Goal: Task Accomplishment & Management: Use online tool/utility

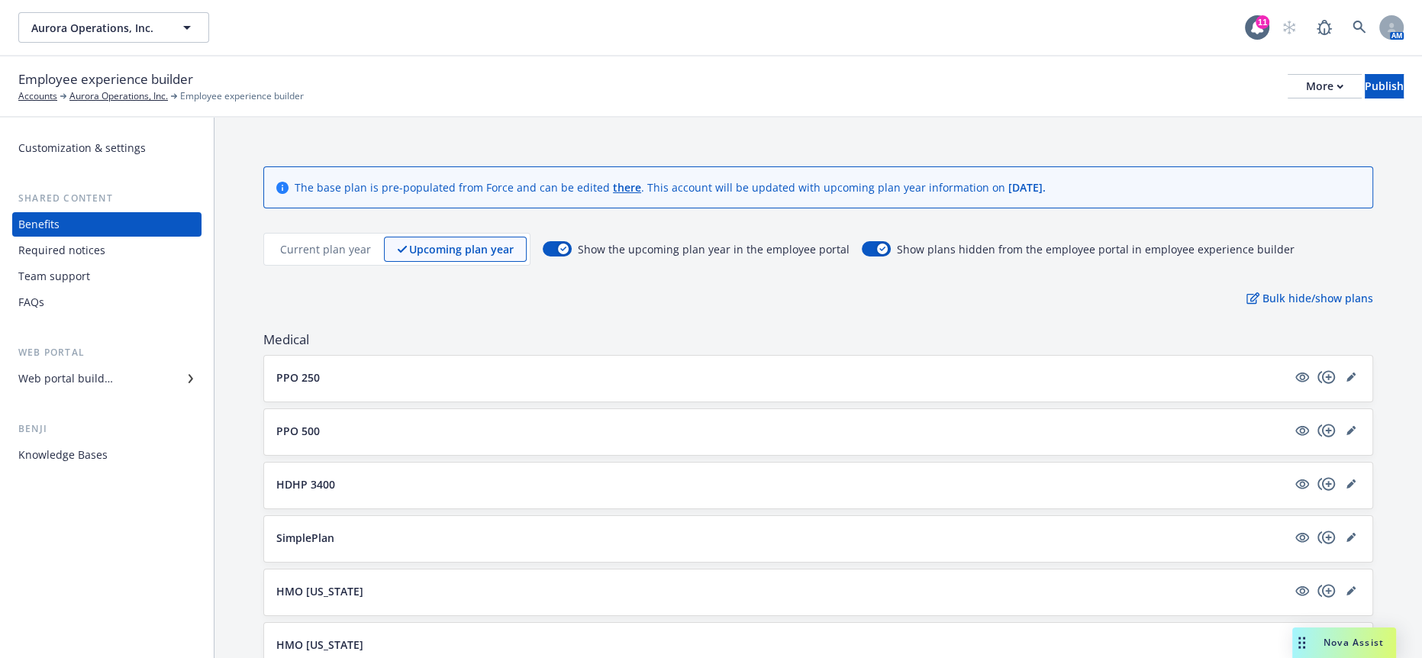
scroll to position [1918, 0]
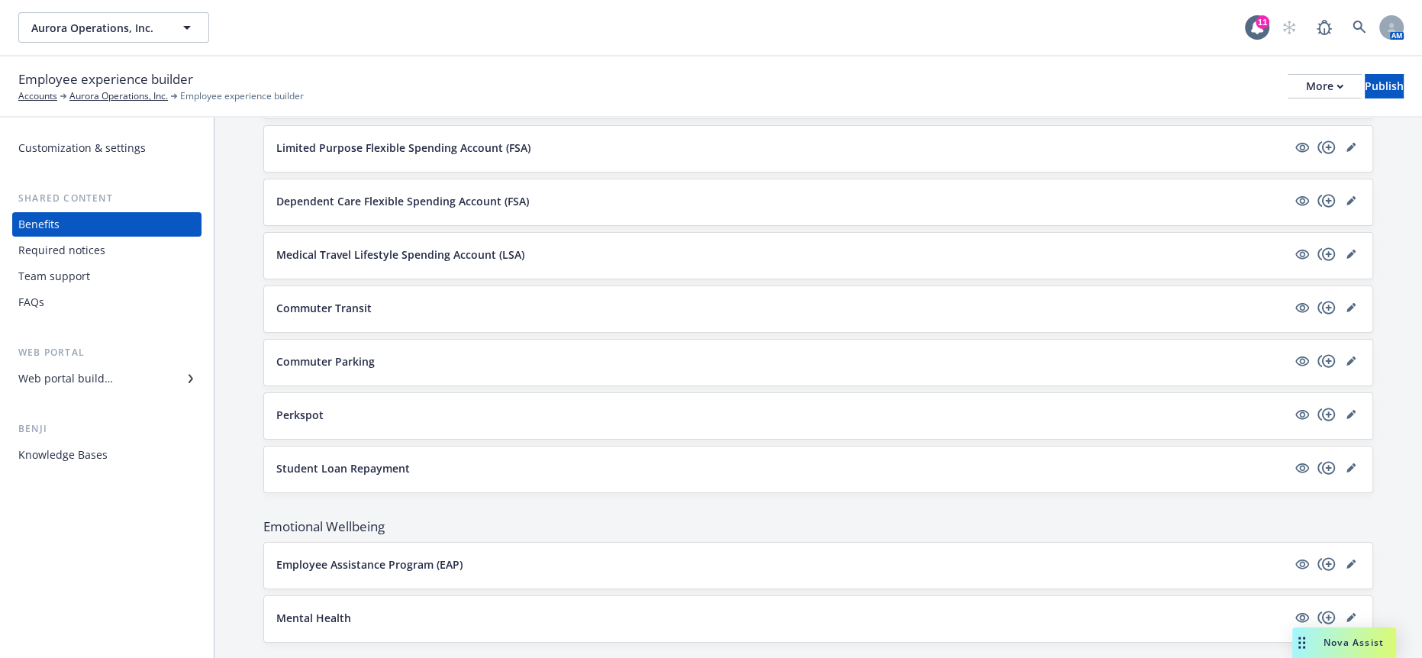
click at [1352, 647] on span "Nova Assist" at bounding box center [1354, 642] width 60 height 13
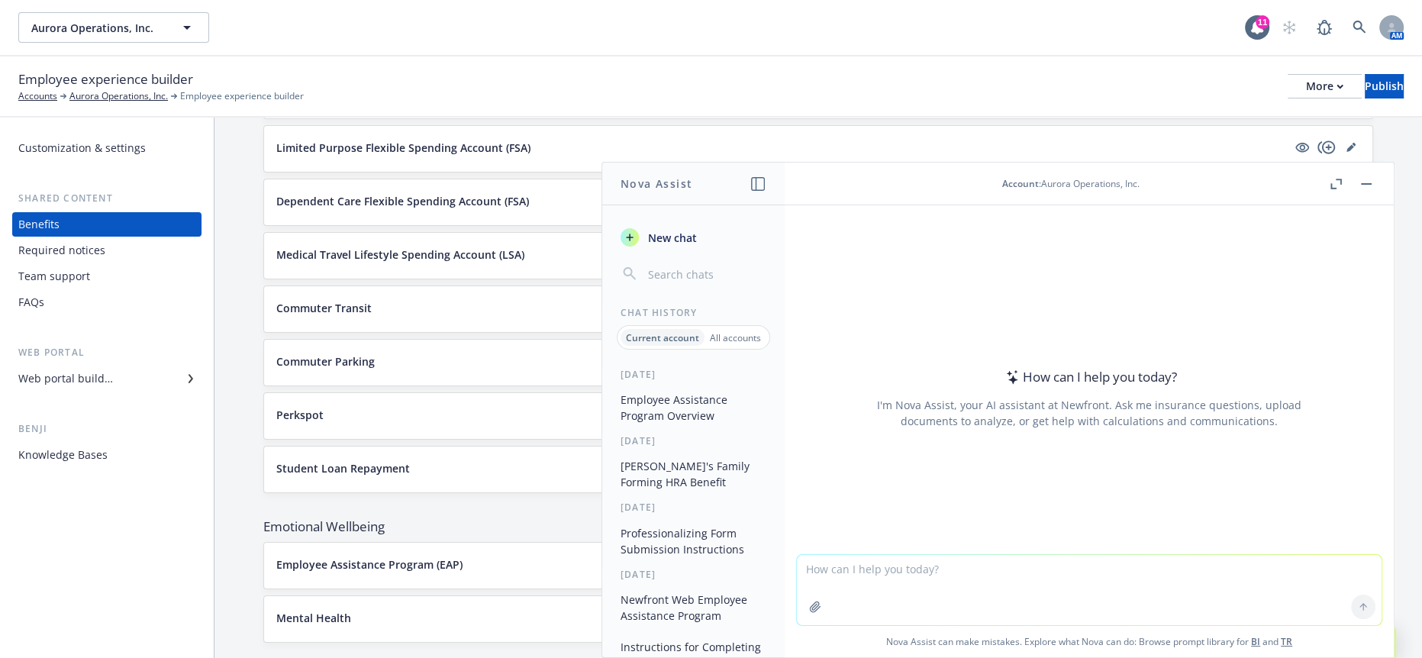
click at [1128, 561] on textarea at bounding box center [1089, 590] width 585 height 70
type textarea "M"
paste textarea "add a small paragraph in this section saying more to come and an FAQ will be re…"
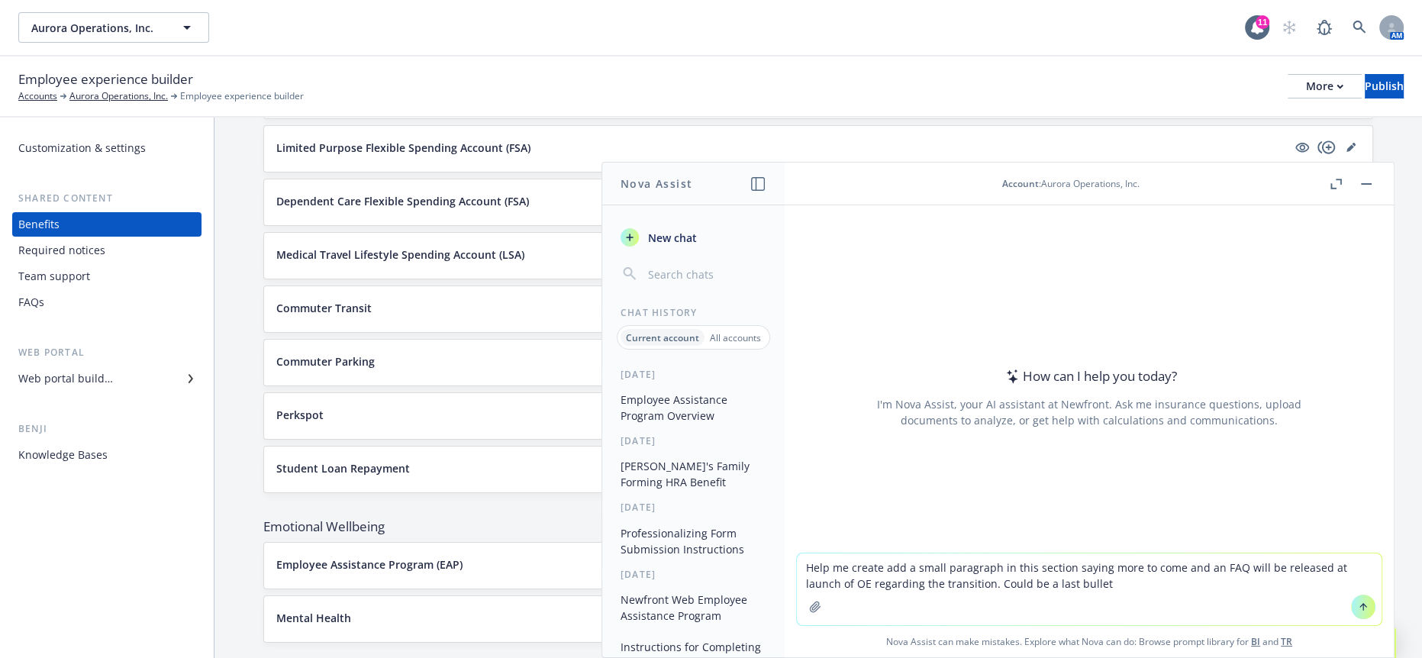
click at [924, 570] on textarea "Help me create add a small paragraph in this section saying more to come and an…" at bounding box center [1089, 589] width 585 height 72
drag, startPoint x: 1079, startPoint y: 566, endPoint x: 1009, endPoint y: 569, distance: 69.5
click at [1009, 569] on textarea "Help me create a small paragraph in this section saying more to come and an FAQ…" at bounding box center [1089, 589] width 585 height 72
click at [1028, 573] on textarea "Help me create a small paragraph saying more to come and an FAQ will be release…" at bounding box center [1089, 589] width 585 height 72
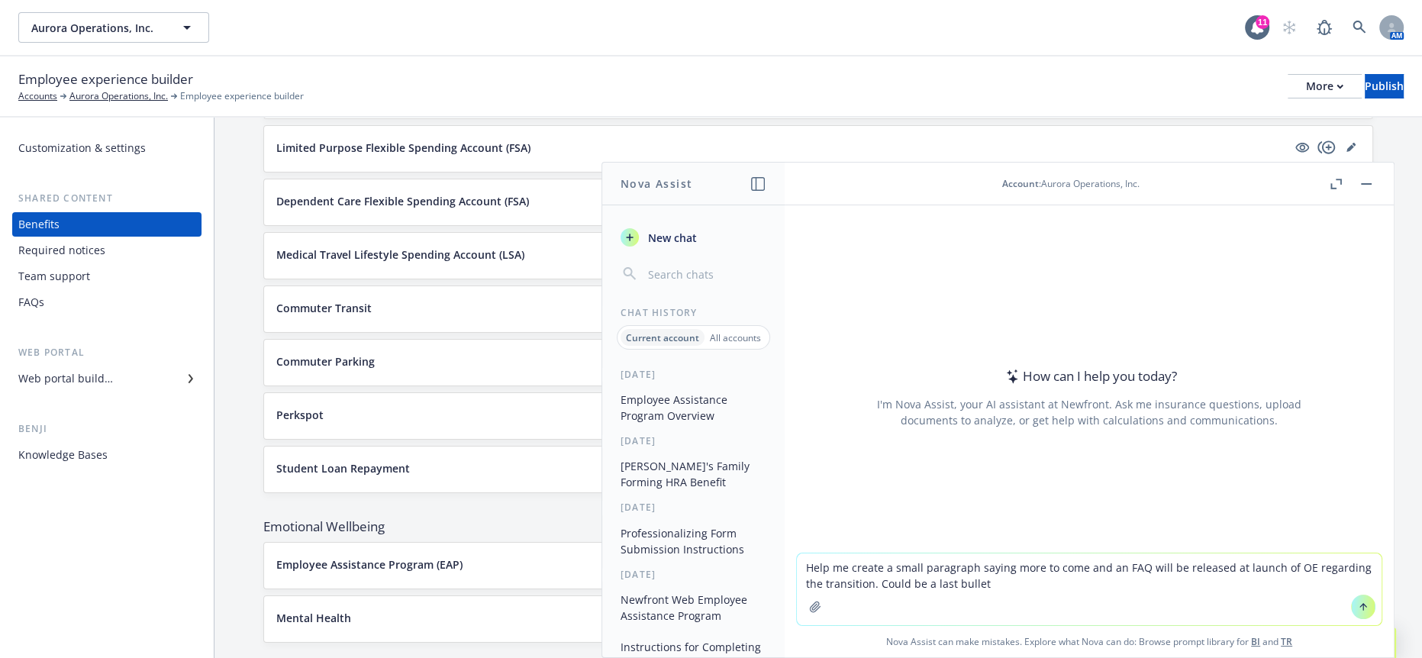
click at [1028, 573] on textarea "Help me create a small paragraph saying more to come and an FAQ will be release…" at bounding box center [1089, 589] width 585 height 72
drag, startPoint x: 1115, startPoint y: 567, endPoint x: 1078, endPoint y: 570, distance: 37.5
click at [1078, 570] on textarea "Help me create a small paragraph stating more to come and an FAQ will be releas…" at bounding box center [1089, 589] width 585 height 72
drag, startPoint x: 1021, startPoint y: 587, endPoint x: 1047, endPoint y: 595, distance: 27.1
click at [1021, 588] on textarea "Help me create a small paragraph stating more information to come and an FAQ wi…" at bounding box center [1089, 589] width 585 height 72
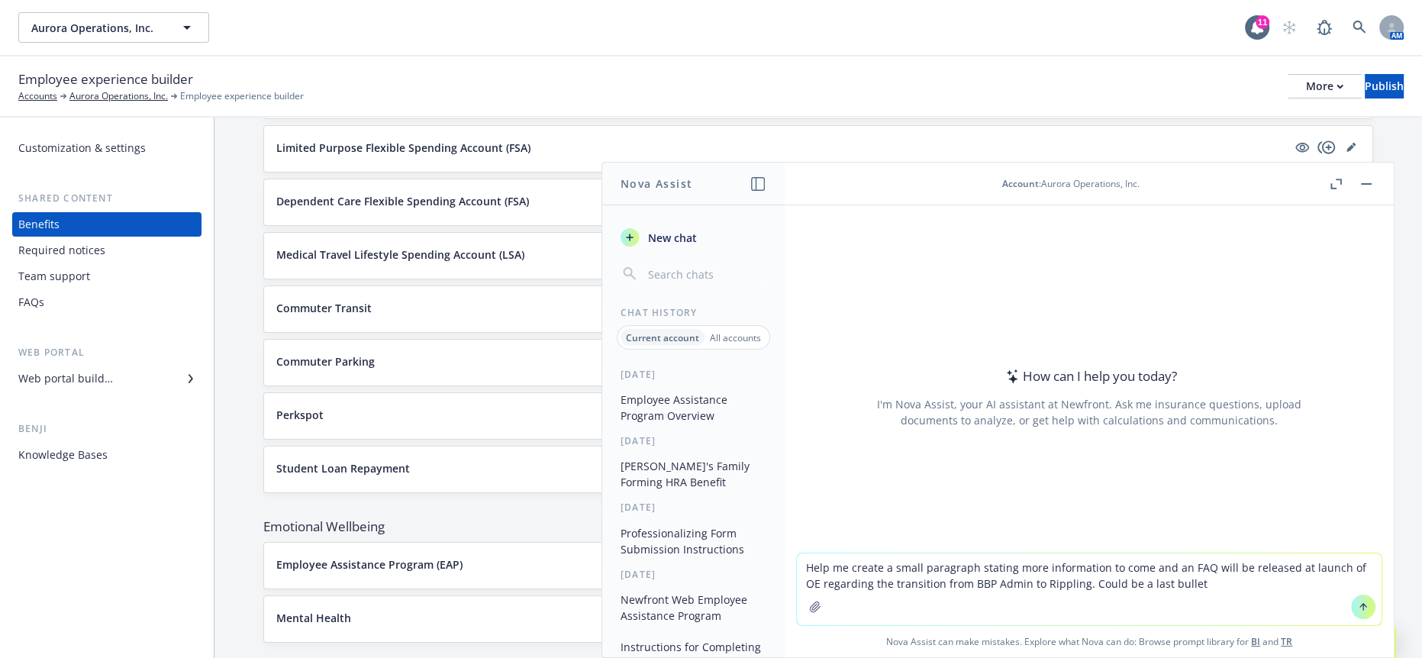
drag, startPoint x: 1295, startPoint y: 586, endPoint x: 1164, endPoint y: 583, distance: 130.6
click at [1173, 582] on textarea "Help me create a small paragraph stating more information to come and an FAQ wi…" at bounding box center [1089, 589] width 585 height 72
type textarea "Help me create a small paragraph stating more information to come and an FAQ wi…"
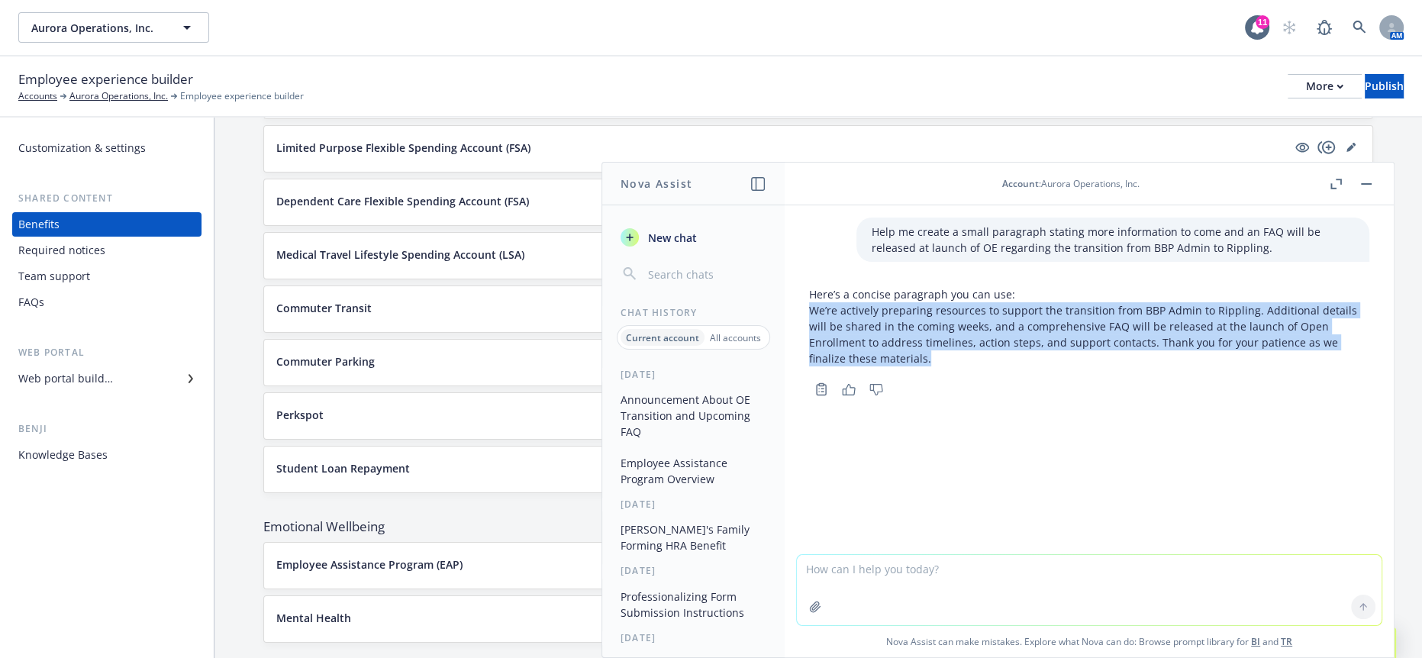
drag, startPoint x: 899, startPoint y: 345, endPoint x: 800, endPoint y: 301, distance: 108.7
click at [800, 301] on div "Here’s a concise paragraph you can use: We’re actively preparing resources to s…" at bounding box center [1089, 340] width 585 height 120
copy p "We’re actively preparing resources to support the transition from BBP Admin to …"
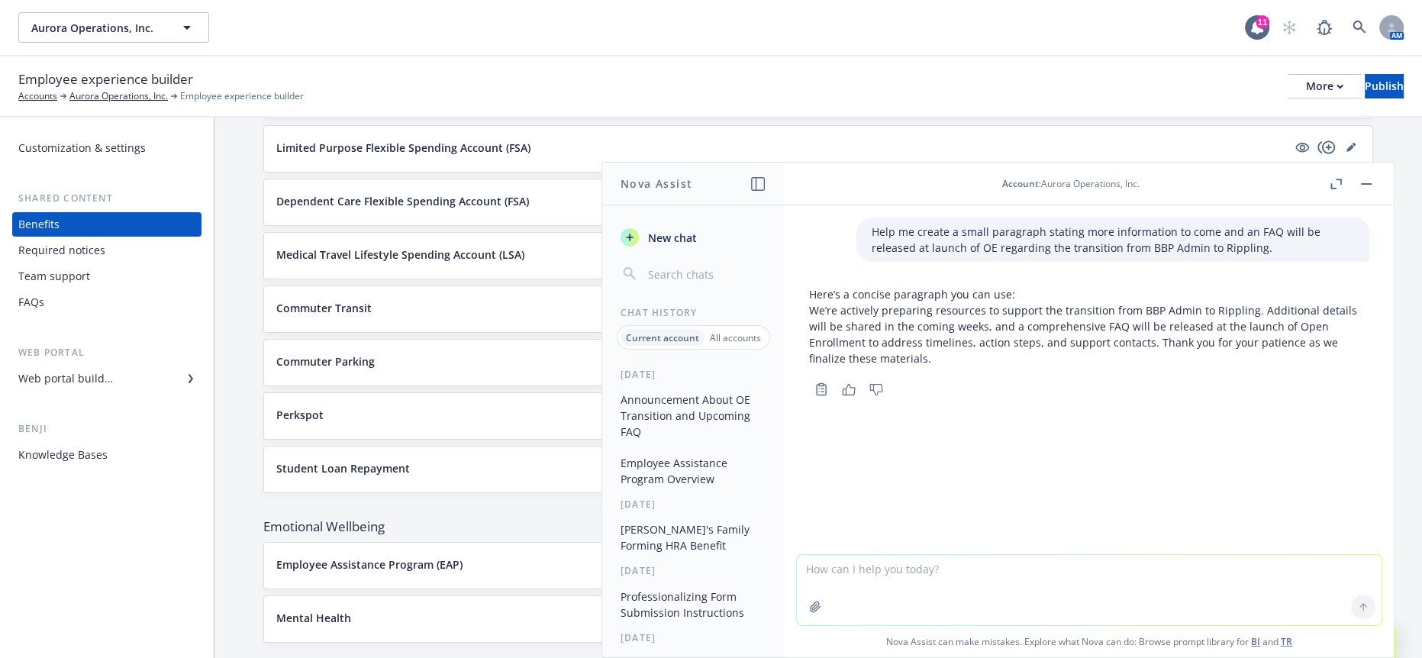
click at [1052, 605] on textarea at bounding box center [1089, 590] width 585 height 70
click at [1052, 604] on textarea at bounding box center [1089, 590] width 585 height 70
click at [1044, 591] on textarea at bounding box center [1089, 590] width 585 height 70
type textarea "c"
paste textarea "We’re actively preparing resources to support the transition from BBP Admin to …"
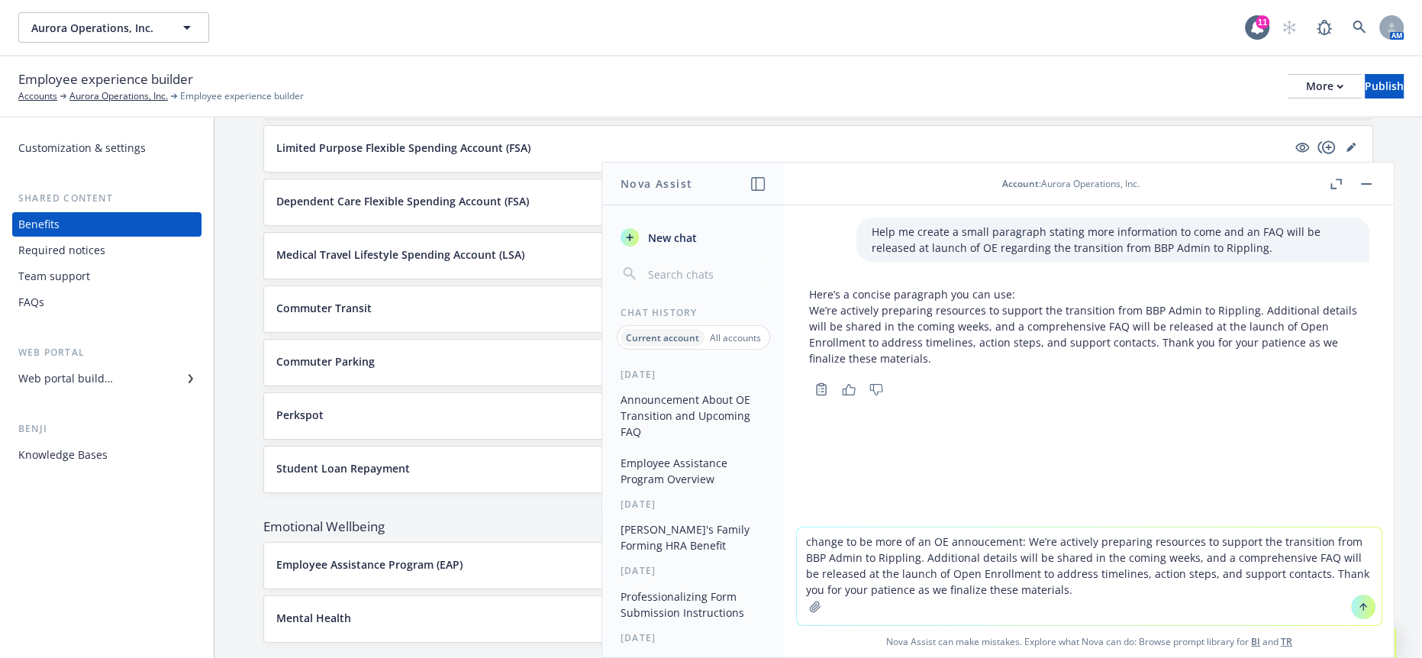
type textarea "change to be more of an OE announcement: We’re actively preparing resources to …"
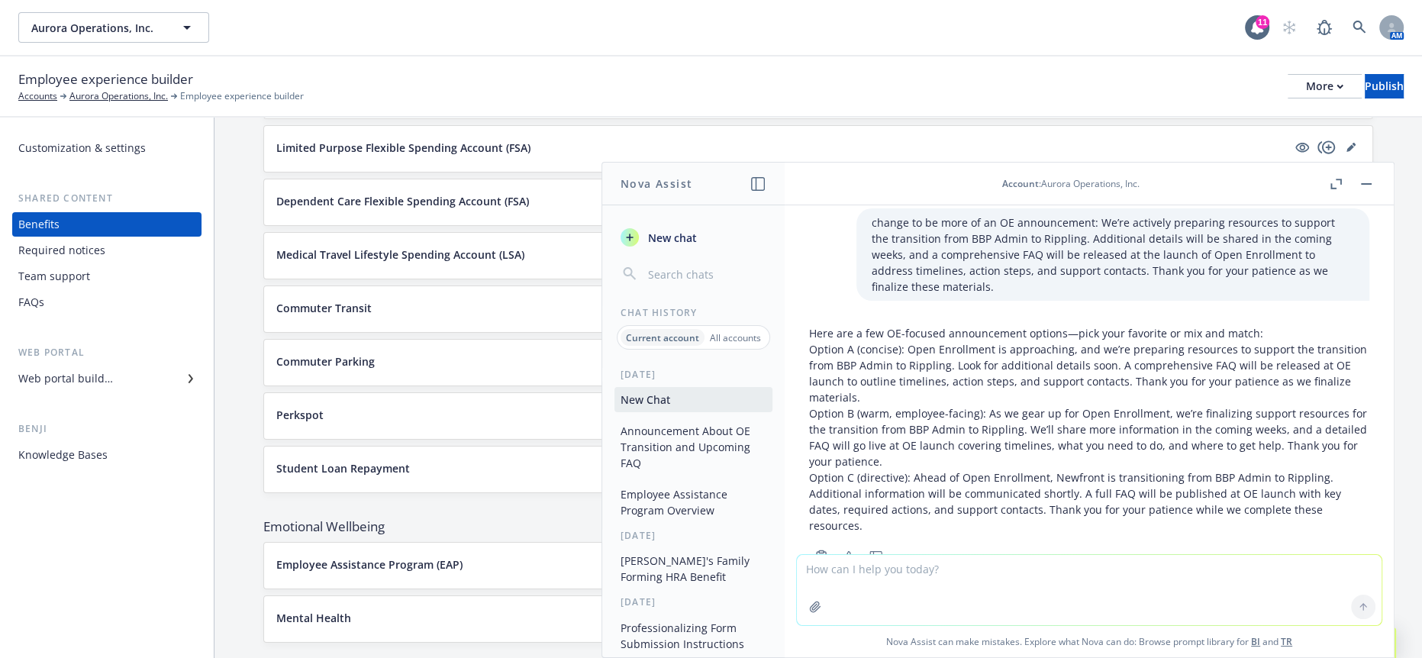
scroll to position [227, 0]
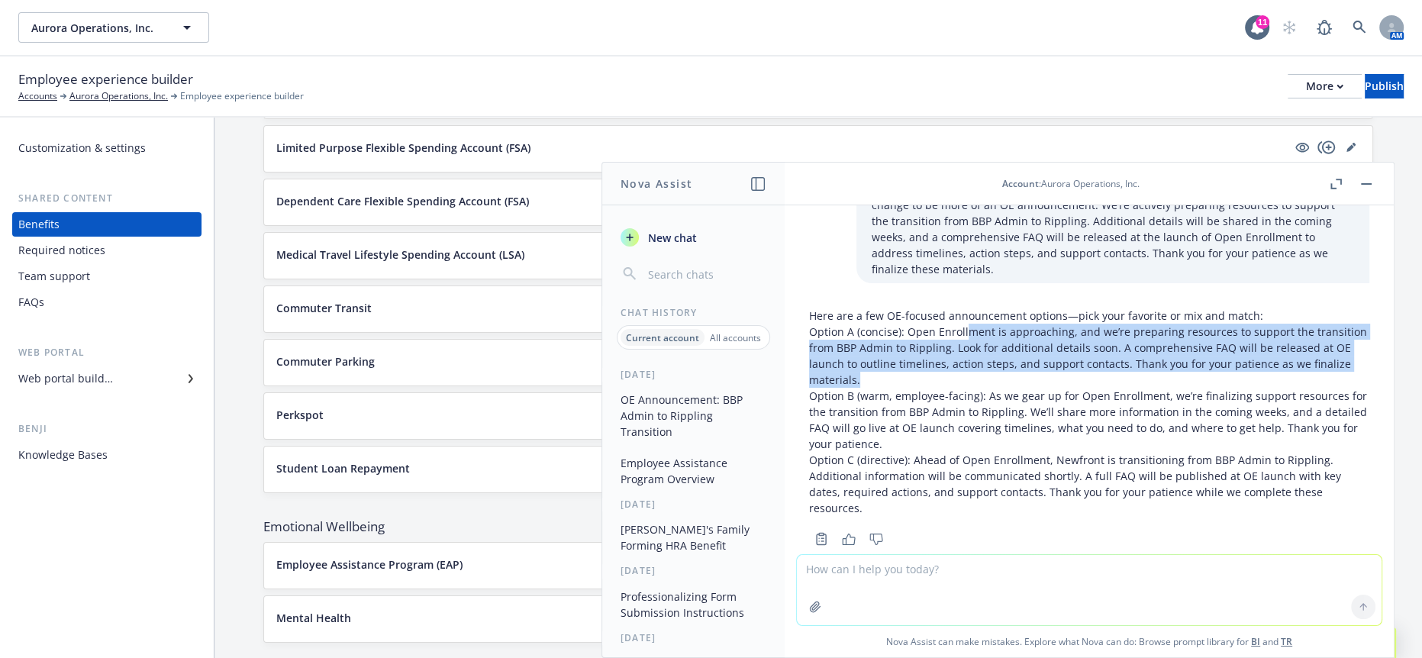
drag, startPoint x: 889, startPoint y: 352, endPoint x: 956, endPoint y: 334, distance: 68.9
click at [966, 324] on p "Option A (concise): Open Enrollment is approaching, and we’re preparing resourc…" at bounding box center [1089, 356] width 560 height 64
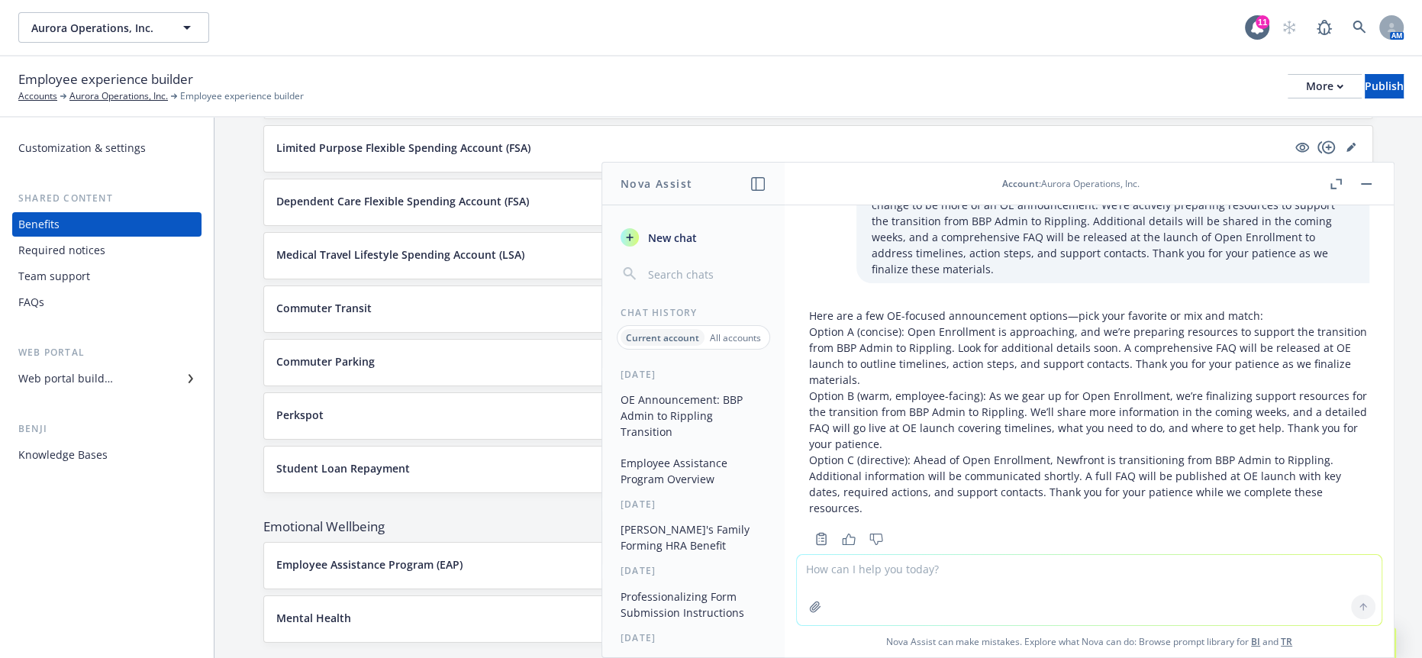
click at [966, 422] on p "Option B (warm, employee-facing): As we gear up for Open Enrollment, we’re fina…" at bounding box center [1089, 420] width 560 height 64
drag, startPoint x: 900, startPoint y: 417, endPoint x: 1102, endPoint y: 415, distance: 202.3
click at [1102, 415] on p "Option B (warm, employee-facing): As we gear up for Open Enrollment, we’re fina…" at bounding box center [1089, 420] width 560 height 64
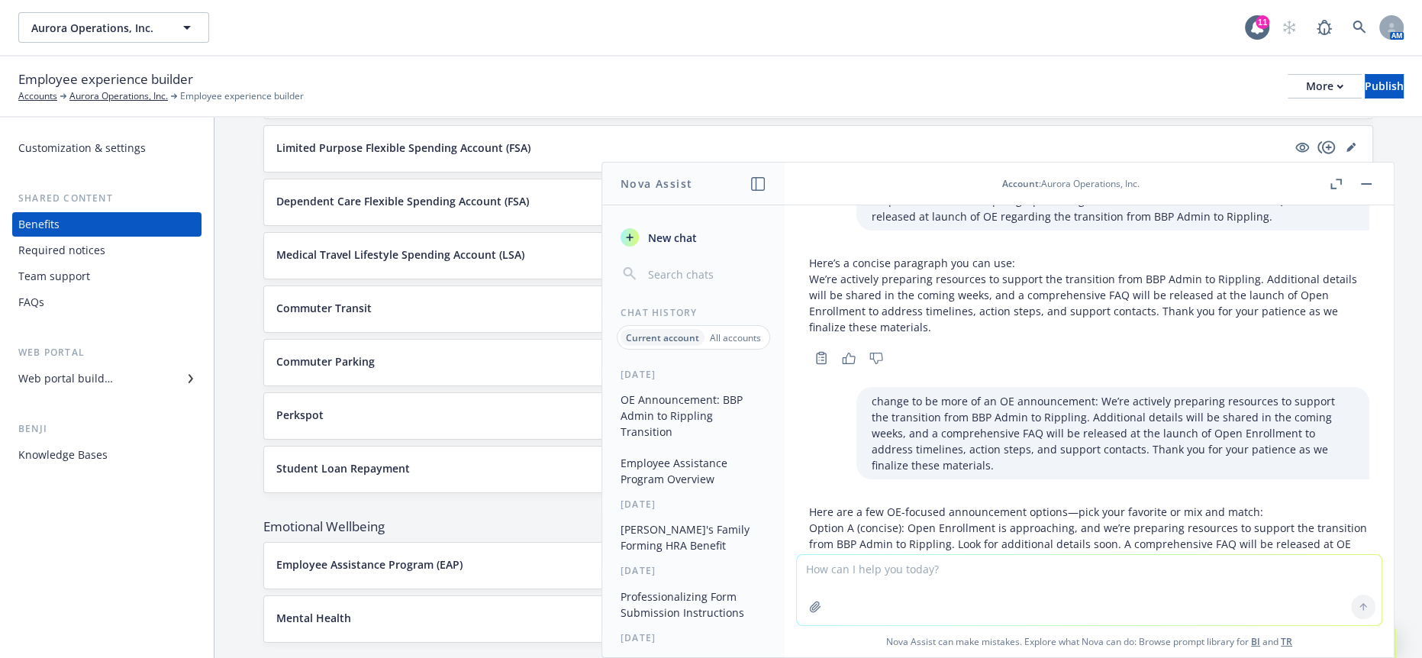
scroll to position [0, 0]
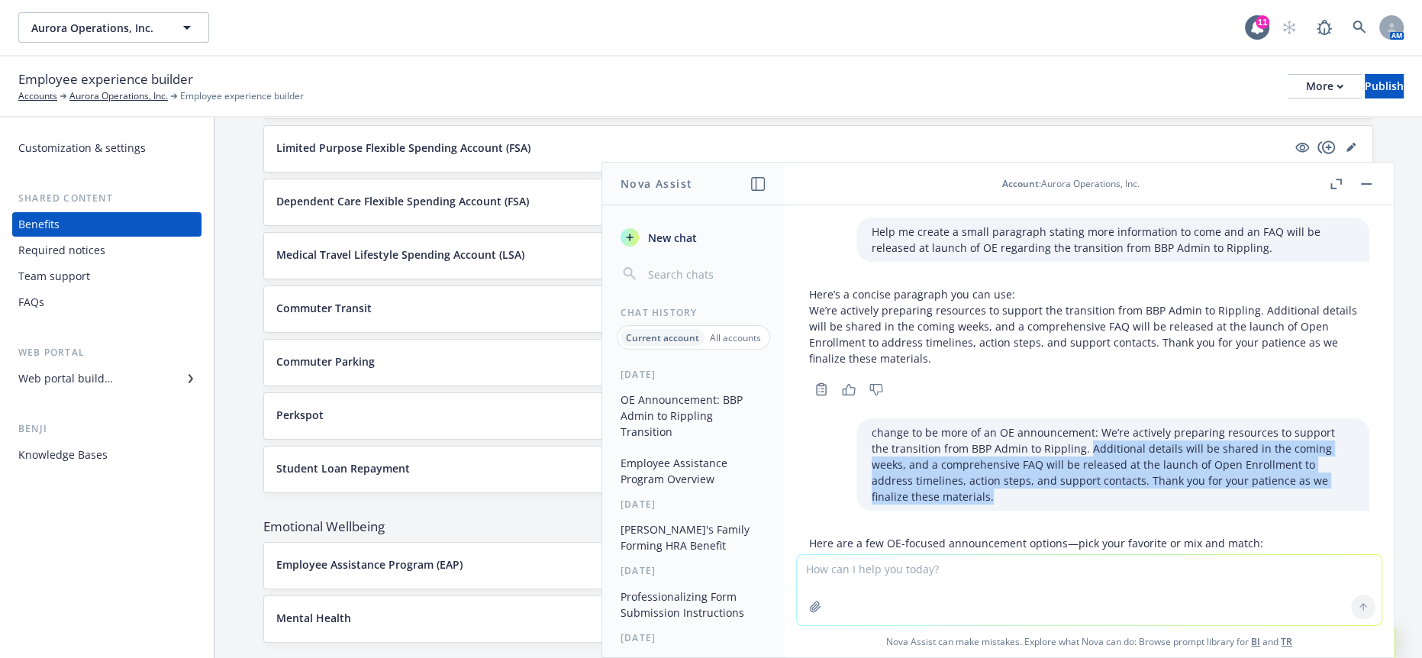
drag, startPoint x: 1183, startPoint y: 480, endPoint x: 1173, endPoint y: 434, distance: 46.9
click at [1173, 434] on p "change to be more of an OE announcement: We’re actively preparing resources to …" at bounding box center [1113, 464] width 482 height 80
copy p "Additional details will be shared in the coming weeks, and a comprehensive FAQ …"
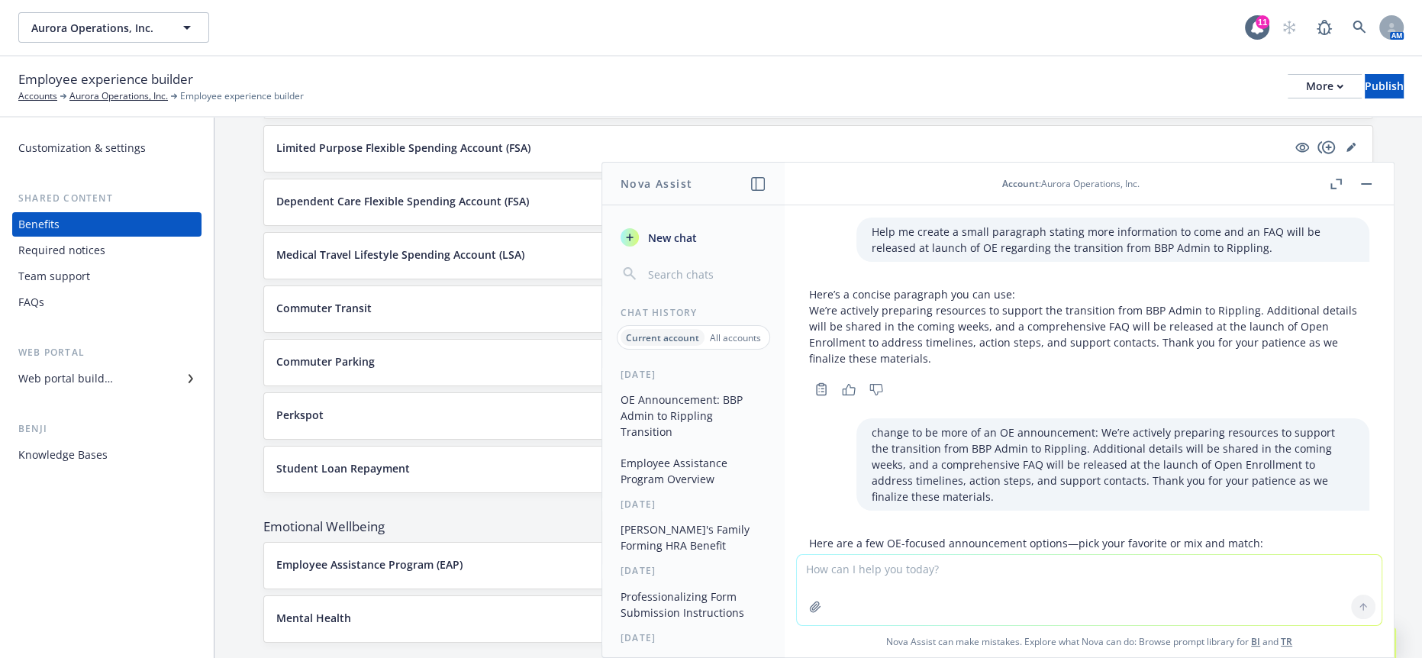
click at [1013, 551] on p "Option A (concise): Open Enrollment is approaching, and we’re preparing resourc…" at bounding box center [1089, 583] width 560 height 64
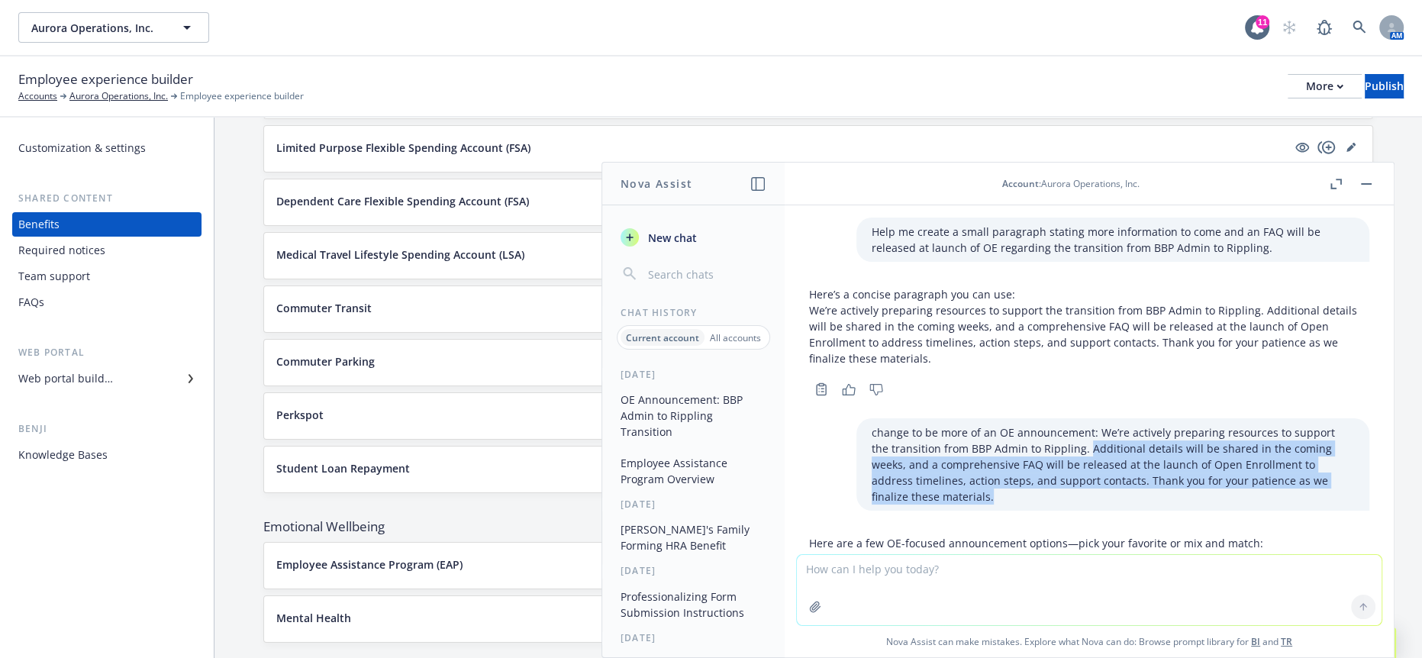
drag, startPoint x: 1215, startPoint y: 483, endPoint x: 1170, endPoint y: 434, distance: 67.0
click at [1170, 434] on p "change to be more of an OE announcement: We’re actively preparing resources to …" at bounding box center [1113, 464] width 482 height 80
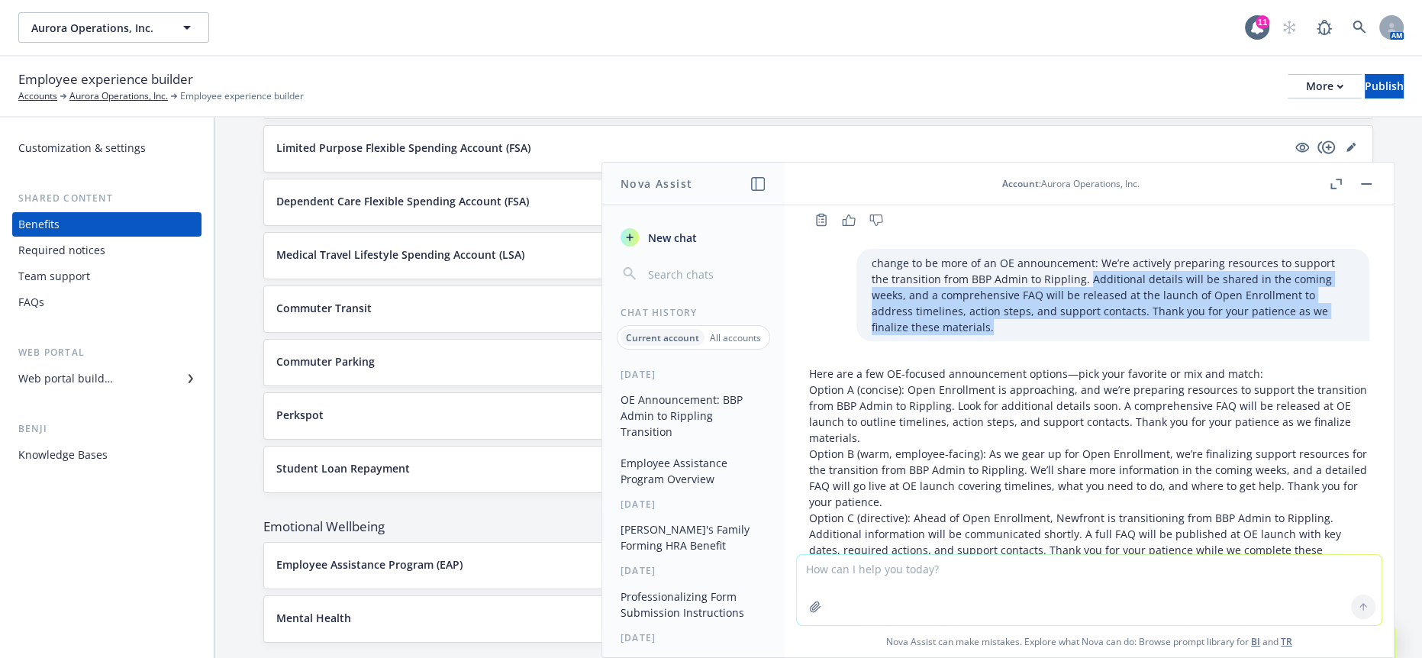
scroll to position [227, 0]
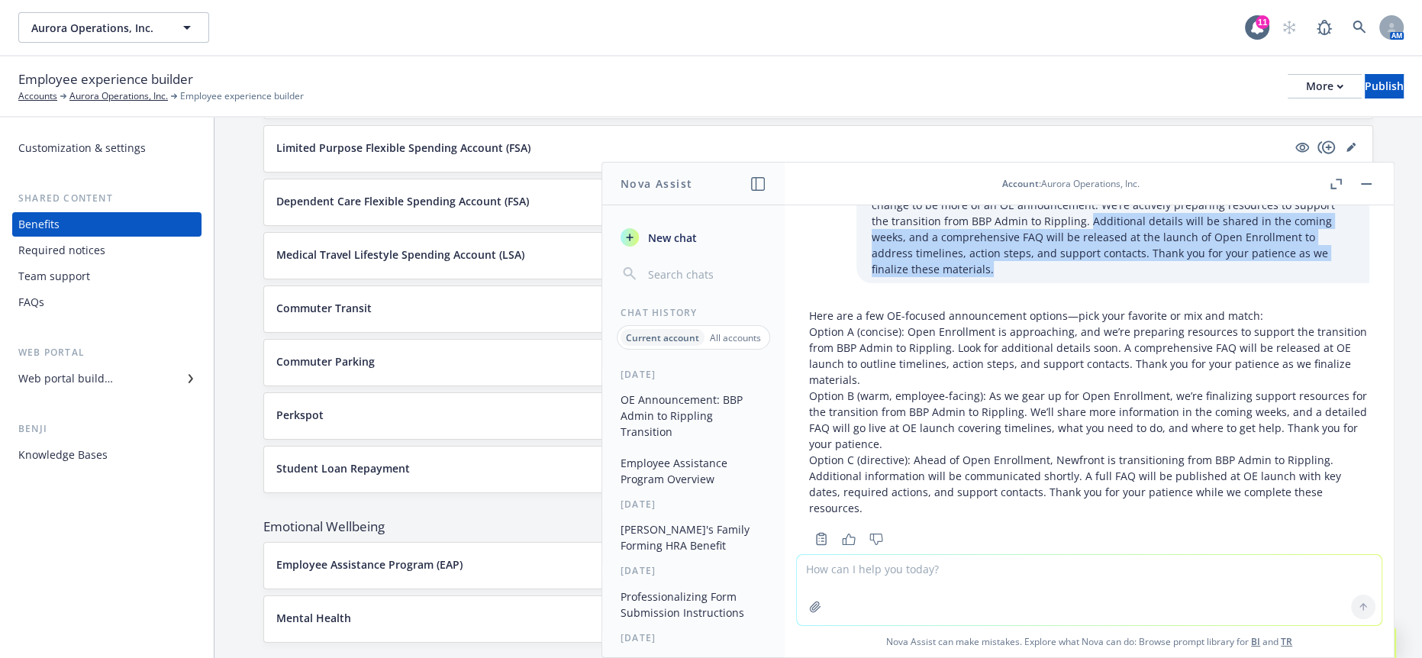
drag, startPoint x: 1160, startPoint y: 210, endPoint x: 1186, endPoint y: 221, distance: 28.8
copy p "Additional details will be shared in the coming weeks, and a comprehensive FAQ …"
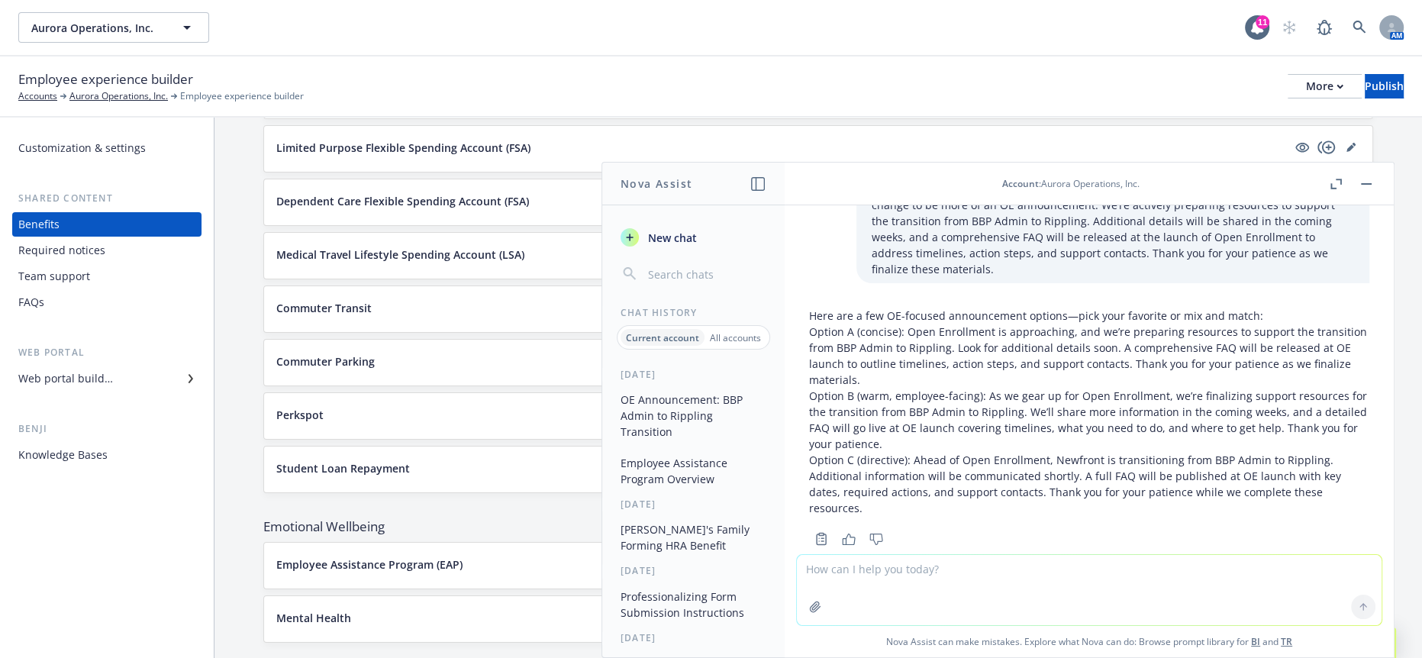
click at [1044, 585] on textarea at bounding box center [1089, 590] width 585 height 70
paste textarea "Additional details will be shared in the coming weeks, and a comprehensive FAQ …"
type textarea "make it sounds supportive and professional: Additional details will be shared i…"
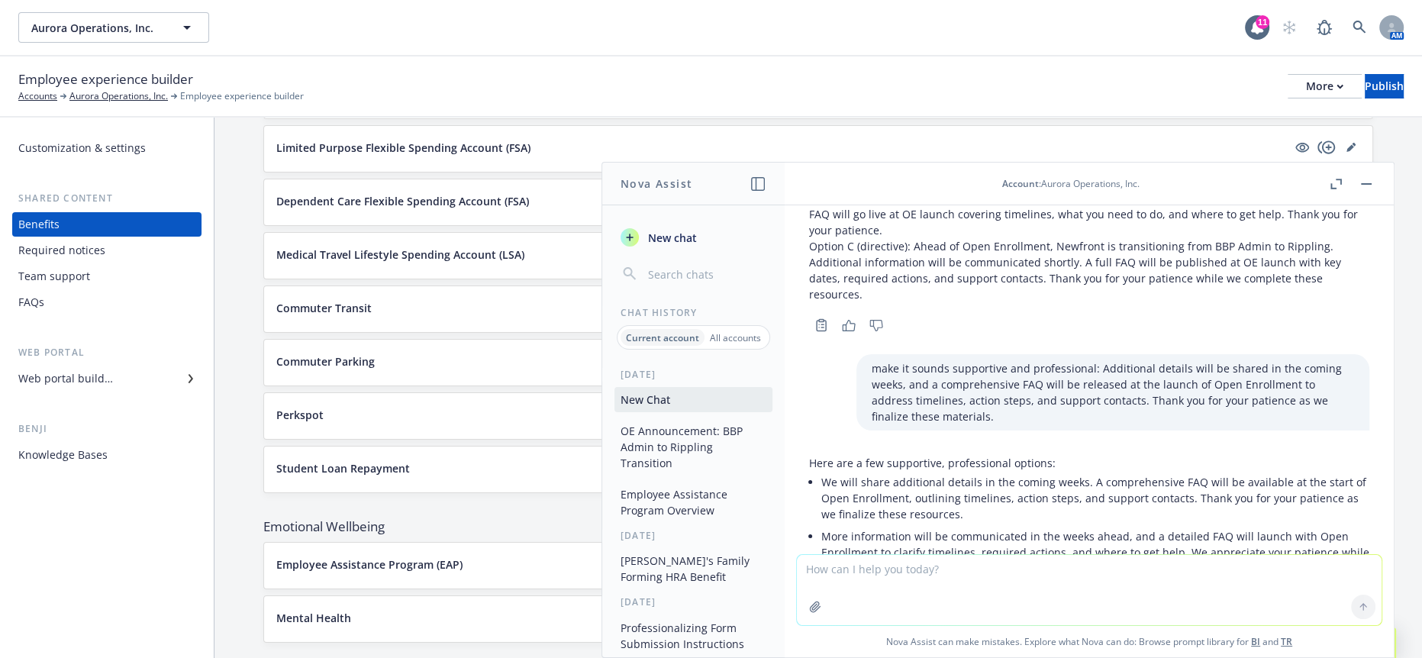
scroll to position [545, 0]
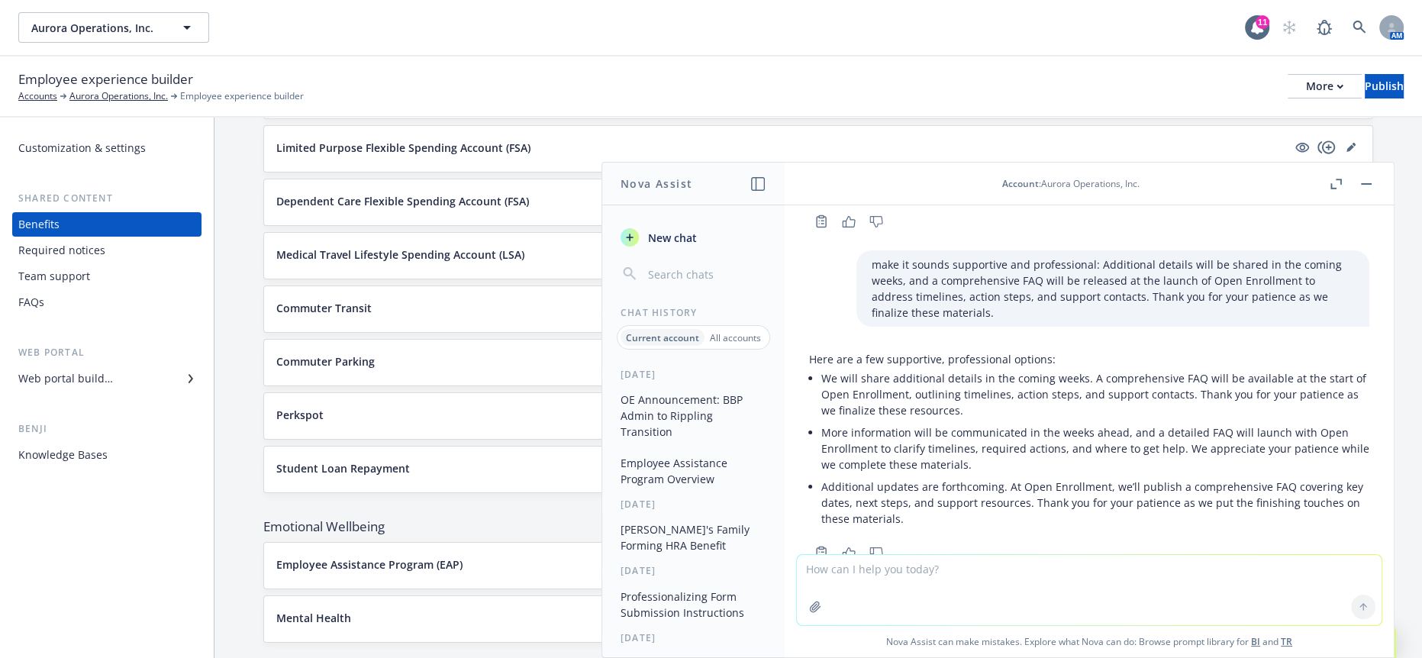
click at [973, 374] on li "We will share additional details in the coming weeks. A comprehensive FAQ will …" at bounding box center [1095, 394] width 548 height 54
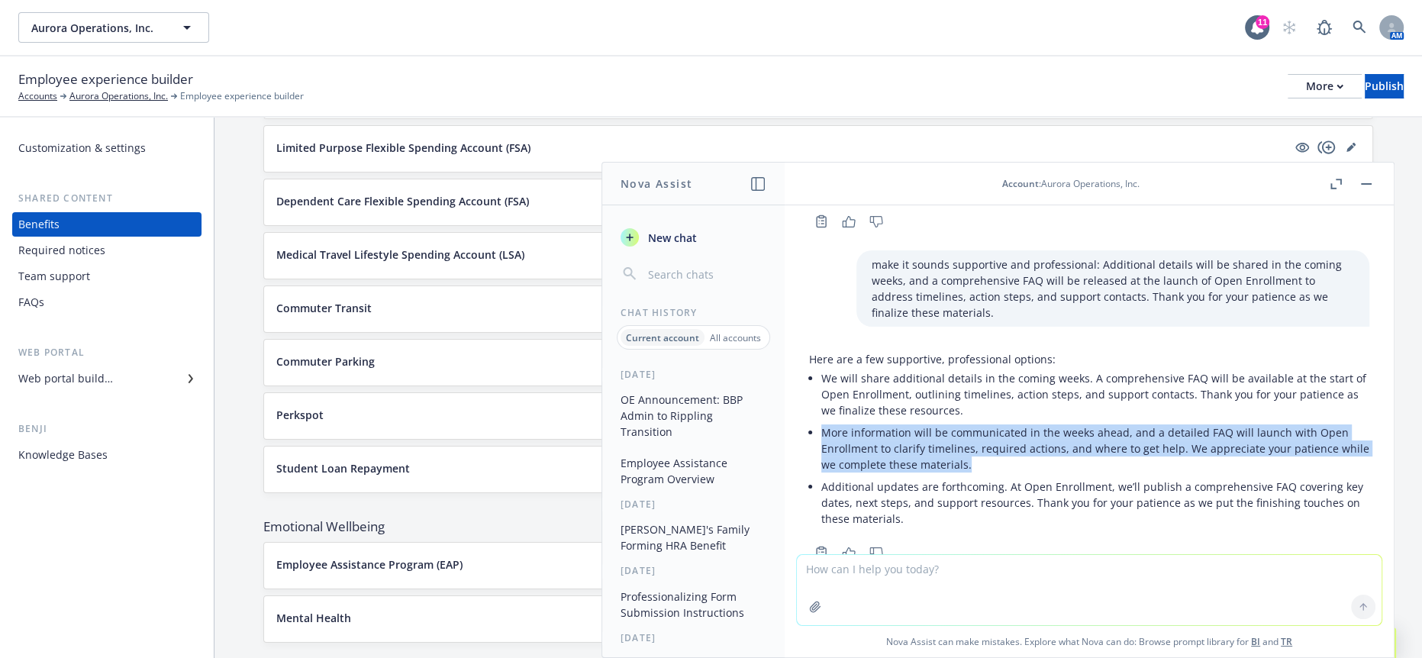
drag, startPoint x: 993, startPoint y: 426, endPoint x: 814, endPoint y: 395, distance: 182.0
click at [817, 393] on div "Here are a few supportive, professional options: We will share additional detai…" at bounding box center [1089, 440] width 560 height 179
copy li "More information will be communicated in the weeks ahead, and a detailed FAQ wi…"
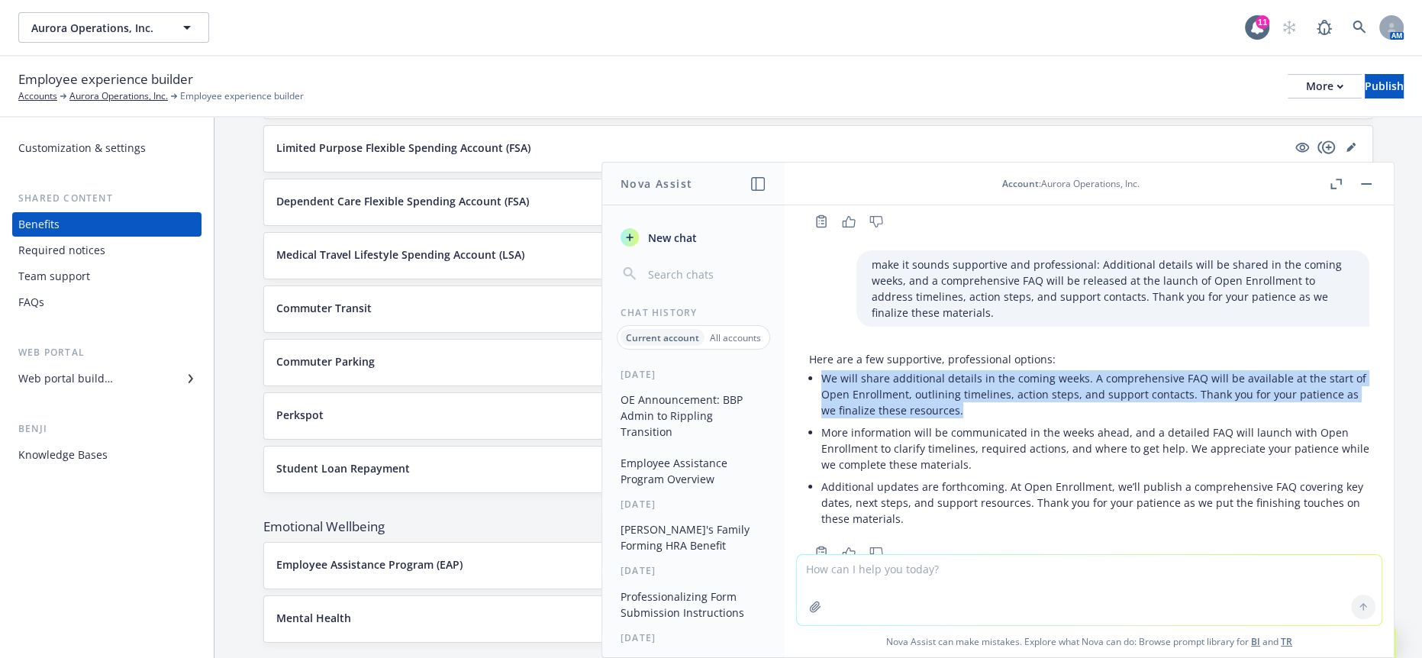
drag, startPoint x: 1008, startPoint y: 370, endPoint x: 792, endPoint y: 346, distance: 218.2
click at [792, 346] on div "Help me create a small paragraph stating more information to come and an FAQ wi…" at bounding box center [1089, 379] width 609 height 349
copy li "We will share additional details in the coming weeks. A comprehensive FAQ will …"
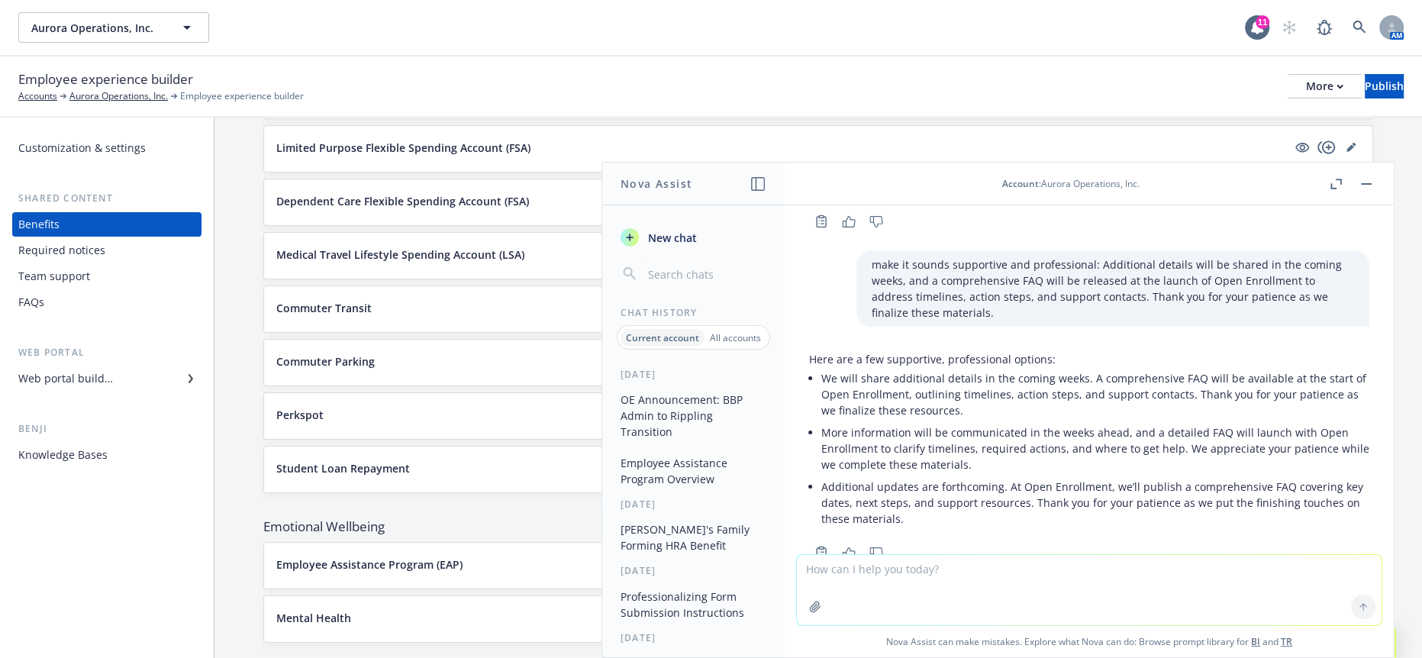
click at [986, 586] on textarea at bounding box center [1089, 590] width 585 height 70
paste textarea "• We will share additional details in the coming weeks. A comprehensive FAQ wil…"
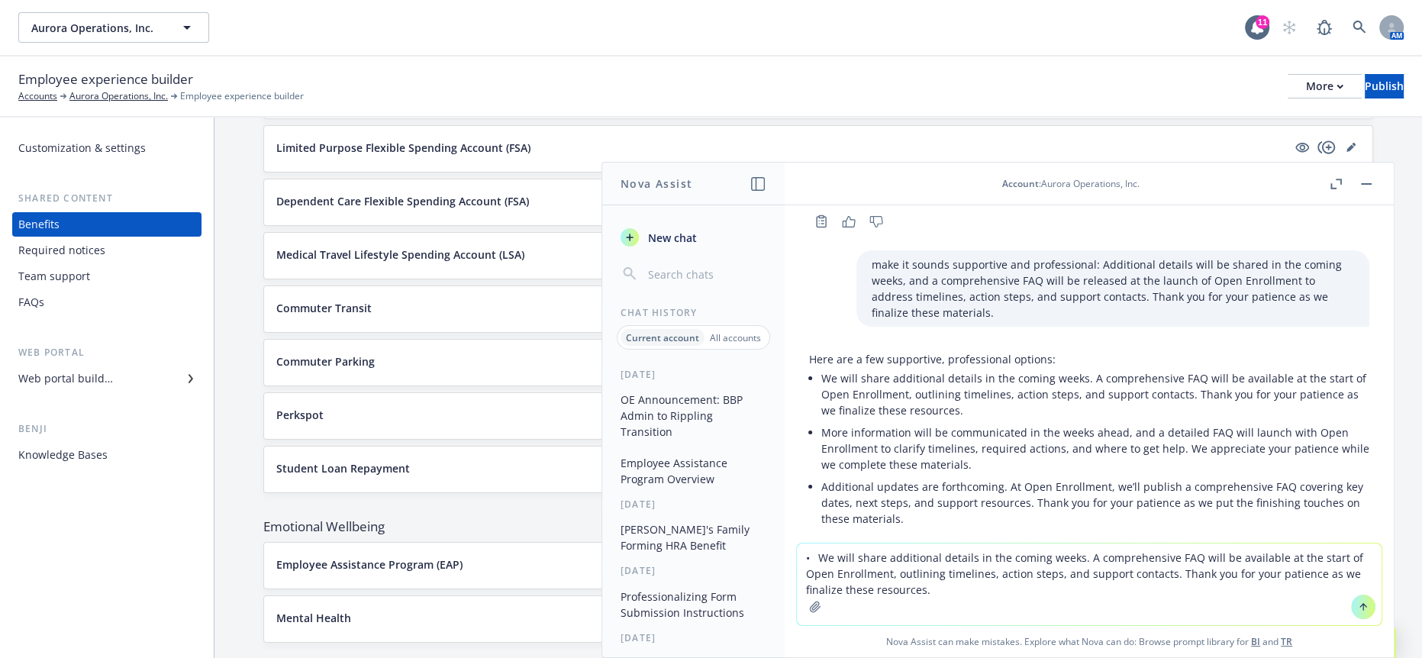
drag, startPoint x: 847, startPoint y: 560, endPoint x: 818, endPoint y: 560, distance: 29.0
click at [818, 560] on div "• We will share additional details in the coming weeks. A comprehensive FAQ wil…" at bounding box center [1089, 600] width 609 height 115
click at [1095, 562] on textarea "We will share additional details in the coming weeks. A comprehensive FAQ will …" at bounding box center [1089, 585] width 585 height 82
click at [993, 563] on textarea "We will share additional details in the coming weeks. A comprehensive FAQ will …" at bounding box center [1089, 585] width 585 height 82
click at [835, 563] on textarea "We will share additional details of the BBP Admin to Rippling transition in the…" at bounding box center [1089, 585] width 585 height 82
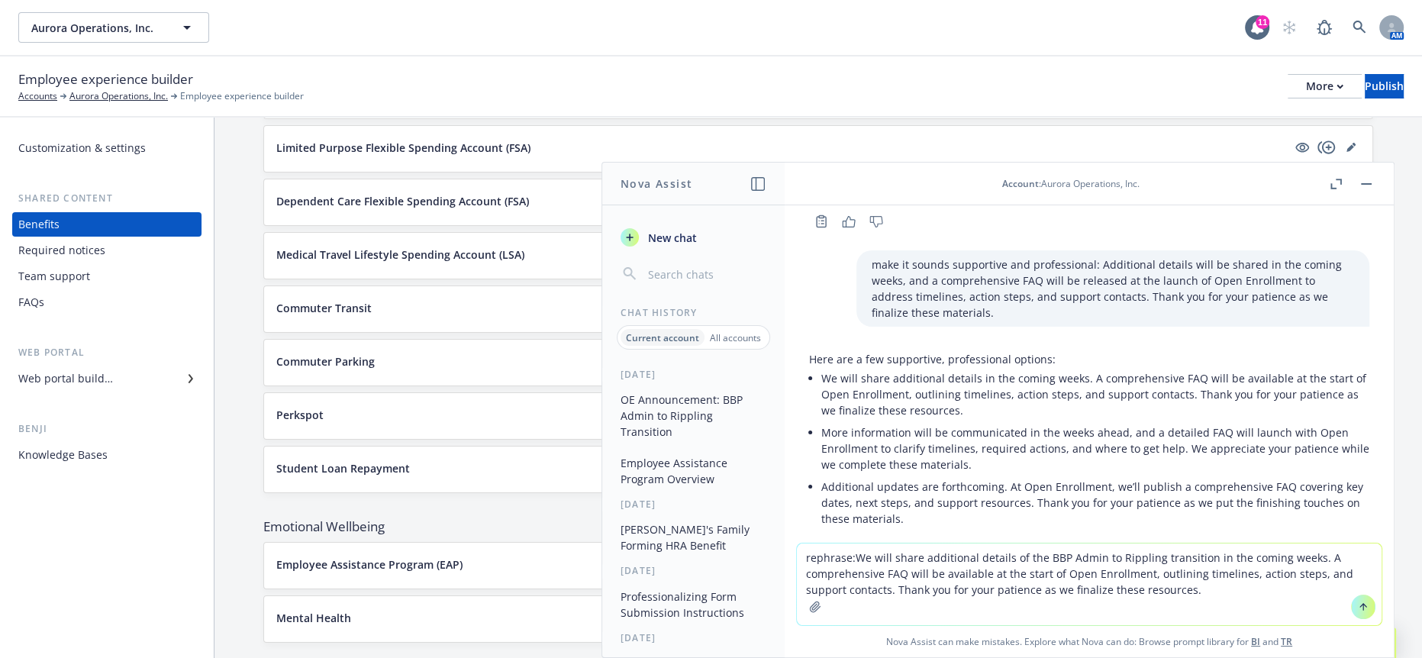
type textarea "rephrase: We will share additional details of the BBP Admin to Rippling transit…"
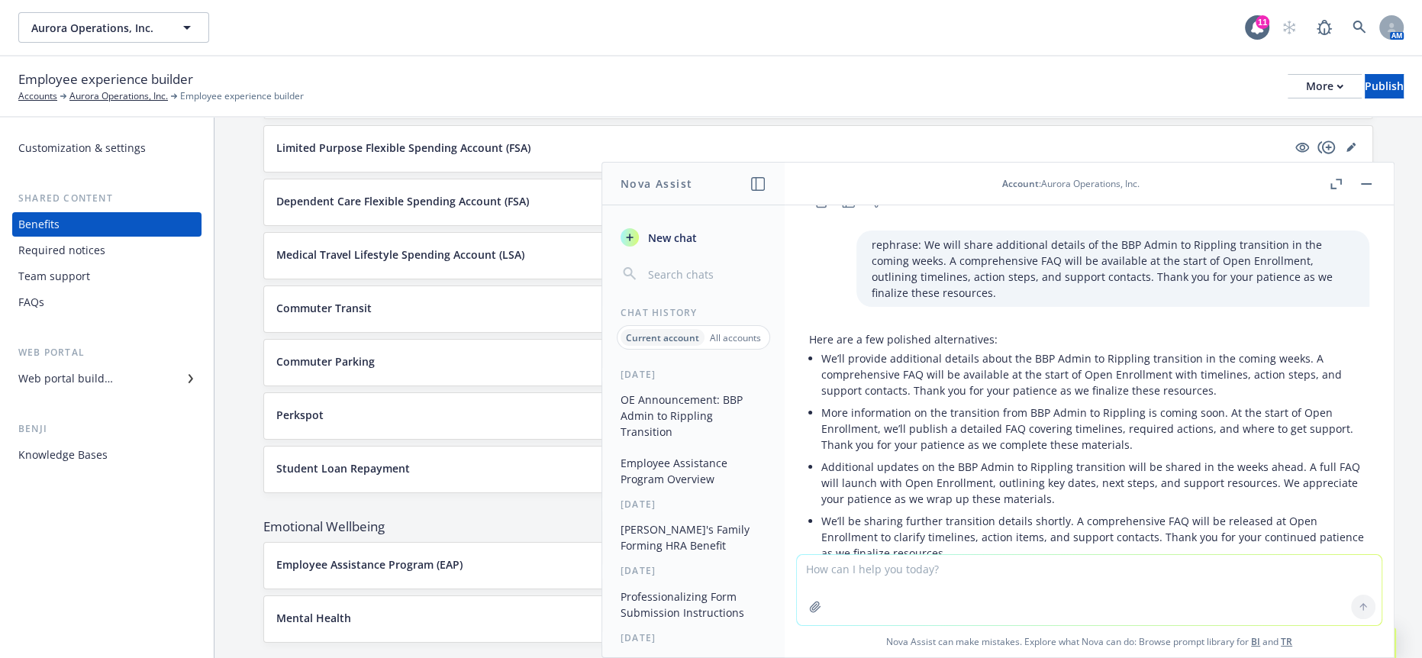
scroll to position [917, 0]
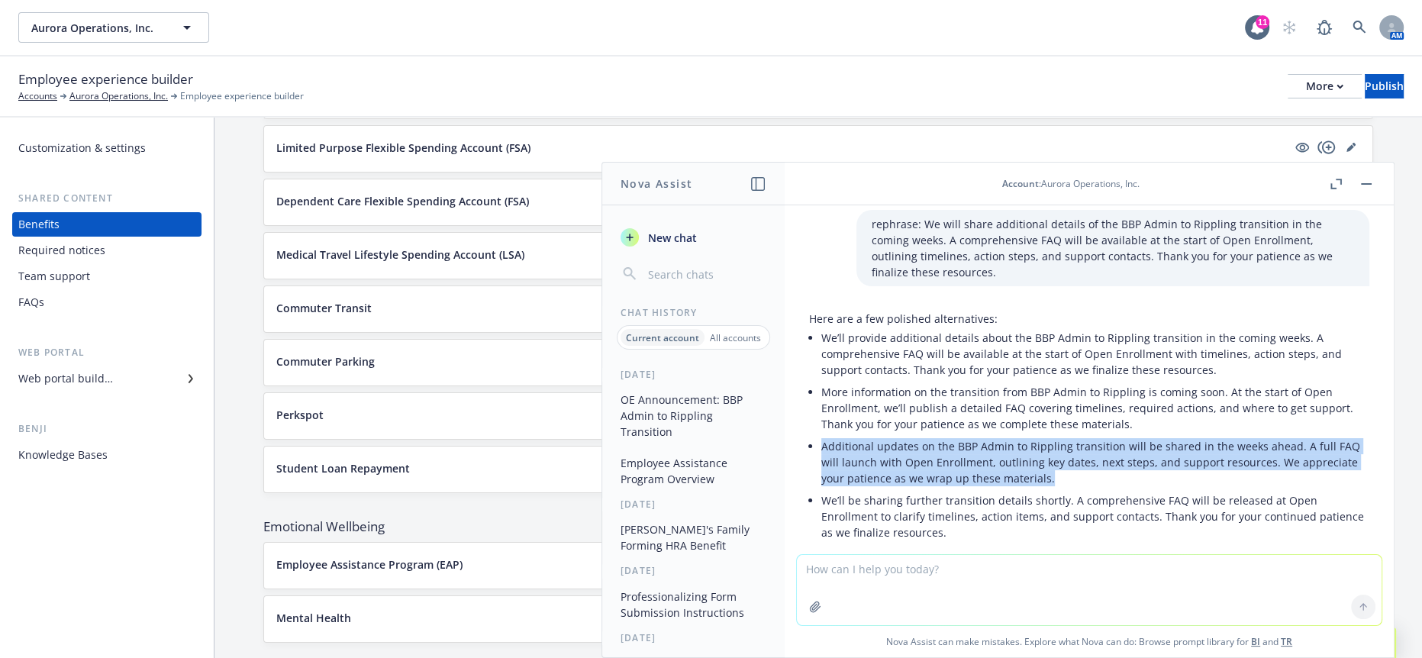
drag, startPoint x: 1101, startPoint y: 424, endPoint x: 821, endPoint y: 398, distance: 281.3
click at [821, 438] on p "Additional updates on the BBP Admin to Rippling transition will be shared in th…" at bounding box center [1095, 462] width 548 height 48
copy p "Additional updates on the BBP Admin to Rippling transition will be shared in th…"
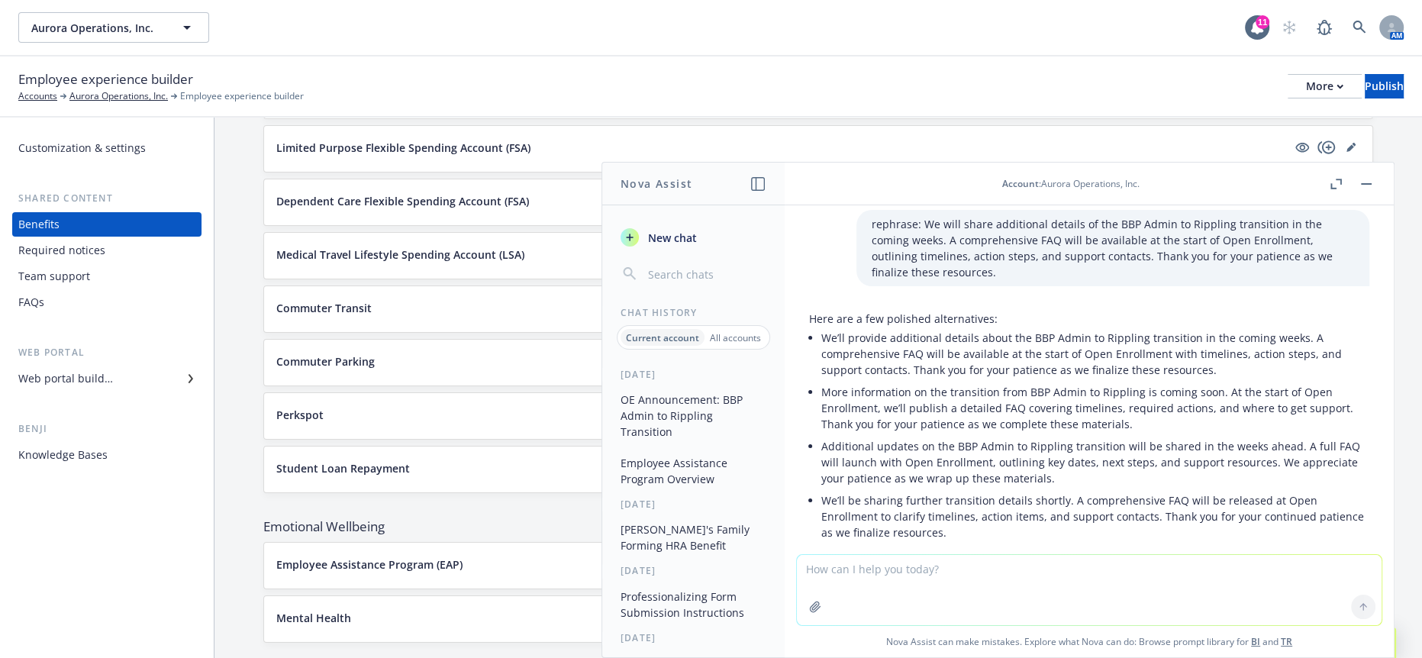
click at [1006, 492] on p "We’ll be sharing further transition details shortly. A comprehensive FAQ will b…" at bounding box center [1095, 516] width 548 height 48
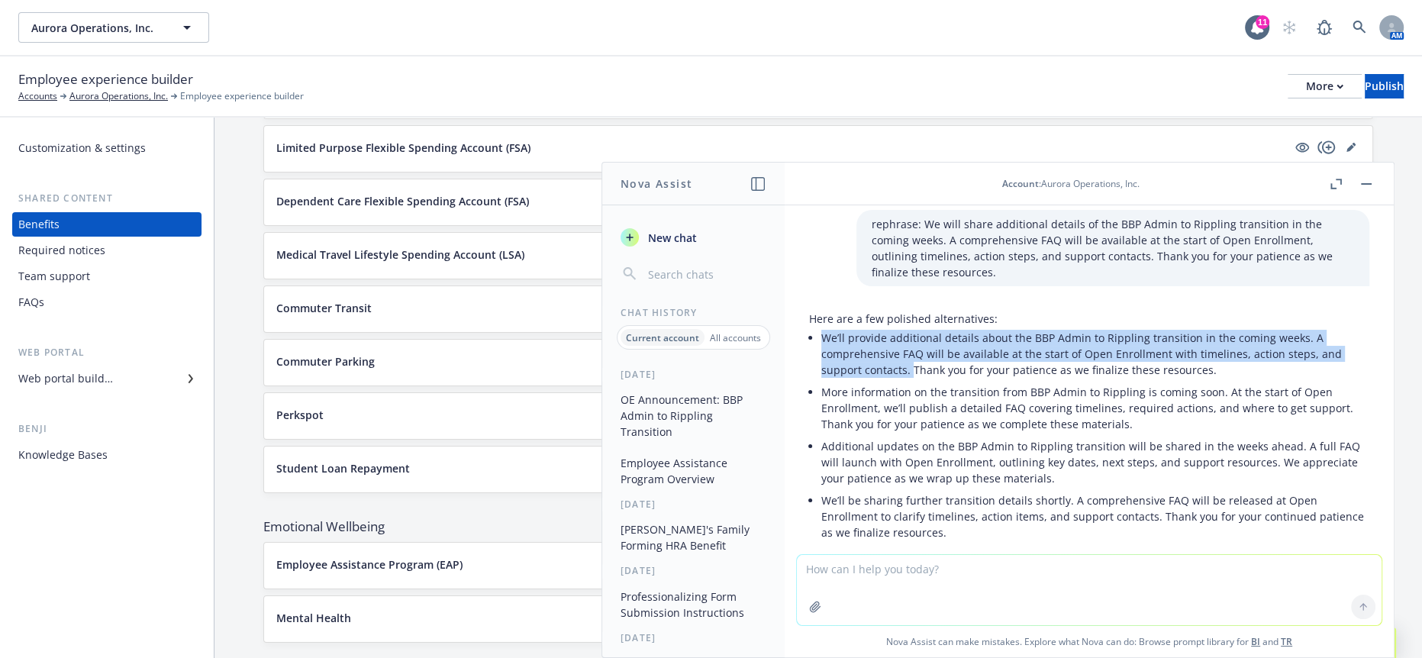
drag, startPoint x: 908, startPoint y: 325, endPoint x: 818, endPoint y: 290, distance: 96.0
click at [818, 311] on div "Here are a few polished alternatives: We’ll provide additional details about th…" at bounding box center [1089, 427] width 560 height 233
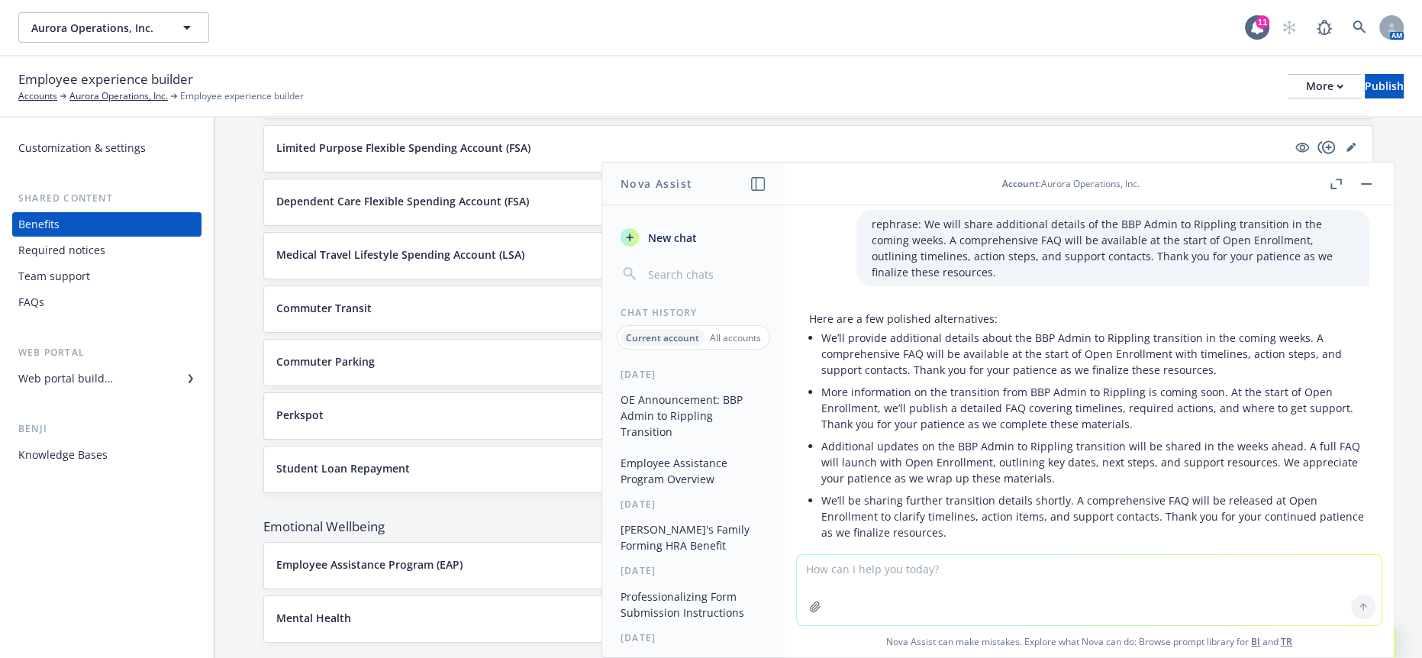
click at [928, 492] on p "We’ll be sharing further transition details shortly. A comprehensive FAQ will b…" at bounding box center [1095, 516] width 548 height 48
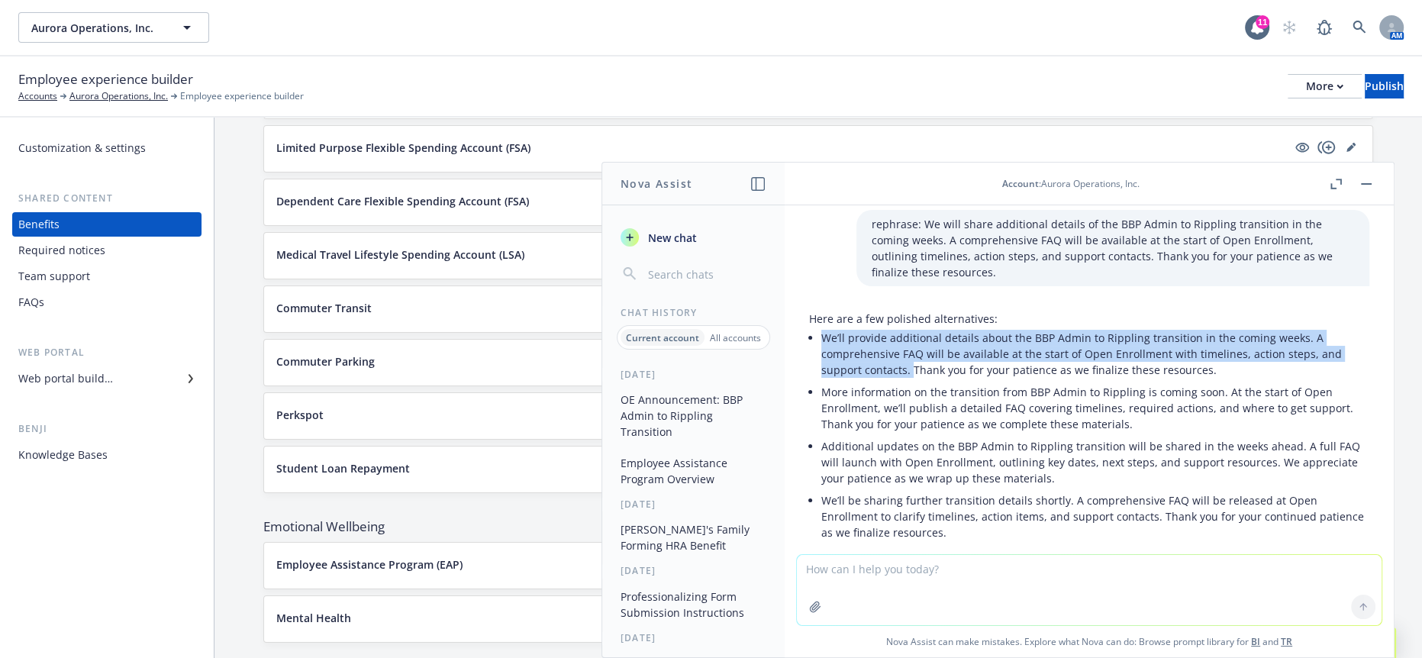
drag, startPoint x: 908, startPoint y: 326, endPoint x: 810, endPoint y: 290, distance: 104.1
click at [821, 327] on li "We’ll provide additional details about the BBP Admin to Rippling transition in …" at bounding box center [1095, 354] width 548 height 54
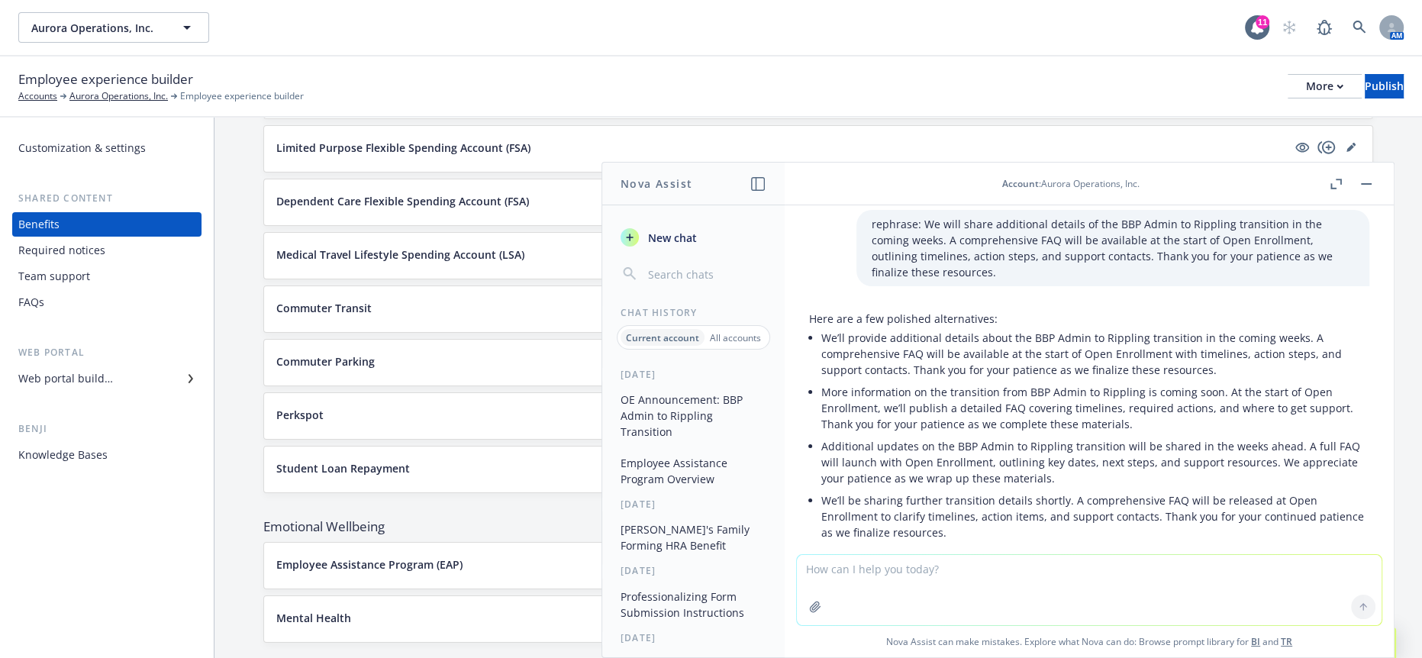
click at [953, 438] on p "Additional updates on the BBP Admin to Rippling transition will be shared in th…" at bounding box center [1095, 462] width 548 height 48
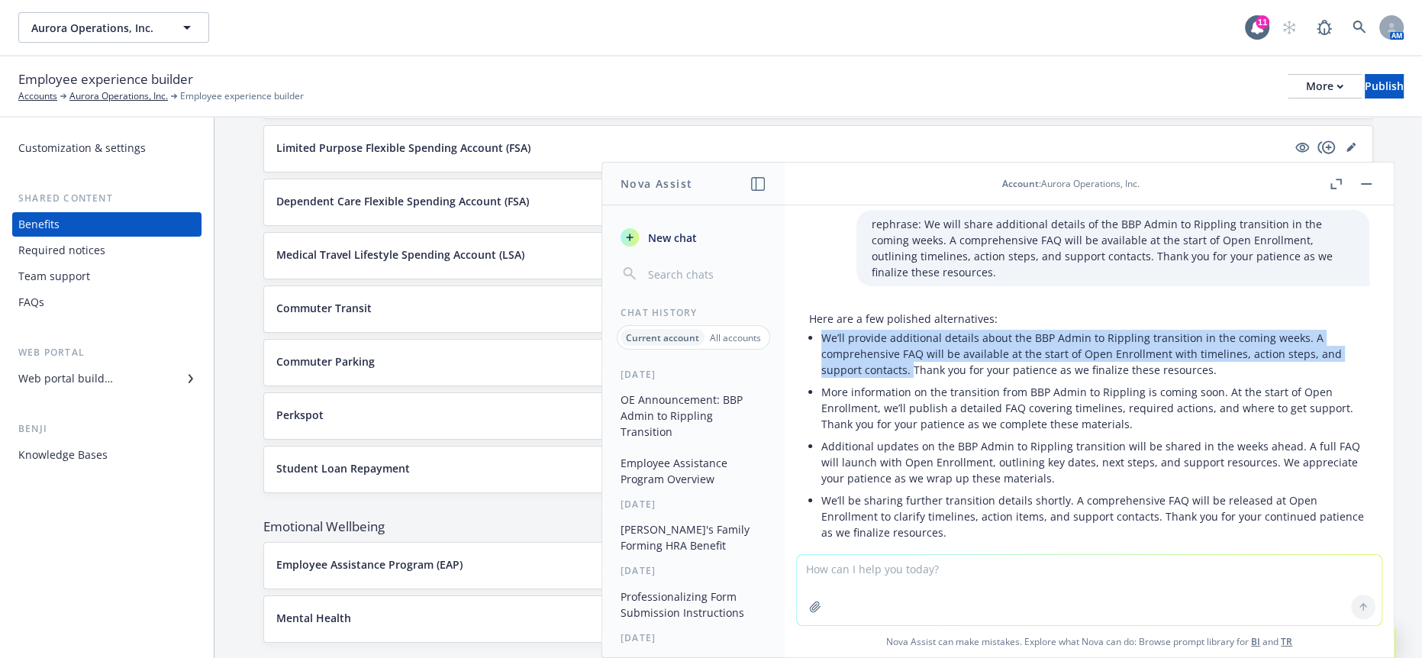
drag, startPoint x: 908, startPoint y: 321, endPoint x: 816, endPoint y: 286, distance: 98.1
click at [816, 311] on div "Here are a few polished alternatives: We’ll provide additional details about th…" at bounding box center [1089, 427] width 560 height 233
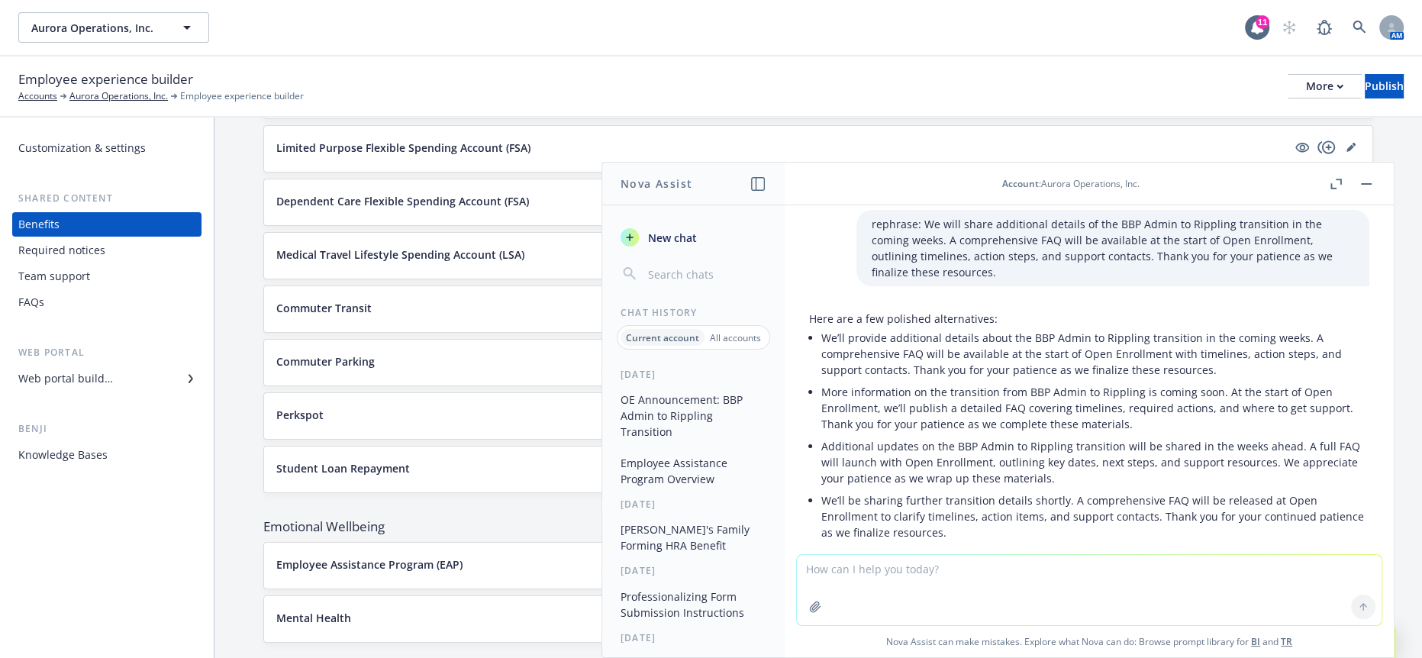
click at [928, 435] on li "Additional updates on the BBP Admin to Rippling transition will be shared in th…" at bounding box center [1095, 462] width 548 height 54
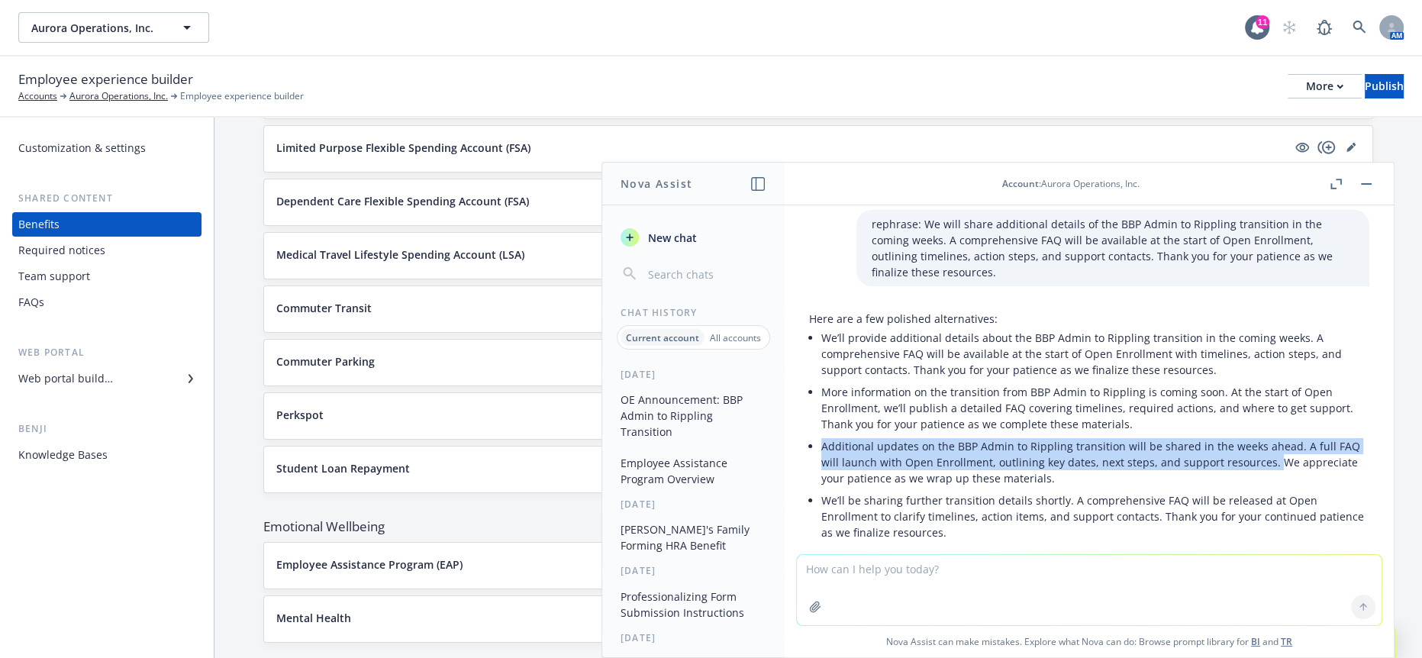
drag, startPoint x: 1264, startPoint y: 414, endPoint x: 821, endPoint y: 399, distance: 443.8
click at [821, 438] on p "Additional updates on the BBP Admin to Rippling transition will be shared in th…" at bounding box center [1095, 462] width 548 height 48
copy p "Additional updates on the BBP Admin to Rippling transition will be shared in th…"
click at [1376, 182] on button "button" at bounding box center [1366, 184] width 18 height 18
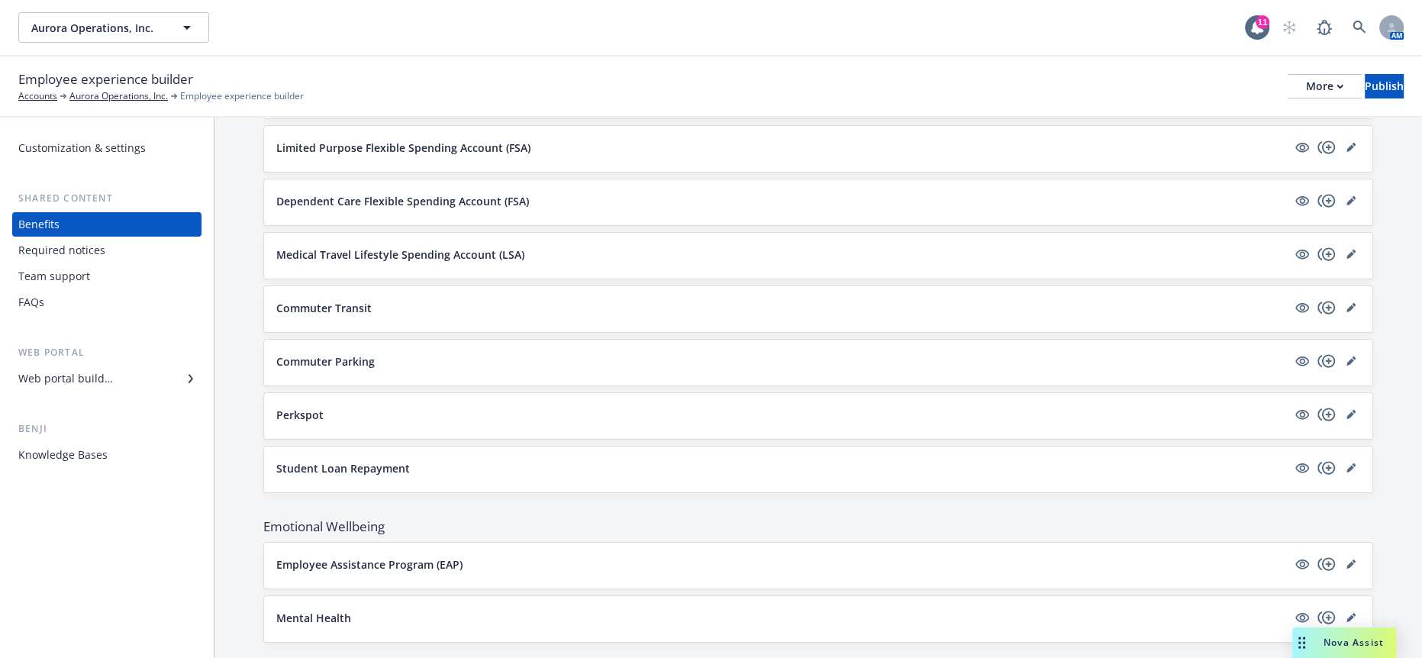
click at [65, 366] on div "Web portal builder" at bounding box center [65, 378] width 95 height 24
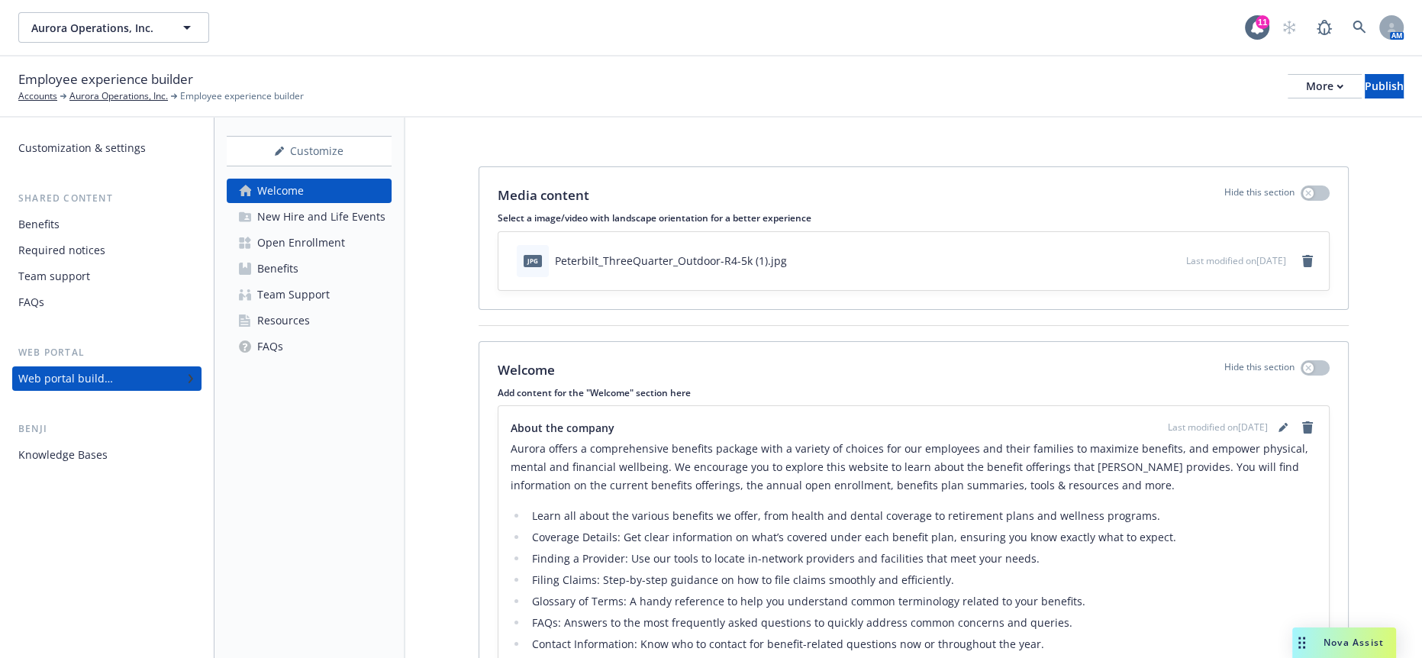
click at [307, 231] on div "Open Enrollment" at bounding box center [301, 243] width 88 height 24
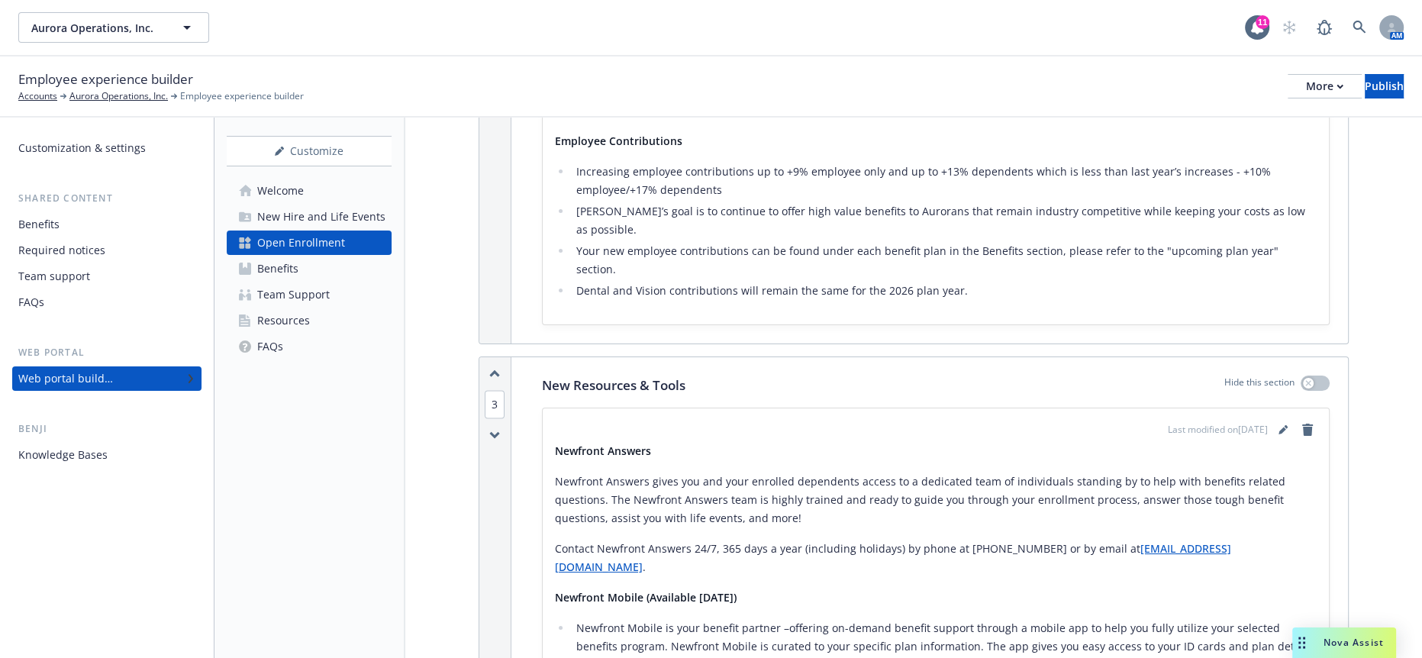
scroll to position [3107, 0]
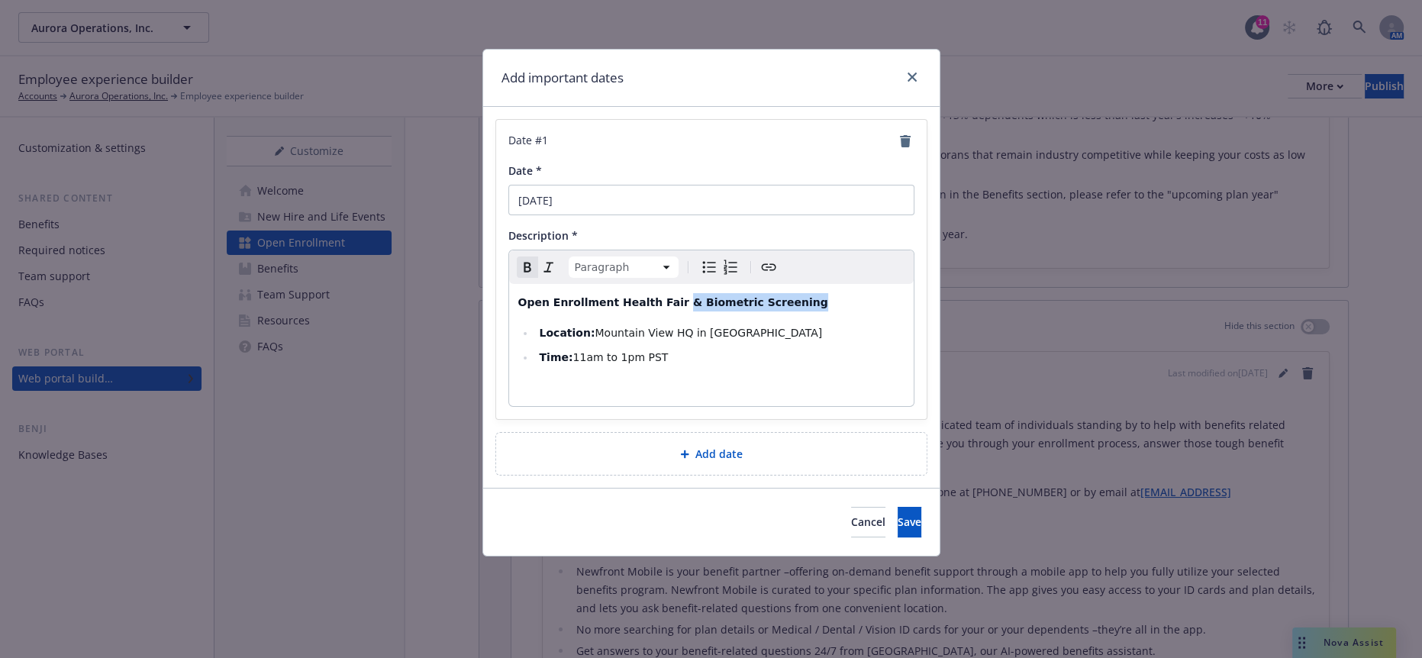
drag, startPoint x: 757, startPoint y: 285, endPoint x: 643, endPoint y: 284, distance: 113.7
click at [643, 293] on p "Open Enrollment Health Fair & Biometric Screening" at bounding box center [711, 302] width 386 height 18
select select
click at [725, 324] on li "Location: Mountain View HQ in CA" at bounding box center [719, 333] width 369 height 18
click at [684, 324] on li "Location: Mountain View HQ in CA" at bounding box center [719, 333] width 369 height 18
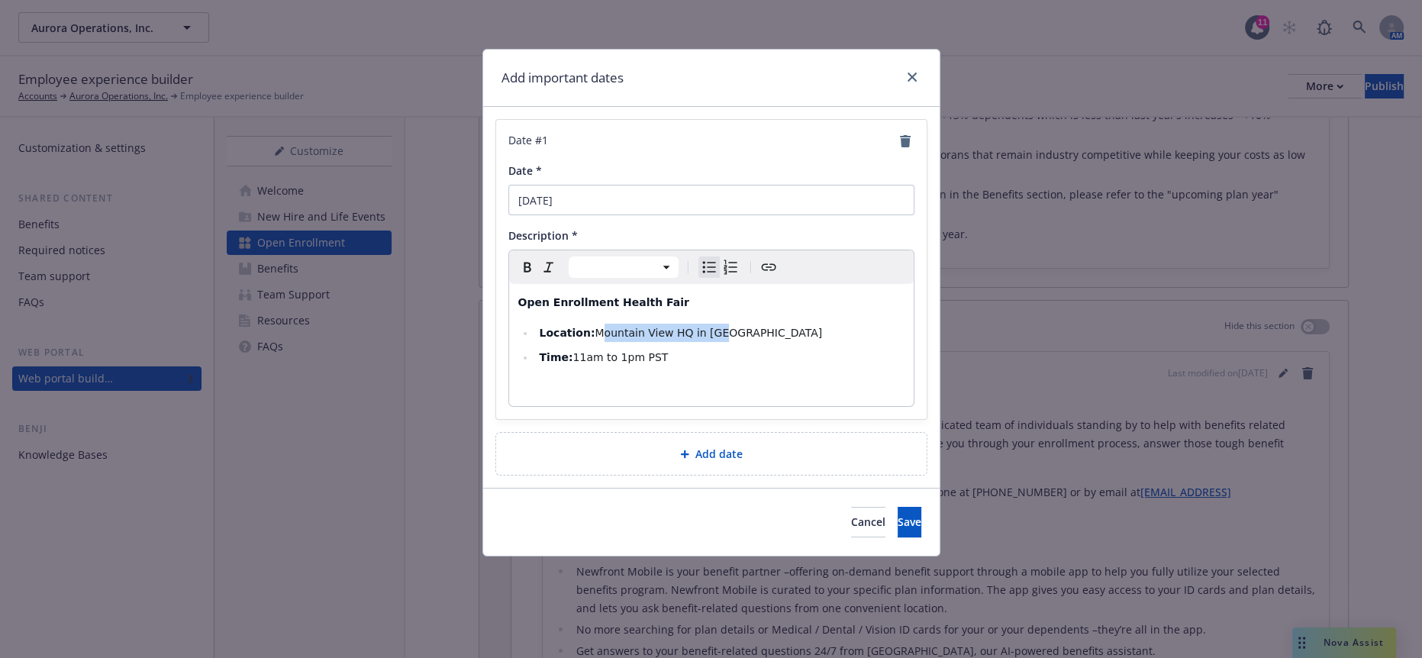
drag, startPoint x: 697, startPoint y: 315, endPoint x: 577, endPoint y: 310, distance: 119.9
click at [577, 324] on li "Location: Mountain View HQ in CA" at bounding box center [719, 333] width 369 height 18
click at [899, 507] on button "Save" at bounding box center [910, 522] width 24 height 31
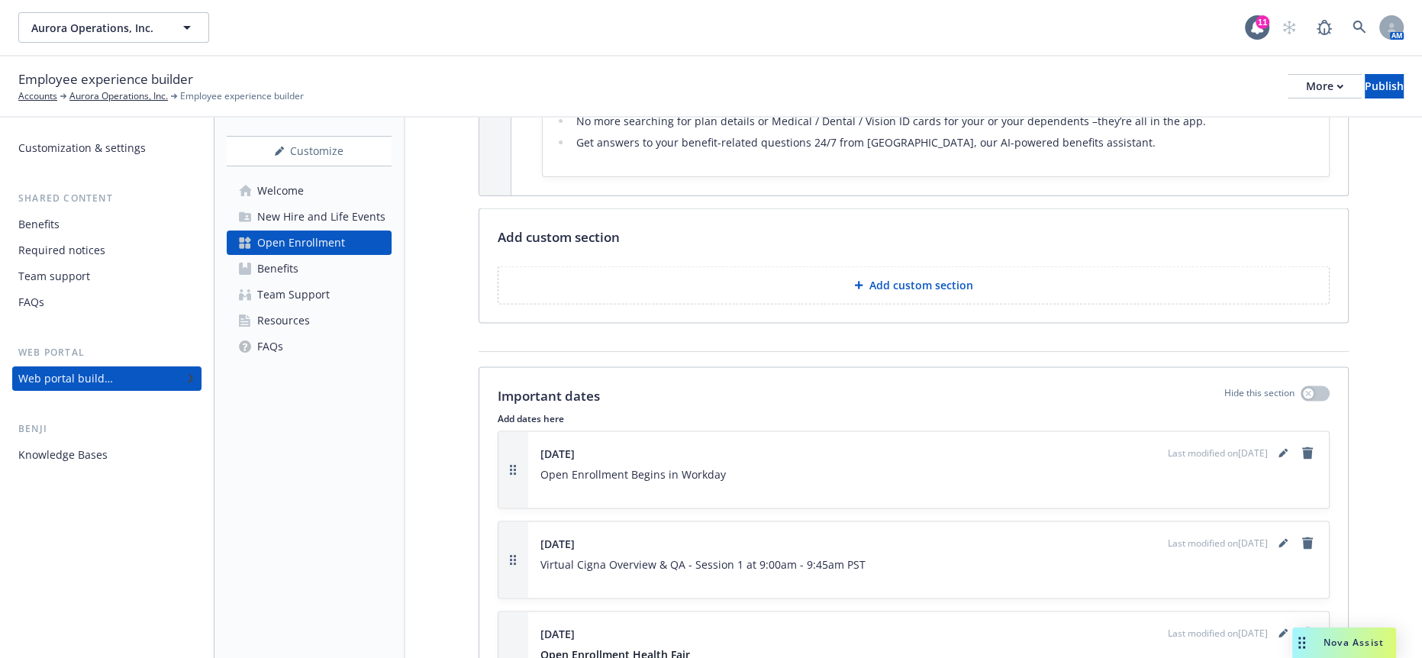
scroll to position [3701, 0]
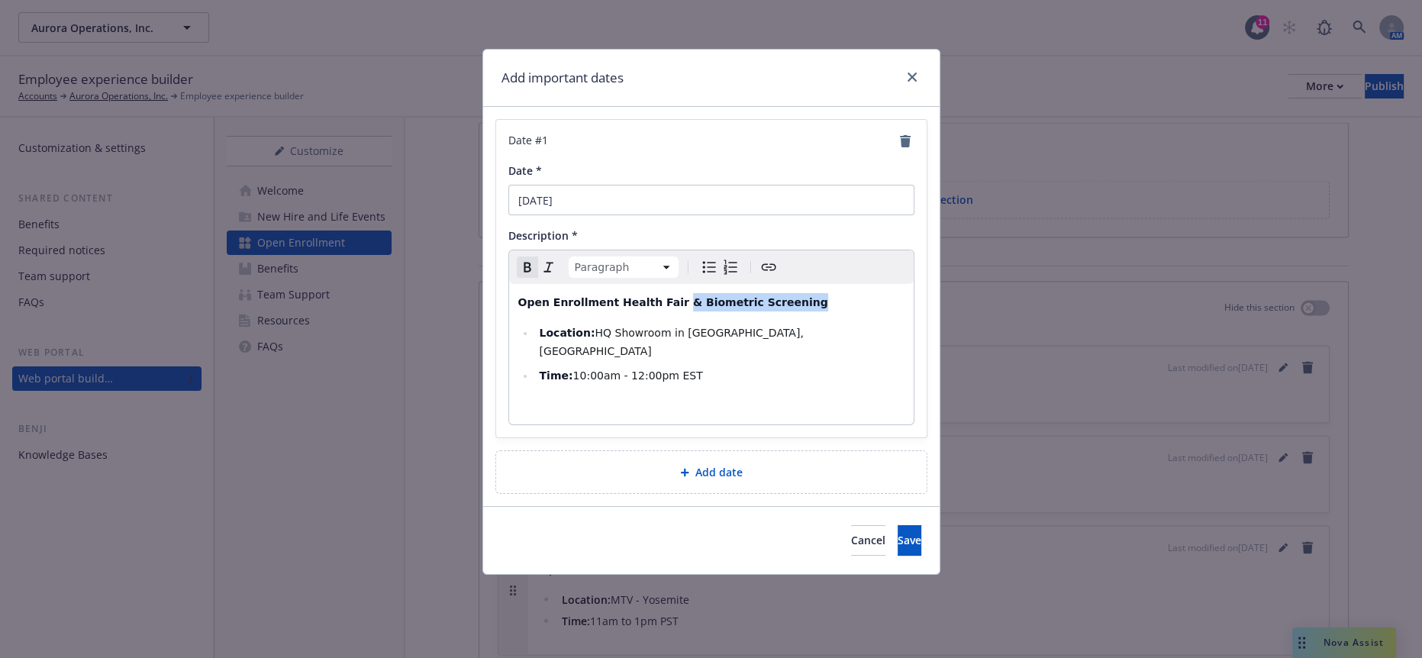
drag, startPoint x: 781, startPoint y: 288, endPoint x: 640, endPoint y: 281, distance: 141.4
click at [640, 293] on p "Open Enrollment Health Fair & Biometric Screening" at bounding box center [711, 302] width 386 height 18
select select
drag, startPoint x: 731, startPoint y: 307, endPoint x: 577, endPoint y: 311, distance: 154.3
click at [577, 324] on li "Location: HQ Showroom in Pittsburgh, PA" at bounding box center [719, 342] width 369 height 37
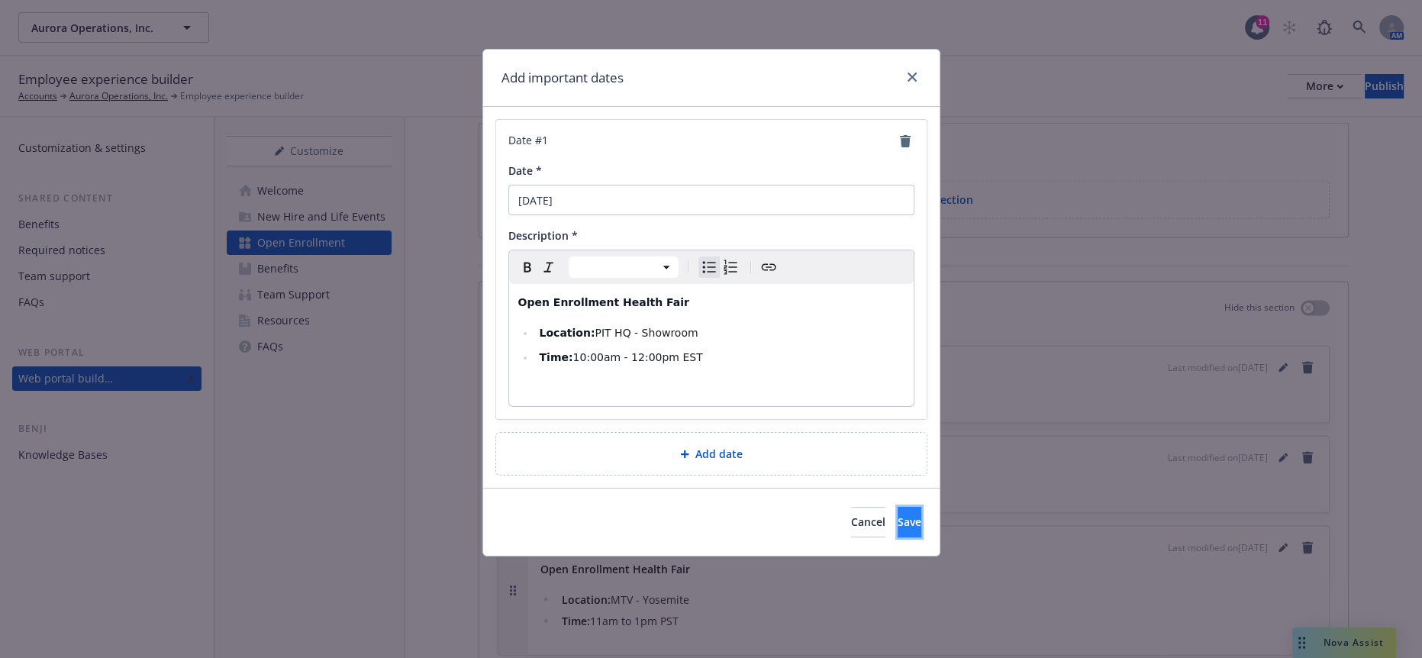
click at [898, 515] on span "Save" at bounding box center [910, 522] width 24 height 15
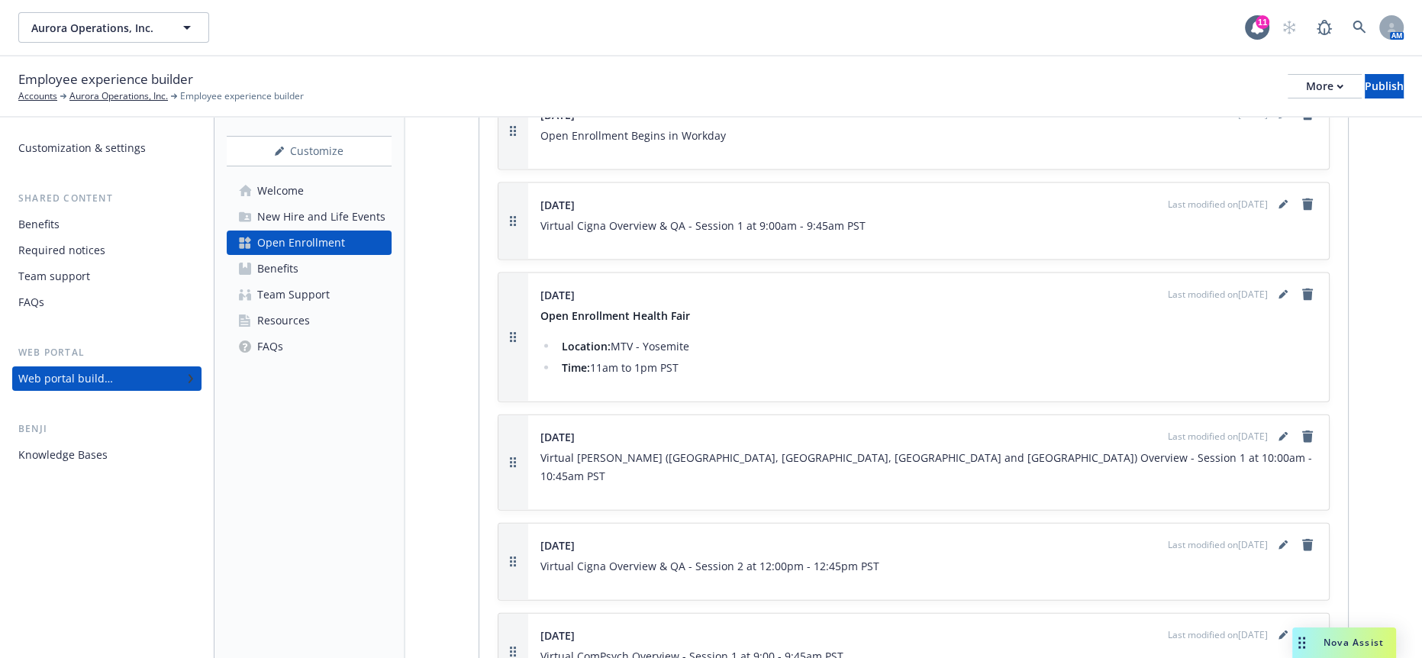
scroll to position [3956, 0]
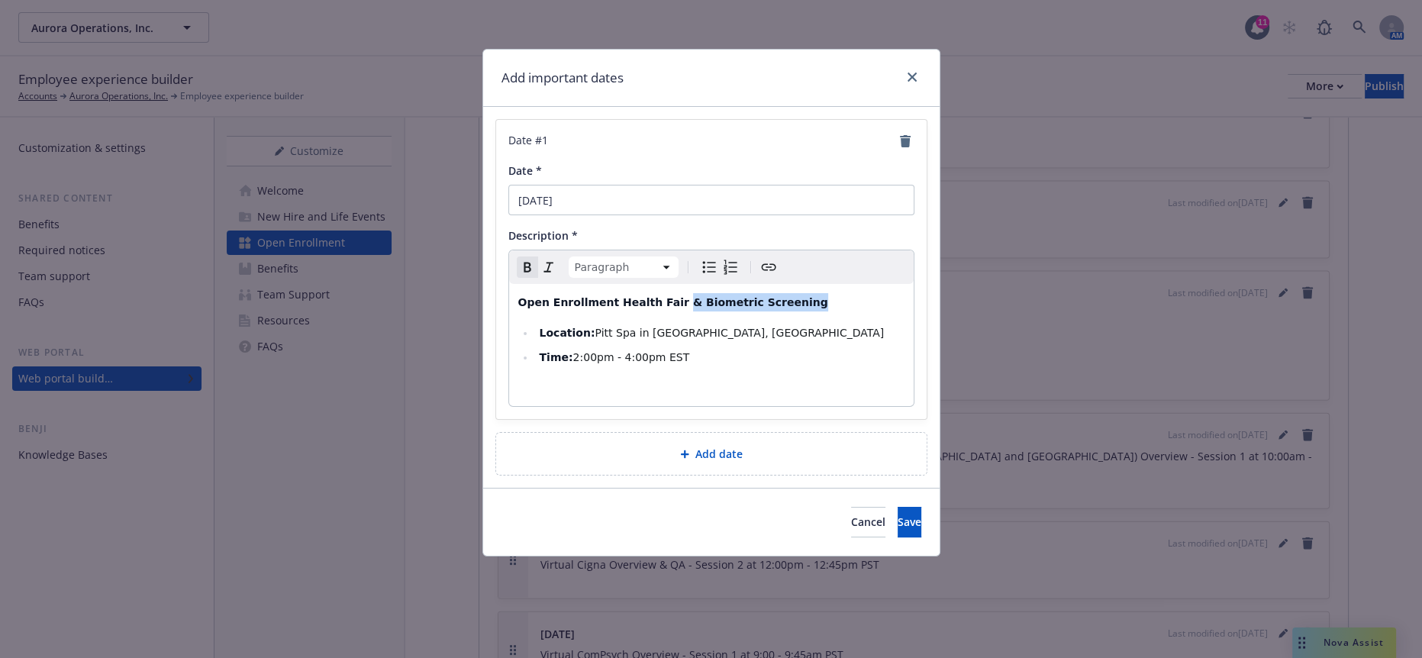
drag, startPoint x: 799, startPoint y: 286, endPoint x: 640, endPoint y: 278, distance: 158.2
click at [640, 293] on p "Open Enrollment Health Fair & Biometric Screening" at bounding box center [711, 302] width 386 height 18
select select
drag, startPoint x: 594, startPoint y: 307, endPoint x: 577, endPoint y: 307, distance: 16.8
click at [577, 324] on li "Location: Pitt Spa in Pittsburgh, PA" at bounding box center [719, 333] width 369 height 18
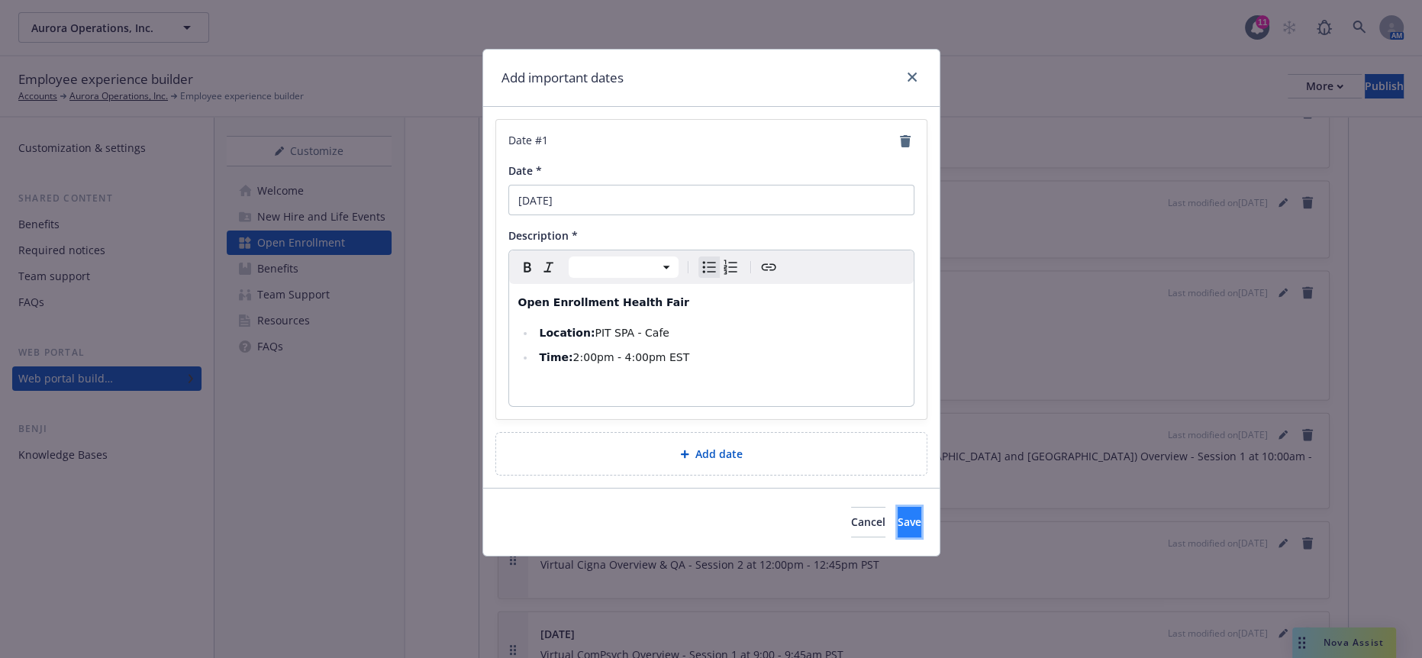
click at [898, 515] on span "Save" at bounding box center [910, 522] width 24 height 15
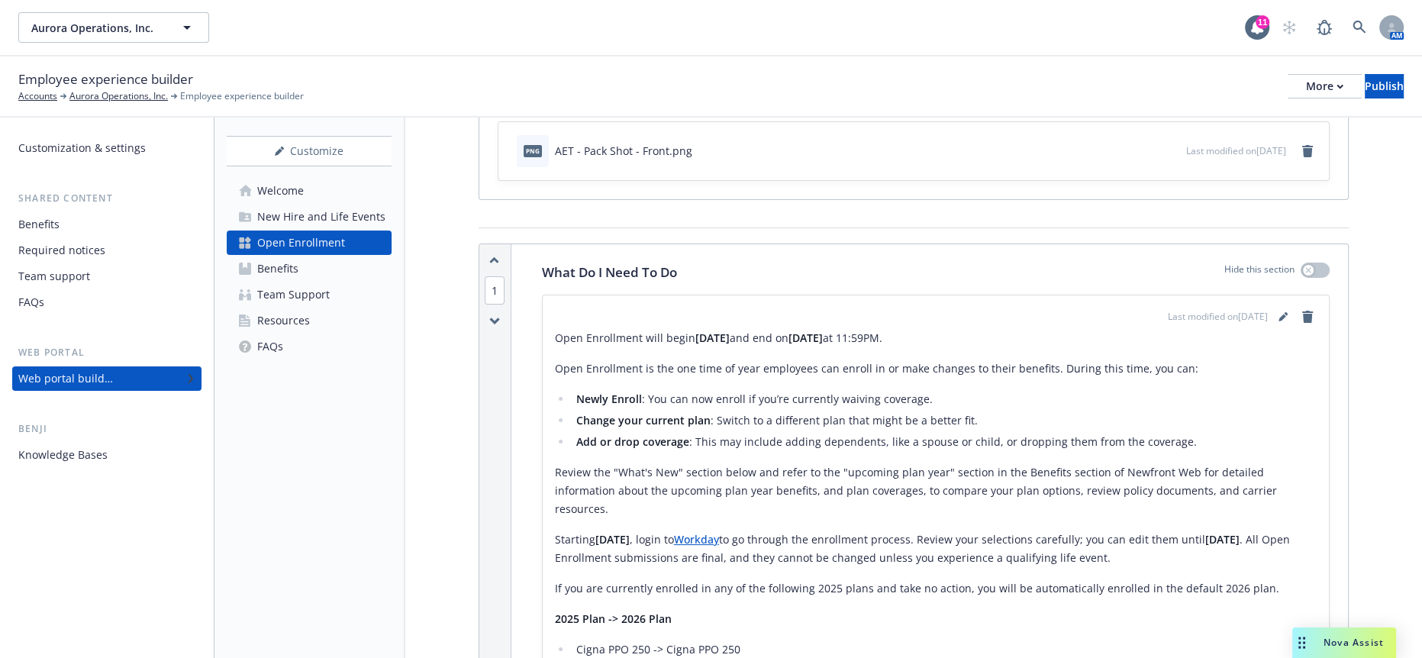
scroll to position [76, 0]
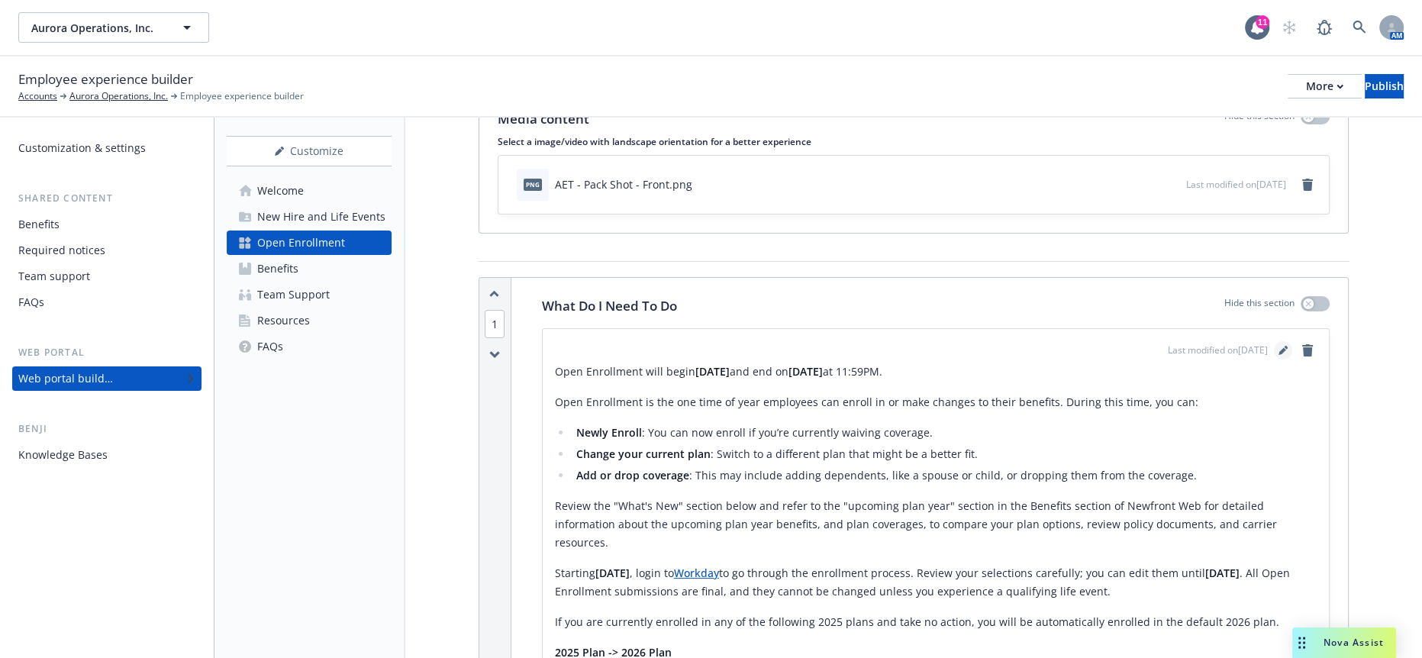
click at [1283, 346] on icon "editPencil" at bounding box center [1283, 350] width 9 height 9
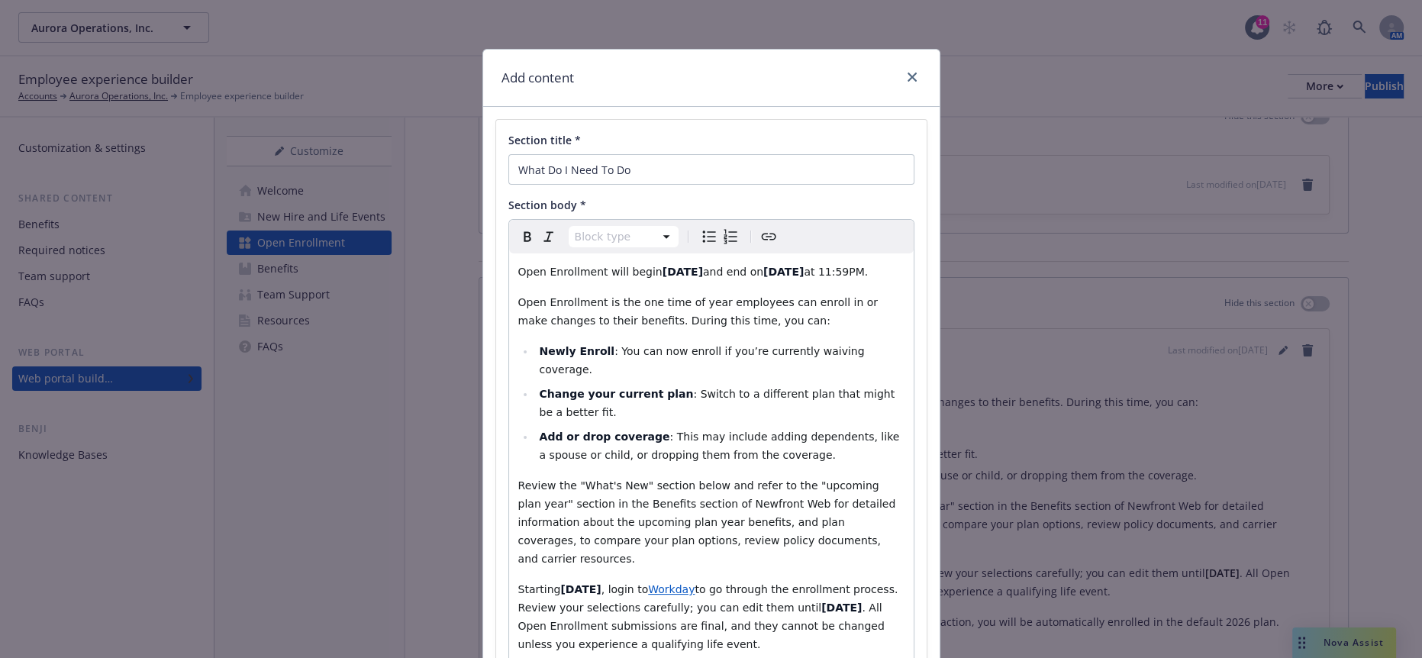
click at [877, 263] on p "Open Enrollment will begin November 3rd and end on November 21st at 11:59PM." at bounding box center [711, 272] width 386 height 18
drag, startPoint x: 879, startPoint y: 254, endPoint x: 503, endPoint y: 257, distance: 376.4
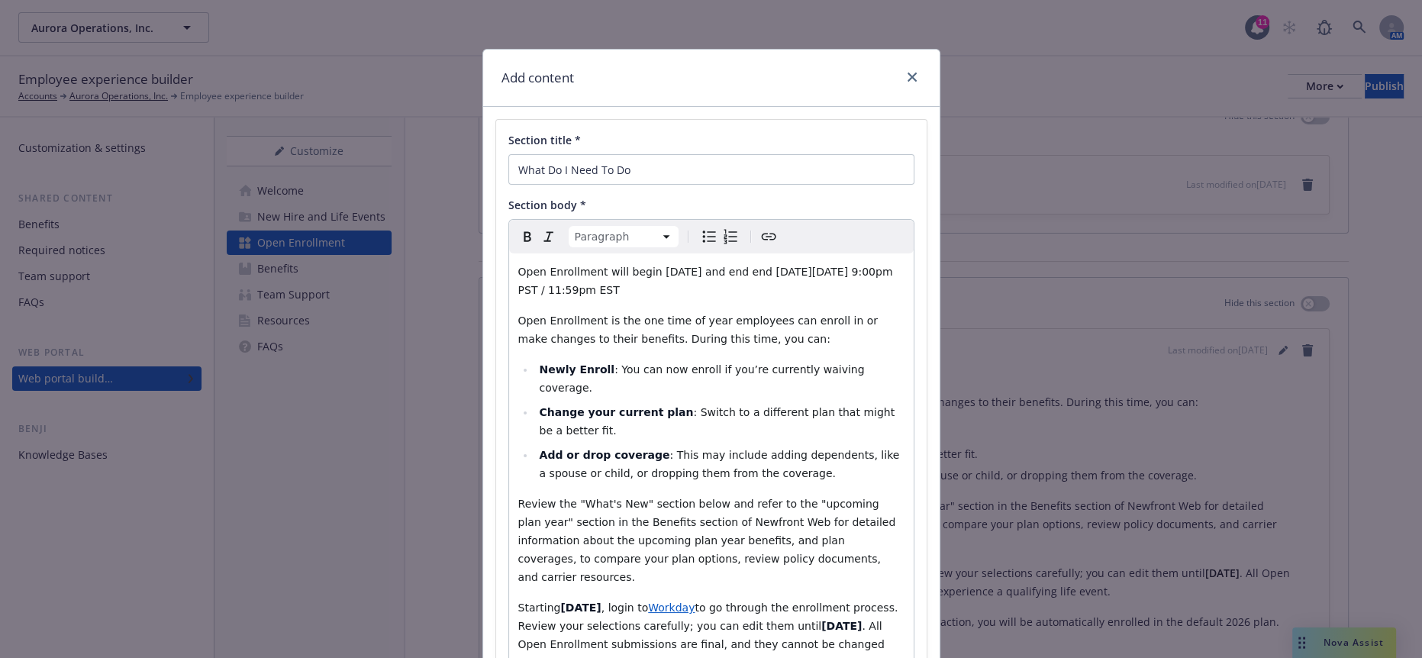
click at [518, 266] on span "Open Enrollment will begin Monday, November 3rd and end end on Friday, November…" at bounding box center [707, 281] width 378 height 31
click at [653, 269] on p "Open Enrollment will begin Monday, November 3rd and end end on Friday, November…" at bounding box center [711, 281] width 386 height 37
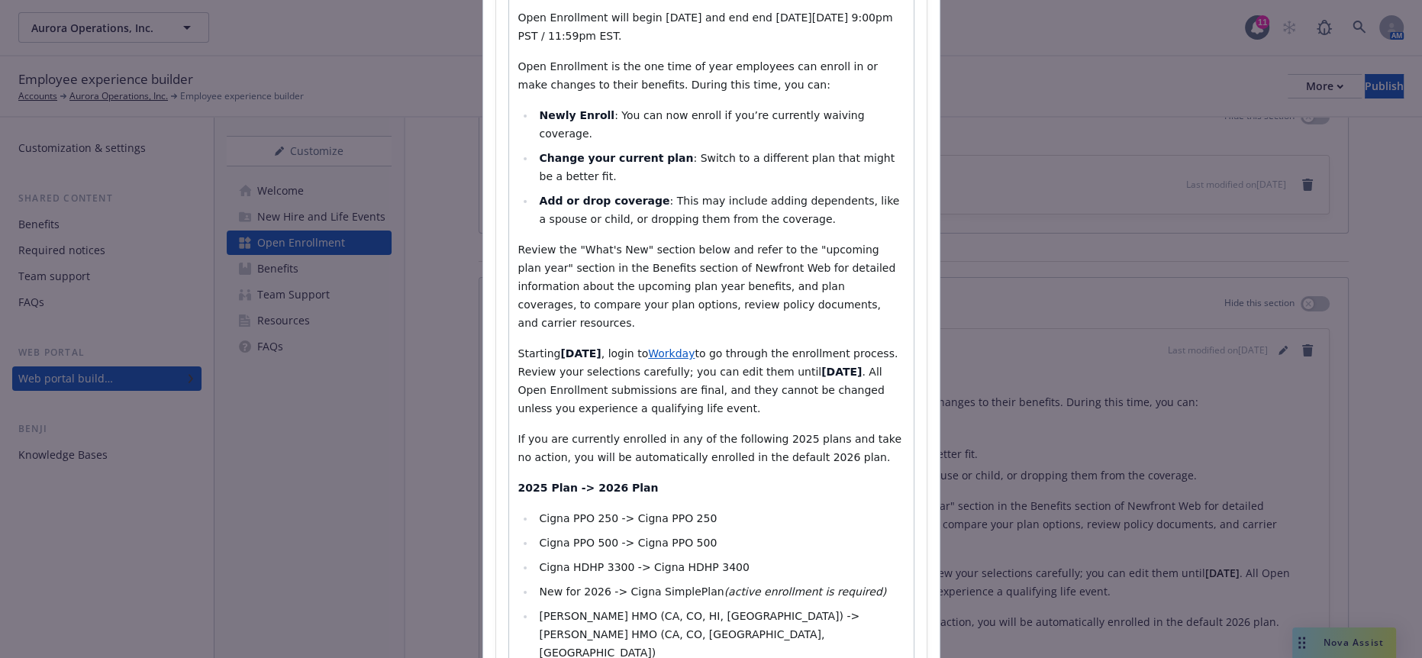
scroll to position [421, 0]
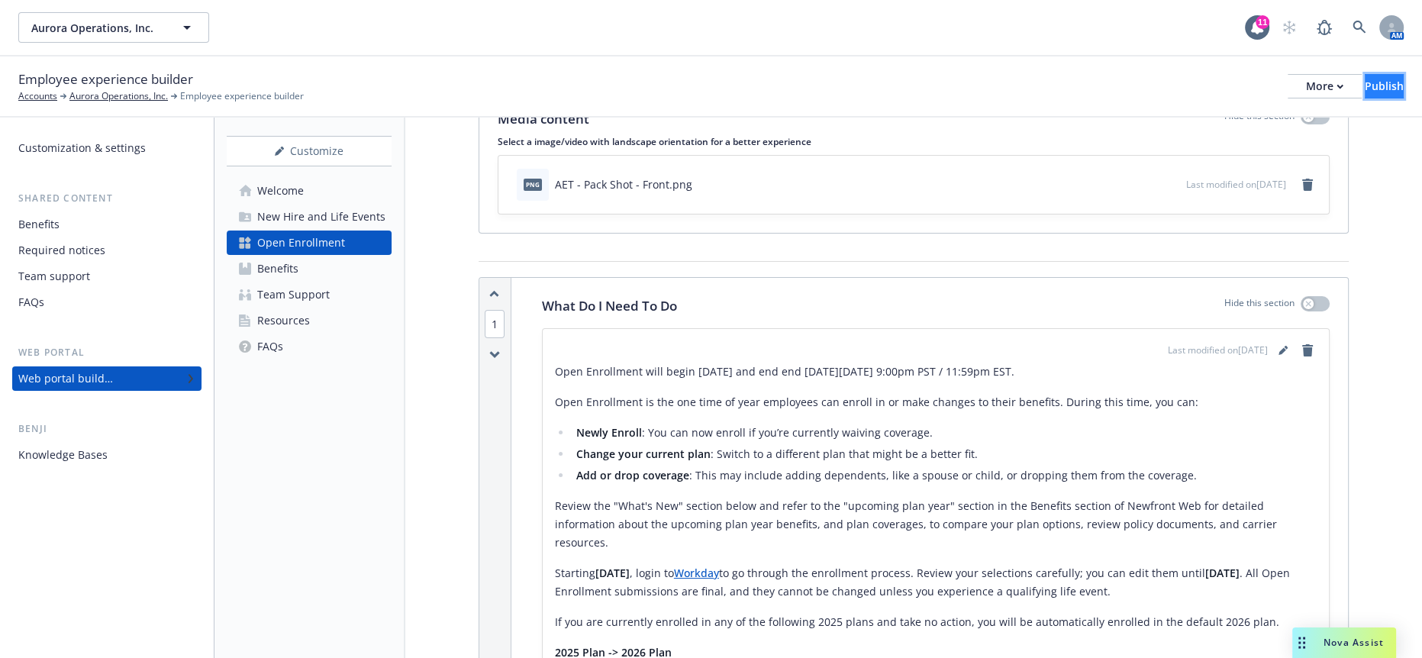
click at [1365, 75] on div "Publish" at bounding box center [1384, 86] width 39 height 23
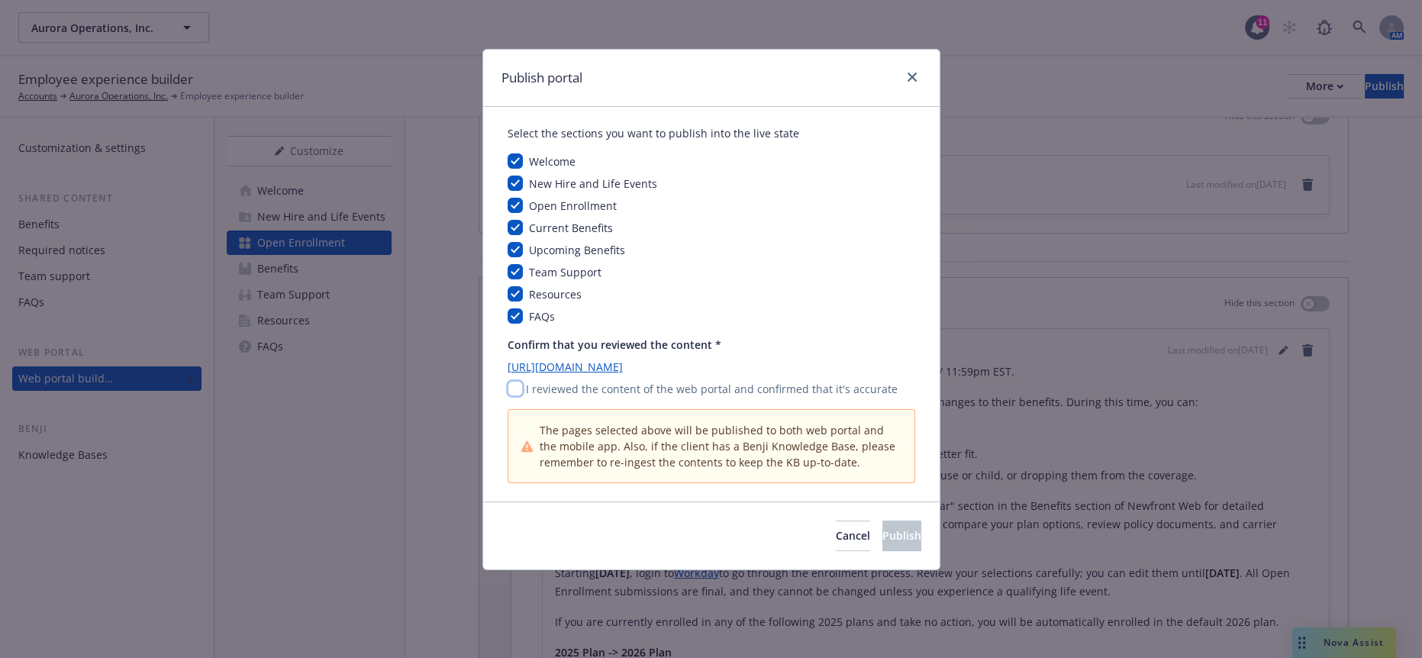
click at [510, 381] on input "checkbox" at bounding box center [515, 388] width 15 height 15
checkbox input "true"
click at [882, 521] on button "Publish" at bounding box center [901, 536] width 39 height 31
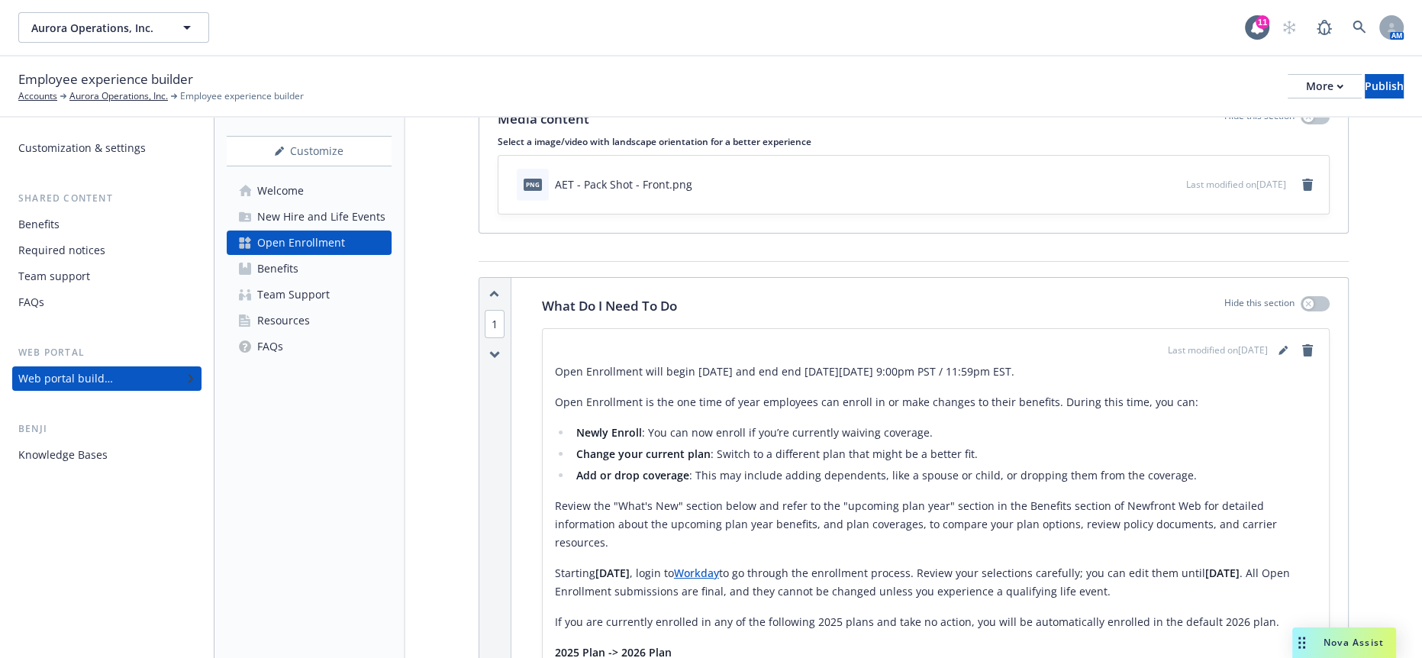
click at [1349, 69] on div "Employee experience builder Accounts Aurora Operations, Inc. Employee experienc…" at bounding box center [711, 86] width 1386 height 34
click at [1350, 91] on div "Employee experience builder Accounts Aurora Operations, Inc. Employee experienc…" at bounding box center [711, 86] width 1386 height 34
click at [1365, 78] on div "Publish" at bounding box center [1384, 86] width 39 height 23
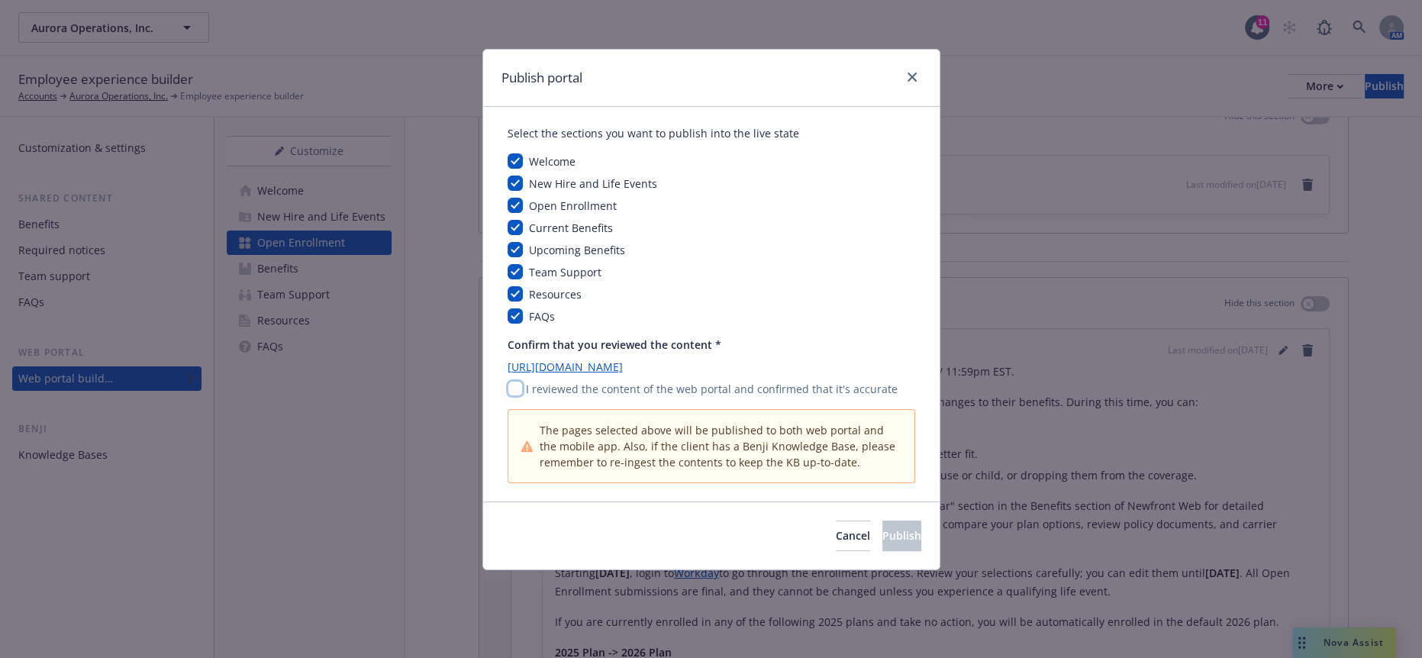
click at [513, 381] on input "checkbox" at bounding box center [515, 388] width 15 height 15
checkbox input "true"
click at [883, 522] on button "Publish" at bounding box center [901, 536] width 39 height 31
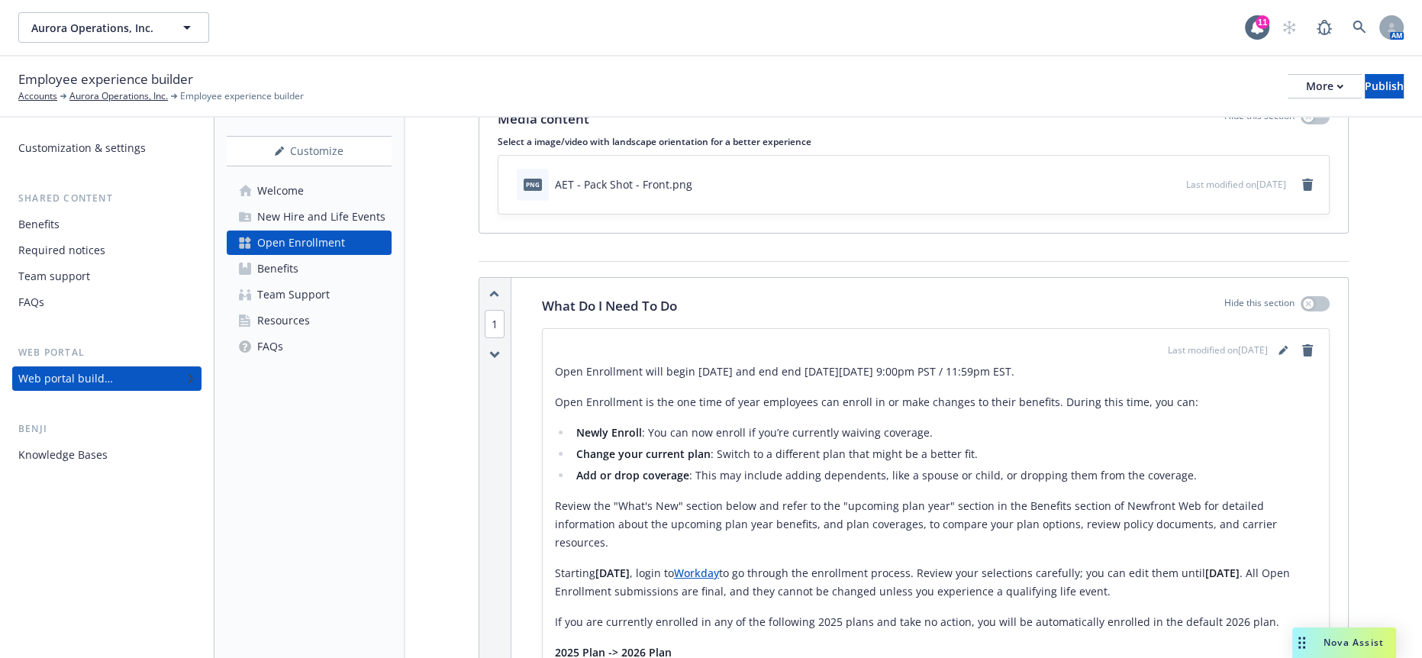
scroll to position [246, 0]
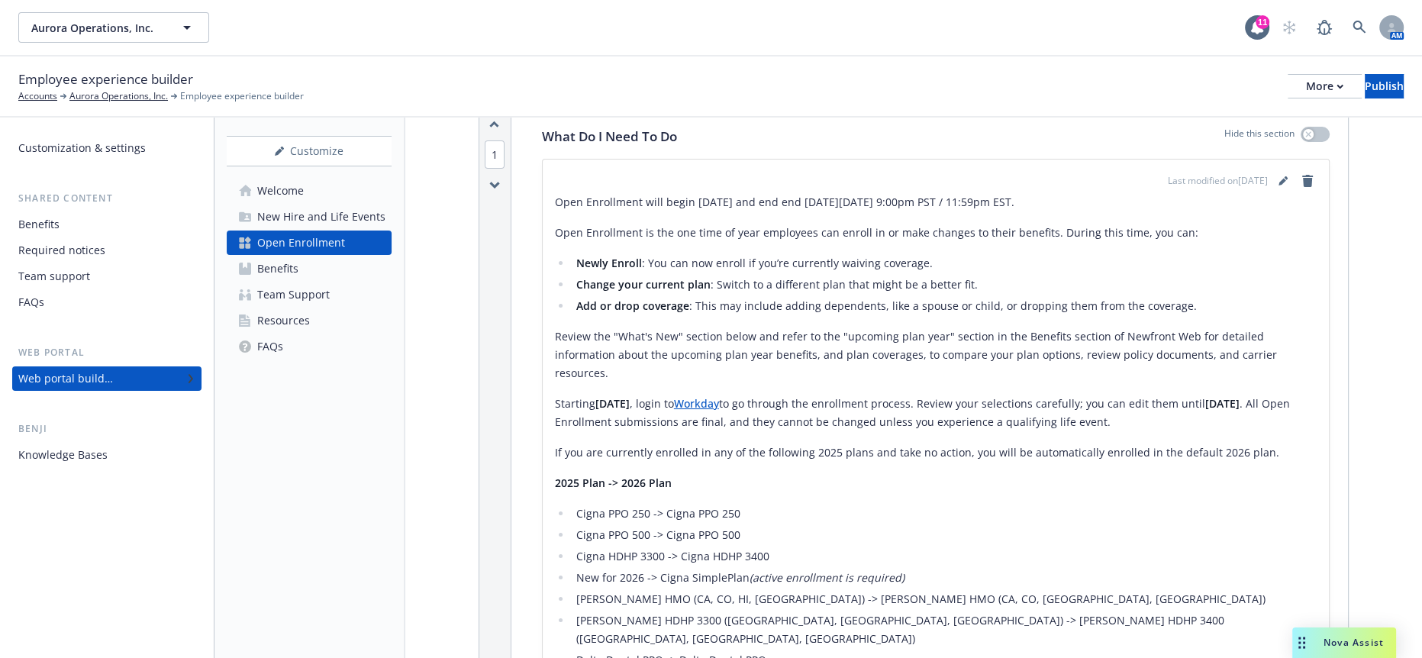
click at [75, 212] on div "Benefits" at bounding box center [106, 224] width 177 height 24
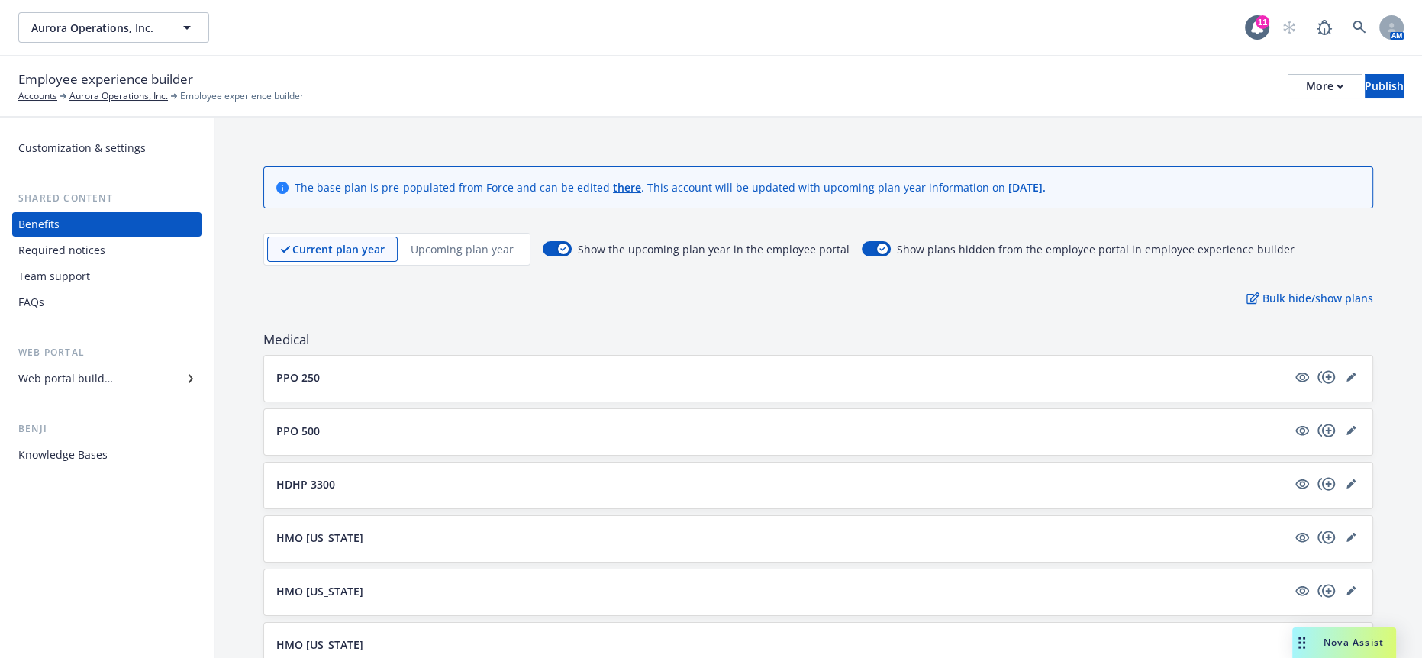
click at [479, 241] on p "Upcoming plan year" at bounding box center [462, 249] width 103 height 16
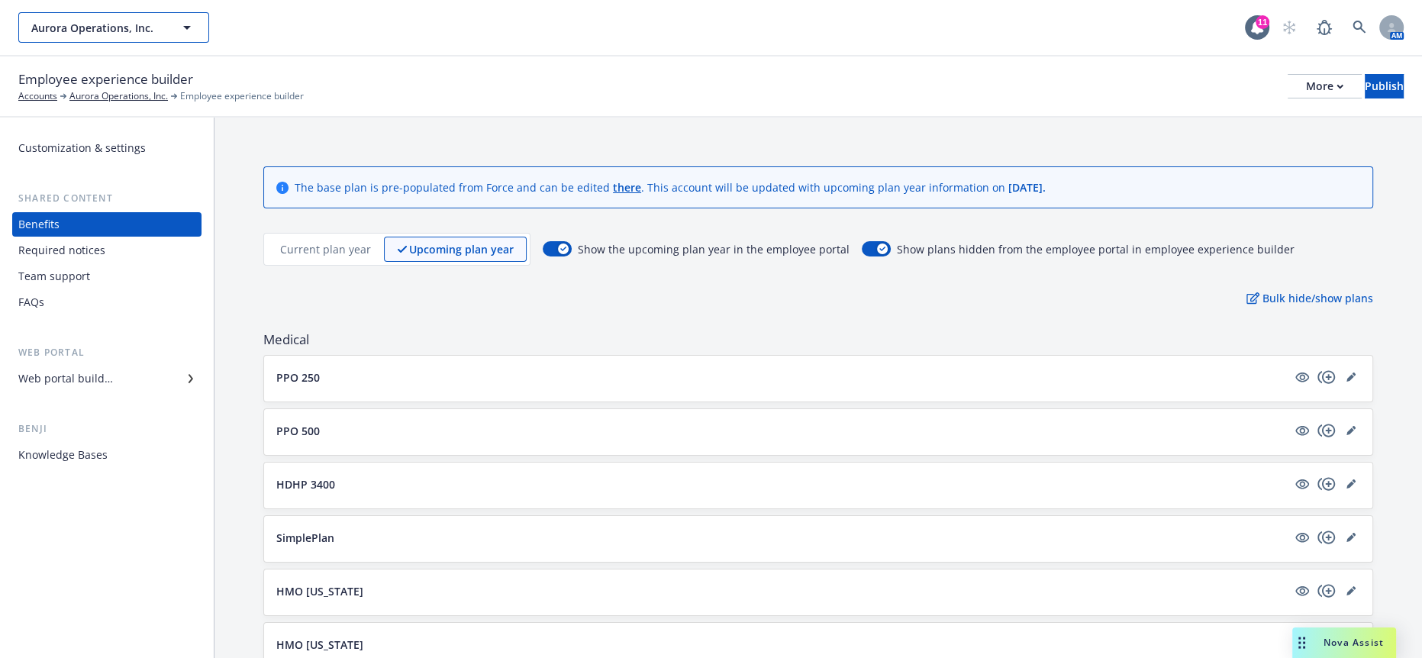
click at [138, 29] on span "Aurora Operations, Inc." at bounding box center [97, 28] width 132 height 16
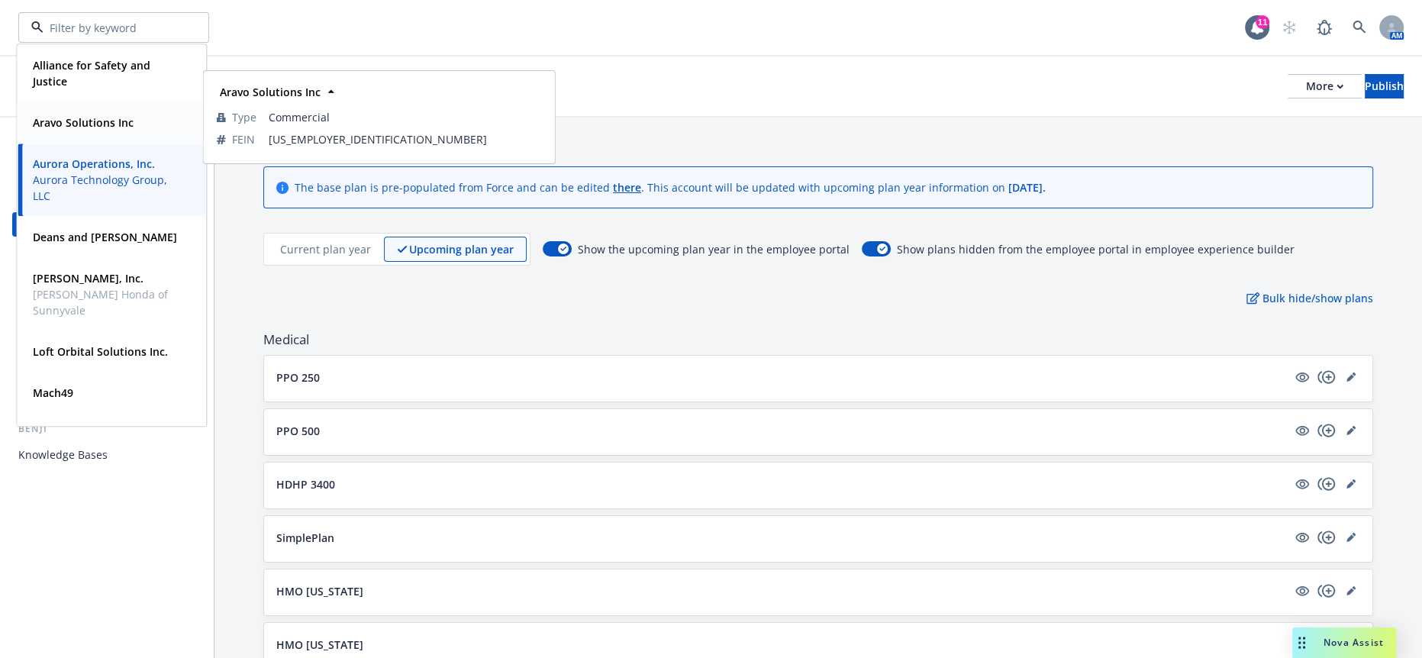
click at [115, 131] on div "Aravo Solutions Inc" at bounding box center [82, 122] width 110 height 22
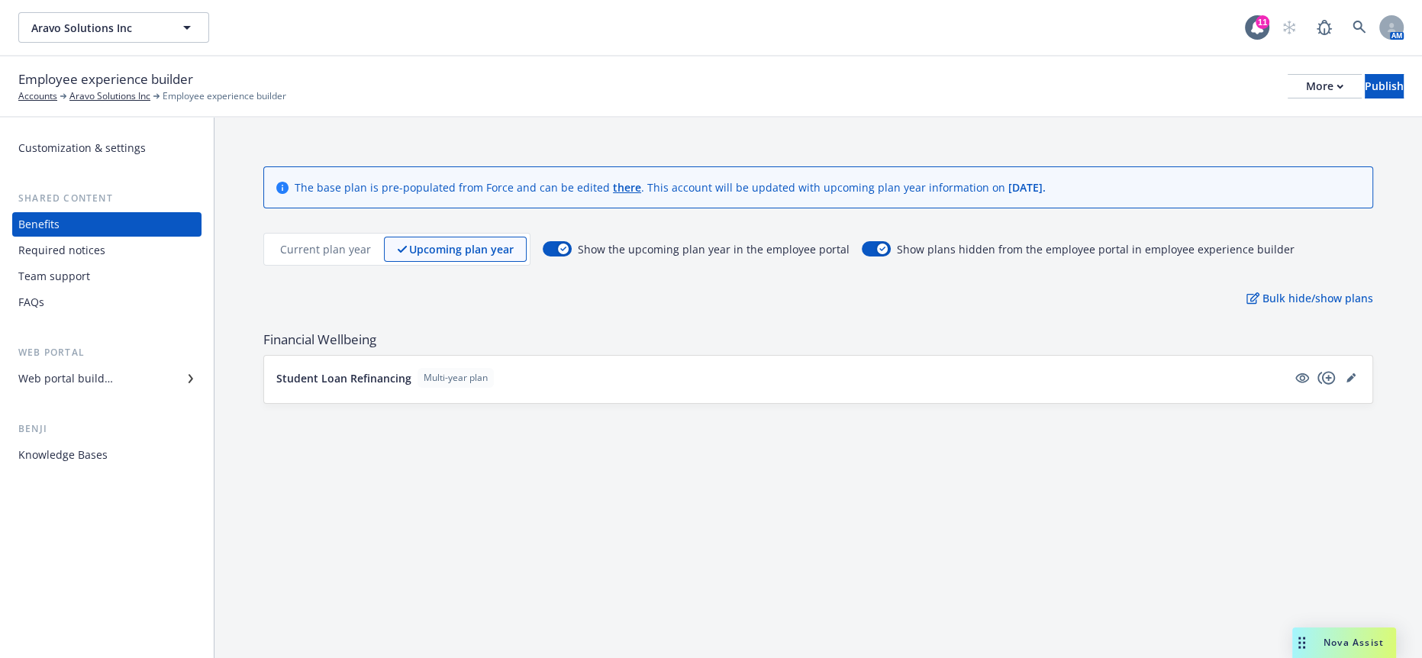
click at [330, 241] on p "Current plan year" at bounding box center [325, 249] width 91 height 16
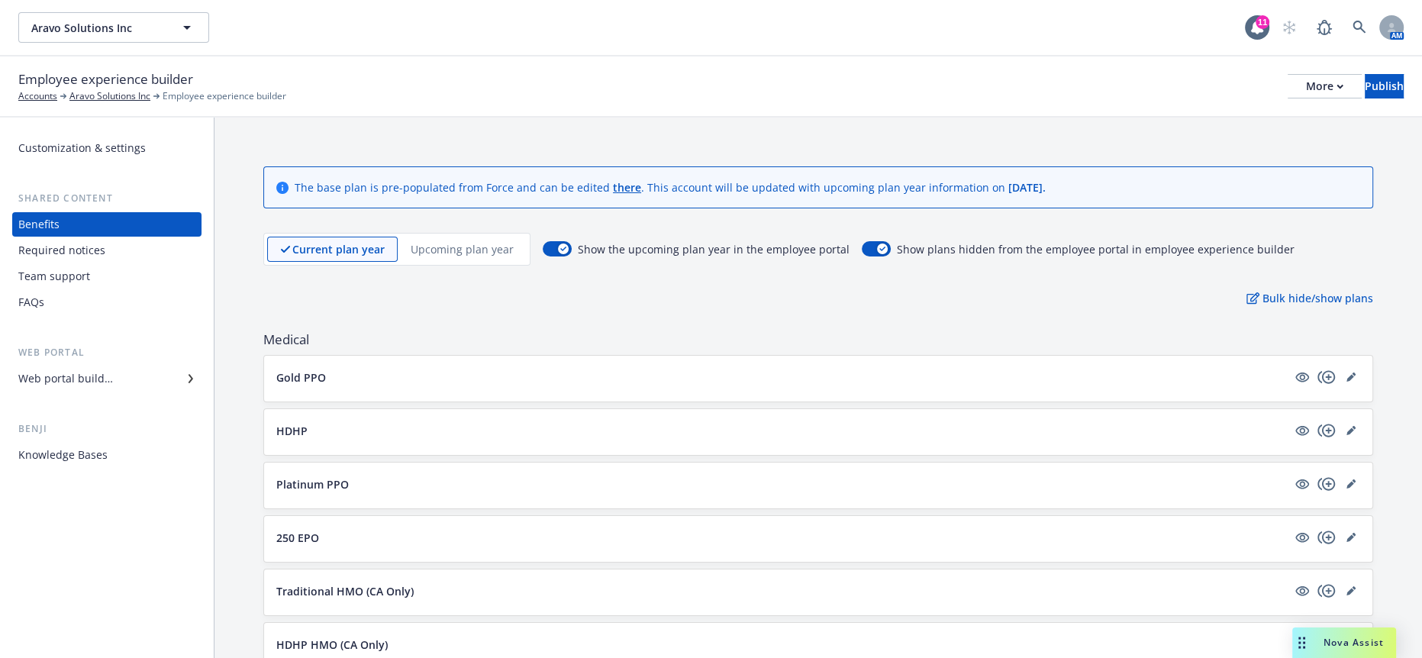
click at [417, 241] on p "Upcoming plan year" at bounding box center [462, 249] width 103 height 16
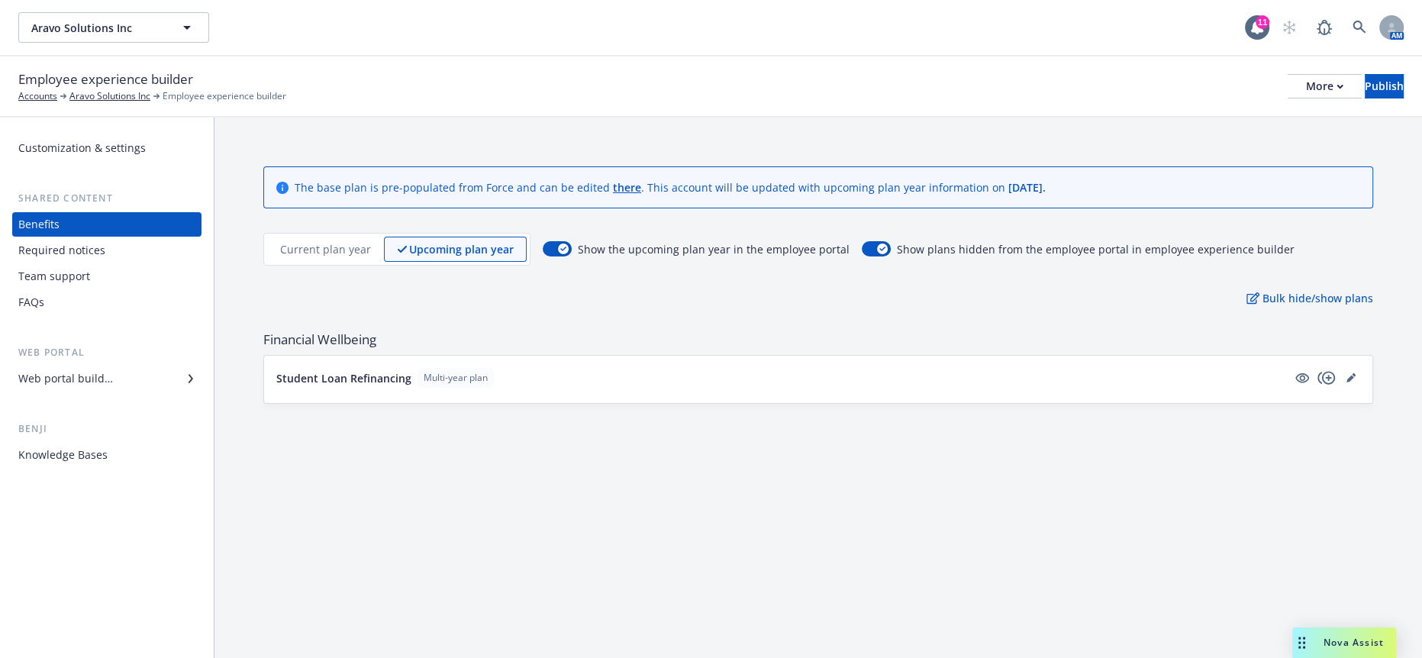
click at [346, 241] on p "Current plan year" at bounding box center [325, 249] width 91 height 16
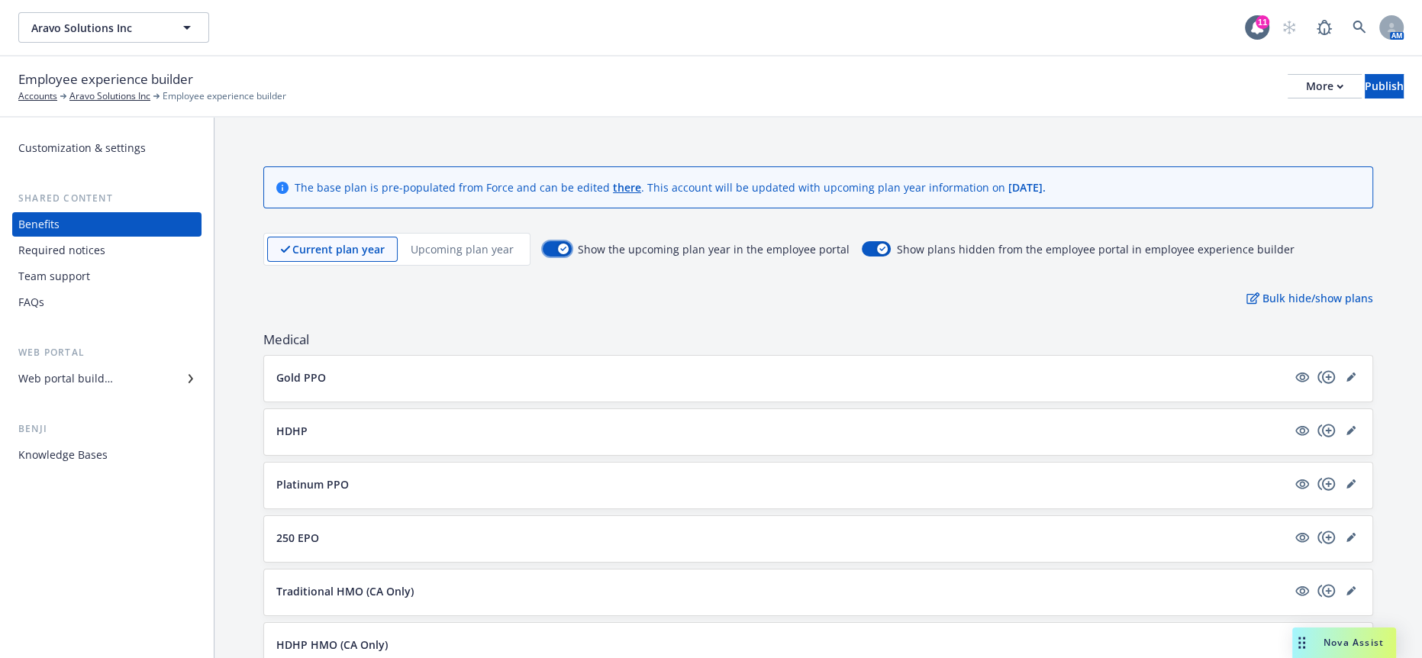
click at [558, 244] on div "button" at bounding box center [563, 249] width 11 height 11
click at [84, 366] on div "Web portal builder" at bounding box center [65, 378] width 95 height 24
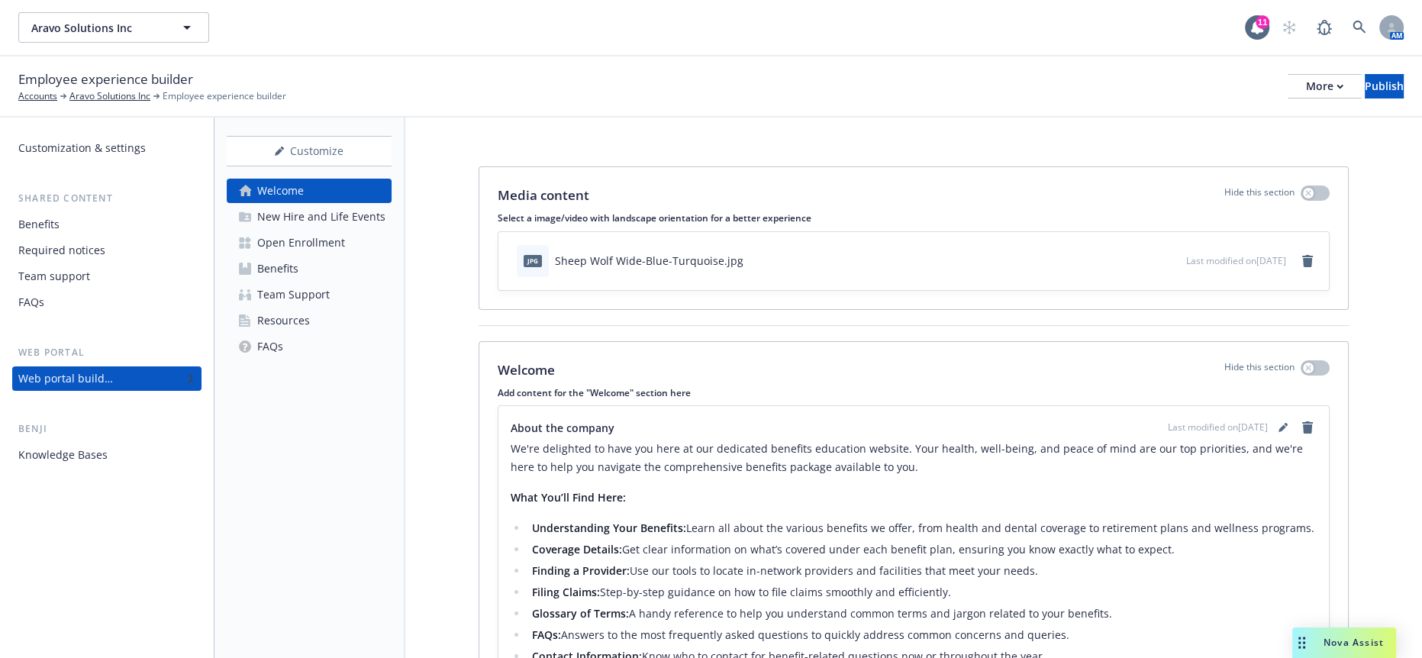
click at [282, 231] on div "Open Enrollment" at bounding box center [301, 243] width 88 height 24
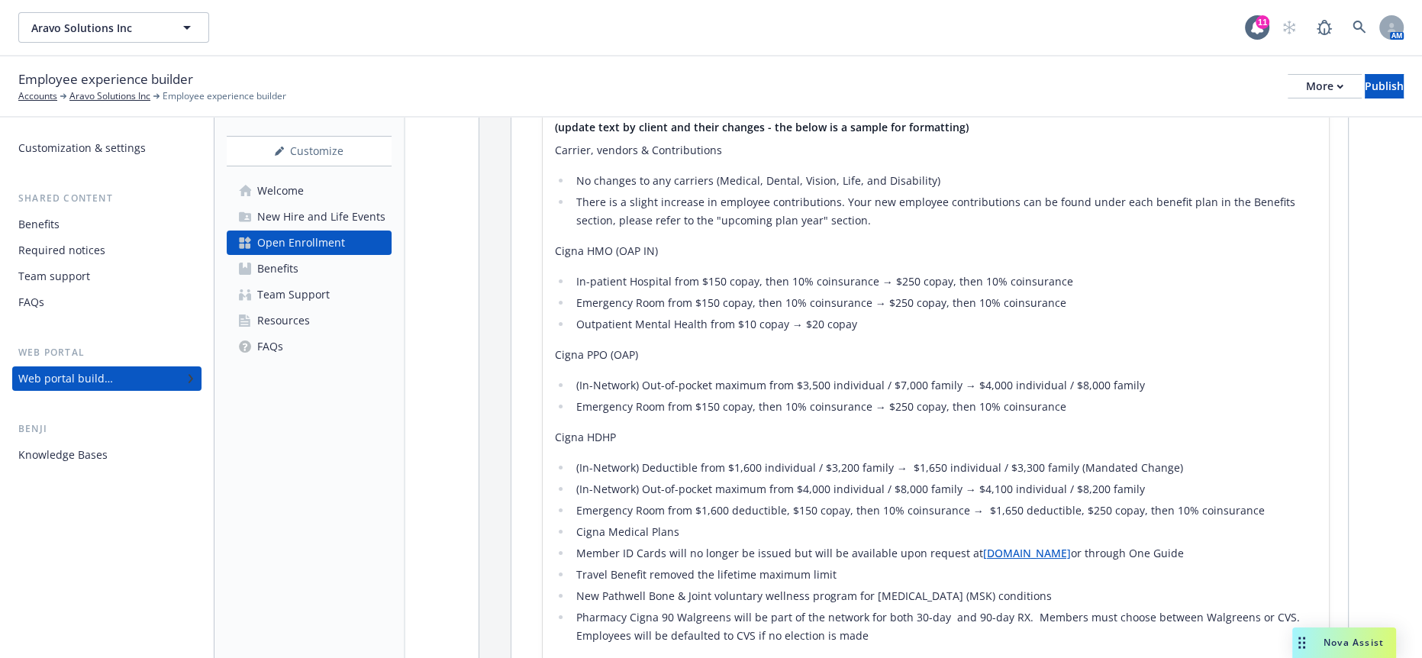
scroll to position [1318, 0]
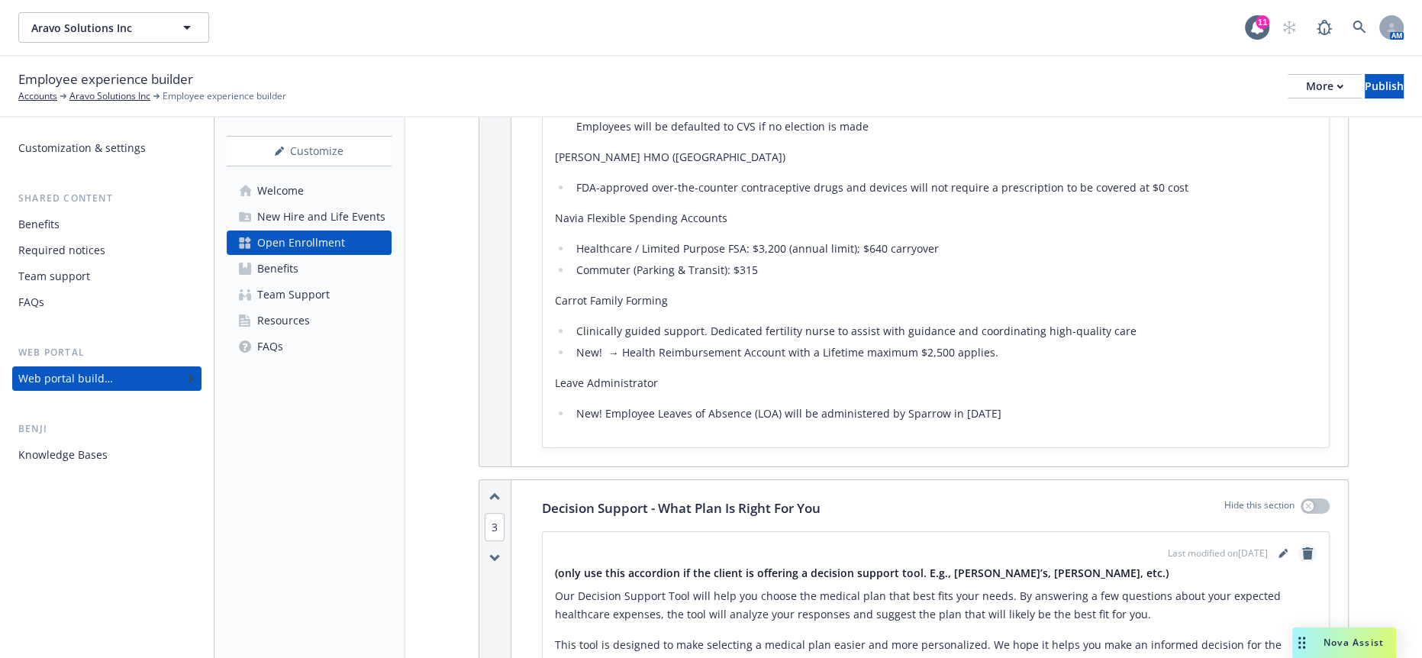
click at [1305, 547] on icon "remove" at bounding box center [1307, 553] width 11 height 12
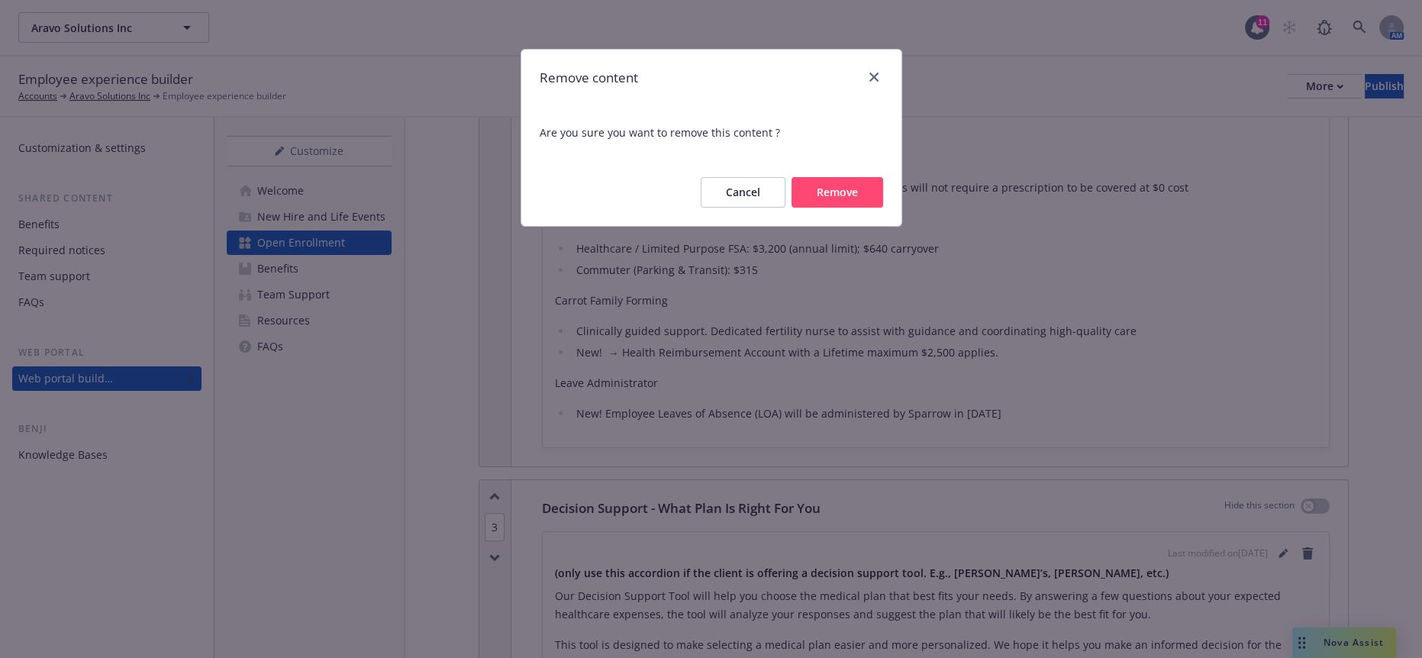
click at [871, 177] on button "Remove" at bounding box center [838, 192] width 92 height 31
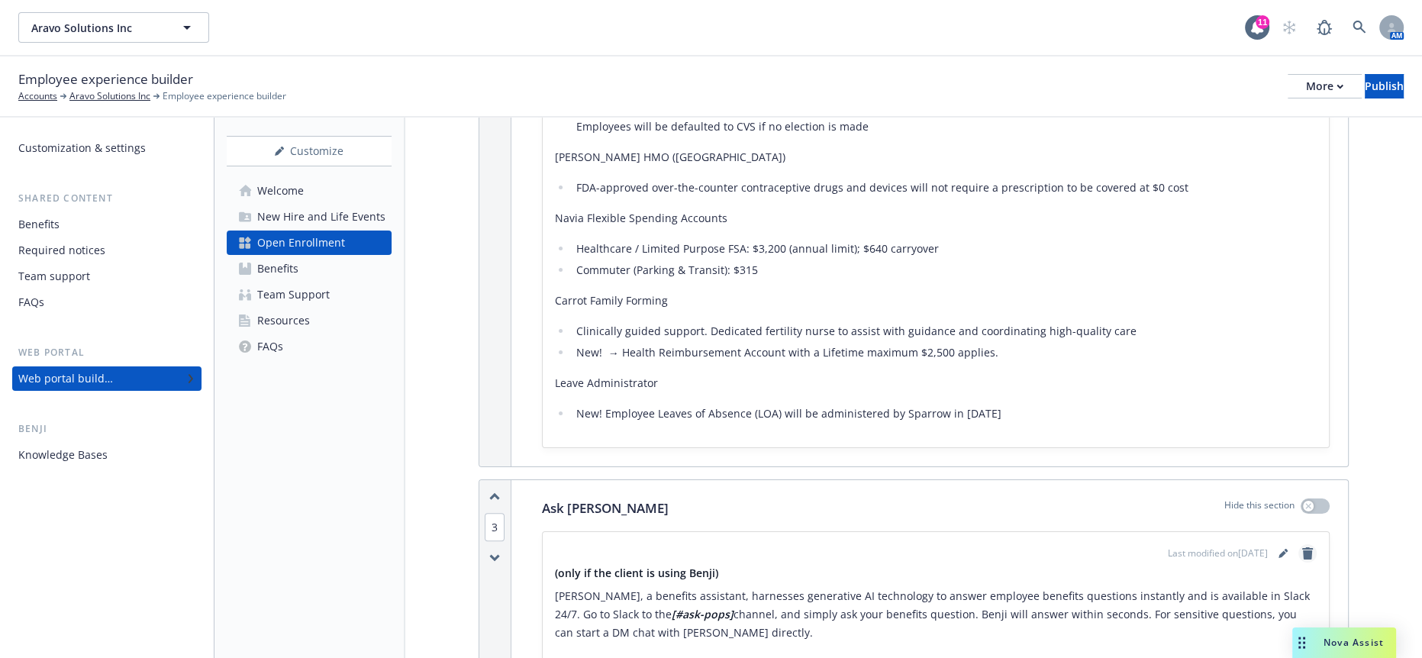
click at [1308, 547] on icon "remove" at bounding box center [1307, 553] width 11 height 12
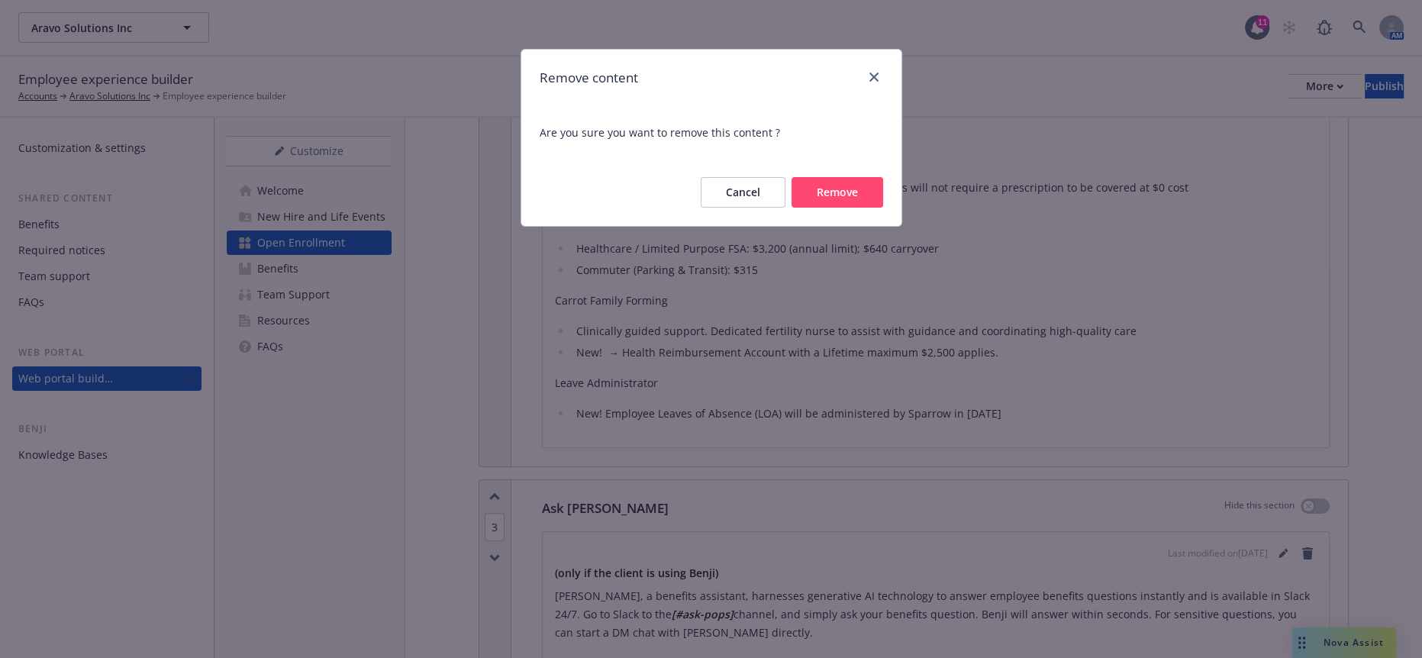
click at [834, 177] on button "Remove" at bounding box center [838, 192] width 92 height 31
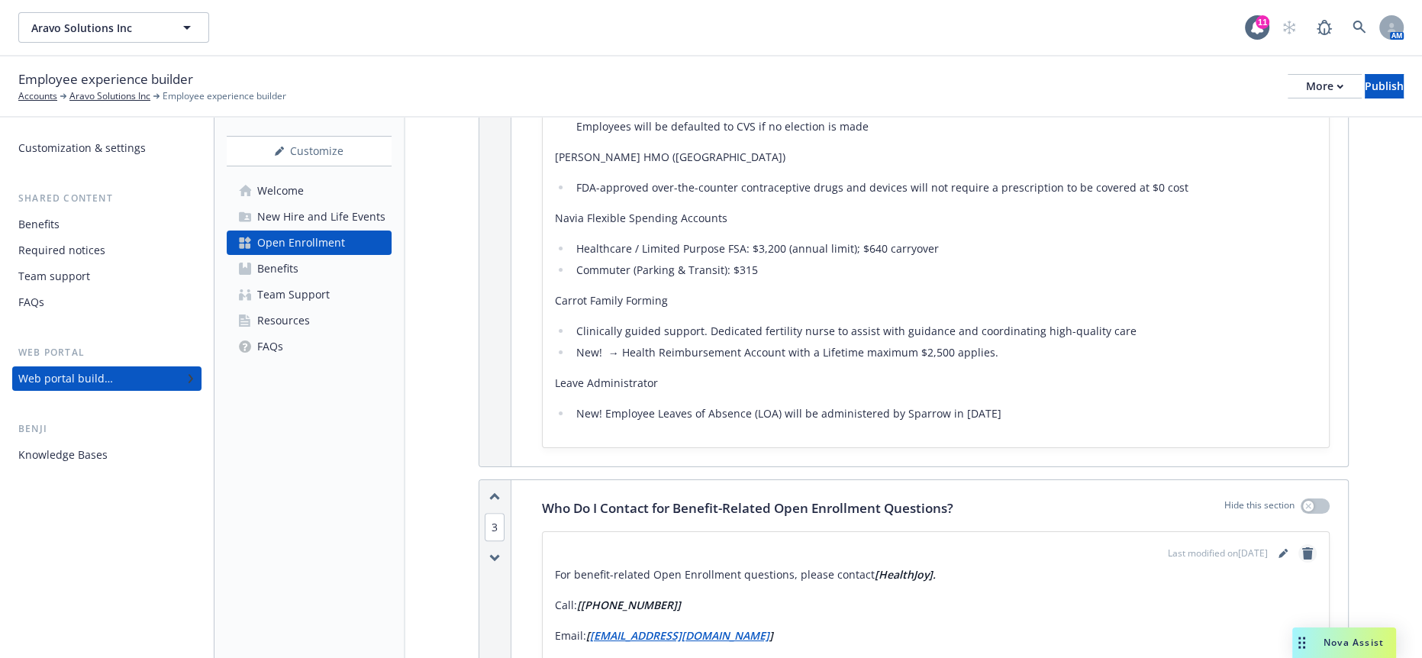
click at [1307, 547] on icon "remove" at bounding box center [1307, 553] width 11 height 12
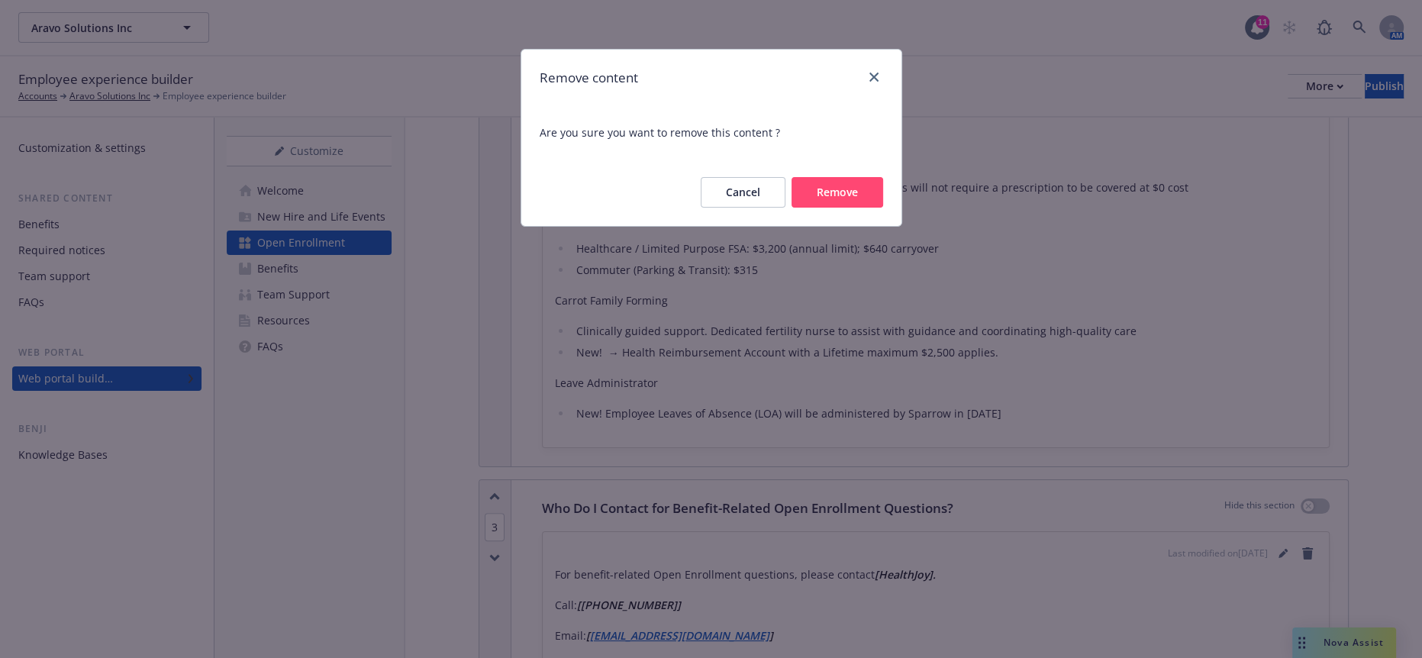
click at [847, 337] on div "Remove content Are you sure you want to remove this content ? Cancel Remove" at bounding box center [711, 329] width 1422 height 658
click at [745, 184] on button "Cancel" at bounding box center [743, 192] width 85 height 31
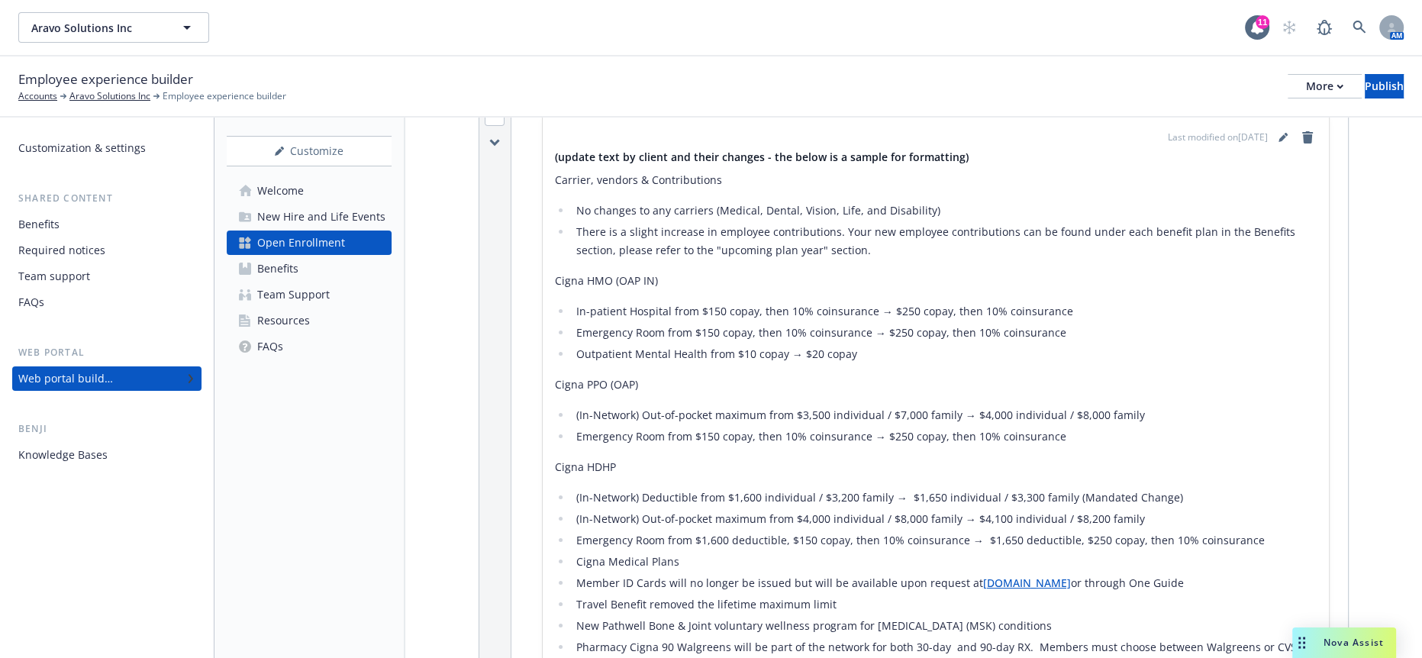
scroll to position [724, 0]
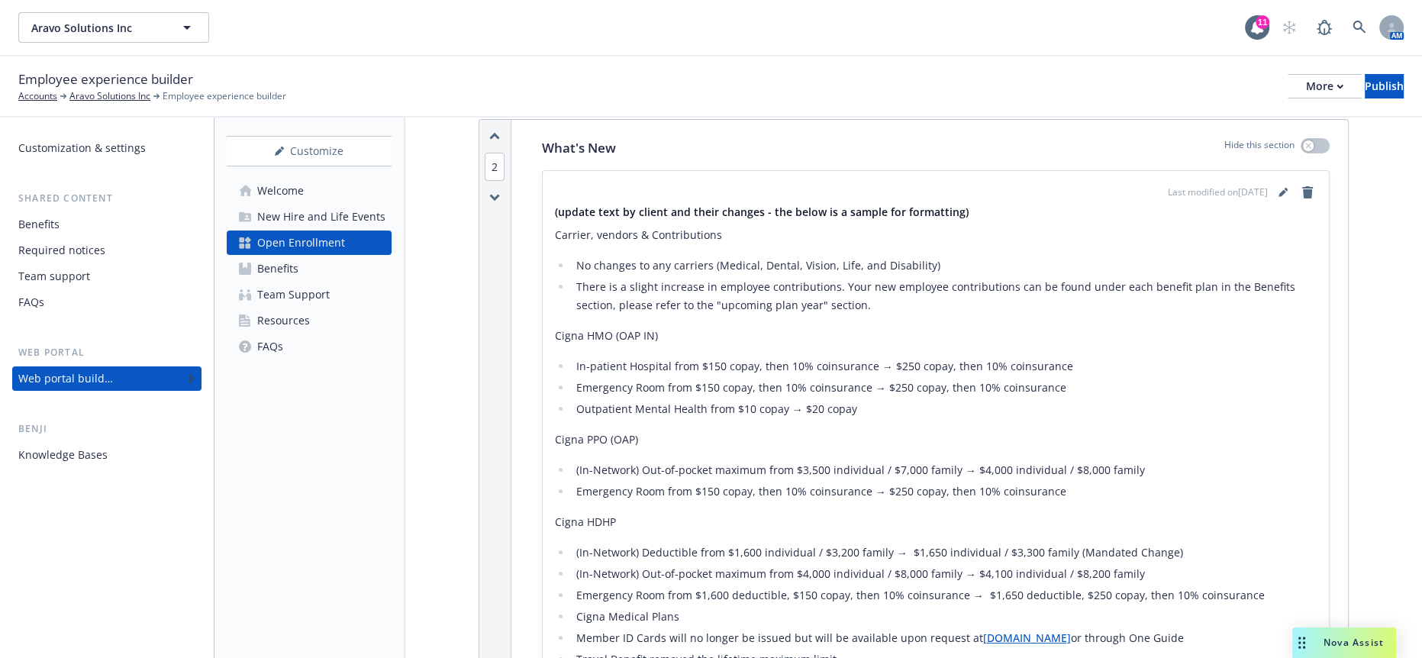
click at [297, 282] on div "Team Support" at bounding box center [293, 294] width 73 height 24
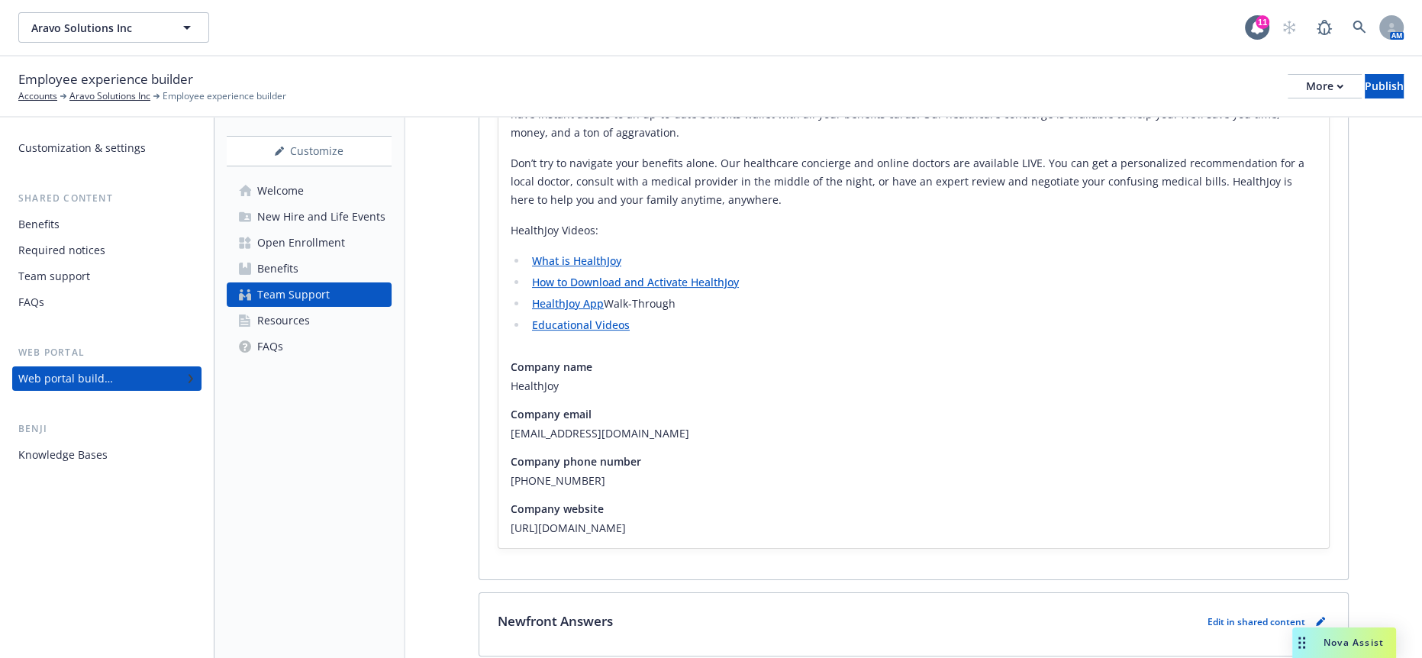
scroll to position [431, 0]
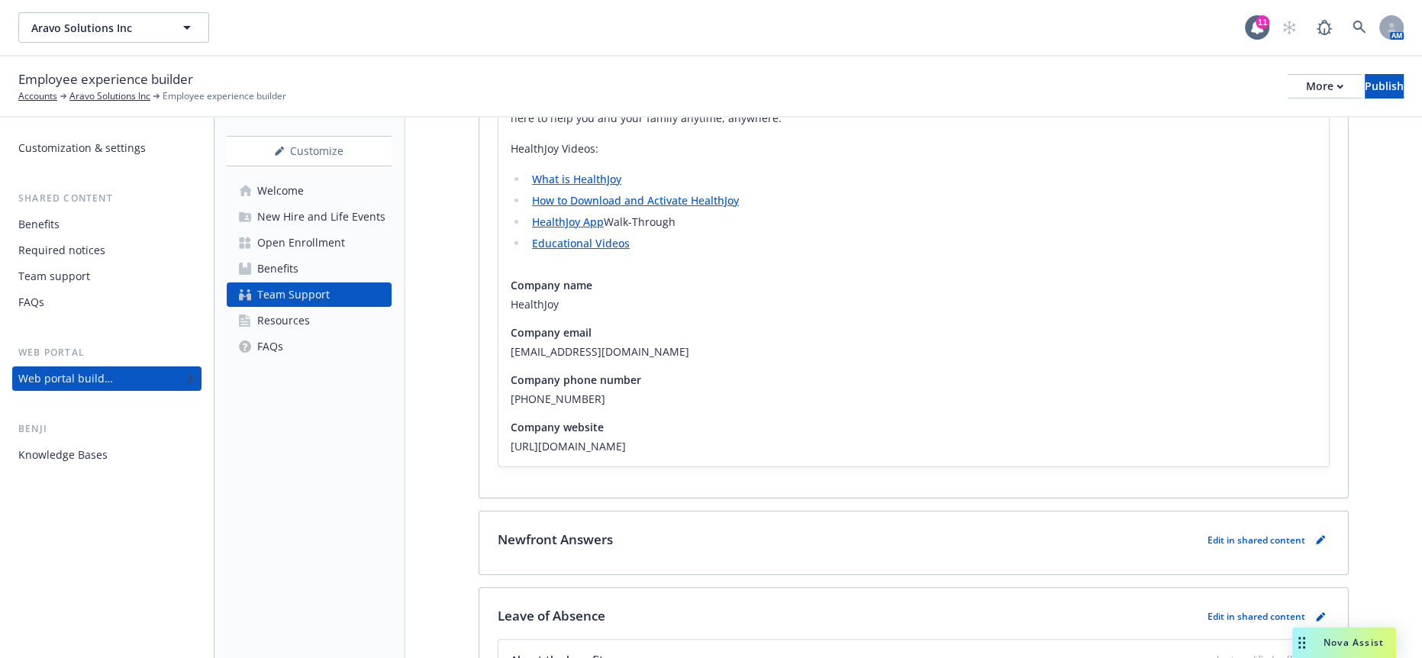
click at [630, 530] on div "Newfront Answers Edit in shared content" at bounding box center [914, 540] width 832 height 20
click at [1253, 534] on p "Edit in shared content" at bounding box center [1257, 540] width 98 height 13
click at [1312, 531] on link "pencil" at bounding box center [1321, 540] width 18 height 18
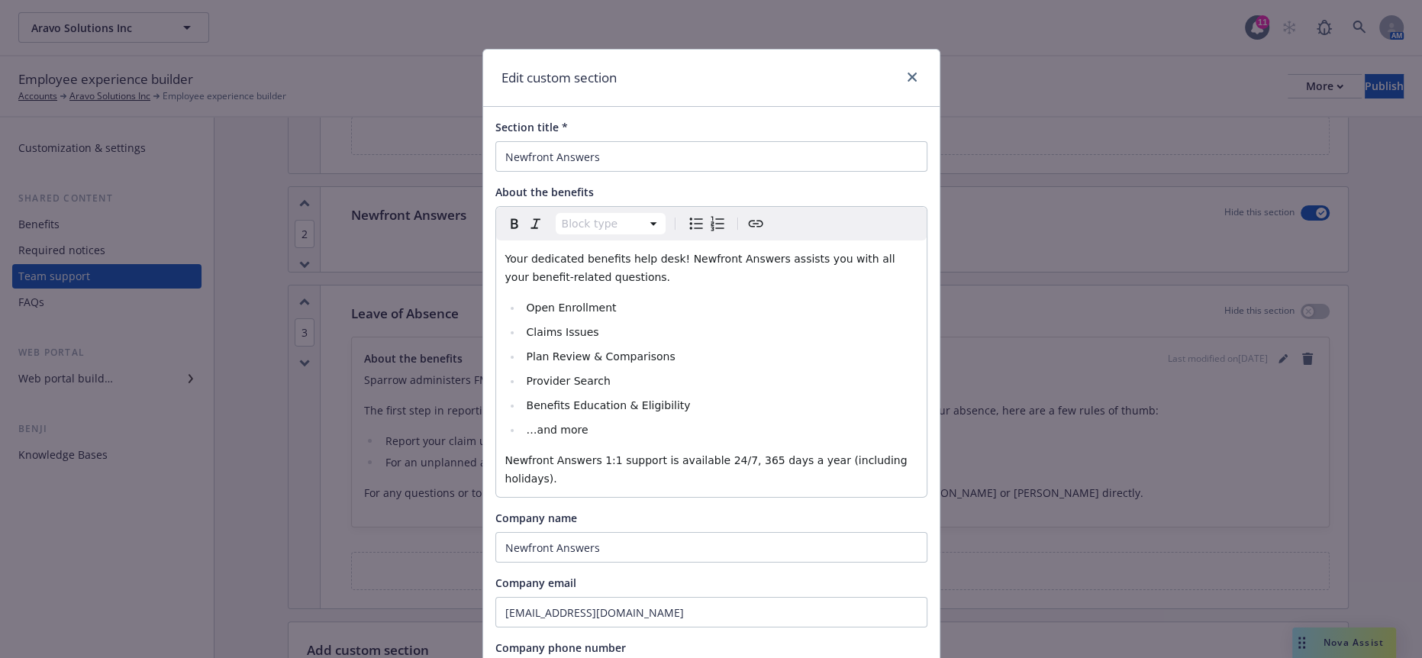
scroll to position [152, 0]
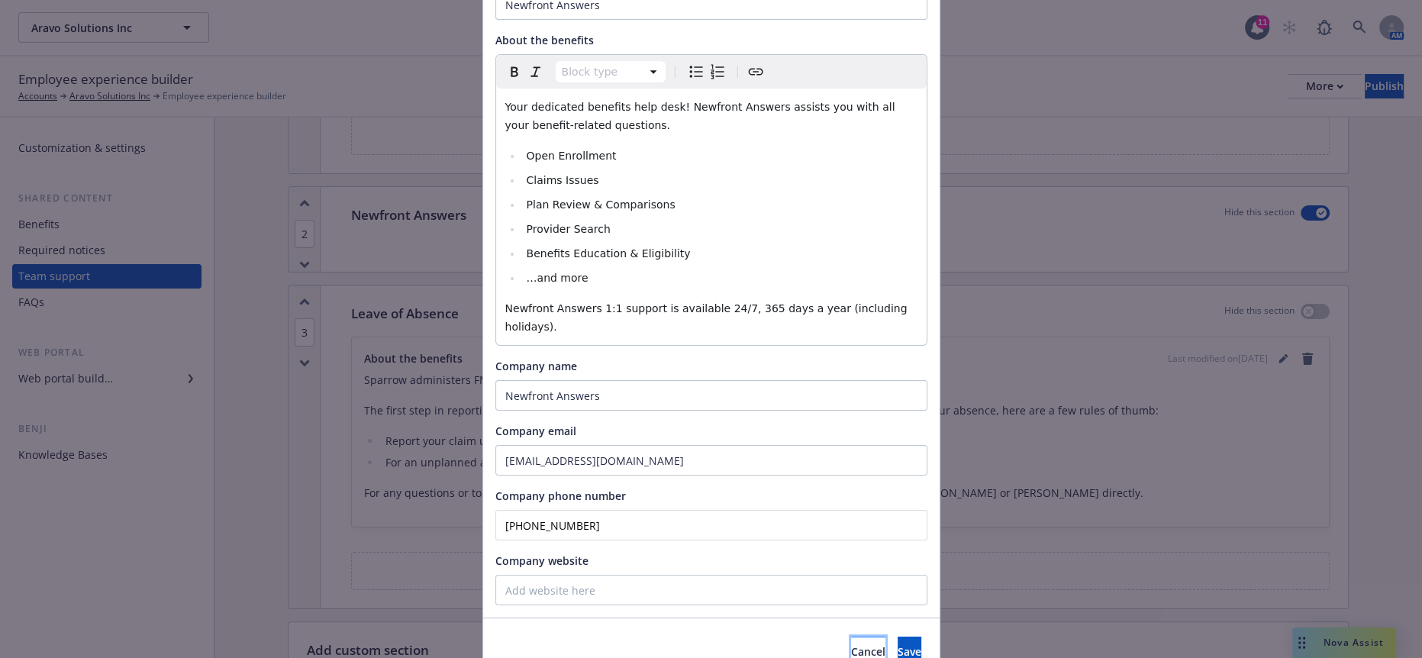
click at [851, 644] on span "Cancel" at bounding box center [868, 651] width 34 height 15
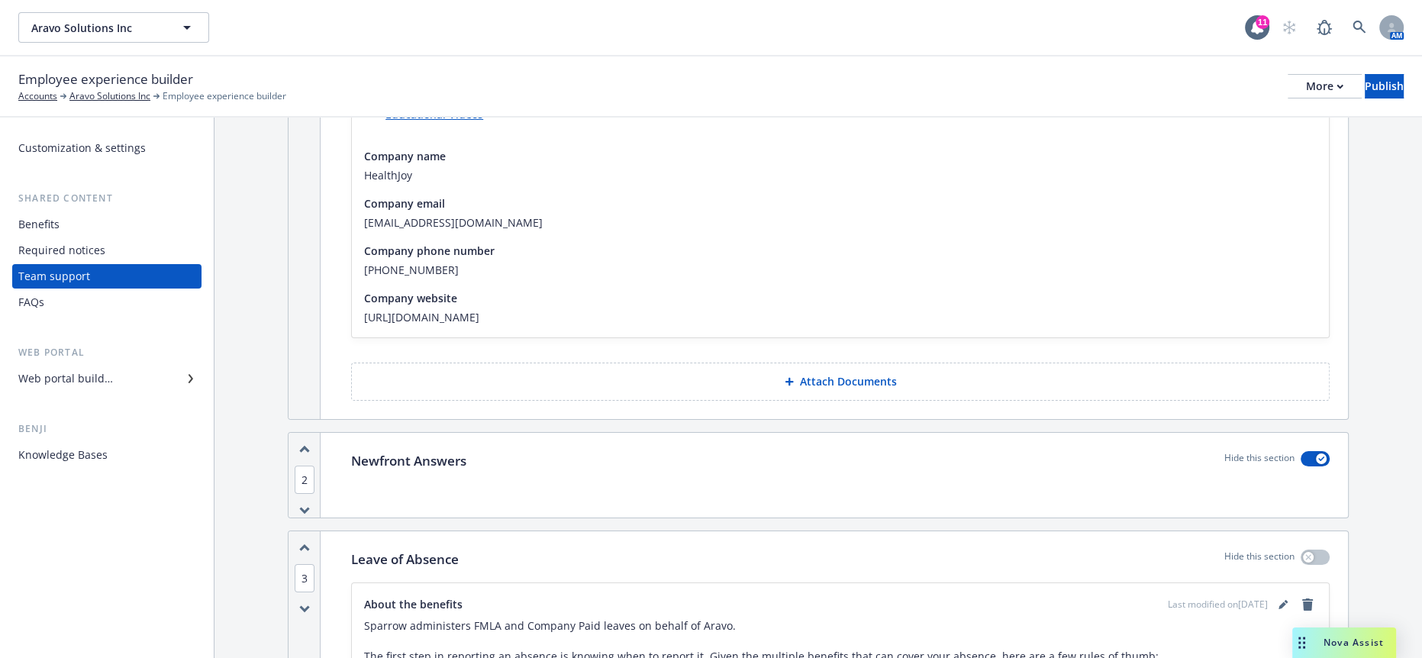
scroll to position [0, 0]
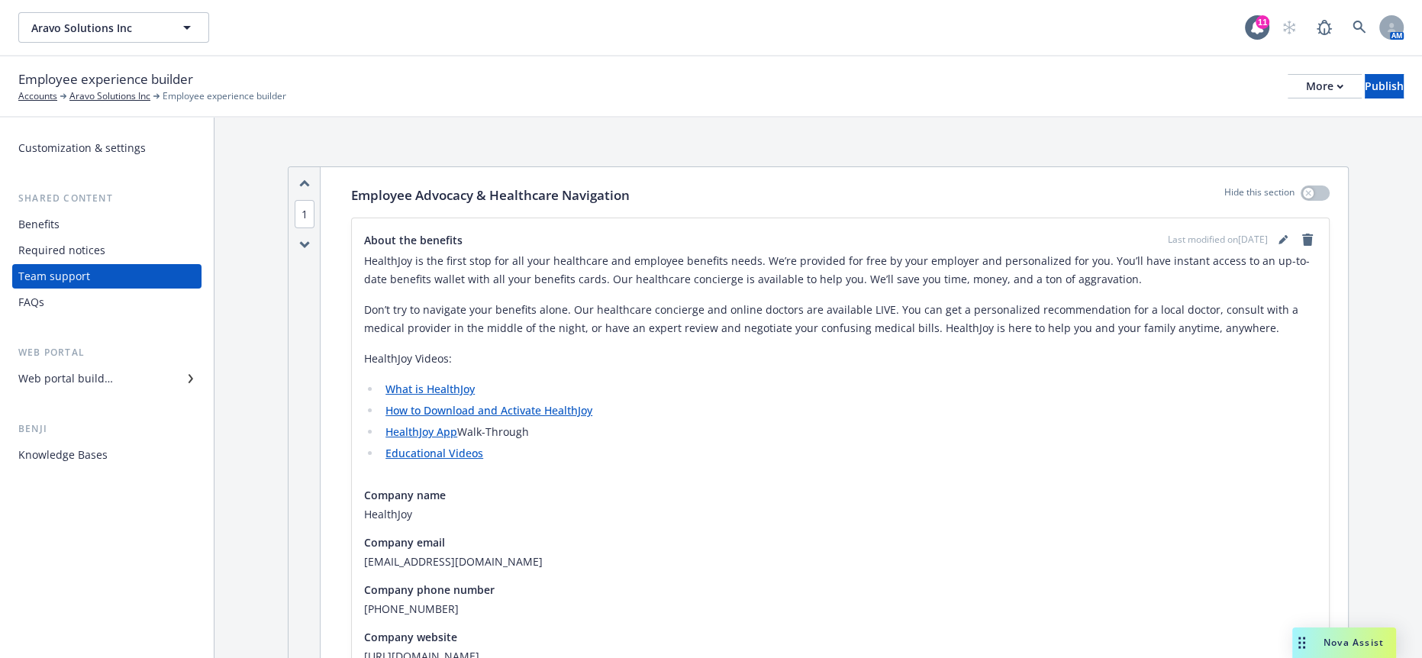
click at [49, 191] on div "Shared content Benefits Required notices Team support FAQs" at bounding box center [106, 253] width 189 height 124
click at [50, 212] on div "Benefits" at bounding box center [38, 224] width 41 height 24
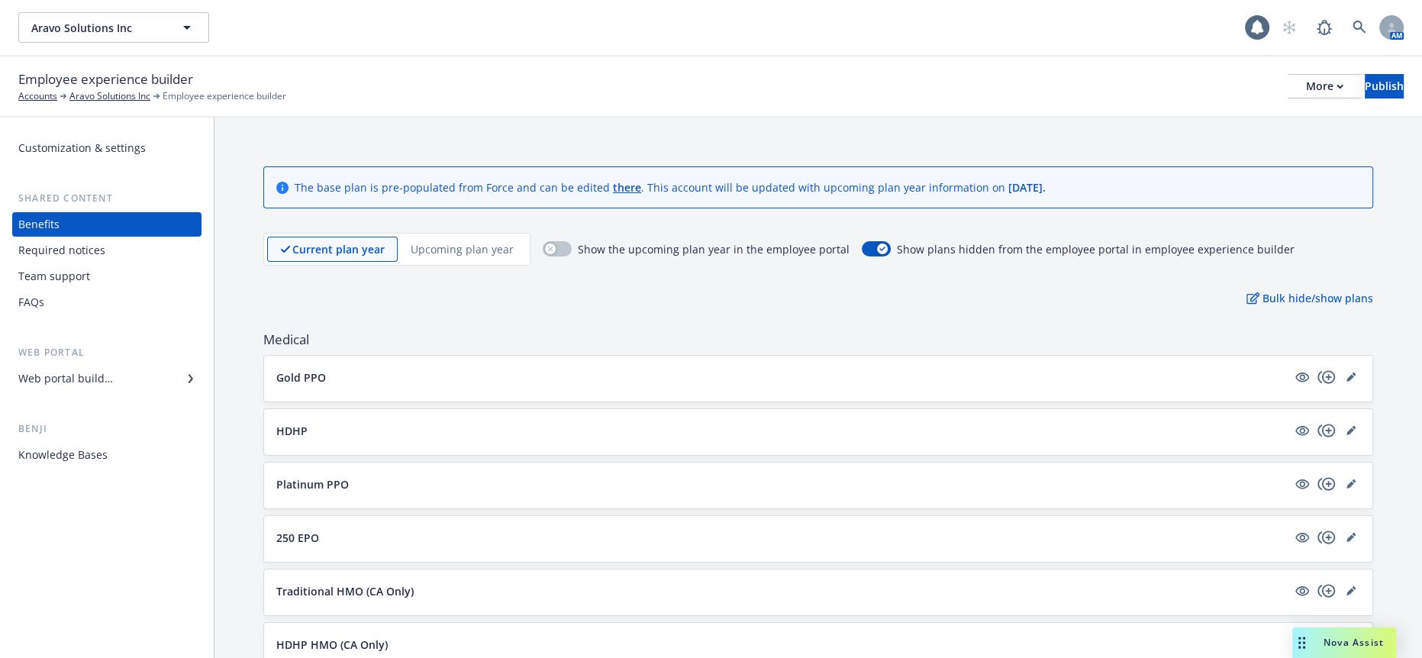
click at [97, 366] on div "Web portal builder" at bounding box center [65, 378] width 95 height 24
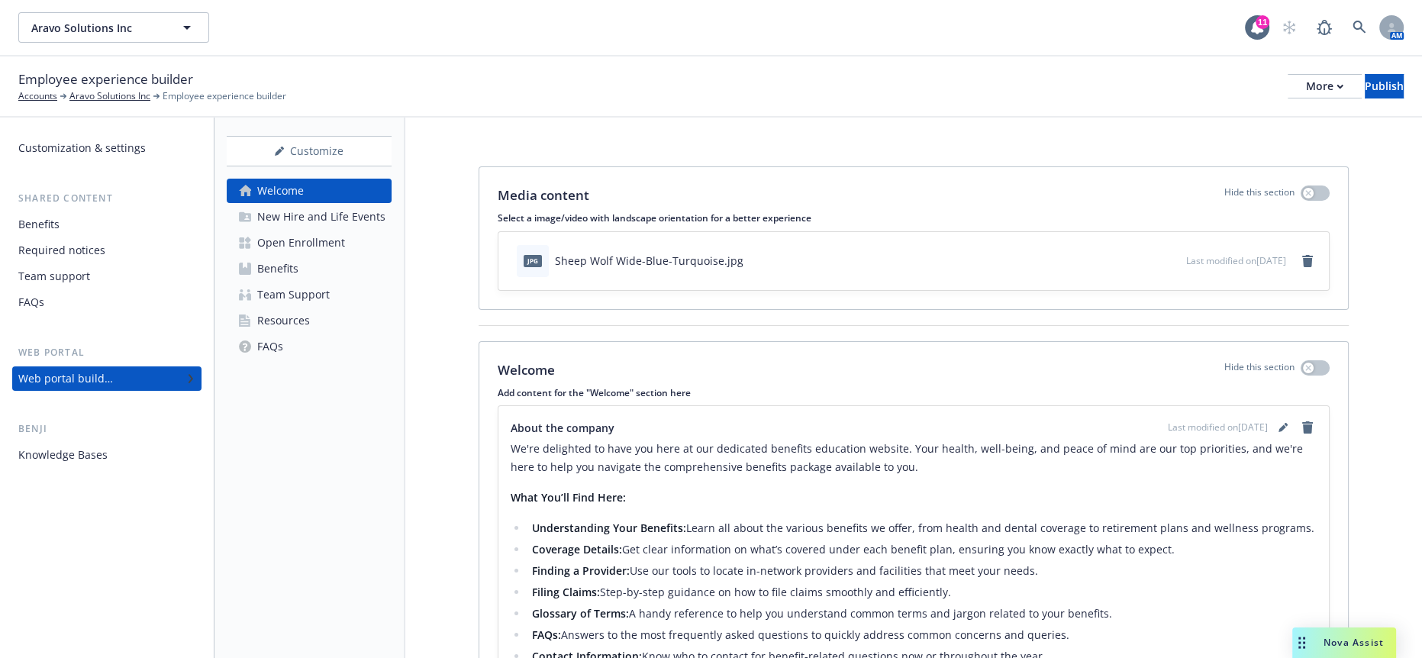
scroll to position [156, 0]
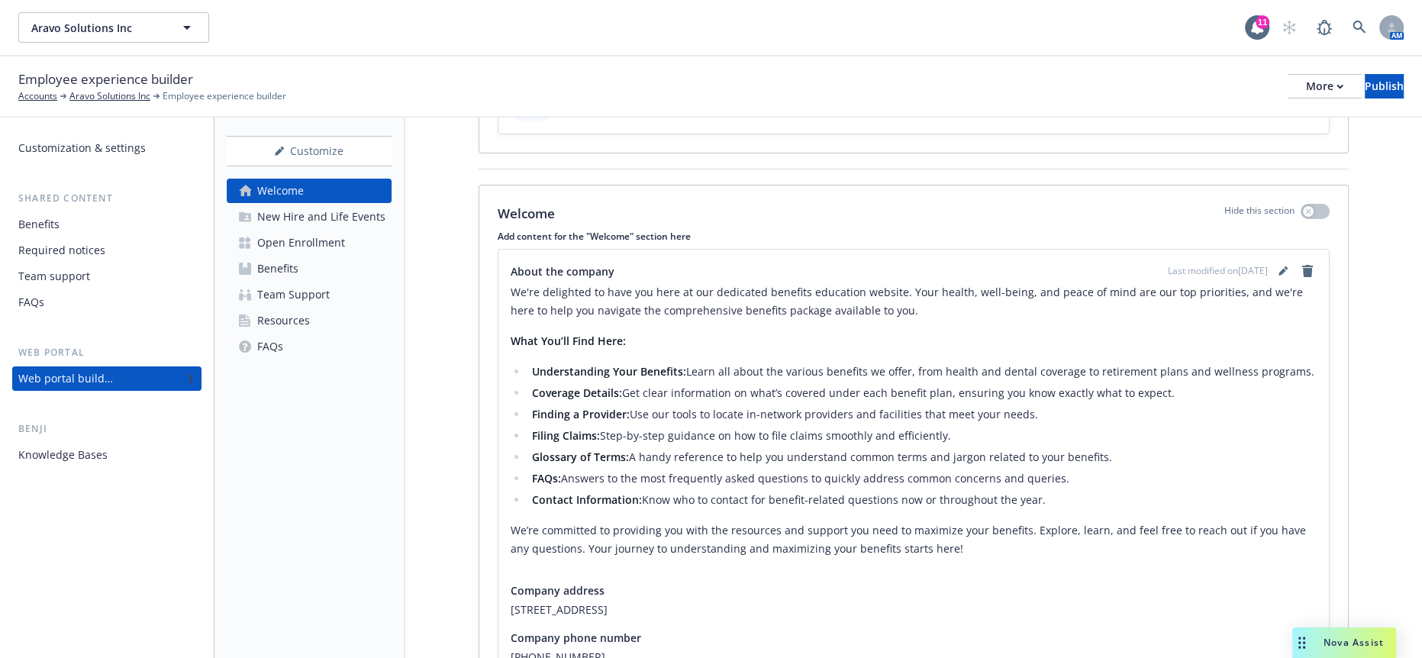
click at [299, 231] on div "Open Enrollment" at bounding box center [301, 243] width 88 height 24
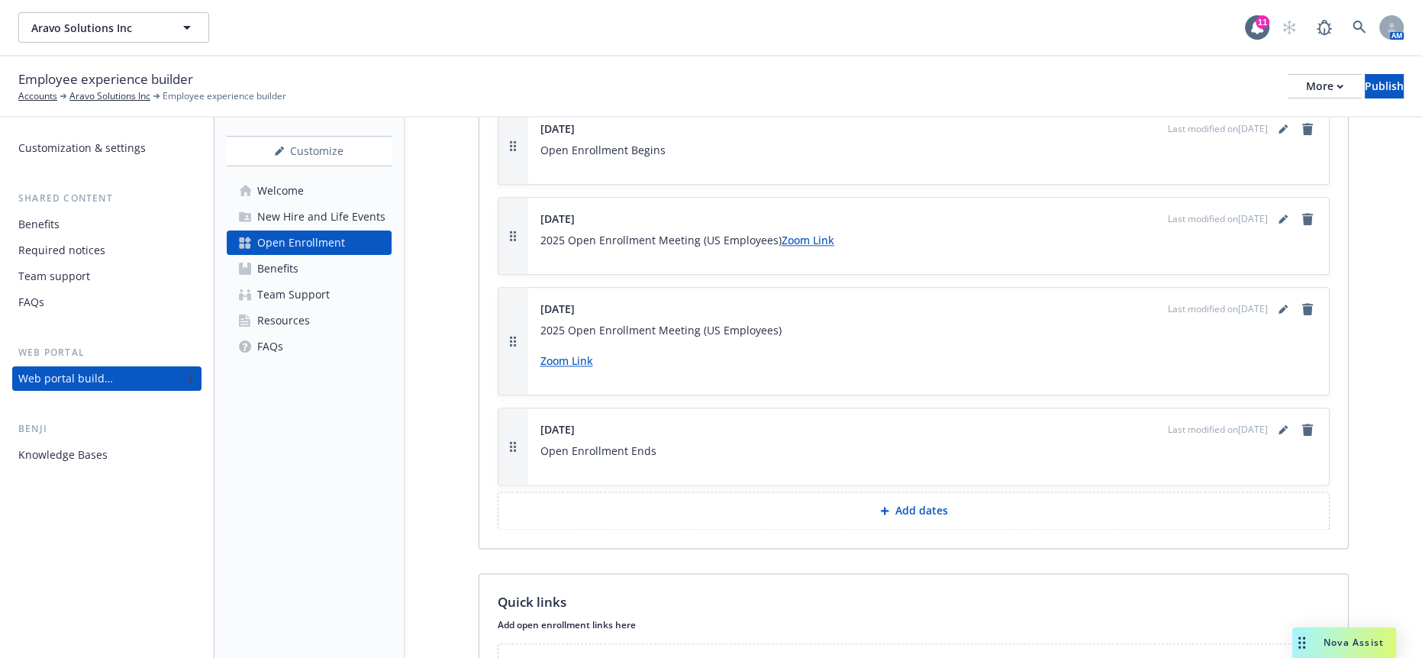
scroll to position [2436, 0]
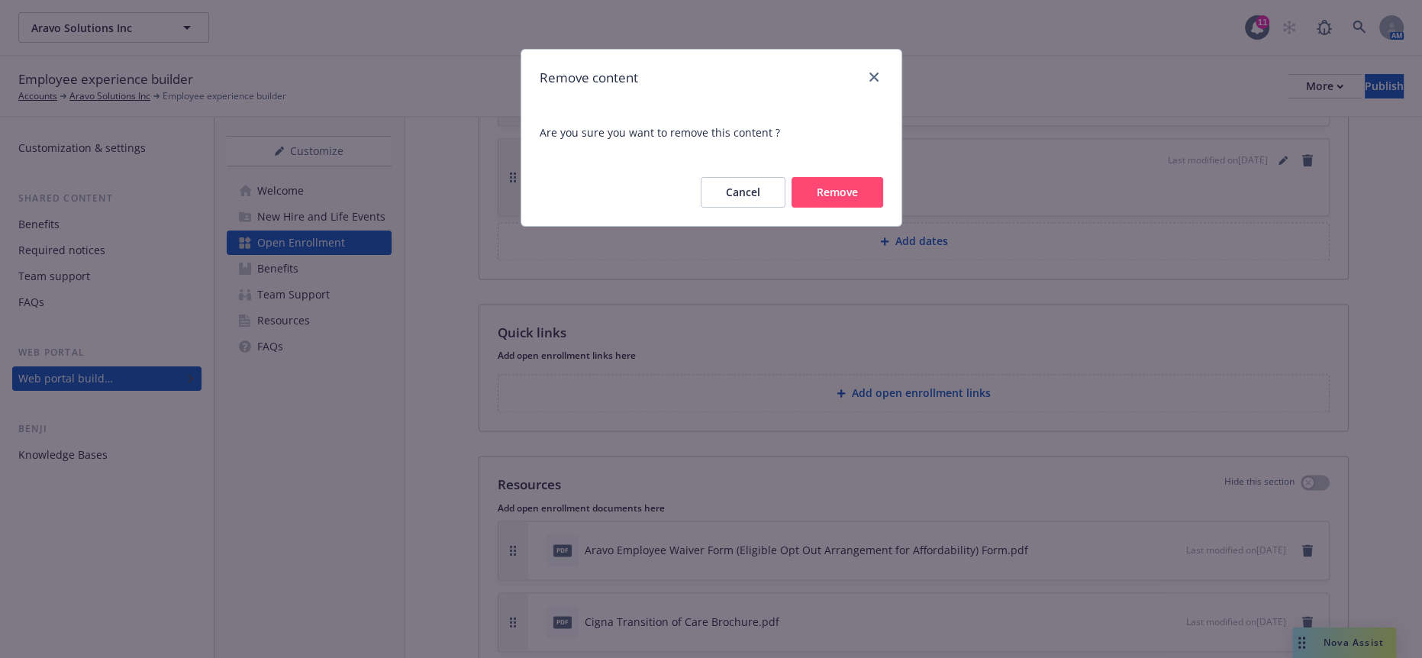
click at [851, 177] on button "Remove" at bounding box center [838, 192] width 92 height 31
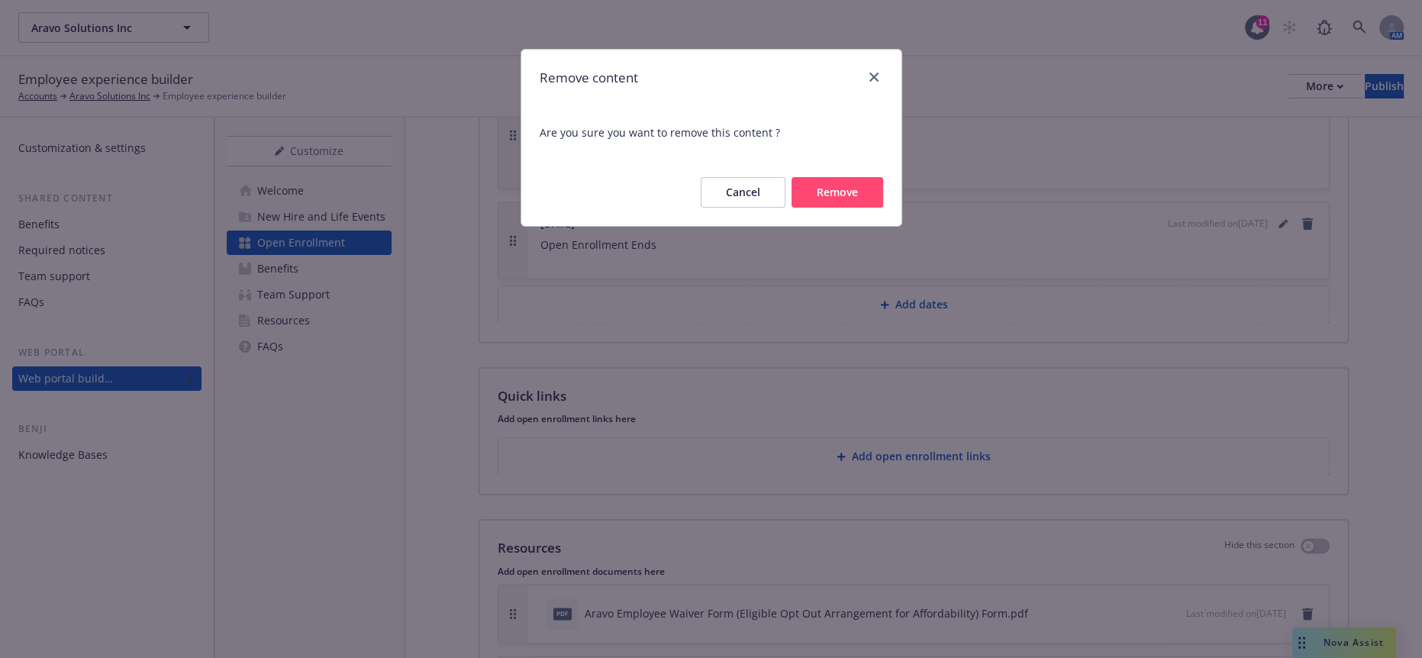
click at [857, 177] on button "Remove" at bounding box center [838, 192] width 92 height 31
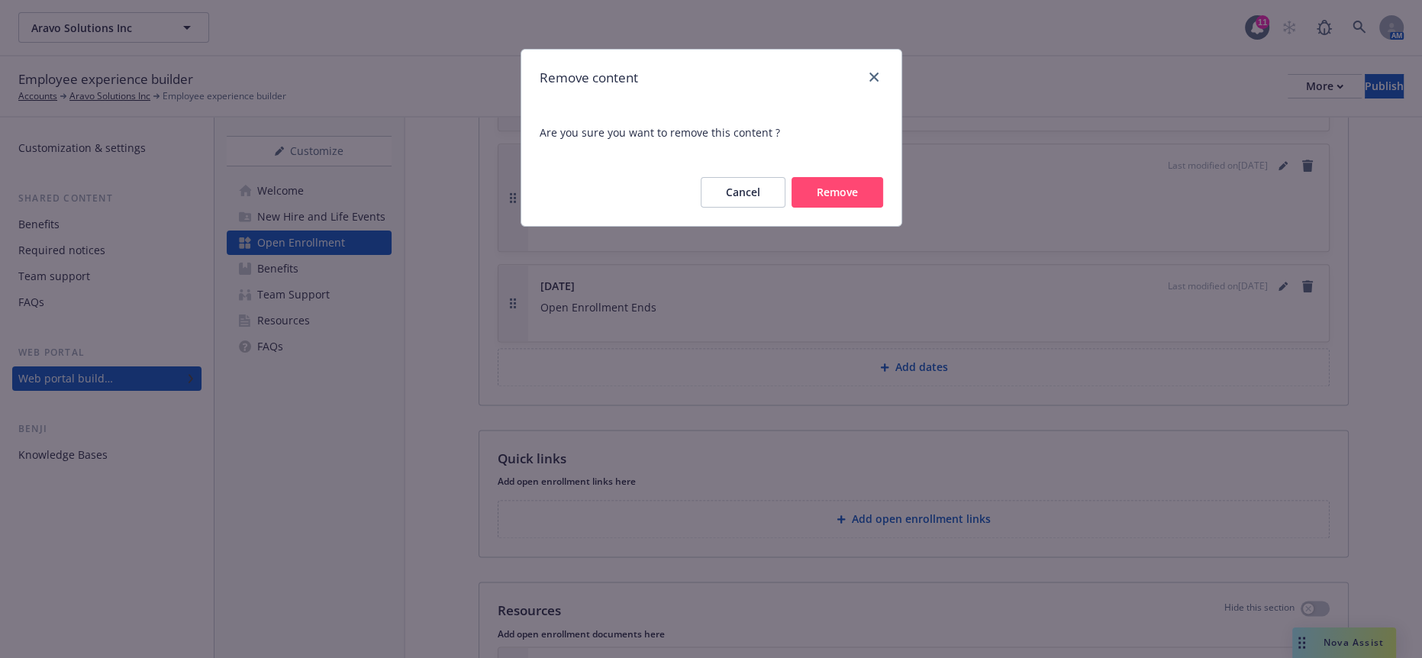
click at [866, 177] on button "Remove" at bounding box center [838, 192] width 92 height 31
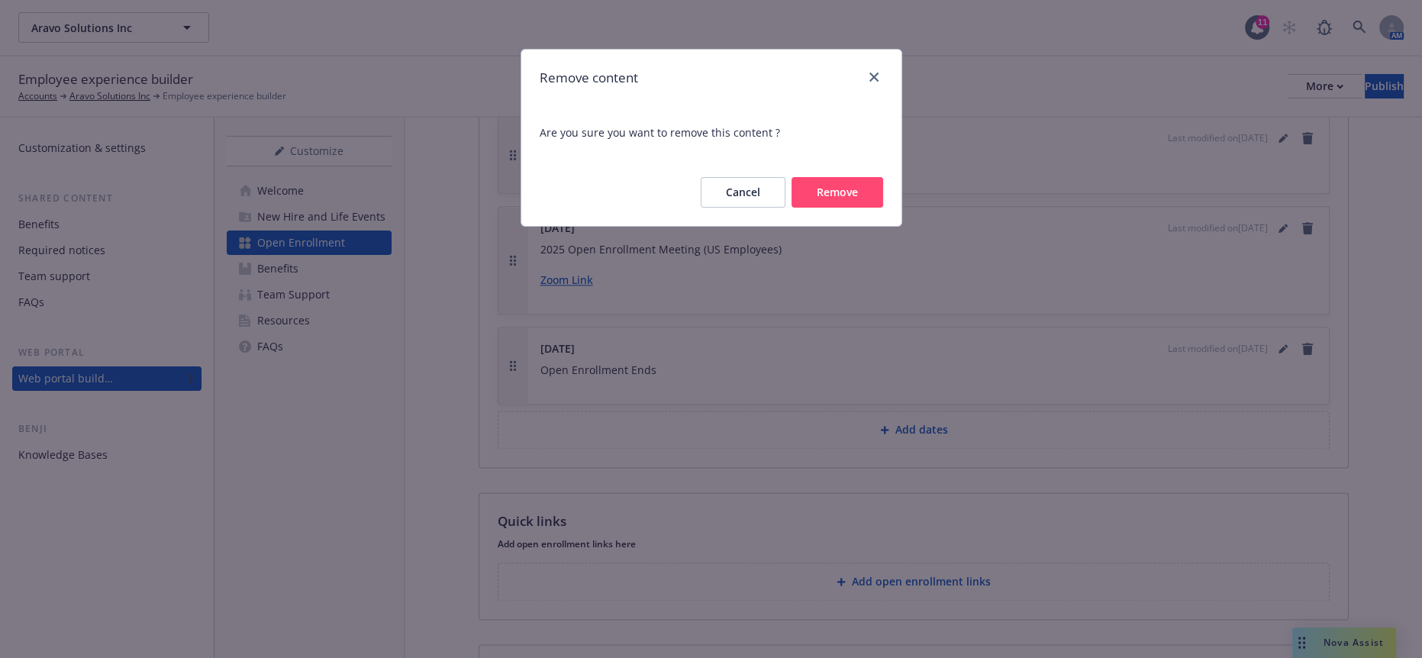
click at [853, 180] on button "Remove" at bounding box center [838, 192] width 92 height 31
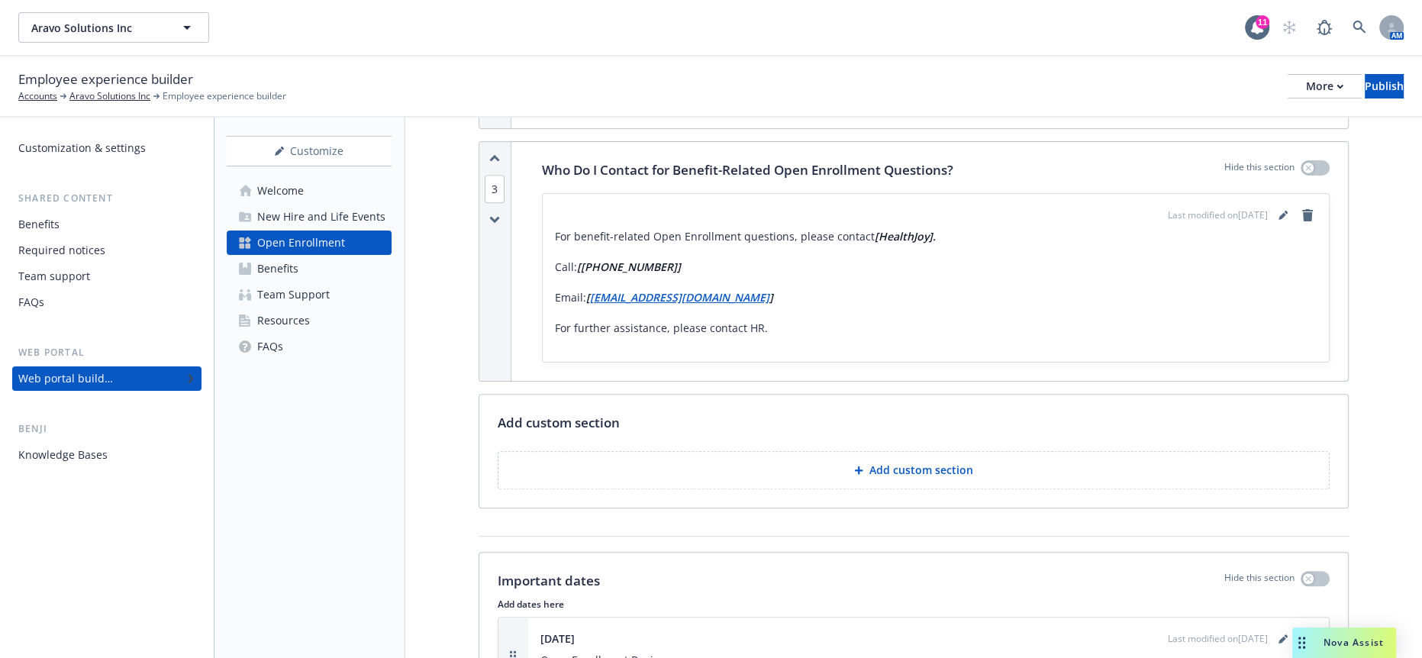
scroll to position [1667, 0]
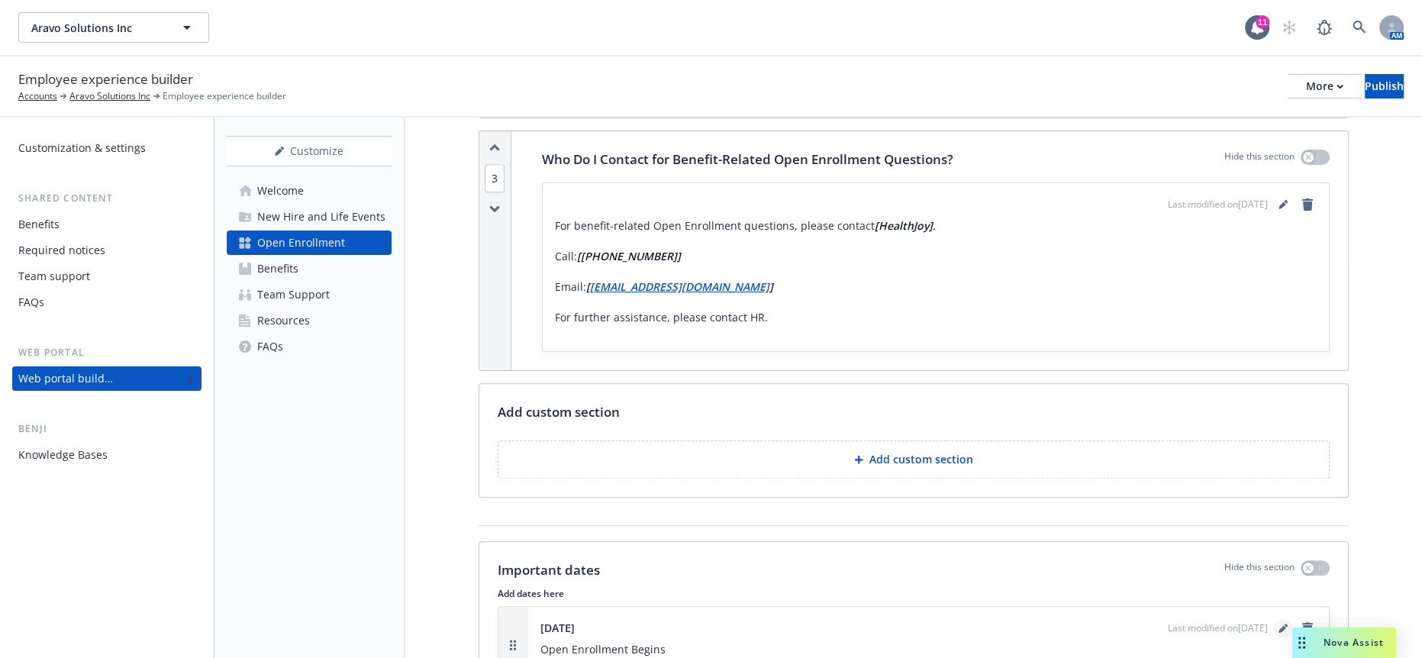
click at [1285, 625] on icon "editPencil" at bounding box center [1283, 629] width 8 height 8
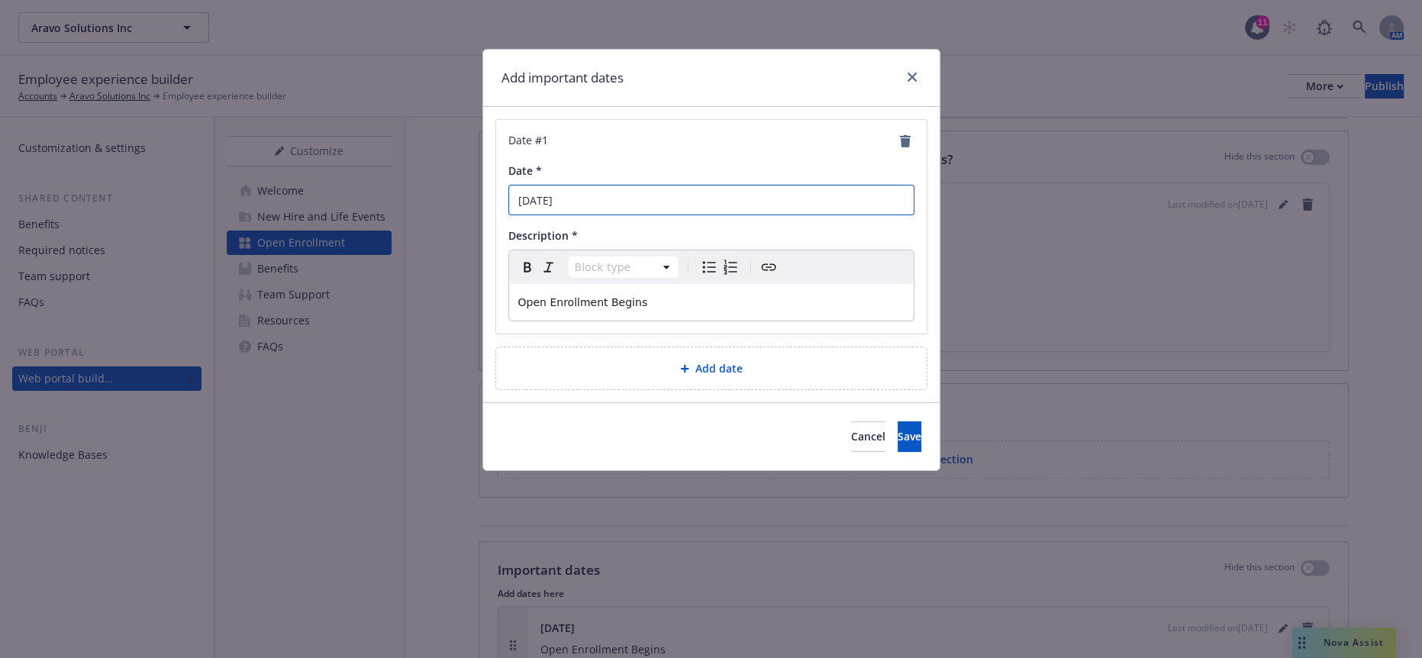
click at [601, 189] on input "Monday, November 11" at bounding box center [711, 200] width 406 height 31
click at [656, 186] on input "Monday, November 11" at bounding box center [711, 200] width 406 height 31
type input "[DATE]"
click at [898, 429] on span "Save" at bounding box center [910, 436] width 24 height 15
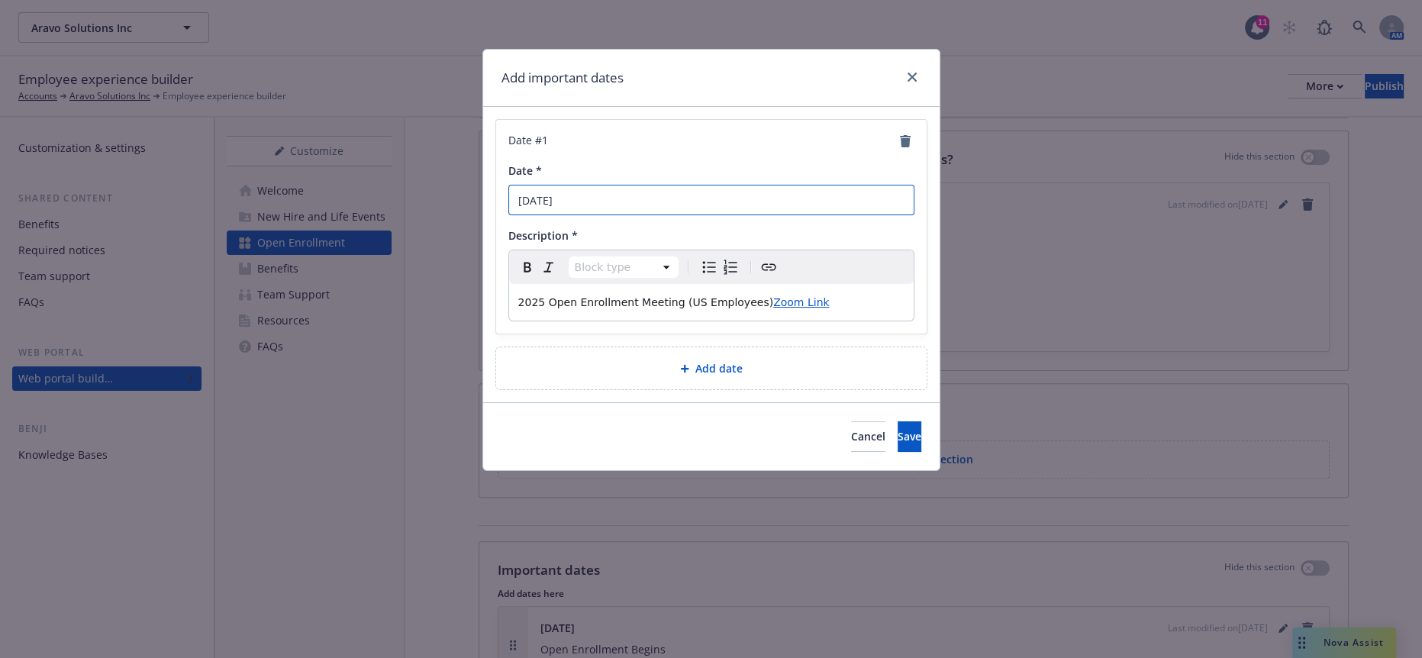
click at [763, 191] on input "Monday, November 11" at bounding box center [711, 200] width 406 height 31
click at [682, 194] on input "Monday, November 11" at bounding box center [711, 200] width 406 height 31
drag, startPoint x: 693, startPoint y: 195, endPoint x: 634, endPoint y: 190, distance: 59.7
click at [625, 197] on input "Monday, November 11" at bounding box center [711, 200] width 406 height 31
click at [529, 189] on input "Monday, November 5" at bounding box center [711, 200] width 406 height 31
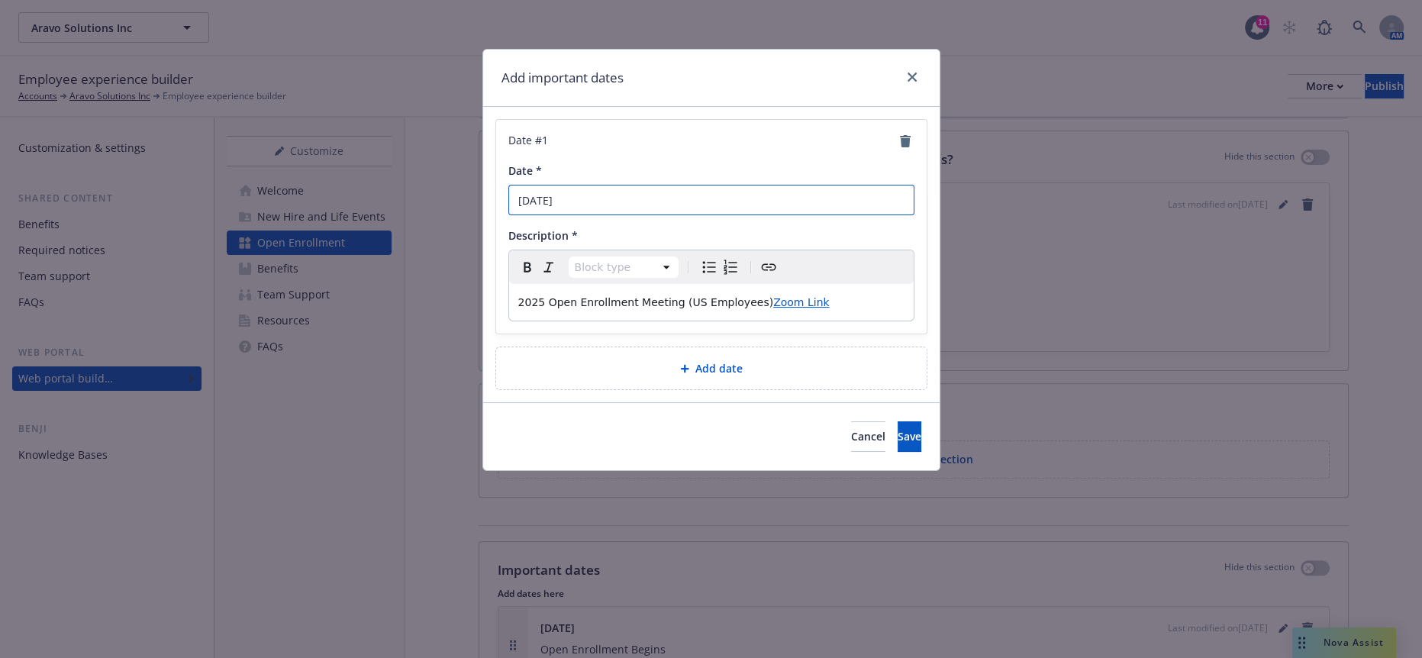
click at [530, 189] on input "Monday, November 5" at bounding box center [711, 200] width 406 height 31
type input "[DATE]"
click at [533, 296] on span "2025 Open Enrollment Meeting (US Employees)" at bounding box center [646, 302] width 256 height 12
click at [583, 293] on p "2026 Open Enrollment Meeting (US Employees) Zoom Link" at bounding box center [711, 302] width 386 height 18
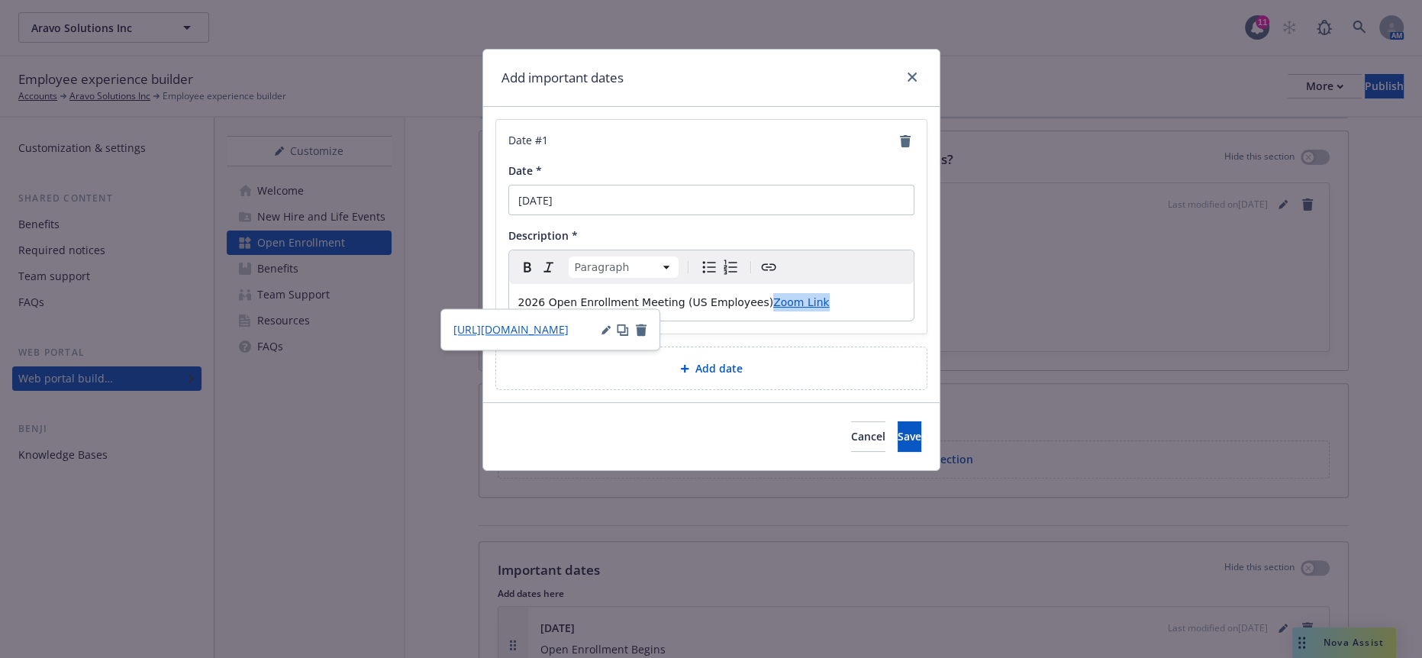
drag, startPoint x: 591, startPoint y: 298, endPoint x: 469, endPoint y: 302, distance: 122.2
click at [469, 302] on div "Add important dates Date # 1 Date * Wednesday, November 5 Description * Paragra…" at bounding box center [711, 329] width 1422 height 658
click at [898, 429] on span "Save" at bounding box center [910, 436] width 24 height 15
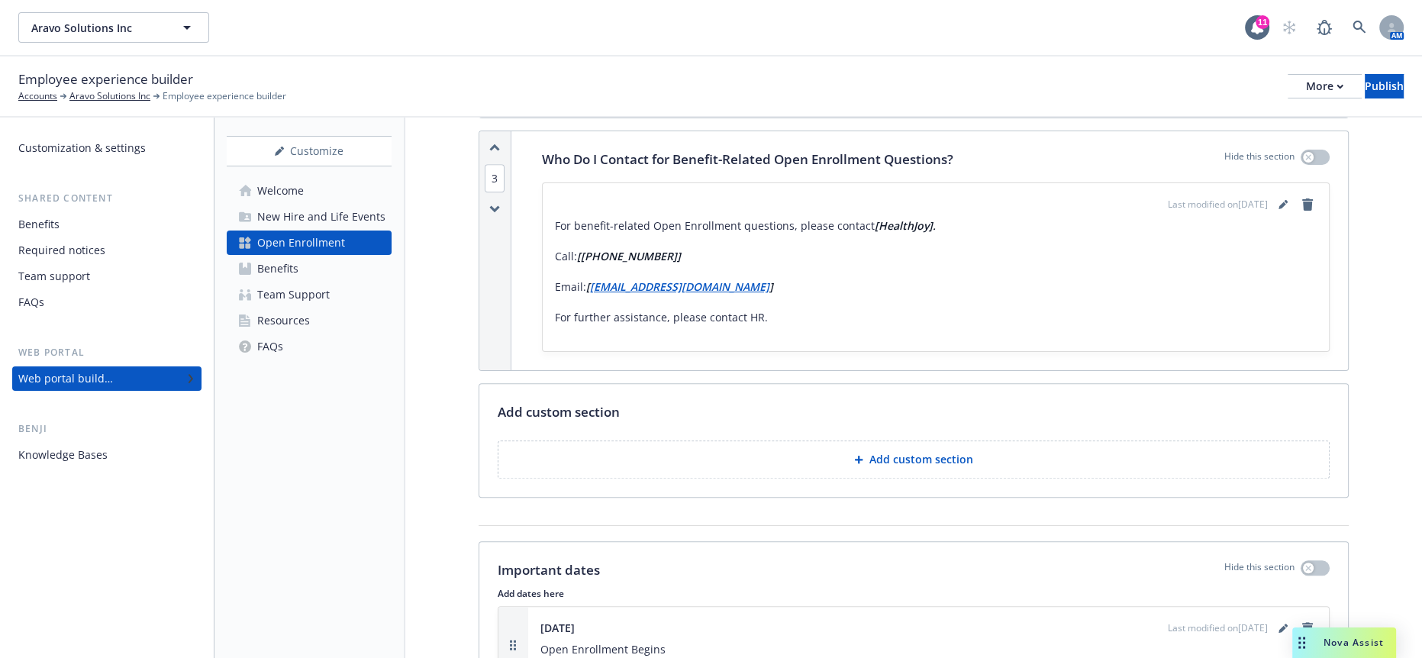
scroll to position [1837, 0]
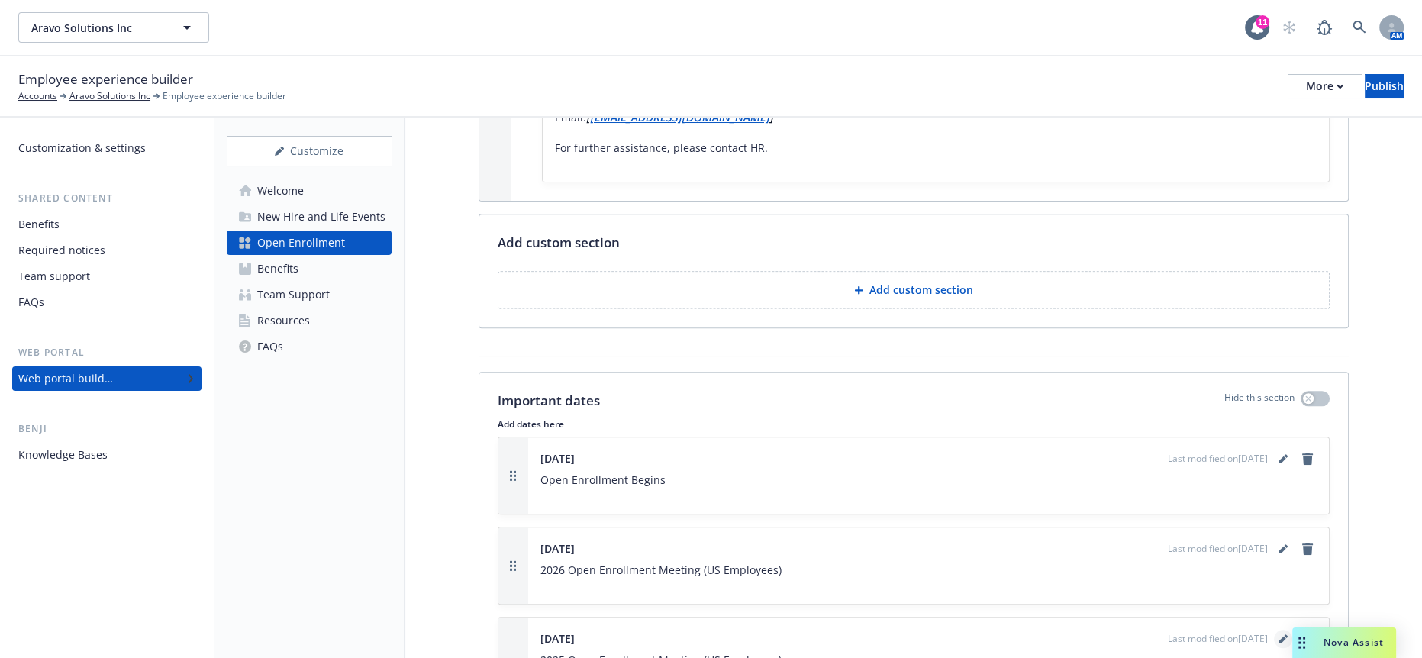
click at [1281, 636] on icon "editPencil" at bounding box center [1283, 640] width 8 height 8
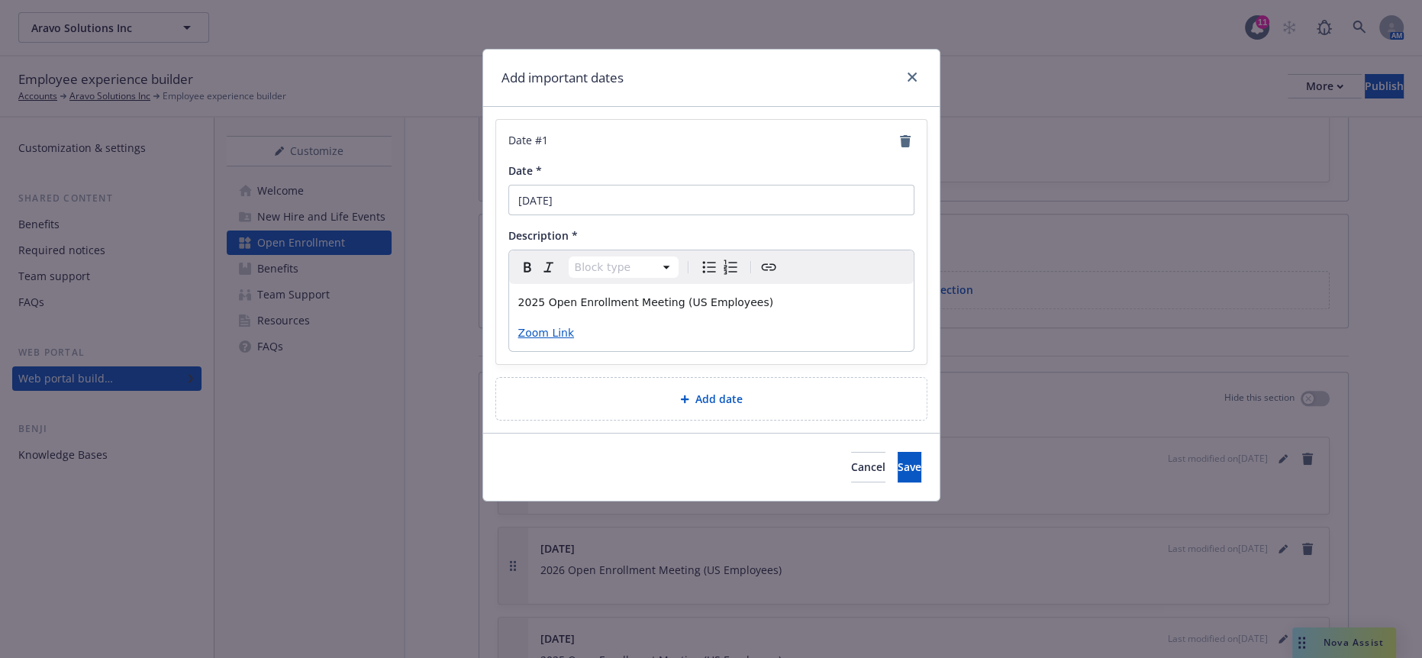
click at [569, 326] on body "Aravo Solutions Inc Aravo Solutions Inc 11 AM Employee experience builder Accou…" at bounding box center [711, 329] width 1422 height 658
drag, startPoint x: 584, startPoint y: 309, endPoint x: 504, endPoint y: 309, distance: 80.2
click at [504, 309] on div "Date # 1 Date * Monday, November 18 Description * Paragraph Paragraph Heading 1…" at bounding box center [711, 242] width 431 height 244
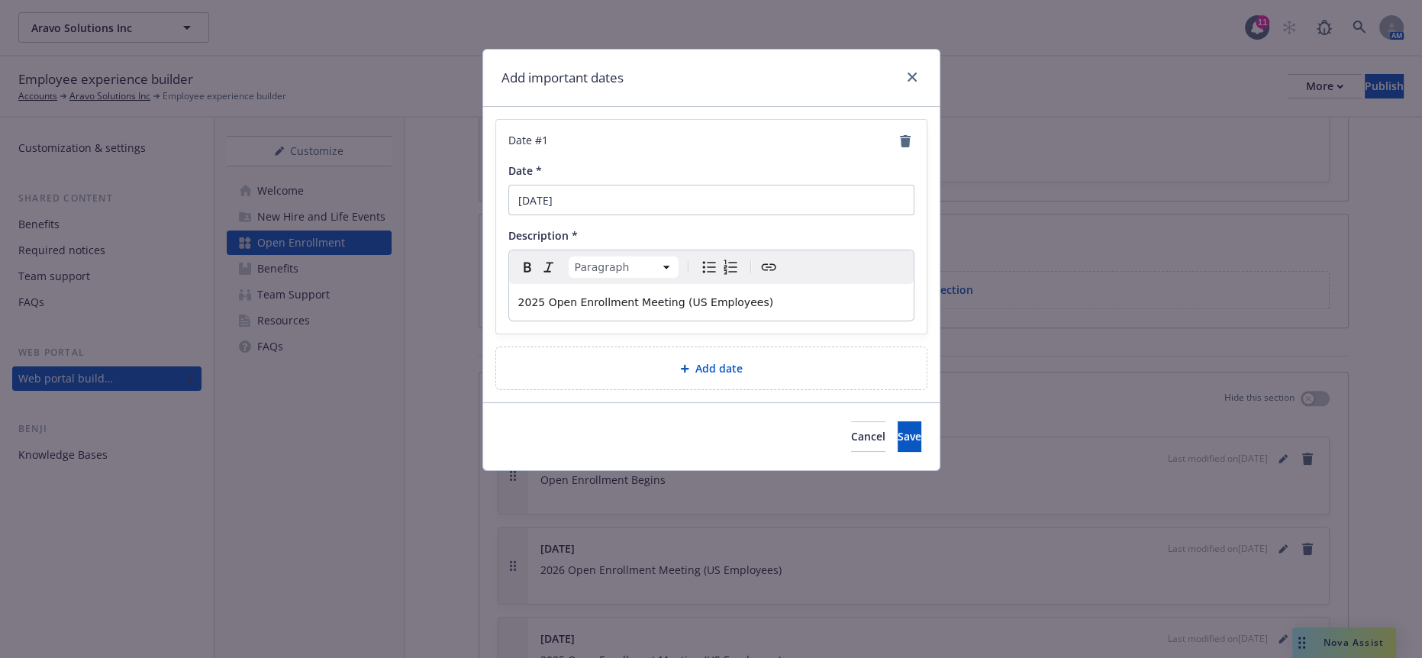
click at [531, 296] on span "2025 Open Enrollment Meeting (US Employees)" at bounding box center [646, 302] width 256 height 12
click at [652, 185] on input "Monday, November 18" at bounding box center [711, 200] width 406 height 31
click at [534, 191] on input "Monday, November 18" at bounding box center [711, 200] width 406 height 31
click at [761, 189] on input "Monday, November 18" at bounding box center [711, 200] width 406 height 31
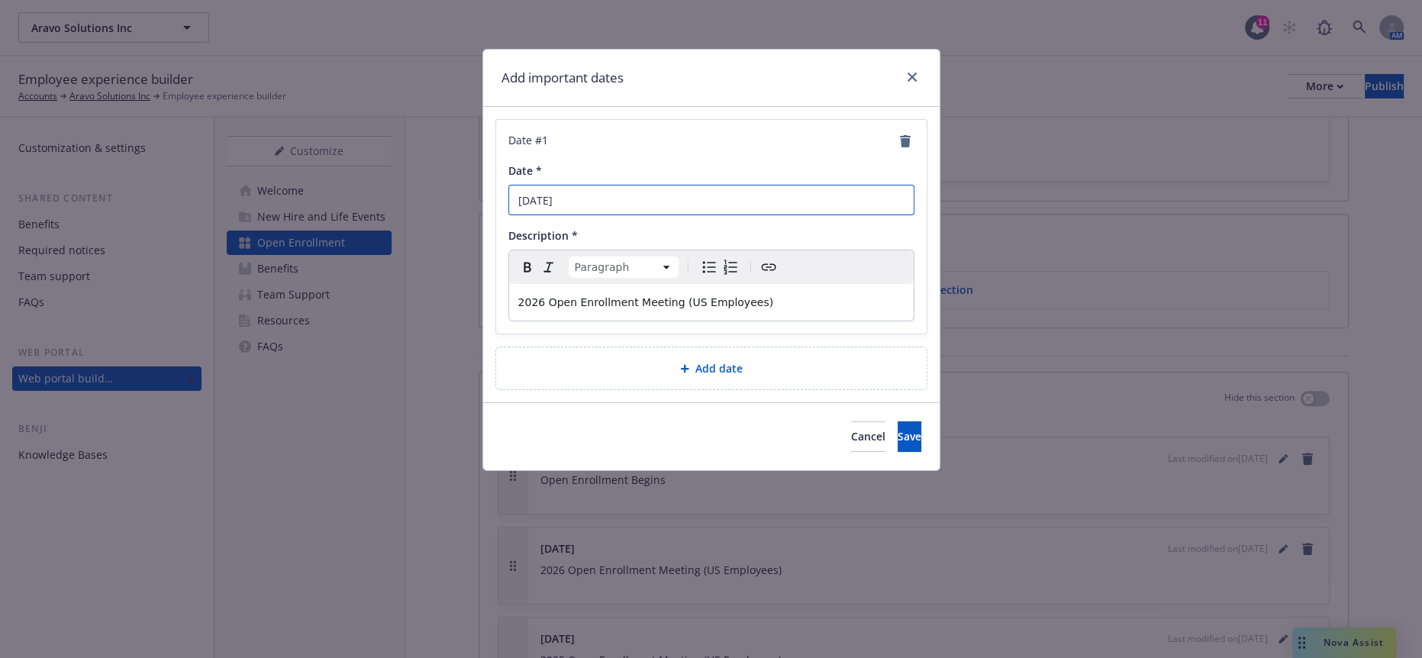
type input "[DATE]"
click at [732, 284] on div "2026 Open Enrollment Meeting (US Employees)" at bounding box center [711, 302] width 405 height 37
click at [796, 293] on p "2026 Open Enrollment Meeting (US Employees)" at bounding box center [711, 302] width 386 height 18
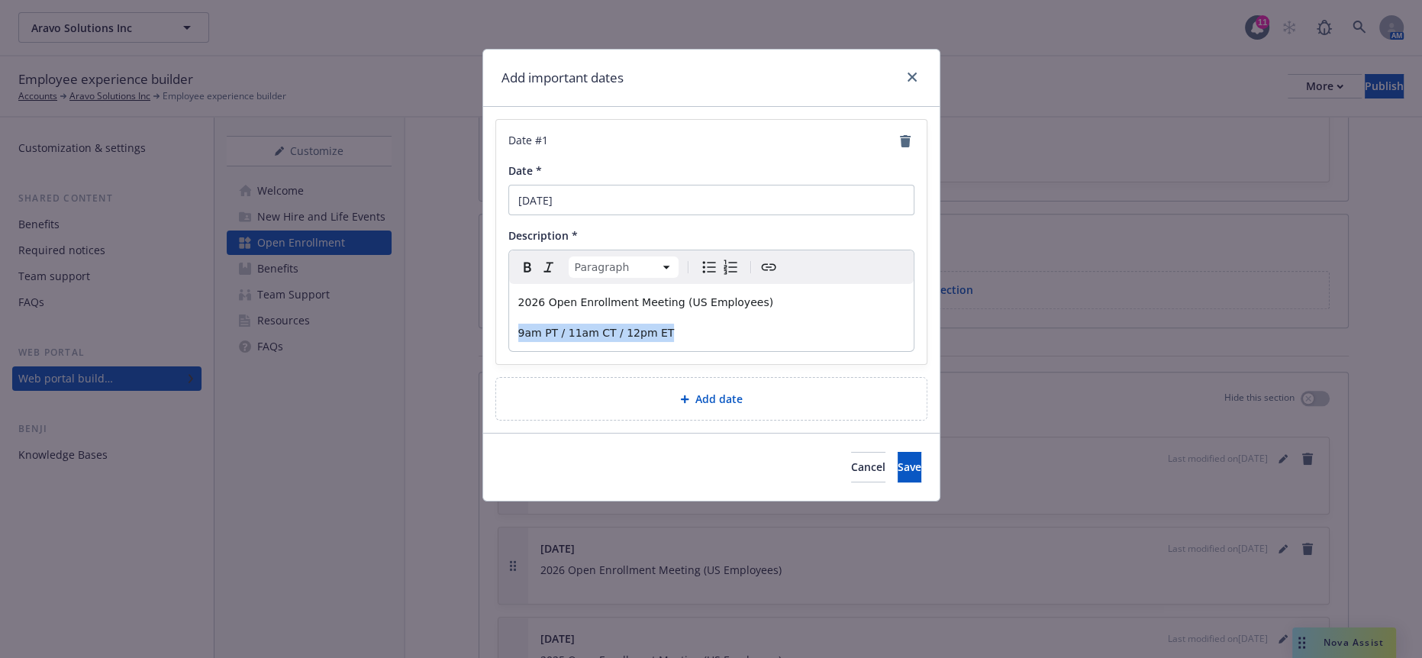
drag, startPoint x: 690, startPoint y: 315, endPoint x: 493, endPoint y: 308, distance: 197.1
click at [496, 308] on div "Date # 1 Date * Monday, November 10 Description * Paragraph Paragraph Heading 1…" at bounding box center [711, 242] width 431 height 244
copy span "9am PT / 11am CT / 12pm ET"
click at [511, 306] on div "2026 Open Enrollment Meeting (US Employees) 9am PT / 11am CT / 12pm ET" at bounding box center [711, 317] width 405 height 67
click at [898, 452] on button "Save" at bounding box center [910, 467] width 24 height 31
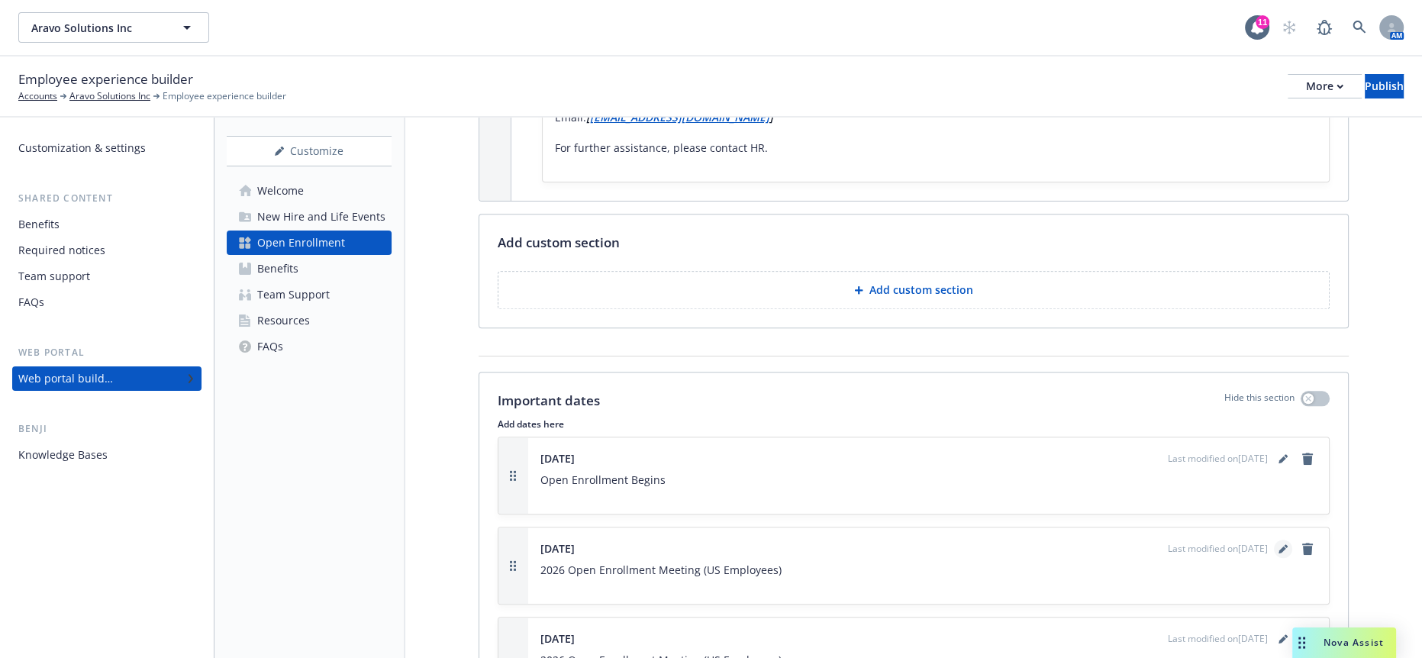
click at [1280, 544] on icon "editPencil" at bounding box center [1283, 548] width 9 height 9
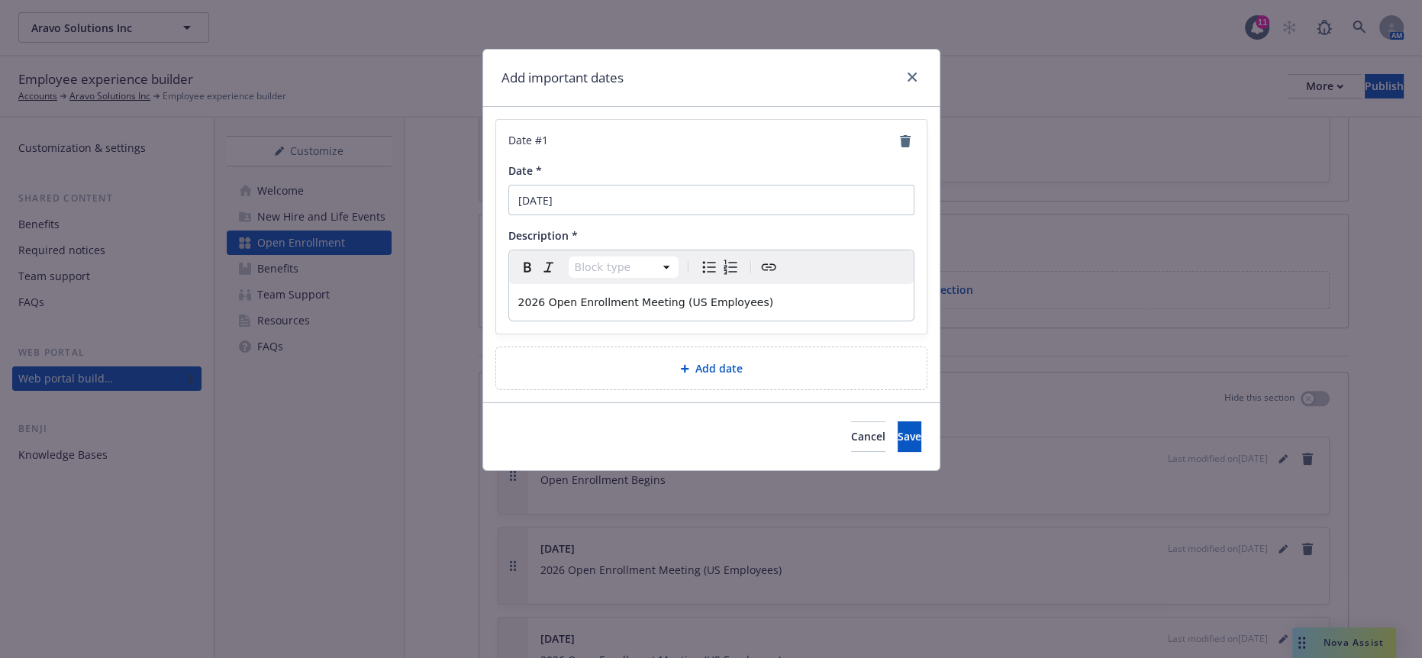
click at [791, 296] on div "2026 Open Enrollment Meeting (US Employees)" at bounding box center [711, 302] width 405 height 37
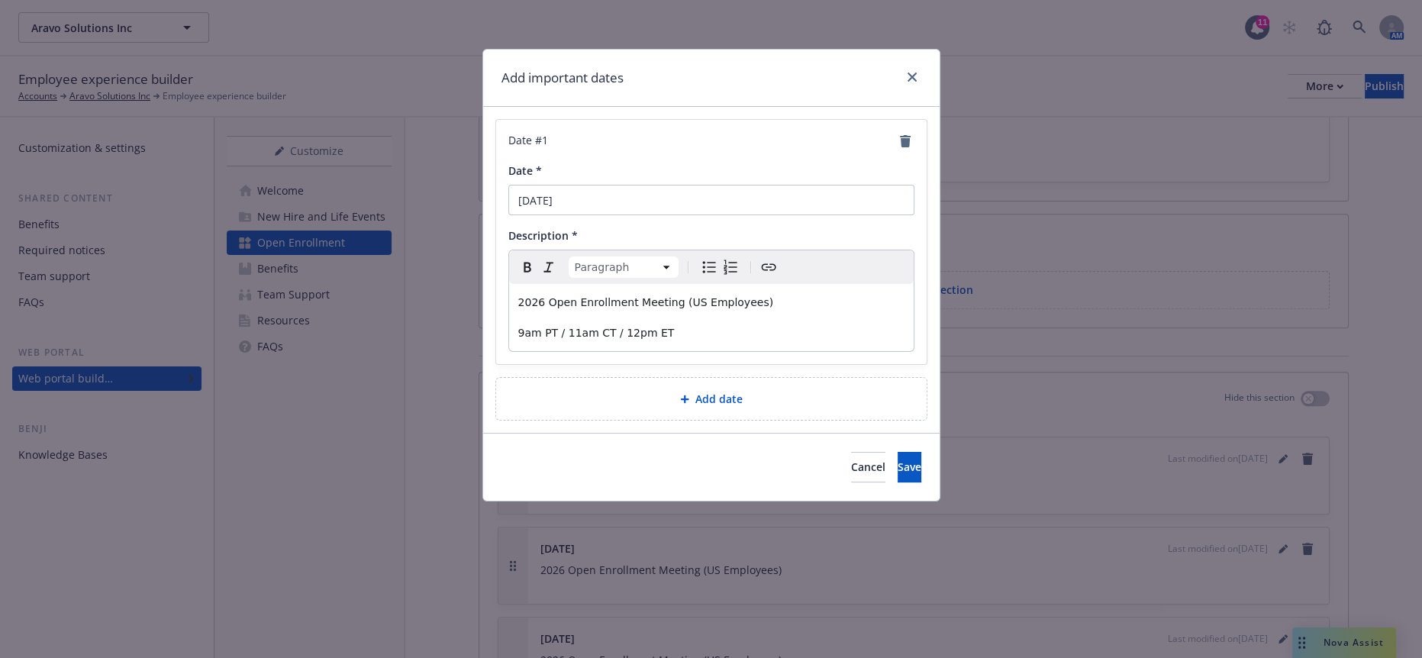
click at [518, 327] on span "9am PT / 11am CT / 12pm ET" at bounding box center [596, 333] width 156 height 12
click at [898, 452] on button "Save" at bounding box center [910, 467] width 24 height 31
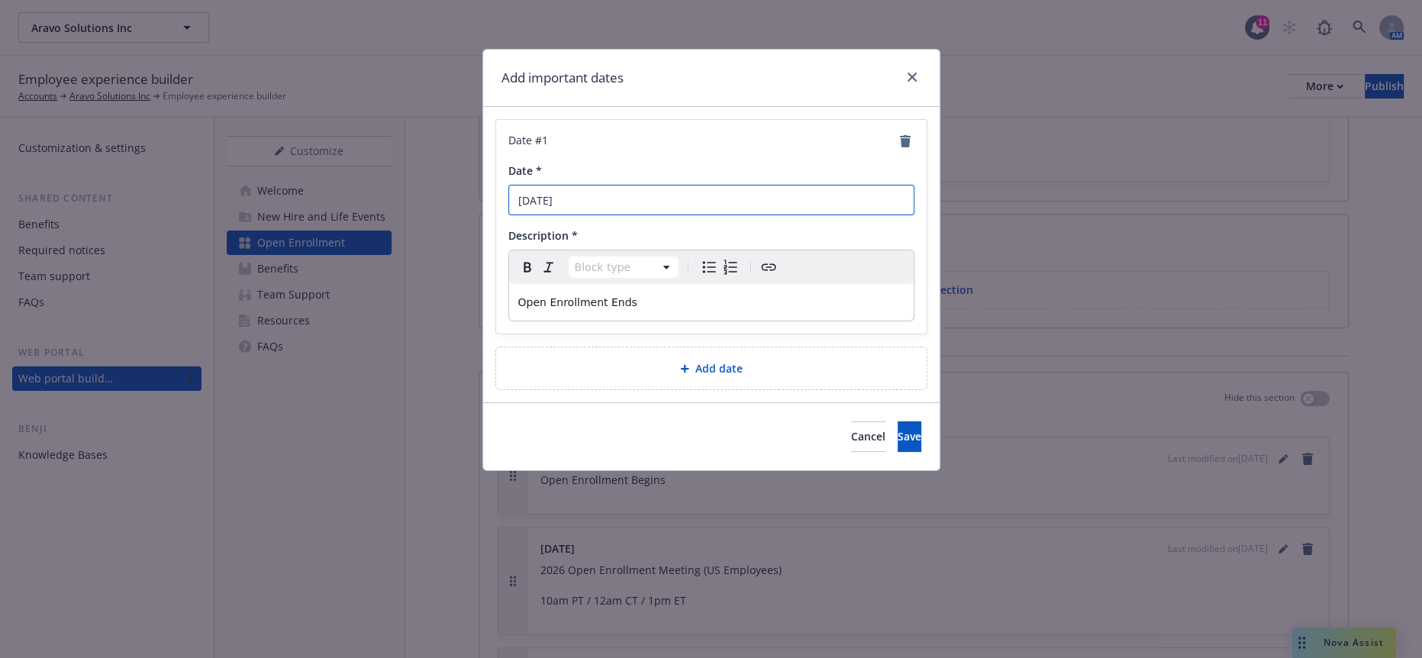
click at [663, 202] on input "Friday, November 22" at bounding box center [711, 200] width 406 height 31
click at [536, 192] on input "Friday, November 23" at bounding box center [711, 200] width 406 height 31
type input "[DATE]"
click at [898, 429] on span "Save" at bounding box center [910, 436] width 24 height 15
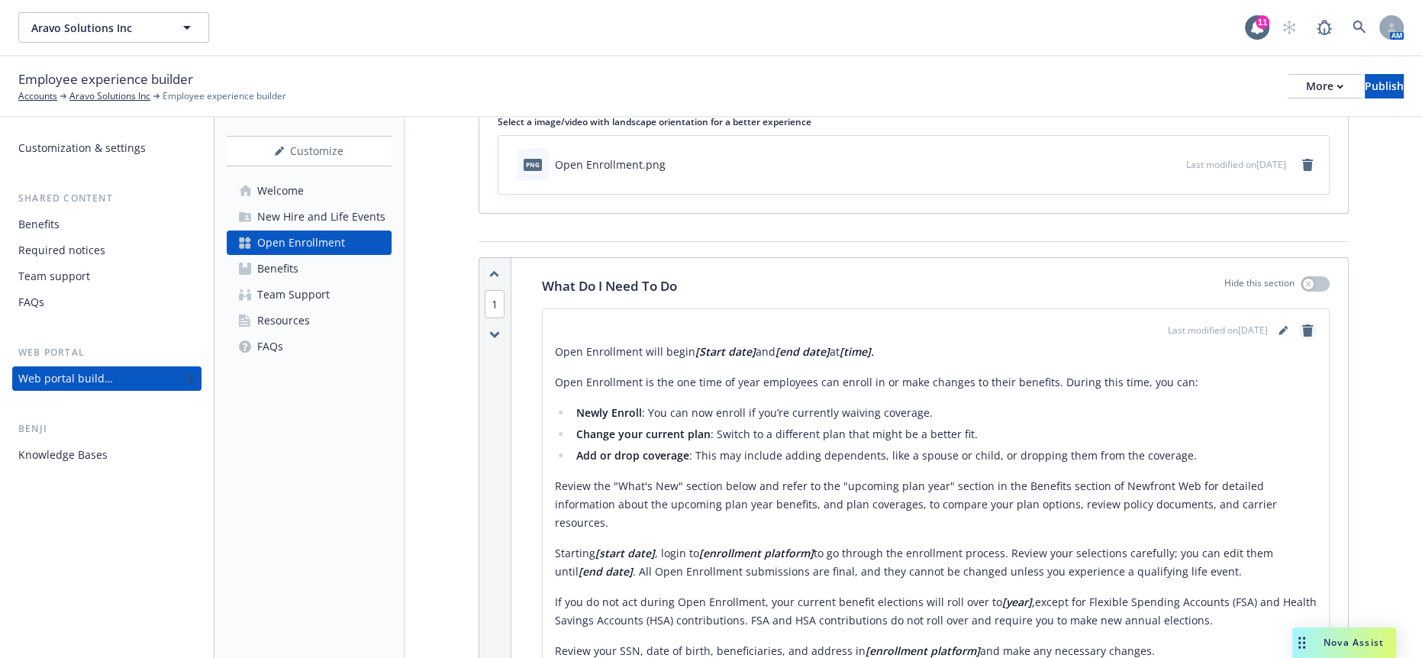
scroll to position [85, 0]
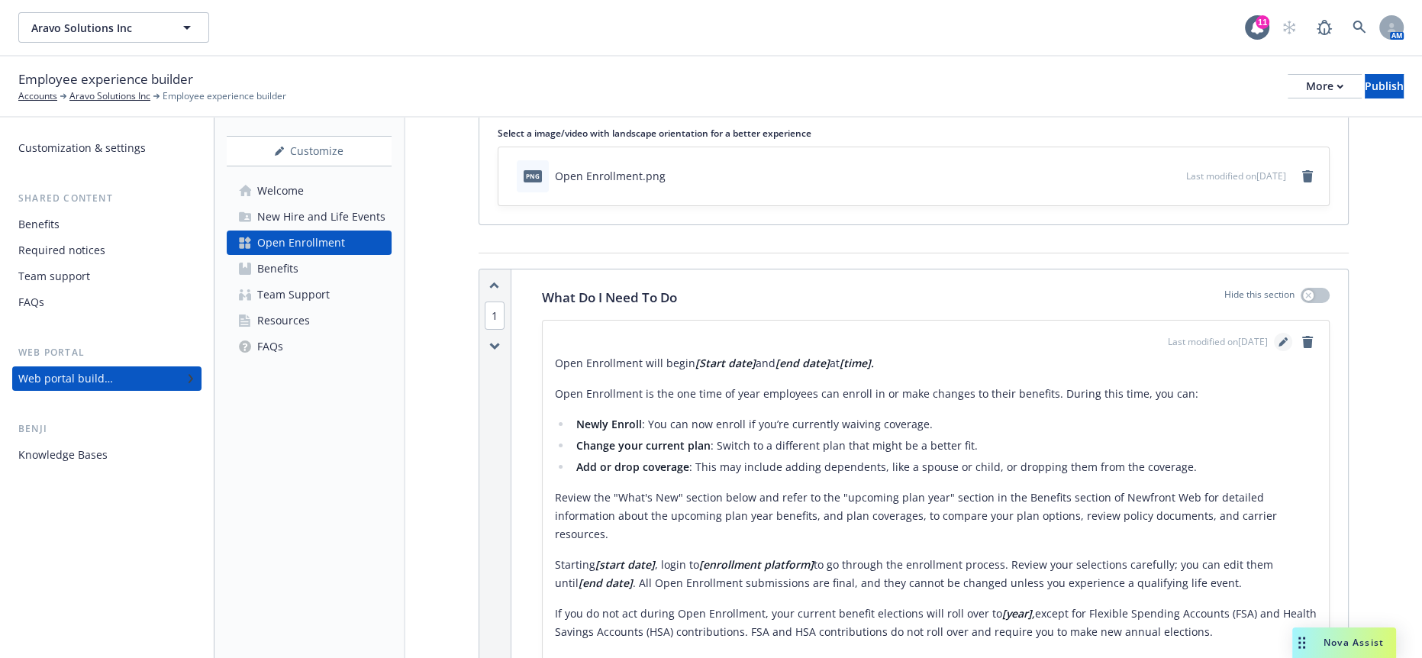
click at [1286, 339] on icon "editPencil" at bounding box center [1283, 343] width 8 height 8
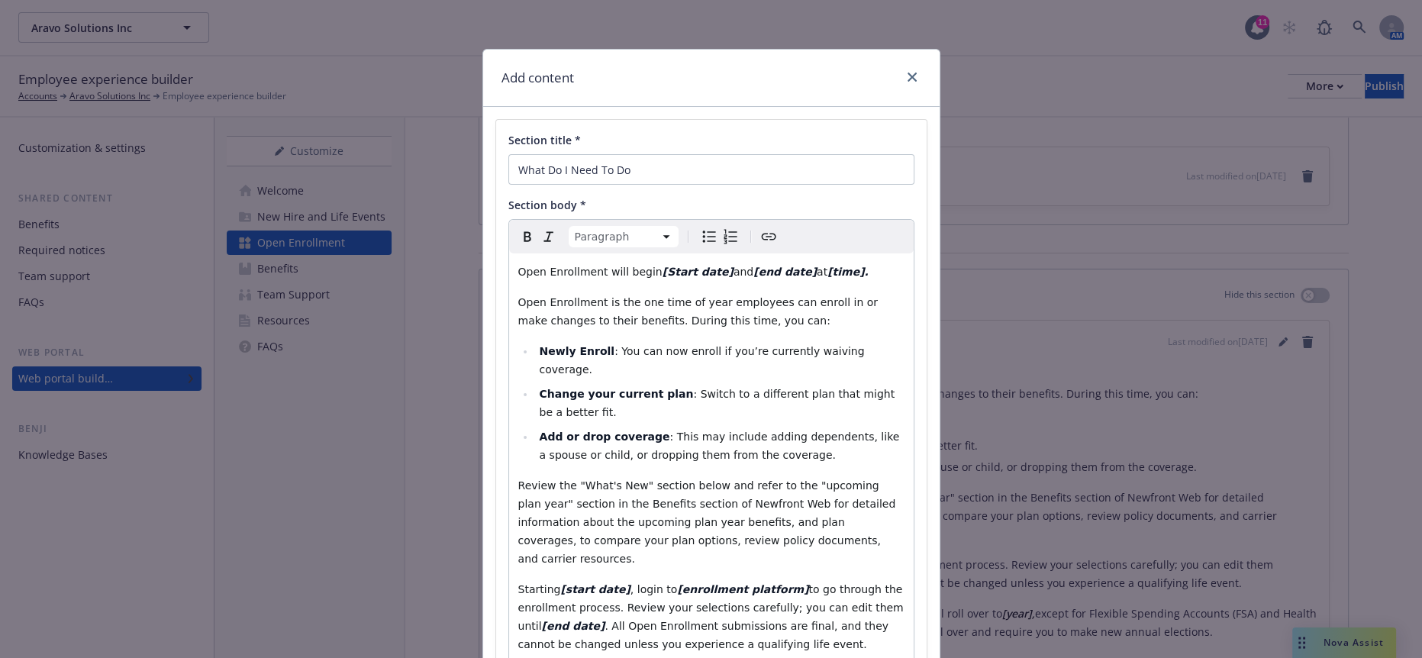
click at [678, 266] on div "Open Enrollment will begin [Start date] and [end date] at [time]. Open Enrollme…" at bounding box center [711, 558] width 405 height 611
drag, startPoint x: 672, startPoint y: 254, endPoint x: 621, endPoint y: 253, distance: 50.4
click at [621, 263] on p "Open Enrollment will begin [Start date] and [end date] at [time]." at bounding box center [711, 272] width 386 height 18
click at [786, 266] on span "at" at bounding box center [791, 272] width 11 height 12
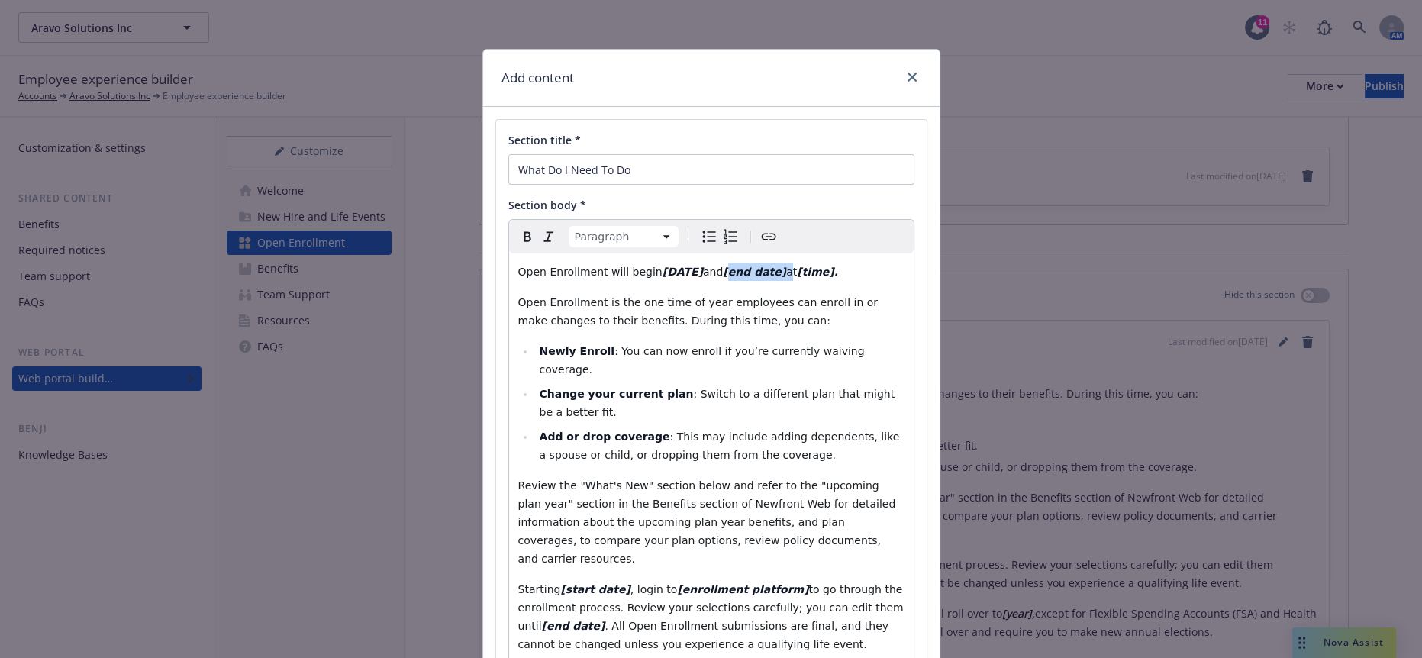
drag, startPoint x: 747, startPoint y: 251, endPoint x: 703, endPoint y: 253, distance: 43.6
click at [703, 263] on p "Open Enrollment will begin November 10 and [end date] at [time]." at bounding box center [711, 272] width 386 height 18
drag, startPoint x: 821, startPoint y: 257, endPoint x: 768, endPoint y: 258, distance: 53.5
click at [768, 263] on p "Open Enrollment will begin November 10 and November 23 at [time]." at bounding box center [711, 272] width 386 height 18
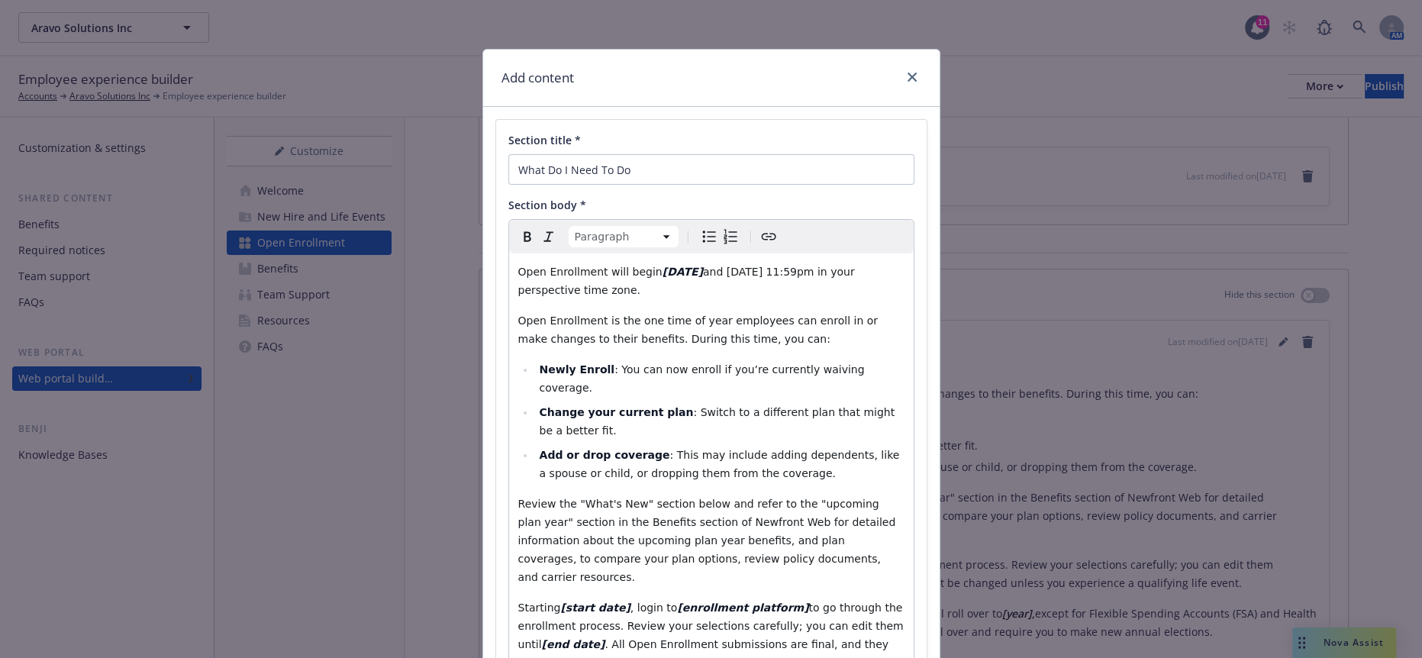
click at [805, 282] on div "Open Enrollment will begin November 10 and November 23 at 11:59pm in your persp…" at bounding box center [711, 567] width 405 height 629
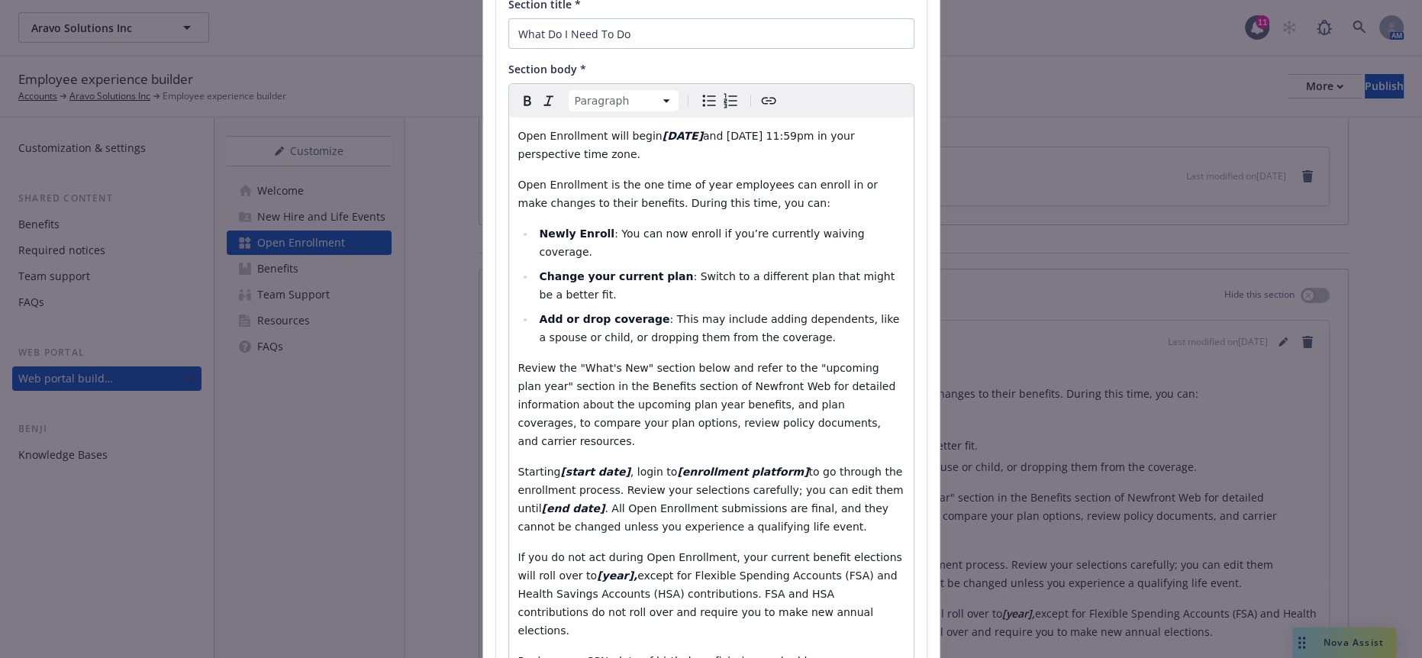
scroll to position [169, 0]
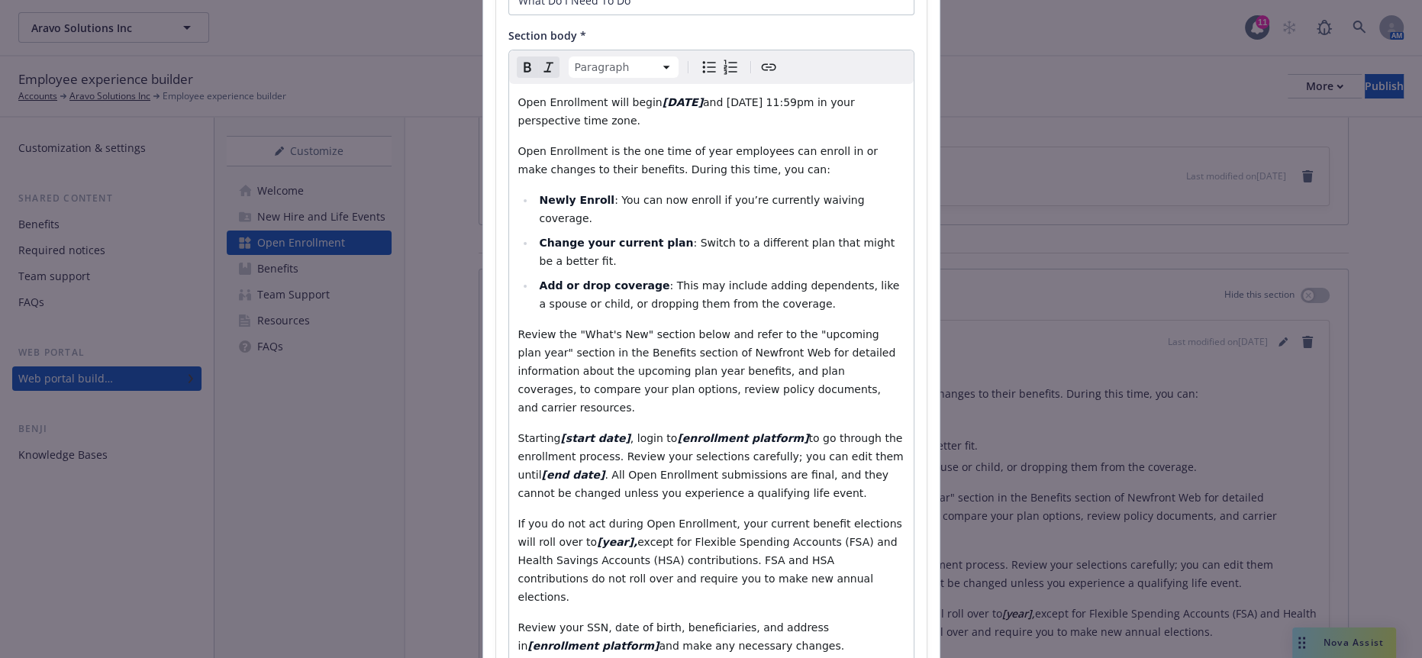
click at [728, 429] on p "Starting [start date] , login to [enrollment platform] to go through the enroll…" at bounding box center [711, 465] width 386 height 73
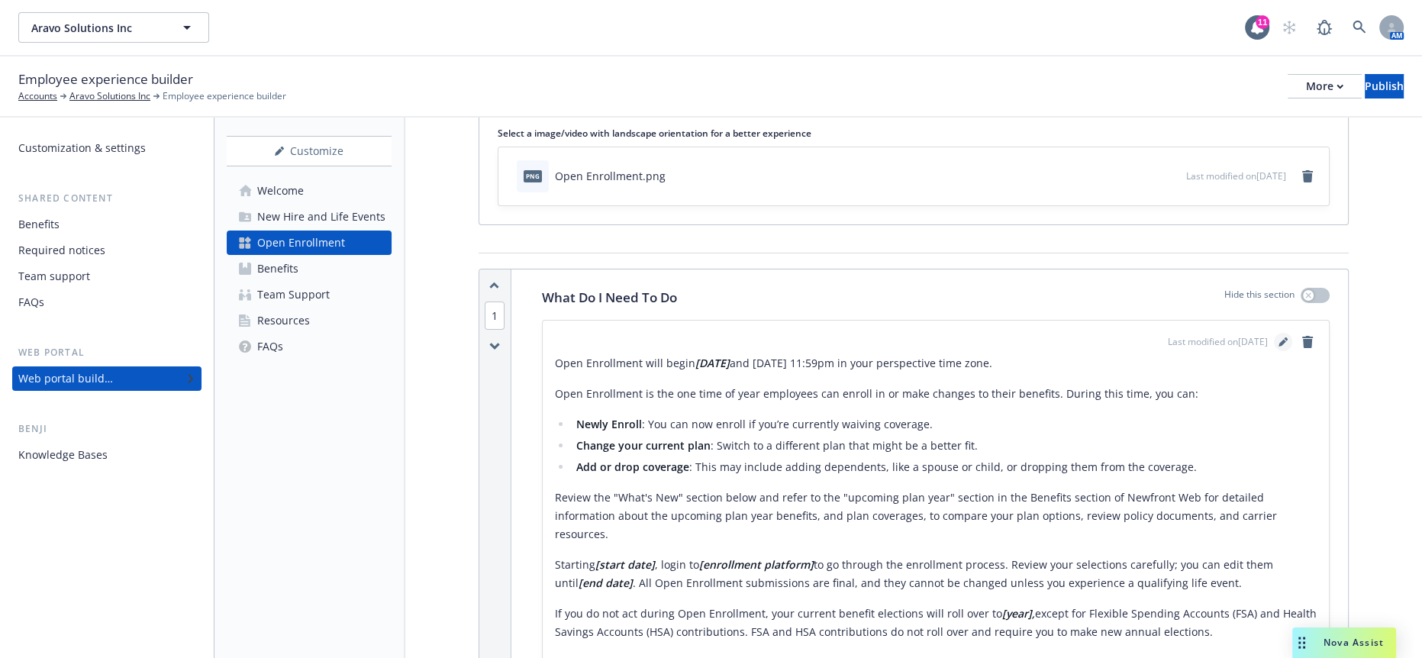
click at [1281, 333] on link "editPencil" at bounding box center [1283, 342] width 18 height 18
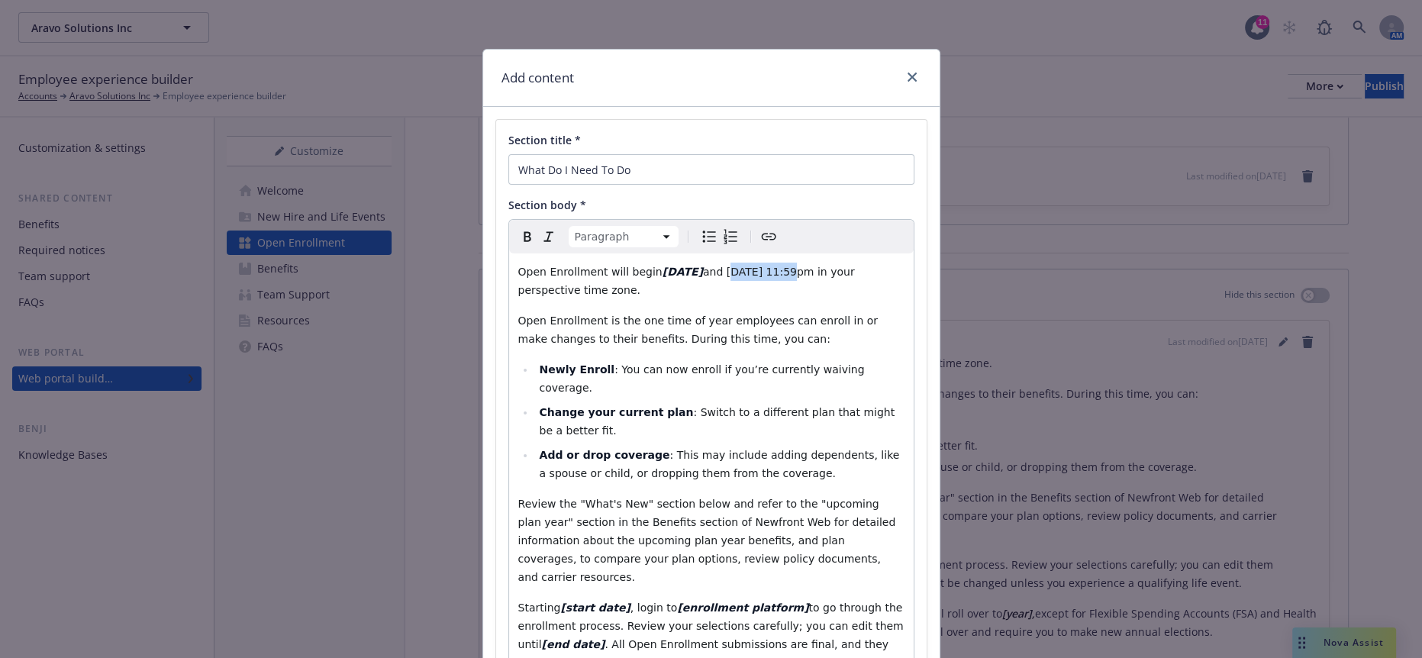
drag, startPoint x: 757, startPoint y: 256, endPoint x: 702, endPoint y: 255, distance: 54.2
click at [702, 266] on span "and November 23 at 11:59pm in your perspective time zone." at bounding box center [688, 281] width 340 height 31
click at [518, 227] on icon "Bold" at bounding box center [527, 236] width 18 height 18
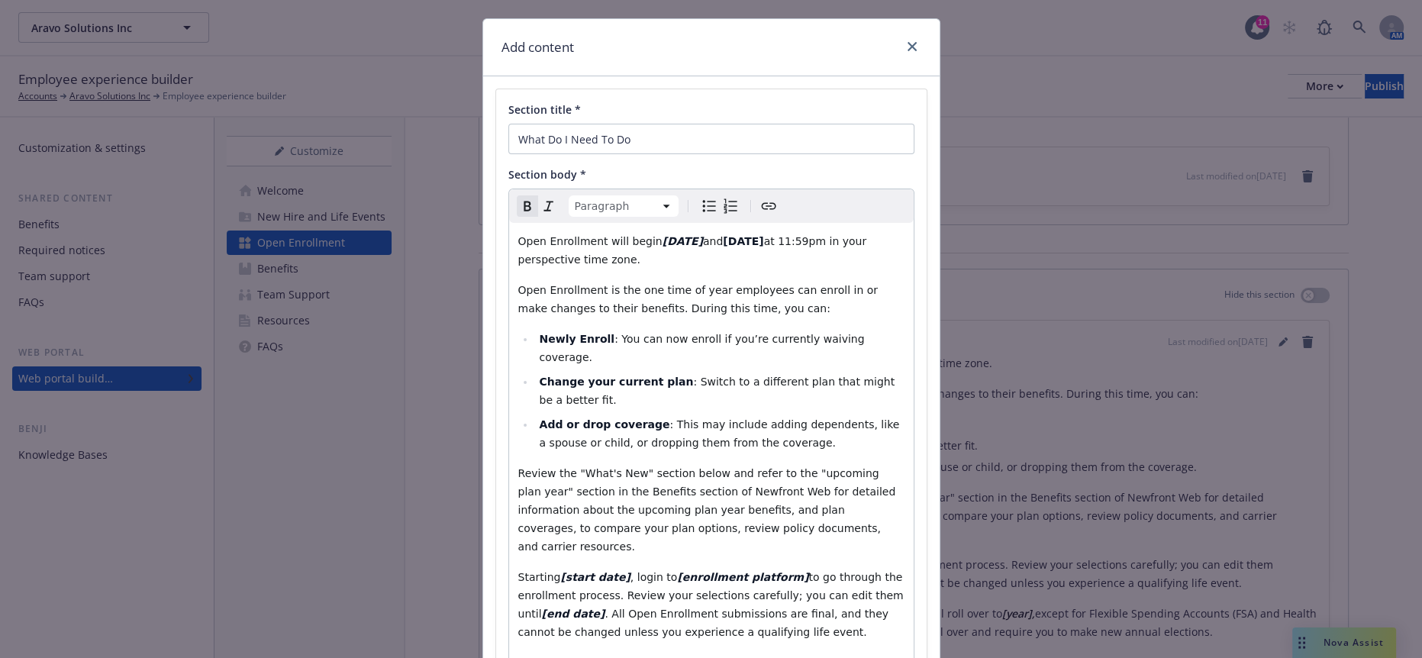
scroll to position [0, 0]
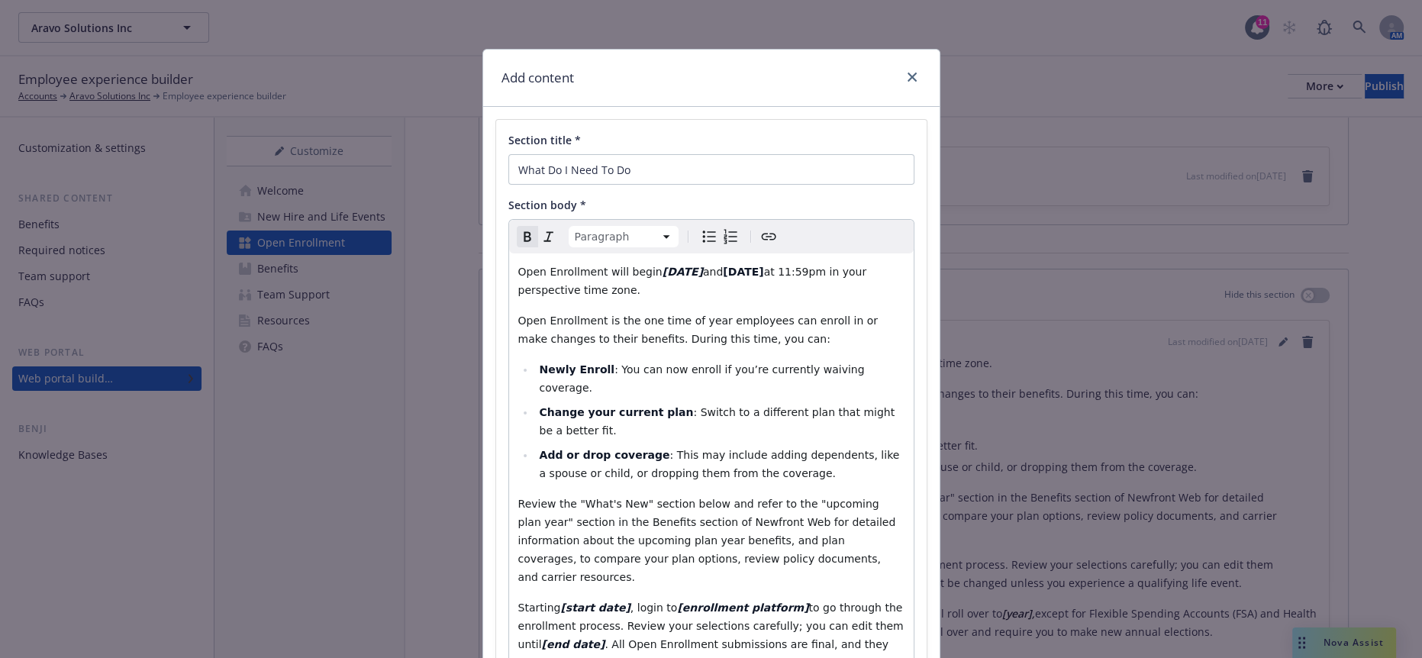
click at [543, 233] on button "Italic" at bounding box center [548, 236] width 21 height 21
click at [811, 406] on span ": Switch to a different plan that might be a better fit." at bounding box center [718, 421] width 359 height 31
select select "paragraph"
drag, startPoint x: 765, startPoint y: 257, endPoint x: 615, endPoint y: 261, distance: 150.4
click at [615, 263] on p "Open Enrollment will begin November 10 and November 23 at 11:59pm in your persp…" at bounding box center [711, 281] width 386 height 37
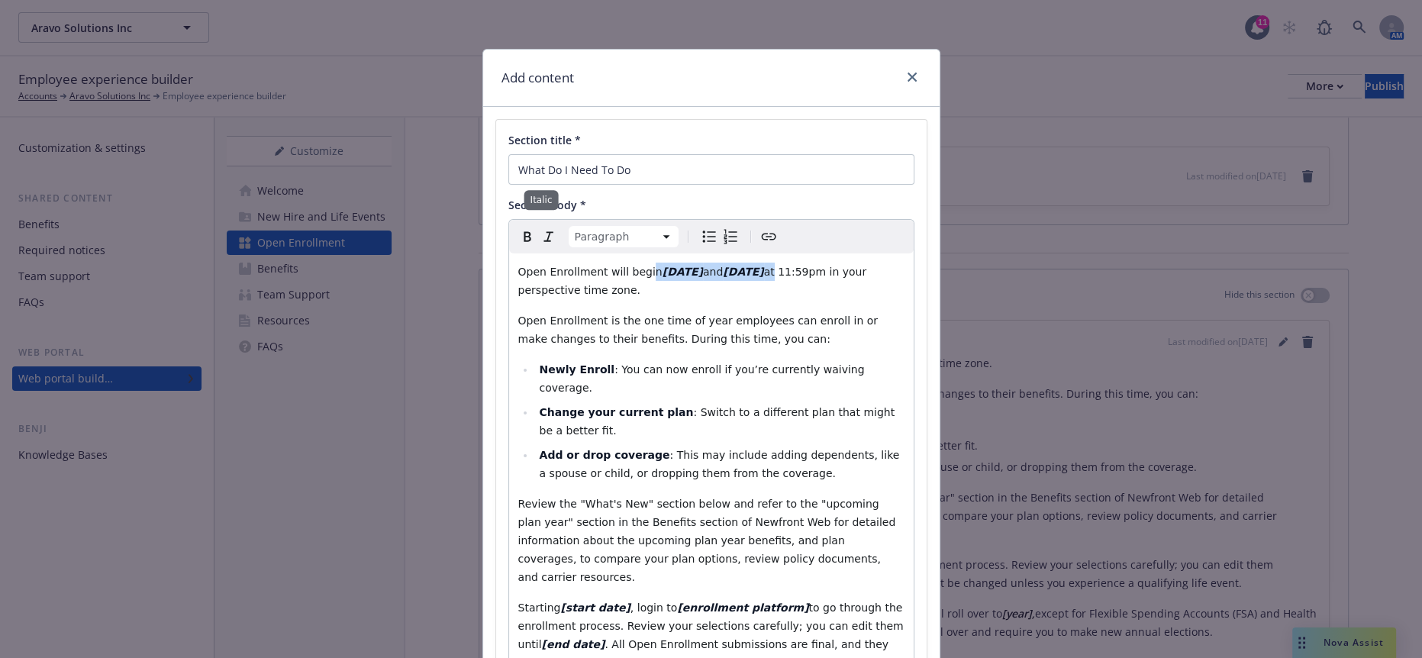
click at [540, 227] on icon "Italic" at bounding box center [549, 236] width 18 height 18
click at [540, 227] on icon "Remove italic" at bounding box center [549, 236] width 18 height 18
select select
click at [650, 329] on div "Open Enrollment will begin November 10 and November 23 at 11:59pm in your persp…" at bounding box center [711, 567] width 405 height 629
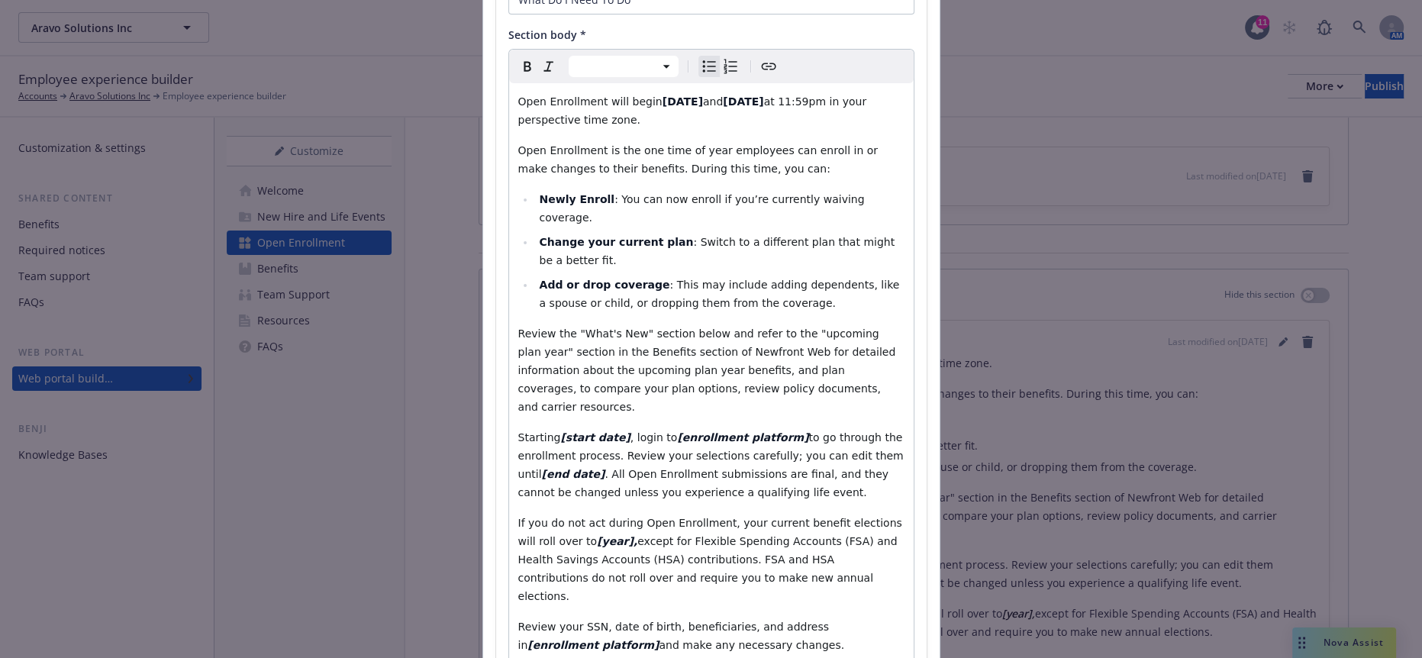
scroll to position [171, 0]
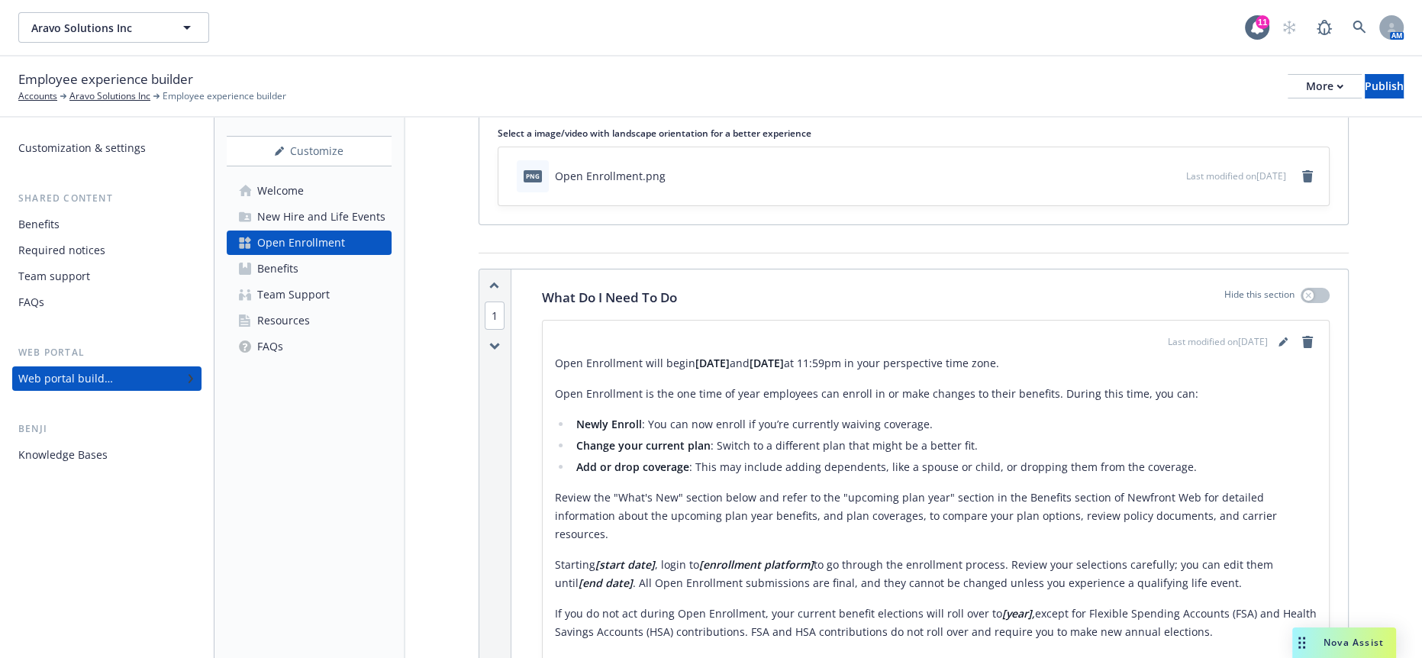
click at [595, 424] on div "Open Enrollment will begin November 10 and November 23 at 11:59pm in your persp…" at bounding box center [936, 528] width 762 height 348
click at [638, 556] on p "Starting [start date] , login to [enrollment platform] to go through the enroll…" at bounding box center [936, 574] width 762 height 37
click at [977, 556] on p "Starting [start date] , login to [enrollment platform] to go through the enroll…" at bounding box center [936, 574] width 762 height 37
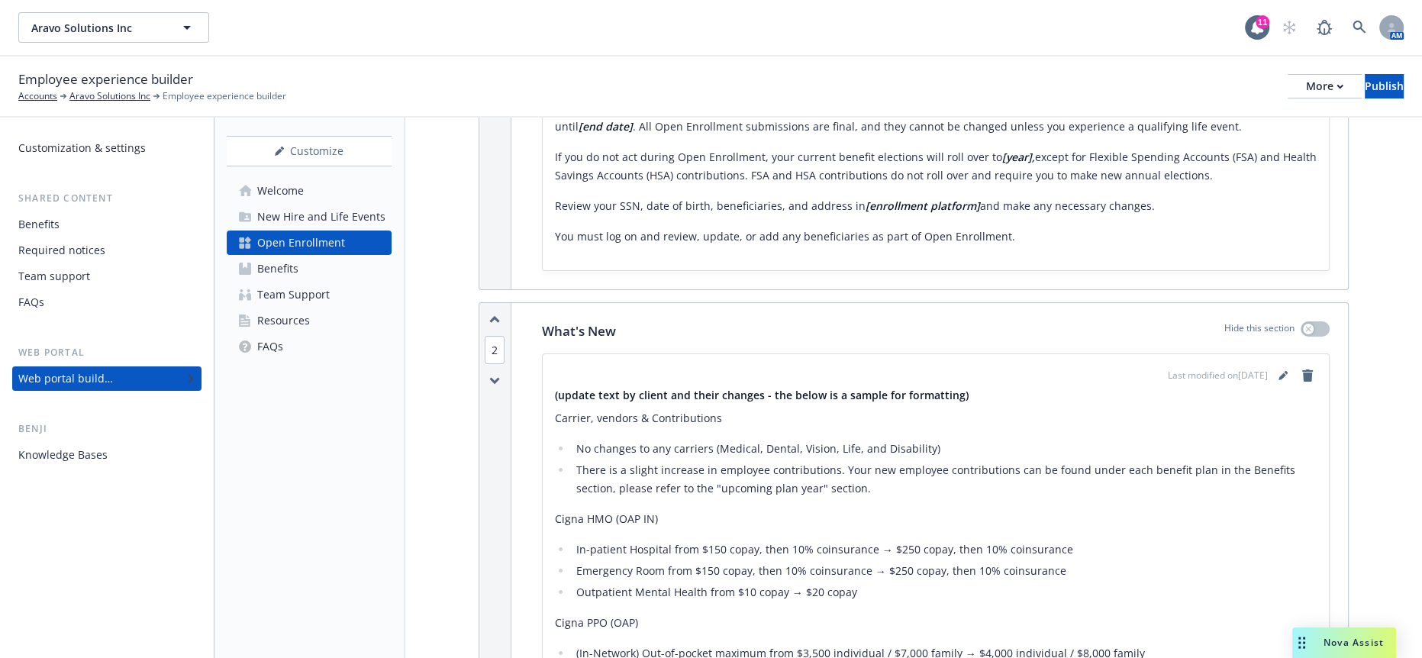
scroll to position [508, 0]
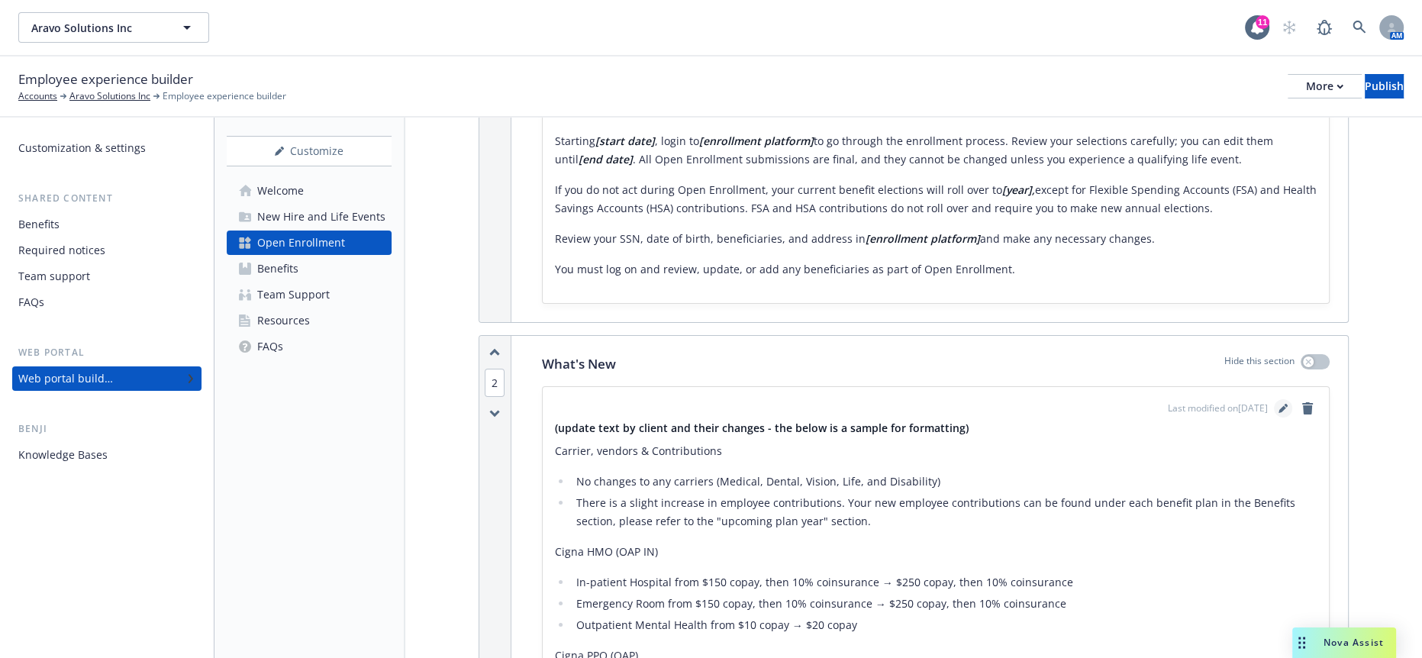
click at [1286, 404] on icon "editPencil" at bounding box center [1286, 406] width 4 height 4
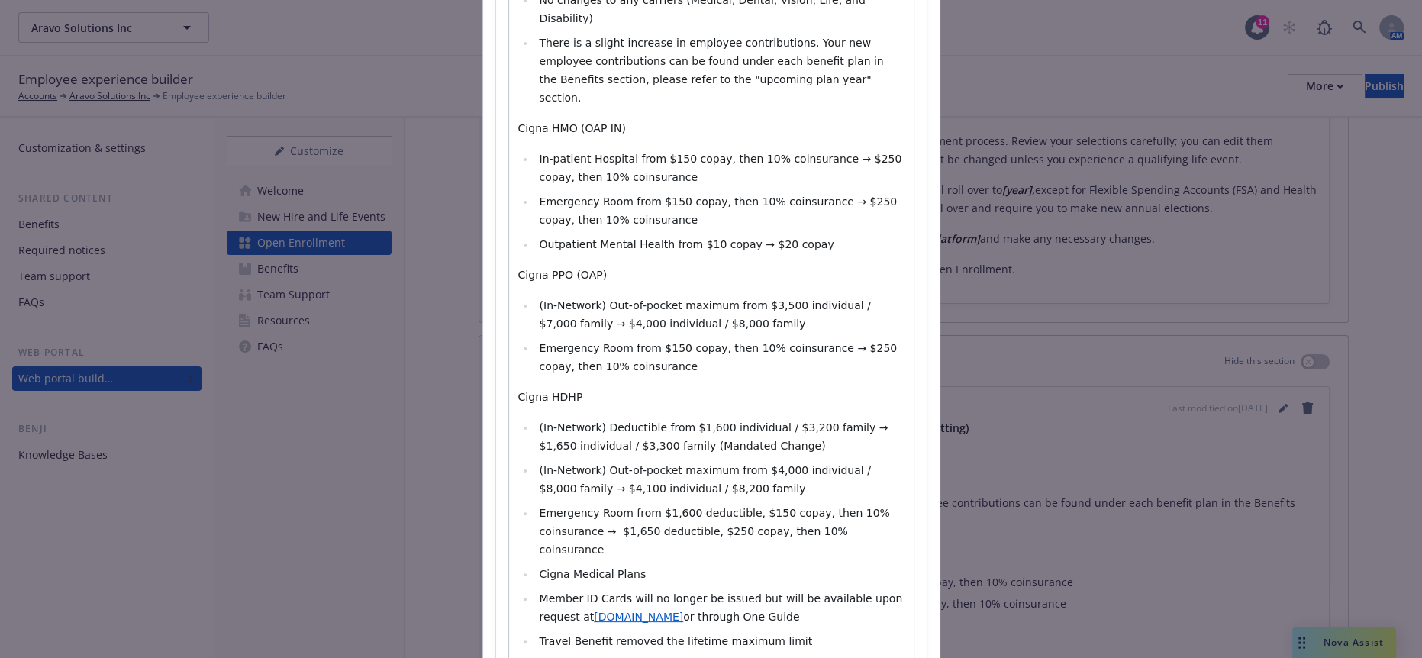
scroll to position [509, 0]
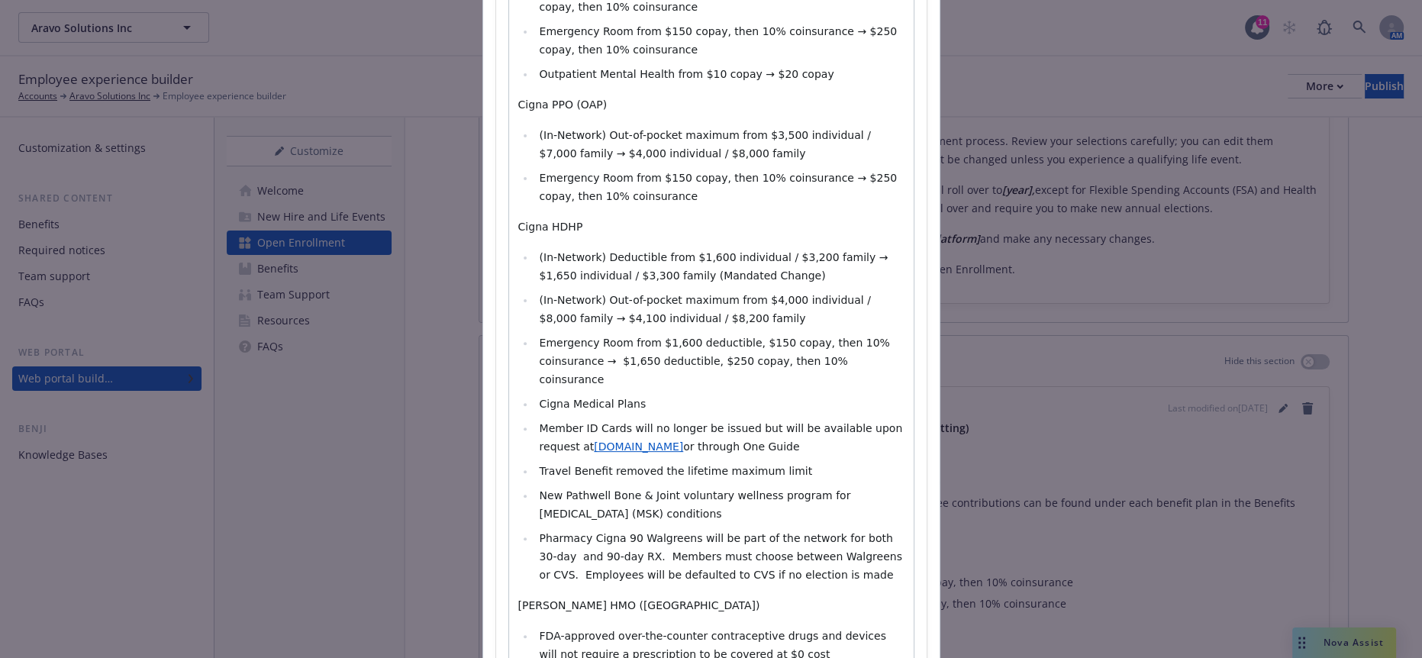
drag, startPoint x: 625, startPoint y: 401, endPoint x: 521, endPoint y: 304, distance: 142.6
click at [521, 304] on ul "(In-Network) Deductible from $1,600 individual / $3,200 family → $1,650 individ…" at bounding box center [711, 416] width 386 height 336
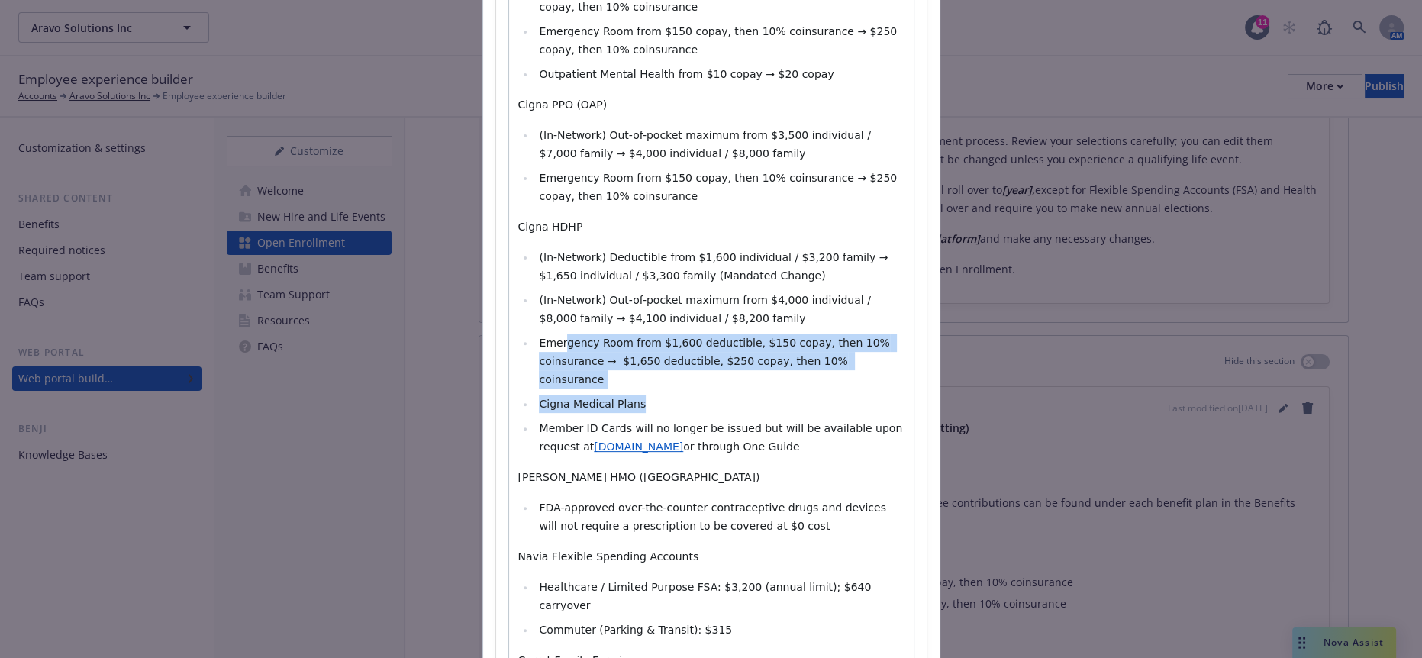
drag, startPoint x: 644, startPoint y: 247, endPoint x: 561, endPoint y: 211, distance: 90.6
click at [547, 248] on ul "(In-Network) Deductible from $1,600 individual / $3,200 family → $1,650 individ…" at bounding box center [711, 352] width 386 height 208
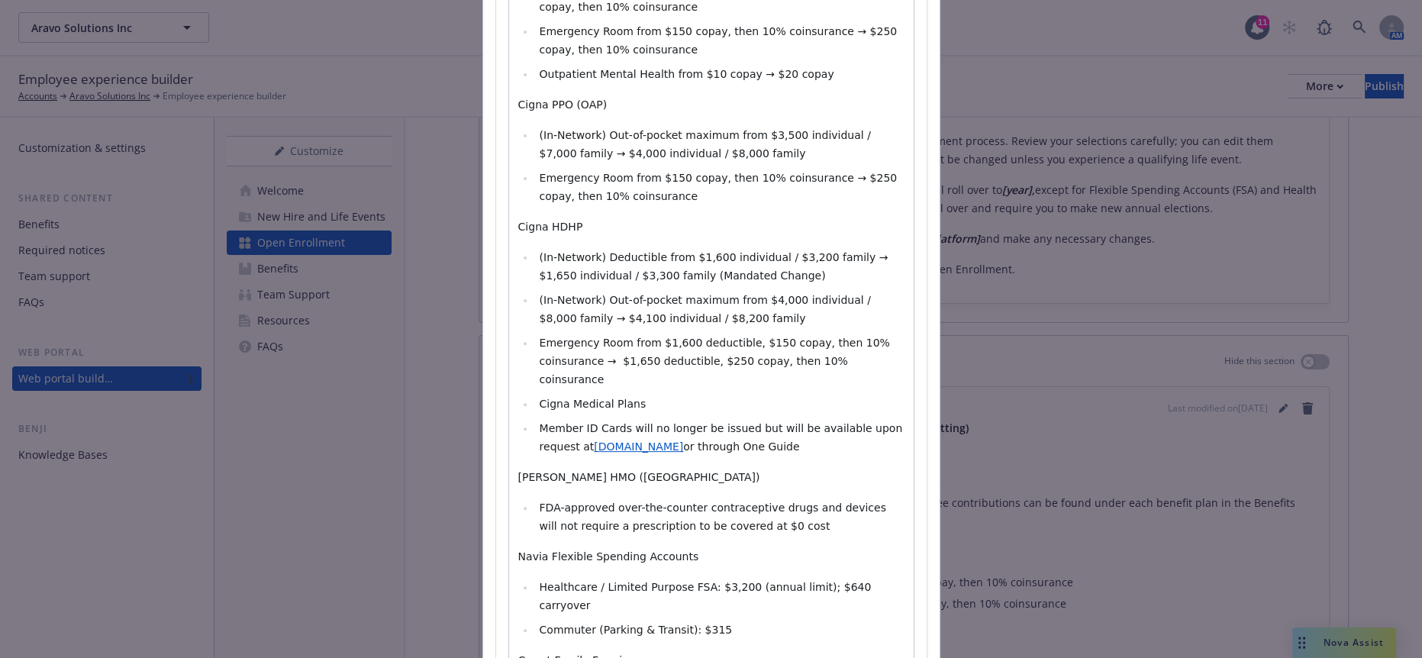
click at [683, 440] on span "or through One Guide ​" at bounding box center [743, 446] width 120 height 12
click at [535, 395] on li "Cigna Medical Plans" at bounding box center [719, 404] width 369 height 18
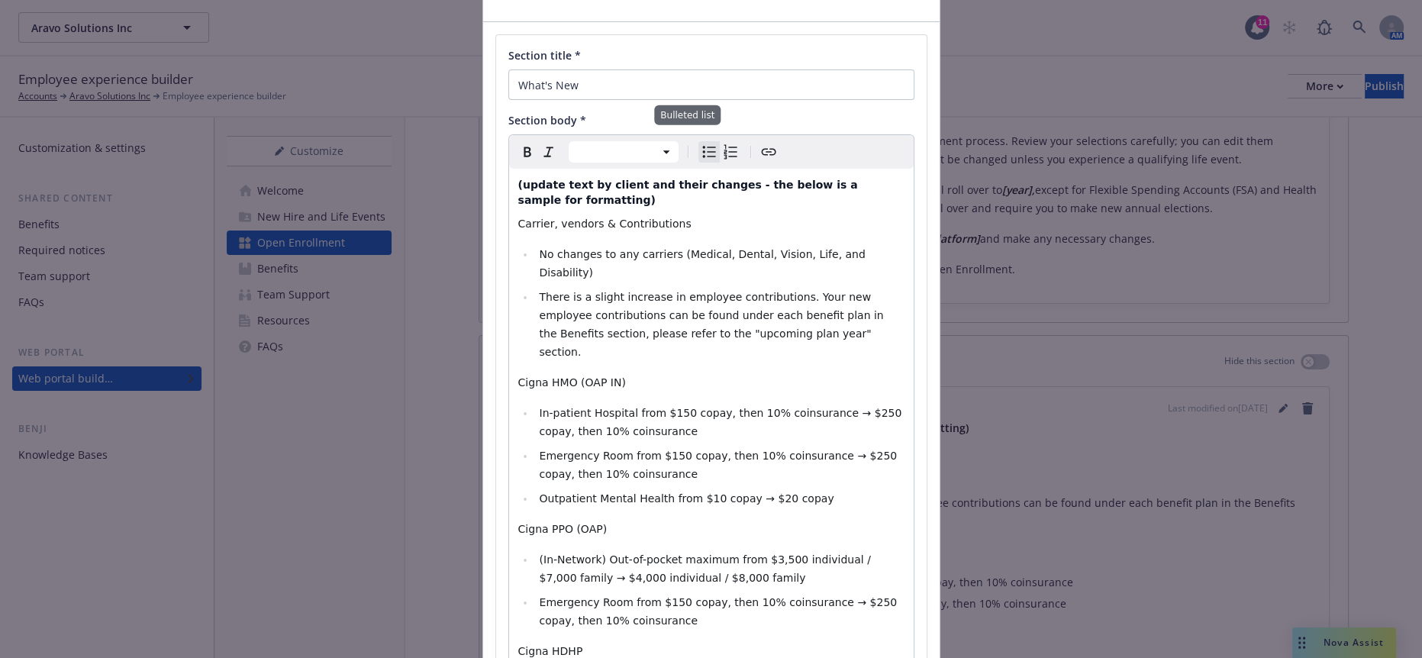
click at [700, 143] on icon "Bulleted list" at bounding box center [709, 152] width 18 height 18
select select "paragraph"
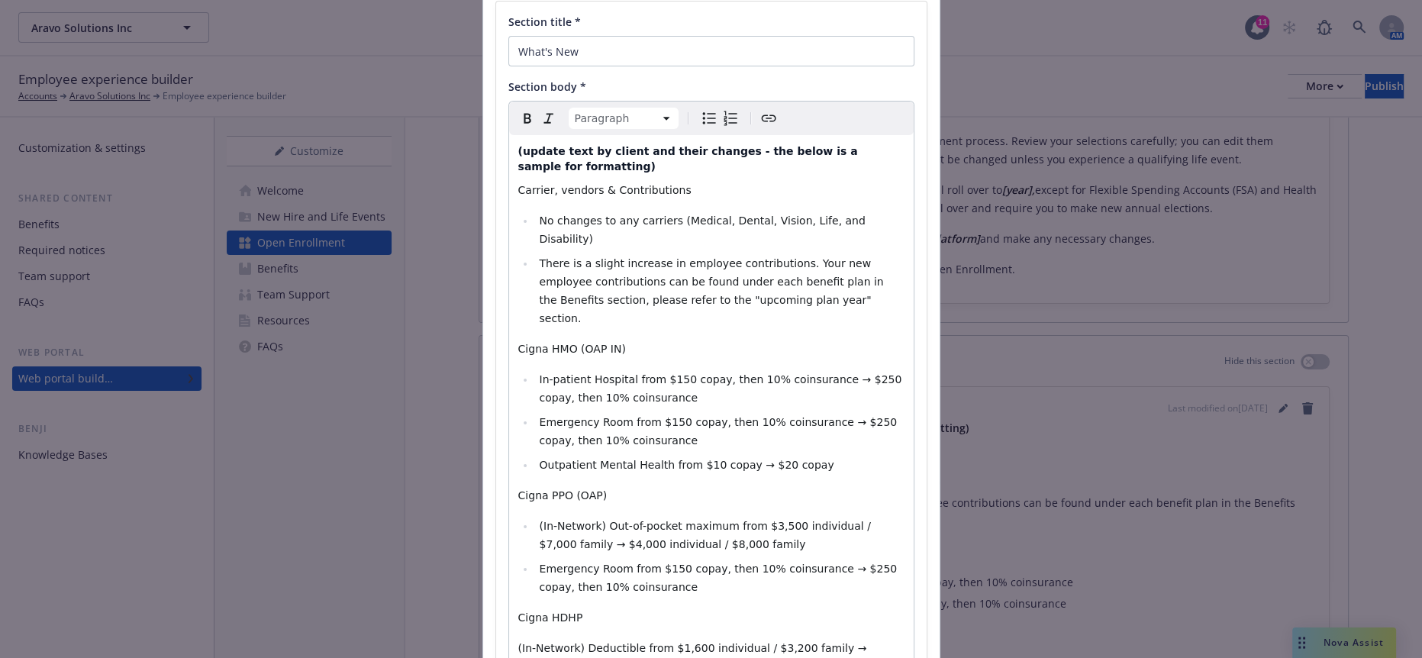
scroll to position [622, 0]
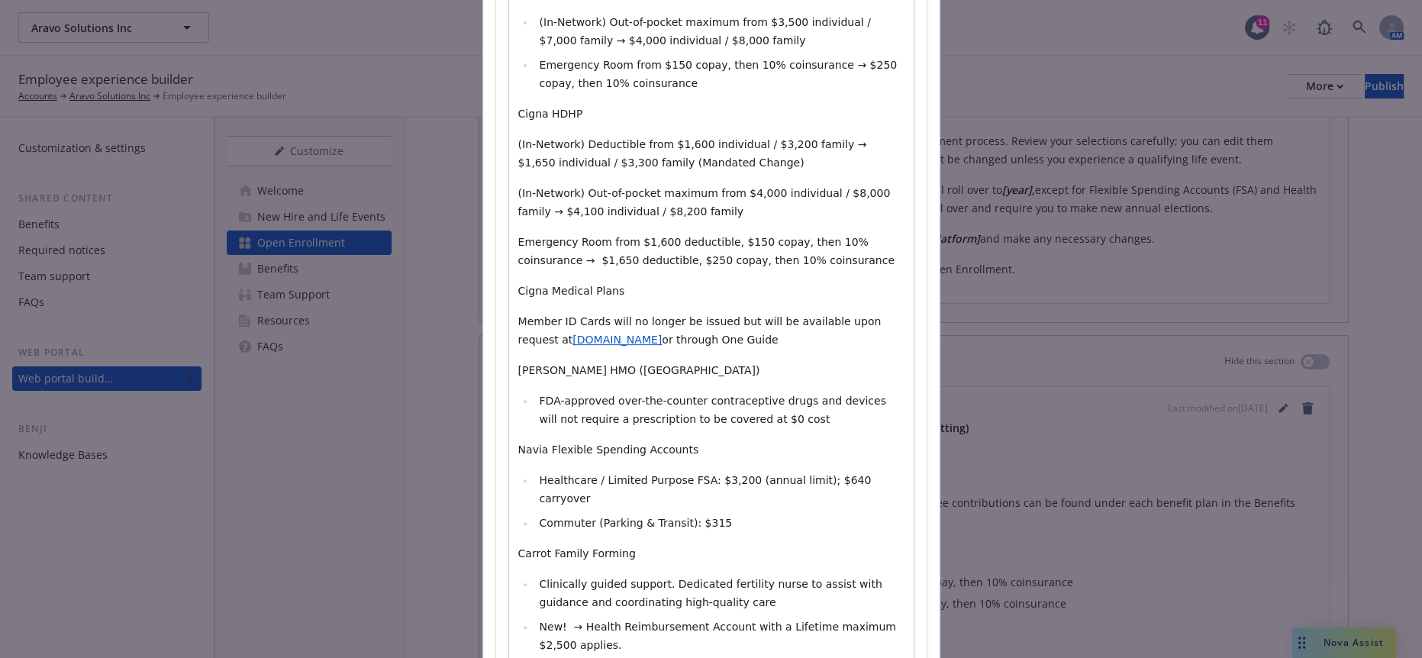
click at [610, 444] on span "Navia Flexible Spending Accounts" at bounding box center [608, 450] width 181 height 12
drag, startPoint x: 689, startPoint y: 198, endPoint x: 500, endPoint y: 165, distance: 191.4
click at [509, 165] on div "(update text by client and their changes - the below is a sample for formatting…" at bounding box center [711, 202] width 405 height 1142
click at [592, 272] on div "(update text by client and their changes - the below is a sample for formatting…" at bounding box center [711, 202] width 405 height 1142
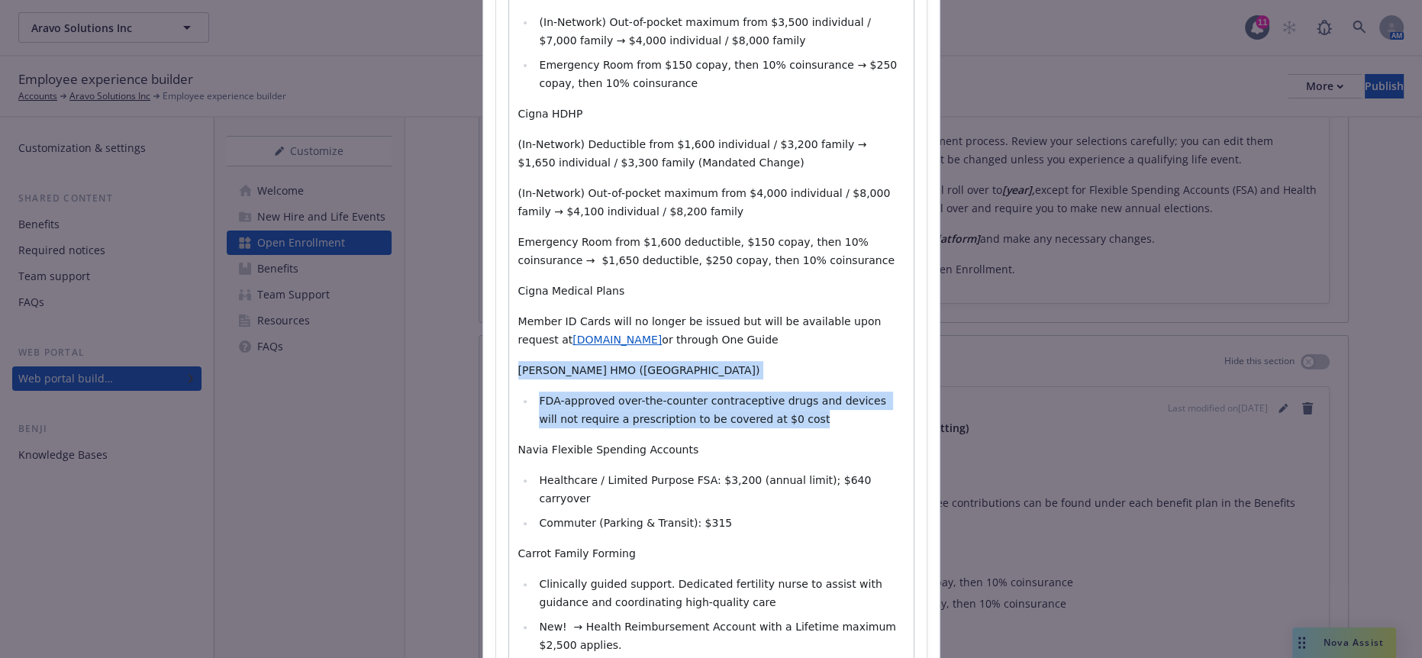
drag, startPoint x: 728, startPoint y: 259, endPoint x: 502, endPoint y: 215, distance: 229.4
click at [509, 215] on div "(update text by client and their changes - the below is a sample for formatting…" at bounding box center [711, 202] width 405 height 1142
select select "paragraph"
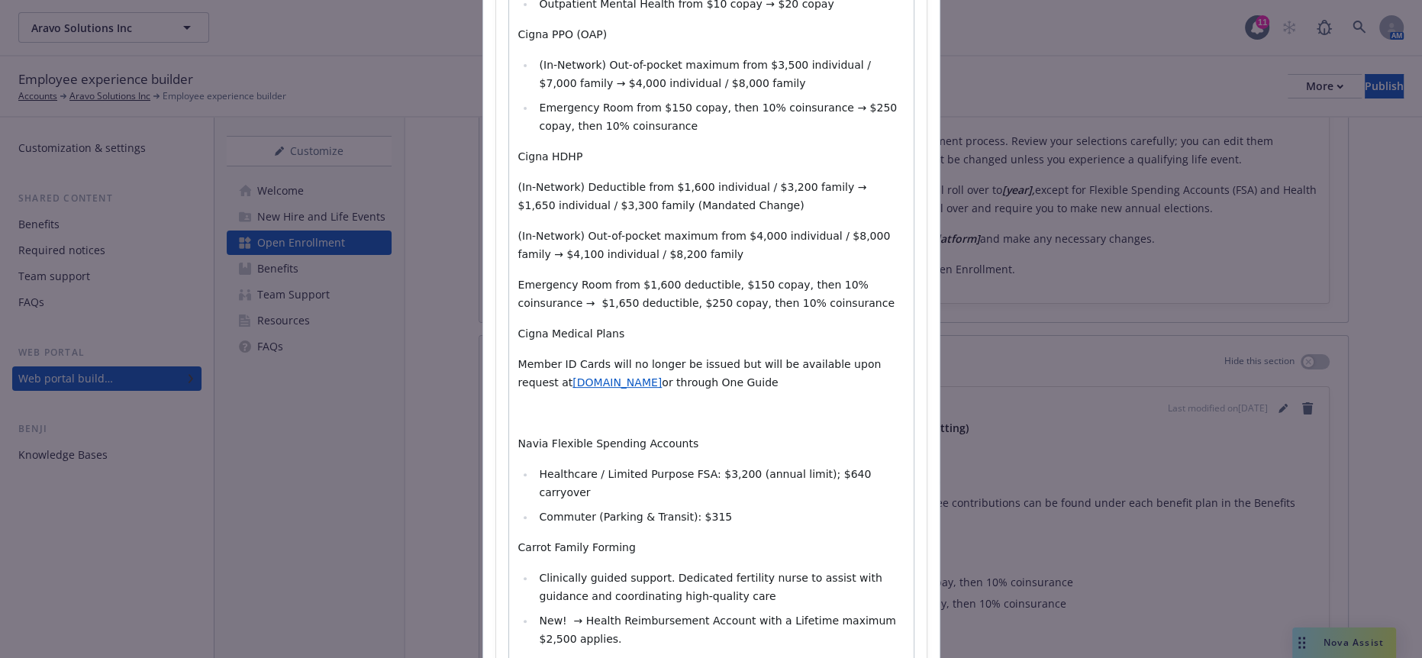
scroll to position [553, 0]
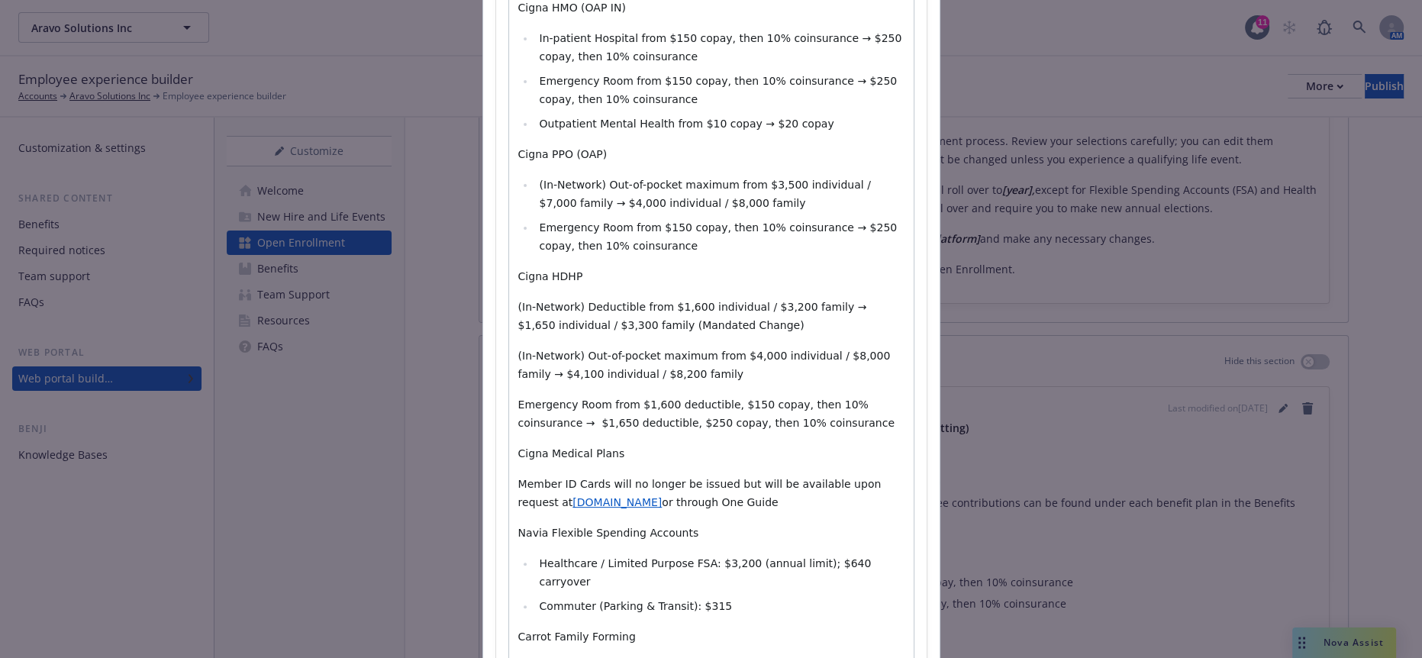
scroll to position [883, 0]
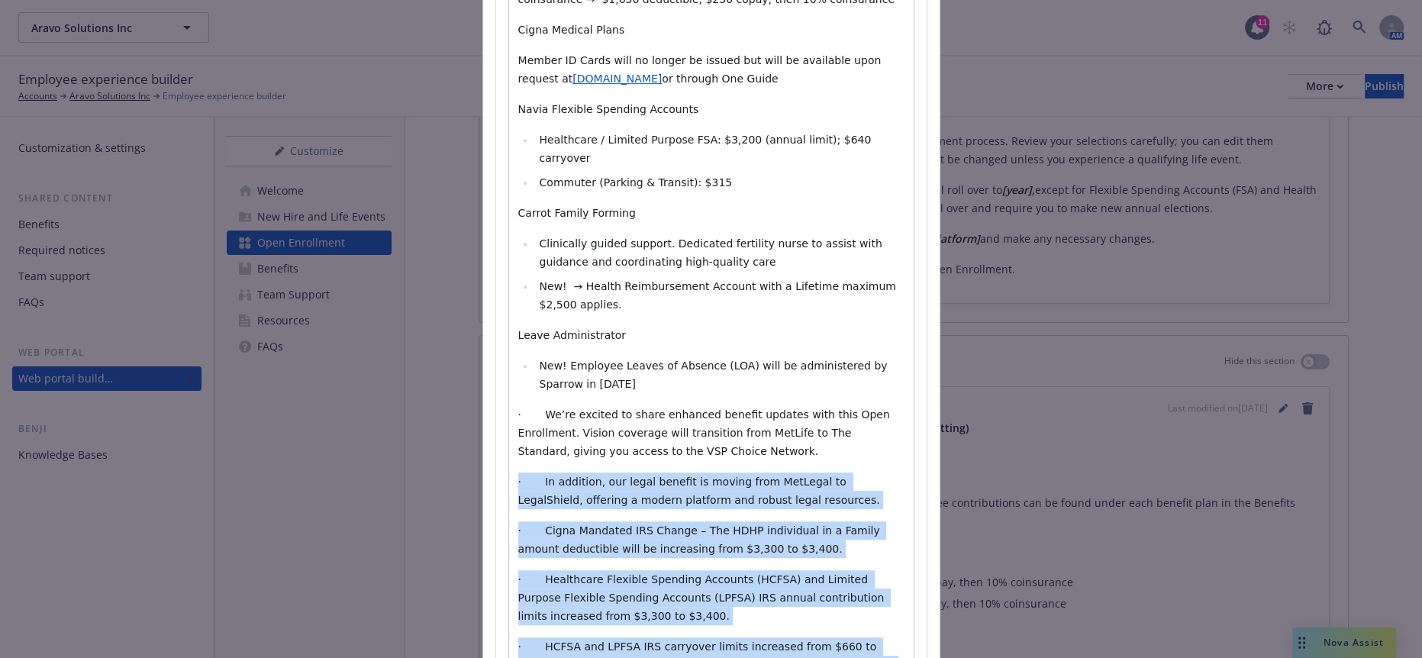
drag, startPoint x: 821, startPoint y: 511, endPoint x: 476, endPoint y: 237, distance: 440.5
click at [483, 237] on div "Section title * What's New Section body * Paragraph Paragraph Heading 1 Heading…" at bounding box center [711, 49] width 457 height 1650
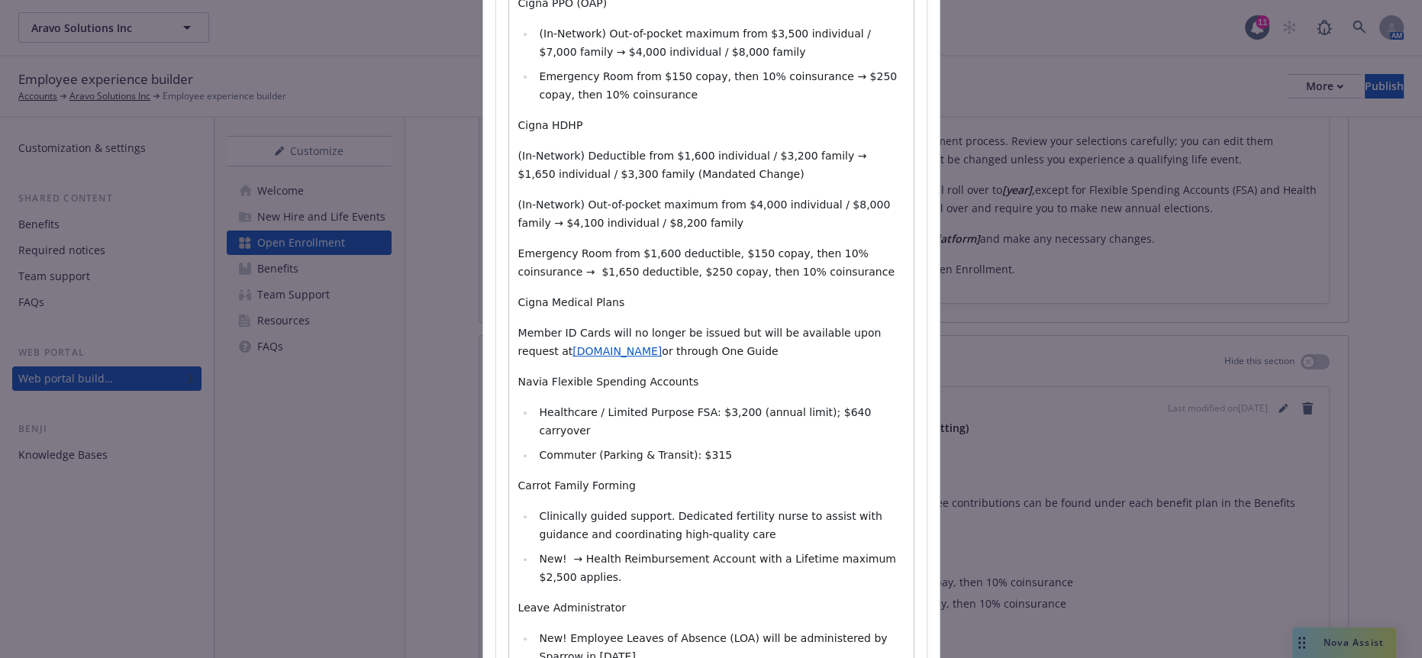
scroll to position [585, 0]
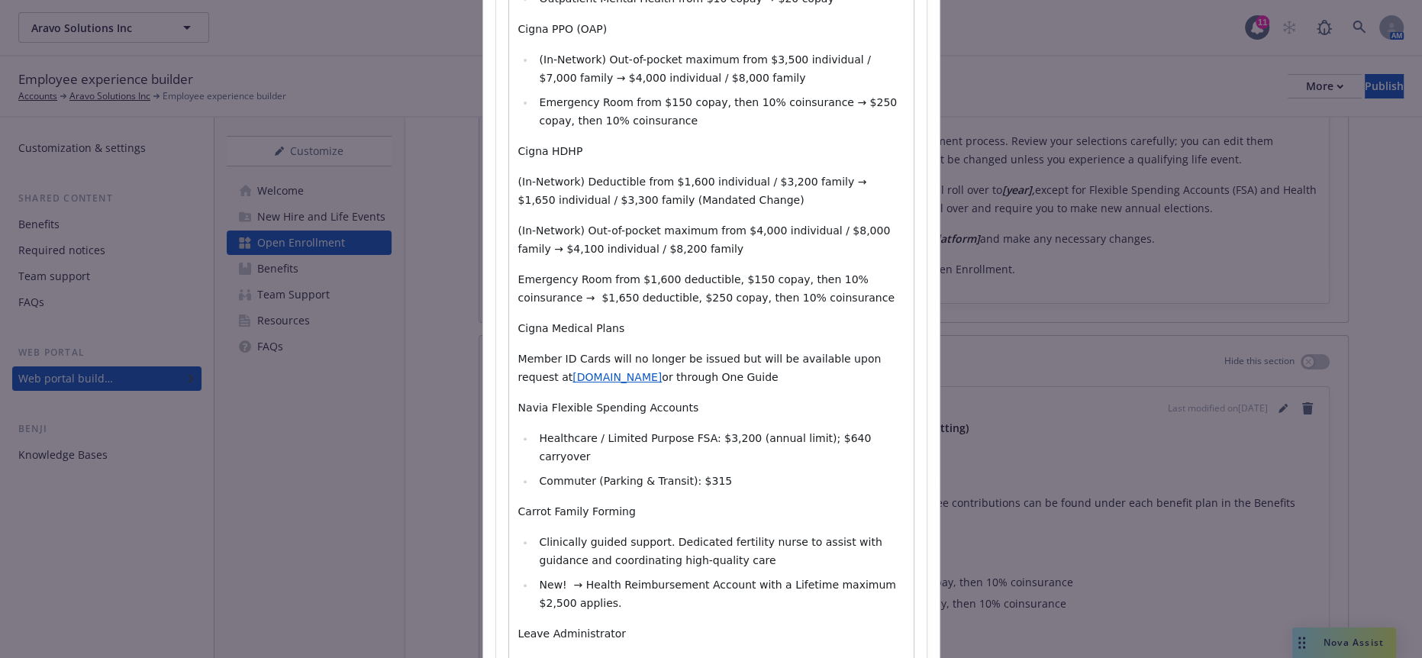
drag, startPoint x: 591, startPoint y: 508, endPoint x: 526, endPoint y: 481, distance: 70.2
drag, startPoint x: 554, startPoint y: 492, endPoint x: 566, endPoint y: 509, distance: 20.8
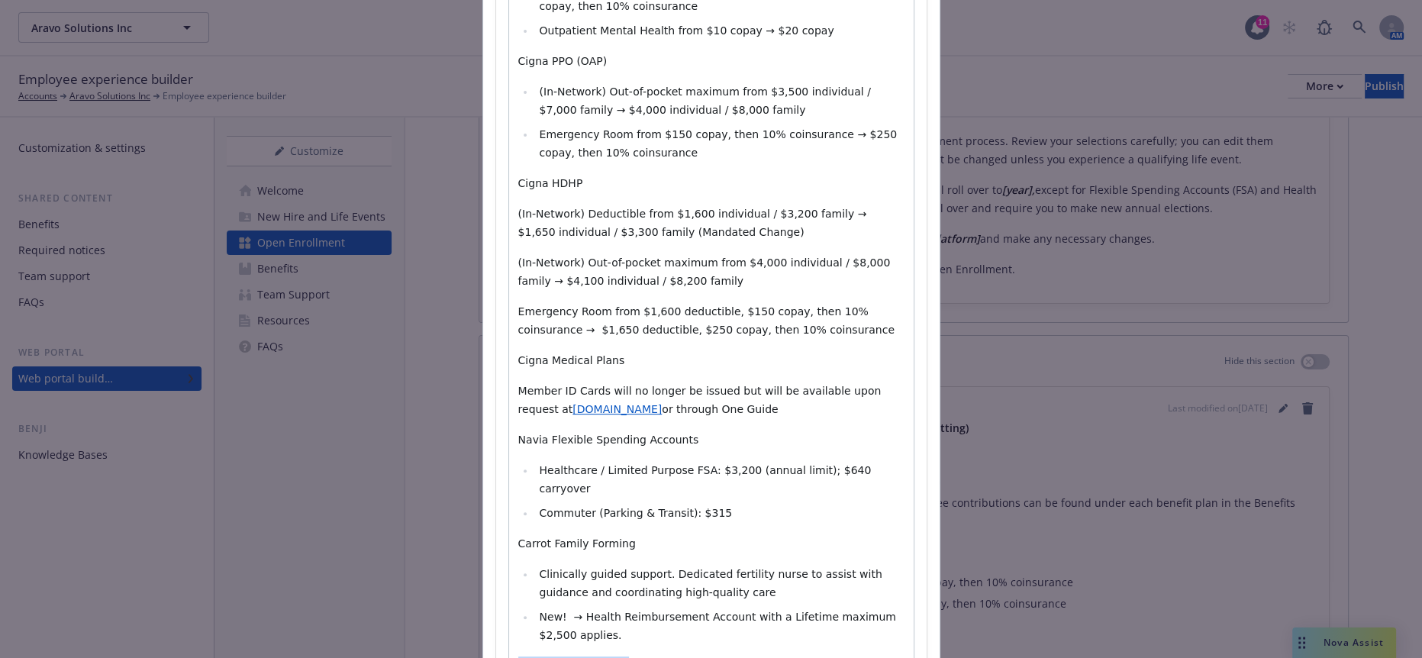
drag, startPoint x: 873, startPoint y: 479, endPoint x: 465, endPoint y: 447, distance: 408.9
click at [465, 447] on div "Add content Section title * What's New Section body * Paragraph Heading 1 Headi…" at bounding box center [711, 329] width 1422 height 658
select select "paragraph"
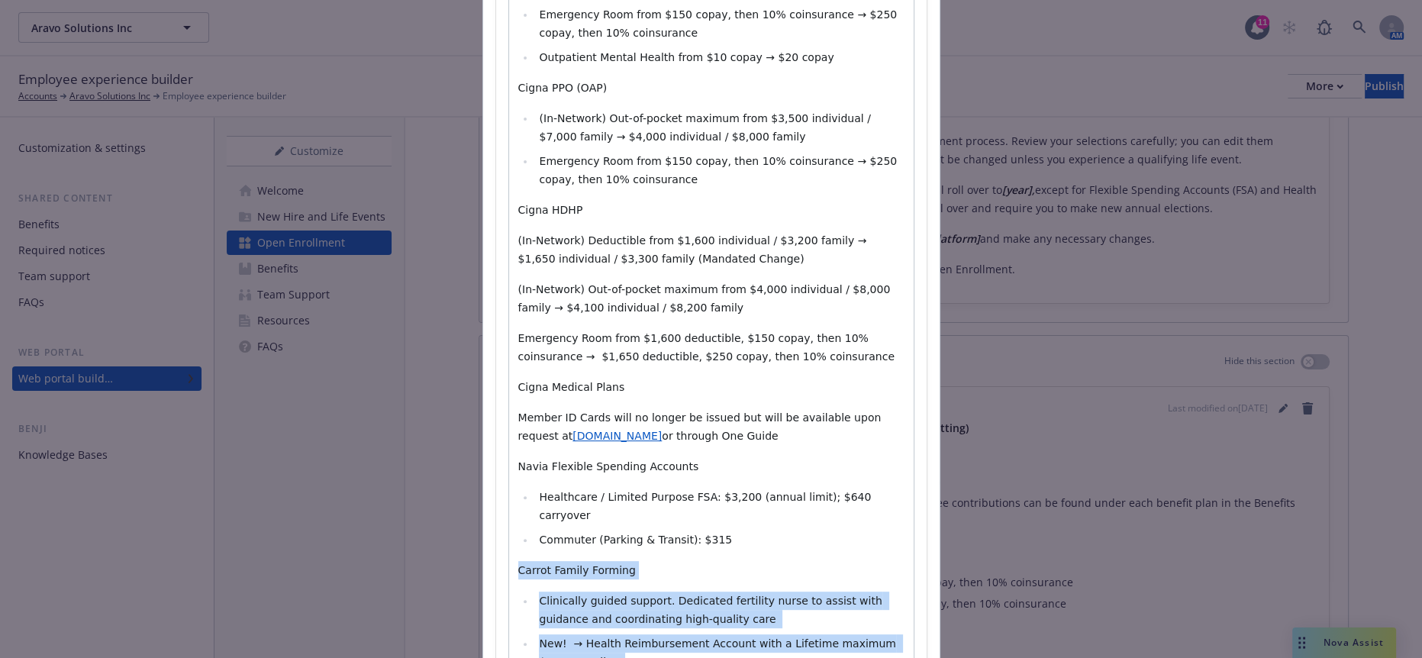
drag, startPoint x: 847, startPoint y: 482, endPoint x: 479, endPoint y: 383, distance: 380.4
click at [483, 383] on div "Section title * What's New Section body * Paragraph Paragraph Heading 1 Heading…" at bounding box center [711, 174] width 457 height 1186
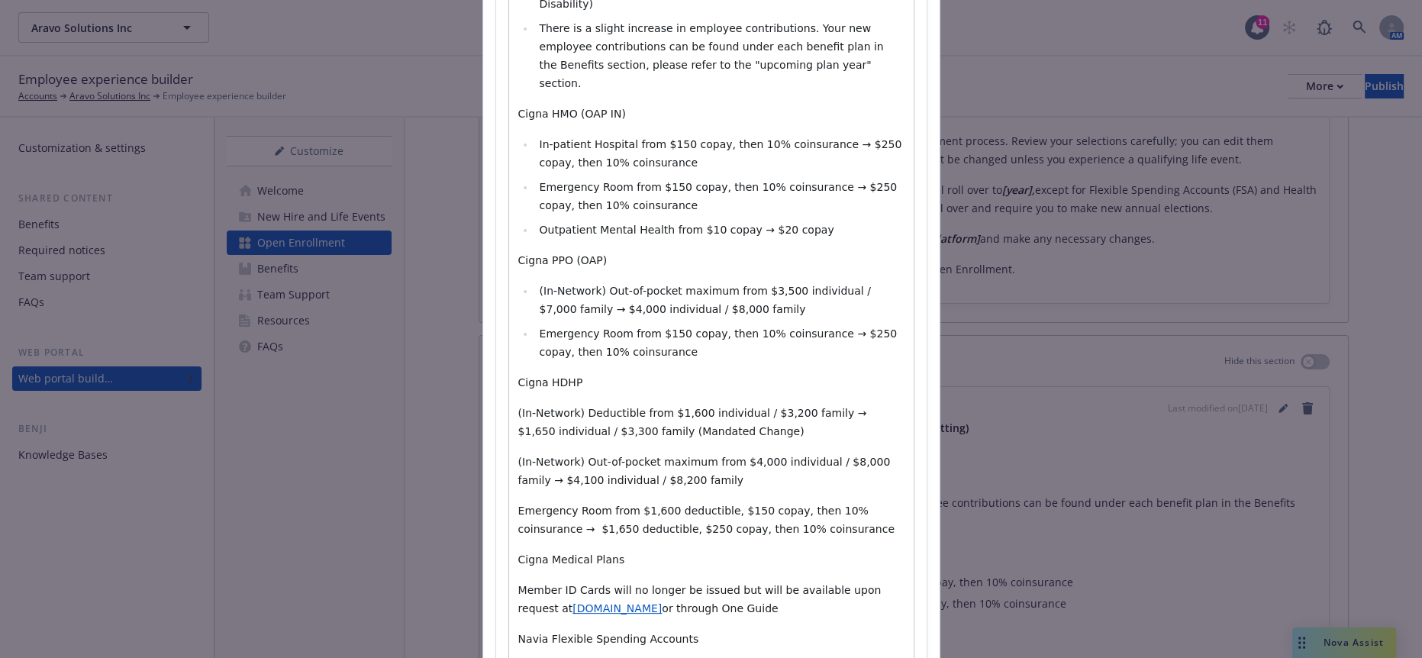
scroll to position [323, 0]
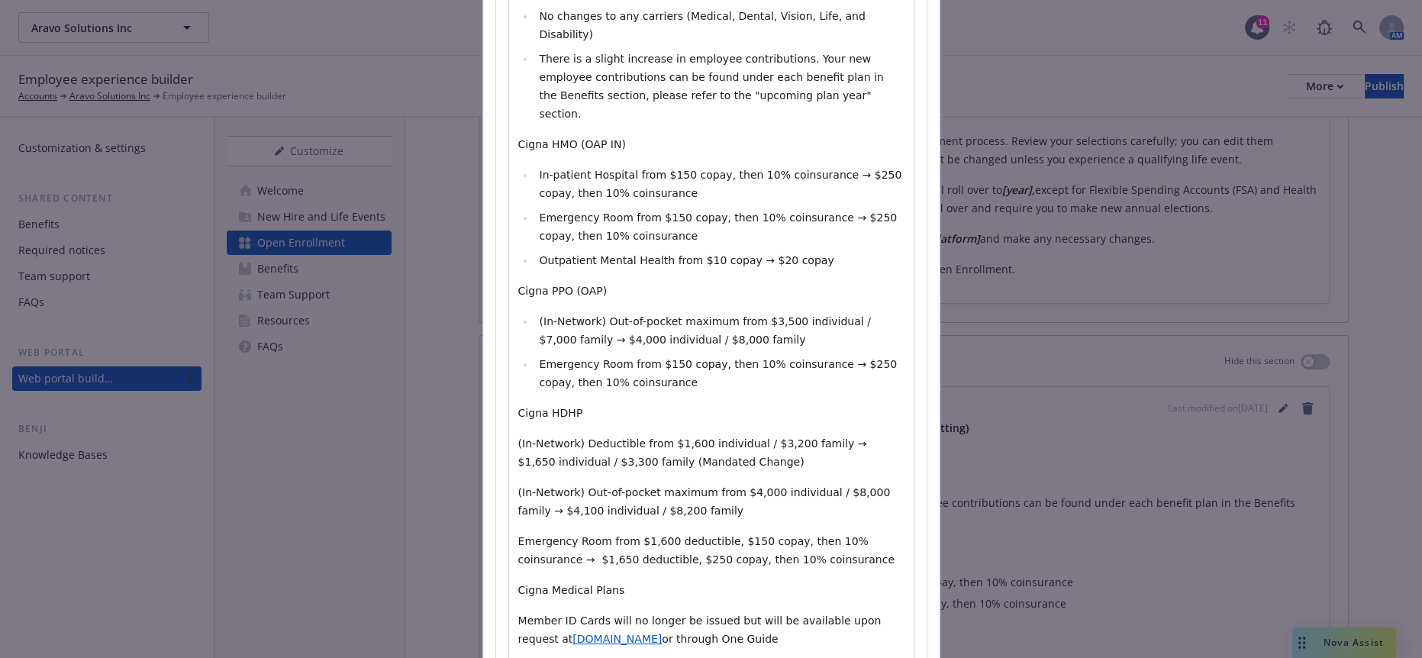
select select "paragraph"
click at [721, 574] on div "(update text by client and their changes - the below is a sample for formatting…" at bounding box center [711, 361] width 405 height 861
drag, startPoint x: 717, startPoint y: 570, endPoint x: 505, endPoint y: 514, distance: 219.6
click at [509, 514] on div "(update text by client and their changes - the below is a sample for formatting…" at bounding box center [711, 361] width 405 height 861
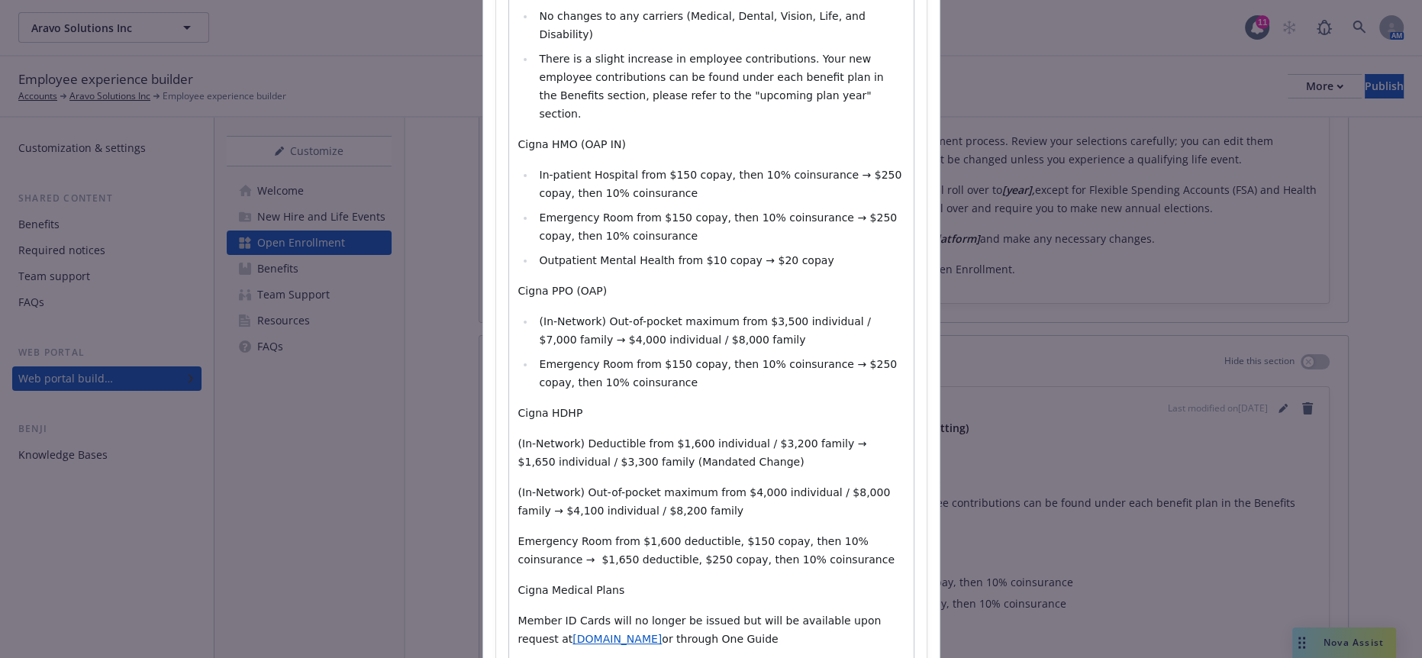
click at [728, 611] on p "Member ID Cards will no longer be issued but will be available upon request at …" at bounding box center [711, 629] width 386 height 37
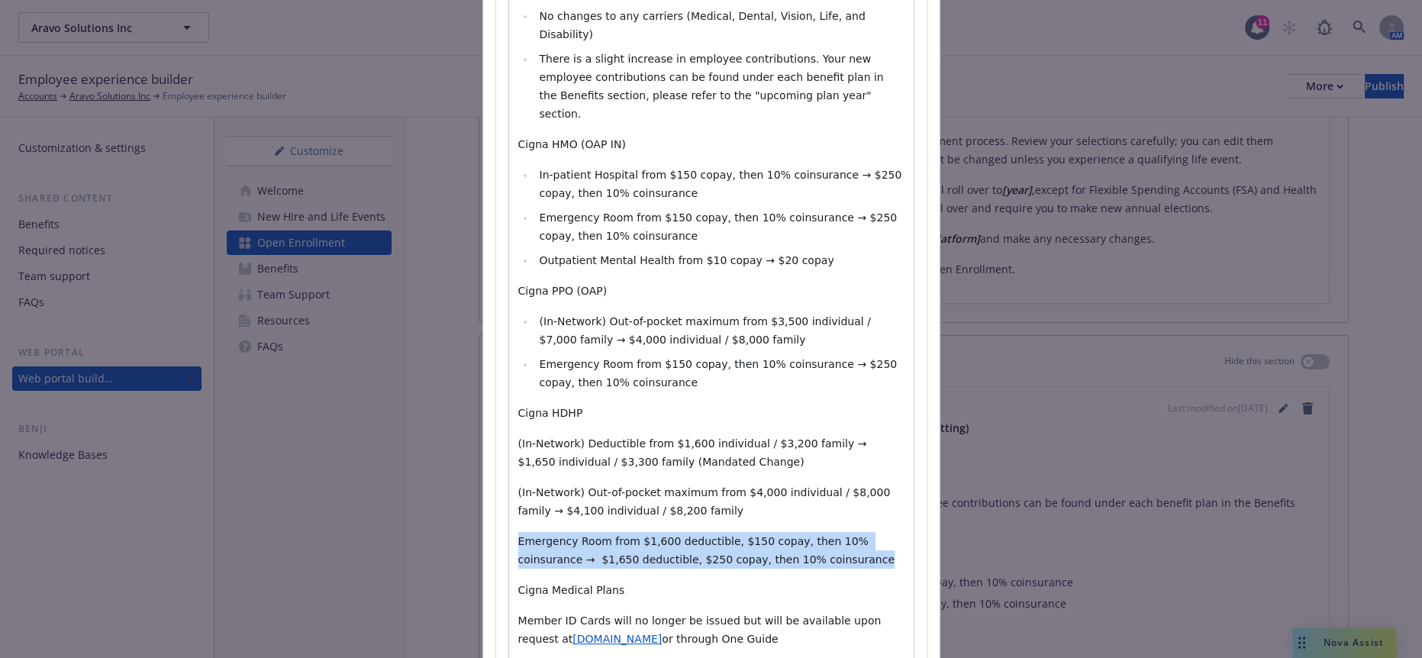
drag, startPoint x: 720, startPoint y: 423, endPoint x: 500, endPoint y: 395, distance: 221.7
click at [509, 395] on div "(update text by client and their changes - the below is a sample for formatting…" at bounding box center [711, 325] width 405 height 788
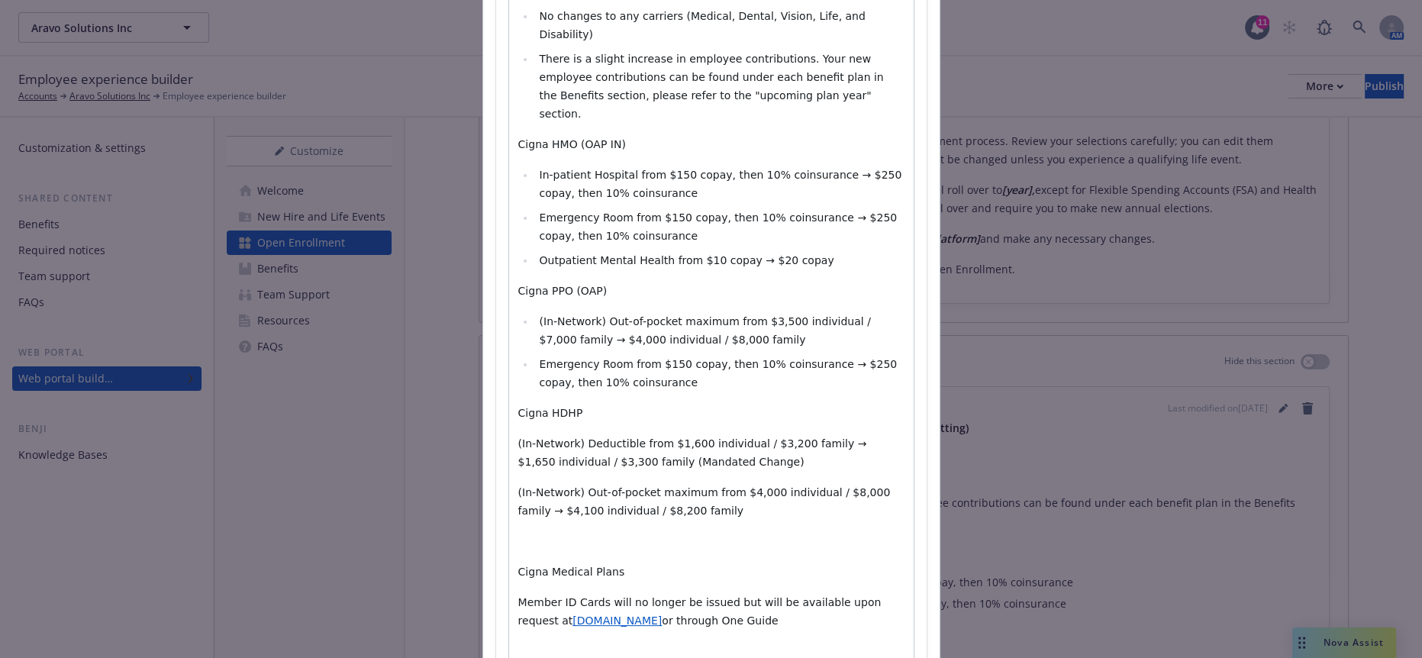
scroll to position [318, 0]
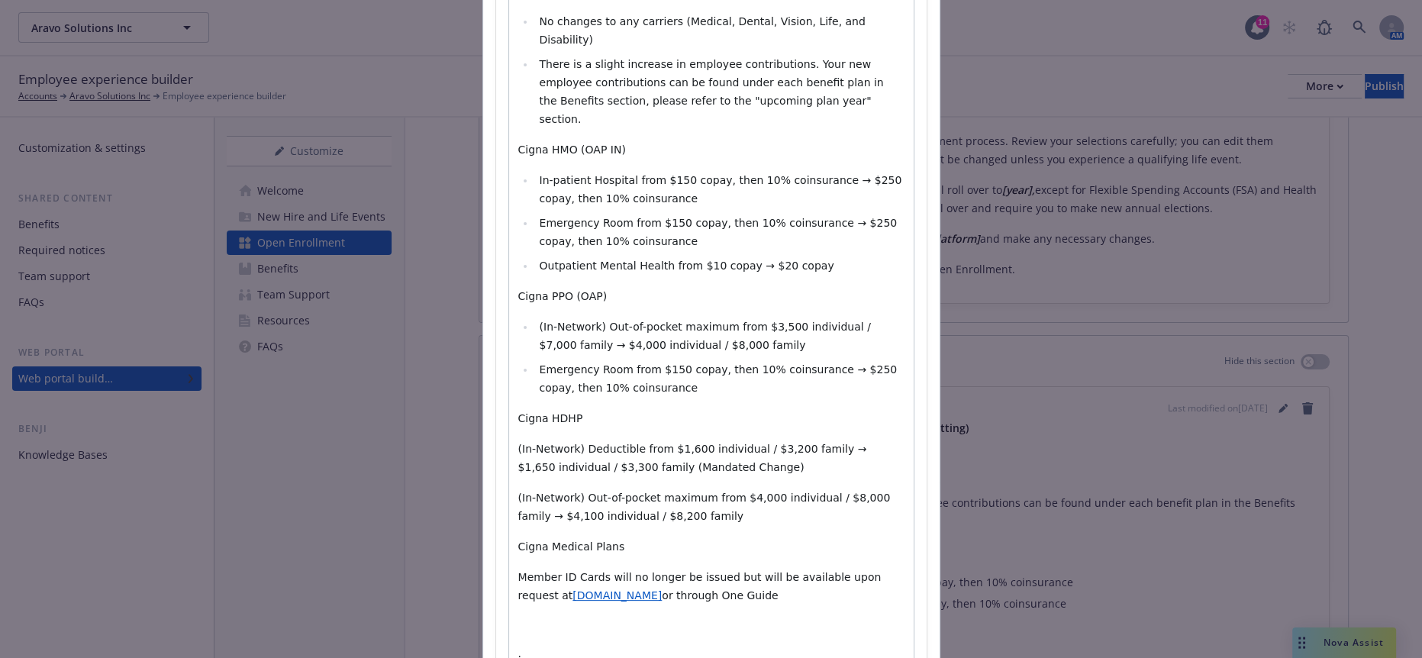
click at [566, 647] on p "·" at bounding box center [711, 656] width 386 height 18
drag, startPoint x: 566, startPoint y: 505, endPoint x: 530, endPoint y: 502, distance: 36.0
click at [530, 647] on p "·" at bounding box center [711, 656] width 386 height 18
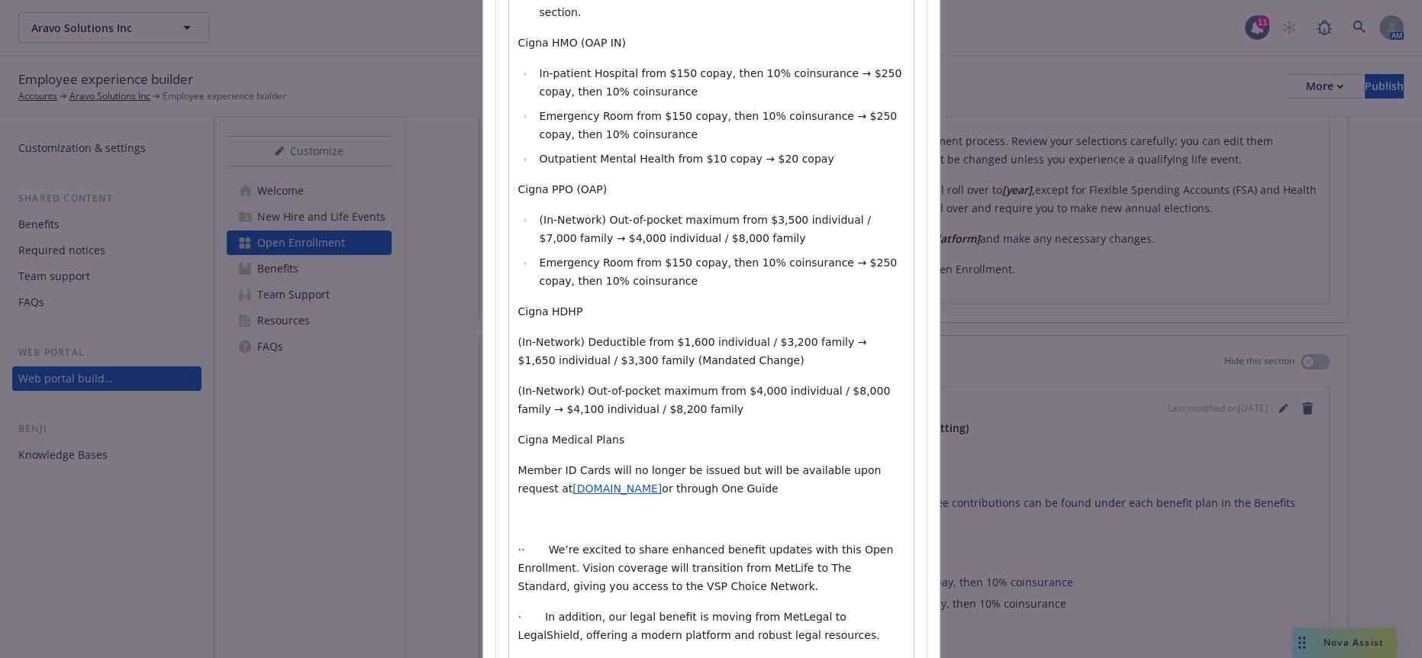
scroll to position [394, 0]
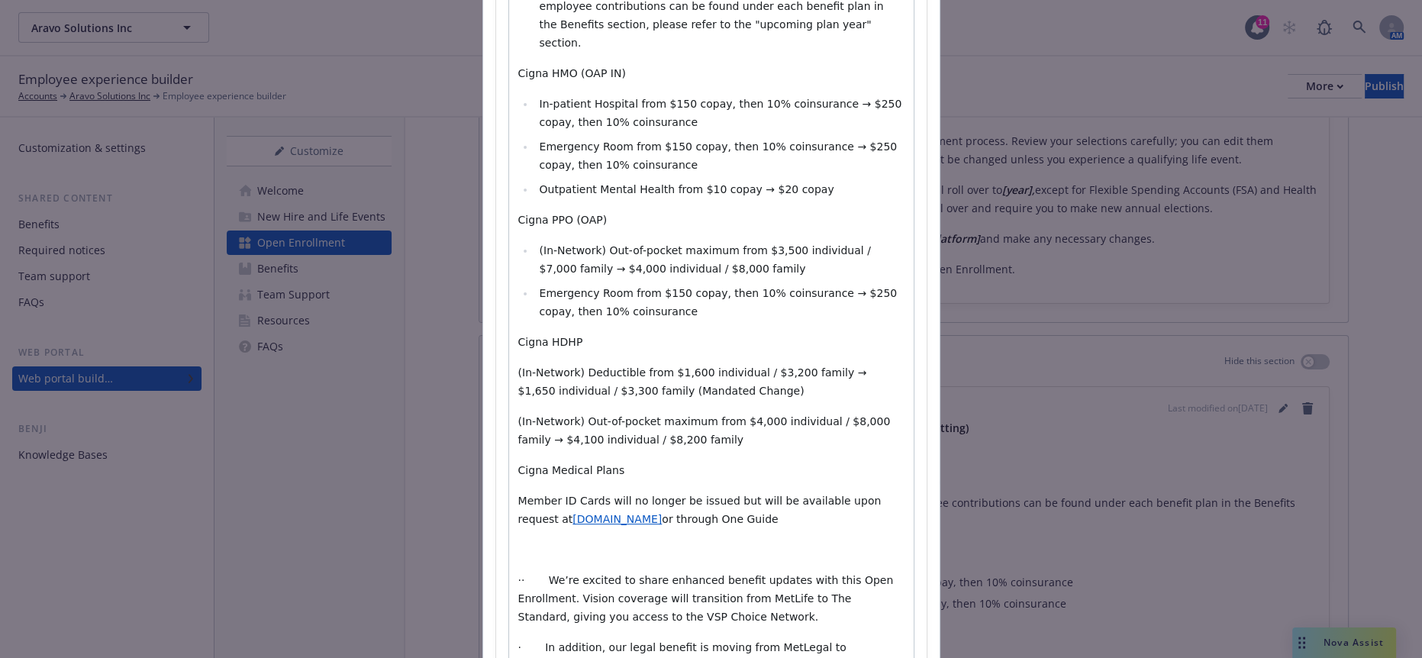
click at [696, 412] on p "(In-Network) Out-of-pocket maximum from $4,000 individual / $8,000 family​ → $4…" at bounding box center [711, 430] width 386 height 37
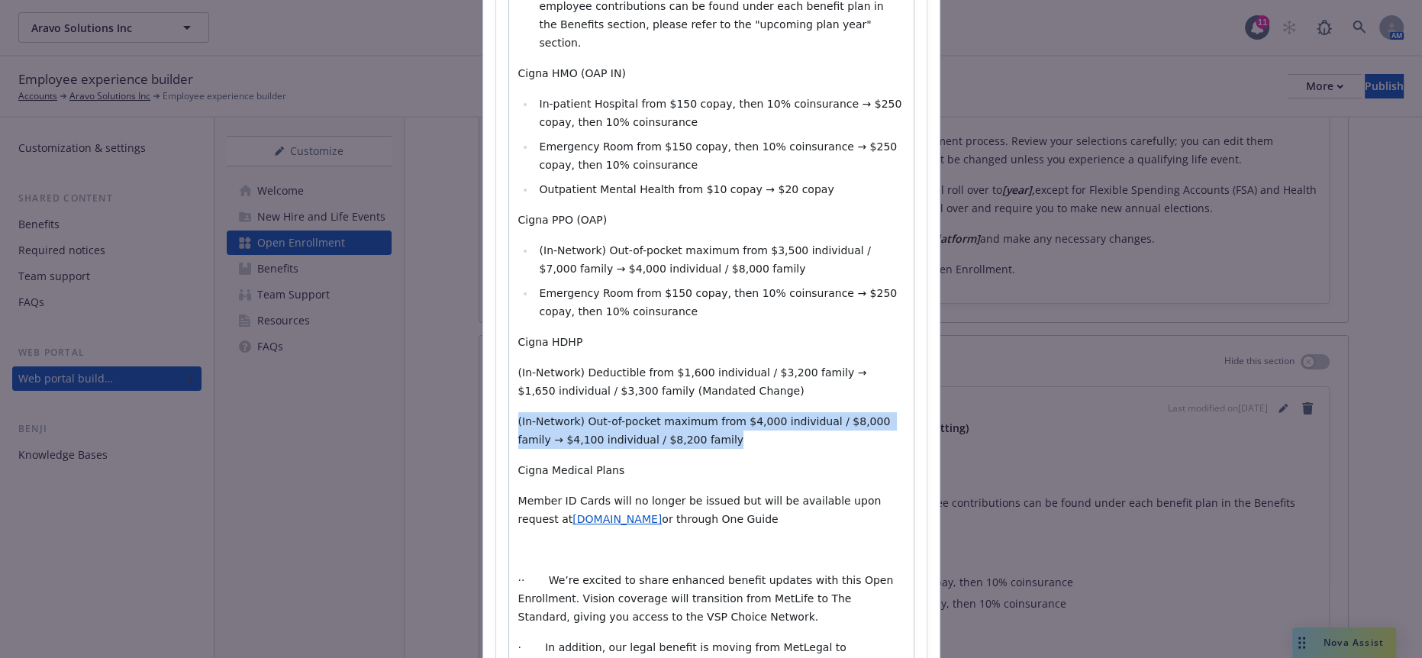
drag, startPoint x: 644, startPoint y: 311, endPoint x: 507, endPoint y: 289, distance: 139.2
click at [518, 412] on p "(In-Network) Out-of-pocket maximum from $4,000 individual / $8,000 family​ → $4…" at bounding box center [711, 430] width 386 height 37
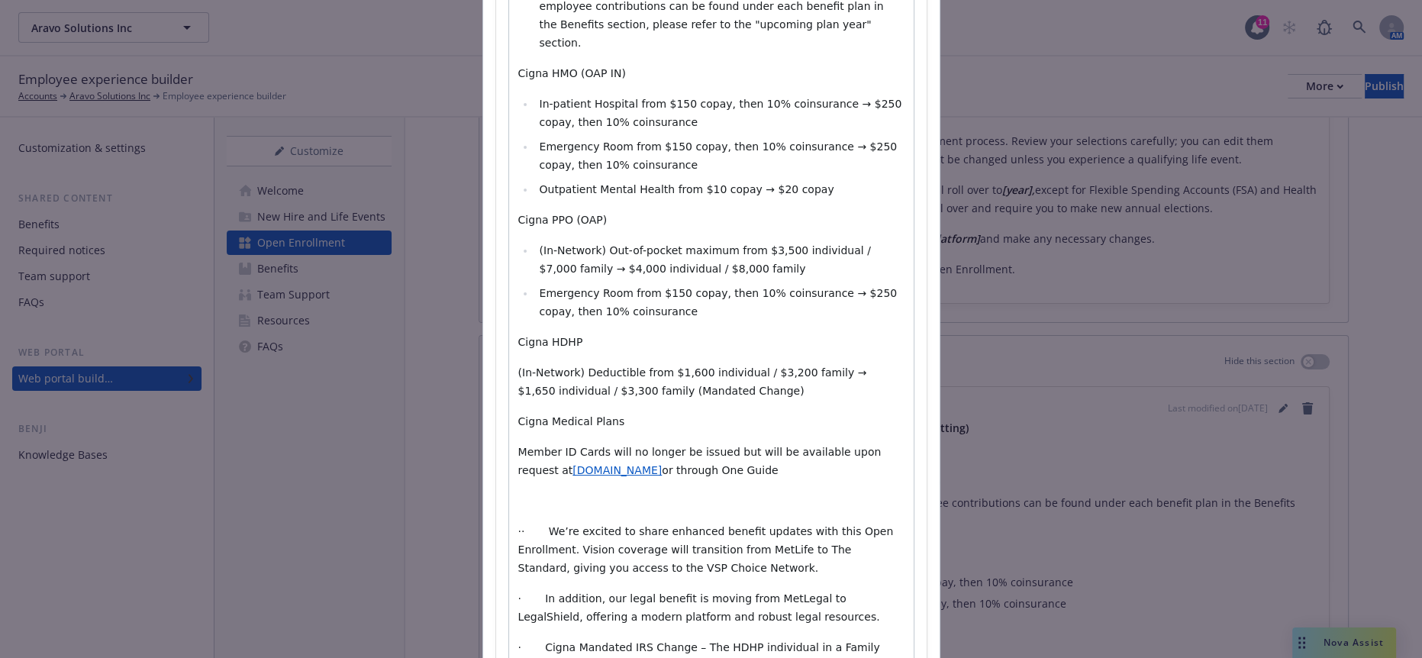
click at [674, 272] on div "(update text by client and their changes - the below is a sample for formatting…" at bounding box center [711, 412] width 405 height 1105
click at [874, 366] on span "(In-Network) Deductible from $1,600 individual / $3,200 family → $1,650 individ…" at bounding box center [696, 381] width 356 height 31
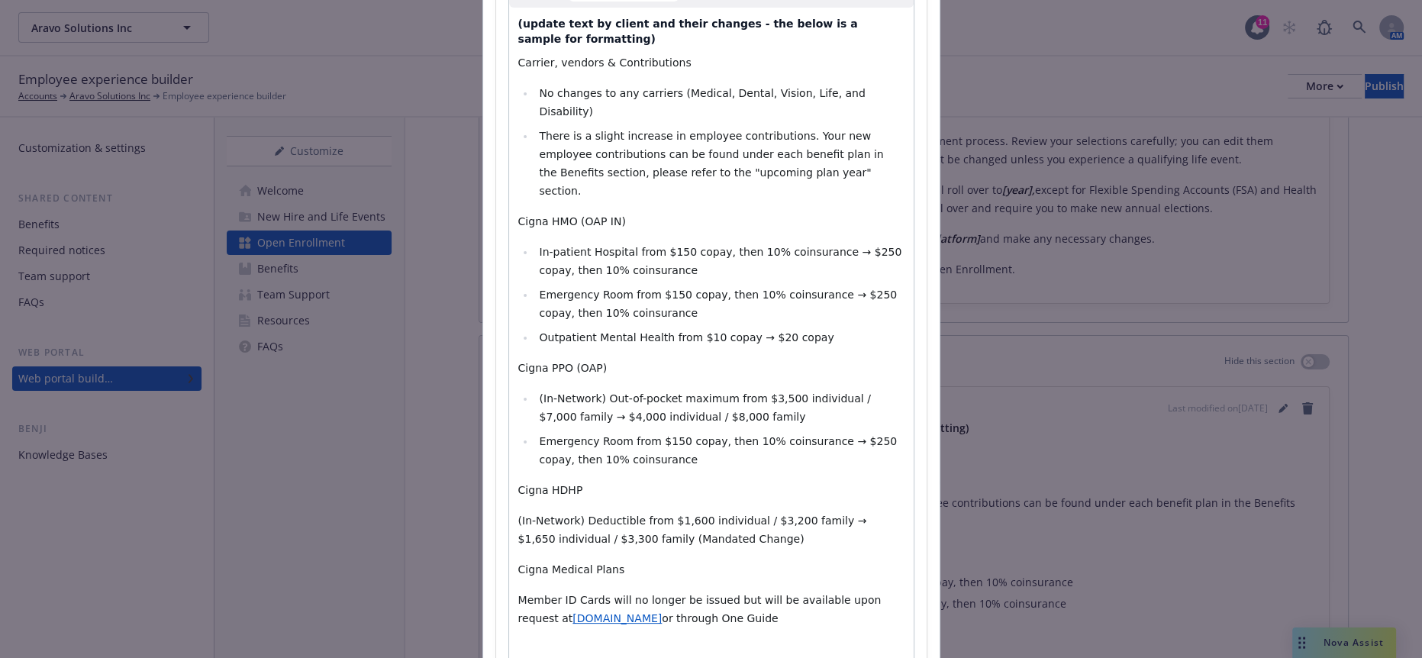
select select "paragraph"
drag, startPoint x: 811, startPoint y: 350, endPoint x: 804, endPoint y: 337, distance: 15.7
click at [814, 340] on div "(update text by client and their changes - the below is a sample for formatting…" at bounding box center [711, 560] width 405 height 1105
click at [631, 389] on li "(In-Network) Out-of-pocket maximum from $3,500 individual / $7,000 family​ → $4…" at bounding box center [719, 407] width 369 height 37
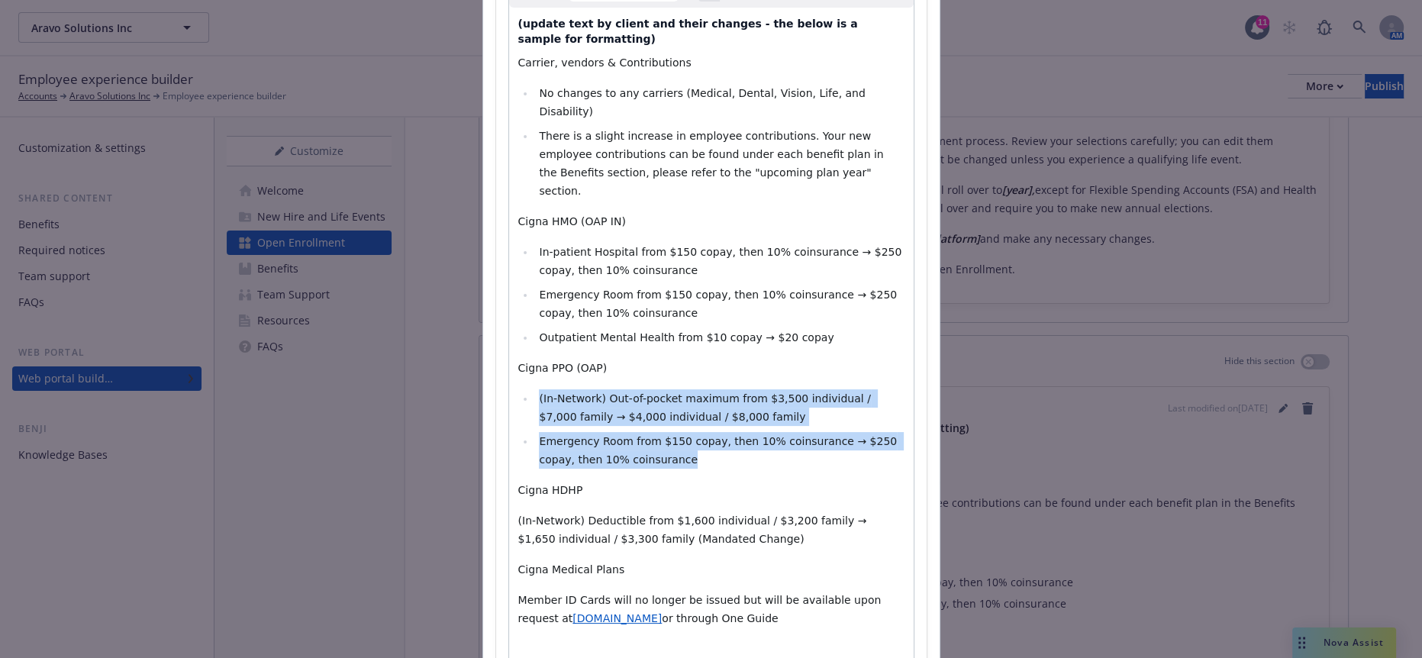
drag, startPoint x: 599, startPoint y: 346, endPoint x: 521, endPoint y: 276, distance: 103.8
click at [521, 276] on div "(update text by client and their changes - the below is a sample for formatting…" at bounding box center [711, 560] width 405 height 1105
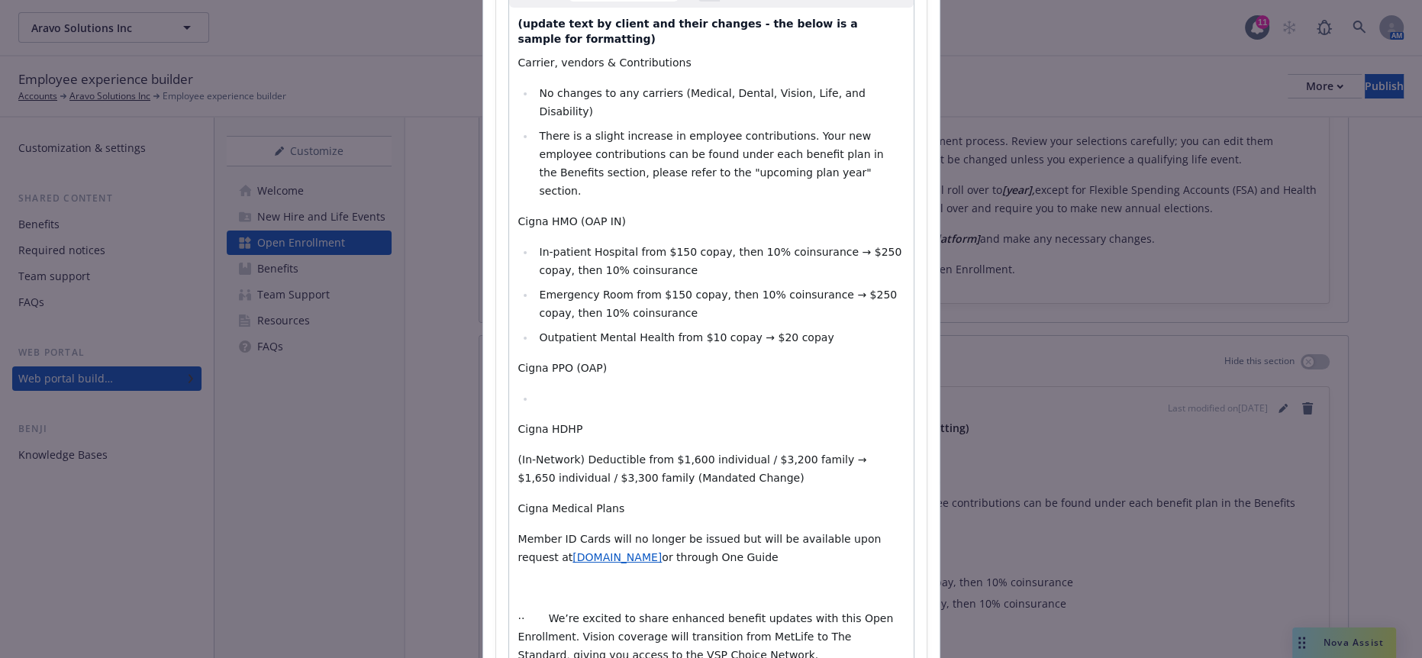
select select "paragraph"
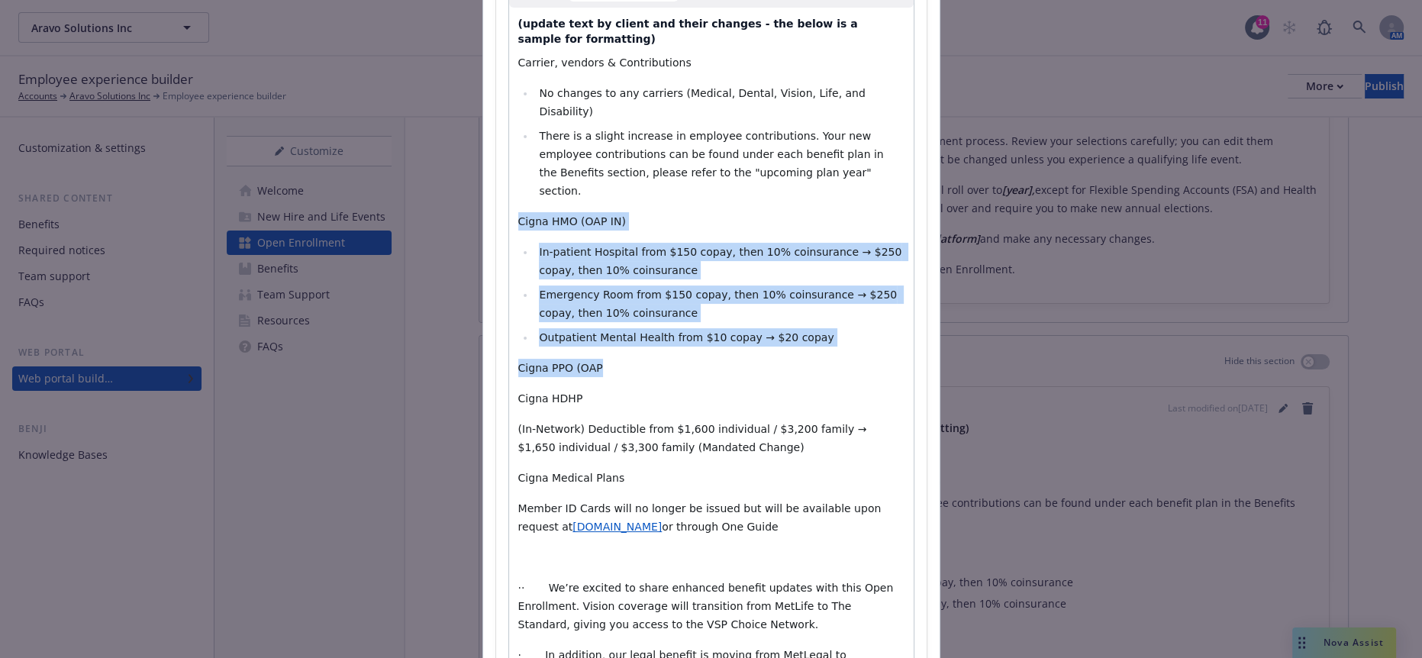
drag, startPoint x: 601, startPoint y: 268, endPoint x: 473, endPoint y: 135, distance: 184.6
click at [473, 135] on div "Add content Section title * What's New Section body * Paragraph Paragraph Headi…" at bounding box center [711, 329] width 1422 height 658
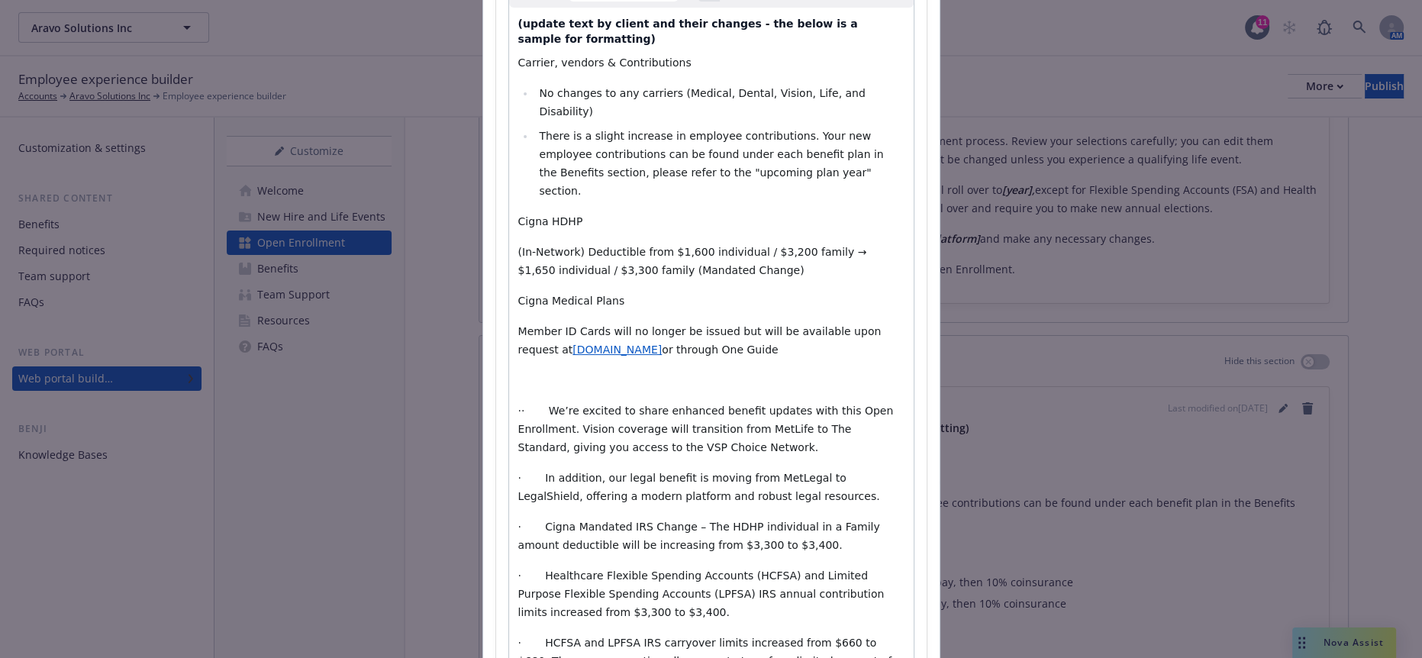
select select "paragraph"
drag, startPoint x: 710, startPoint y: 244, endPoint x: 701, endPoint y: 244, distance: 9.2
click at [701, 322] on p "Member ID Cards will no longer be issued but will be available upon request at …" at bounding box center [711, 340] width 386 height 37
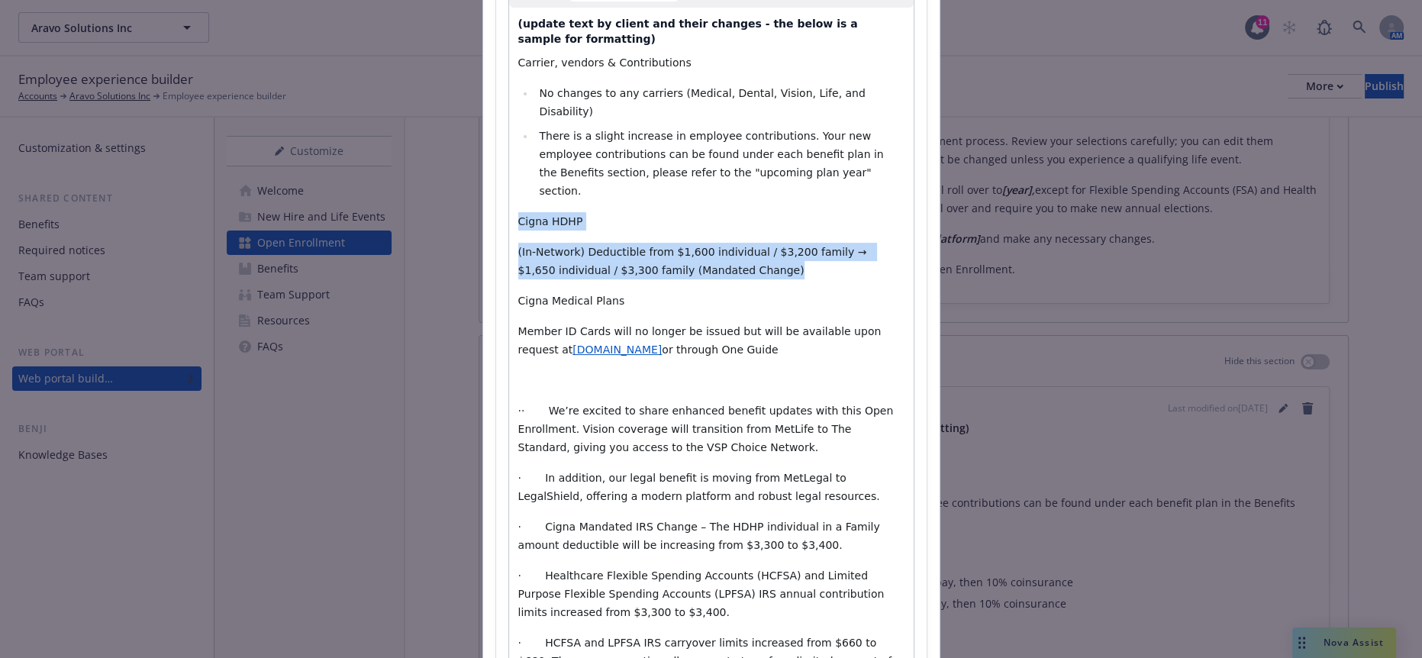
drag, startPoint x: 637, startPoint y: 175, endPoint x: 458, endPoint y: 126, distance: 185.2
click at [458, 126] on div "Add content Section title * What's New Section body * Paragraph Paragraph Headi…" at bounding box center [711, 329] width 1422 height 658
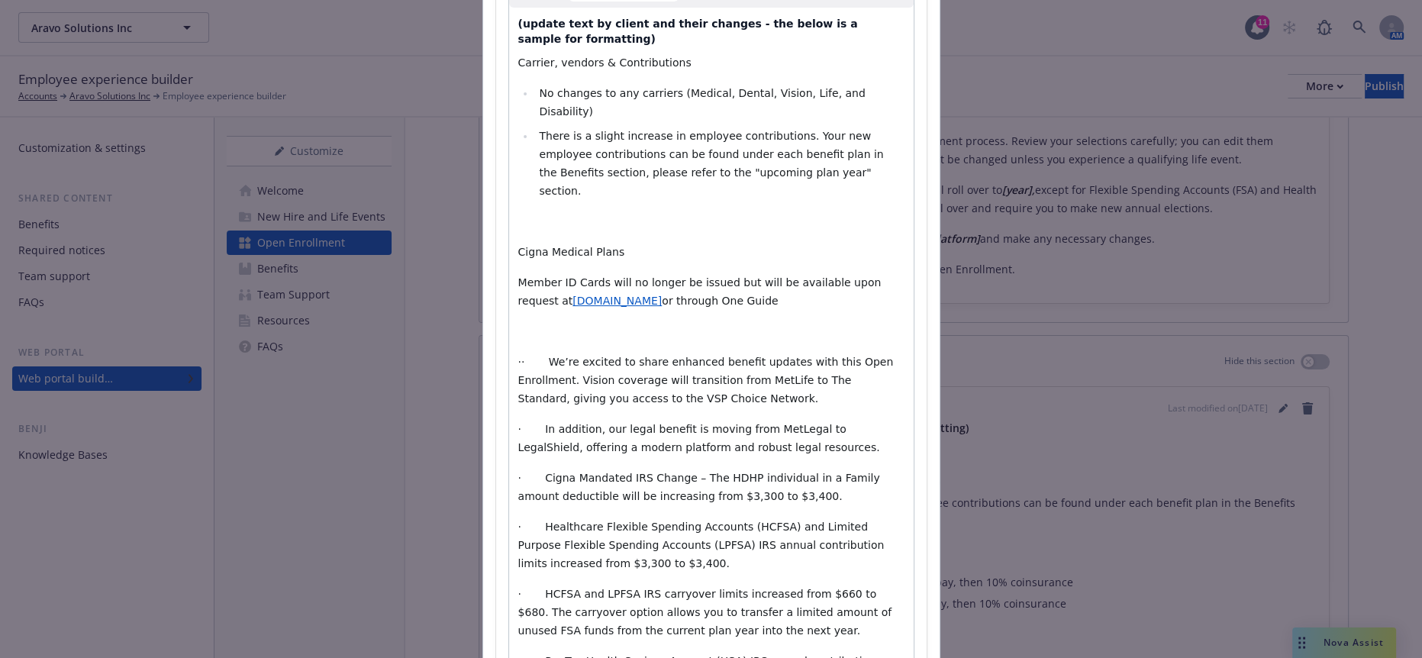
drag, startPoint x: 690, startPoint y: 202, endPoint x: 499, endPoint y: 158, distance: 195.9
click at [509, 158] on div "(update text by client and their changes - the below is a sample for formatting…" at bounding box center [711, 402] width 405 height 788
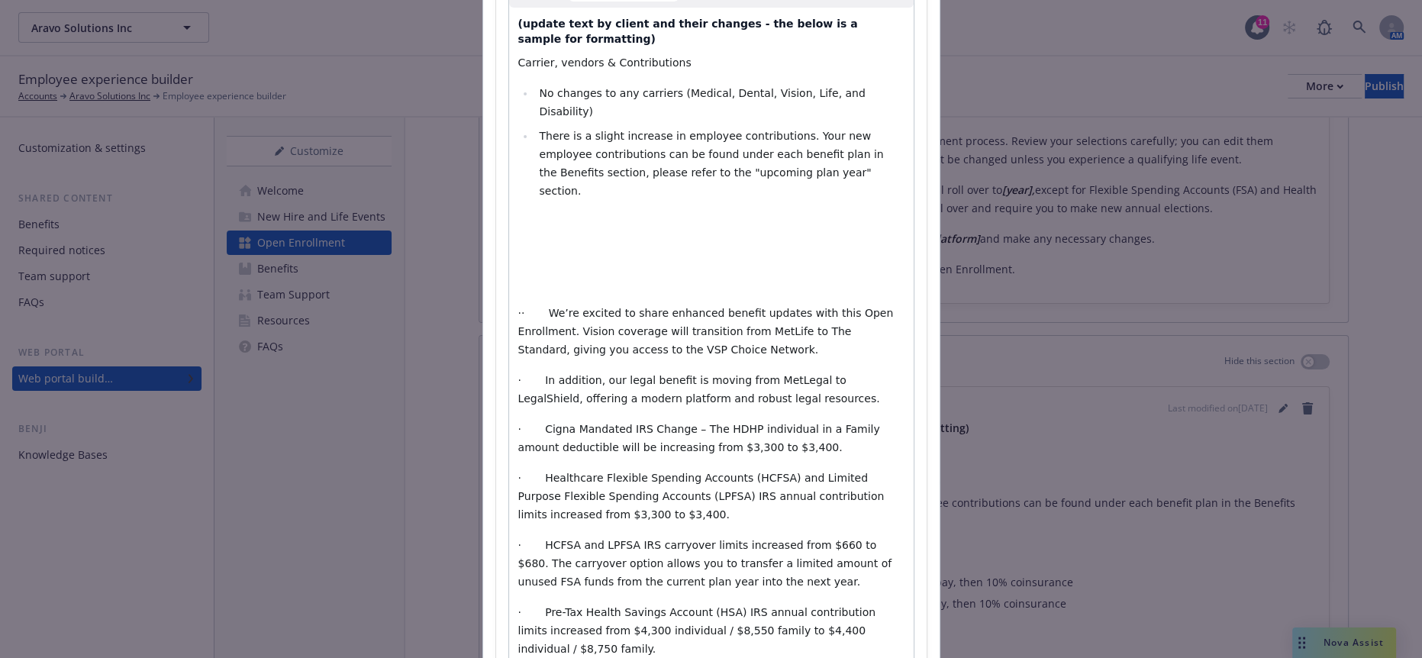
click at [518, 273] on p "editable markdown" at bounding box center [711, 282] width 386 height 18
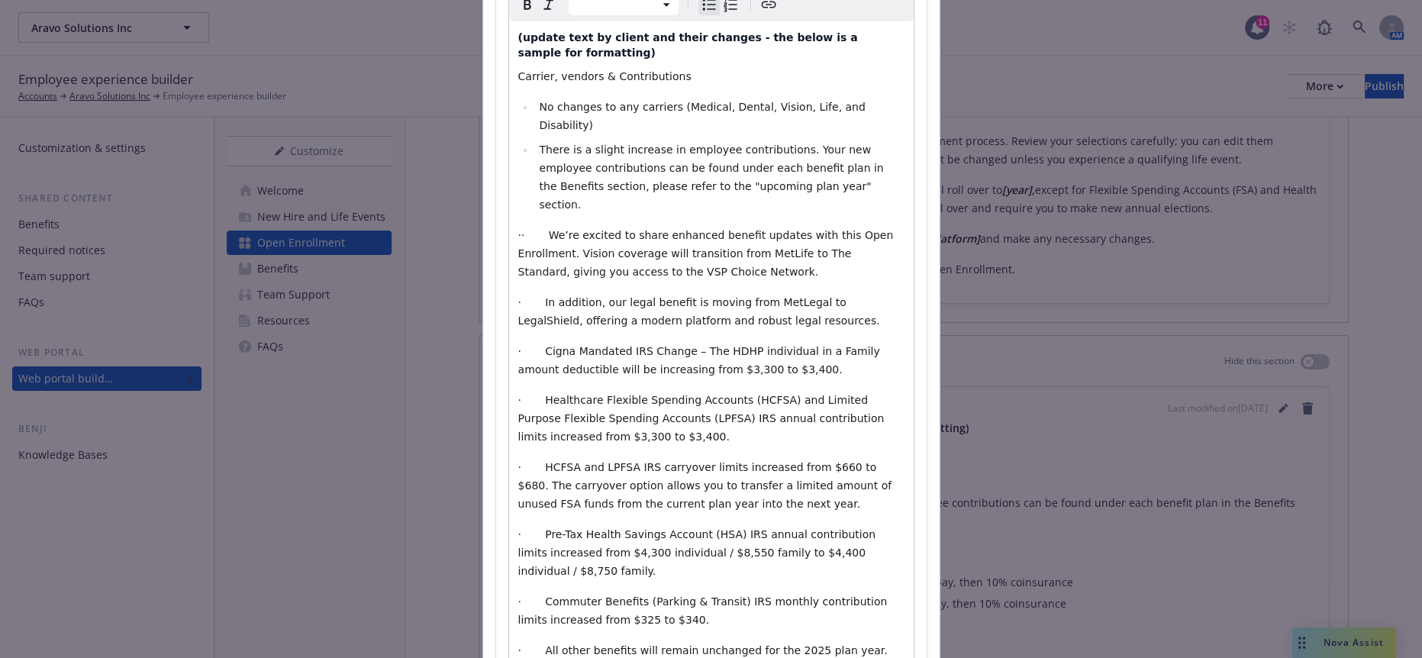
scroll to position [205, 0]
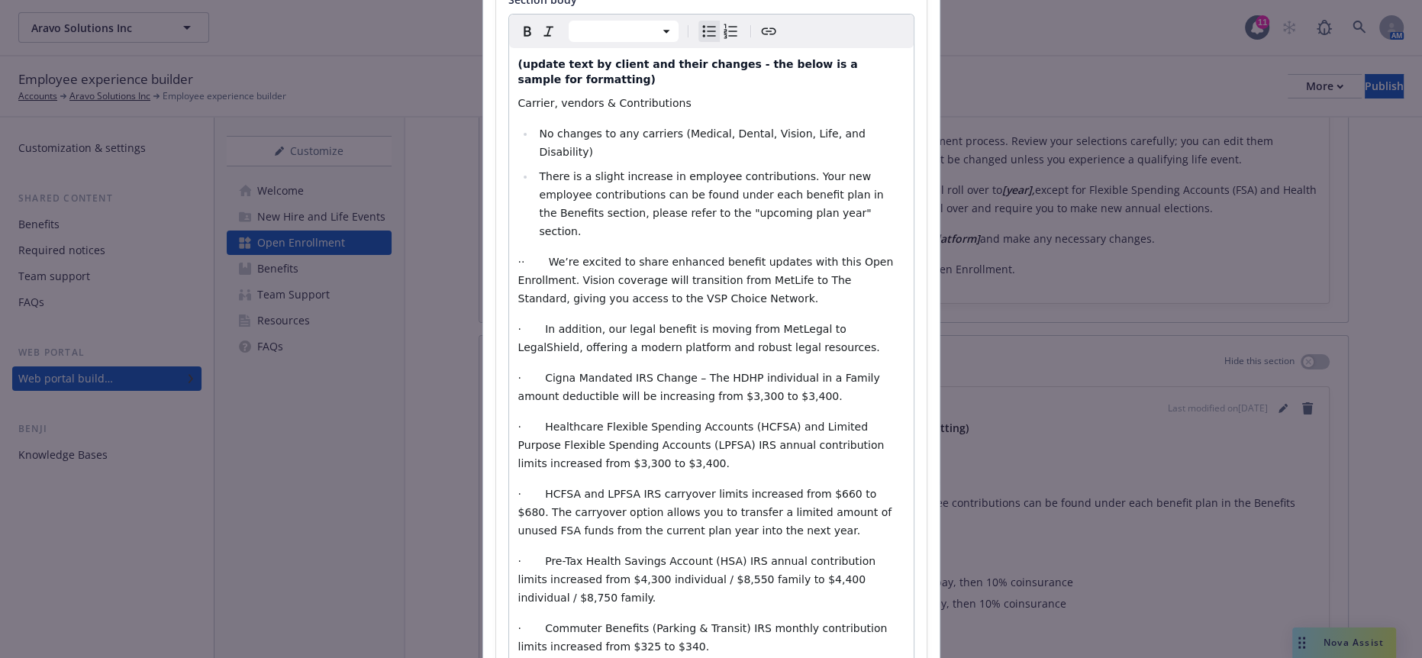
select select "paragraph"
click at [530, 372] on span "· Cigna Mandated IRS Change – The HDHP individual in a Family amount deductible…" at bounding box center [701, 387] width 366 height 31
click at [641, 262] on div "(update text by client and their changes - the below is a sample for formatting…" at bounding box center [711, 371] width 405 height 647
click at [751, 323] on span "· In addition, our legal benefit is moving from MetLegal to LegalShield, offeri…" at bounding box center [699, 338] width 362 height 31
click at [710, 320] on p "· In addition, our legal benefit is moving from MetLegal to LegalShield, offeri…" at bounding box center [711, 338] width 386 height 37
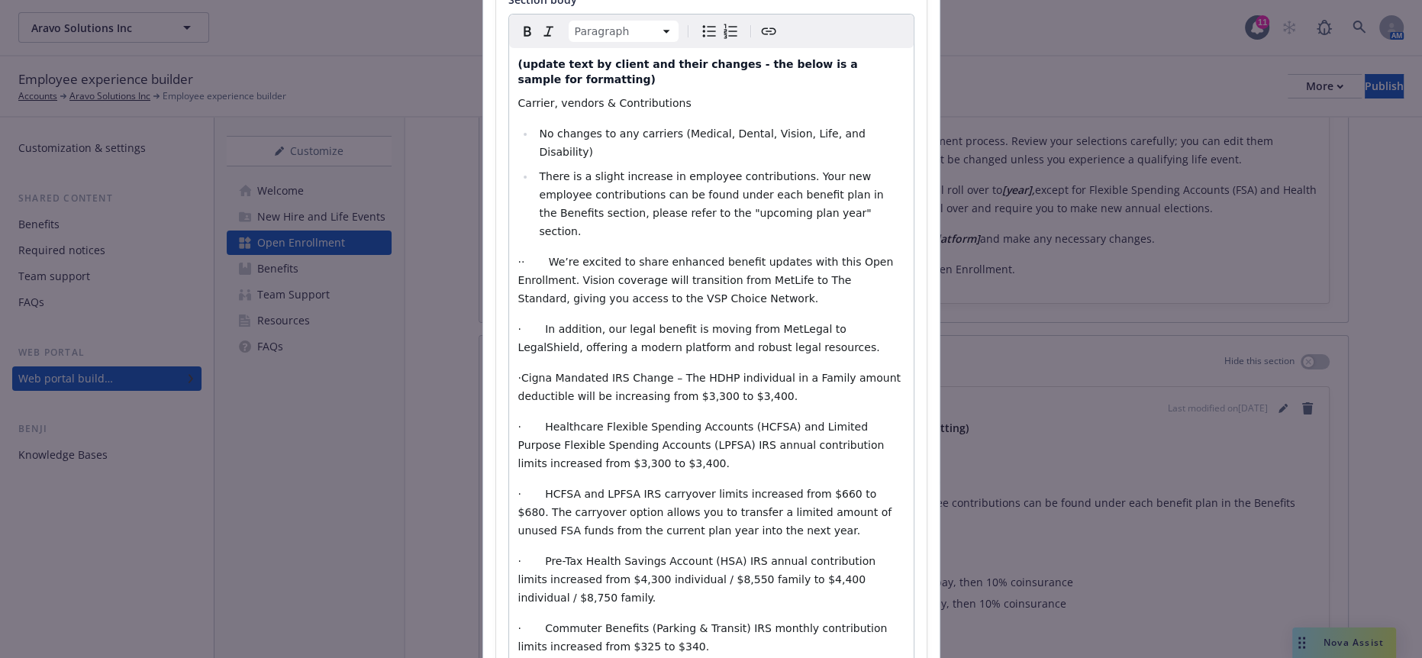
scroll to position [232, 0]
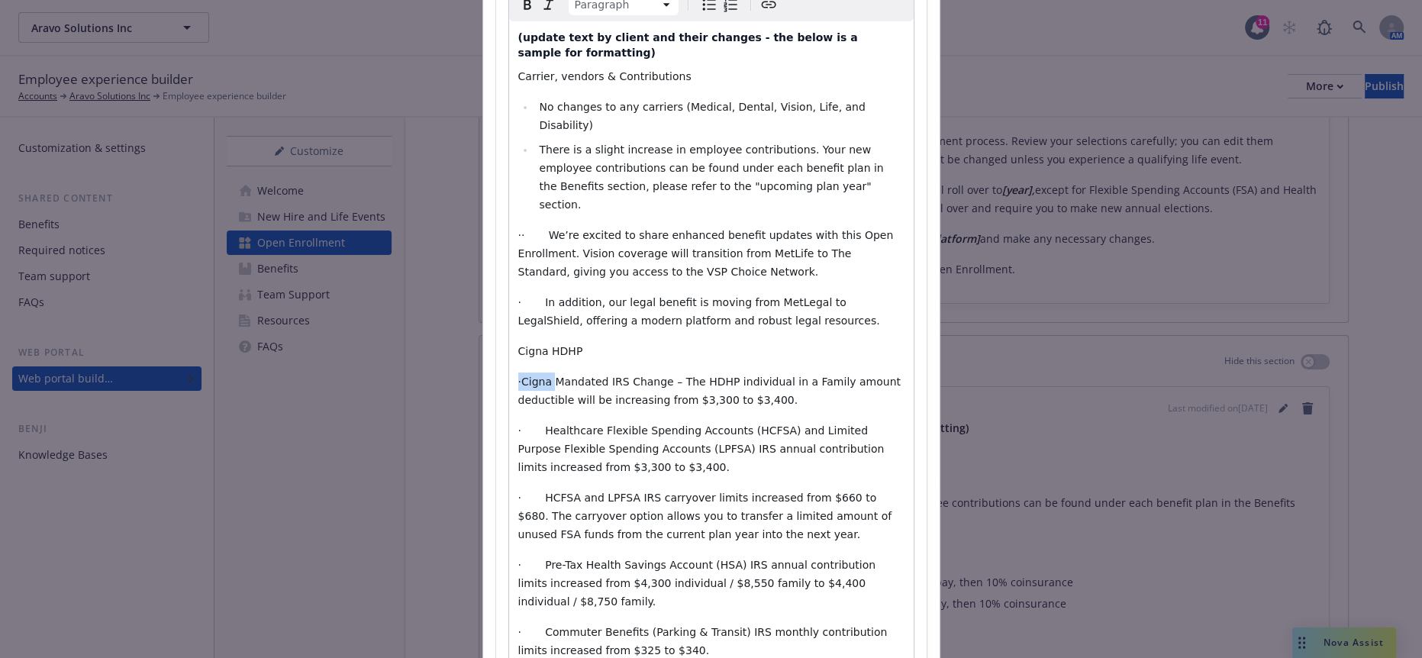
drag, startPoint x: 534, startPoint y: 273, endPoint x: 497, endPoint y: 271, distance: 37.5
click at [497, 271] on div "Section title * What's New Section body * Paragraph Paragraph Heading 1 Heading…" at bounding box center [711, 300] width 431 height 824
drag, startPoint x: 528, startPoint y: 315, endPoint x: 483, endPoint y: 318, distance: 45.1
click at [483, 318] on div "Section title * What's New Section body * Paragraph Paragraph Heading 1 Heading…" at bounding box center [711, 300] width 457 height 850
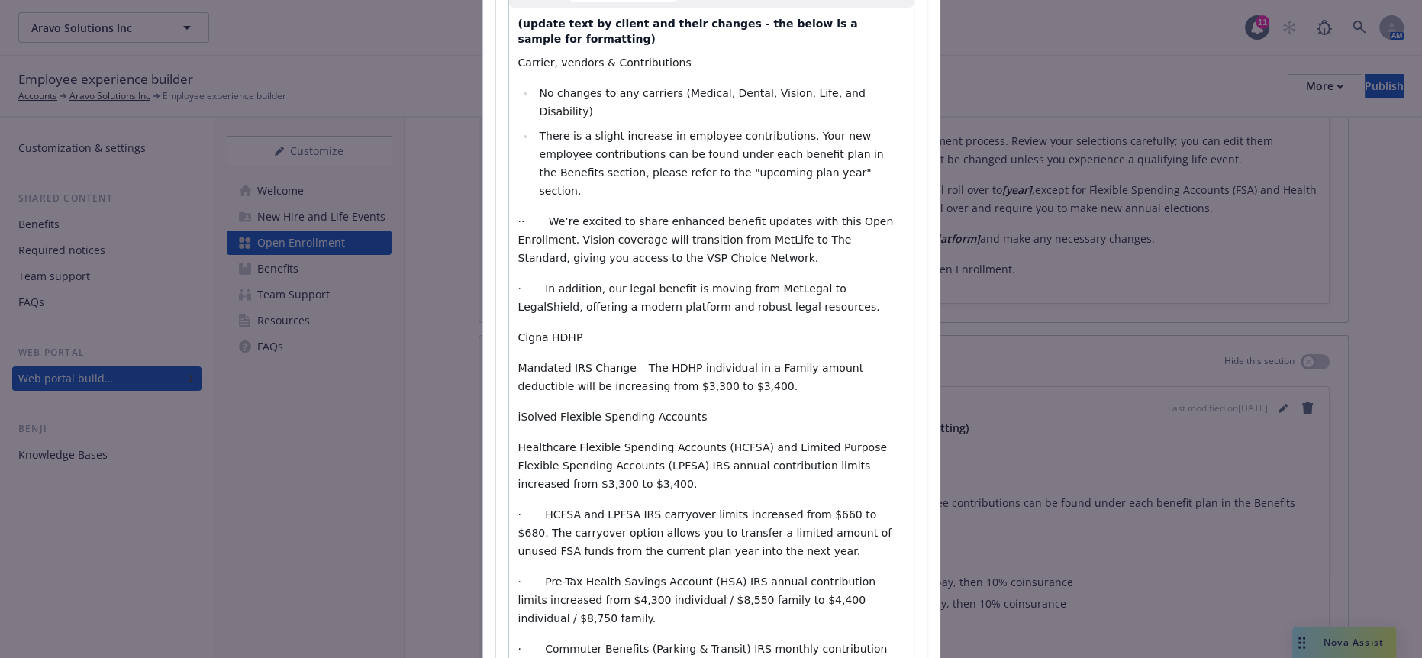
click at [528, 508] on span "· HCFSA and LPFSA IRS carryover limits increased from $660 to $680. The carryov…" at bounding box center [706, 532] width 377 height 49
click at [524, 508] on span "HCFSA and LPFSA IRS carryover limits increased from $660 to $680. The carryover…" at bounding box center [711, 532] width 386 height 49
click at [789, 576] on span "· Pre-Tax Health Savings Account (HSA) IRS annual contribution limits increased…" at bounding box center [698, 600] width 361 height 49
click at [786, 508] on span "HCFSA and LPFSA IRS carryover limits increased from $660 to $680. The carryover…" at bounding box center [711, 532] width 386 height 49
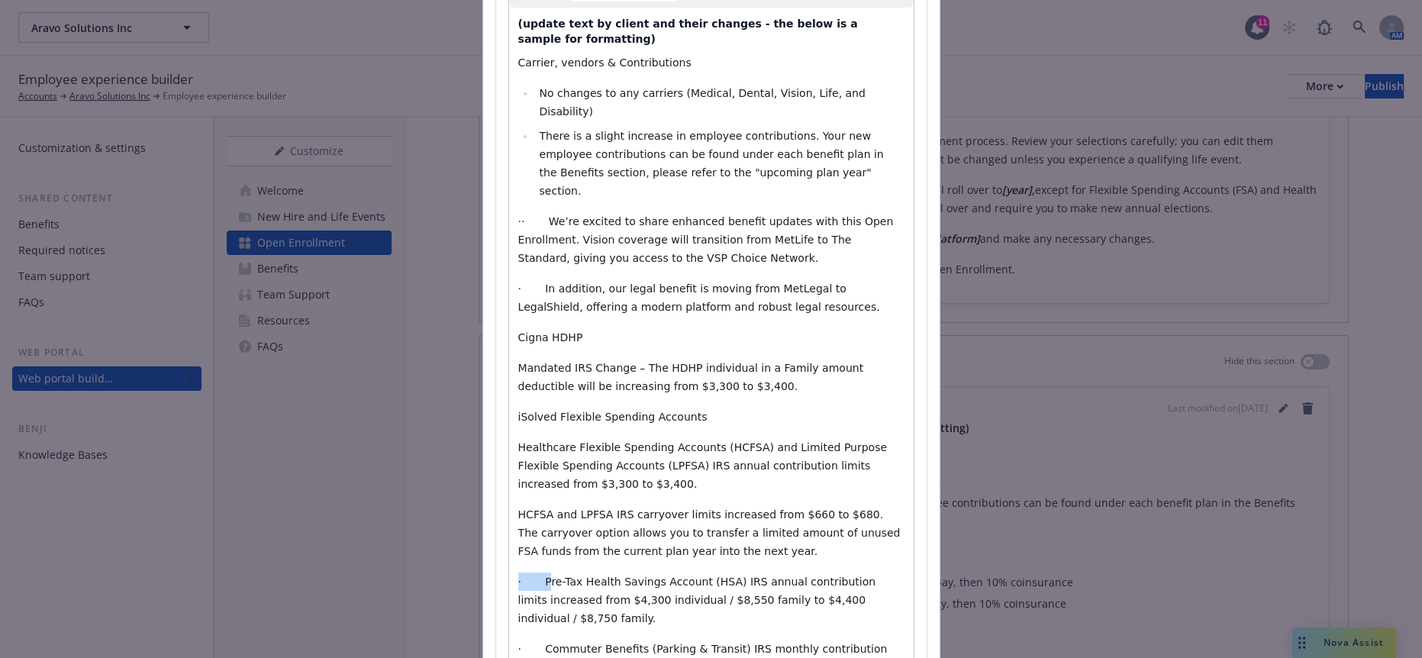
drag, startPoint x: 530, startPoint y: 440, endPoint x: 488, endPoint y: 437, distance: 42.0
click at [496, 437] on div "Section title * What's New Section body * Paragraph Paragraph Heading 1 Heading…" at bounding box center [711, 301] width 431 height 855
click at [834, 573] on p "Pre-Tax Health Savings Account (HSA) IRS annual contribution limits increased f…" at bounding box center [711, 600] width 386 height 55
click at [527, 643] on span "· Commuter Benefits (Parking & Transit) IRS monthly contribution limits increas…" at bounding box center [704, 658] width 373 height 31
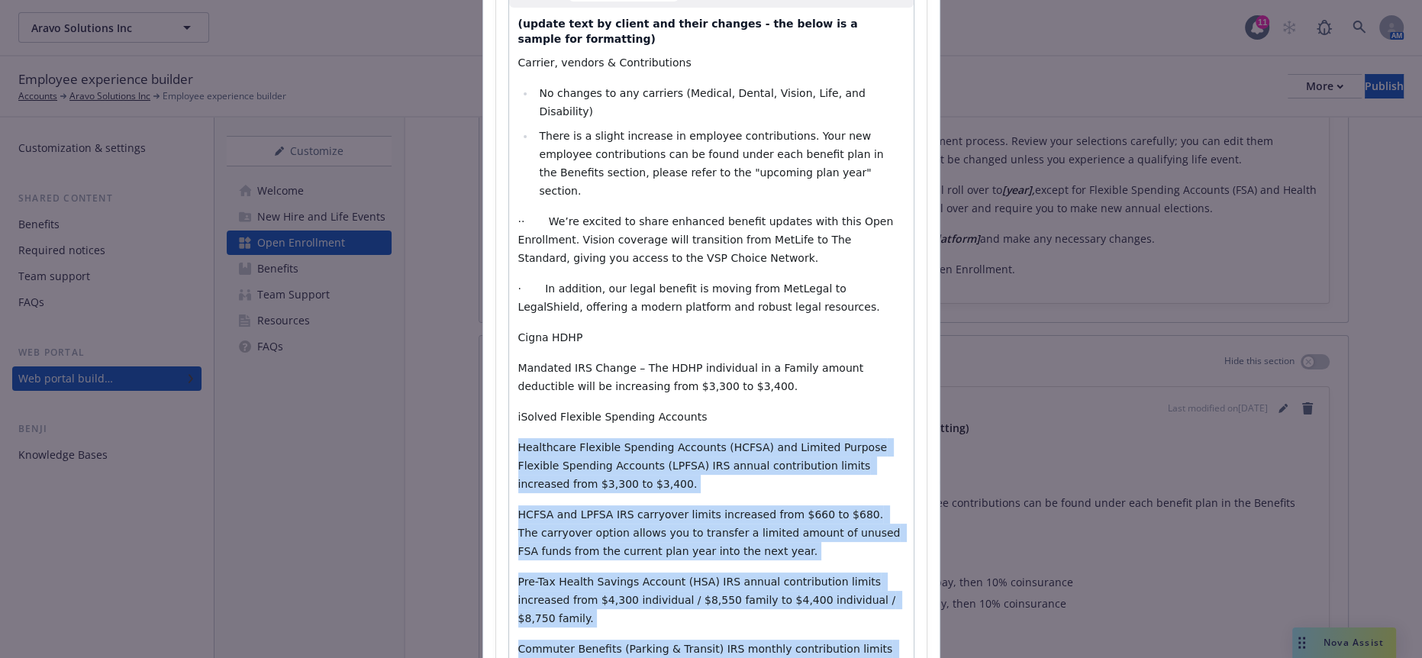
drag, startPoint x: 554, startPoint y: 489, endPoint x: 490, endPoint y: 321, distance: 179.1
click at [496, 321] on div "Section title * What's New Section body * Paragraph Paragraph Heading 1 Heading…" at bounding box center [711, 301] width 431 height 855
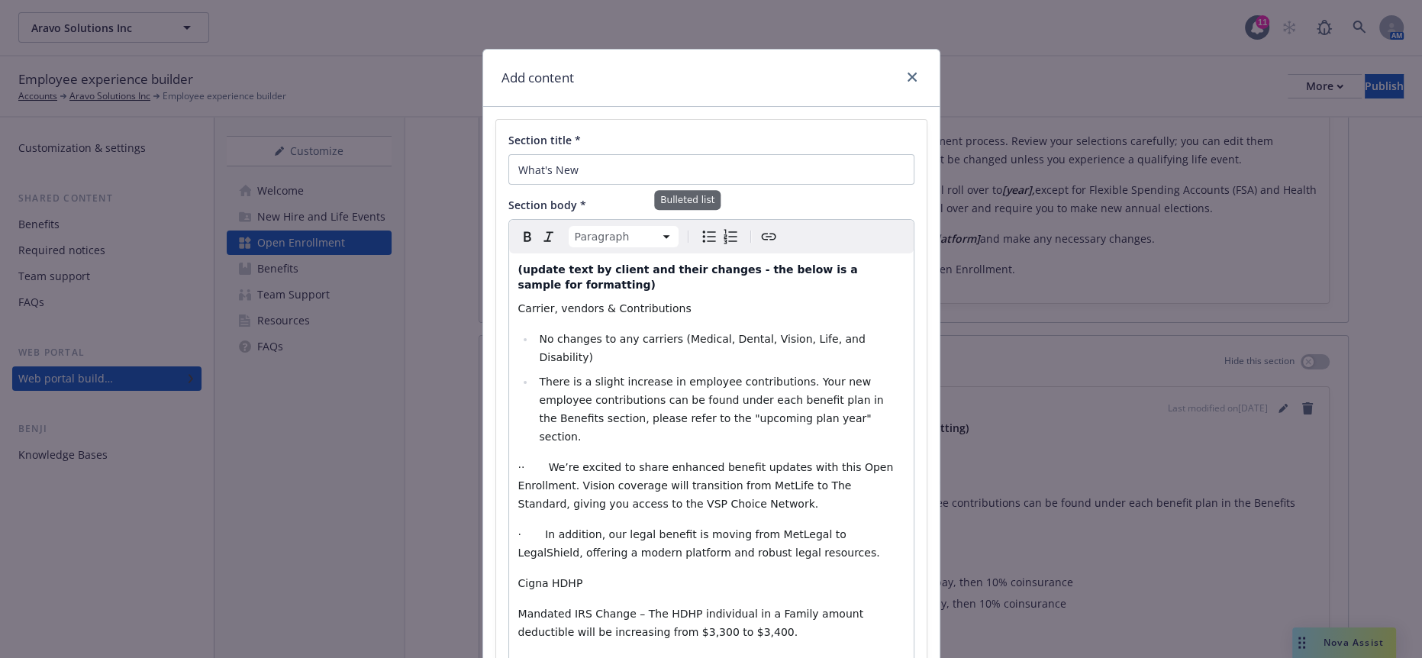
click at [699, 226] on button "Bulleted list" at bounding box center [709, 236] width 21 height 21
select select "paragraph"
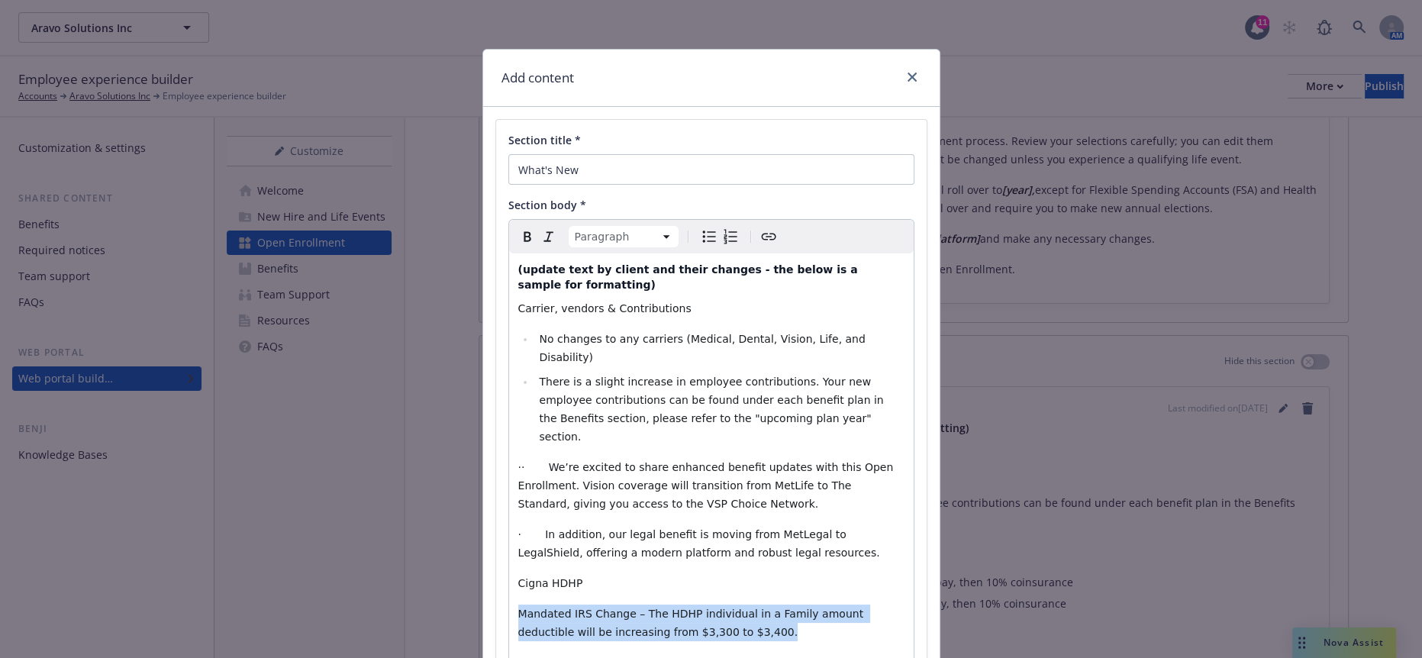
drag, startPoint x: 634, startPoint y: 521, endPoint x: 485, endPoint y: 516, distance: 149.7
click at [485, 516] on div "Section title * What's New Section body * Paragraph Paragraph Heading 1 Heading…" at bounding box center [711, 538] width 457 height 863
click at [700, 227] on icon "Bulleted list" at bounding box center [709, 236] width 18 height 18
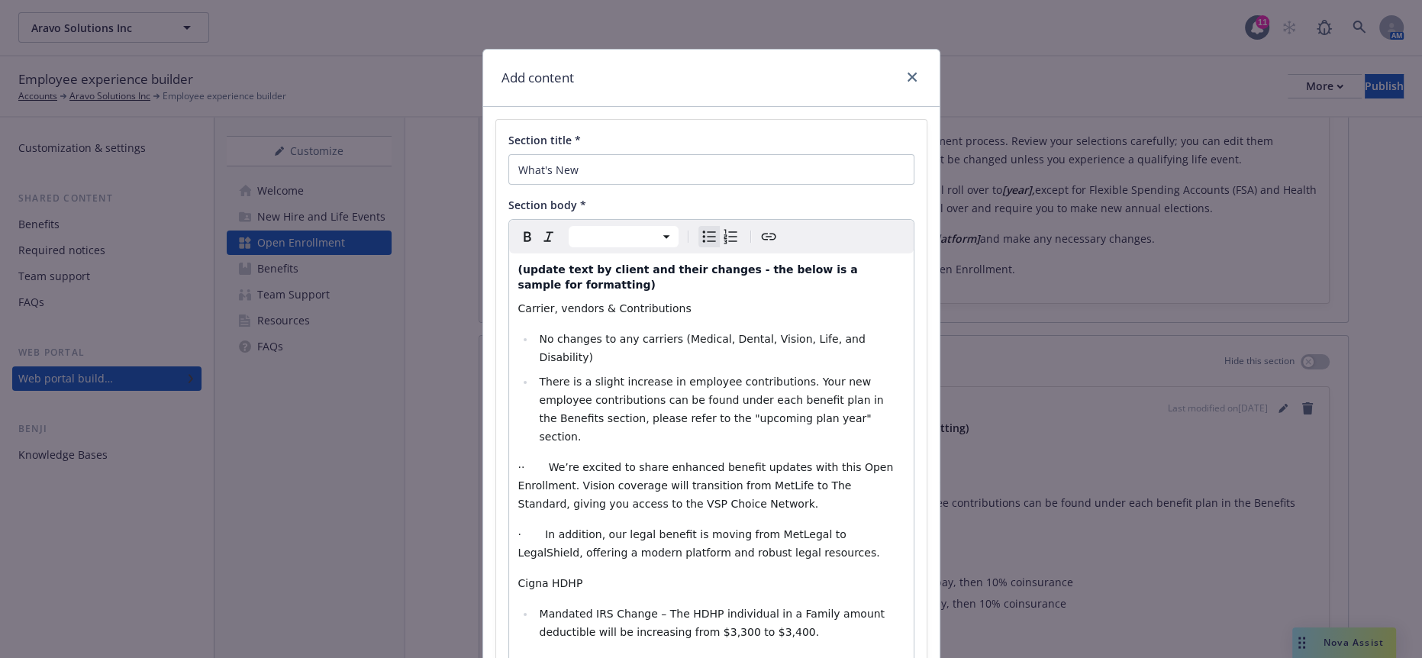
click at [667, 605] on li "Mandated IRS Change – The HDHP individual in a Family amount deductible will be…" at bounding box center [719, 623] width 369 height 37
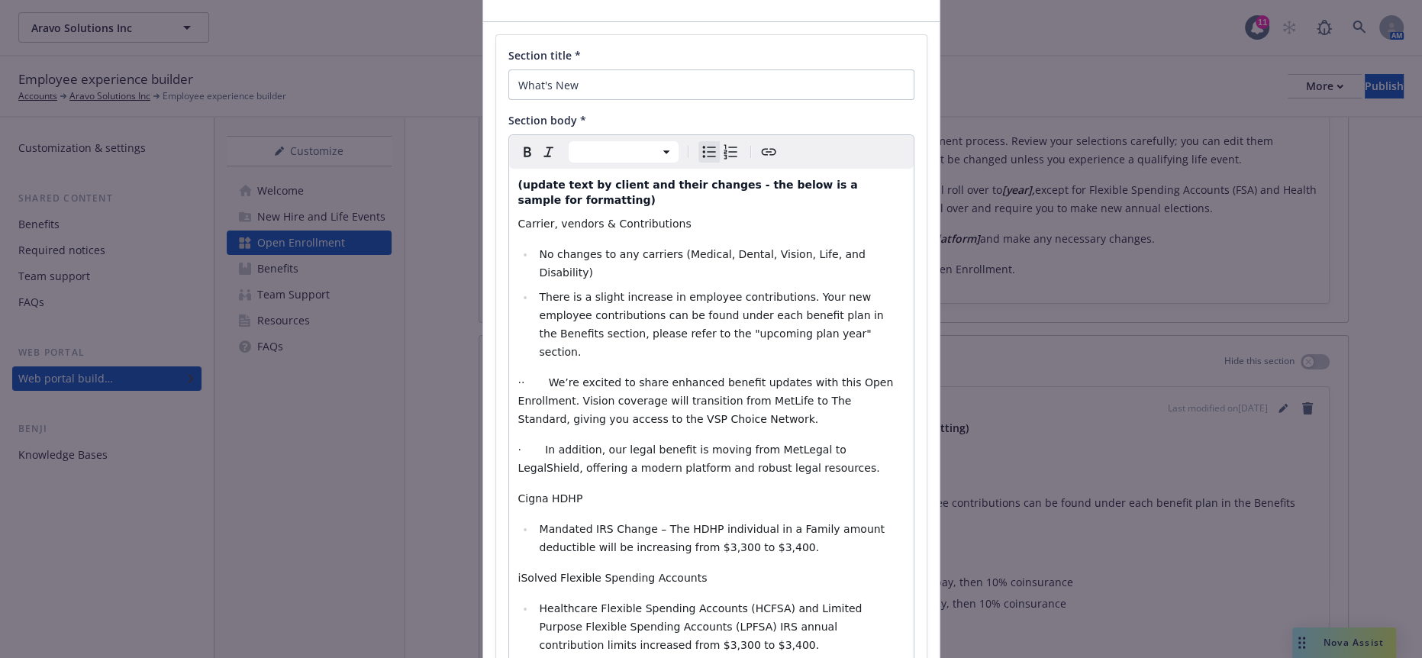
select select "paragraph"
click at [525, 376] on span "·· We’re excited to share enhanced benefit updates with this Open Enrollment. V…" at bounding box center [707, 400] width 379 height 49
drag, startPoint x: 528, startPoint y: 295, endPoint x: 488, endPoint y: 298, distance: 40.5
click at [496, 298] on div "Section title * What's New Section body * Paragraph Paragraph Heading 1 Heading…" at bounding box center [711, 453] width 431 height 837
click at [687, 433] on div "(update text by client and their changes - the below is a sample for formatting…" at bounding box center [711, 514] width 405 height 690
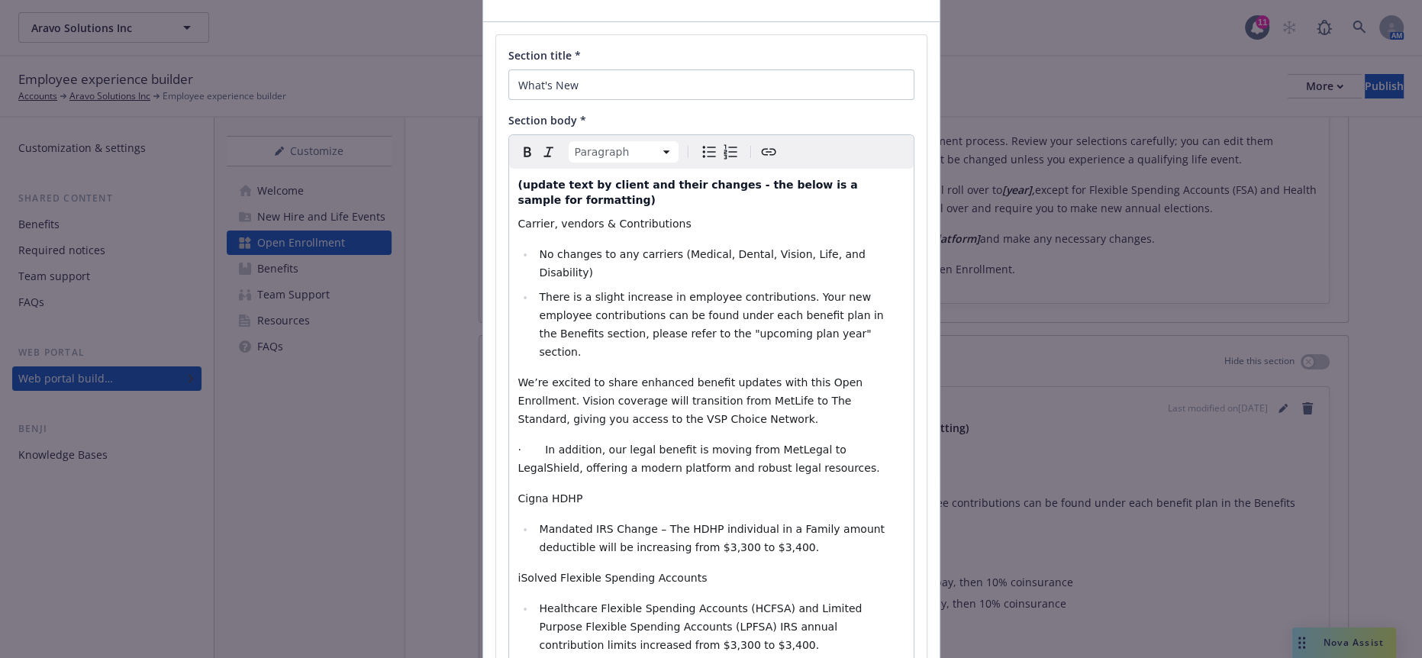
click at [695, 520] on li "Mandated IRS Change – The HDHP individual in a Family amount deductible will be…" at bounding box center [719, 538] width 369 height 37
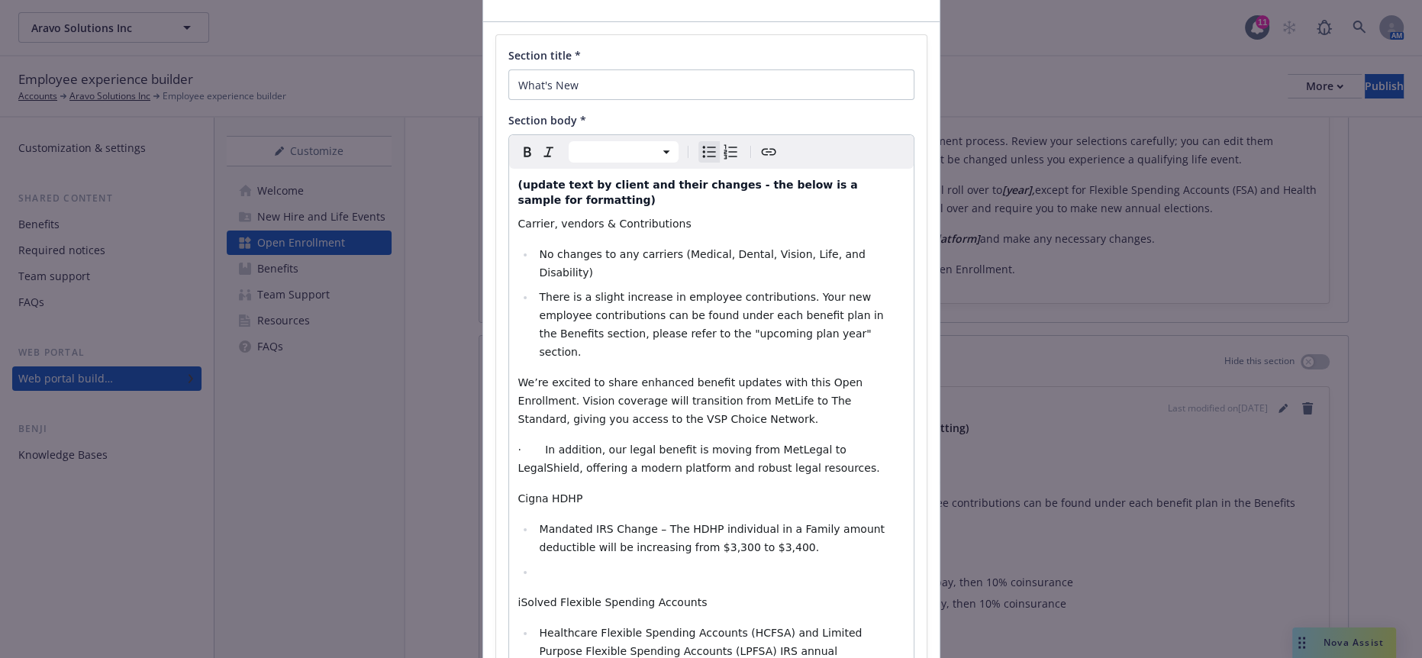
select select "paragraph"
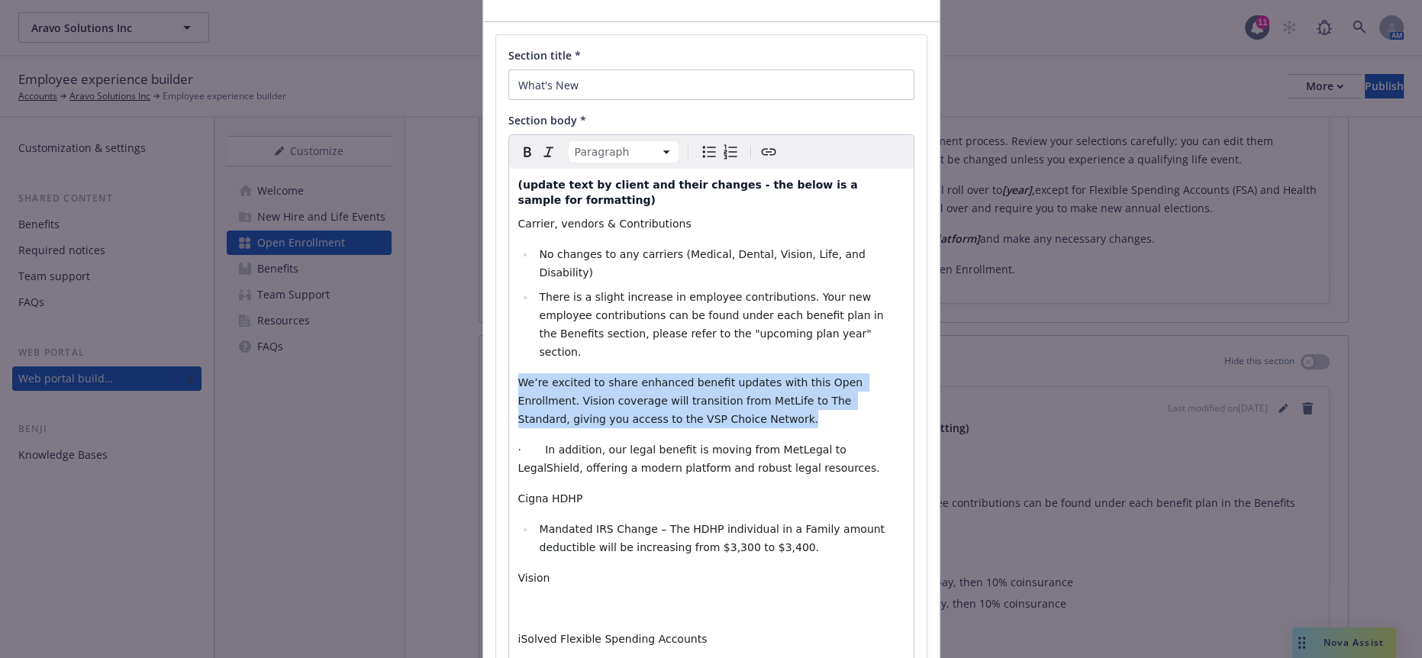
drag, startPoint x: 890, startPoint y: 308, endPoint x: 504, endPoint y: 295, distance: 386.5
click at [509, 295] on div "(update text by client and their changes - the below is a sample for formatting…" at bounding box center [711, 544] width 405 height 751
copy span "We’re excited to share enhanced benefit updates with this Open Enrollment. Visi…"
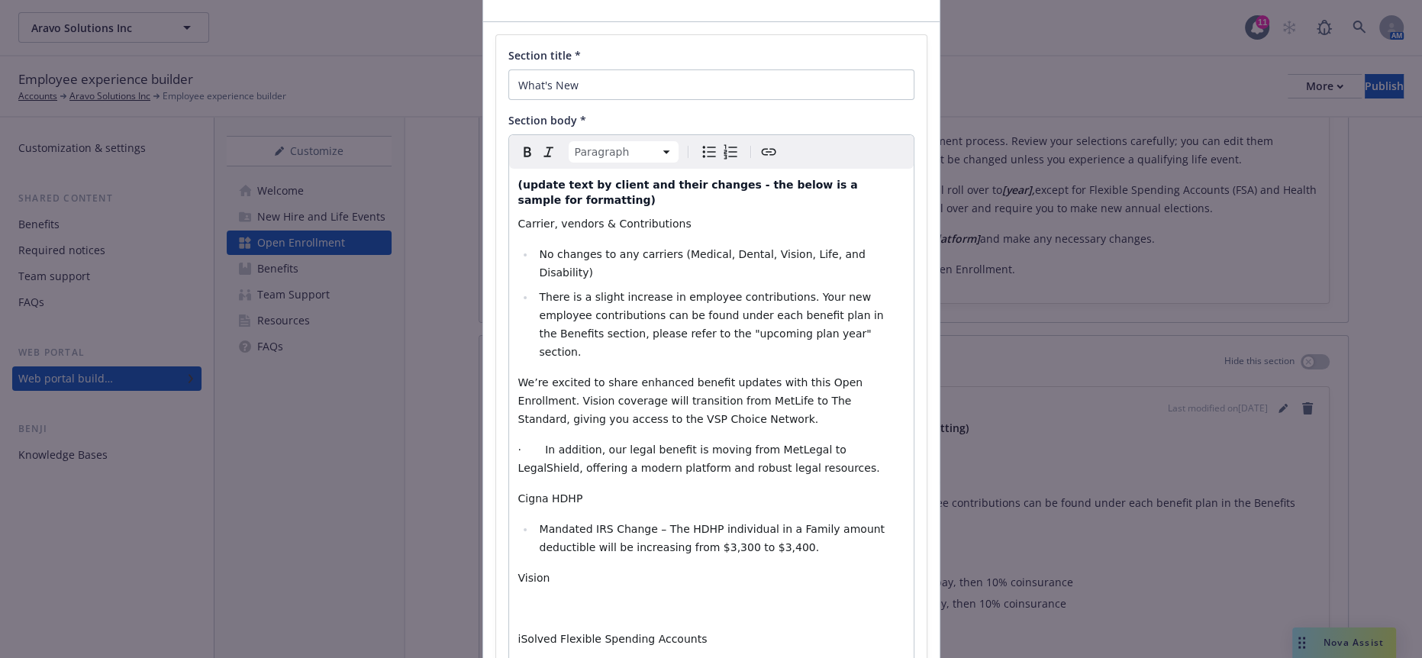
click at [521, 599] on p "editable markdown" at bounding box center [711, 608] width 386 height 18
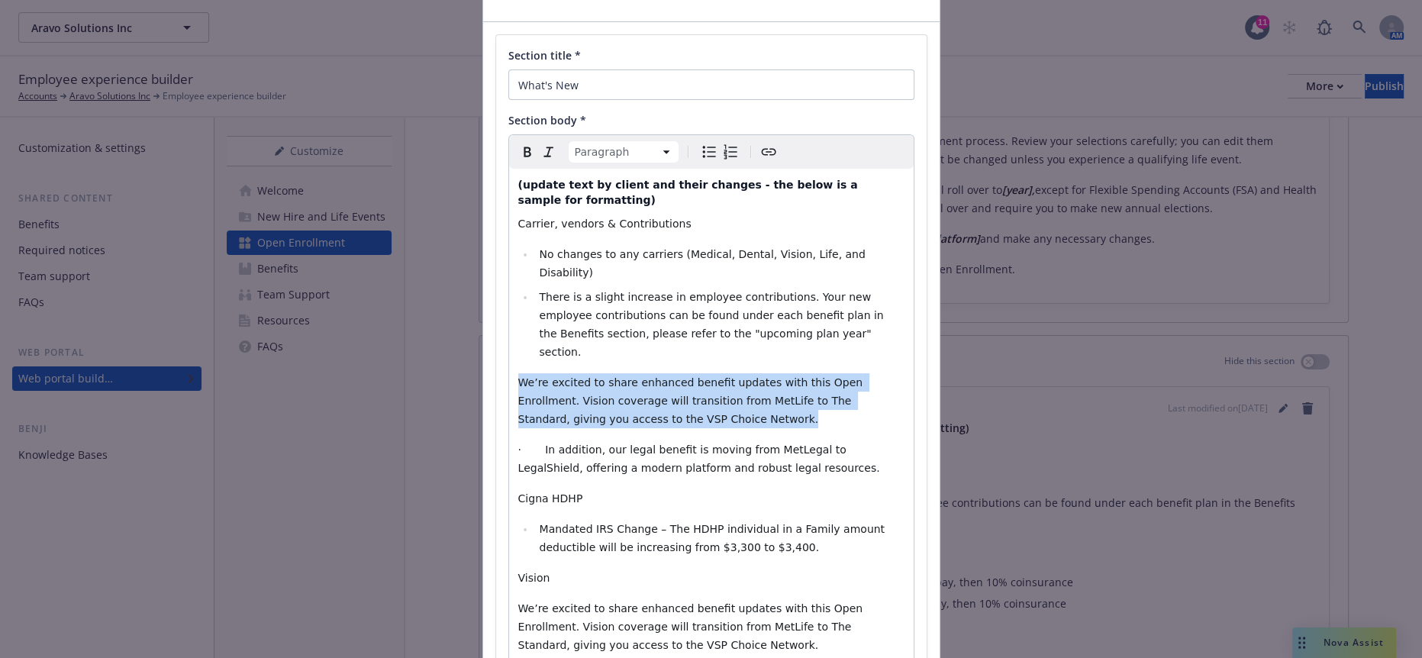
drag, startPoint x: 879, startPoint y: 317, endPoint x: 459, endPoint y: 299, distance: 421.0
click at [459, 299] on div "Add content Section title * What's New Section body * Paragraph Paragraph Headi…" at bounding box center [711, 329] width 1422 height 658
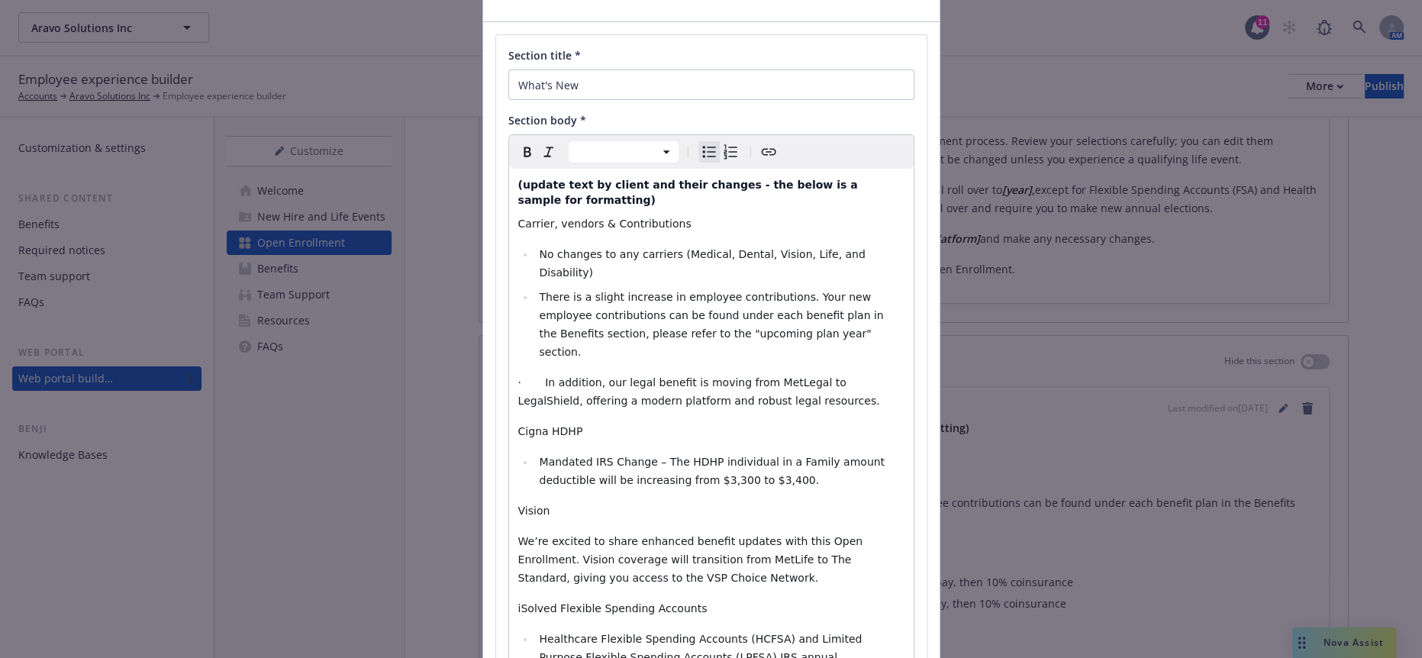
click at [866, 245] on li "No changes to any carriers (Medical, Dental, Vision, Life, and Disability) ​" at bounding box center [719, 263] width 369 height 37
click at [666, 248] on span "No changes to any carriers (Medical, Dental, Vision, Life, and Disability) ​" at bounding box center [704, 263] width 330 height 31
click at [853, 245] on li "No changes to any carriers (Medical, Dental, Vision, Life, and Disability) ​" at bounding box center [719, 263] width 369 height 37
click at [696, 248] on span "No changes to any carriers (Medical, Dental, Vision, Life, and Disability) ​" at bounding box center [704, 263] width 330 height 31
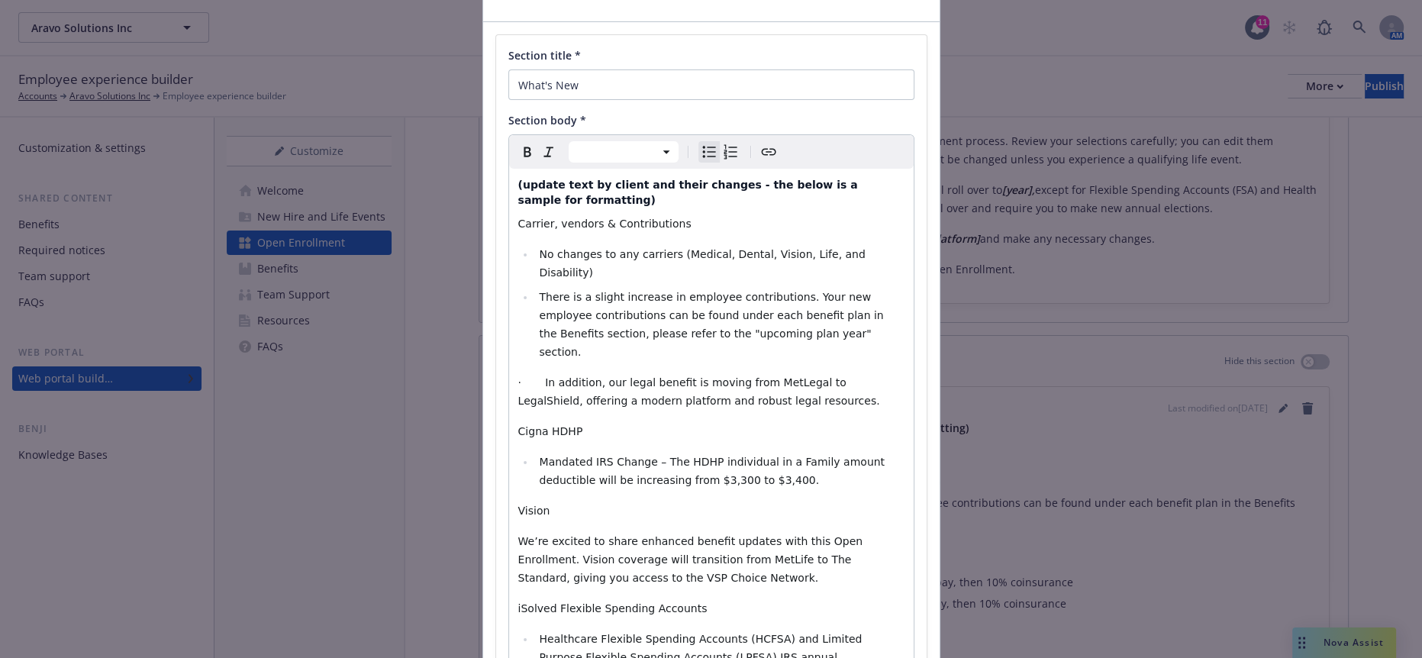
click at [720, 248] on span "No changes to any carriers (Medical, Dental, Vision, Life, and Disability) ​" at bounding box center [704, 263] width 330 height 31
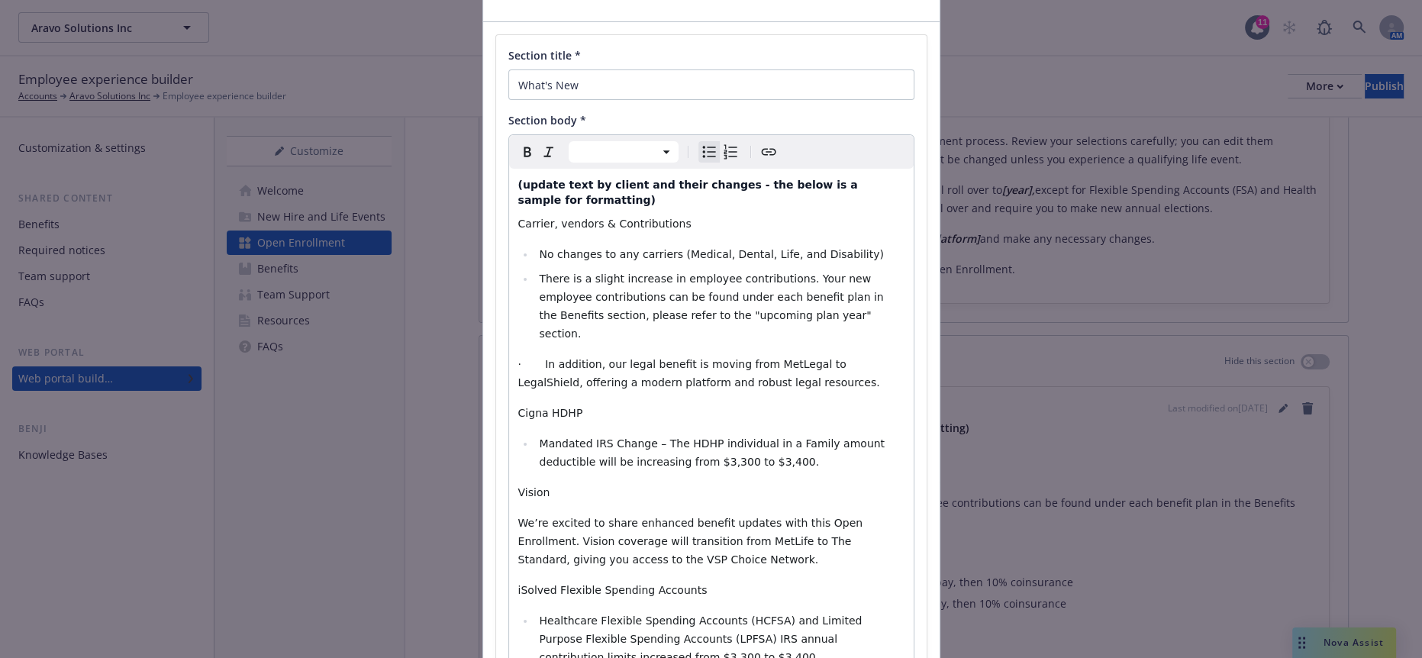
click at [871, 245] on li "No changes to any carriers (Medical, Dental, Life, and Disability) ​" at bounding box center [719, 254] width 369 height 18
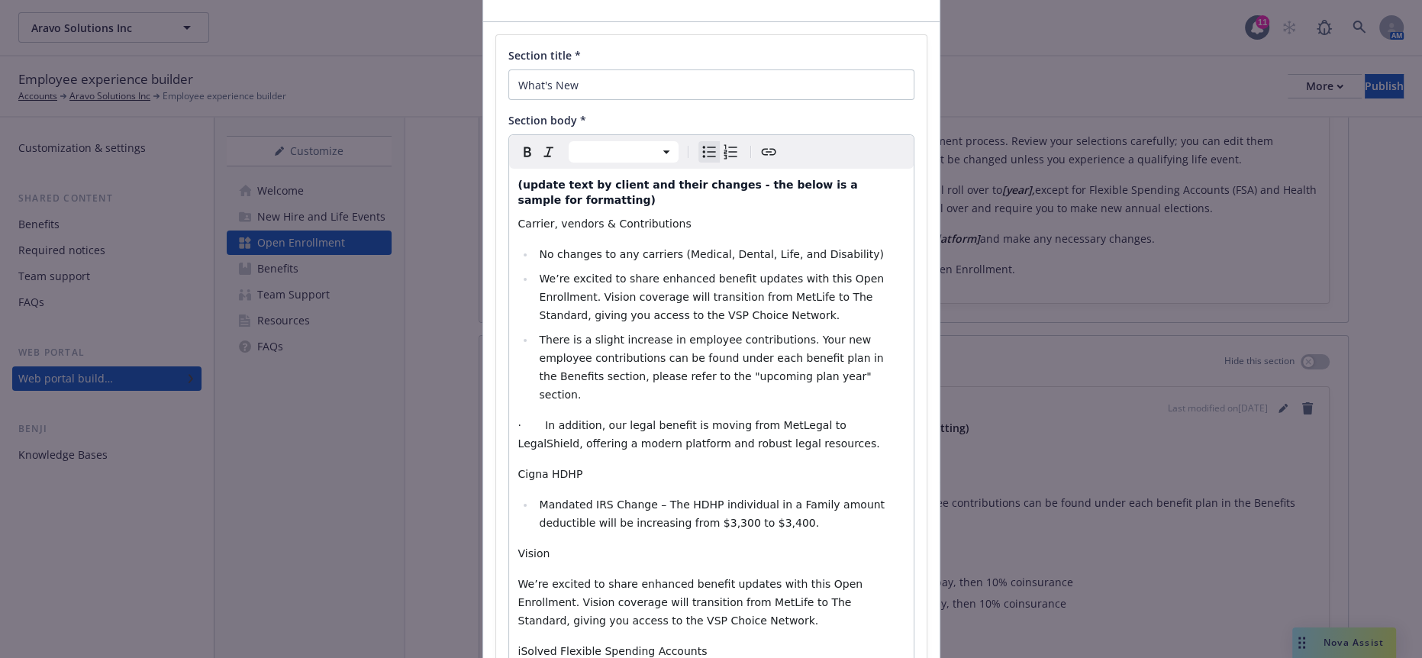
select select "paragraph"
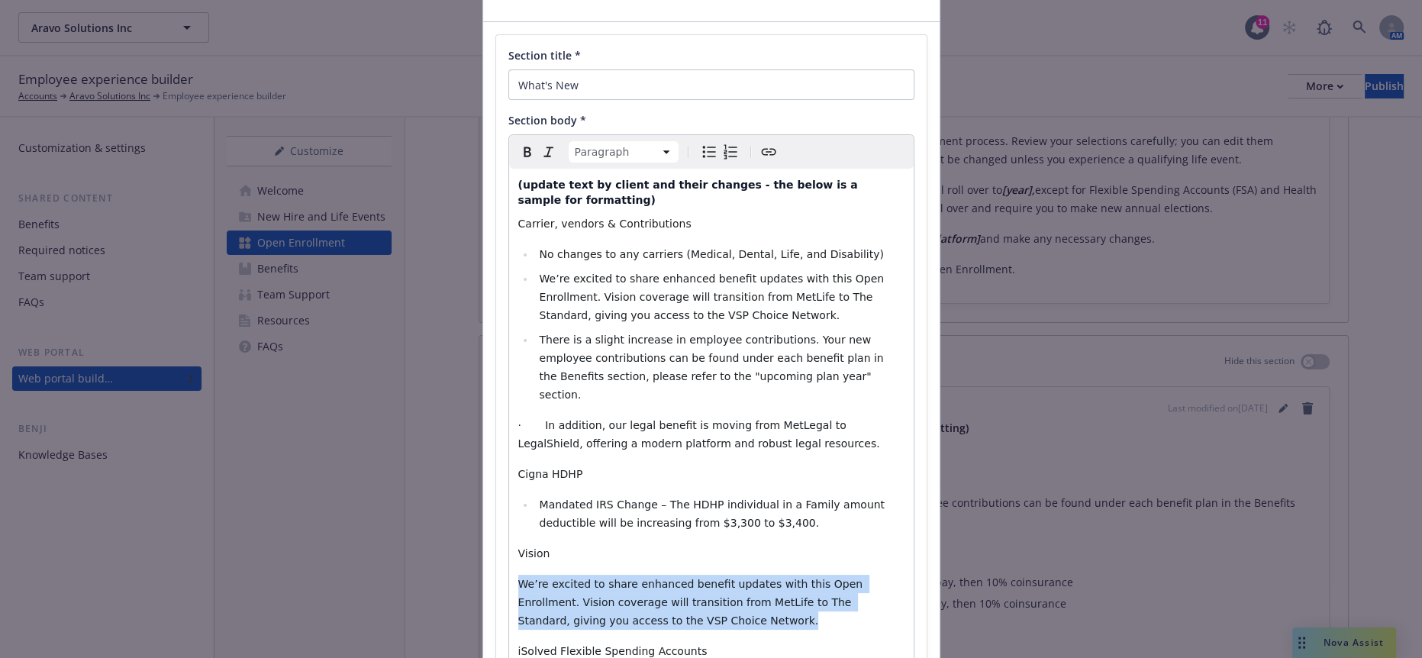
drag, startPoint x: 883, startPoint y: 503, endPoint x: 482, endPoint y: 476, distance: 402.5
click at [483, 476] on div "Section title * What's New Section body * Paragraph Paragraph Heading 1 Heading…" at bounding box center [711, 490] width 457 height 936
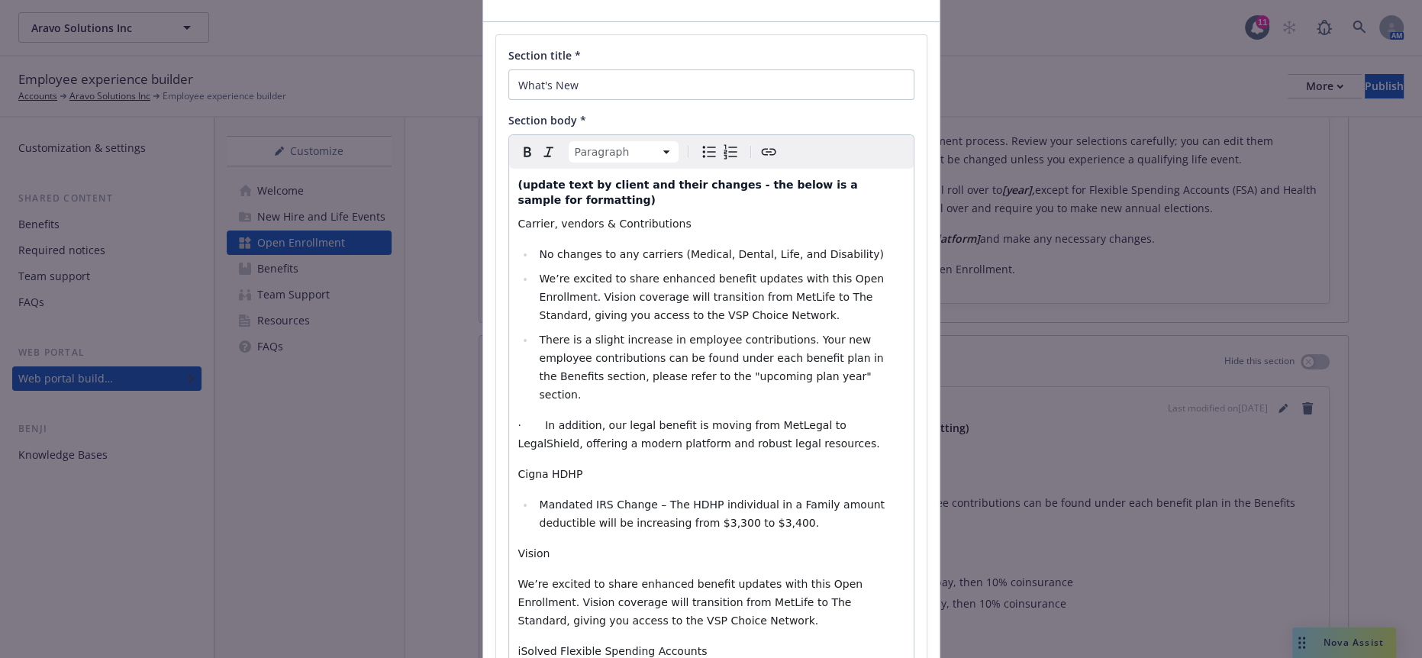
click at [634, 419] on span "· In addition, our legal benefit is moving from MetLegal to LegalShield, offeri…" at bounding box center [699, 434] width 362 height 31
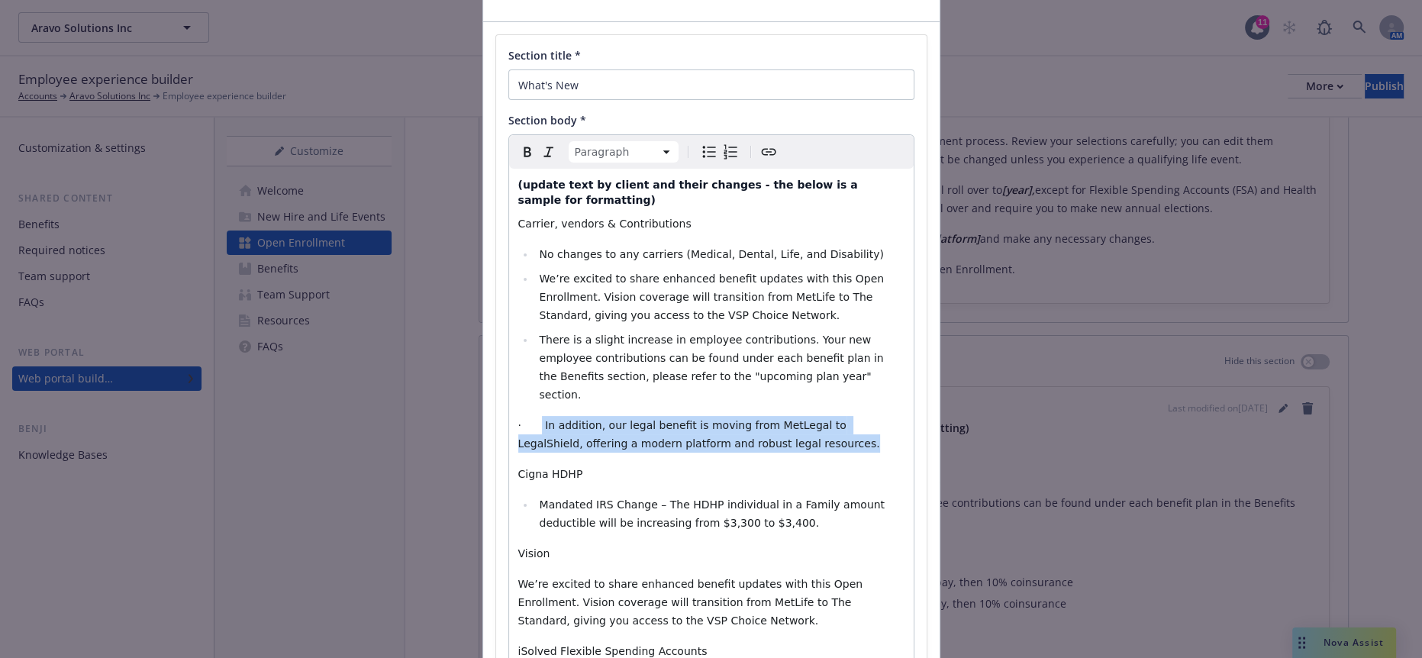
drag, startPoint x: 679, startPoint y: 362, endPoint x: 524, endPoint y: 345, distance: 155.9
click at [524, 416] on p "· In addition, our legal benefit is moving from MetLegal to LegalShield, offeri…" at bounding box center [711, 434] width 386 height 37
copy span "In addition, our legal benefit is moving from MetLegal to LegalShield, offering…"
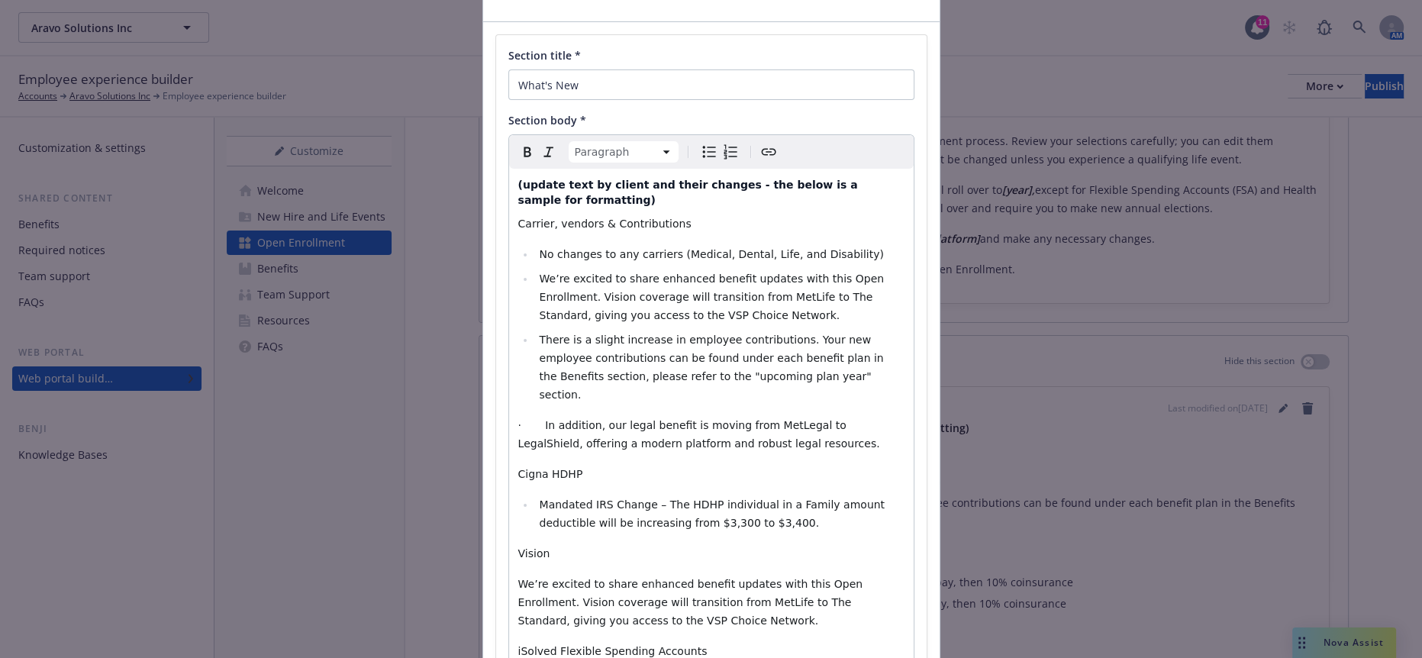
click at [638, 269] on li "We’re excited to share enhanced benefit updates with this Open Enrollment. Visi…" at bounding box center [719, 296] width 369 height 55
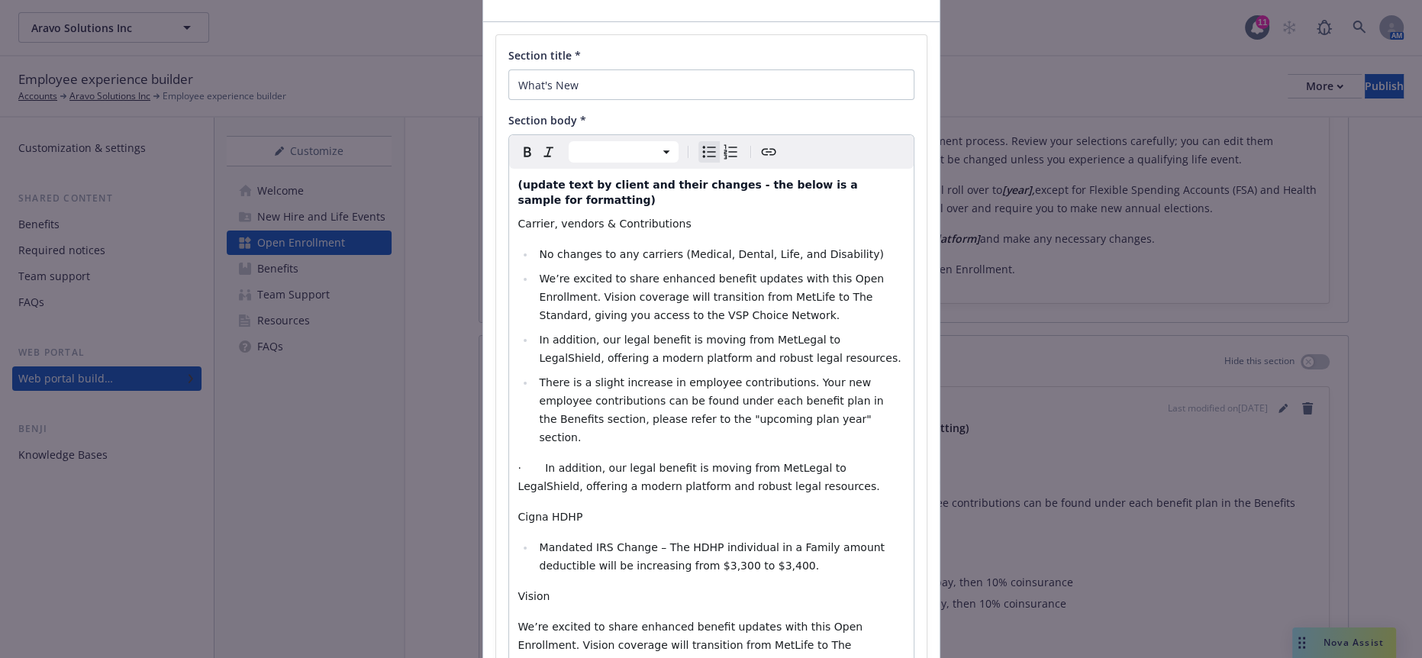
click at [539, 334] on span "In addition, our legal benefit is moving from MetLegal to LegalShield, offering…" at bounding box center [720, 349] width 362 height 31
select select "paragraph"
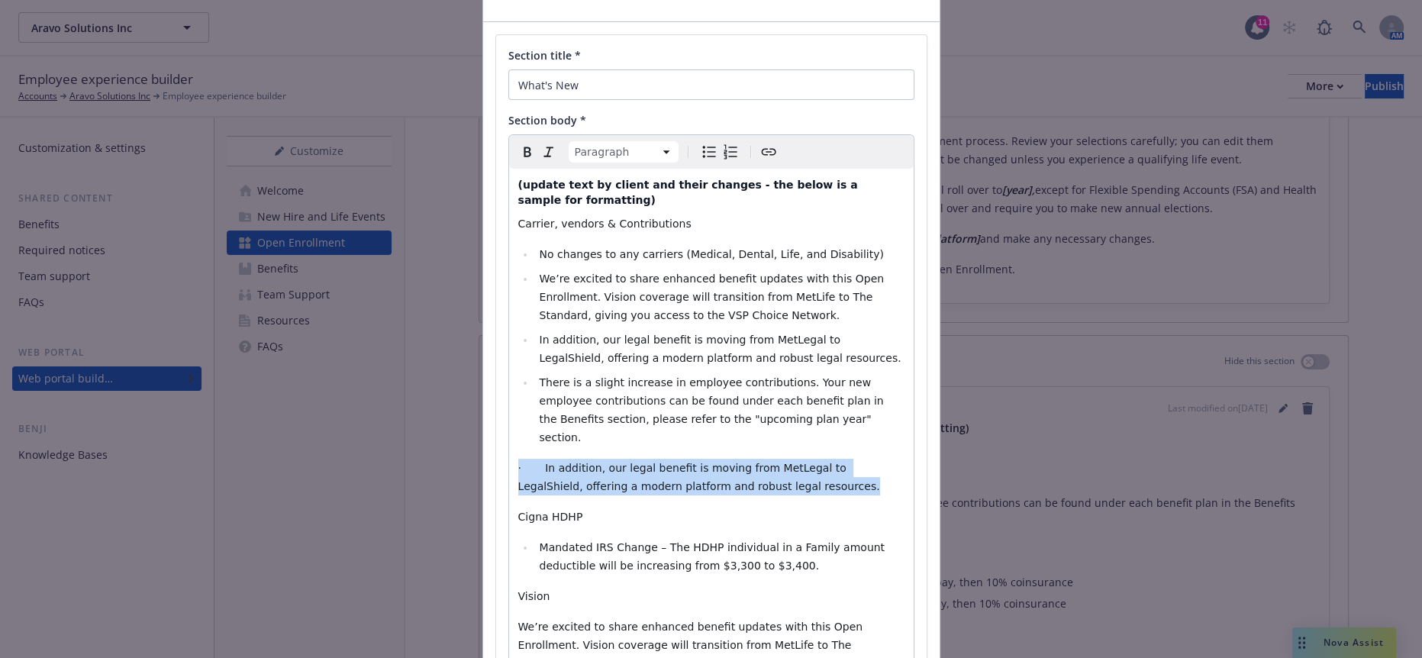
drag, startPoint x: 704, startPoint y: 404, endPoint x: 479, endPoint y: 389, distance: 225.0
click at [483, 389] on div "Section title * What's New Section body * Paragraph Paragraph Heading 1 Heading…" at bounding box center [711, 511] width 457 height 979
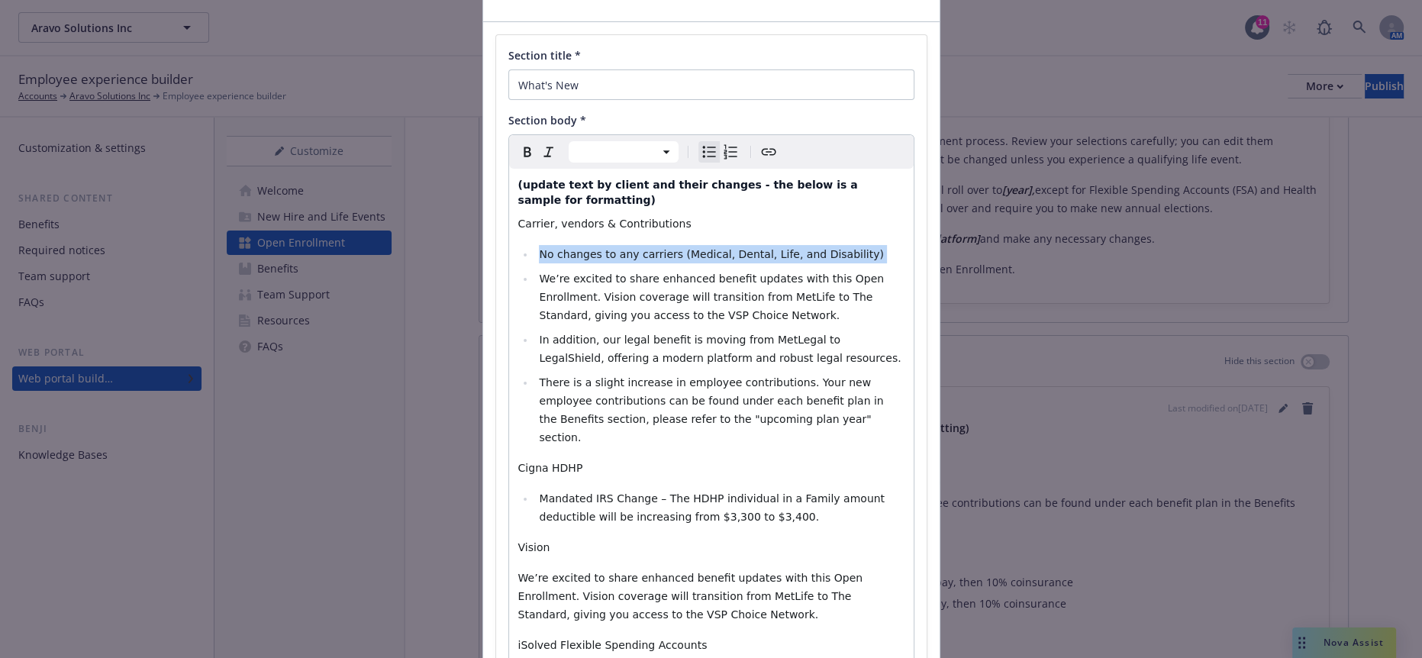
drag, startPoint x: 811, startPoint y: 211, endPoint x: 512, endPoint y: 198, distance: 298.8
click at [512, 198] on div "(update text by client and their changes - the below is a sample for formatting…" at bounding box center [711, 547] width 405 height 757
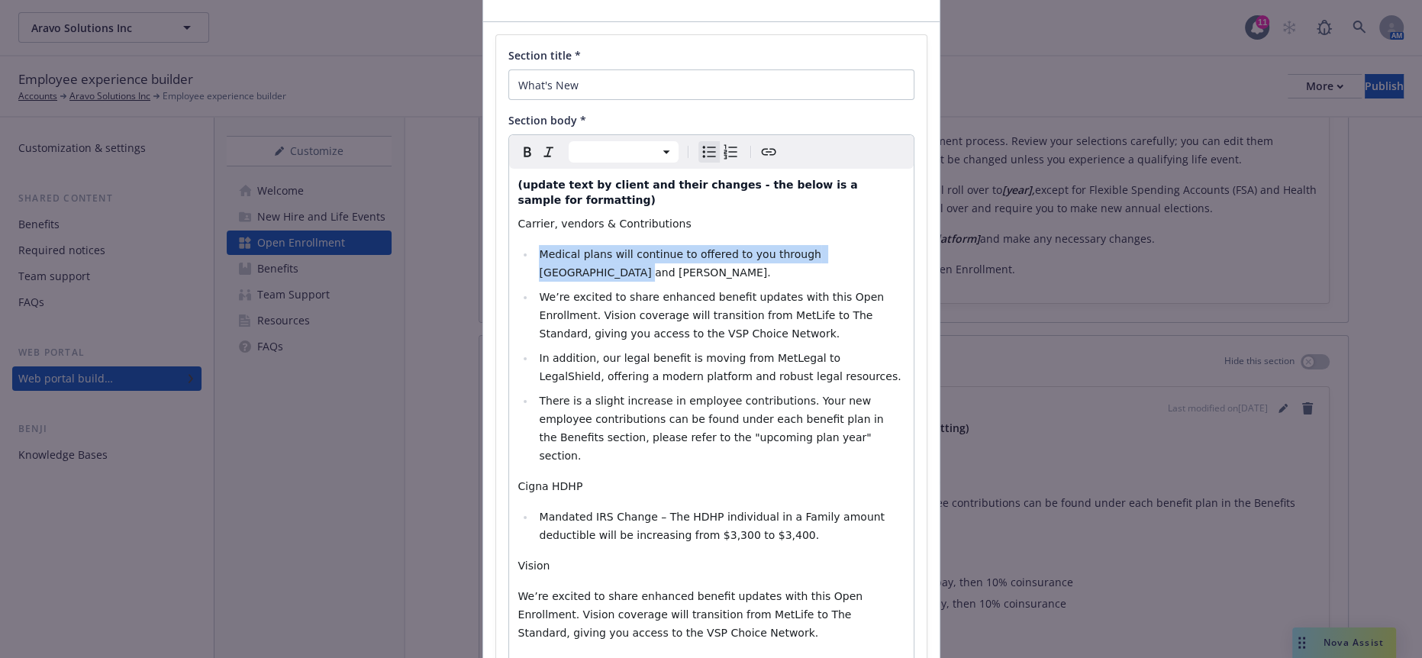
drag, startPoint x: 839, startPoint y: 218, endPoint x: 528, endPoint y: 218, distance: 311.5
click at [535, 245] on li "Medical plans will continue to offered to you through Cigna and Kaiser." at bounding box center [719, 263] width 369 height 37
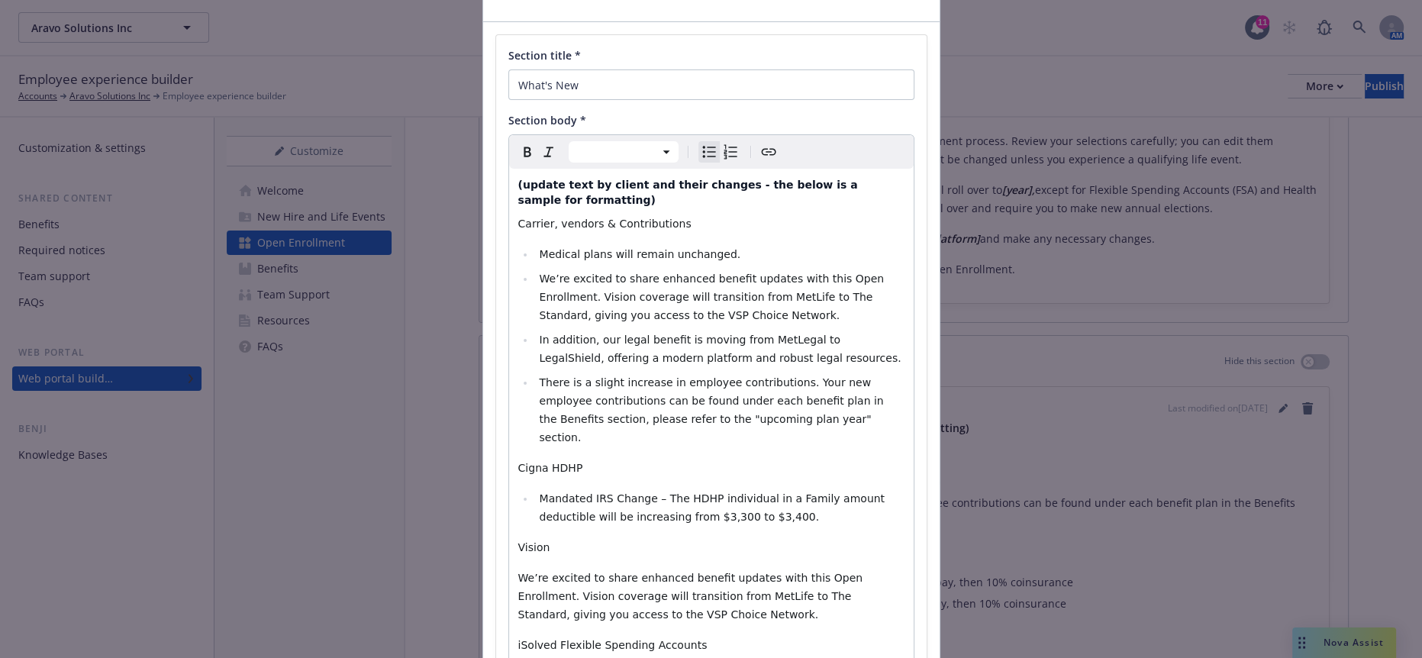
drag, startPoint x: 713, startPoint y: 222, endPoint x: 529, endPoint y: 214, distance: 184.2
click at [535, 245] on li "Medical plans will remain unchanged." at bounding box center [719, 254] width 369 height 18
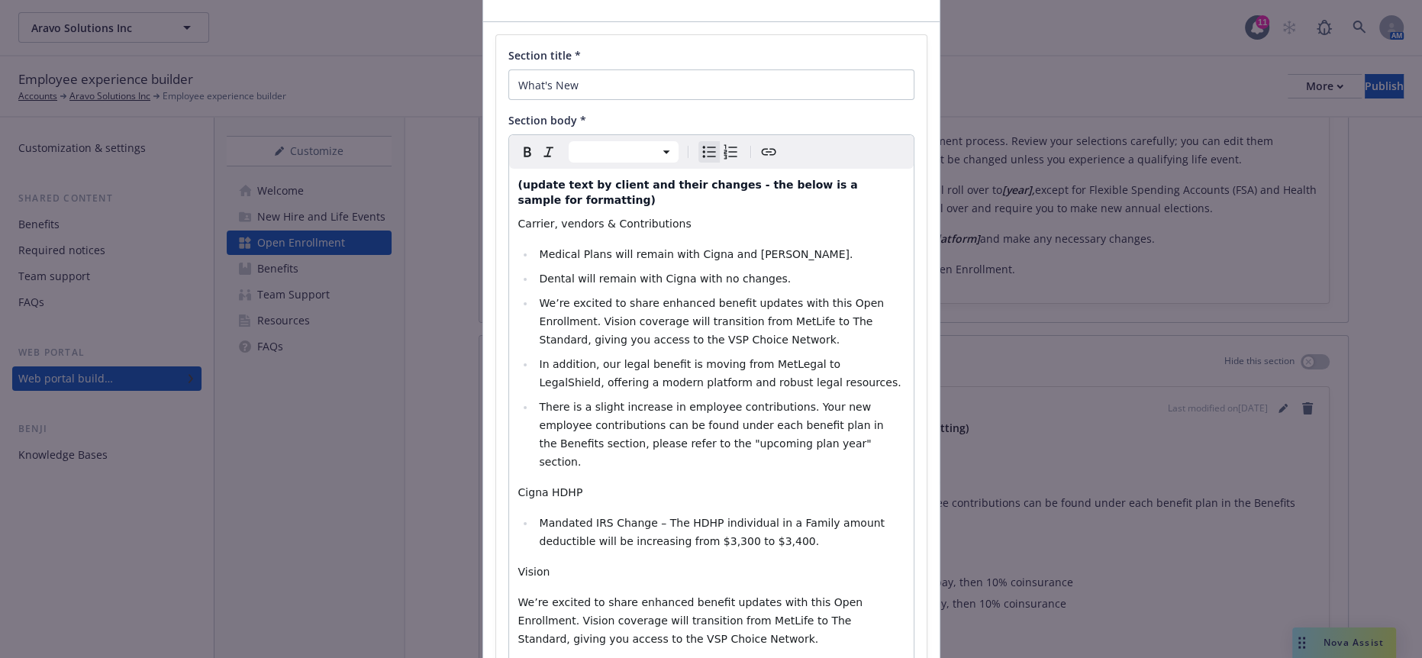
click at [681, 273] on span "Dental will remain with Cigna with no changes." at bounding box center [665, 279] width 252 height 12
click at [684, 273] on span "Dental will remain with Cigna with no plan changes." at bounding box center [678, 279] width 278 height 12
click at [747, 245] on li "Medical Plans will remain with Cigna and Kaiser." at bounding box center [719, 254] width 369 height 18
click at [757, 269] on li "Dental will remain with Cigna with no plan changes." at bounding box center [719, 278] width 369 height 18
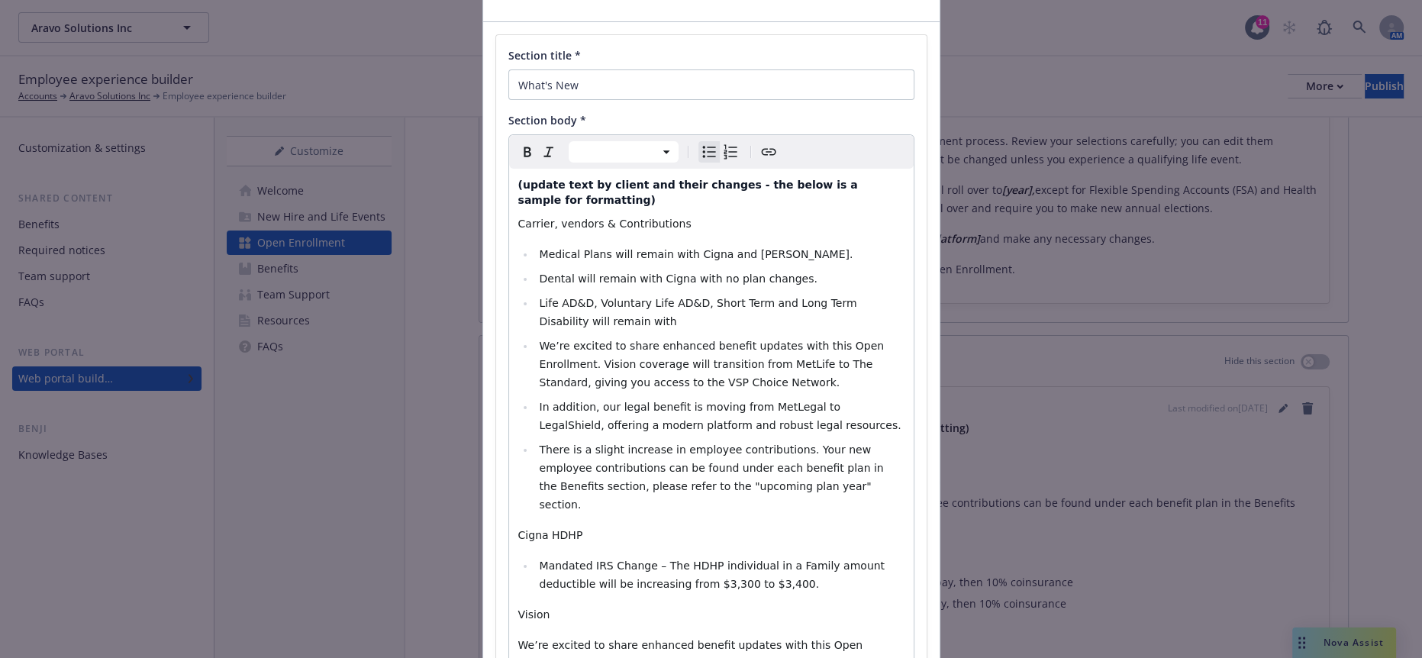
click at [686, 401] on span "In addition, our legal benefit is moving from MetLegal to LegalShield, offering…" at bounding box center [720, 416] width 362 height 31
drag, startPoint x: 754, startPoint y: 240, endPoint x: 528, endPoint y: 221, distance: 226.8
click at [528, 245] on ul "Medical Plans will remain with Cigna and Kaiser. Dental will remain with Cigna …" at bounding box center [711, 379] width 386 height 269
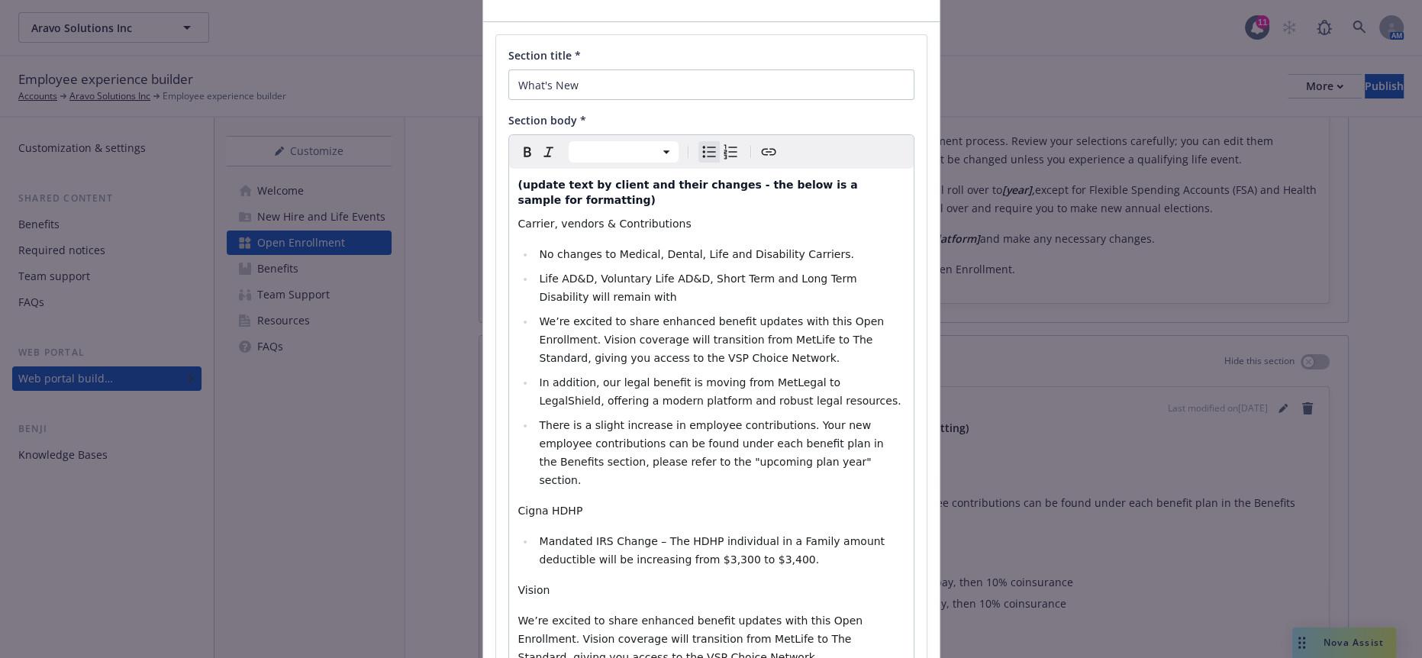
click at [693, 532] on li "Mandated IRS Change – The HDHP individual in a Family amount deductible will be…" at bounding box center [719, 550] width 369 height 37
select select "paragraph"
drag, startPoint x: 647, startPoint y: 190, endPoint x: 501, endPoint y: 186, distance: 145.9
click at [509, 186] on div "(update text by client and their changes - the below is a sample for formatting…" at bounding box center [711, 569] width 405 height 800
click at [571, 204] on div "(update text by client and their changes - the below is a sample for formatting…" at bounding box center [711, 569] width 405 height 800
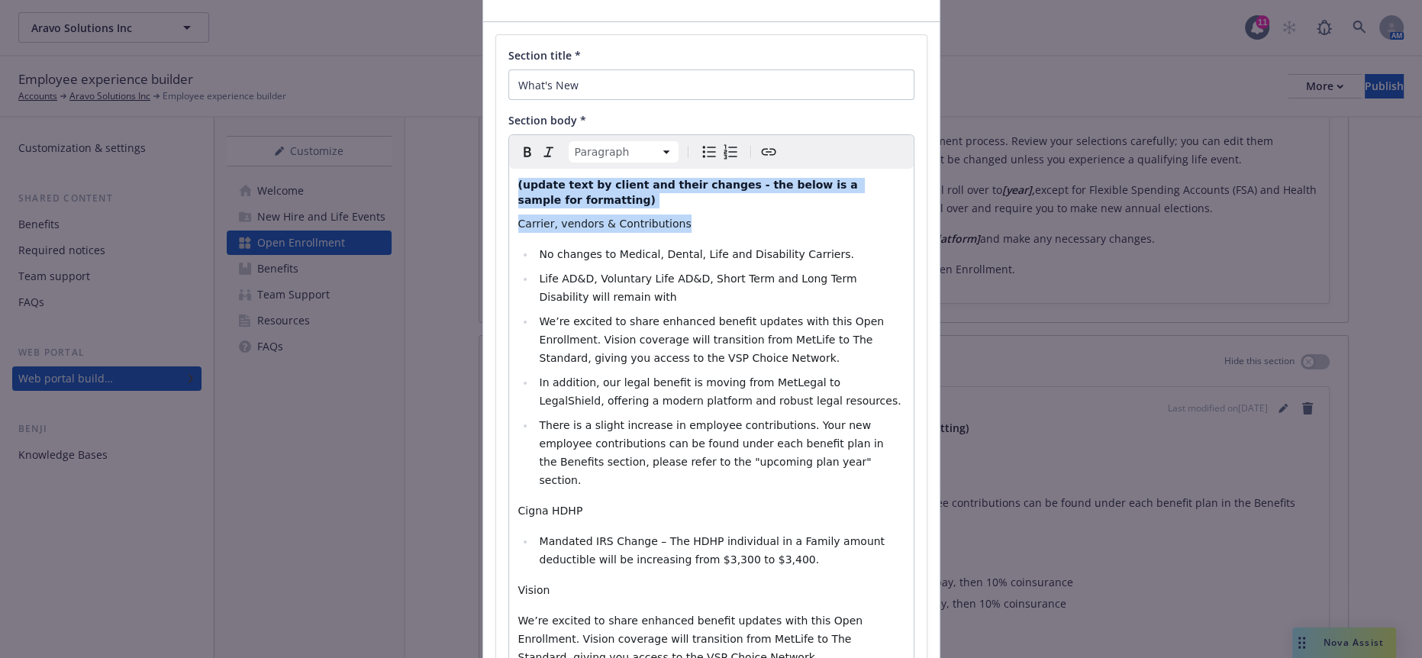
drag, startPoint x: 650, startPoint y: 192, endPoint x: 496, endPoint y: 162, distance: 157.2
click at [496, 162] on div "Section title * What's New Section body * Paragraph Paragraph Heading 1 Heading…" at bounding box center [711, 508] width 431 height 947
select select "h4"
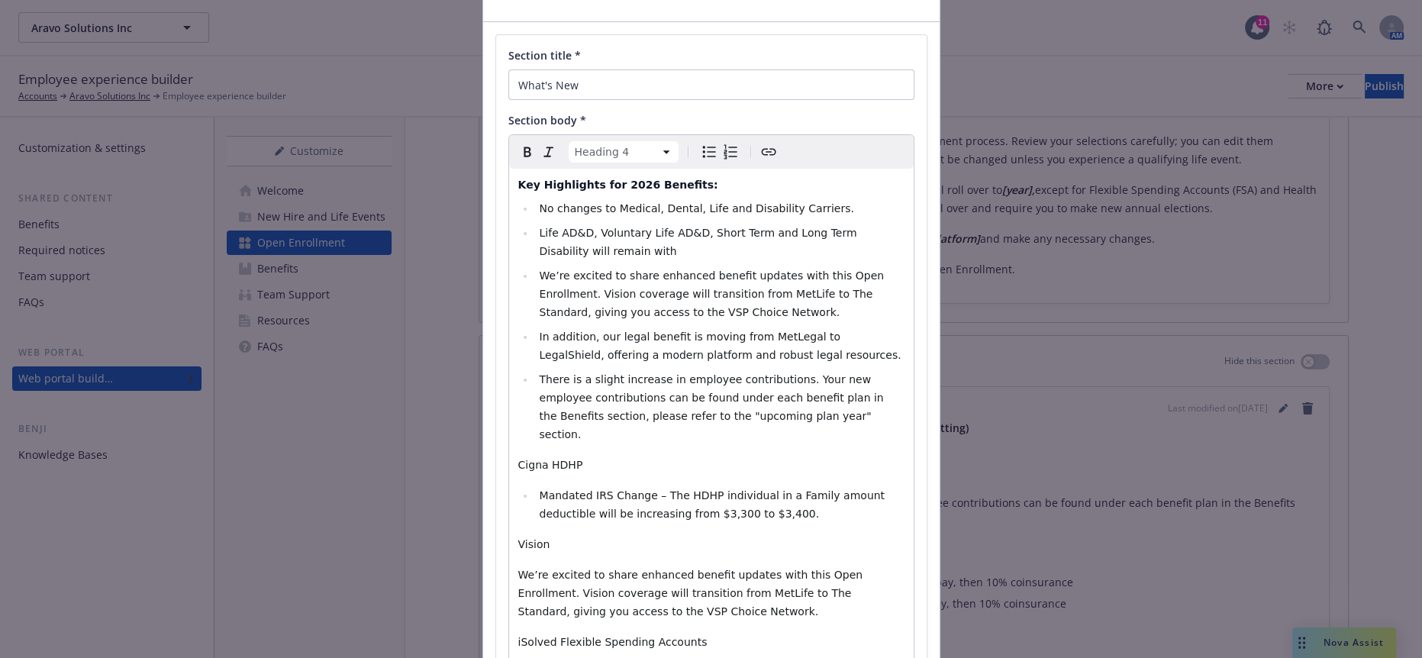
click at [580, 169] on div "Key Highlights for 2026 Benefits: No changes to Medical, Dental, Life and Disab…" at bounding box center [711, 546] width 405 height 754
click at [589, 179] on span "Key Highlights for 2026 Benefits:" at bounding box center [618, 185] width 200 height 12
drag, startPoint x: 616, startPoint y: 353, endPoint x: 513, endPoint y: 328, distance: 105.9
click at [535, 370] on li "There is a slight increase in employee contributions. Your new employee contrib…" at bounding box center [719, 406] width 369 height 73
select select "paragraph"
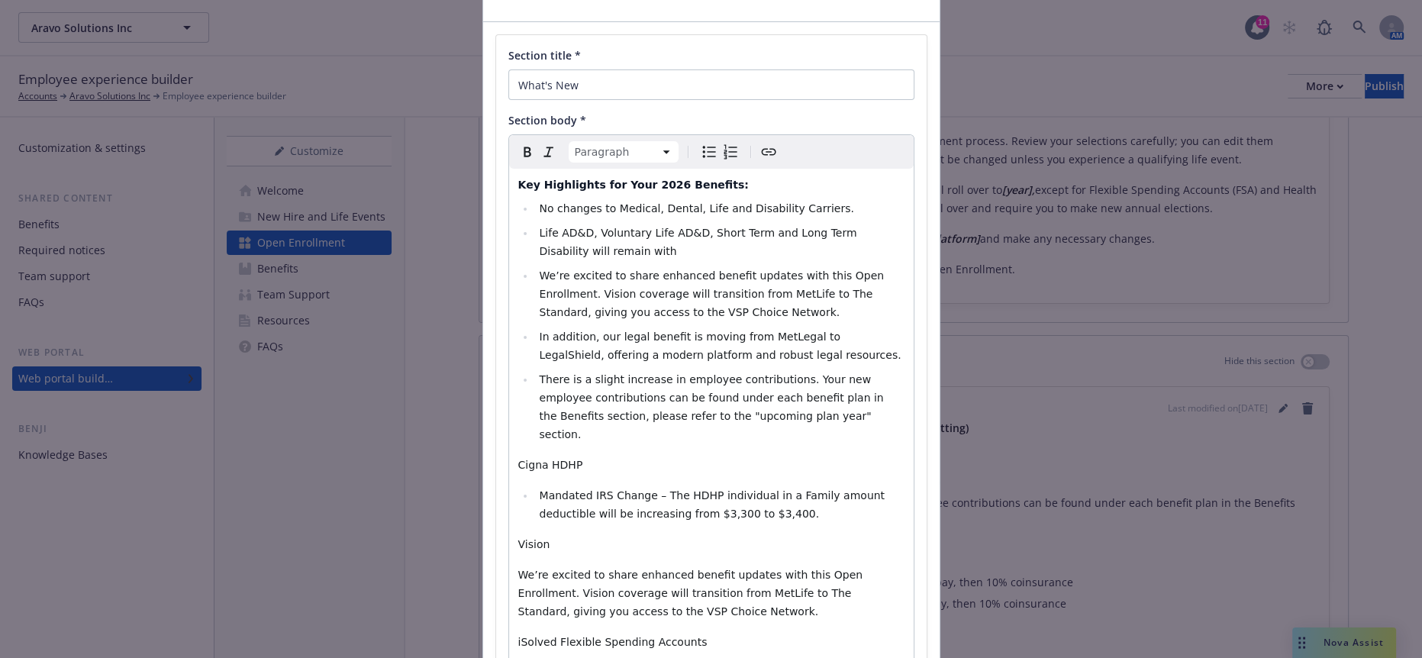
click at [595, 371] on div "Key Highlights for Your 2026 Benefits: No changes to Medical, Dental, Life and …" at bounding box center [711, 546] width 405 height 754
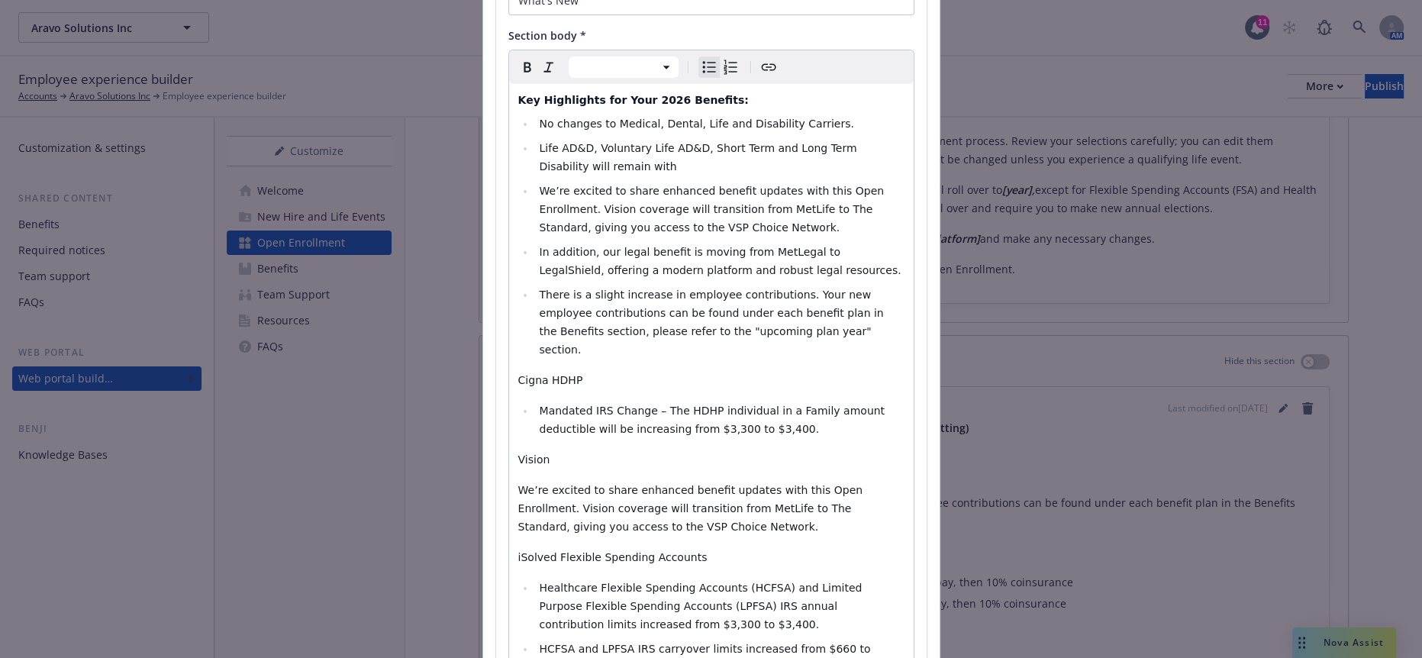
select select "paragraph"
drag, startPoint x: 666, startPoint y: 434, endPoint x: 490, endPoint y: 435, distance: 176.3
click at [496, 435] on div "Section title * What's New Section body * Paragraph Paragraph Heading 1 Heading…" at bounding box center [711, 400] width 431 height 901
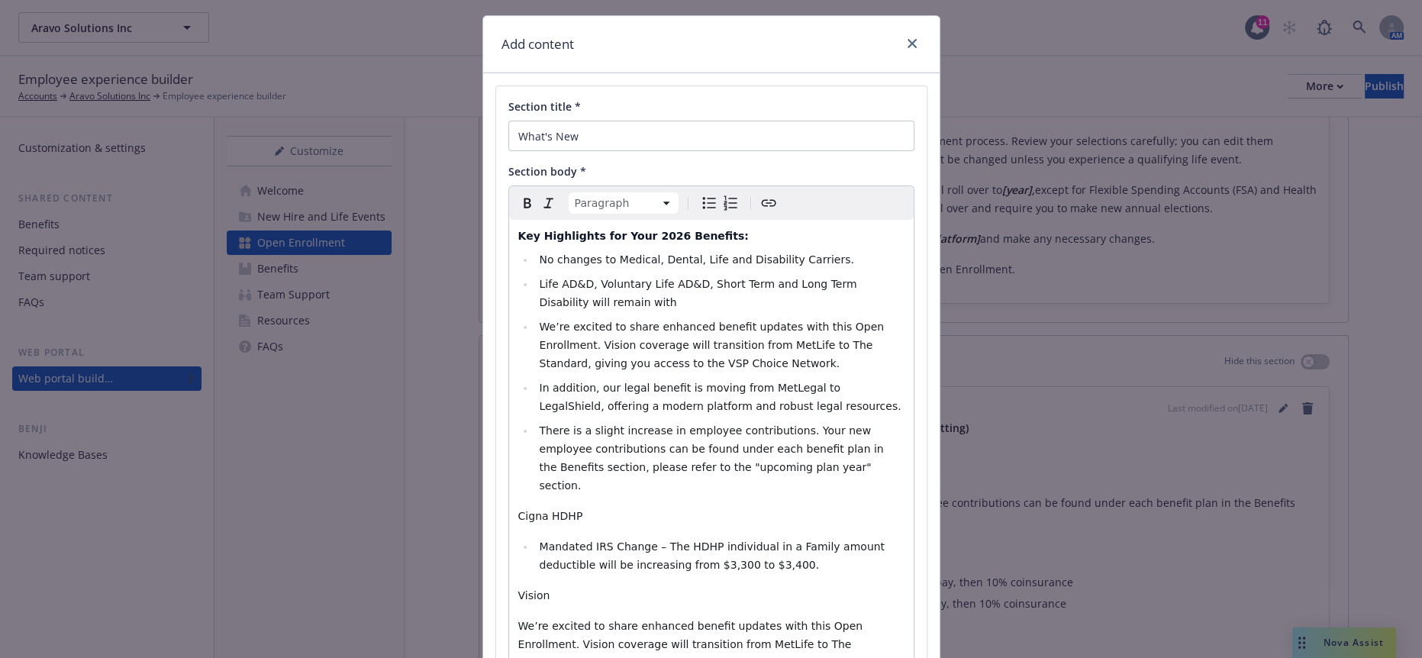
scroll to position [0, 0]
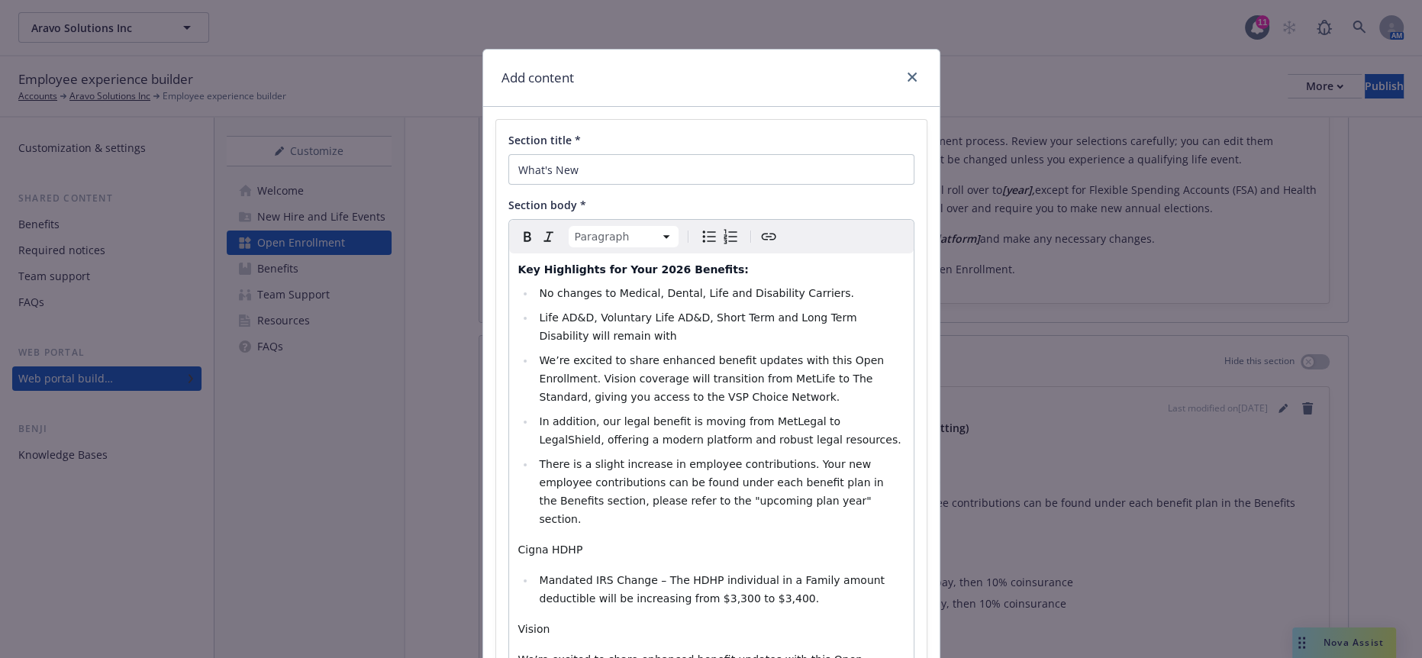
click at [519, 227] on icon "Bold" at bounding box center [527, 236] width 18 height 18
click at [574, 620] on p "Vision" at bounding box center [711, 629] width 386 height 18
drag, startPoint x: 499, startPoint y: 540, endPoint x: 488, endPoint y: 540, distance: 11.5
click at [496, 540] on div "Section title * What's New Section body * Paragraph Paragraph Heading 1 Heading…" at bounding box center [711, 570] width 431 height 901
click at [518, 227] on icon "Bold" at bounding box center [527, 236] width 18 height 18
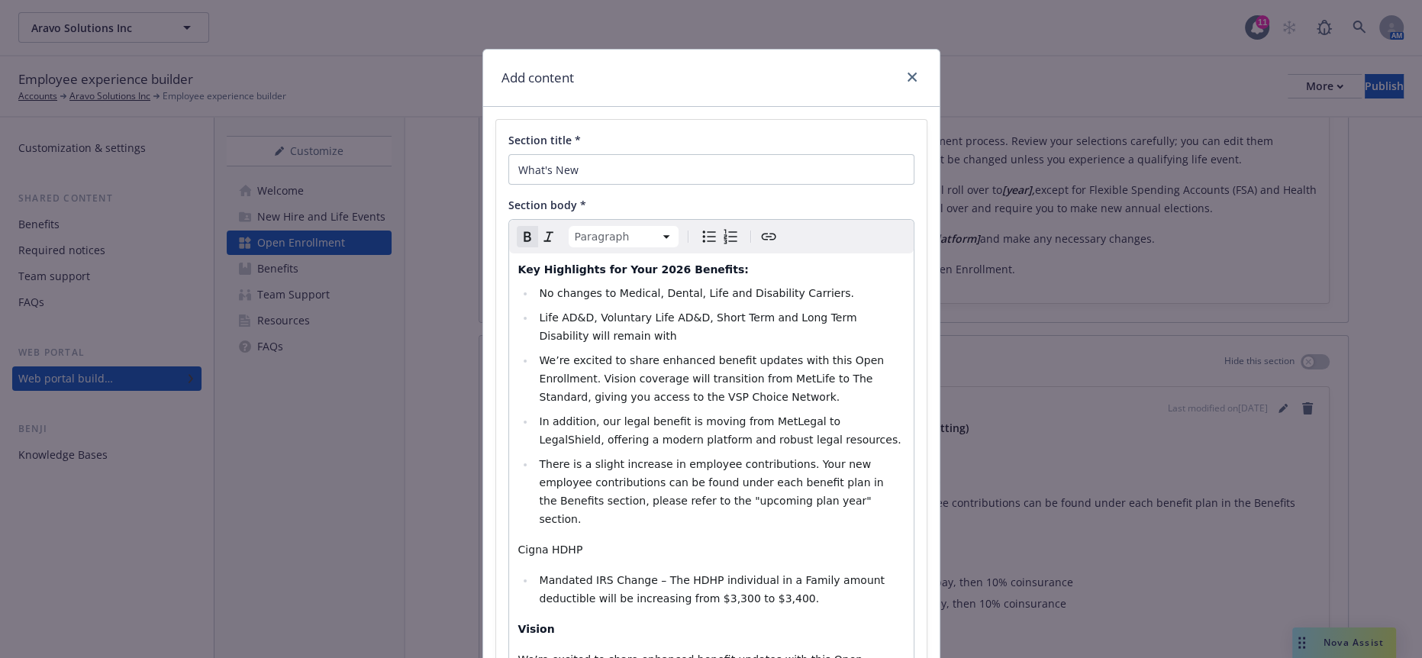
click at [518, 623] on strong "Vision" at bounding box center [536, 629] width 37 height 12
click at [594, 351] on li "We’re excited to share enhanced benefit updates with this Open Enrollment. Visi…" at bounding box center [719, 378] width 369 height 55
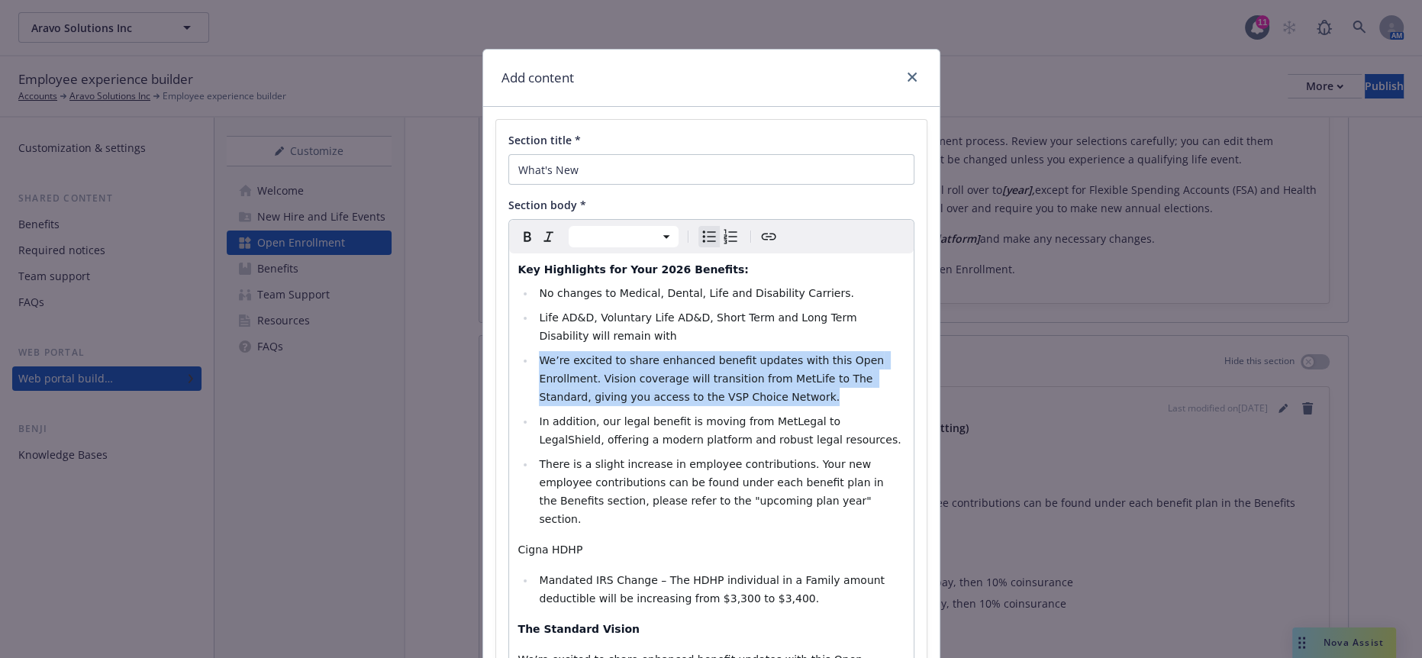
drag, startPoint x: 594, startPoint y: 345, endPoint x: 515, endPoint y: 308, distance: 87.8
click at [518, 308] on ul "No changes to Medical, Dental, Life and Disability Carriers. Life AD&D, Volunta…" at bounding box center [711, 406] width 386 height 244
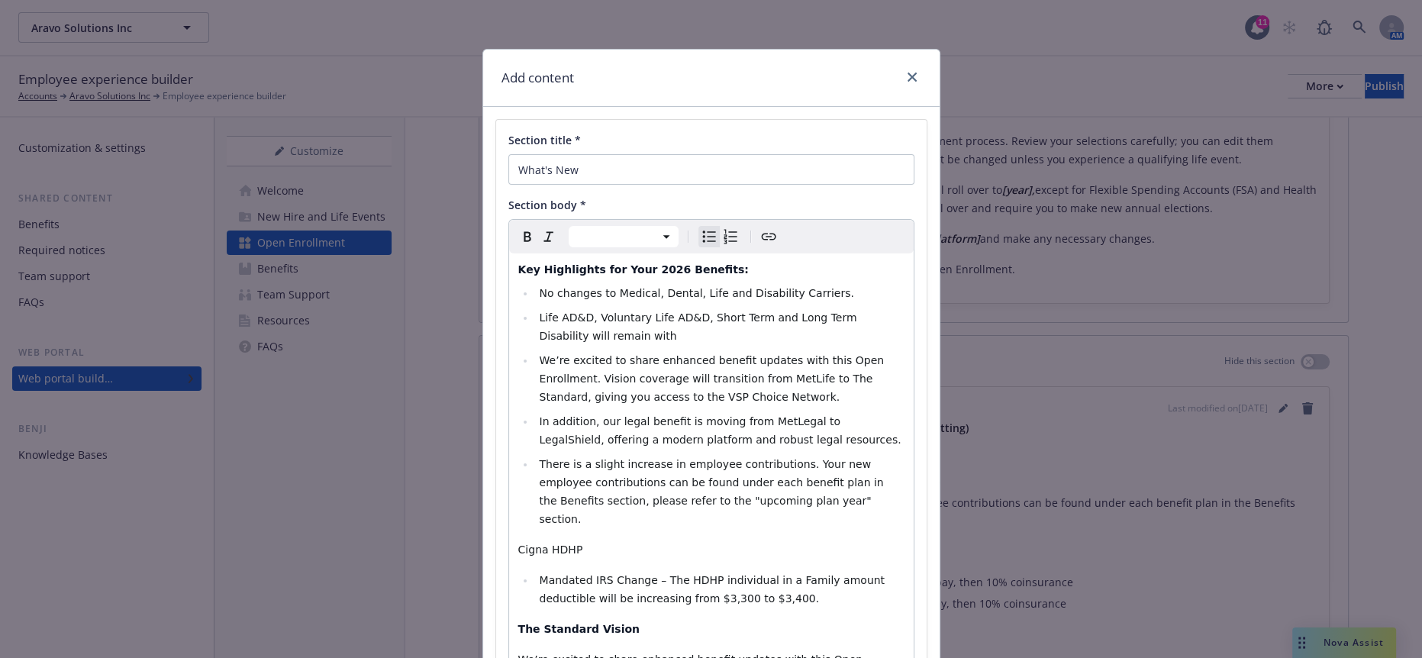
click at [585, 415] on span "In addition, our legal benefit is moving from MetLegal to LegalShield, offering…" at bounding box center [720, 430] width 362 height 31
click at [711, 412] on li "In addition, our legal benefit is moving from MetLegal to LegalShield, offering…" at bounding box center [719, 430] width 369 height 37
click at [636, 455] on li "There is a slight increase in employee contributions. Your new employee contrib…" at bounding box center [719, 491] width 369 height 73
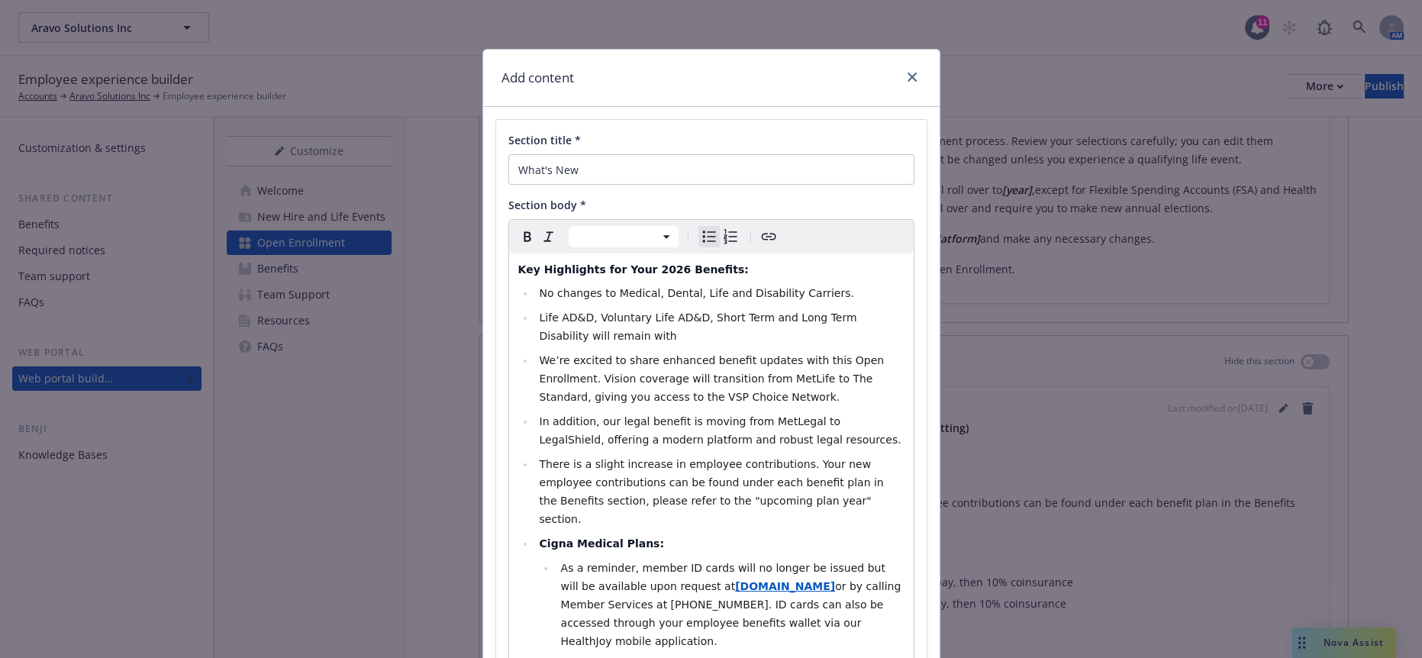
drag, startPoint x: 660, startPoint y: 533, endPoint x: 875, endPoint y: 498, distance: 217.4
click at [875, 559] on li "As a reminder, member ID cards will no longer be issued but will be available u…" at bounding box center [730, 605] width 348 height 92
drag, startPoint x: 890, startPoint y: 502, endPoint x: 704, endPoint y: 535, distance: 189.3
click at [704, 559] on li "As a reminder, member ID cards will no longer be issued but will be available u…" at bounding box center [730, 605] width 348 height 92
click at [688, 559] on li "As a reminder, member ID cards will no longer be issued but will be available u…" at bounding box center [730, 605] width 348 height 92
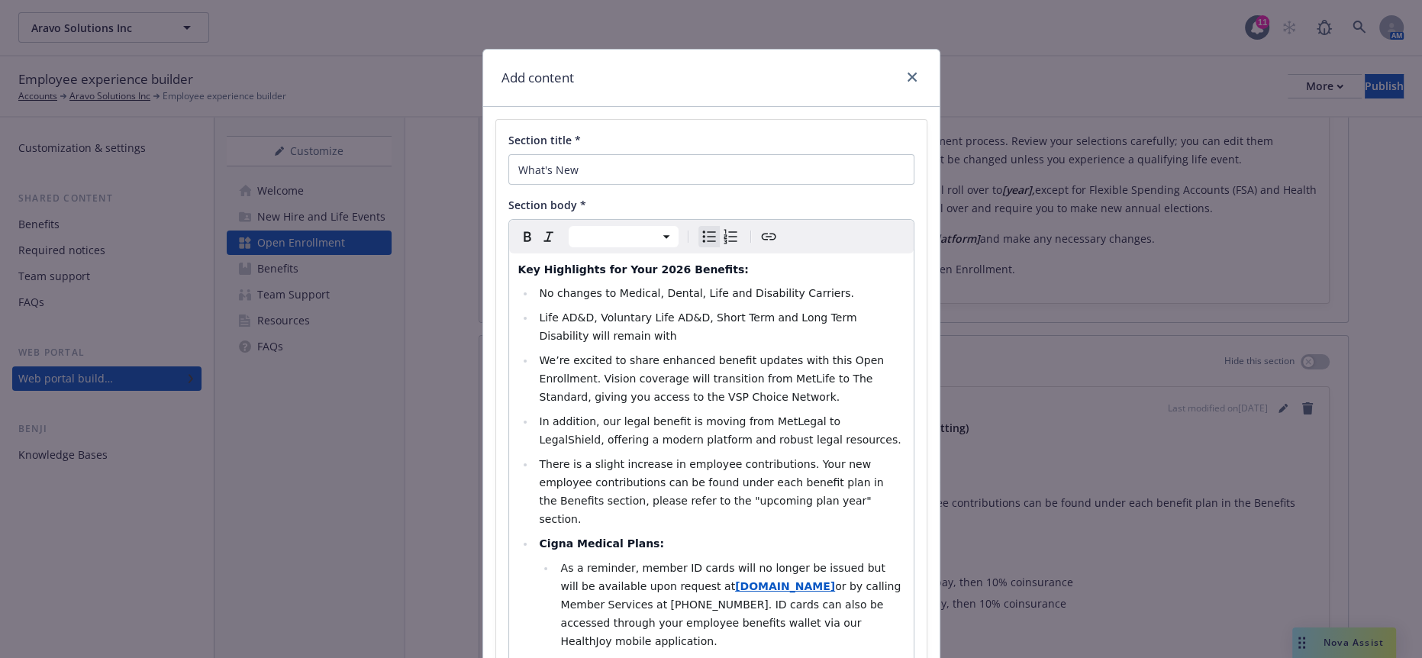
drag, startPoint x: 640, startPoint y: 537, endPoint x: 513, endPoint y: 454, distance: 151.8
click at [518, 454] on ul "No changes to Medical, Dental, Life and Disability Carriers. Life AD&D, Volunta…" at bounding box center [711, 467] width 386 height 366
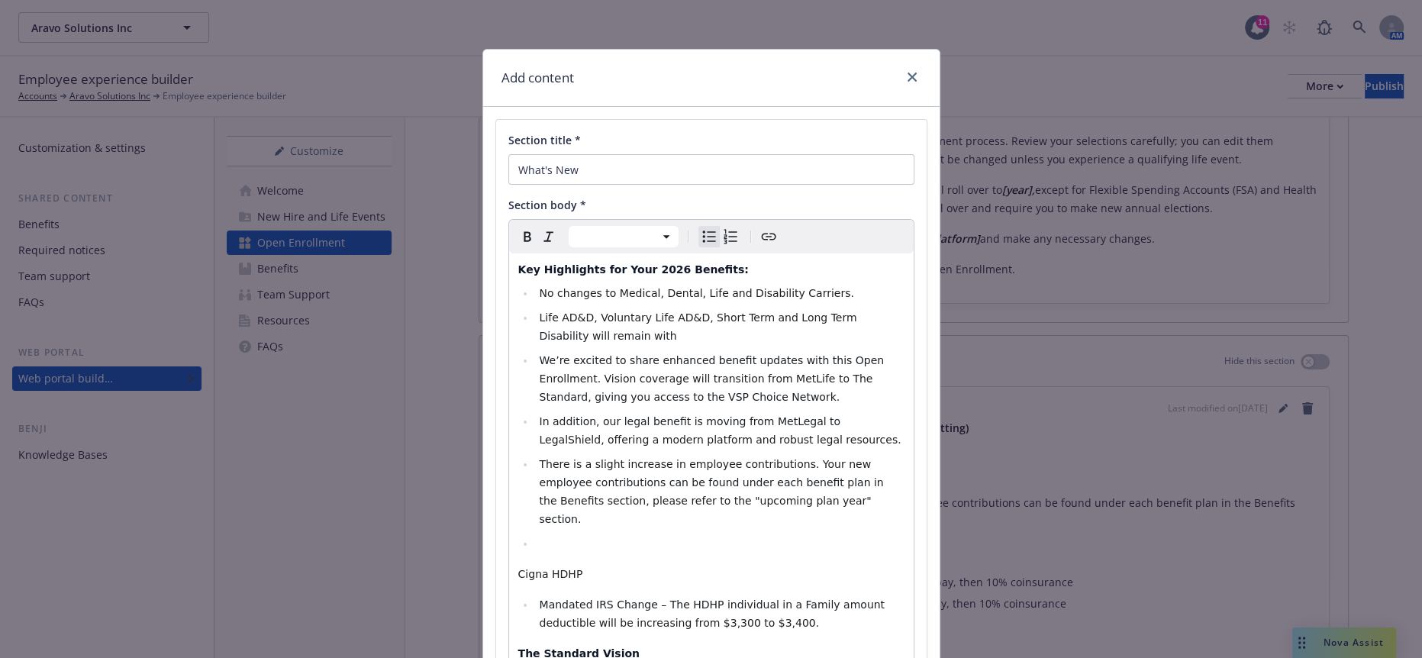
click at [547, 534] on li "editable markdown" at bounding box center [719, 543] width 369 height 18
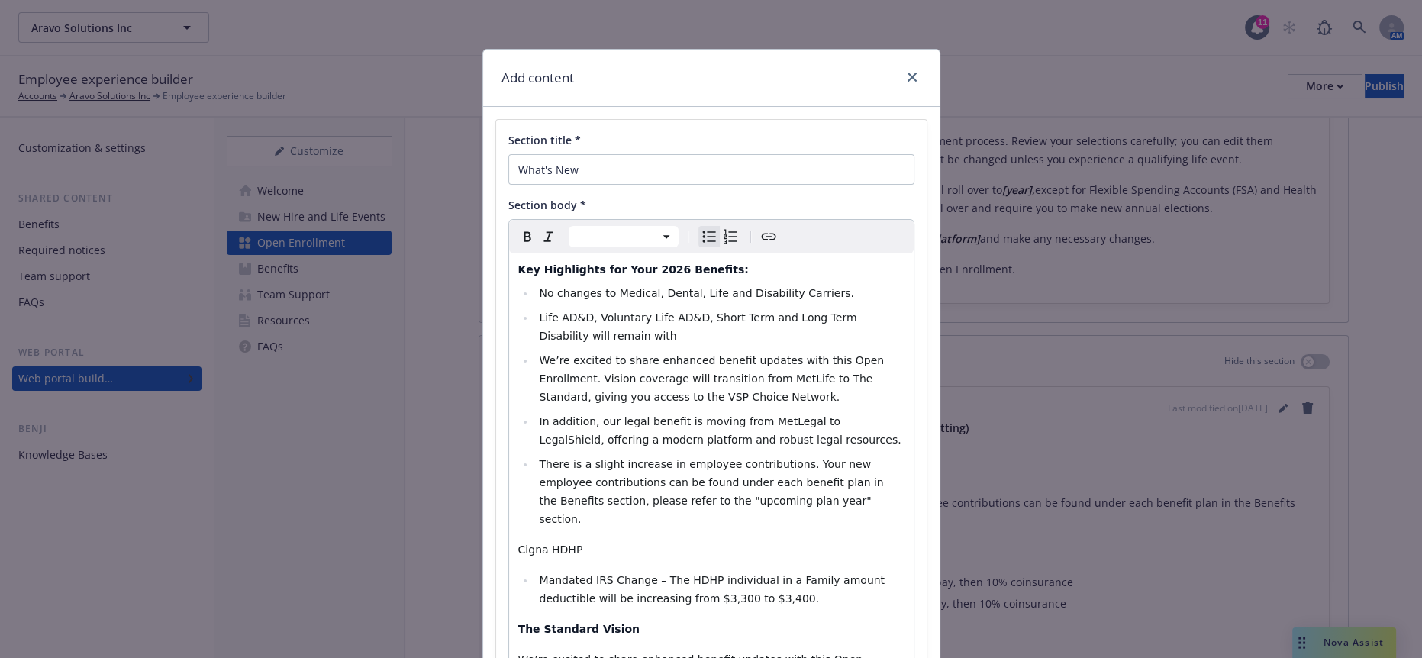
select select "paragraph"
drag, startPoint x: 574, startPoint y: 464, endPoint x: 495, endPoint y: 461, distance: 78.7
click at [496, 461] on div "Section title * What's New Section body * Paragraph Paragraph Heading 1 Heading…" at bounding box center [711, 570] width 431 height 901
click at [521, 227] on icon "Bold" at bounding box center [527, 236] width 18 height 18
click at [653, 482] on div "Key Highlights for Your 2026 Benefits: No changes to Medical, Dental, Life and …" at bounding box center [711, 630] width 405 height 754
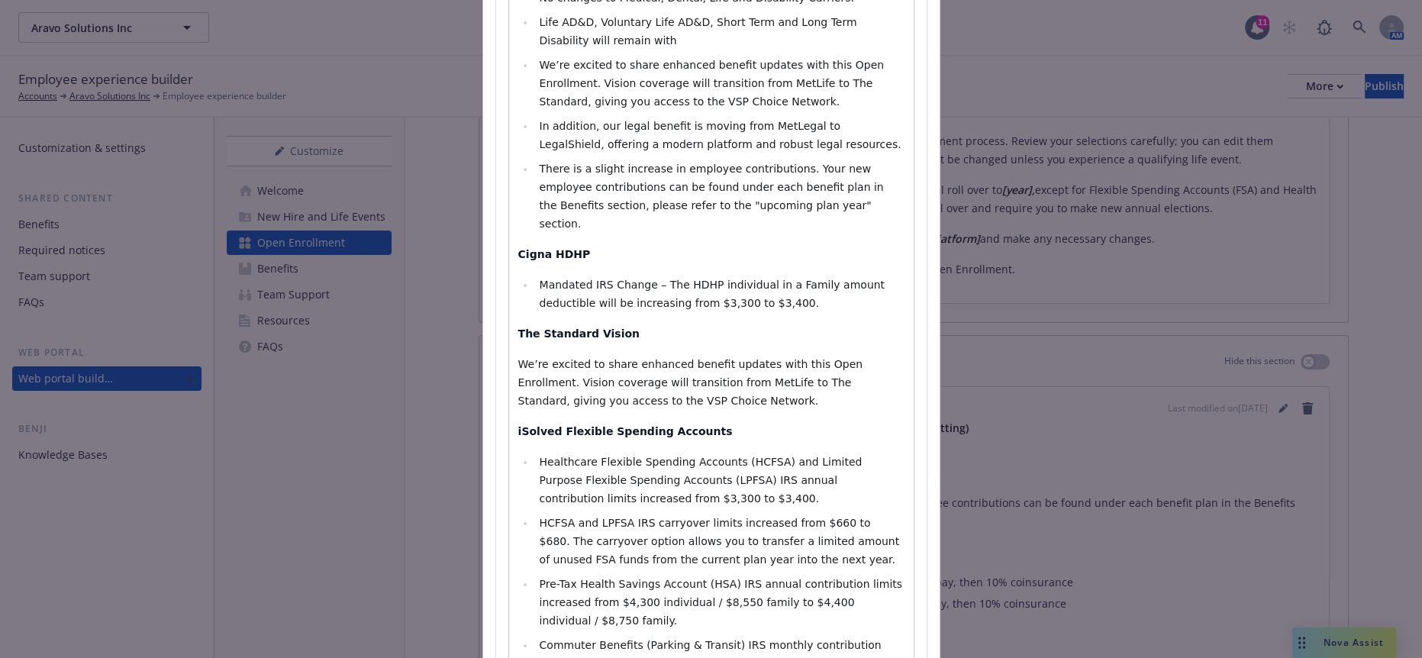
scroll to position [211, 0]
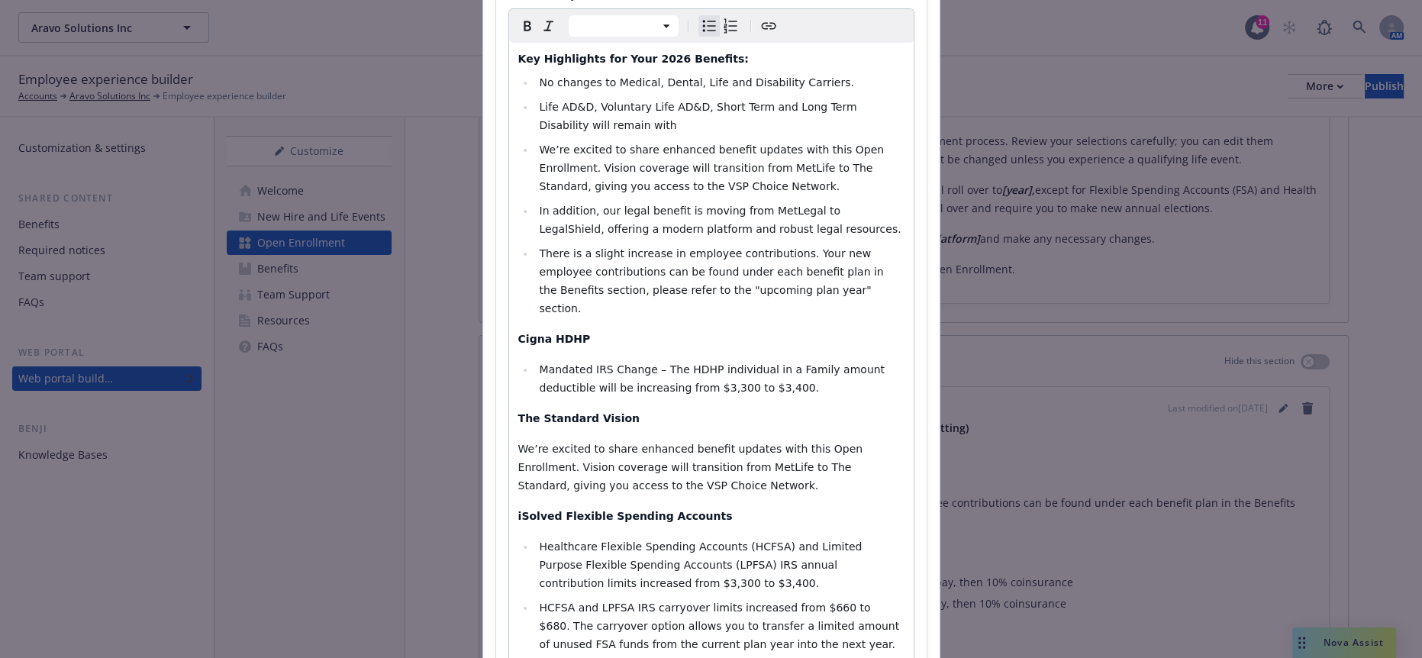
click at [722, 360] on li "Mandated IRS Change – The HDHP individual in a Family amount deductible will be…" at bounding box center [719, 378] width 369 height 37
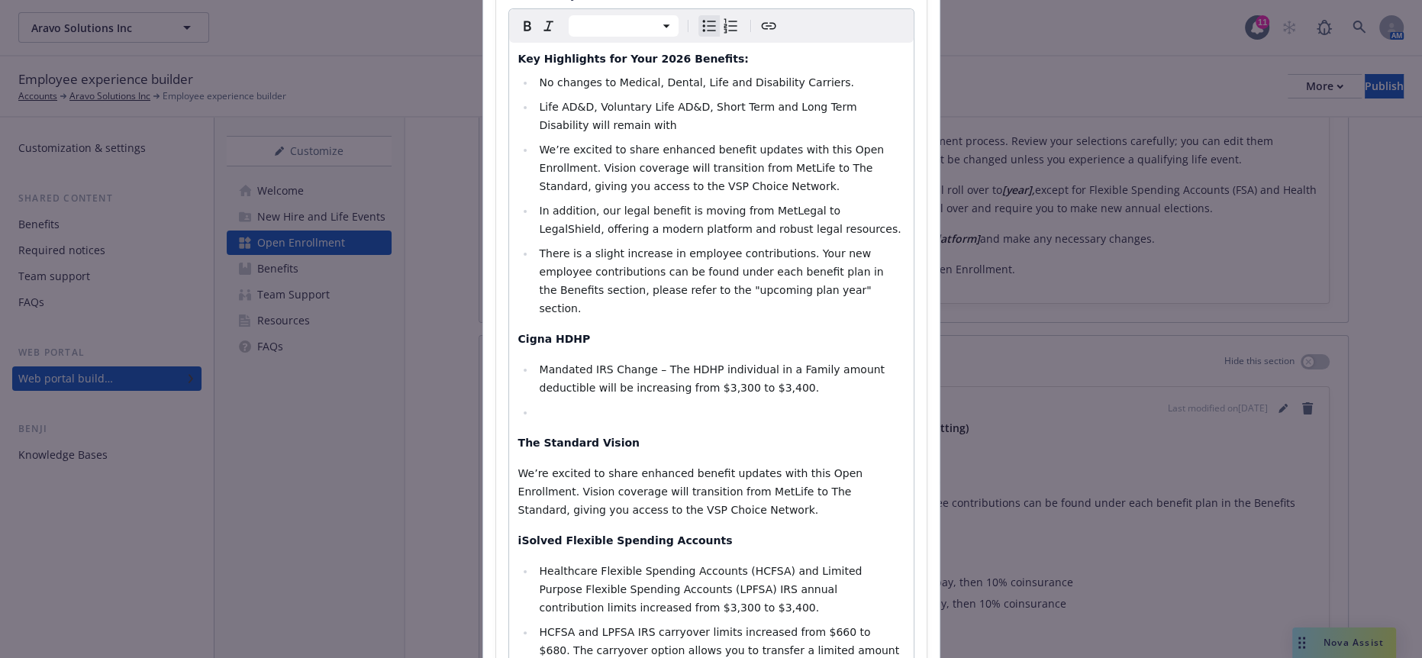
select select "paragraph"
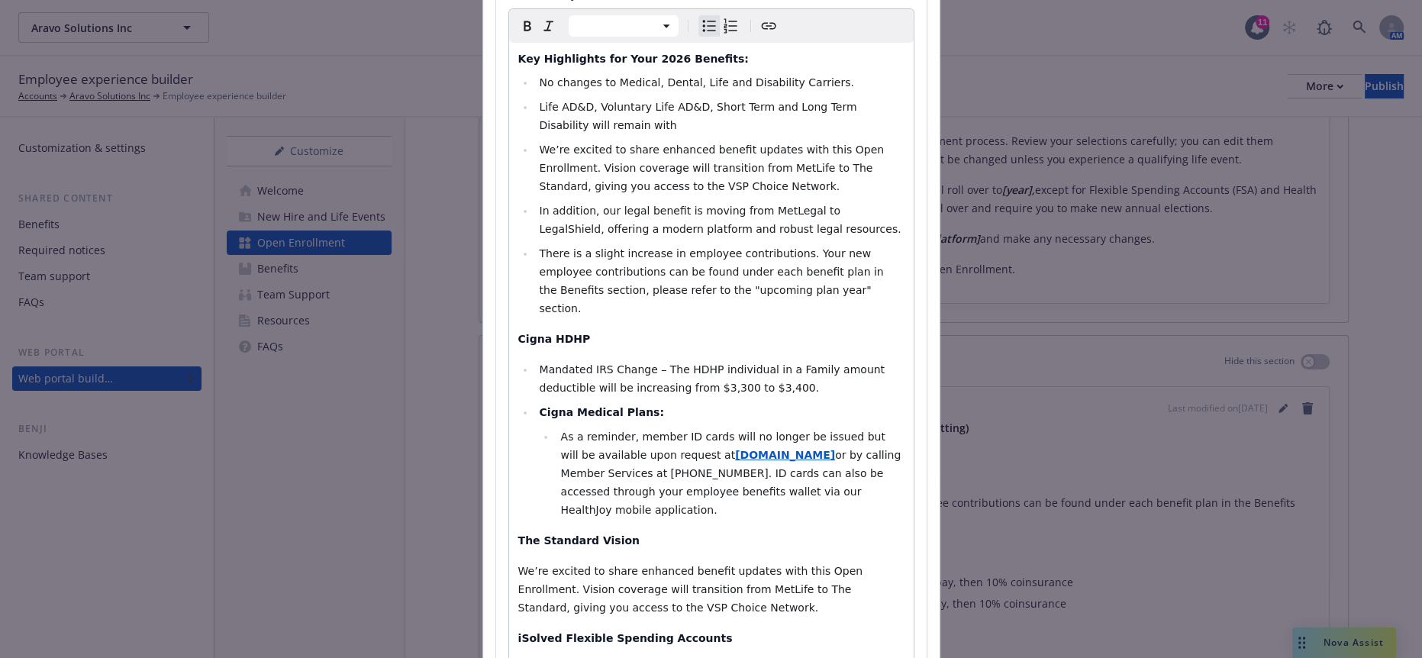
click at [535, 403] on li "Cigna Medical Plans:" at bounding box center [719, 412] width 369 height 18
click at [702, 21] on icon "Bulleted list" at bounding box center [708, 26] width 13 height 11
select select "paragraph"
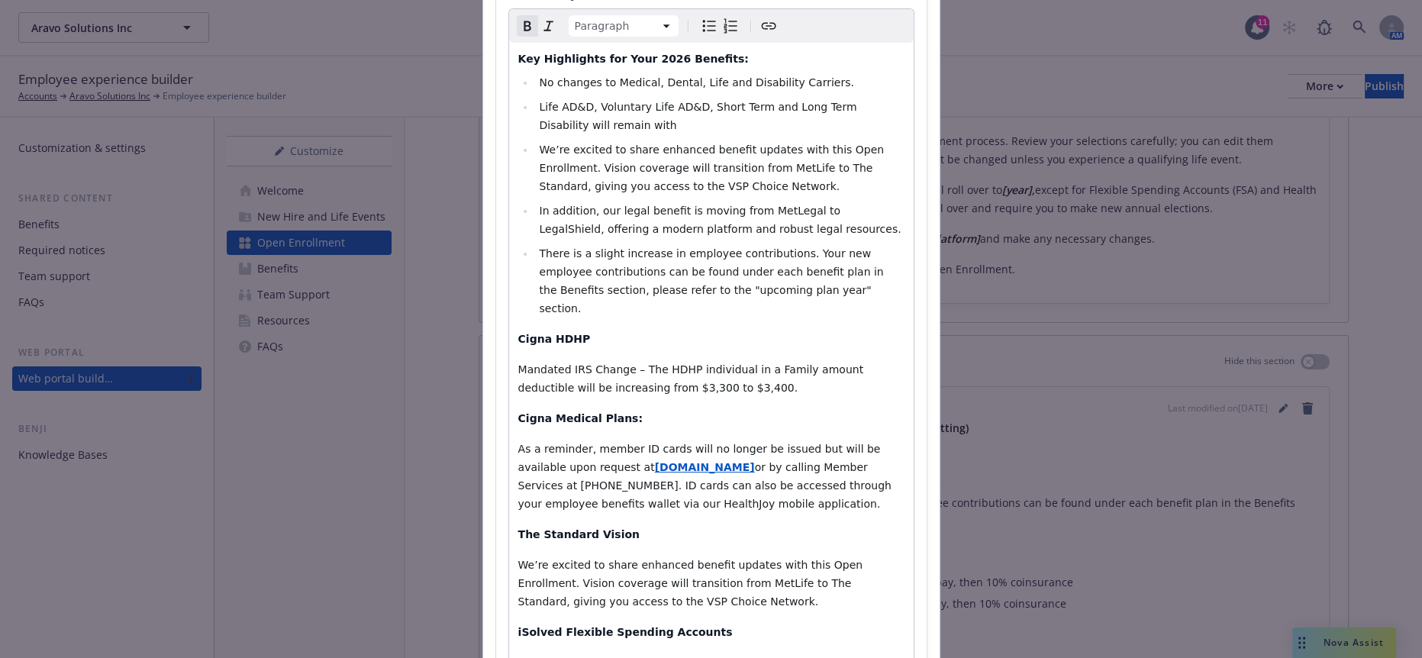
click at [563, 443] on span "As a reminder, member ID cards will no longer be issued but will be available u…" at bounding box center [701, 458] width 366 height 31
drag, startPoint x: 875, startPoint y: 383, endPoint x: 475, endPoint y: 353, distance: 401.1
click at [482, 353] on div "Add content Section title * What's New Section body * Paragraph Paragraph Headi…" at bounding box center [711, 423] width 458 height 1170
click at [799, 461] on span "or by calling Member Services at (866) 494-2111. ID cards can also be accessed …" at bounding box center [706, 485] width 377 height 49
click at [800, 440] on p "As a reminder, member ID cards will no longer be issued but will be available u…" at bounding box center [711, 476] width 386 height 73
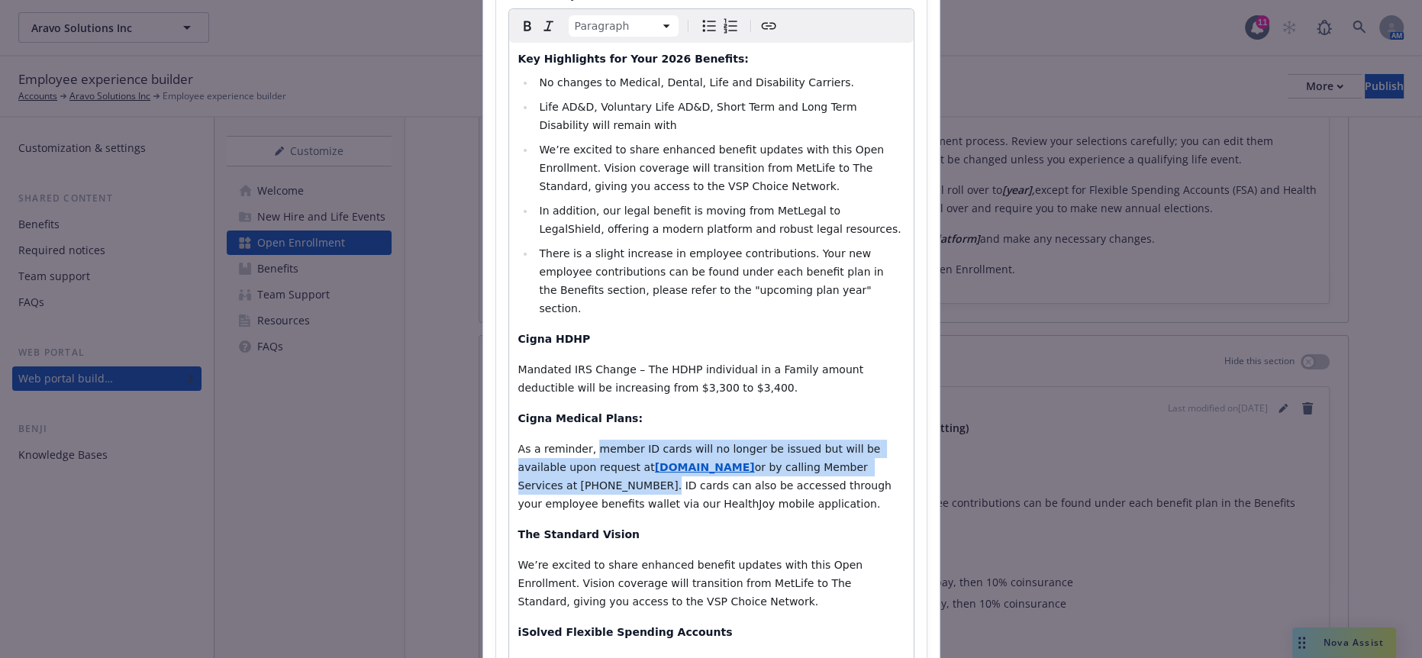
drag, startPoint x: 802, startPoint y: 366, endPoint x: 570, endPoint y: 350, distance: 232.6
click at [570, 440] on p "As a reminder, member ID cards will no longer be issued but will be available u…" at bounding box center [711, 476] width 386 height 73
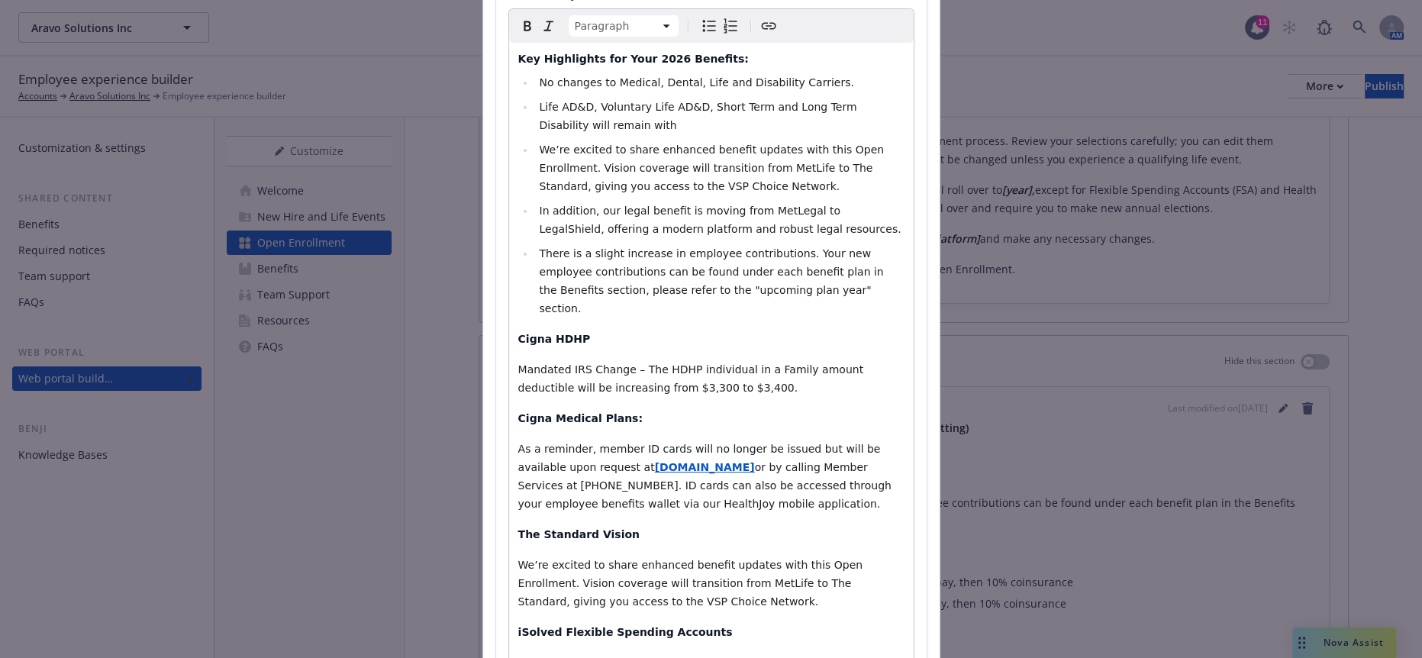
click at [790, 397] on div "Key Highlights for Your 2026 Benefits: No changes to Medical, Dental, Life and …" at bounding box center [711, 478] width 405 height 870
drag, startPoint x: 860, startPoint y: 389, endPoint x: 492, endPoint y: 323, distance: 373.0
click at [496, 323] on div "Section title * What's New Section body * Paragraph Paragraph Heading 1 Heading…" at bounding box center [711, 417] width 431 height 1017
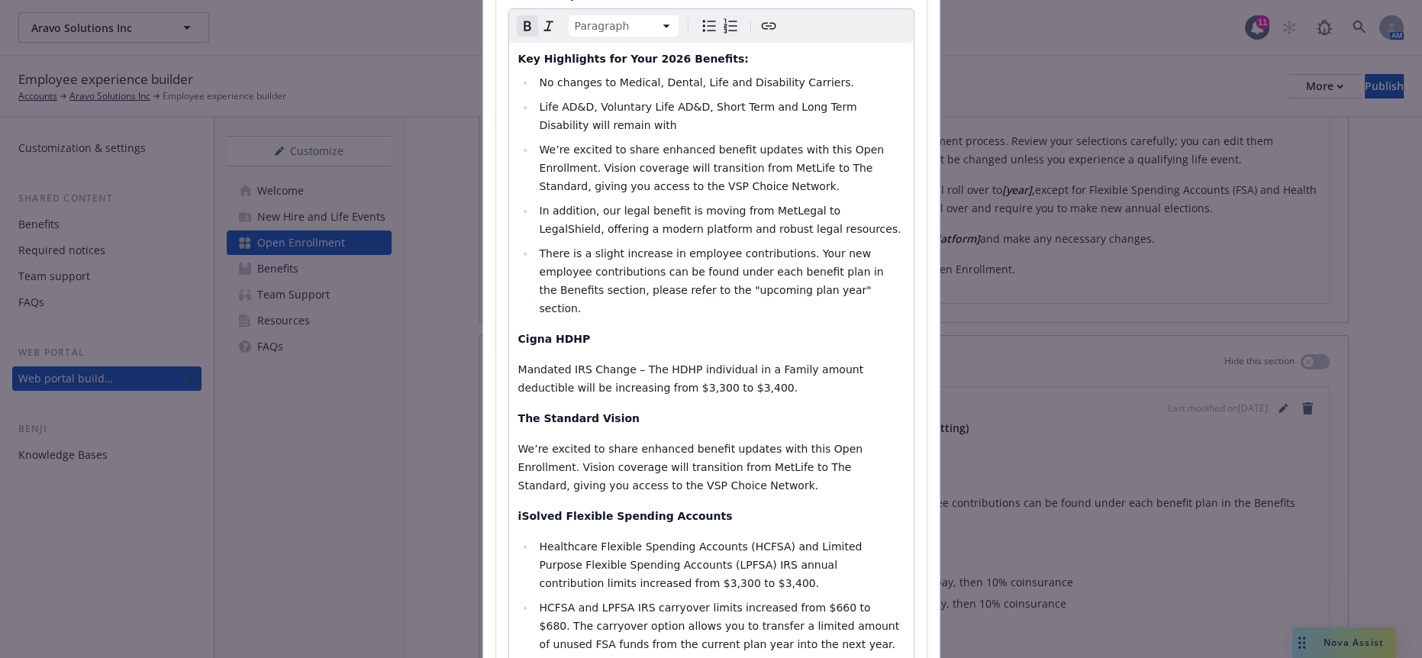
click at [740, 409] on p "The Standard Vision" at bounding box center [711, 418] width 386 height 18
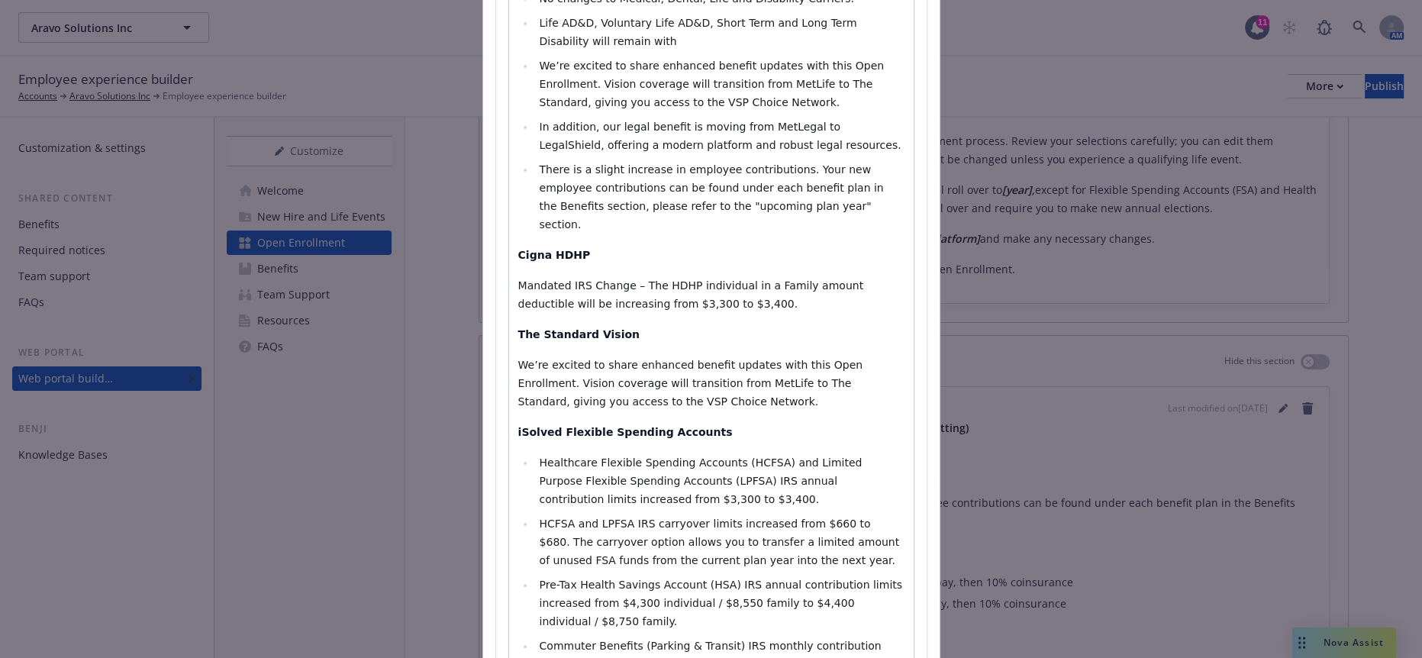
scroll to position [295, 0]
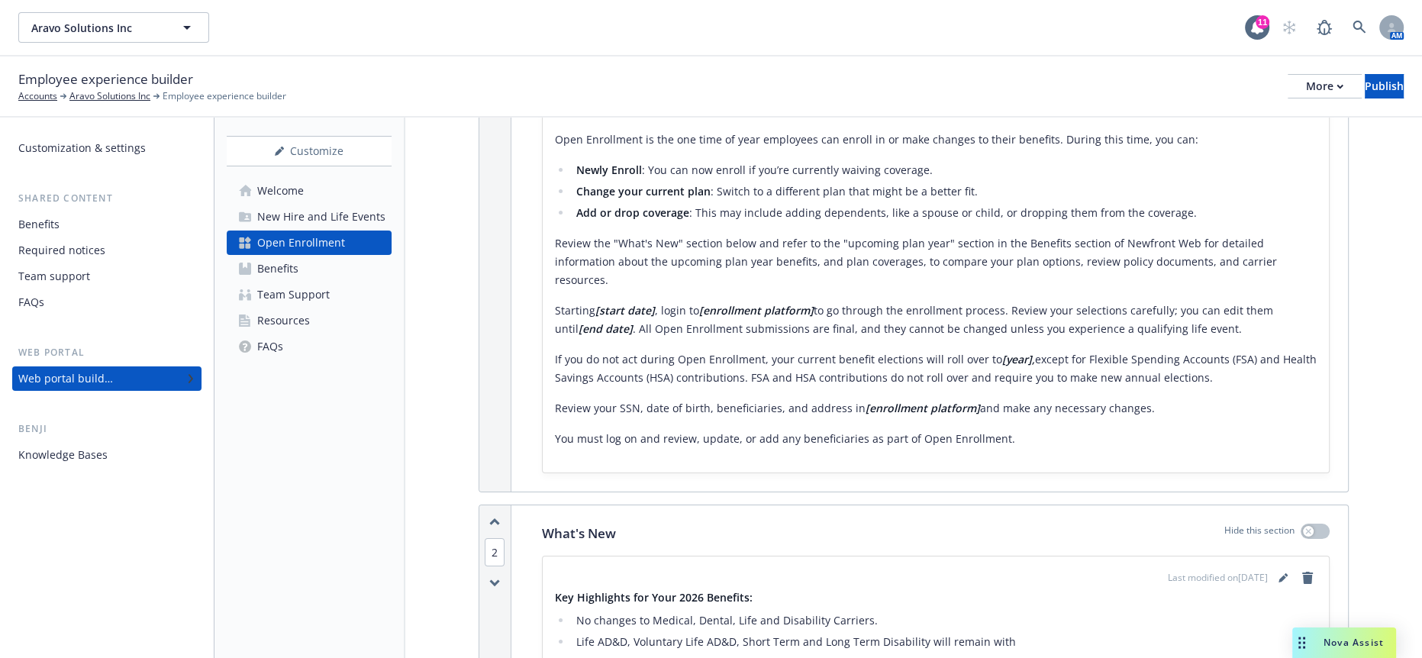
scroll to position [85, 0]
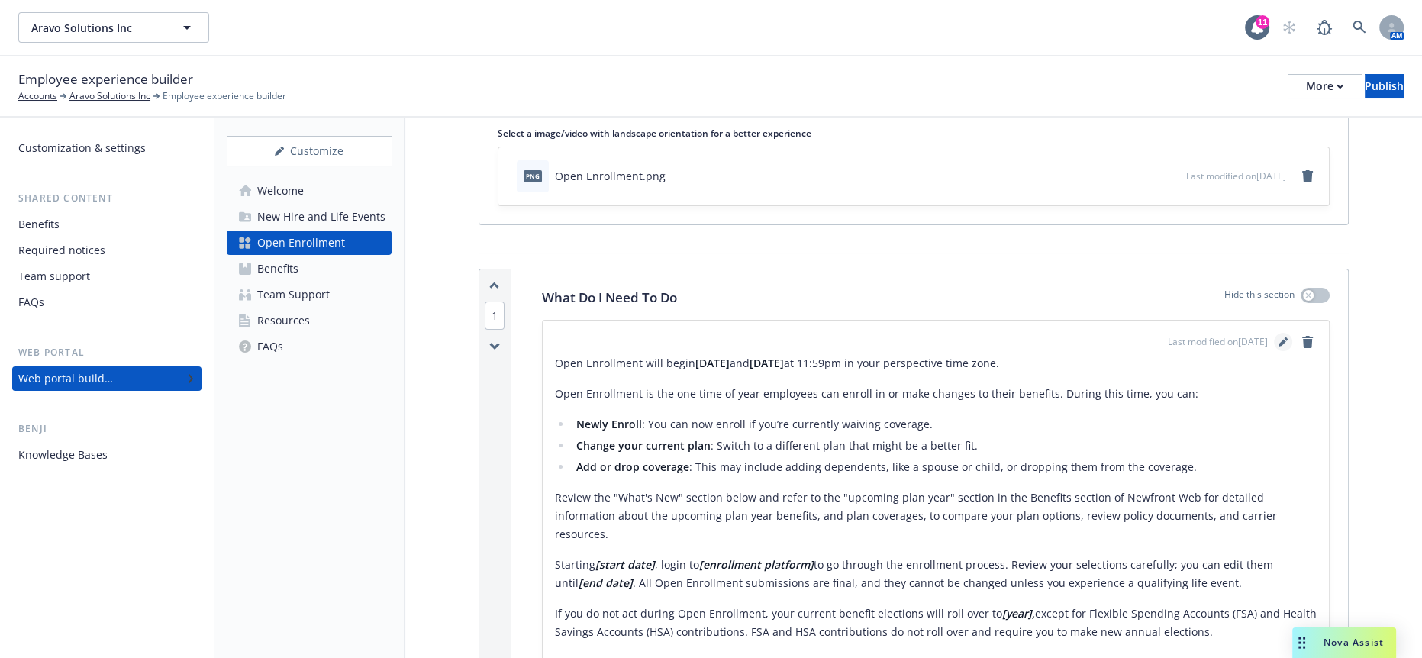
click at [1280, 337] on icon "editPencil" at bounding box center [1283, 341] width 9 height 9
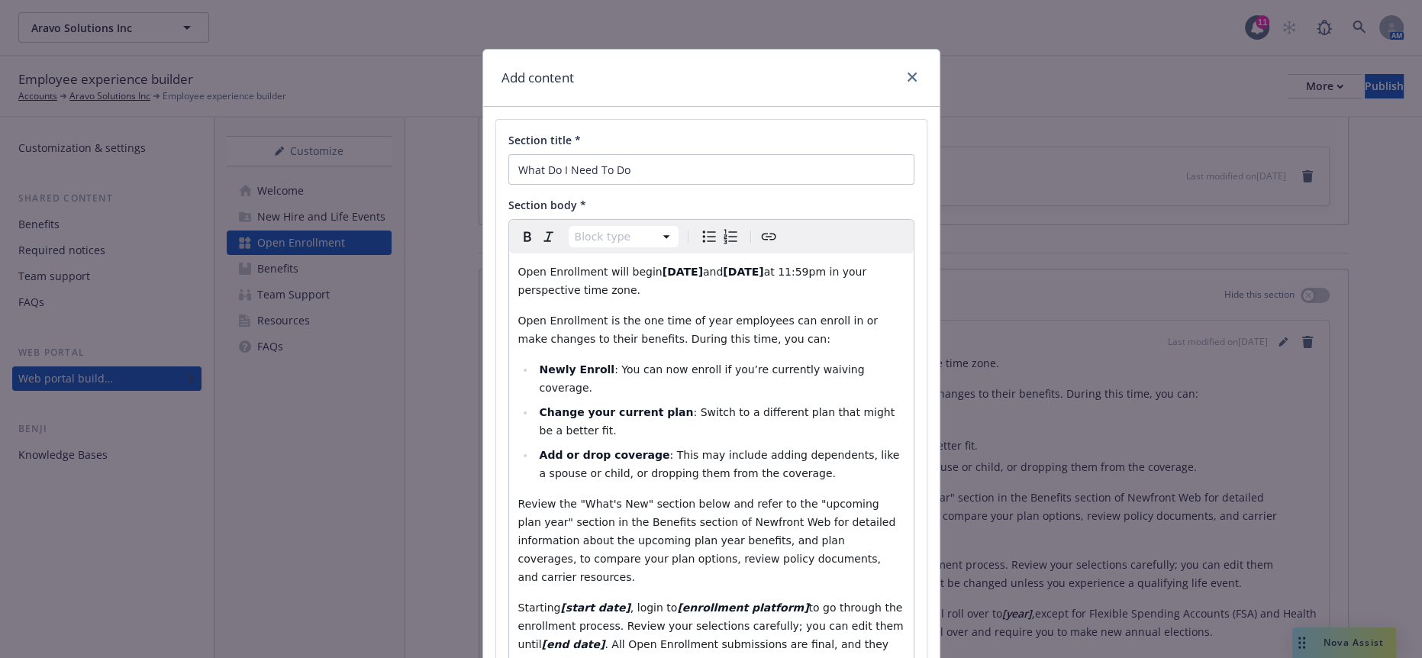
drag, startPoint x: 611, startPoint y: 274, endPoint x: 543, endPoint y: 277, distance: 68.0
click at [581, 277] on p "Open Enrollment will begin November 10 and November 23 at 11:59pm in your persp…" at bounding box center [711, 281] width 386 height 37
click at [619, 266] on span "Open Enrollment will begin" at bounding box center [590, 272] width 144 height 12
click at [651, 266] on strong "November 10" at bounding box center [671, 272] width 40 height 12
click at [734, 266] on span "and" at bounding box center [744, 272] width 20 height 12
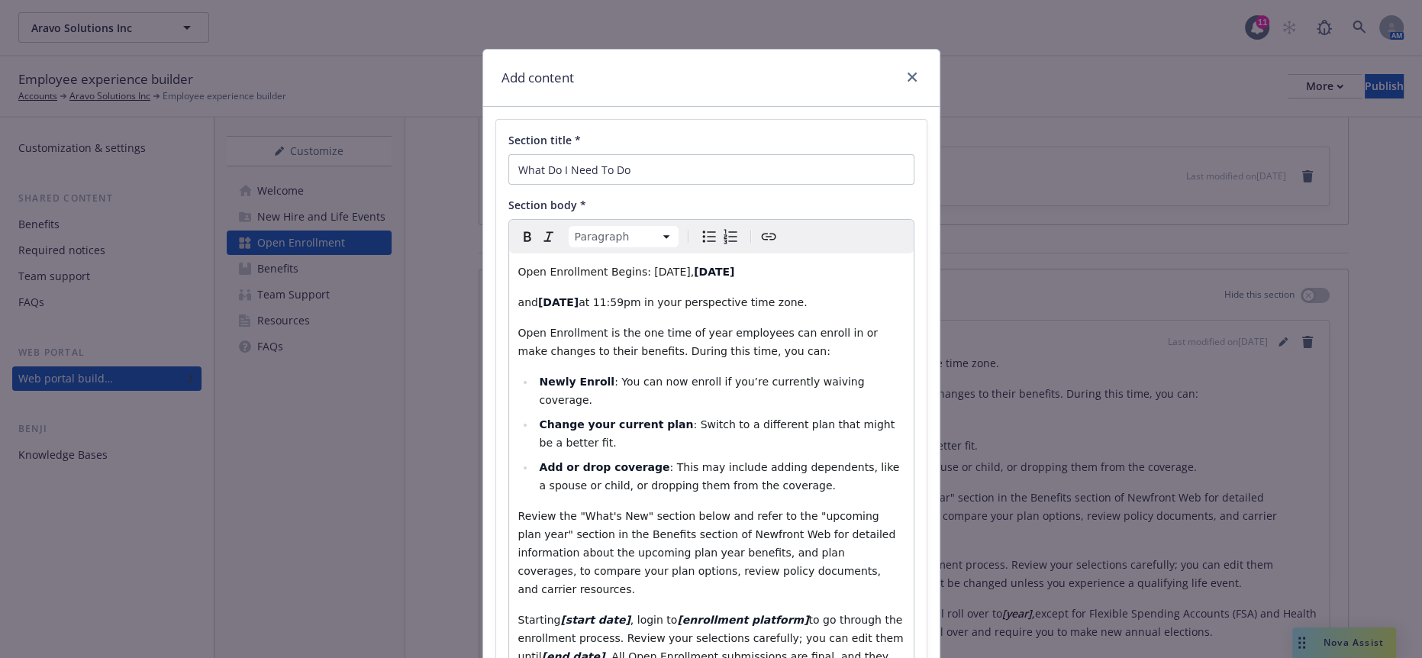
drag, startPoint x: 766, startPoint y: 282, endPoint x: 448, endPoint y: 270, distance: 318.6
click at [448, 270] on div "Add content Section title * What Do I Need To Do Section body * Paragraph Parag…" at bounding box center [711, 329] width 1422 height 658
click at [640, 293] on p "Open Enrollment Ends:" at bounding box center [711, 302] width 386 height 18
drag, startPoint x: 758, startPoint y: 283, endPoint x: 505, endPoint y: 227, distance: 258.9
click at [464, 237] on div "Add content Section title * What Do I Need To Do Section body * Paragraph Parag…" at bounding box center [711, 329] width 1422 height 658
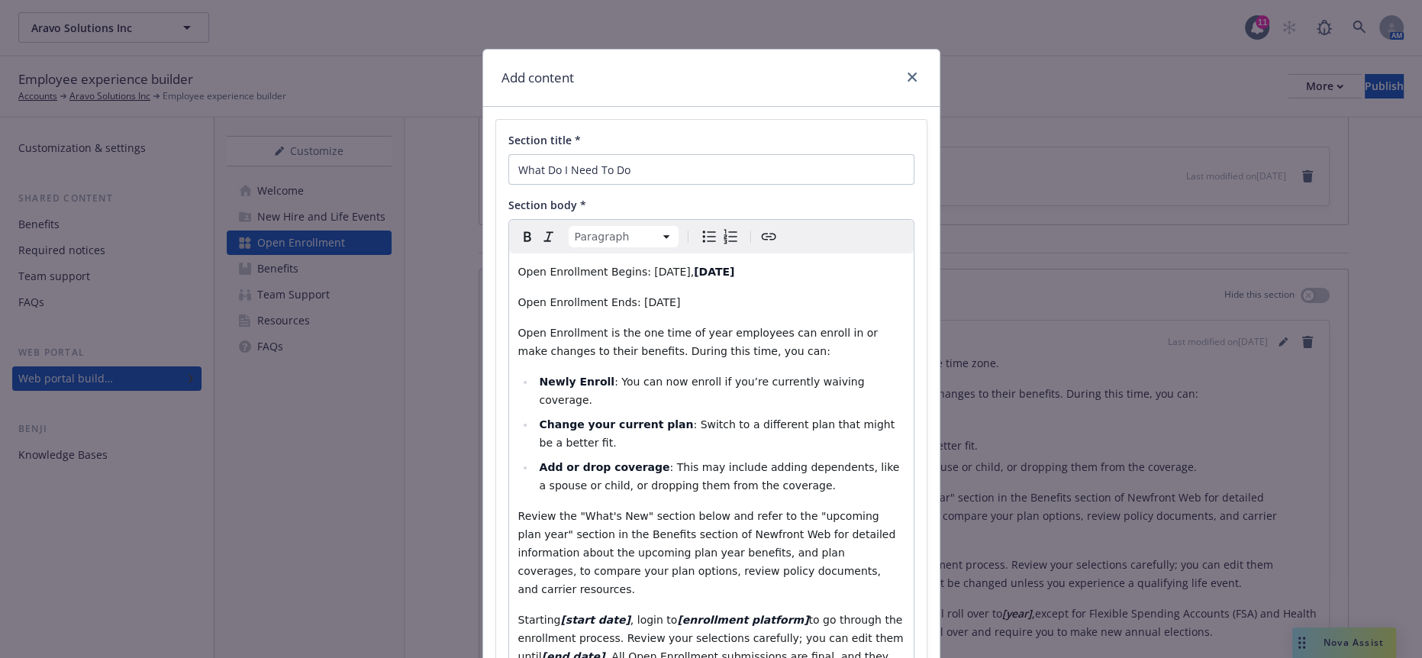
click at [518, 227] on span "Bold" at bounding box center [527, 236] width 18 height 18
click at [518, 227] on icon "Remove bold" at bounding box center [527, 236] width 18 height 18
click at [622, 298] on div "Open Enrollment Begins: Monday, November 10th, 2025 Open Enrollment Ends: Sunda…" at bounding box center [711, 573] width 405 height 641
drag, startPoint x: 606, startPoint y: 253, endPoint x: 526, endPoint y: 250, distance: 80.2
click at [468, 248] on div "Add content Section title * What Do I Need To Do Section body * Paragraph Parag…" at bounding box center [711, 329] width 1422 height 658
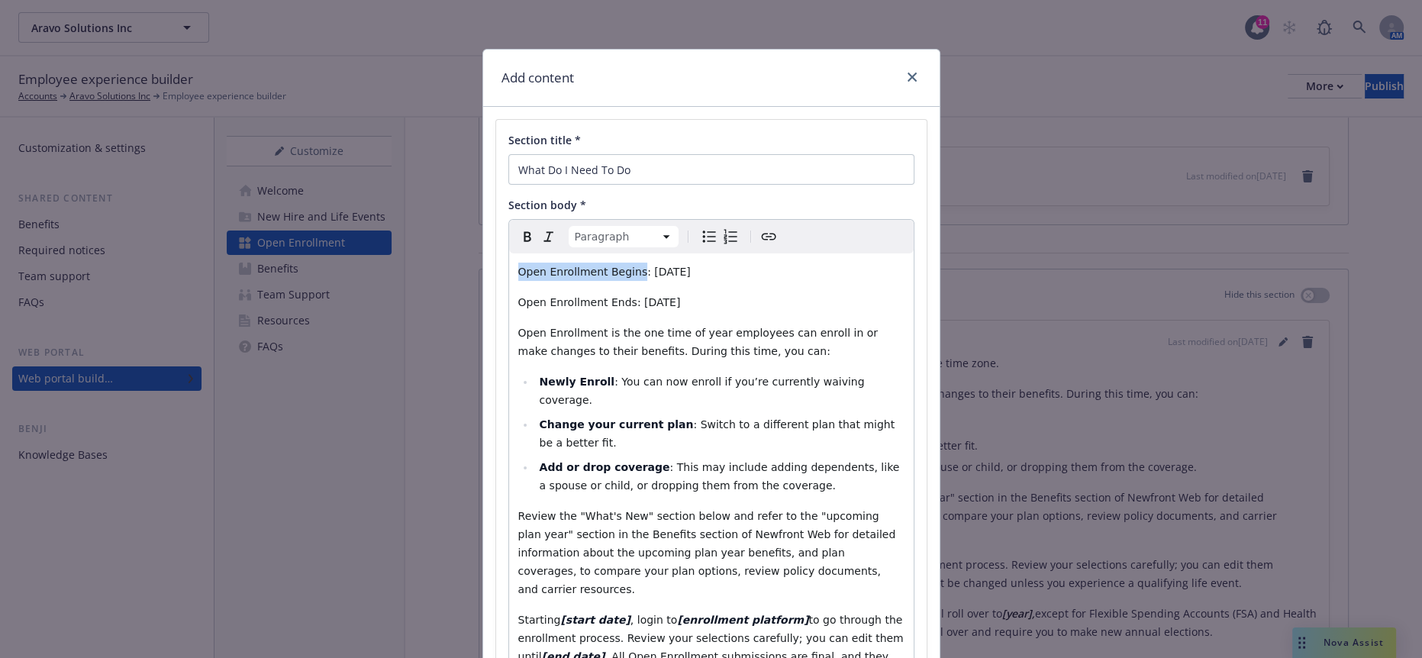
click at [563, 266] on span "Open Enrollment Begins: Monday, November 10th, 2025" at bounding box center [604, 272] width 173 height 12
drag, startPoint x: 612, startPoint y: 255, endPoint x: 490, endPoint y: 251, distance: 122.2
click at [496, 251] on div "Section title * What Do I Need To Do Section body * Paragraph Paragraph Heading…" at bounding box center [711, 514] width 431 height 788
click at [518, 227] on icon "Bold" at bounding box center [527, 236] width 18 height 18
click at [587, 295] on div "Open Enrollment Begins: Monday, November 10th, 2025 Open Enrollment Ends: Sunda…" at bounding box center [711, 573] width 405 height 641
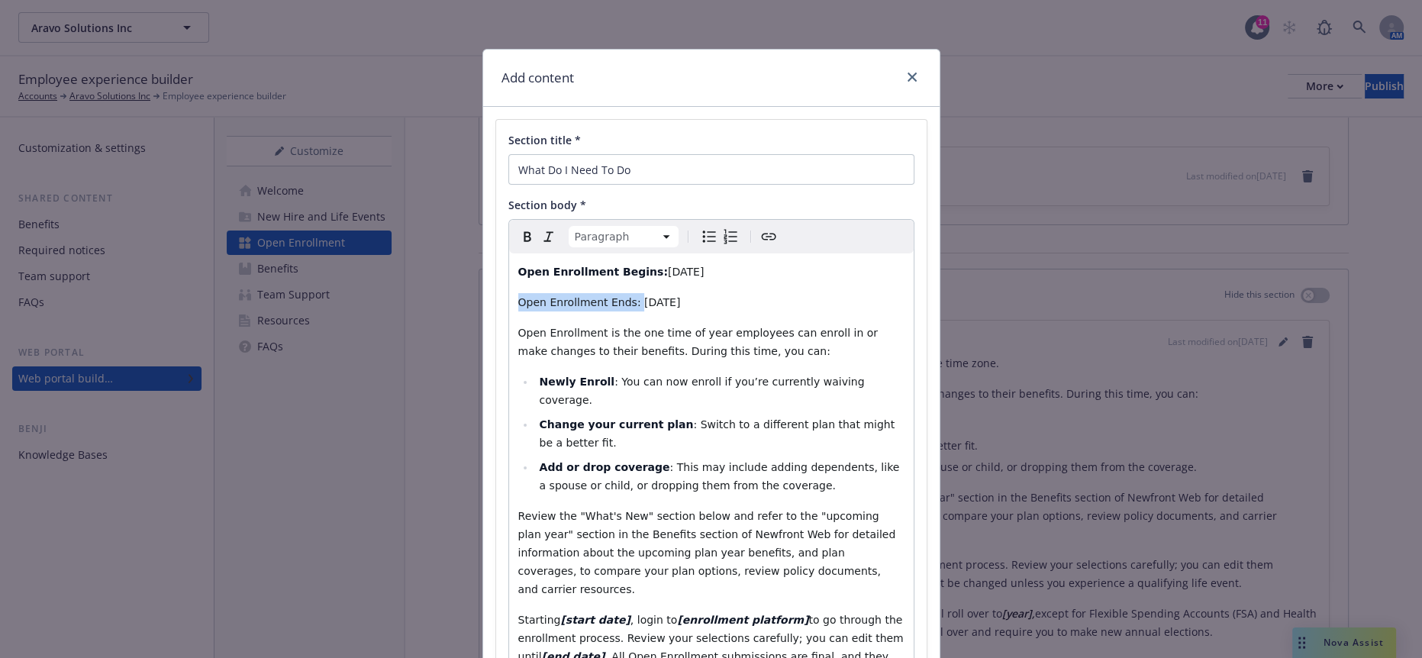
drag, startPoint x: 605, startPoint y: 282, endPoint x: 497, endPoint y: 264, distance: 109.2
click at [496, 273] on div "Section title * What Do I Need To Do Section body * Paragraph Paragraph Heading…" at bounding box center [711, 514] width 431 height 788
click at [524, 232] on icon "Bold" at bounding box center [527, 237] width 7 height 10
drag, startPoint x: 660, startPoint y: 350, endPoint x: 648, endPoint y: 330, distance: 23.6
click at [660, 376] on span ": You can now enroll if you’re currently waiving coverage." at bounding box center [703, 391] width 328 height 31
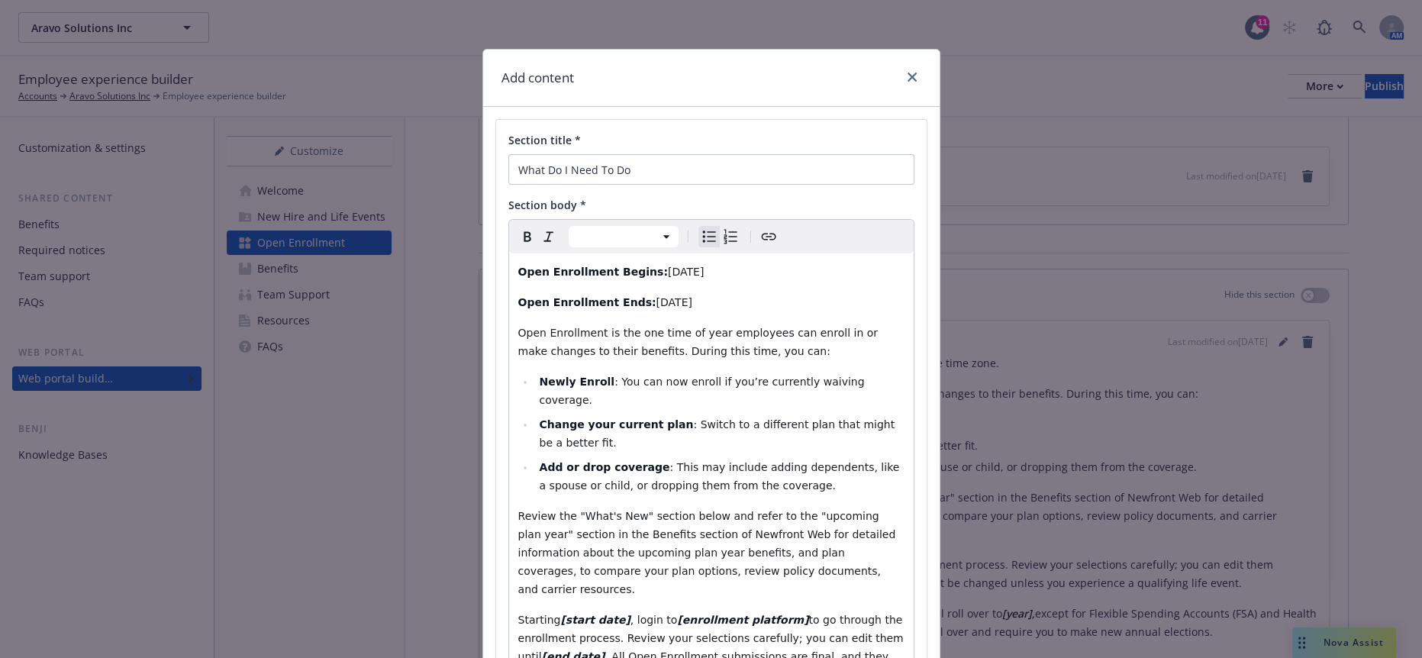
select select "paragraph"
drag, startPoint x: 590, startPoint y: 514, endPoint x: 541, endPoint y: 507, distance: 49.3
click at [560, 614] on strong "[start date]" at bounding box center [594, 620] width 69 height 12
drag, startPoint x: 785, startPoint y: 510, endPoint x: 685, endPoint y: 506, distance: 100.1
click at [685, 611] on p "Starting Monday, November 10th , login to [enrollment platform] to go through t…" at bounding box center [711, 647] width 386 height 73
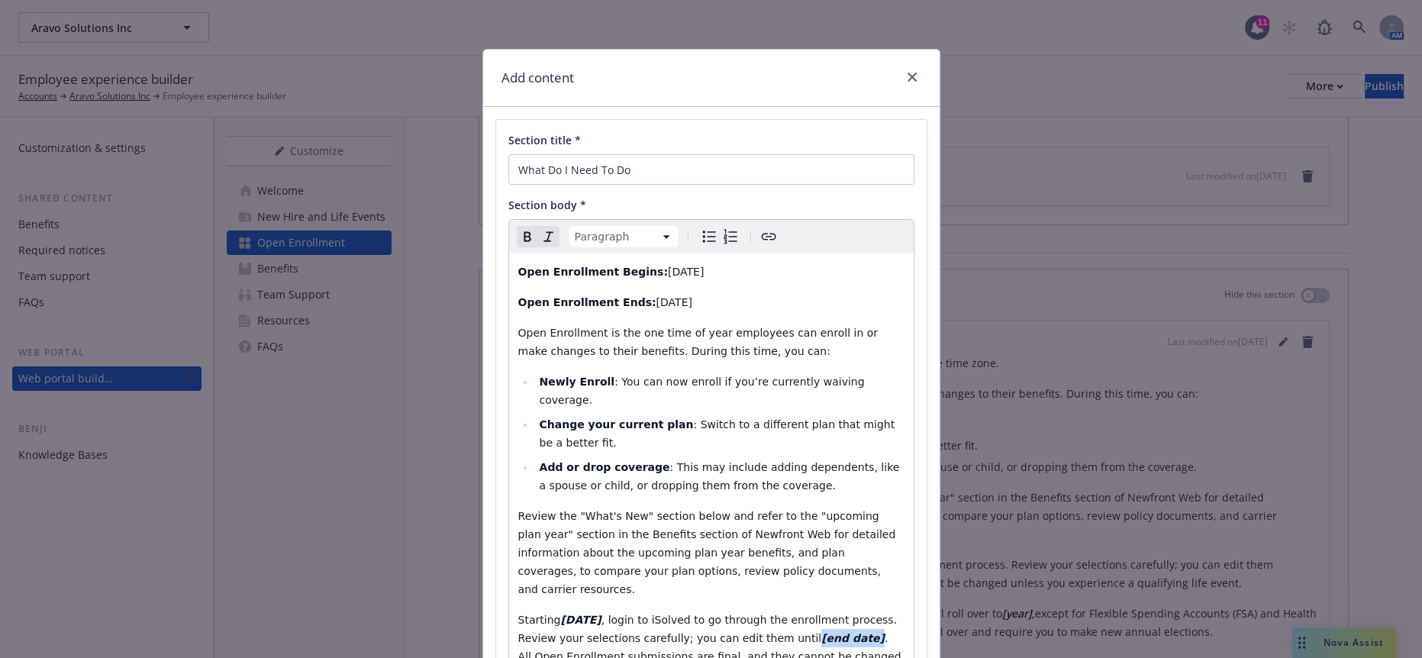
drag, startPoint x: 782, startPoint y: 533, endPoint x: 740, endPoint y: 531, distance: 42.8
click at [821, 632] on strong "[end date]" at bounding box center [852, 638] width 63 height 12
drag, startPoint x: 713, startPoint y: 568, endPoint x: 481, endPoint y: 524, distance: 236.3
click at [483, 524] on div "Section title * What Do I Need To Do Section body * Paragraph Paragraph Heading…" at bounding box center [711, 514] width 457 height 814
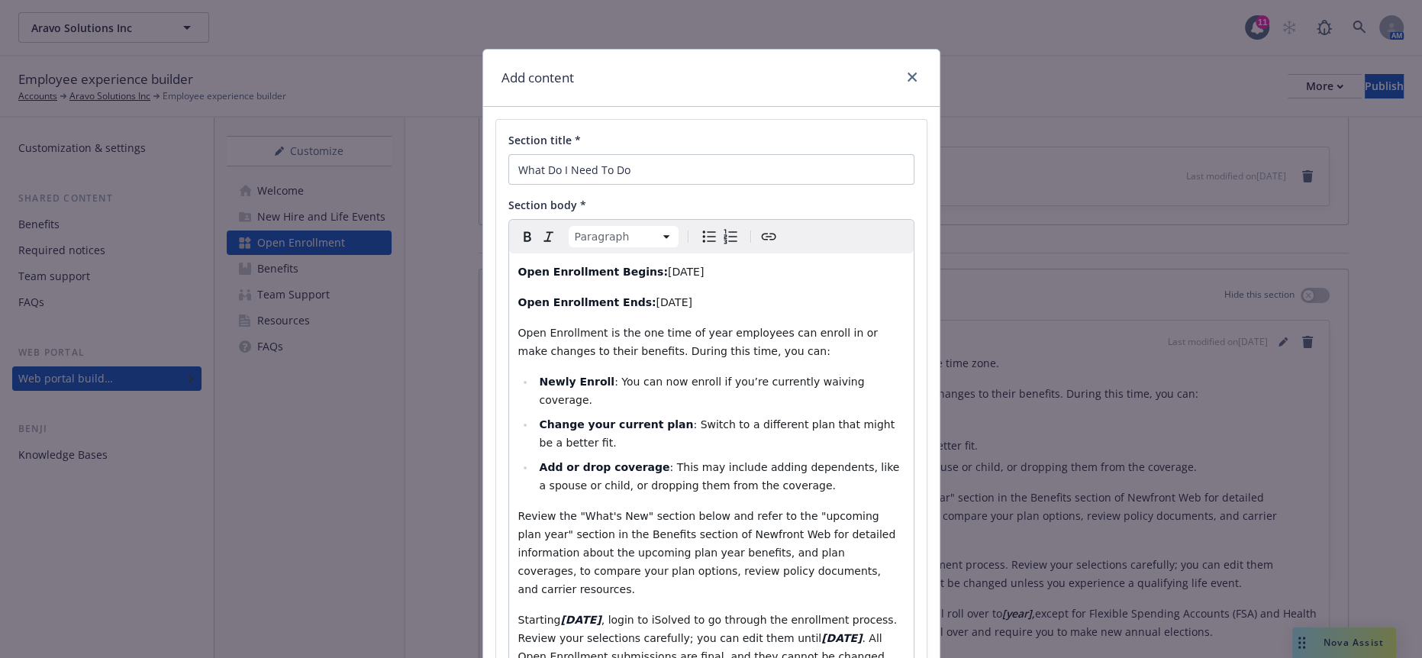
drag, startPoint x: 611, startPoint y: 553, endPoint x: 488, endPoint y: 500, distance: 133.7
click at [496, 500] on div "Section title * What Do I Need To Do Section body * Paragraph Paragraph Heading…" at bounding box center [711, 514] width 431 height 788
click at [540, 227] on icon "Italic" at bounding box center [549, 236] width 18 height 18
click at [540, 227] on icon "Remove italic" at bounding box center [549, 236] width 18 height 18
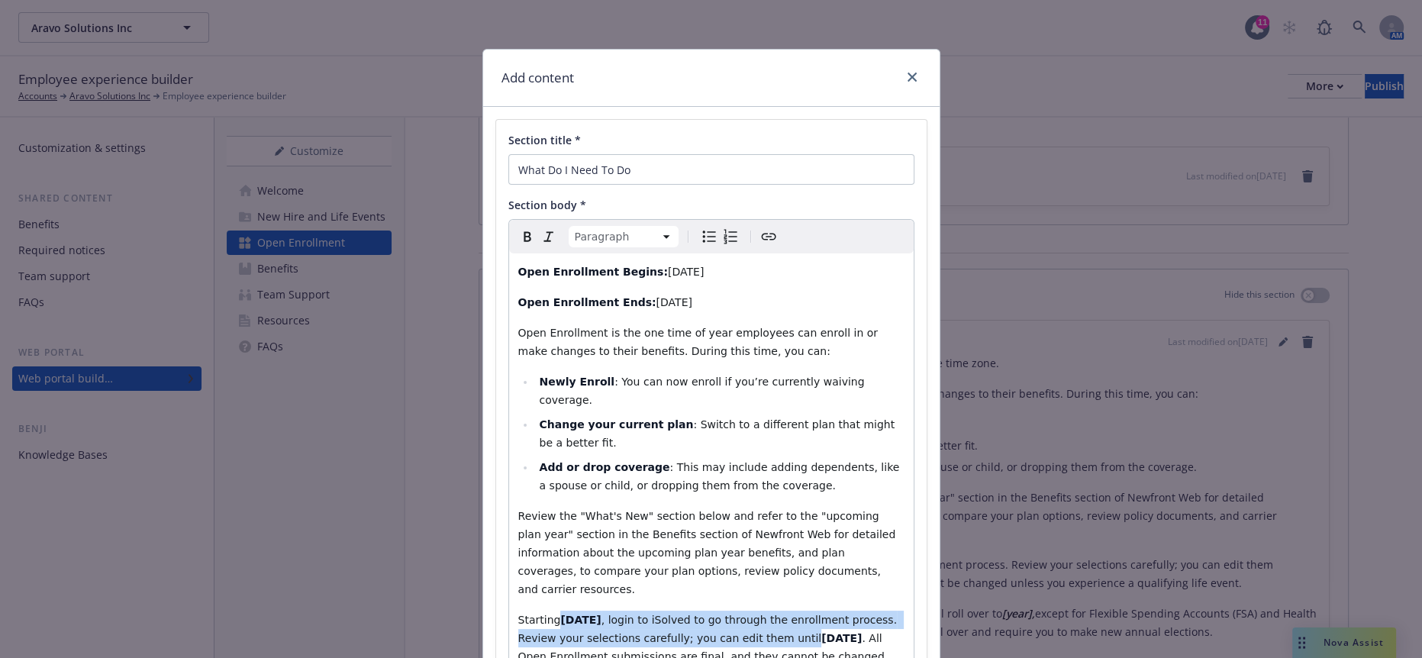
click at [629, 632] on span ". All Open Enrollment submissions are final, and they cannot be changed unless …" at bounding box center [703, 656] width 370 height 49
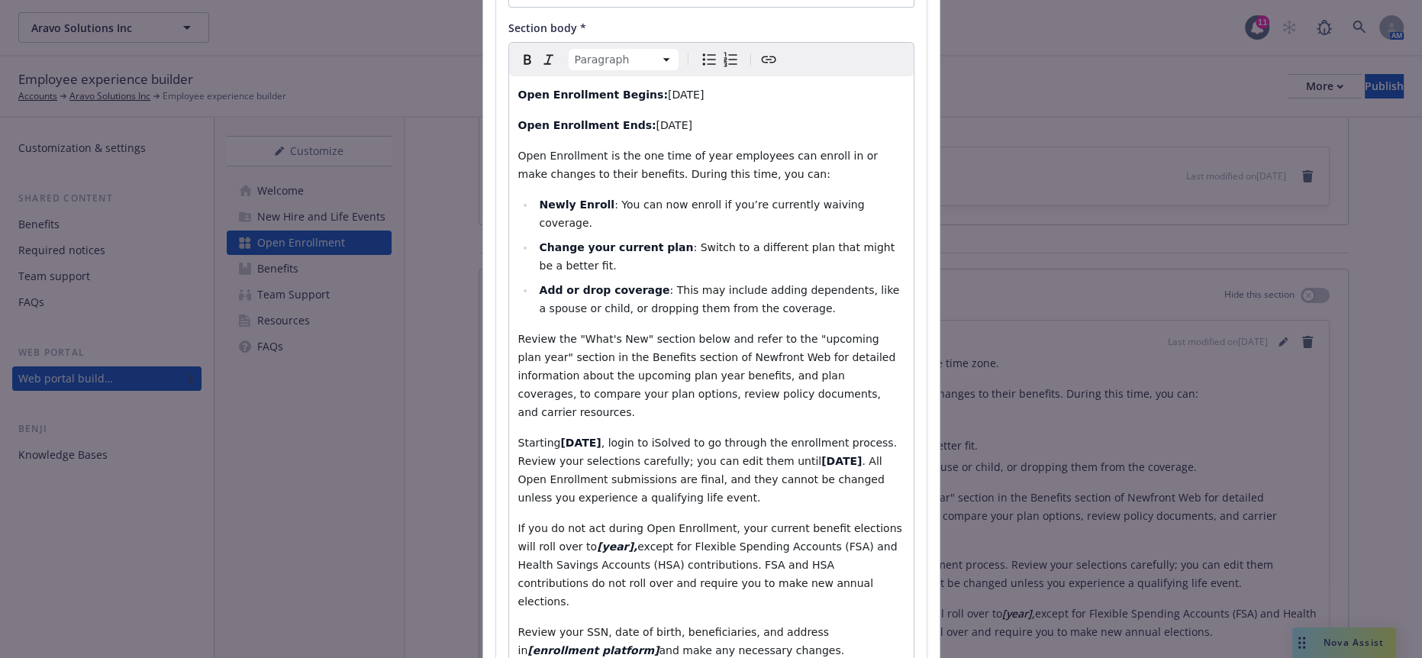
scroll to position [181, 0]
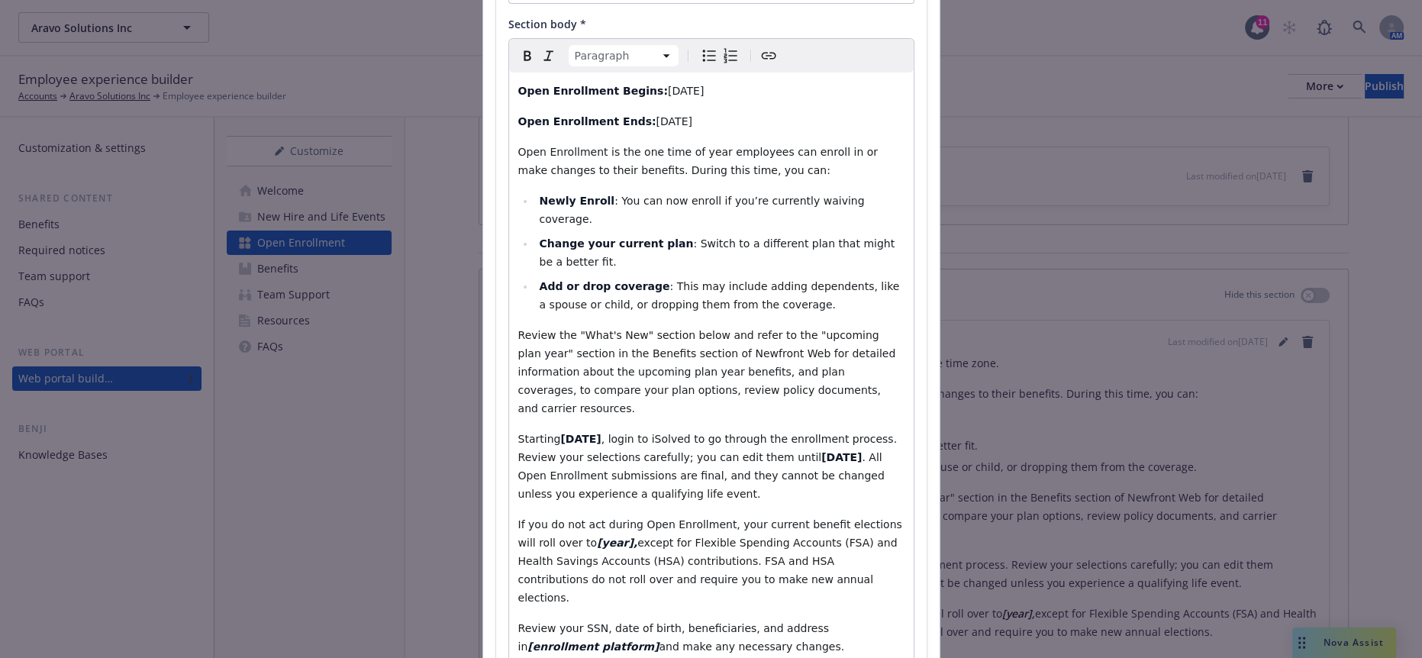
click at [724, 492] on div "Open Enrollment Begins: Monday, November 10th, 2025 Open Enrollment Ends: Sunda…" at bounding box center [711, 393] width 405 height 641
drag, startPoint x: 899, startPoint y: 406, endPoint x: 870, endPoint y: 410, distance: 29.3
click at [870, 515] on p "If you do not act during Open Enrollment, your current benefit elections will r…" at bounding box center [711, 561] width 386 height 92
drag, startPoint x: 653, startPoint y: 456, endPoint x: 508, endPoint y: 399, distance: 155.7
click at [518, 515] on p "If you do not act during Open Enrollment, your current benefit elections will r…" at bounding box center [711, 561] width 386 height 92
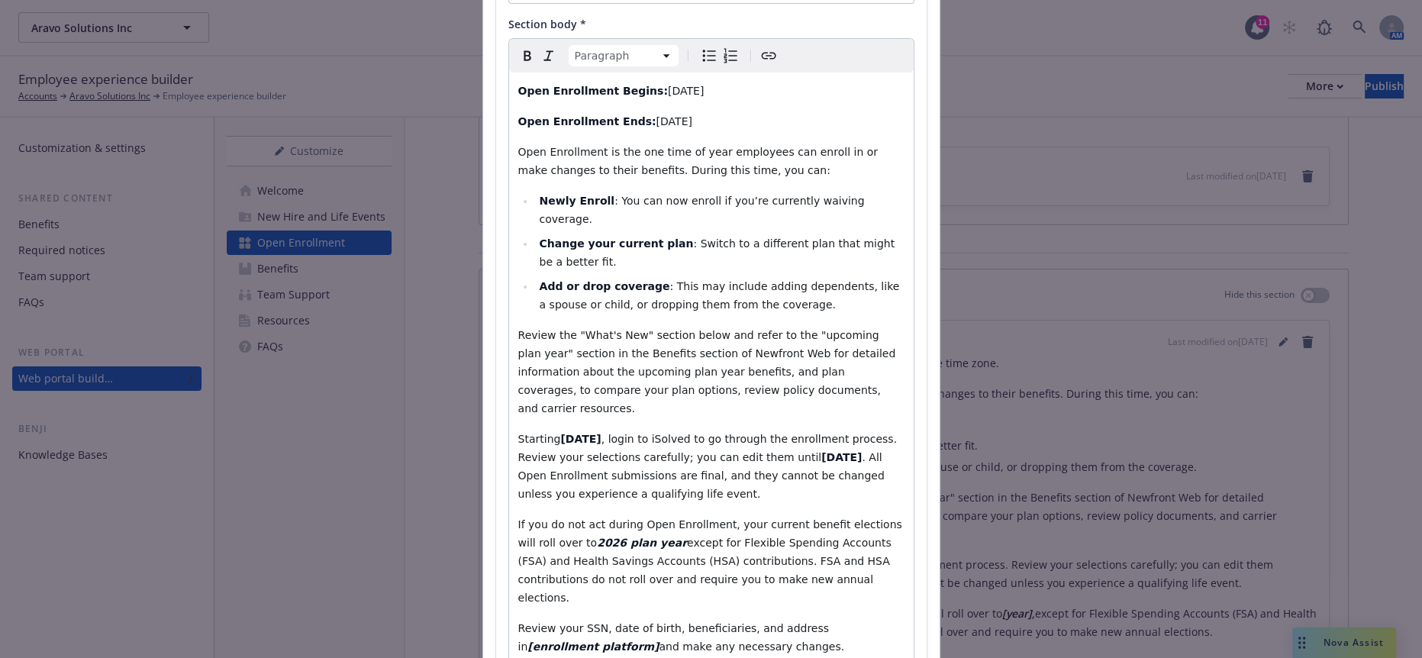
click at [540, 47] on icon "Italic" at bounding box center [549, 56] width 18 height 18
click at [540, 47] on icon "Remove italic" at bounding box center [549, 56] width 18 height 18
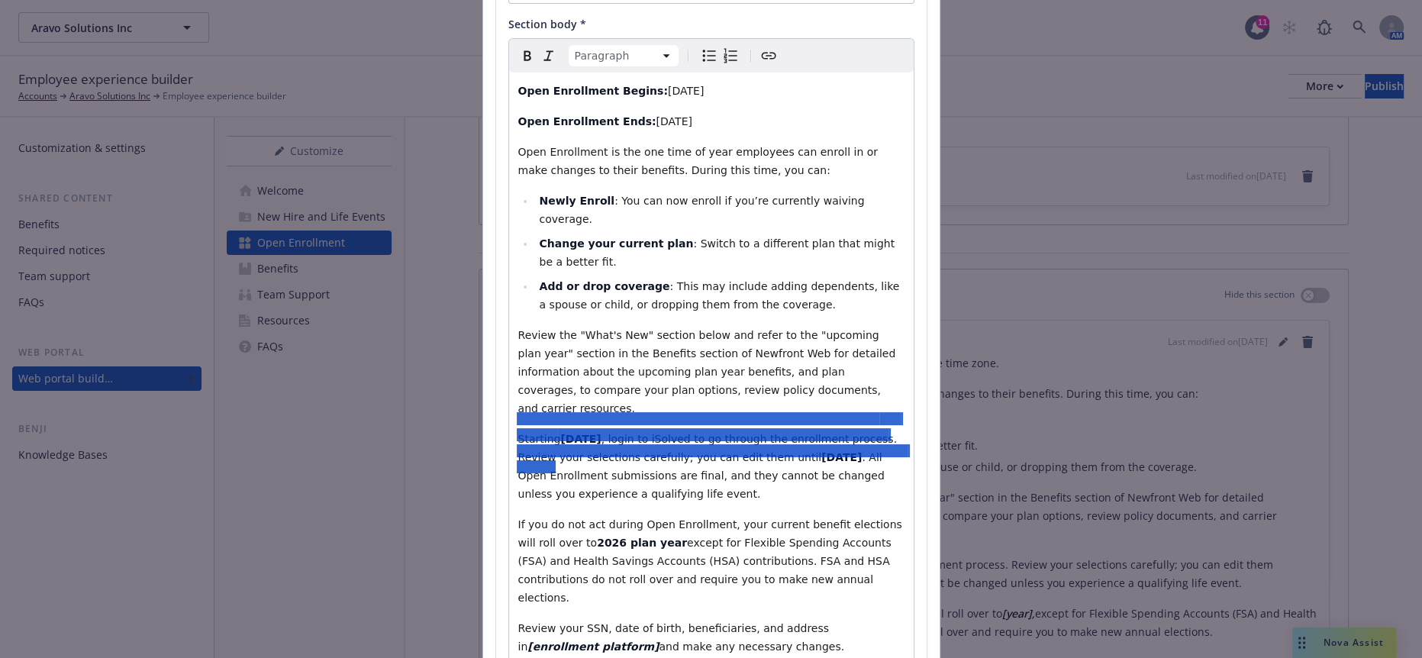
click at [509, 43] on div "Paragraph Paragraph Heading 1 Heading 2 Heading 3 Heading 4 Heading 5 Heading 6" at bounding box center [711, 56] width 405 height 34
click at [518, 47] on icon "Bold" at bounding box center [527, 56] width 18 height 18
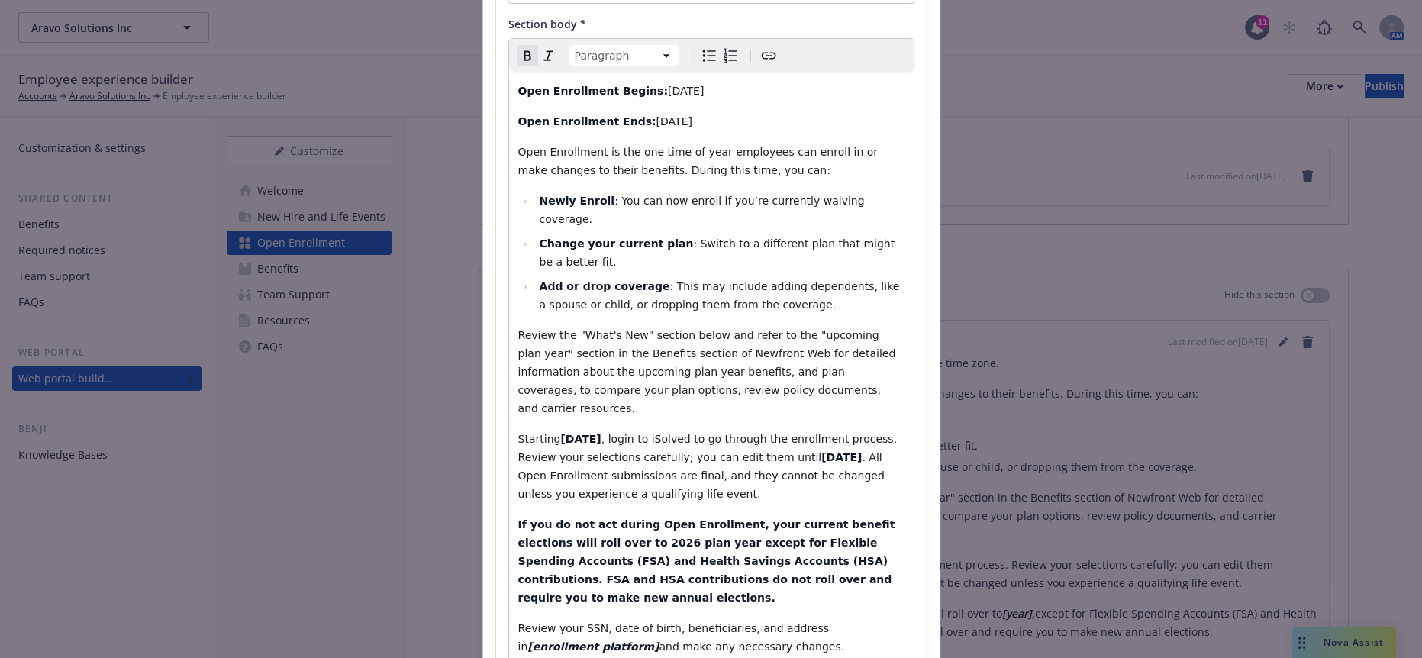
click at [519, 48] on icon "Remove bold" at bounding box center [527, 56] width 18 height 18
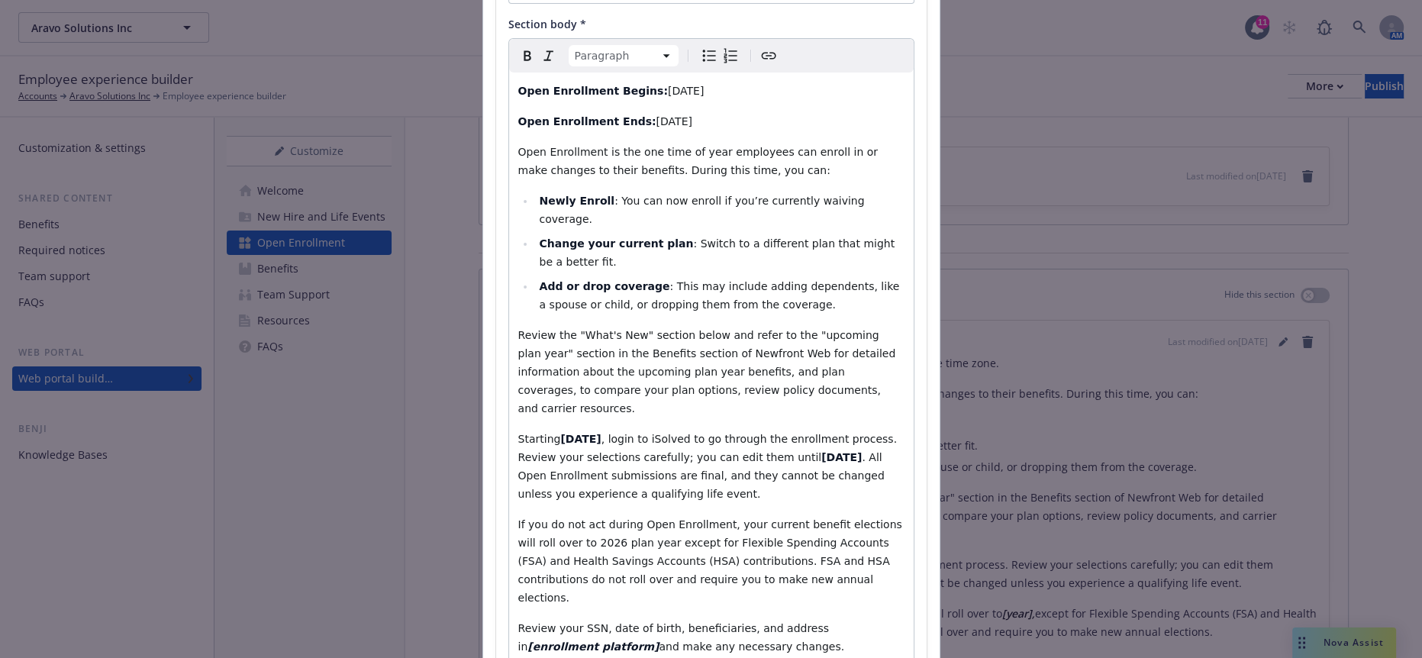
click at [631, 515] on p "If you do not act during Open Enrollment, your current benefit elections will r…" at bounding box center [711, 561] width 386 height 92
click at [669, 619] on p "Review your SSN, date of birth, beneficiaries, and address in [enrollment platf…" at bounding box center [711, 637] width 386 height 37
drag, startPoint x: 853, startPoint y: 476, endPoint x: 755, endPoint y: 474, distance: 98.5
click at [755, 619] on p "Review your SSN, date of birth, beneficiaries, and address in [enrollment platf…" at bounding box center [711, 637] width 386 height 37
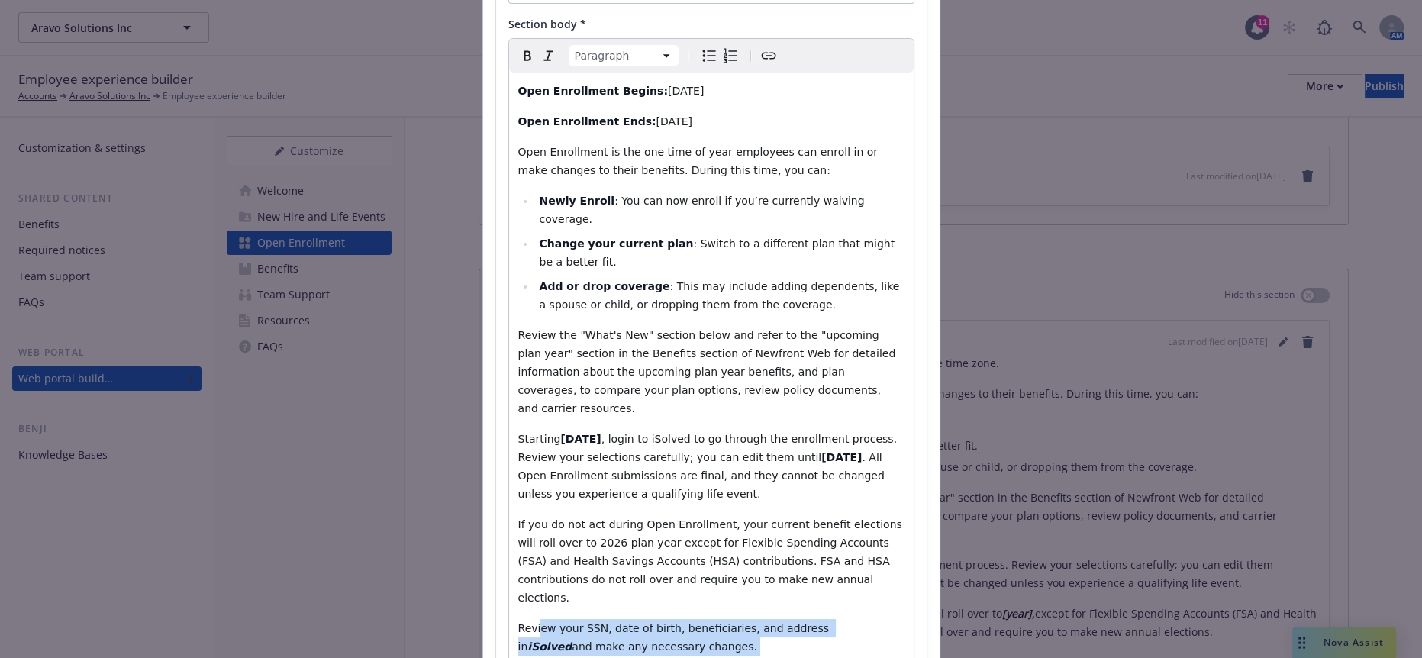
drag, startPoint x: 651, startPoint y: 514, endPoint x: 524, endPoint y: 473, distance: 134.0
click at [524, 473] on div "Open Enrollment Begins: Monday, November 10th, 2025 Open Enrollment Ends: Sunda…" at bounding box center [711, 393] width 405 height 641
click at [518, 47] on icon "Bold" at bounding box center [527, 56] width 18 height 18
click at [518, 47] on icon "Remove bold" at bounding box center [527, 56] width 18 height 18
click at [540, 47] on icon "Italic" at bounding box center [549, 56] width 18 height 18
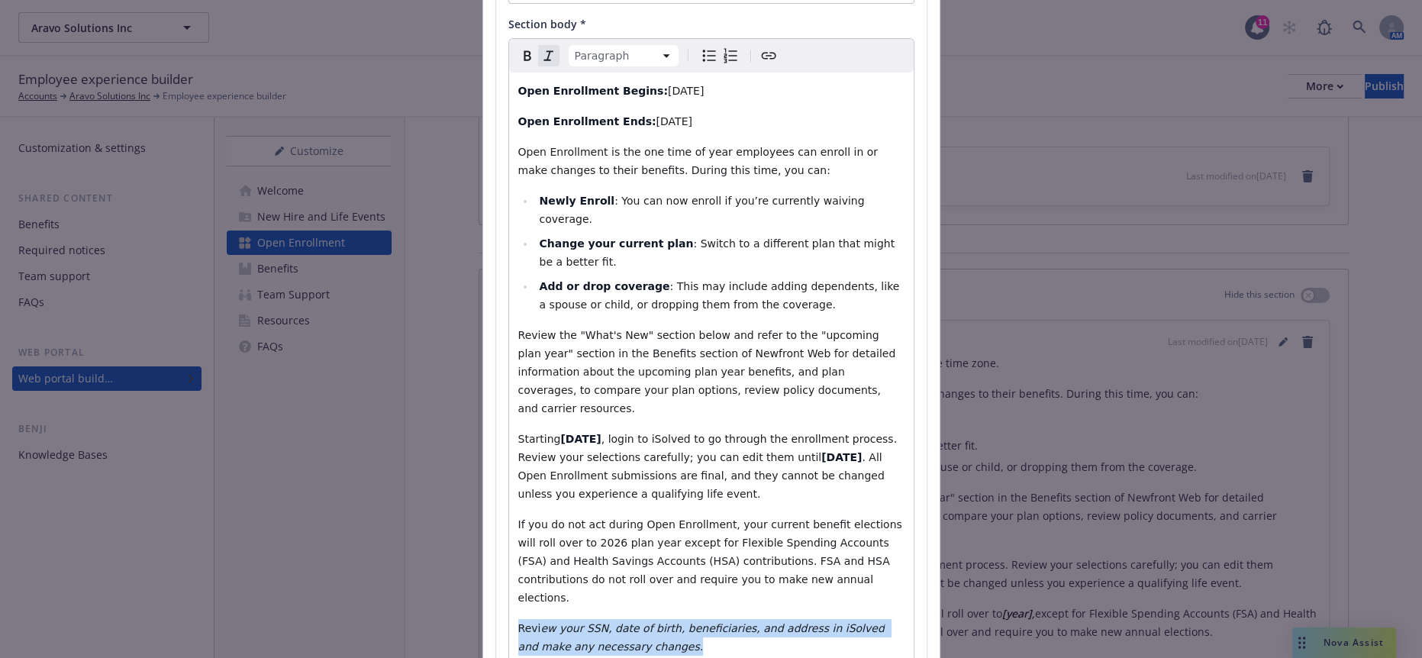
click at [540, 47] on icon "Remove italic" at bounding box center [549, 56] width 18 height 18
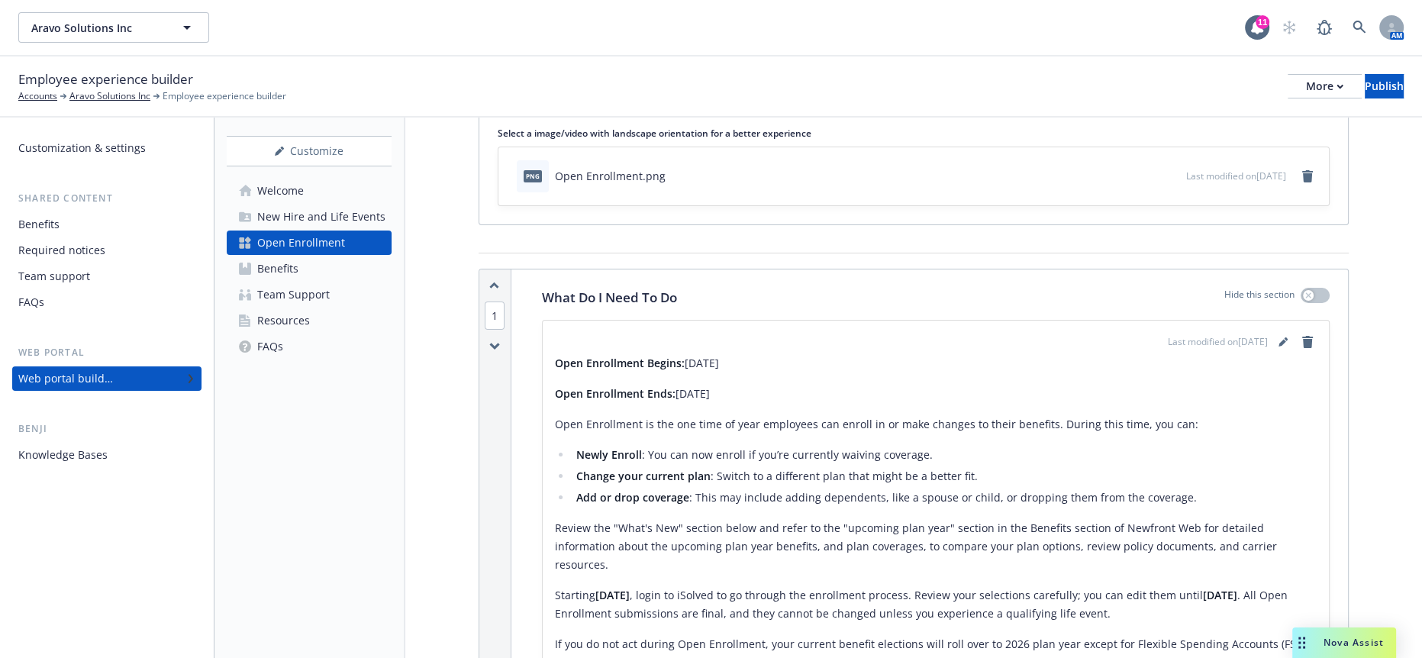
click at [348, 257] on link "Benefits" at bounding box center [309, 269] width 165 height 24
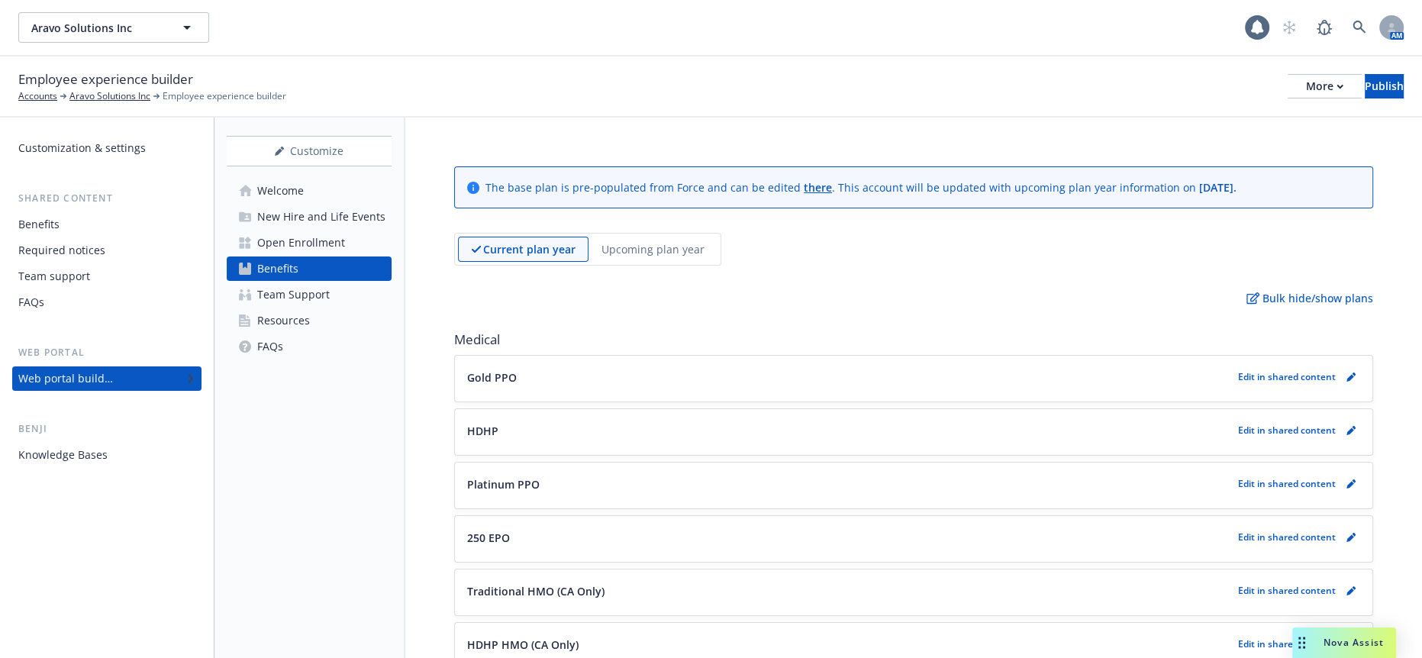
click at [349, 205] on div "New Hire and Life Events" at bounding box center [321, 217] width 128 height 24
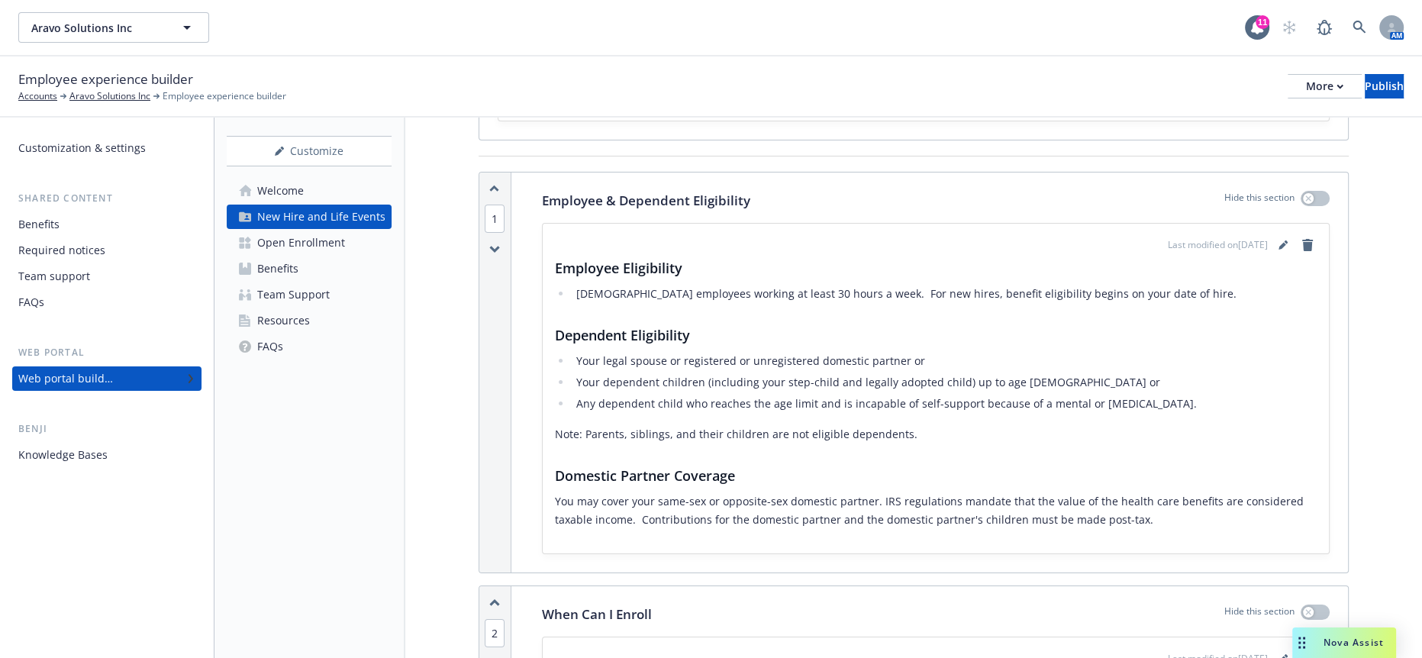
scroll to position [679, 0]
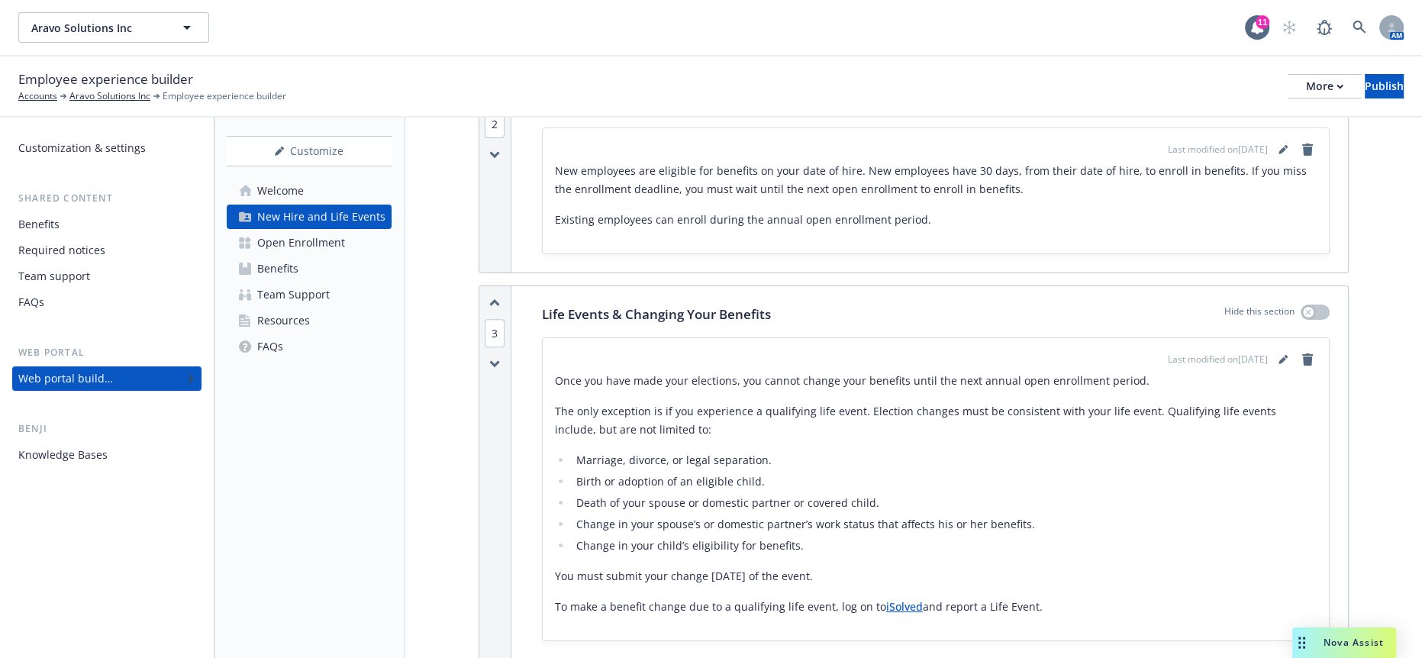
click at [886, 599] on link "iSolved" at bounding box center [904, 606] width 37 height 15
click at [289, 231] on div "Open Enrollment" at bounding box center [301, 243] width 88 height 24
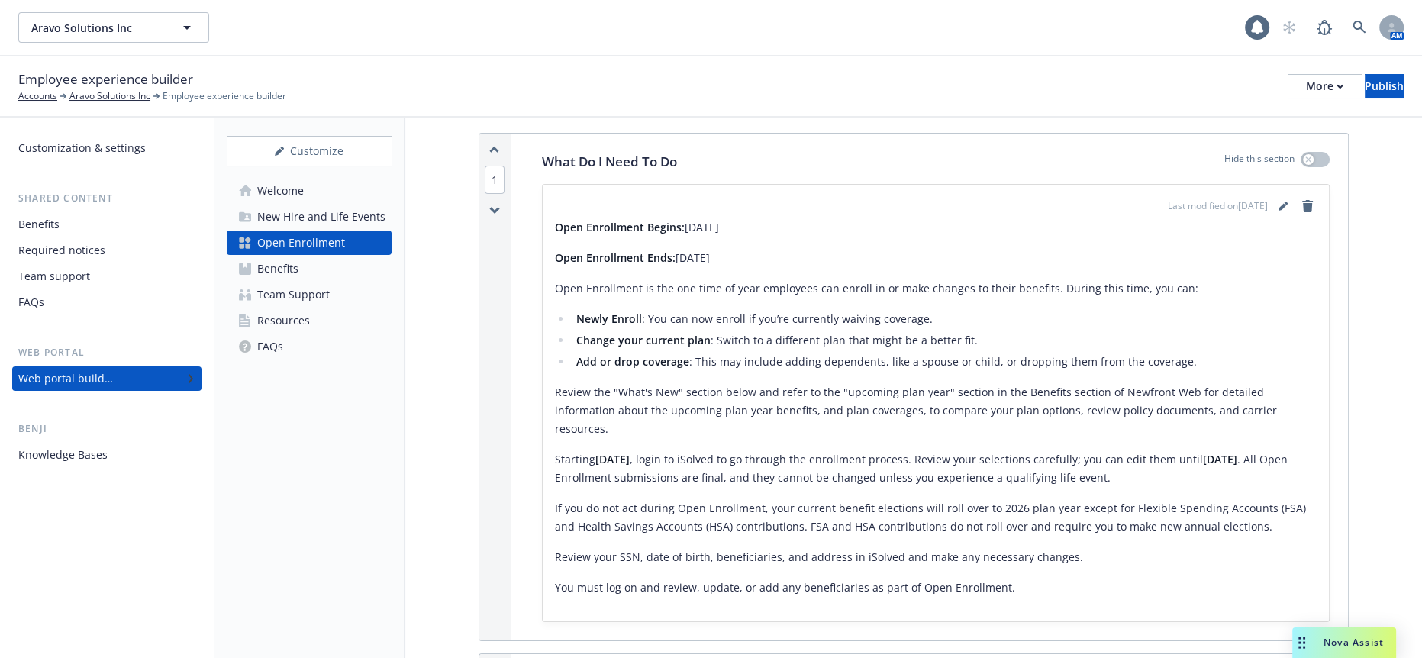
scroll to position [254, 0]
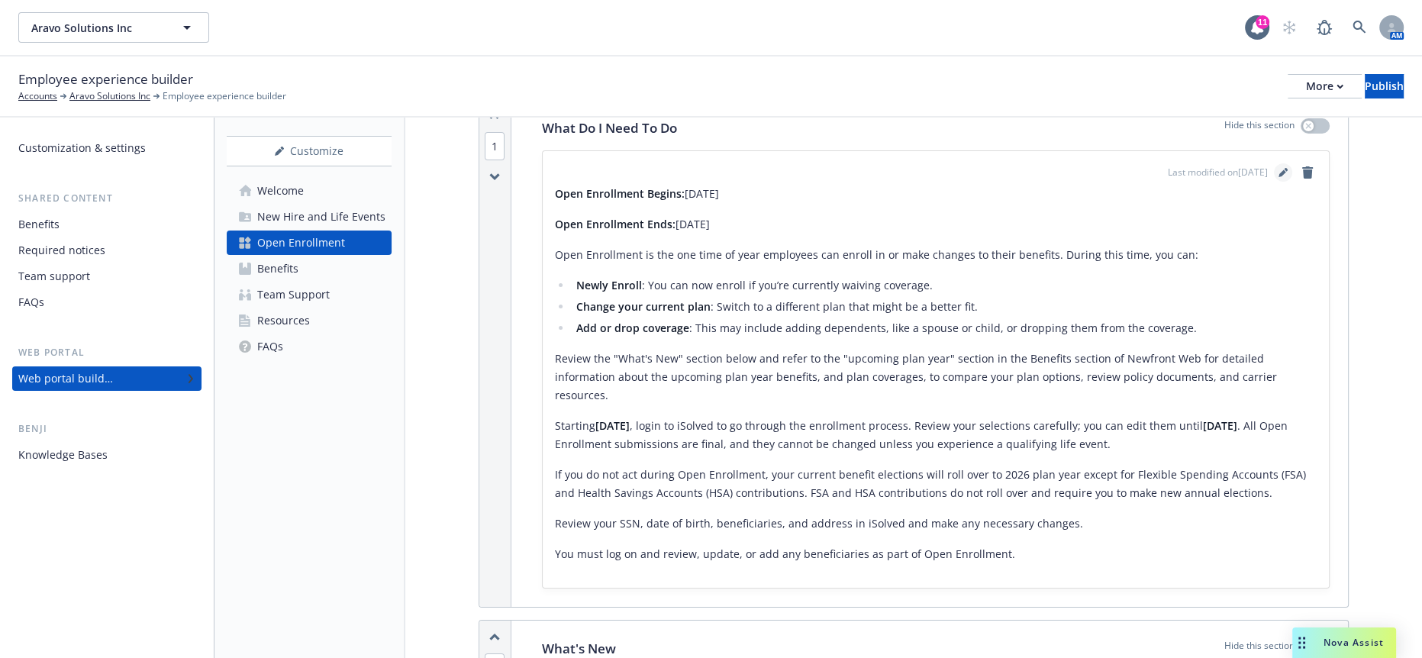
click at [1279, 168] on icon "editPencil" at bounding box center [1283, 172] width 9 height 9
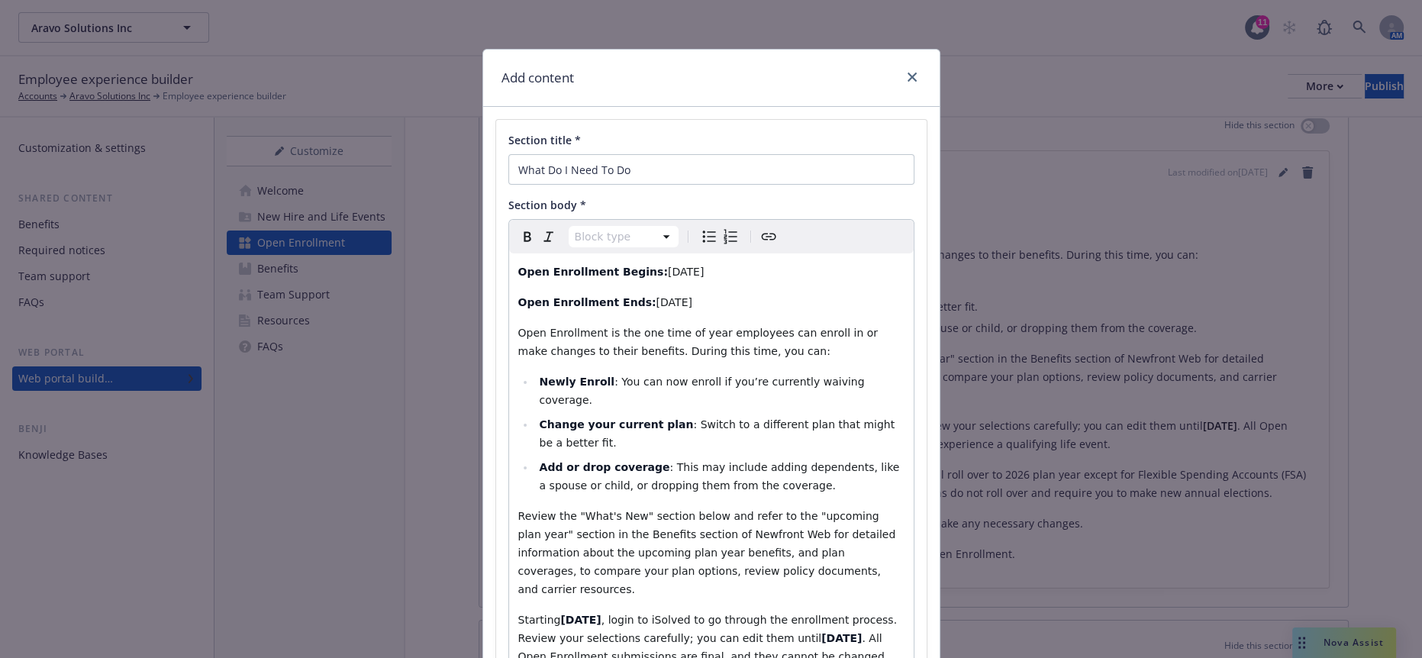
scroll to position [169, 0]
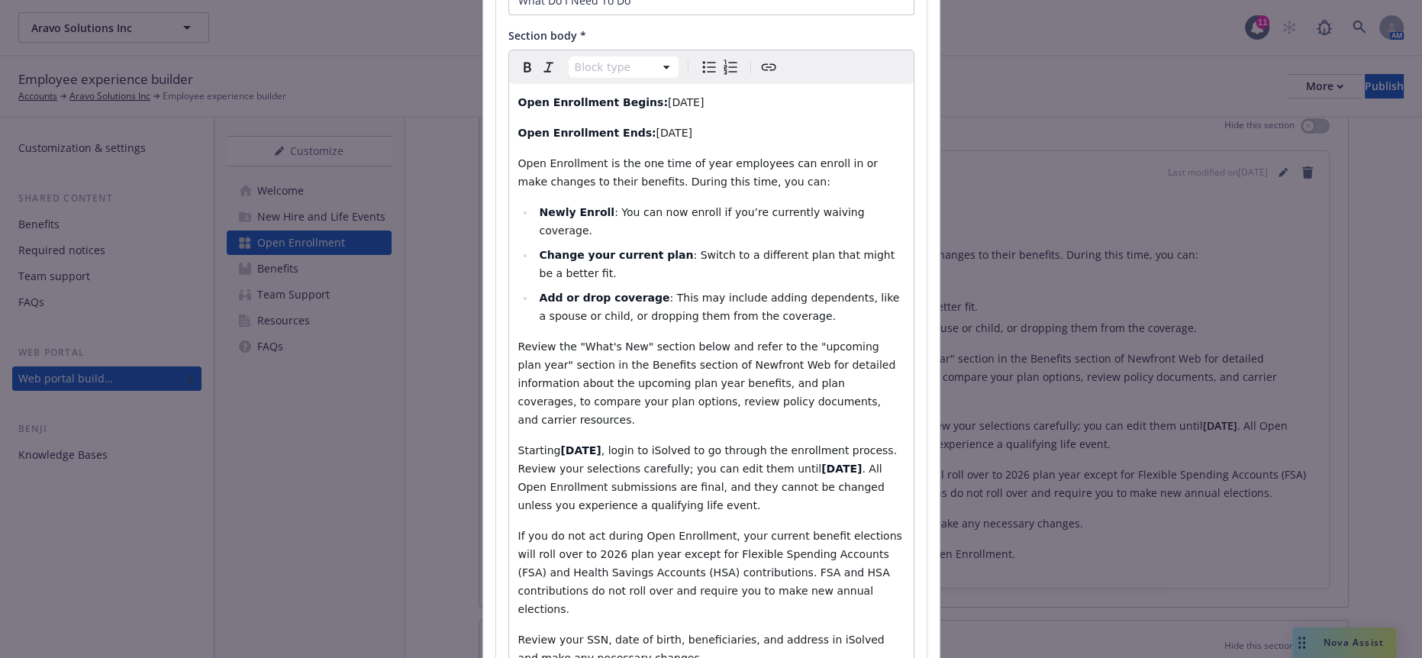
click at [774, 634] on span "Review your SSN, date of birth, beneficiaries, and address in iSolved and make …" at bounding box center [703, 649] width 370 height 31
click at [789, 634] on span "Review your SSN, date of birth, beneficiaries, and address in iSolved and make …" at bounding box center [703, 649] width 370 height 31
click at [782, 634] on span "Review your SSN, date of birth, beneficiaries, and address in iSolved and make …" at bounding box center [703, 649] width 370 height 31
drag, startPoint x: 784, startPoint y: 494, endPoint x: 756, endPoint y: 486, distance: 29.3
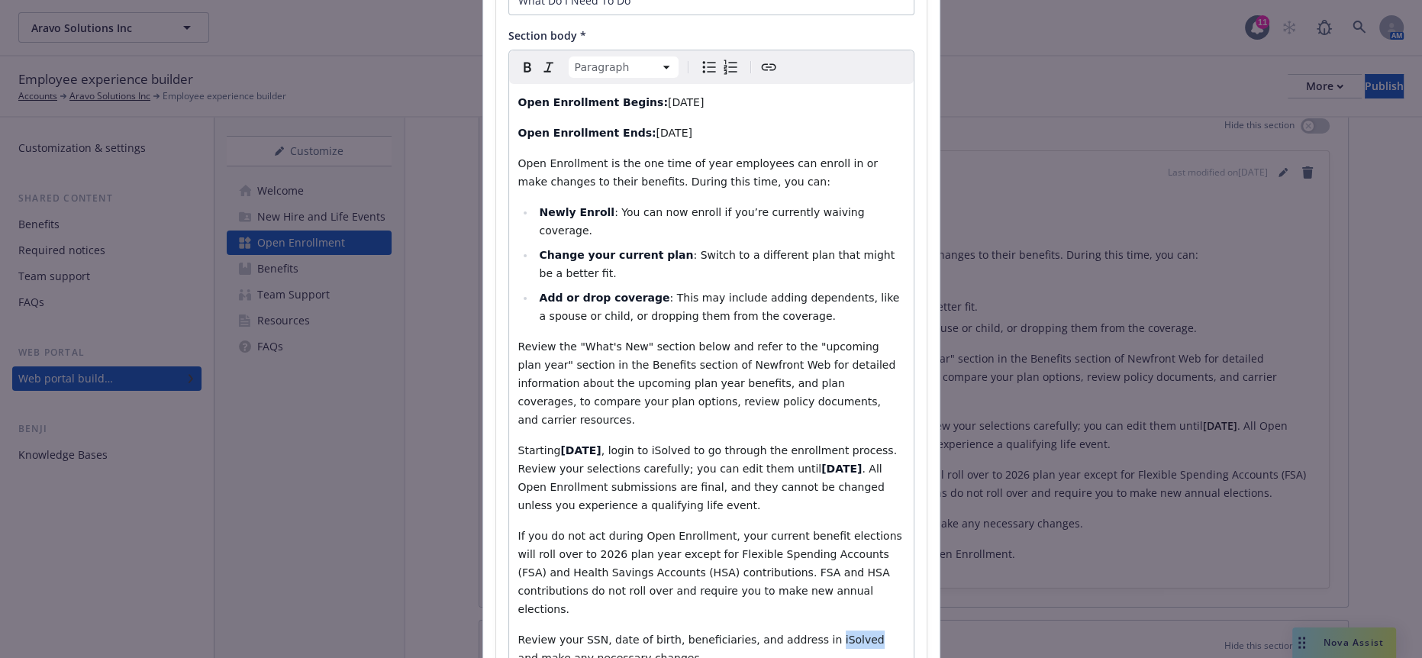
click at [756, 634] on span "Review your SSN, date of birth, beneficiaries, and address in iSolved and make …" at bounding box center [703, 649] width 370 height 31
click at [760, 58] on icon "Create link" at bounding box center [769, 67] width 18 height 18
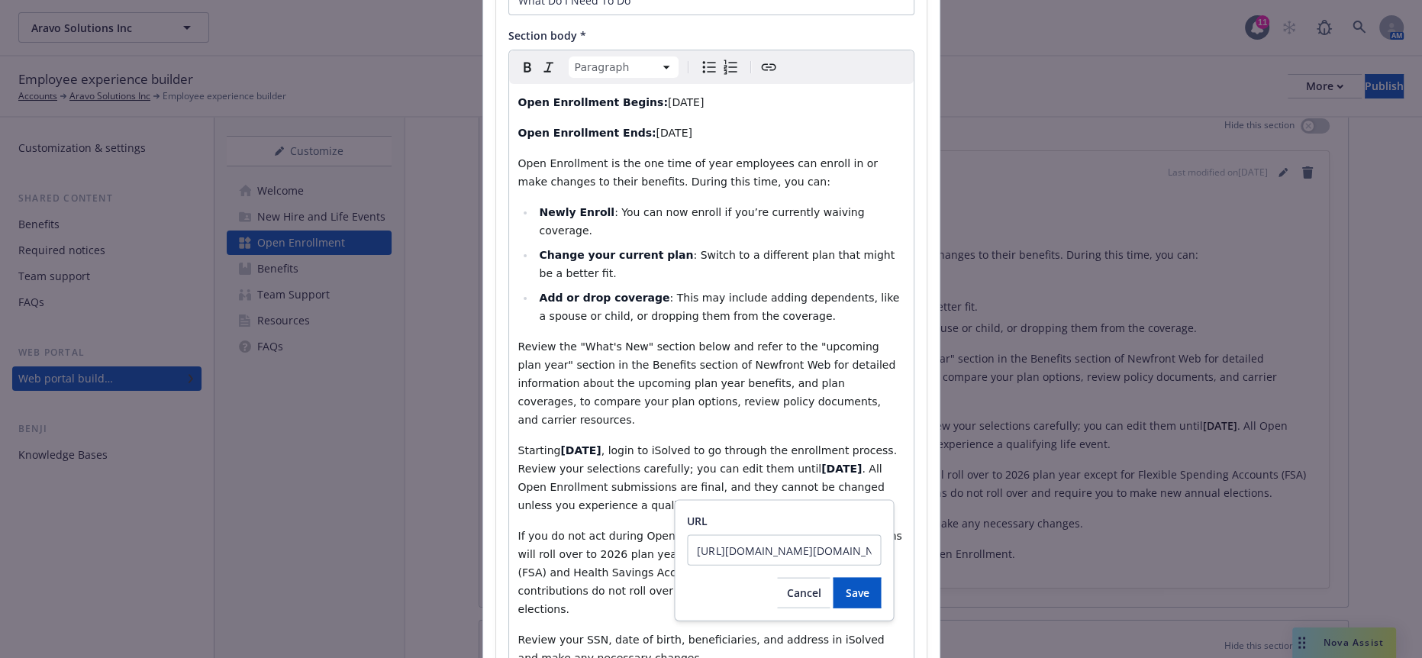
scroll to position [0, 3846]
type input "https://identity.myisolved.com/Account/Login?ReturnUrl=%2Fconnect%2Fauthorize%2…"
click at [845, 586] on span "Save" at bounding box center [857, 593] width 24 height 15
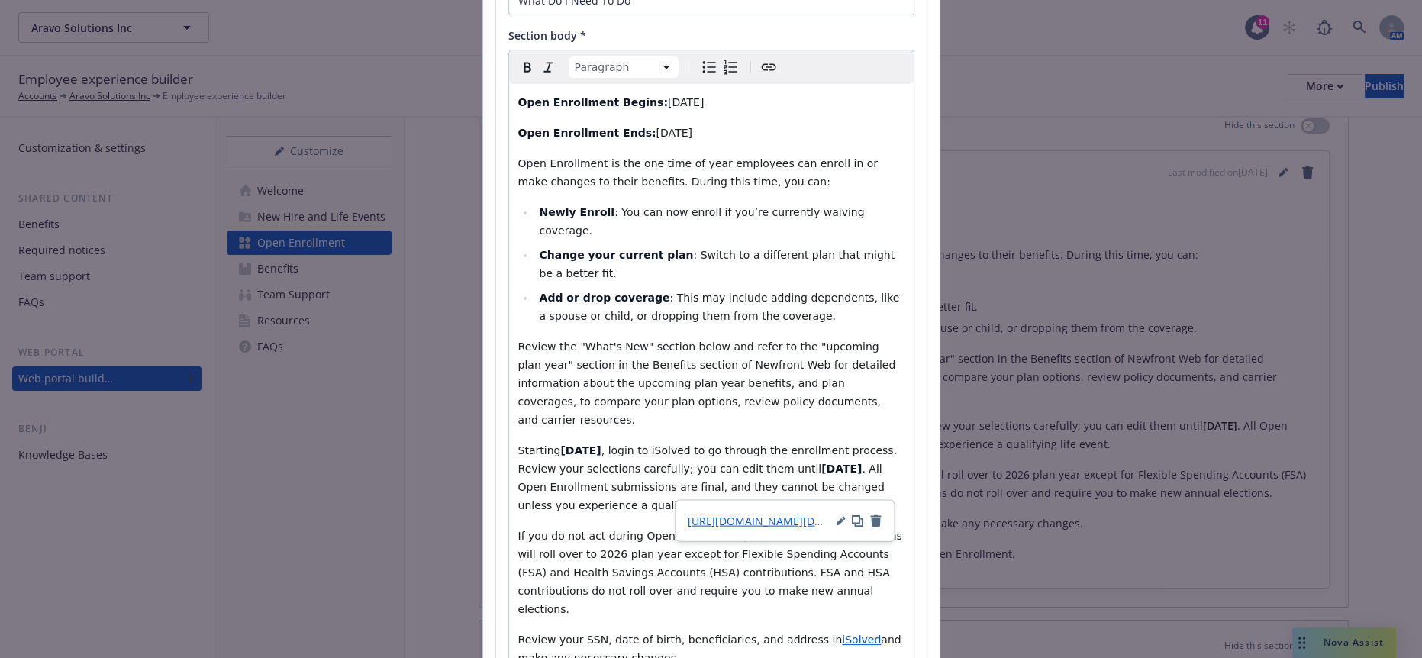
click at [757, 530] on span "If you do not act during Open Enrollment, your current benefit elections will r…" at bounding box center [712, 573] width 388 height 86
drag, startPoint x: 719, startPoint y: 337, endPoint x: 690, endPoint y: 336, distance: 29.0
click at [690, 444] on span ", login to iSolved to go through the enrollment process. Review your selections…" at bounding box center [709, 459] width 382 height 31
click at [760, 58] on icon "Create link" at bounding box center [769, 67] width 18 height 18
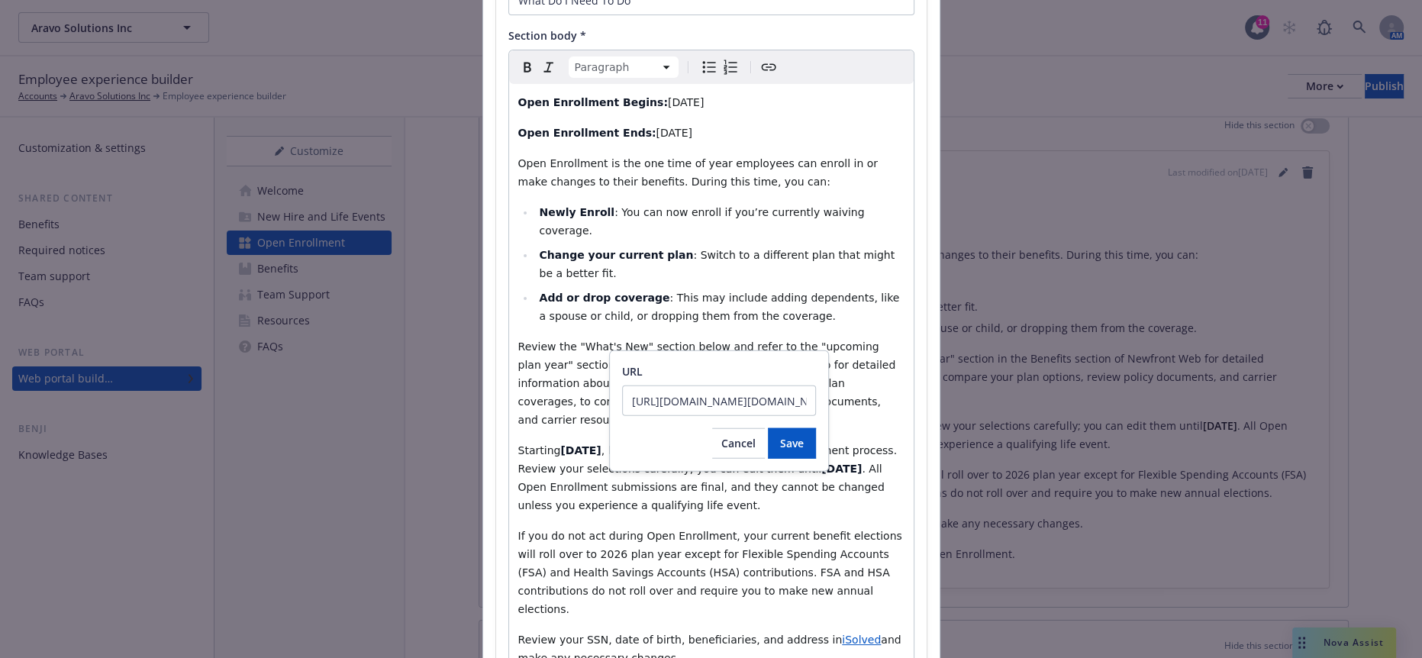
scroll to position [0, 3846]
type input "https://identity.myisolved.com/Account/Login?ReturnUrl=%2Fconnect%2Fauthorize%2…"
click at [767, 454] on div "URL https://identity.myisolved.com/Account/Login?ReturnUrl=%2Fconnect%2Fauthori…" at bounding box center [719, 410] width 220 height 121
click at [771, 445] on button "Save" at bounding box center [792, 443] width 48 height 31
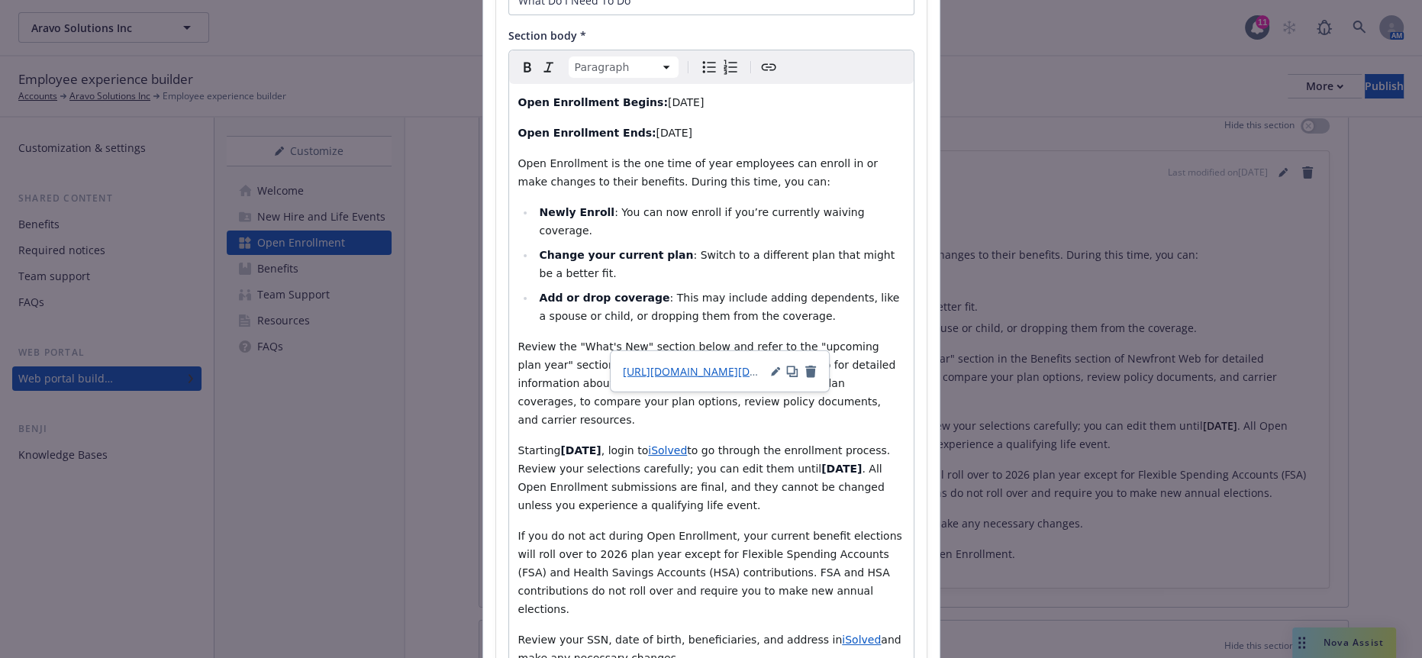
click at [851, 631] on p "Review your SSN, date of birth, beneficiaries, and address in iSolved and make …" at bounding box center [711, 649] width 386 height 37
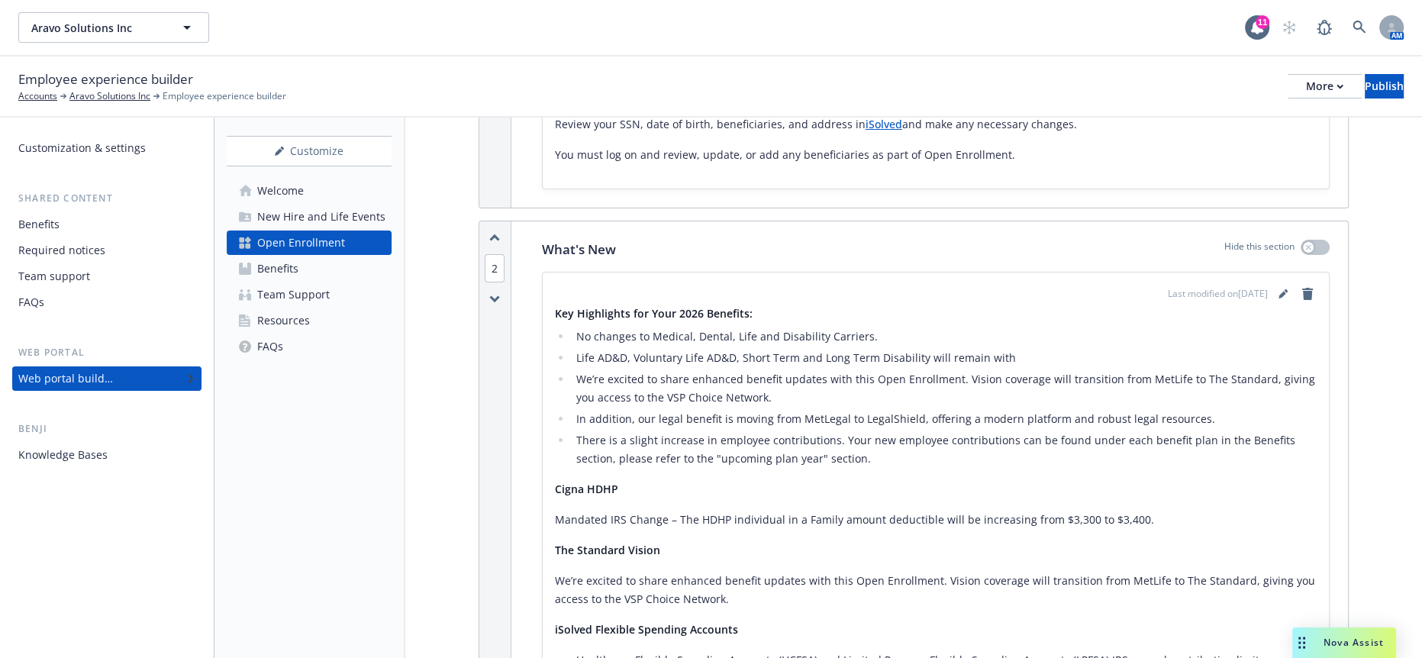
scroll to position [679, 0]
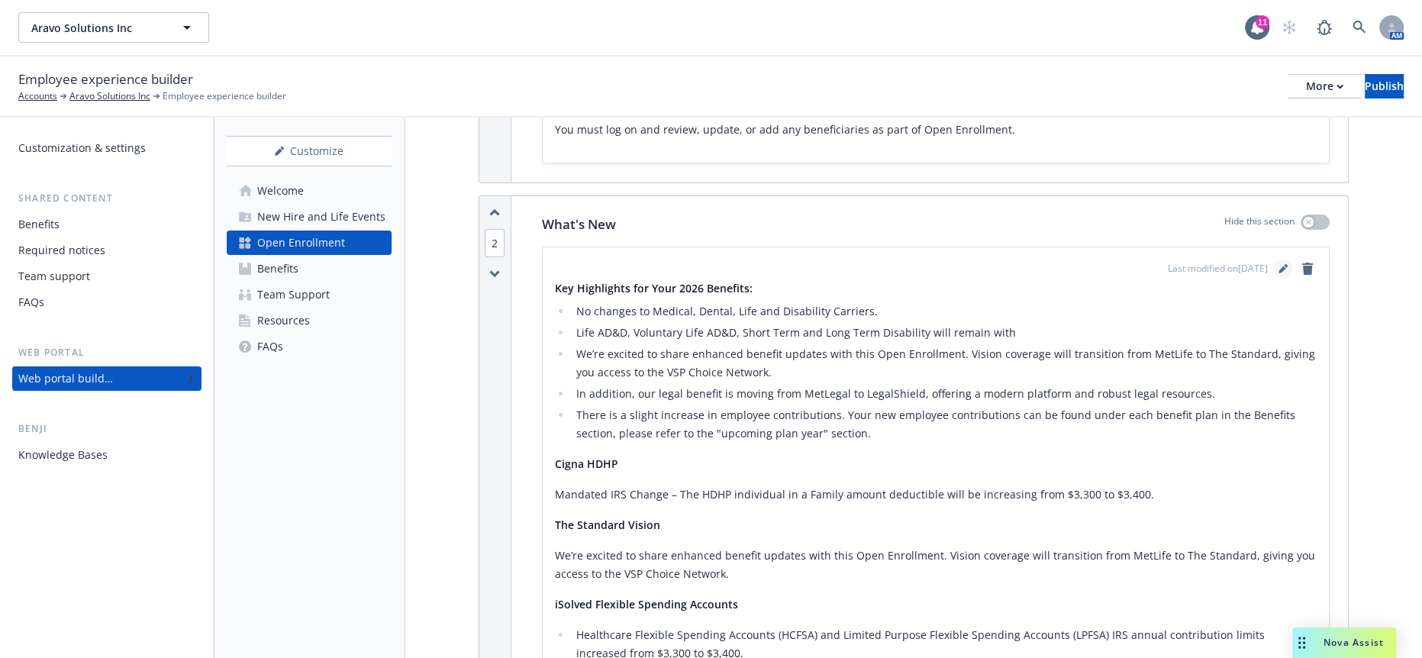
click at [1284, 264] on icon "editPencil" at bounding box center [1283, 268] width 9 height 9
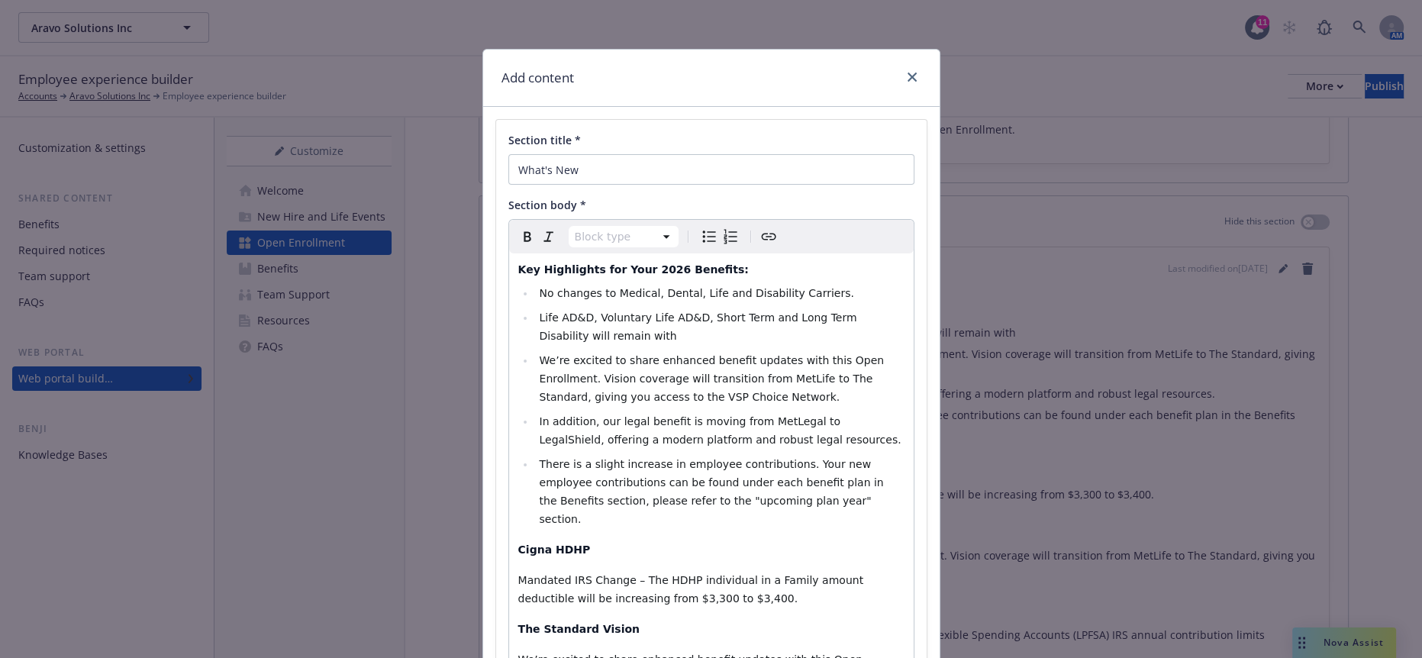
select select "h4"
drag, startPoint x: 690, startPoint y: 255, endPoint x: 434, endPoint y: 253, distance: 256.5
click at [434, 253] on div "Add content Section title * What's New Section body * Heading 4 Paragraph Headi…" at bounding box center [711, 329] width 1422 height 658
click at [784, 284] on li "No changes to Medical, Dental, Life and Disability Carriers." at bounding box center [719, 293] width 369 height 18
click at [882, 308] on li "Life AD&D, Voluntary Life AD&D, Short Term and Long Term Disability will remain…" at bounding box center [719, 326] width 369 height 37
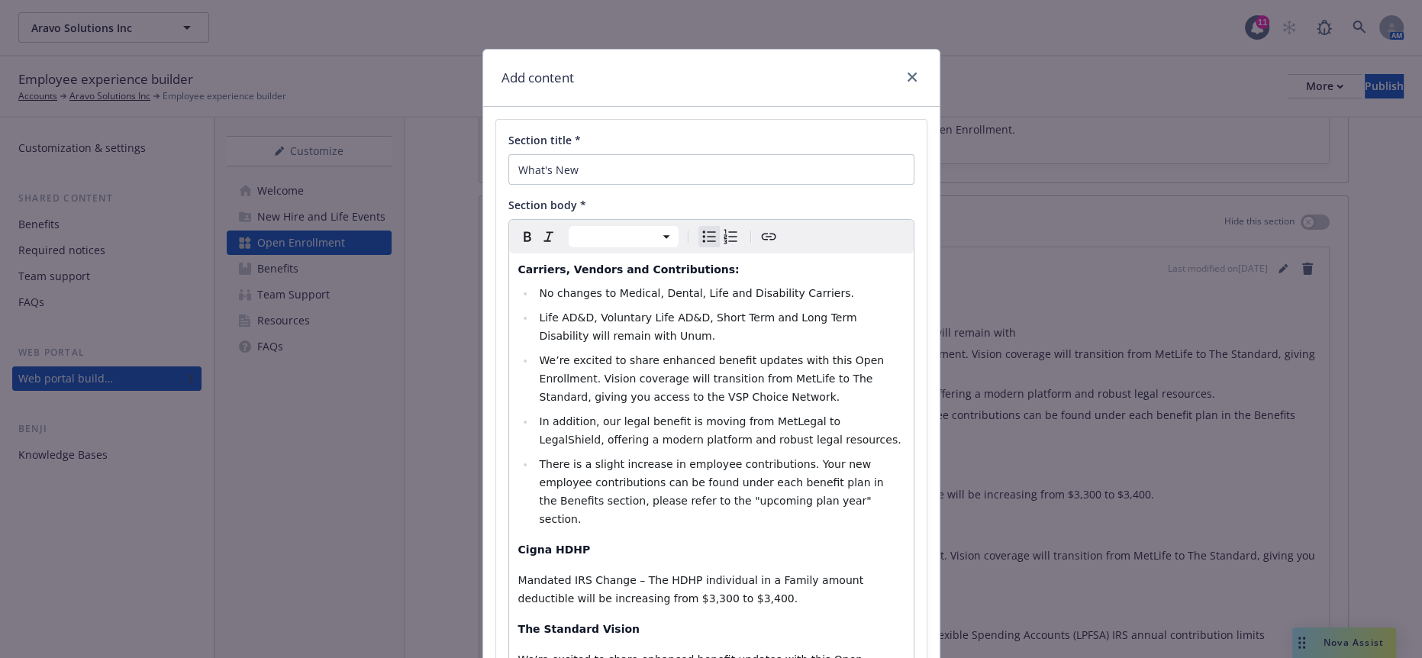
drag, startPoint x: 637, startPoint y: 449, endPoint x: 717, endPoint y: 466, distance: 81.9
click at [550, 331] on ul "No changes to Medical, Dental, Life and Disability Carriers. Life AD&D, Volunta…" at bounding box center [711, 406] width 386 height 244
select select "paragraph"
click at [718, 468] on div "Carriers, Vendors and Contributions: No changes to Medical, Dental, Life and Di…" at bounding box center [711, 630] width 405 height 754
select select
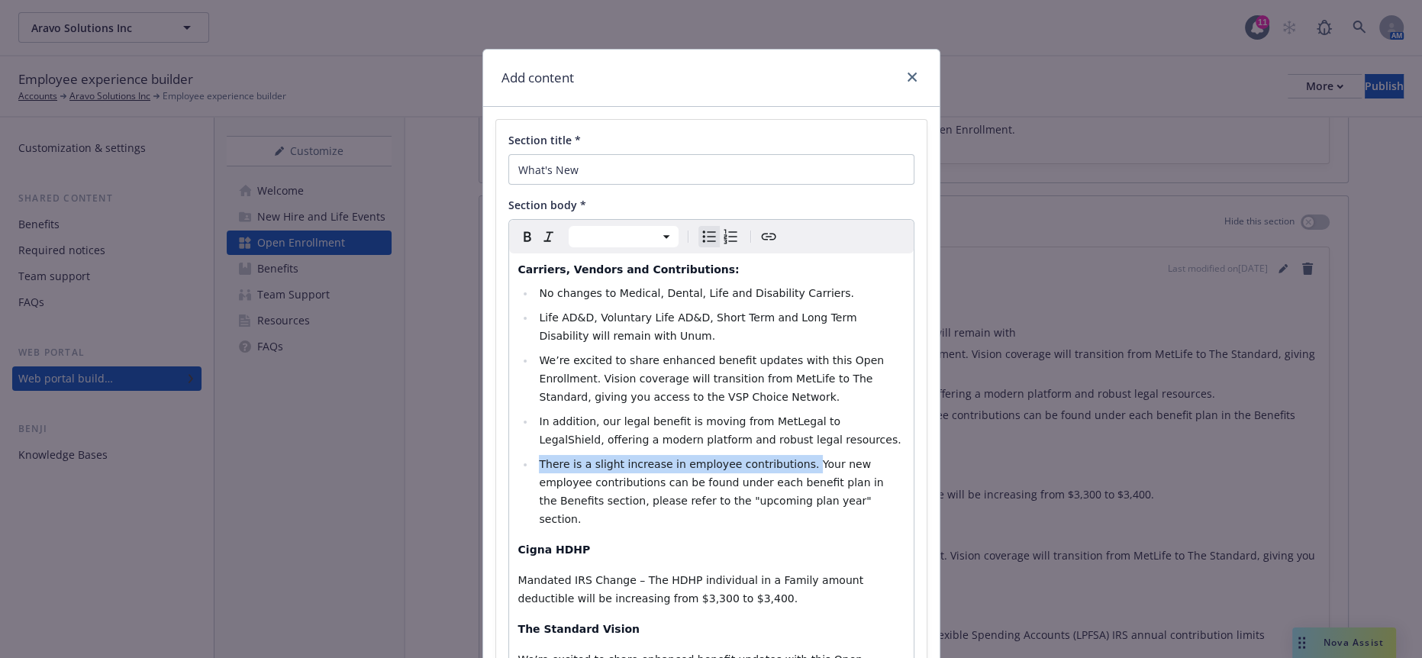
drag, startPoint x: 743, startPoint y: 418, endPoint x: 521, endPoint y: 413, distance: 222.2
click at [521, 413] on ul "No changes to Medical, Dental, Life and Disability Carriers. Life AD&D, Volunta…" at bounding box center [711, 406] width 386 height 244
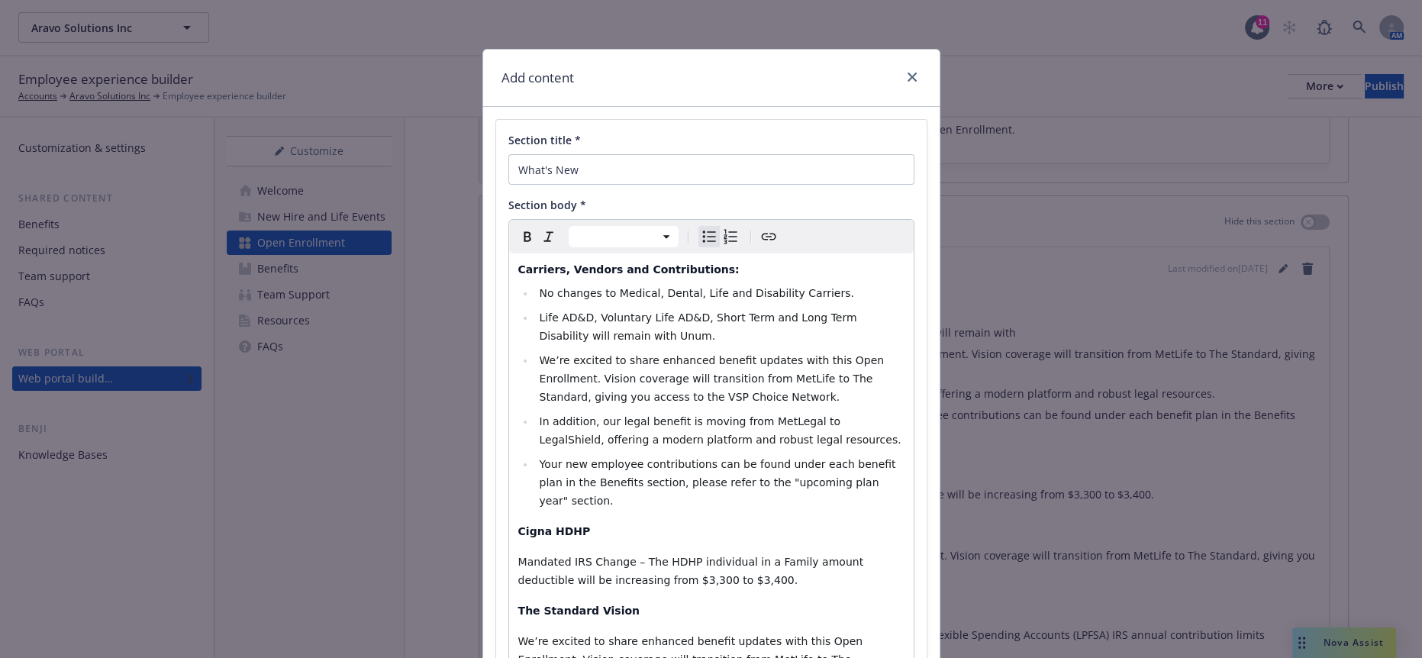
drag, startPoint x: 779, startPoint y: 440, endPoint x: 495, endPoint y: 274, distance: 329.2
click at [496, 274] on div "Section title * What's New Section body * Paragraph Heading 1 Heading 2 Heading…" at bounding box center [711, 561] width 431 height 882
click at [728, 412] on li "In addition, our legal benefit is moving from MetLegal to LegalShield, offering…" at bounding box center [719, 430] width 369 height 37
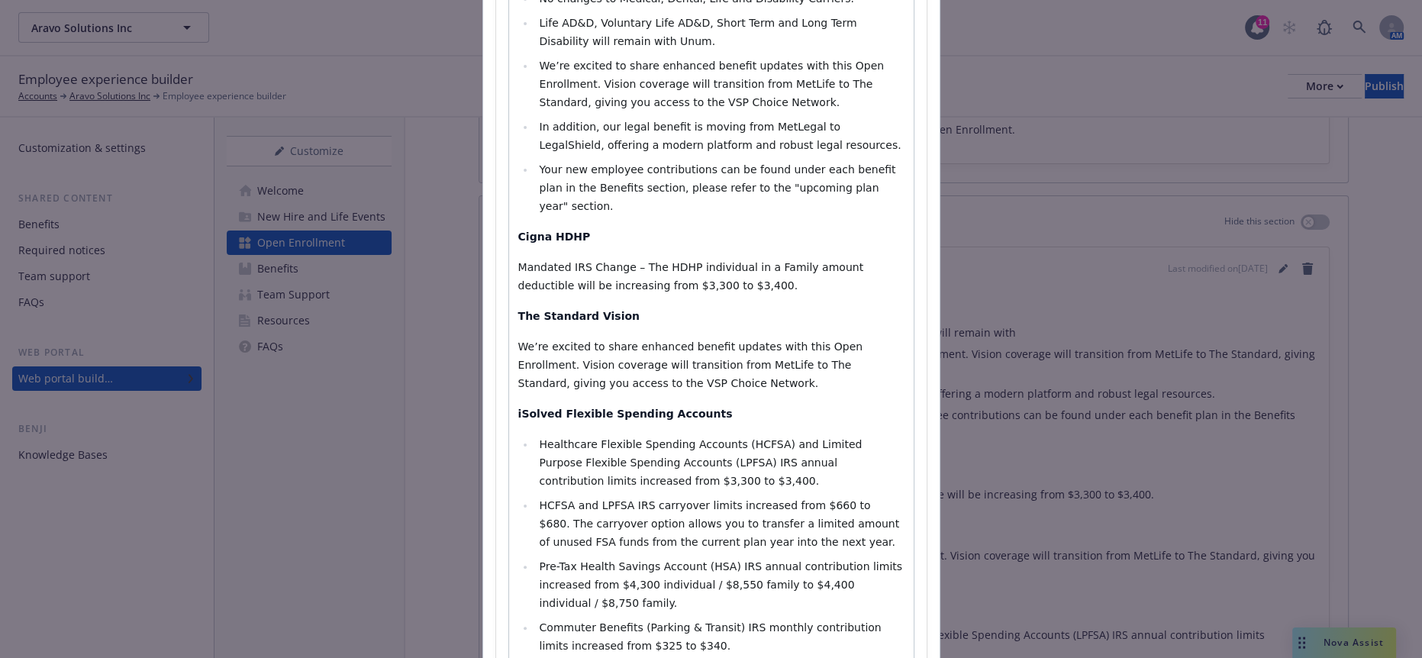
scroll to position [295, 0]
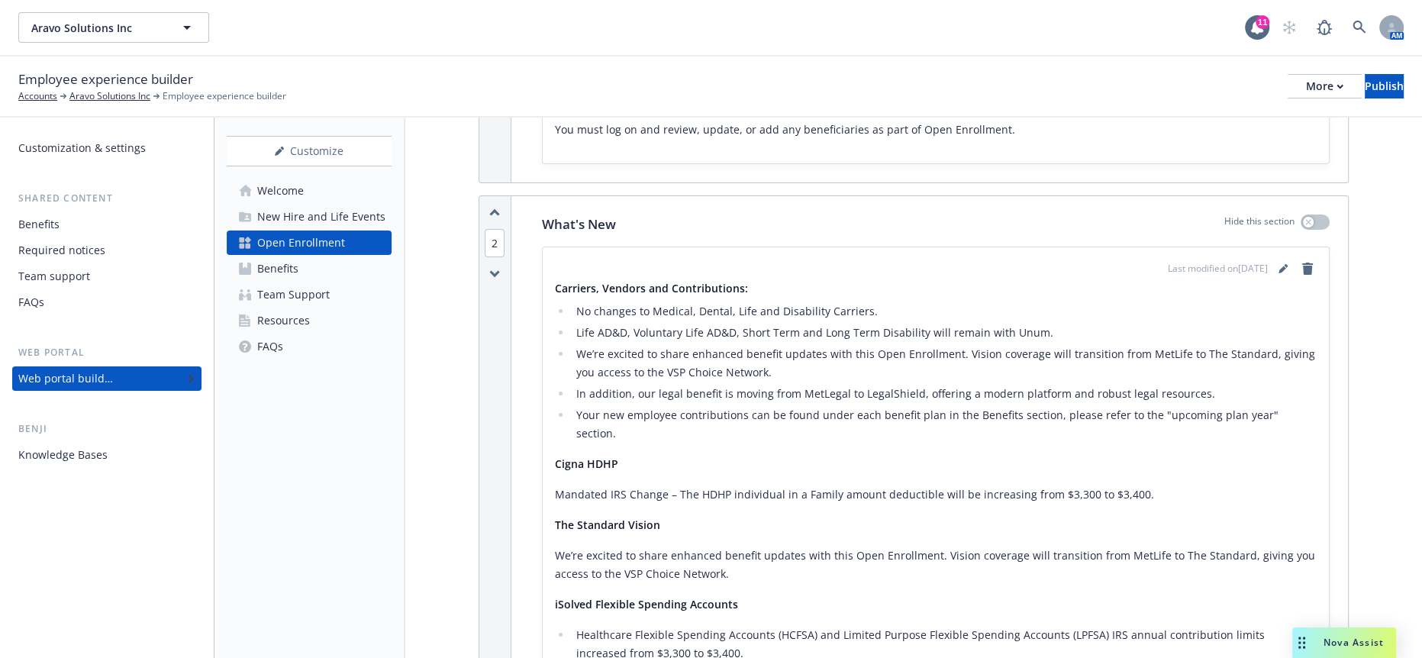
click at [1311, 642] on div "Drag to move" at bounding box center [1301, 643] width 19 height 31
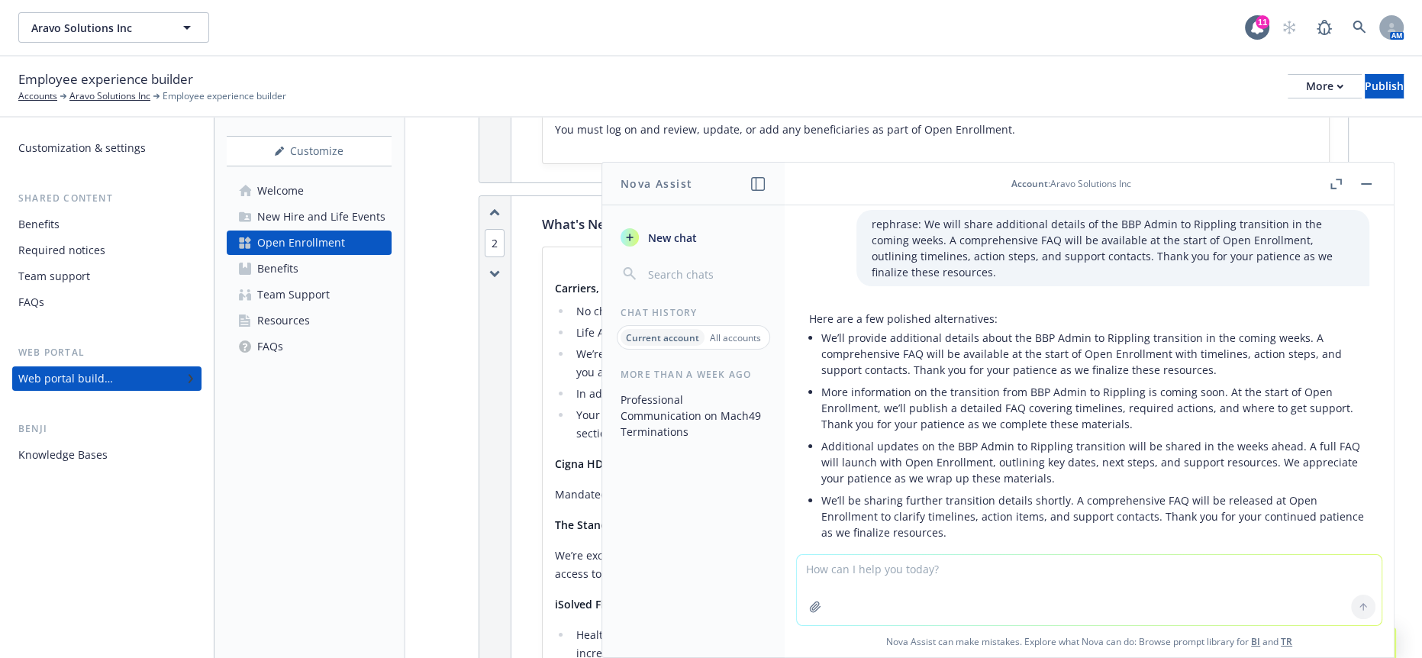
click at [957, 576] on textarea at bounding box center [1089, 590] width 585 height 70
drag, startPoint x: 1117, startPoint y: 568, endPoint x: 1099, endPoint y: 570, distance: 17.7
click at [1099, 570] on textarea "Help rephrase to be more professional, employee facing, and welcoming" at bounding box center [1089, 589] width 585 height 72
click at [1118, 566] on textarea "Help rephrase to be more professional, employee facing, and welcoming" at bounding box center [1089, 589] width 585 height 72
click at [1124, 570] on textarea "Help rephrase to be more professional, employee facing, and welcoming" at bounding box center [1089, 589] width 585 height 72
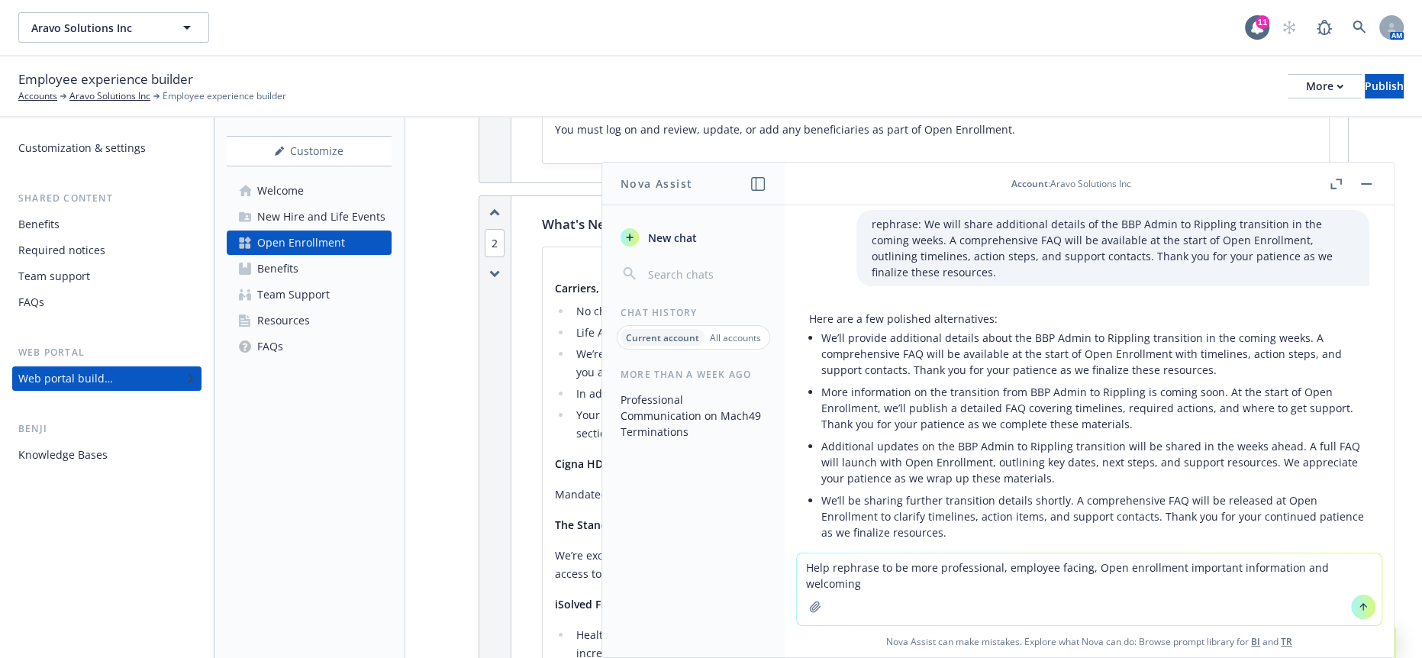
click at [1131, 590] on textarea "Help rephrase to be more professional, employee facing, Open enrollment importa…" at bounding box center [1089, 589] width 585 height 72
paste textarea "No changes to Medical, Dental, Life and Disability Carriers. Life AD&D, Volunta…"
type textarea "Help rephrase to be more professional, employee facing, Open enrollment importa…"
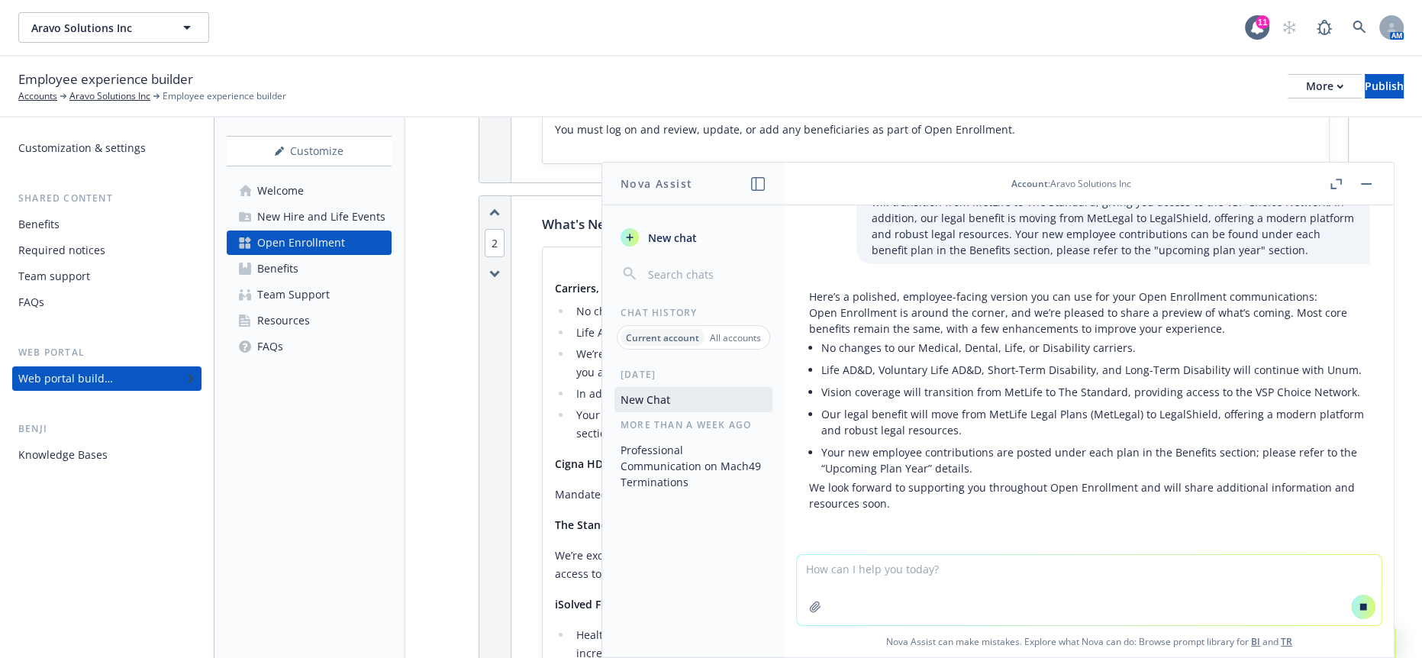
scroll to position [1358, 0]
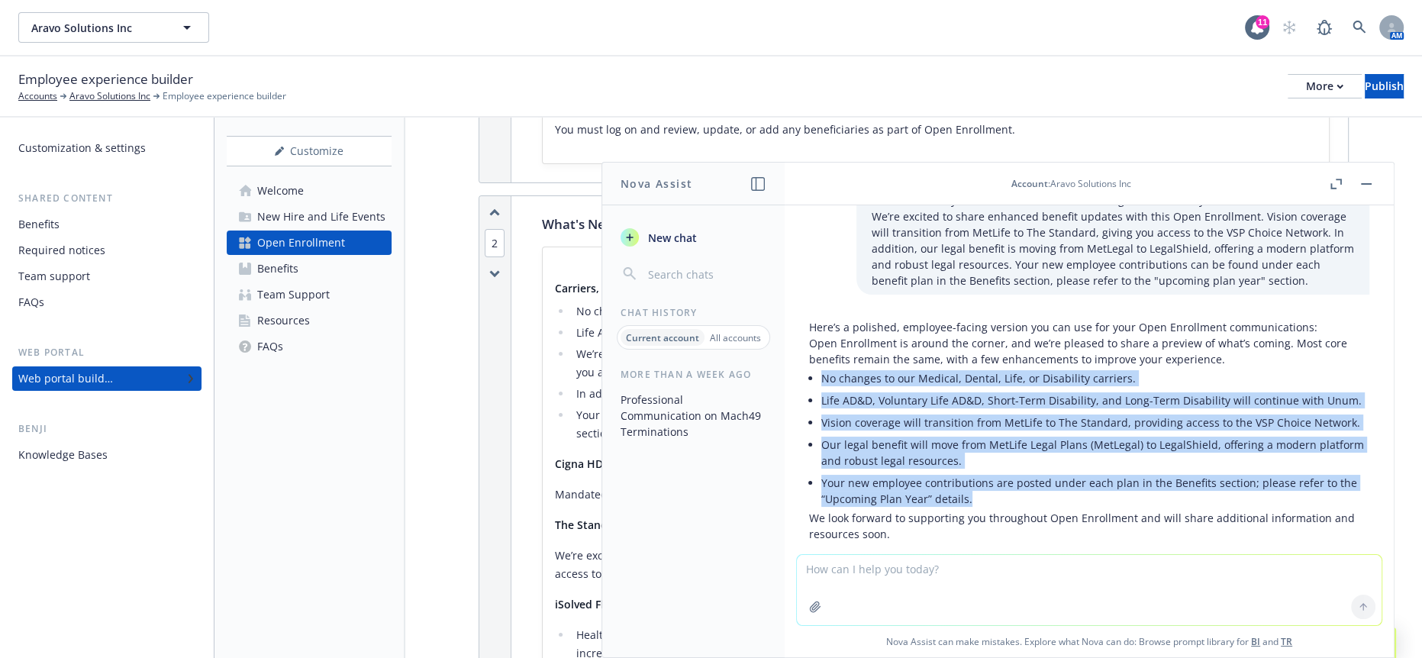
drag, startPoint x: 989, startPoint y: 450, endPoint x: 809, endPoint y: 330, distance: 215.8
click at [821, 367] on ul "No changes to our Medical, Dental, Life, or Disability carriers. Life AD&D, Vol…" at bounding box center [1095, 438] width 548 height 143
click at [1370, 183] on icon "button" at bounding box center [1366, 184] width 11 height 2
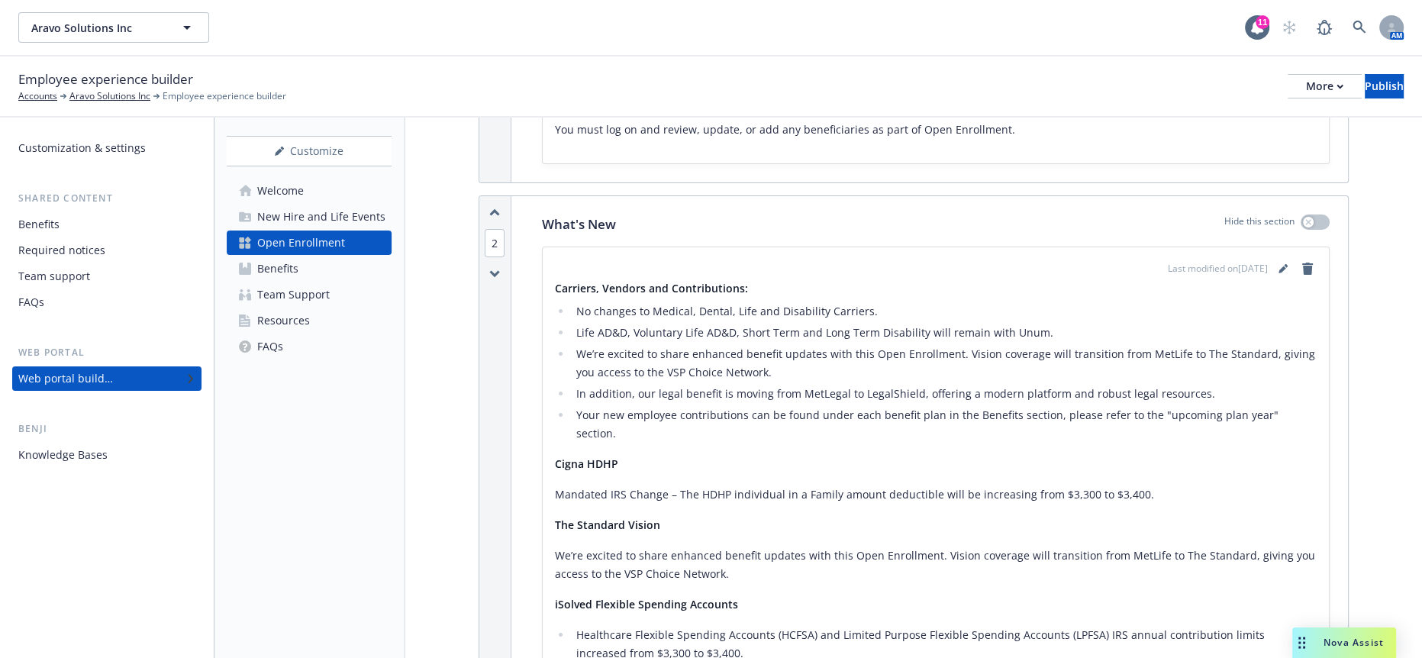
scroll to position [593, 0]
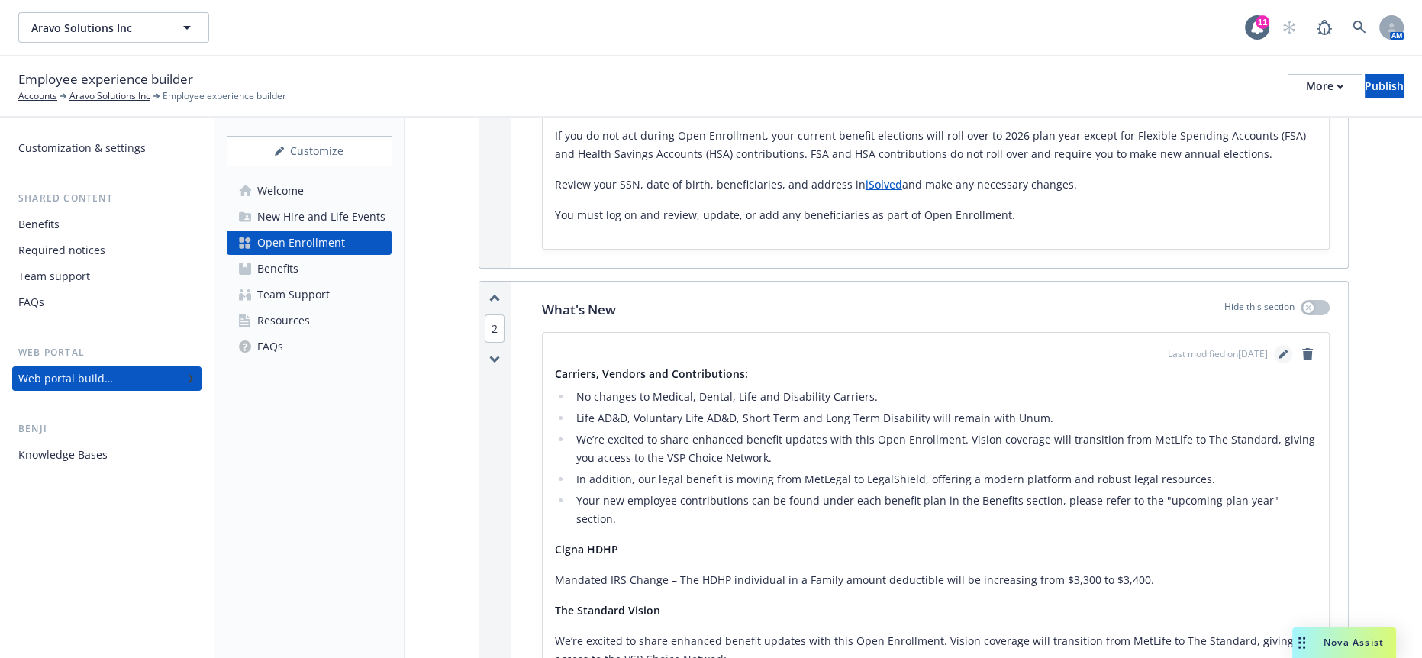
click at [1278, 345] on link "editPencil" at bounding box center [1283, 354] width 18 height 18
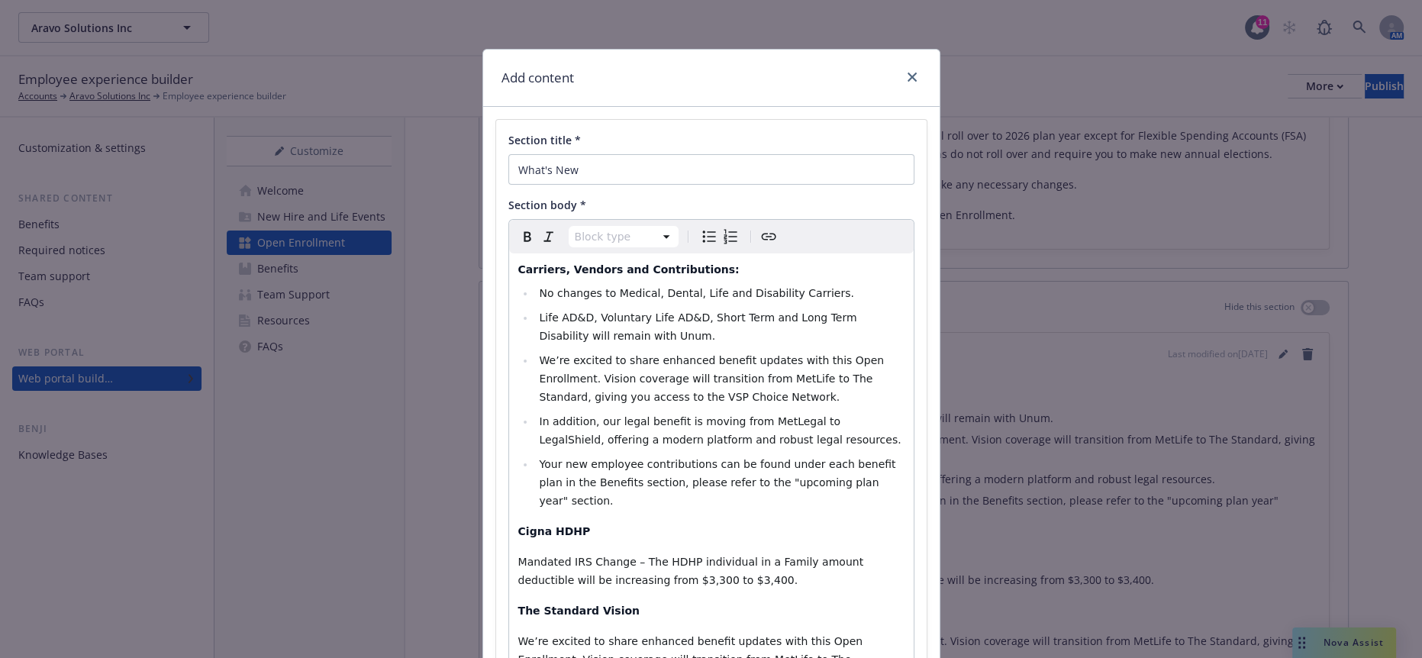
select select
drag, startPoint x: 778, startPoint y: 446, endPoint x: 518, endPoint y: 266, distance: 315.5
click at [518, 284] on ul "No changes to Medical, Dental, Life and Disability Carriers. Life AD&D, Volunta…" at bounding box center [711, 397] width 386 height 226
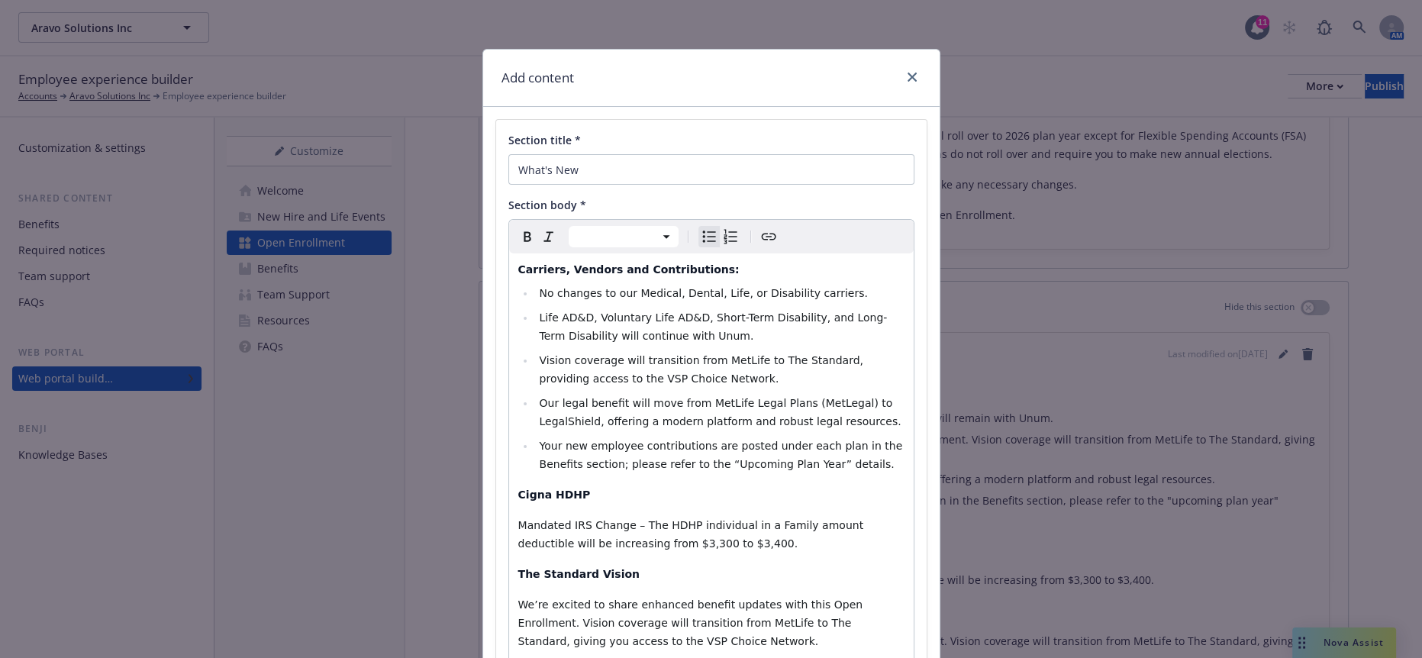
click at [628, 397] on span "Our legal benefit will move from MetLife Legal Plans (MetLegal) to LegalShield,…" at bounding box center [720, 412] width 362 height 31
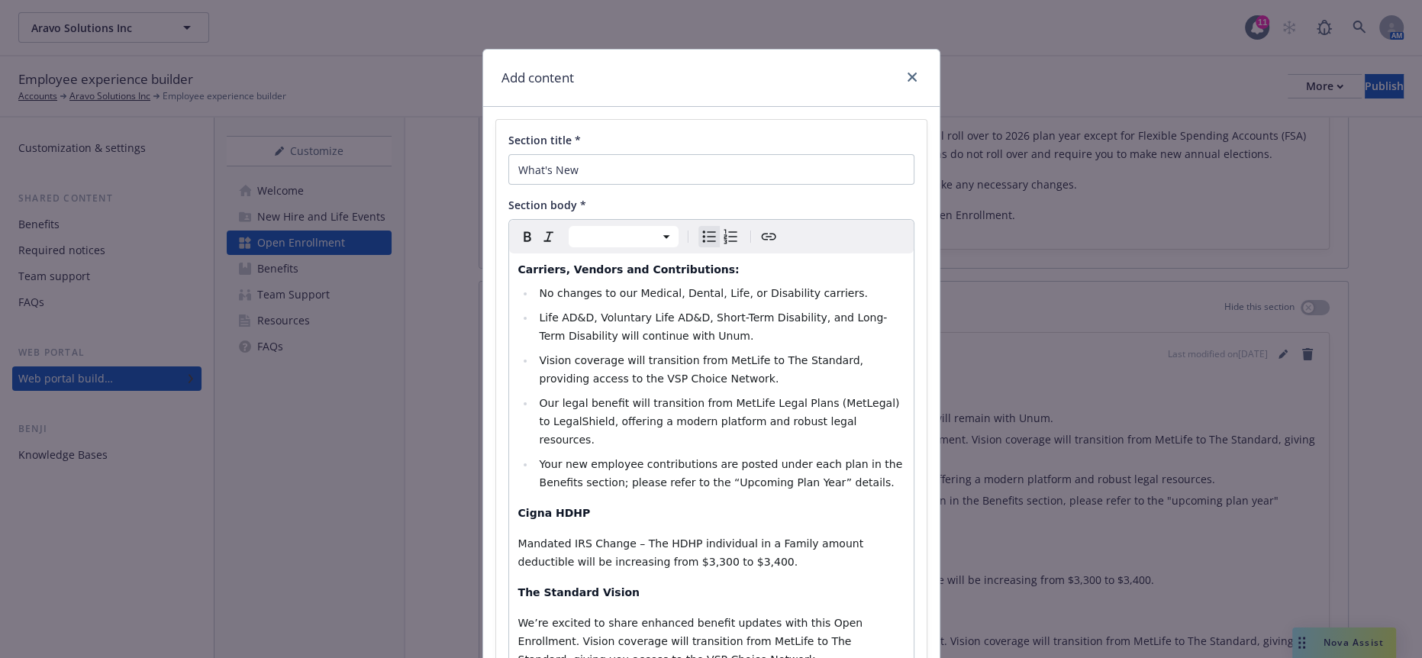
click at [871, 397] on span "Our legal benefit will transition from MetLife Legal Plans (MetLegal) to LegalS…" at bounding box center [720, 421] width 363 height 49
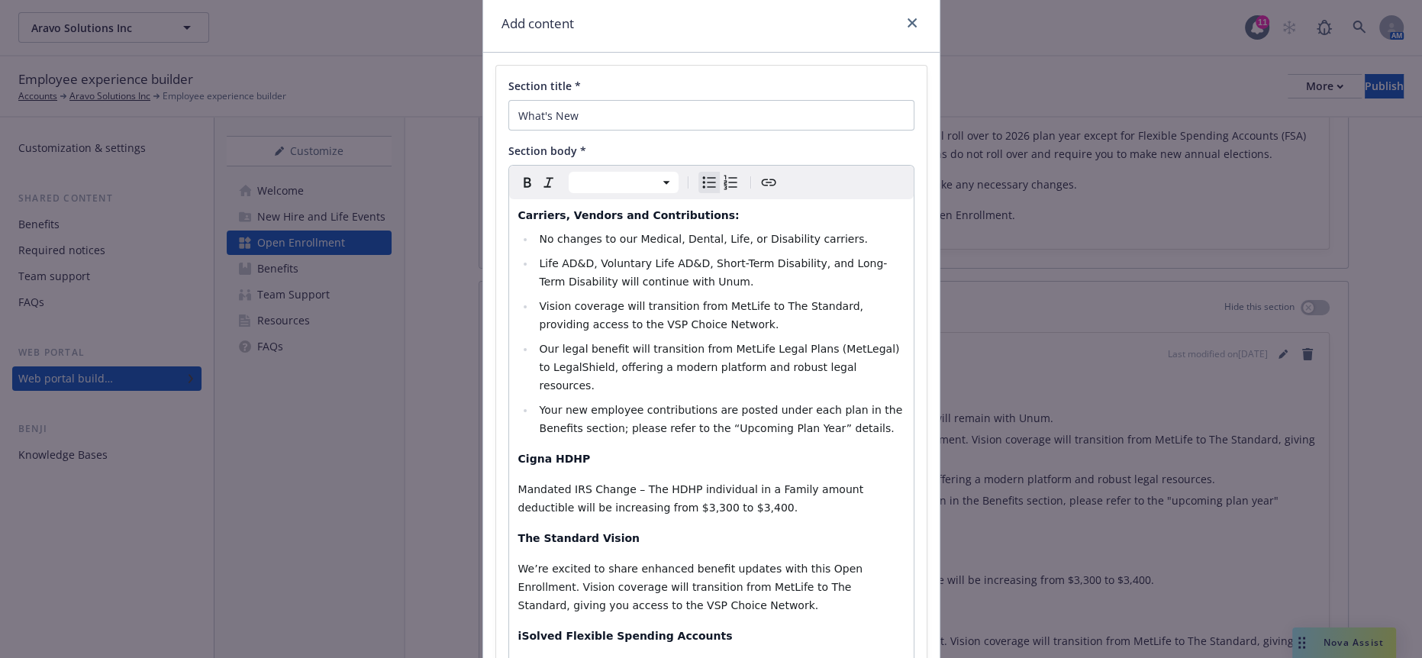
scroll to position [85, 0]
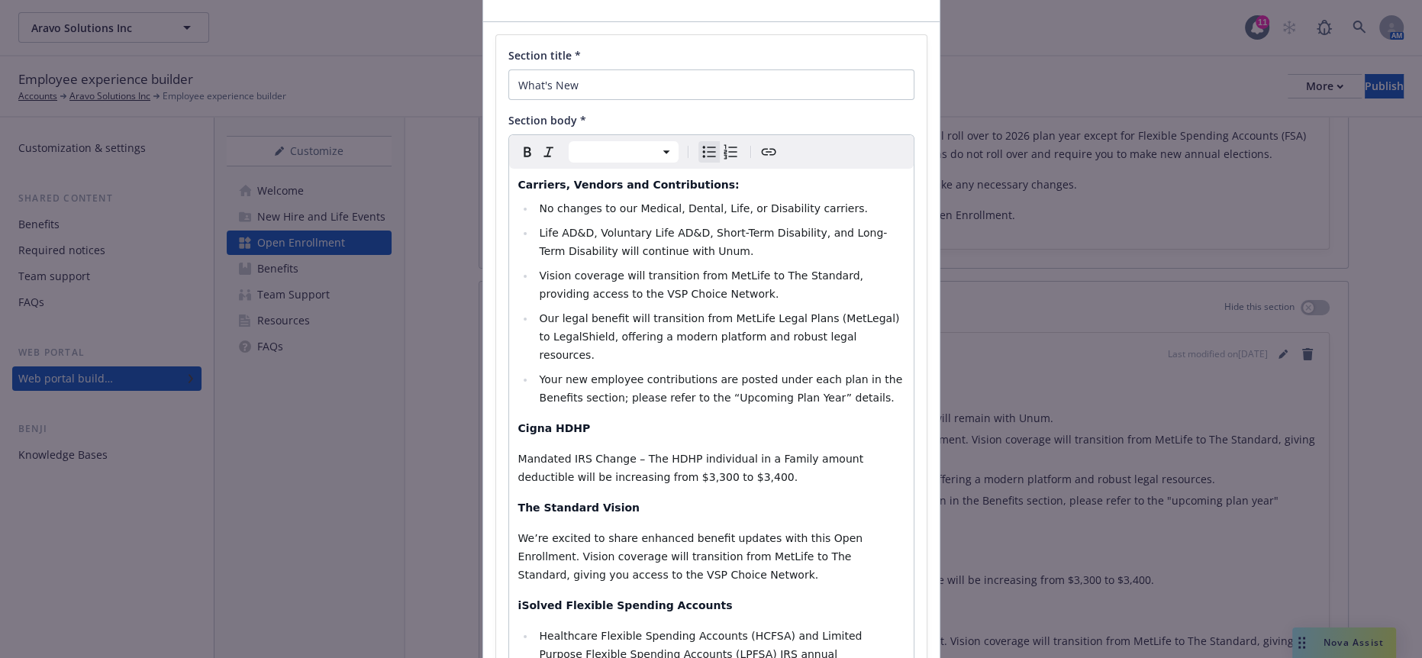
select select "paragraph"
click at [509, 384] on div "Carriers, Vendors and Contributions: No changes to our Medical, Dental, Life, o…" at bounding box center [711, 528] width 405 height 718
click at [700, 143] on icon "Bulleted list" at bounding box center [709, 152] width 18 height 18
select select "paragraph"
click at [628, 529] on p "We’re excited to share enhanced benefit updates with this Open Enrollment. Visi…" at bounding box center [711, 556] width 386 height 55
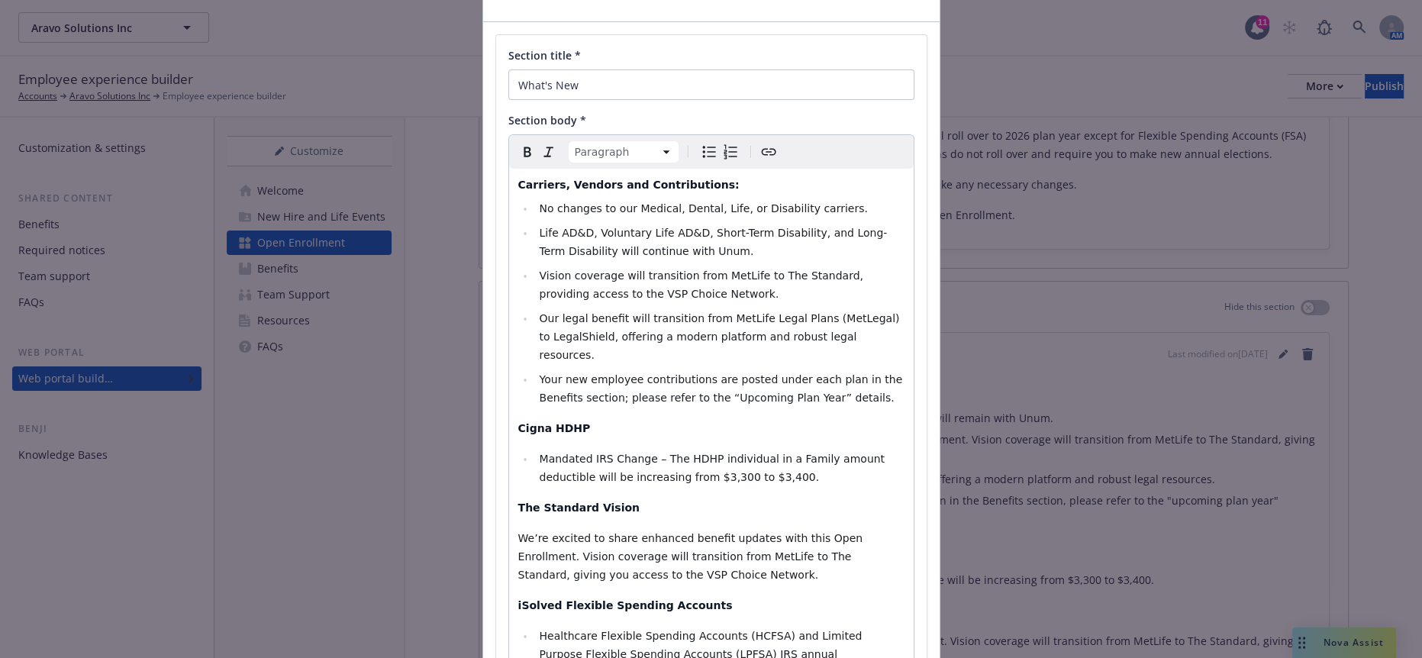
click at [518, 532] on span "We’re excited to share enhanced benefit updates with this Open Enrollment. Visi…" at bounding box center [692, 556] width 348 height 49
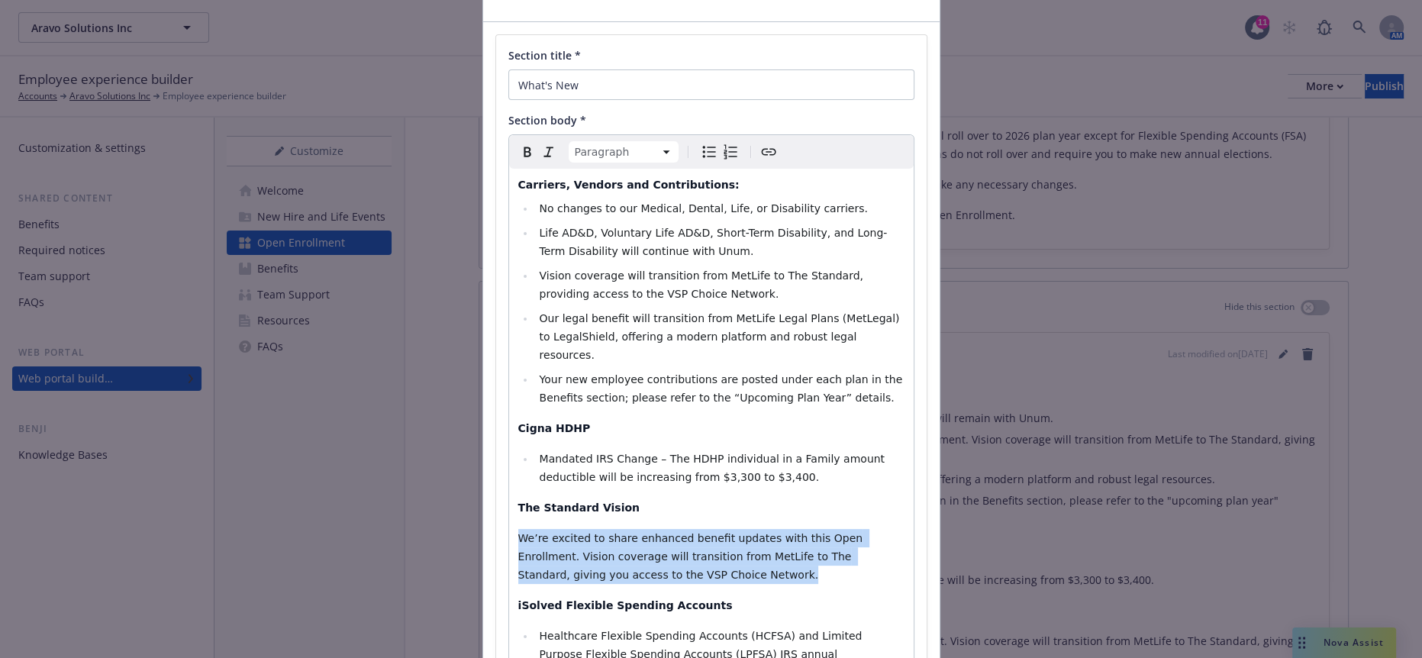
drag, startPoint x: 888, startPoint y: 476, endPoint x: 497, endPoint y: 460, distance: 391.2
click at [497, 460] on div "Section title * What's New Section body * Paragraph Paragraph Heading 1 Heading…" at bounding box center [711, 467] width 431 height 864
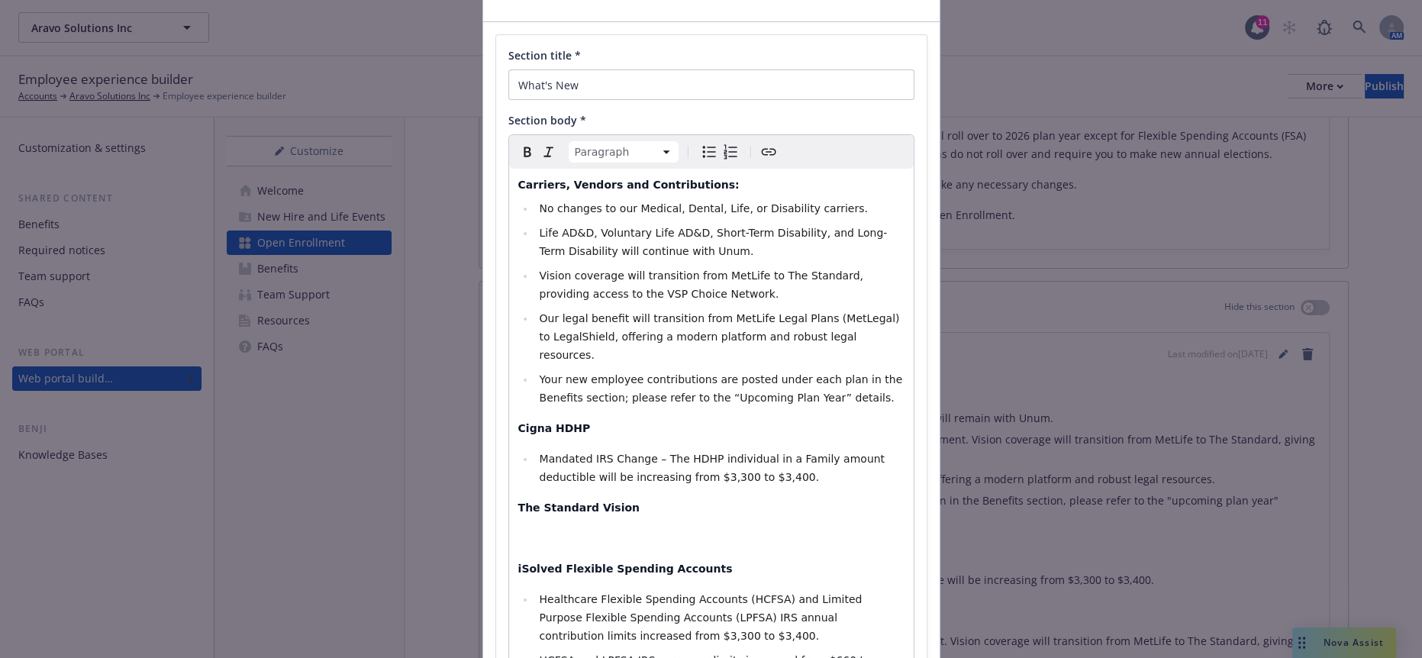
click at [630, 312] on span "Our legal benefit will transition from MetLife Legal Plans (MetLegal) to LegalS…" at bounding box center [720, 336] width 363 height 49
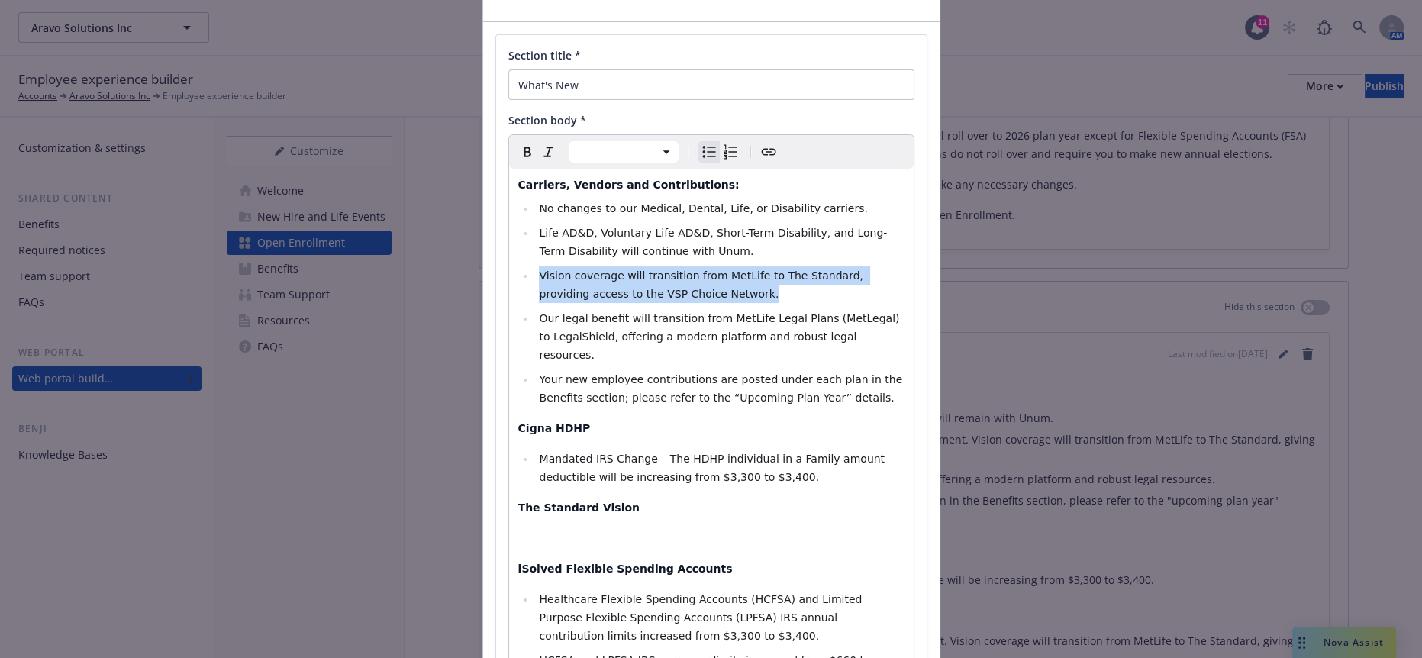
drag, startPoint x: 595, startPoint y: 261, endPoint x: 526, endPoint y: 253, distance: 69.2
click at [535, 266] on li "Vision coverage will transition from MetLife to The Standard, providing access …" at bounding box center [719, 284] width 369 height 37
select select "paragraph"
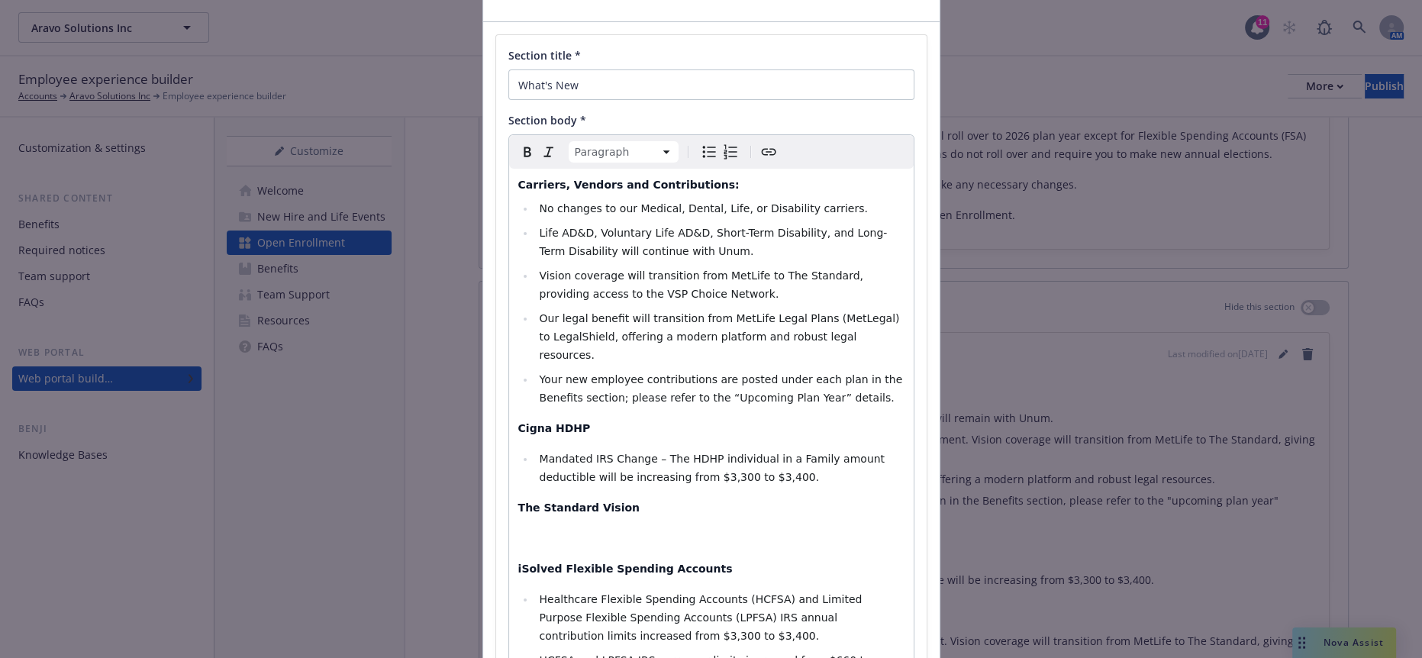
click at [545, 529] on p "editable markdown" at bounding box center [711, 538] width 386 height 18
click at [700, 143] on icon "Bulleted list" at bounding box center [709, 152] width 18 height 18
click at [573, 529] on li "editable markdown" at bounding box center [719, 538] width 369 height 18
drag, startPoint x: 686, startPoint y: 163, endPoint x: 454, endPoint y: 164, distance: 232.1
click at [454, 164] on div "Add content Section title * What's New Section body * Heading 4 Paragraph Headi…" at bounding box center [711, 329] width 1422 height 658
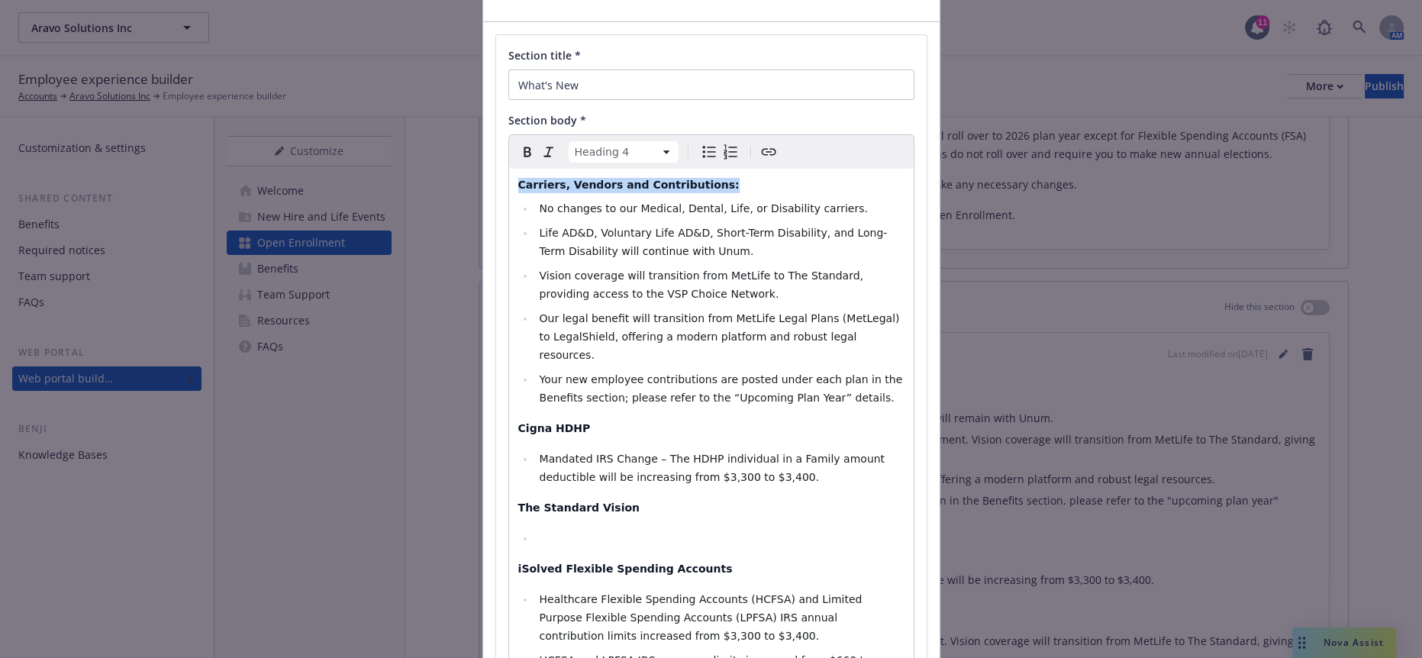
select select "paragraph"
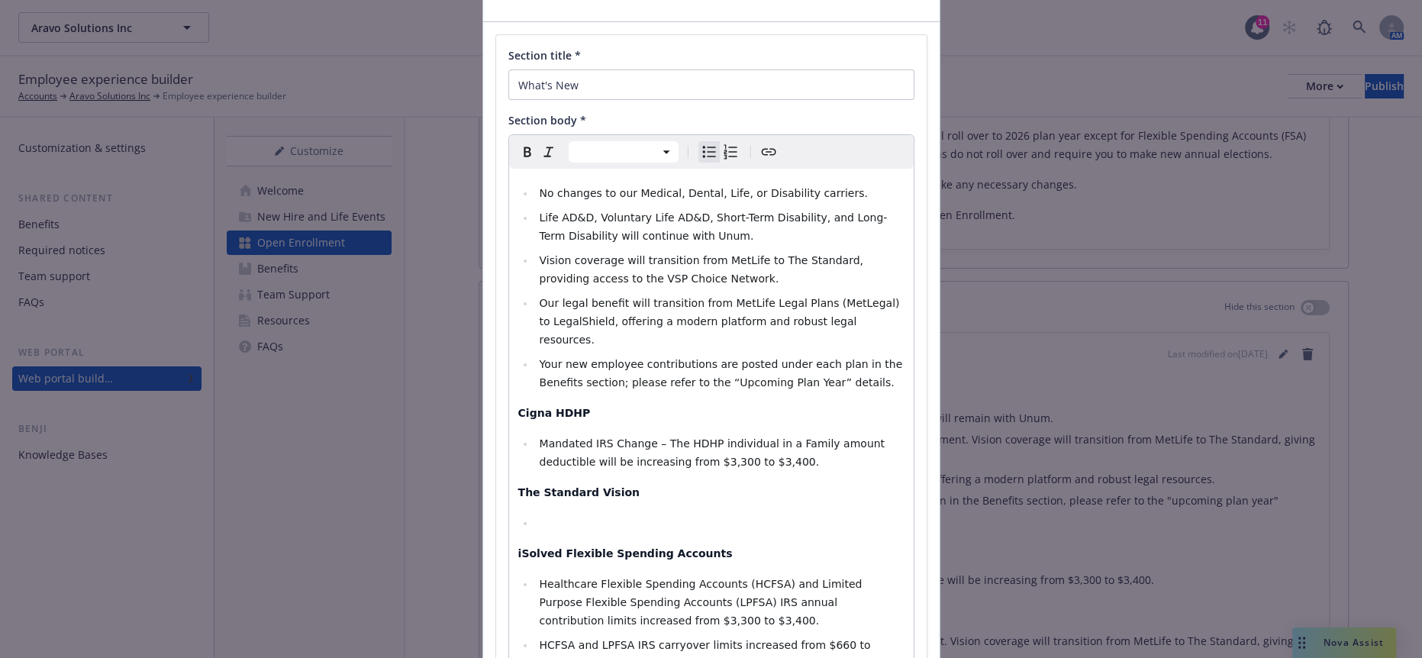
click at [597, 434] on li "Mandated IRS Change – The HDHP individual in a Family amount deductible will be…" at bounding box center [719, 452] width 369 height 37
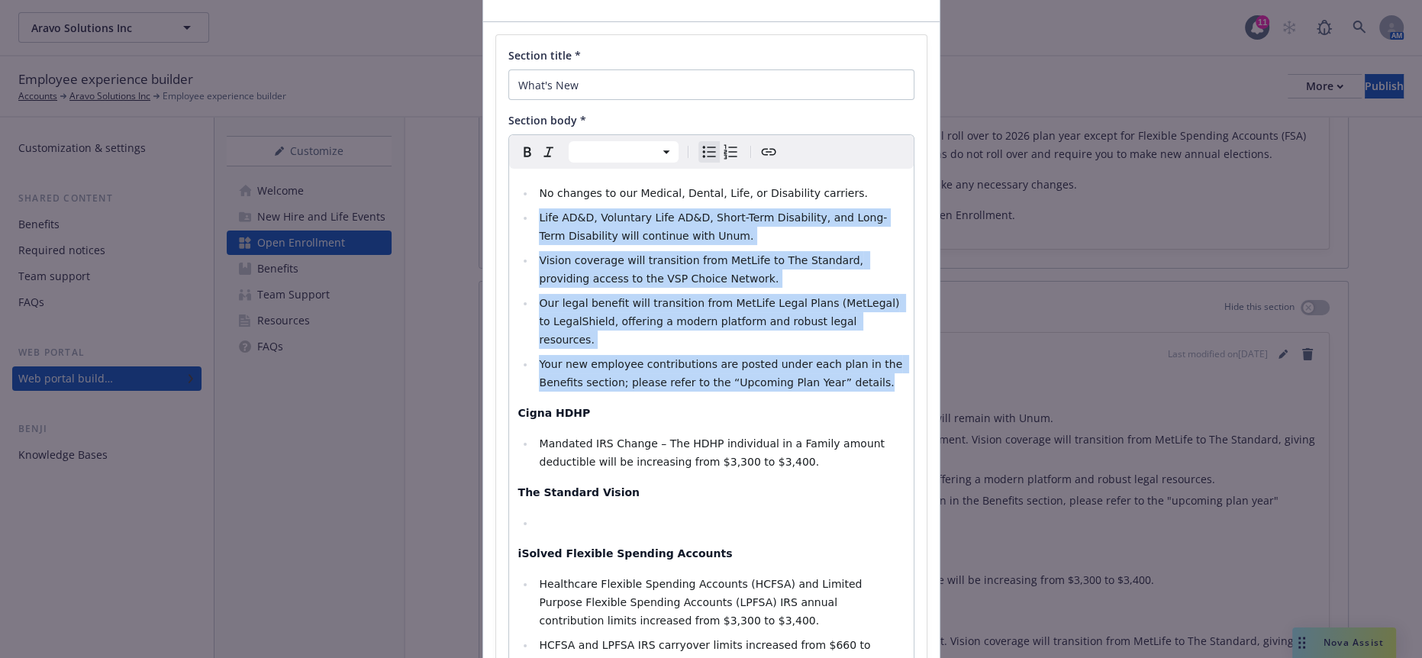
drag, startPoint x: 748, startPoint y: 329, endPoint x: 491, endPoint y: 200, distance: 287.8
click at [496, 200] on div "Section title * What's New Section body * Paragraph Heading 1 Heading 2 Heading…" at bounding box center [711, 441] width 431 height 812
click at [644, 297] on span "Our legal benefit will transition from MetLife Legal Plans (MetLegal) to LegalS…" at bounding box center [720, 321] width 363 height 49
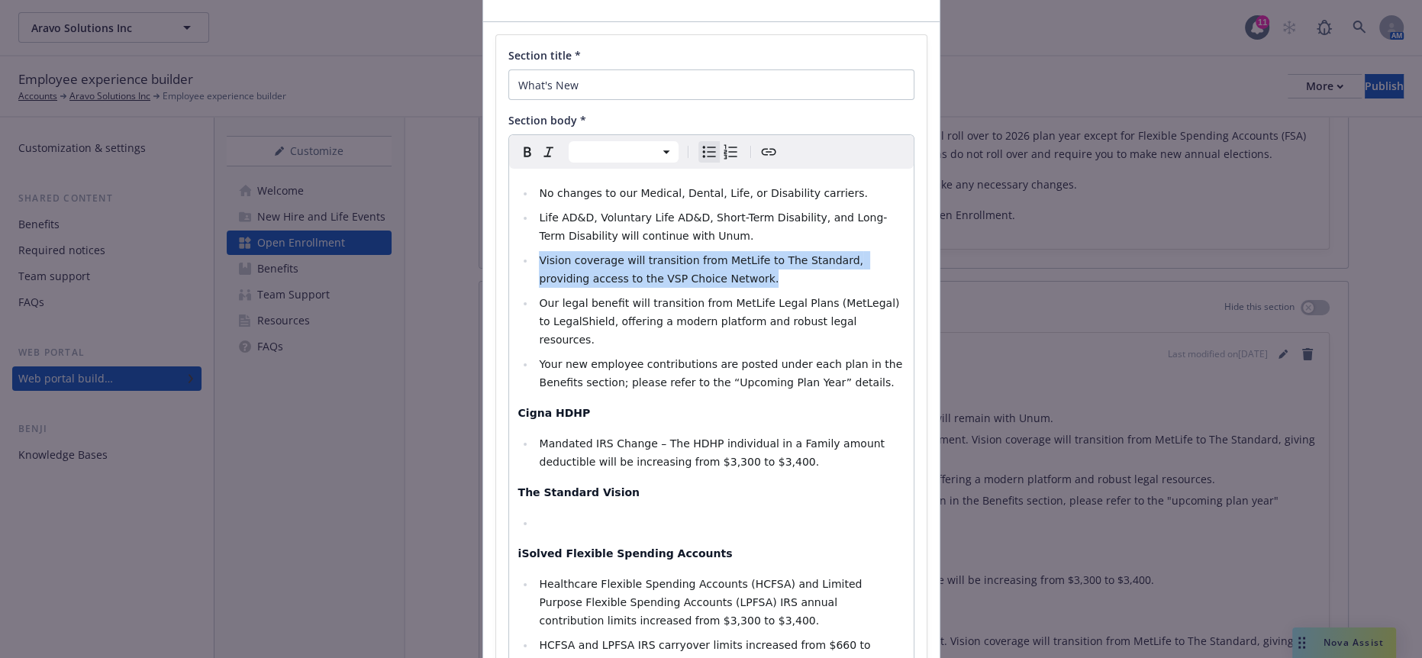
drag, startPoint x: 654, startPoint y: 249, endPoint x: 524, endPoint y: 232, distance: 130.9
click at [535, 251] on li "Vision coverage will transition from MetLife to The Standard, providing access …" at bounding box center [719, 269] width 369 height 37
select select "paragraph"
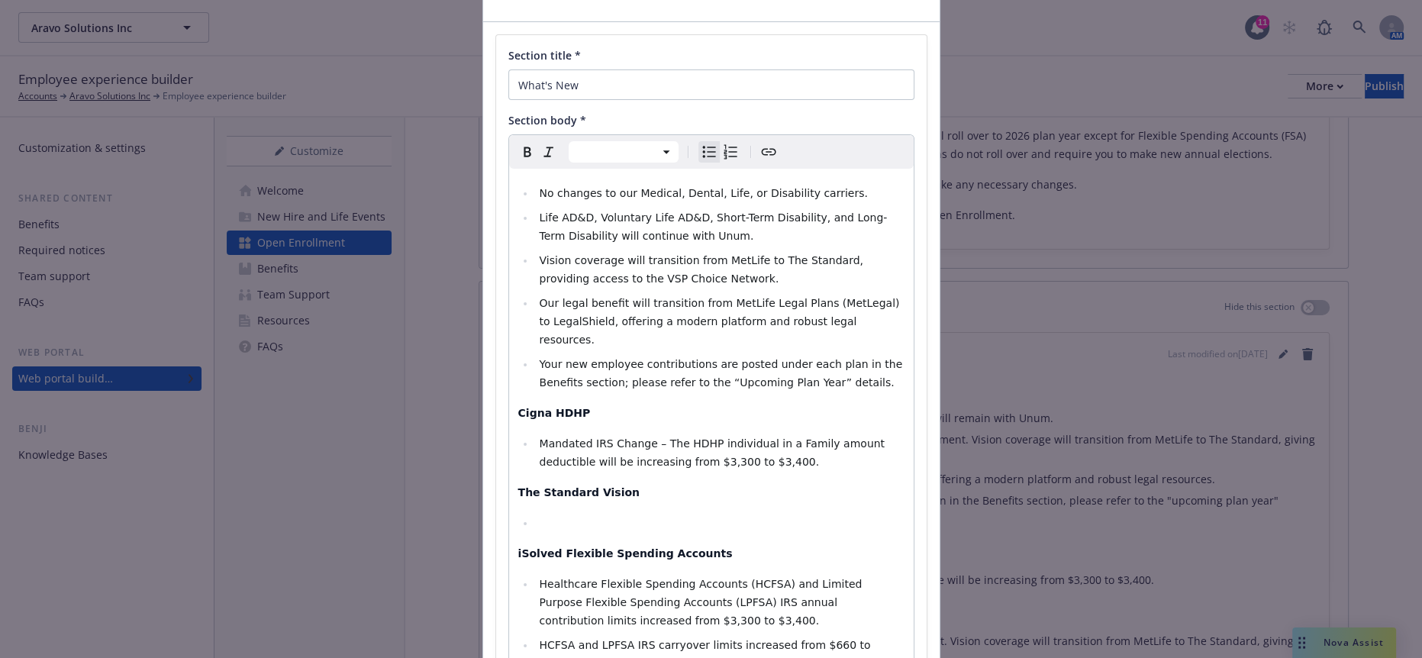
click at [604, 483] on p "The Standard Vision" at bounding box center [711, 492] width 386 height 18
click at [535, 434] on li "Mandated IRS Change – The HDHP individual in a Family amount deductible will be…" at bounding box center [719, 452] width 369 height 37
select select "paragraph"
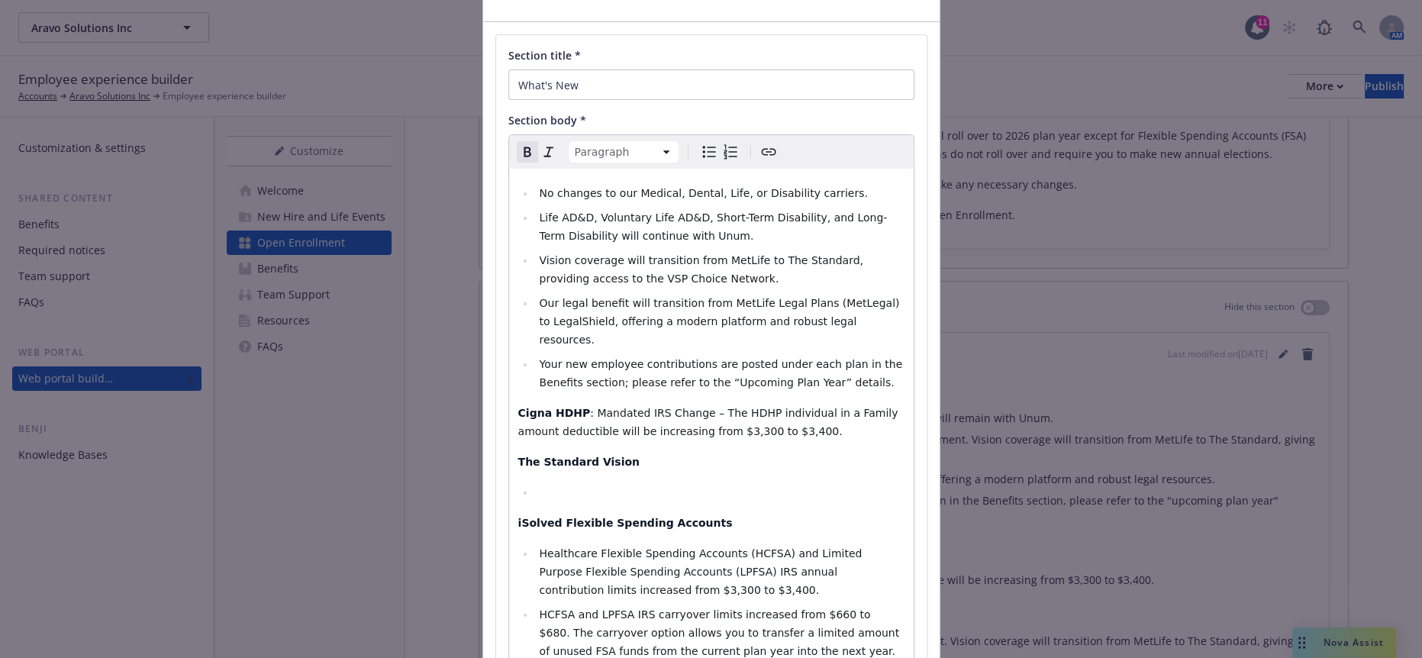
click at [509, 357] on div "No changes to our Medical, Dental, Life, or Disability carriers. Life AD&D, Vol…" at bounding box center [711, 486] width 405 height 635
click at [575, 407] on span ": Mandated IRS Change – The HDHP individual in a Family amount deductible will …" at bounding box center [709, 422] width 383 height 31
click at [569, 407] on span ": Mandated IRS Change – The HDHP individual in a Family amount deductible will …" at bounding box center [709, 422] width 383 height 31
drag, startPoint x: 563, startPoint y: 351, endPoint x: 502, endPoint y: 351, distance: 61.1
click at [509, 351] on div "No changes to our Medical, Dental, Life, or Disability carriers. Life AD&D, Vol…" at bounding box center [711, 486] width 405 height 635
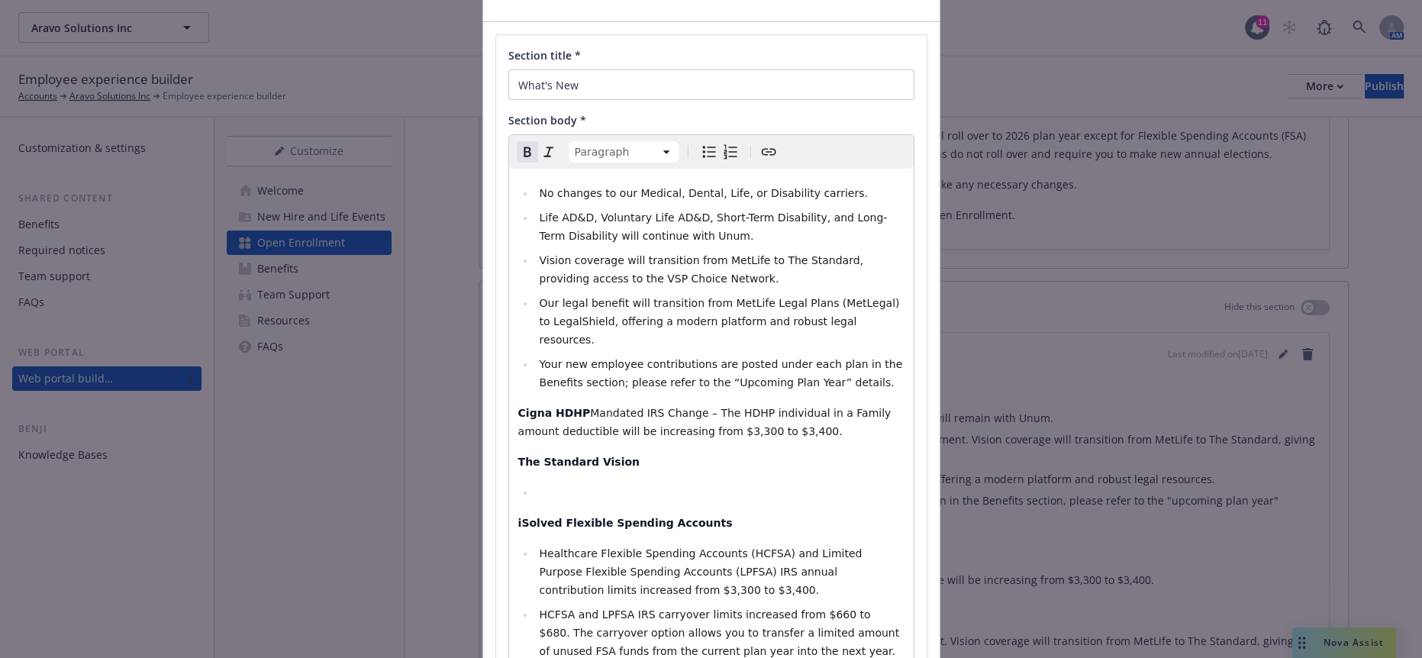
click at [519, 143] on icon "Remove bold" at bounding box center [527, 152] width 18 height 18
click at [535, 433] on div "No changes to our Medical, Dental, Life, or Disability carriers. Life AD&D, Vol…" at bounding box center [711, 486] width 405 height 635
click at [509, 354] on div "No changes to our Medical, Dental, Life, or Disability carriers. Life AD&D, Vol…" at bounding box center [711, 486] width 405 height 635
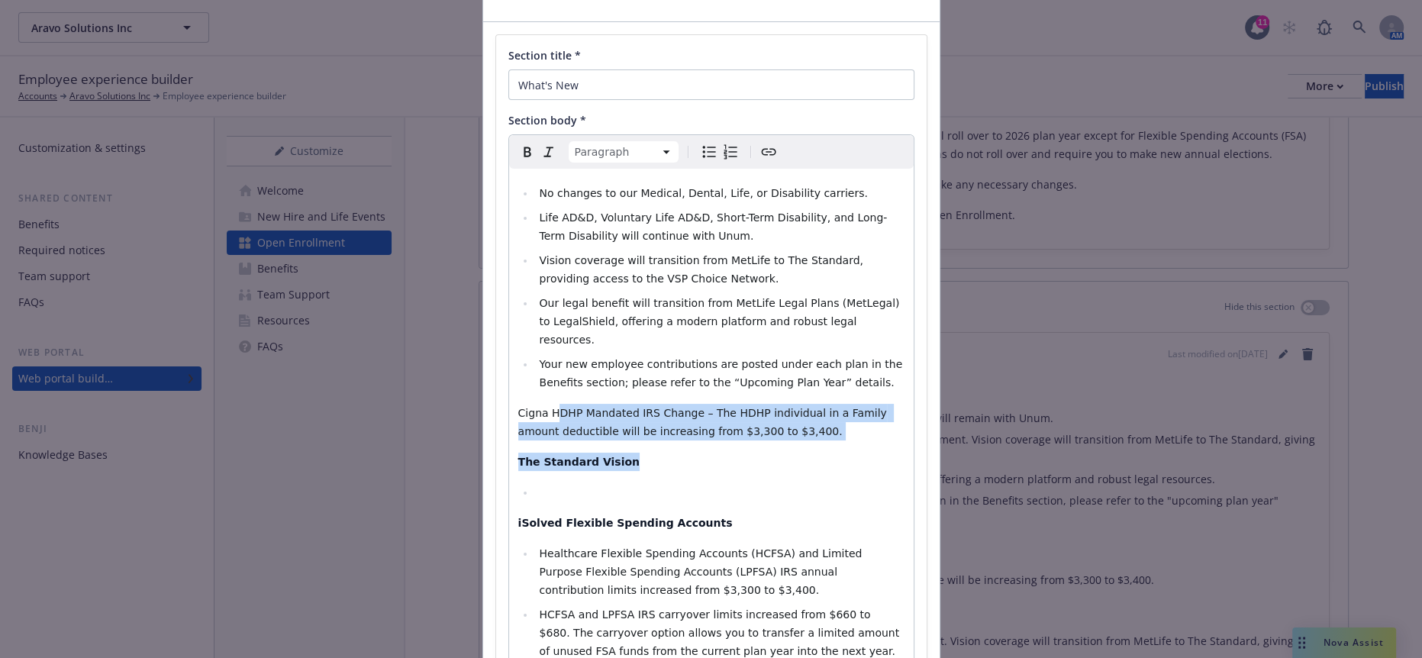
drag, startPoint x: 679, startPoint y: 379, endPoint x: 537, endPoint y: 358, distance: 143.5
click at [537, 358] on div "No changes to our Medical, Dental, Life, or Disability carriers. Life AD&D, Vol…" at bounding box center [711, 486] width 405 height 635
click at [552, 407] on span "Cigna HDHP Mandated IRS Change – The HDHP individual in a Family amount deducti…" at bounding box center [704, 422] width 373 height 31
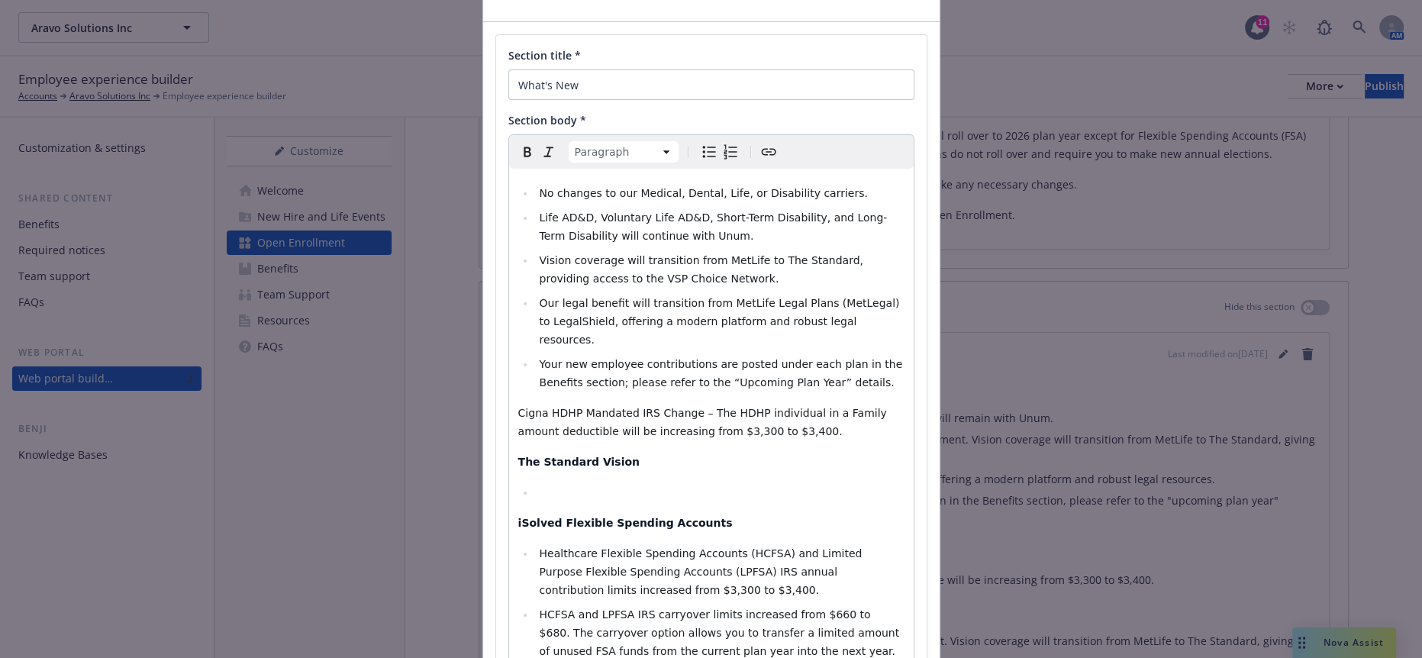
click at [561, 407] on span "Cigna HDHP Mandated IRS Change – The HDHP individual in a Family amount deducti…" at bounding box center [704, 422] width 373 height 31
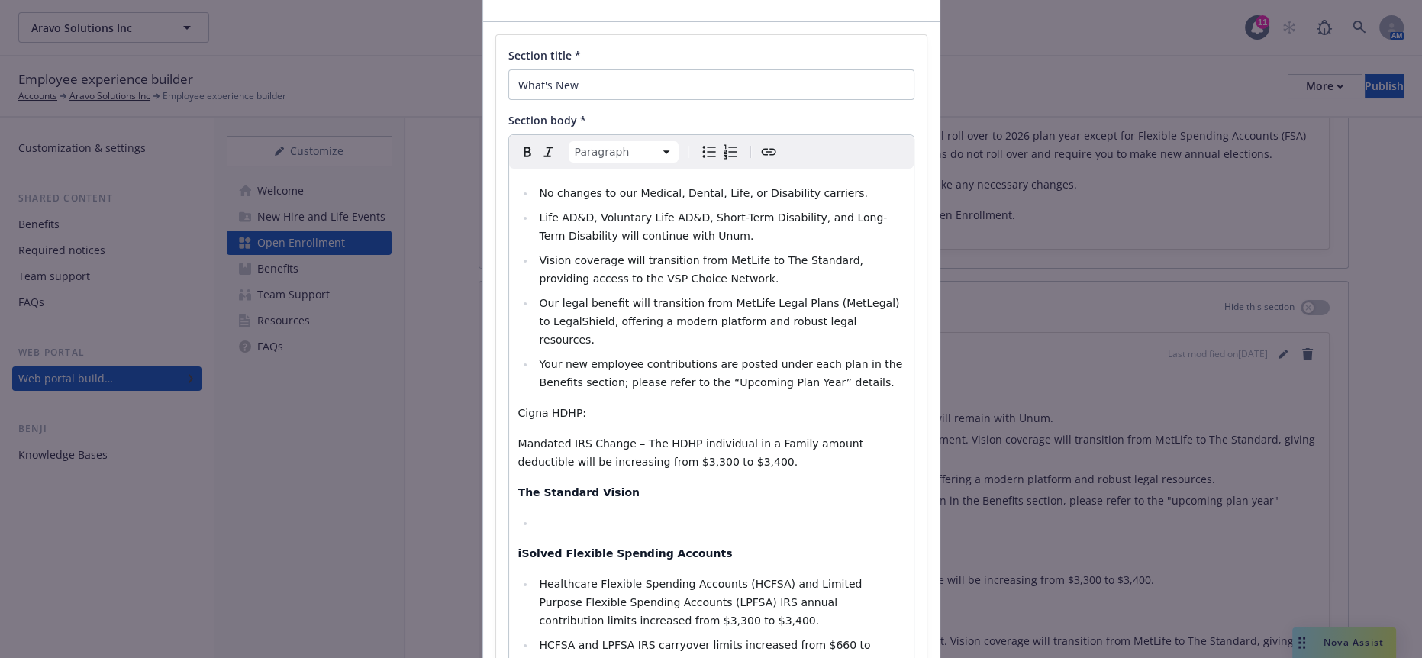
click at [700, 143] on icon "Bulleted list" at bounding box center [709, 152] width 18 height 18
select select "paragraph"
click at [587, 486] on strong "The Standard Vision" at bounding box center [578, 492] width 121 height 12
click at [573, 404] on p "Cigna HDHP:" at bounding box center [711, 413] width 386 height 18
drag, startPoint x: 573, startPoint y: 350, endPoint x: 493, endPoint y: 350, distance: 79.4
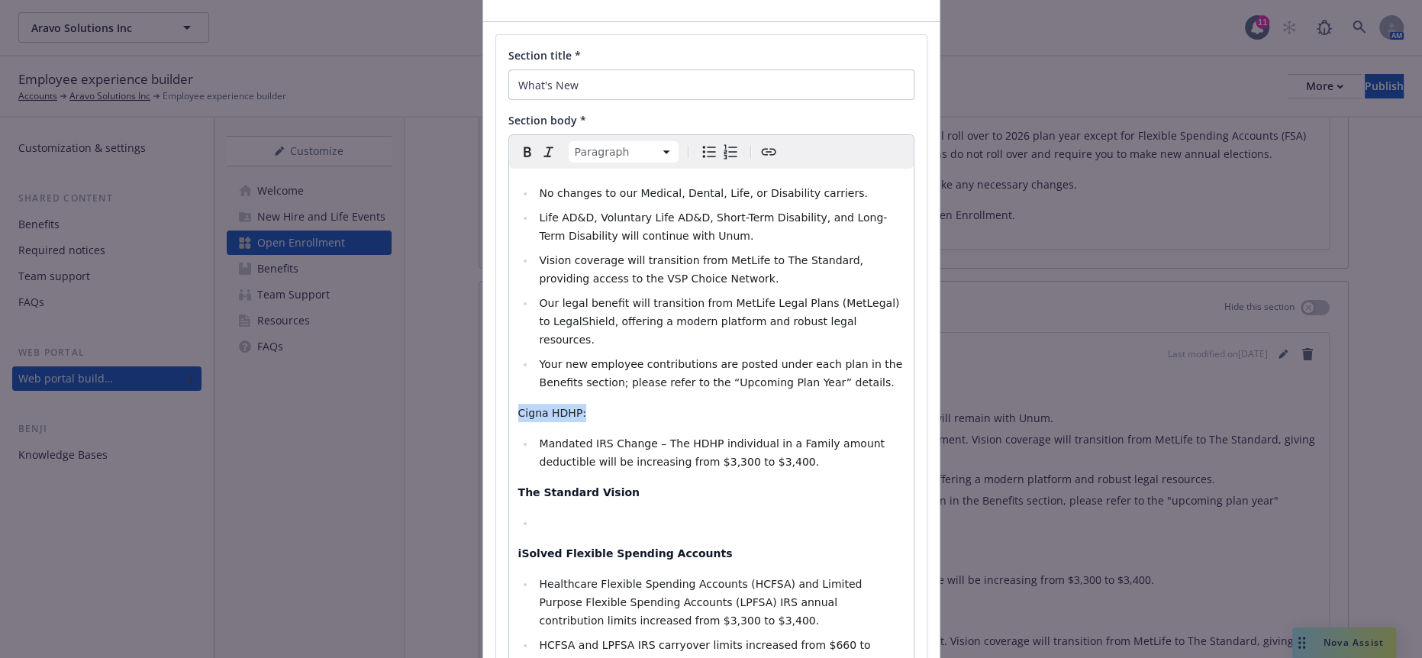
click at [496, 350] on div "Section title * What's New Section body * Paragraph Paragraph Heading 1 Heading…" at bounding box center [711, 441] width 431 height 812
click at [522, 143] on icon "Bold" at bounding box center [527, 152] width 18 height 18
click at [725, 434] on li "Mandated IRS Change – The HDHP individual in a Family amount deductible will be…" at bounding box center [719, 452] width 369 height 37
select select "paragraph"
drag, startPoint x: 576, startPoint y: 460, endPoint x: 559, endPoint y: 457, distance: 17.1
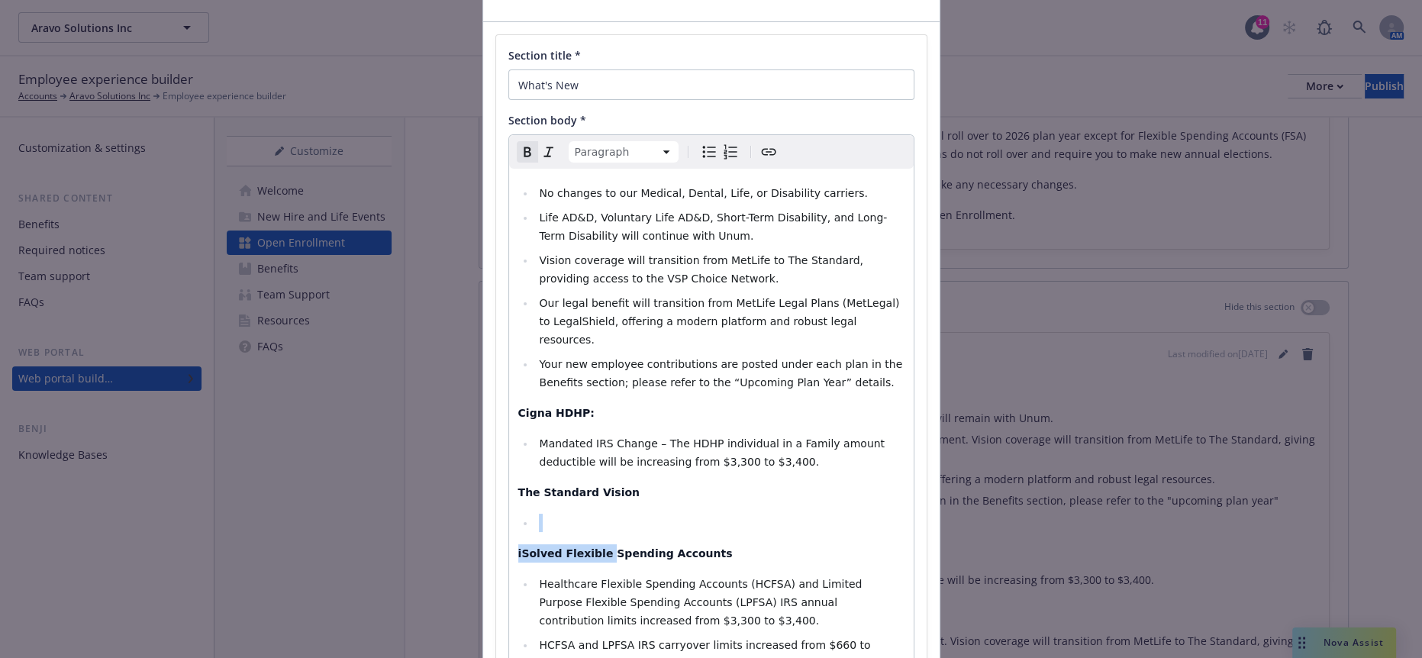
click at [541, 453] on div "No changes to our Medical, Dental, Life, or Disability carriers. Life AD&D, Vol…" at bounding box center [711, 502] width 405 height 666
click at [573, 514] on li "editable markdown" at bounding box center [719, 523] width 369 height 18
drag, startPoint x: 578, startPoint y: 444, endPoint x: 488, endPoint y: 426, distance: 91.9
click at [496, 426] on div "Section title * What's New Section body * Paragraph Heading 1 Heading 2 Heading…" at bounding box center [711, 441] width 431 height 812
select select "paragraph"
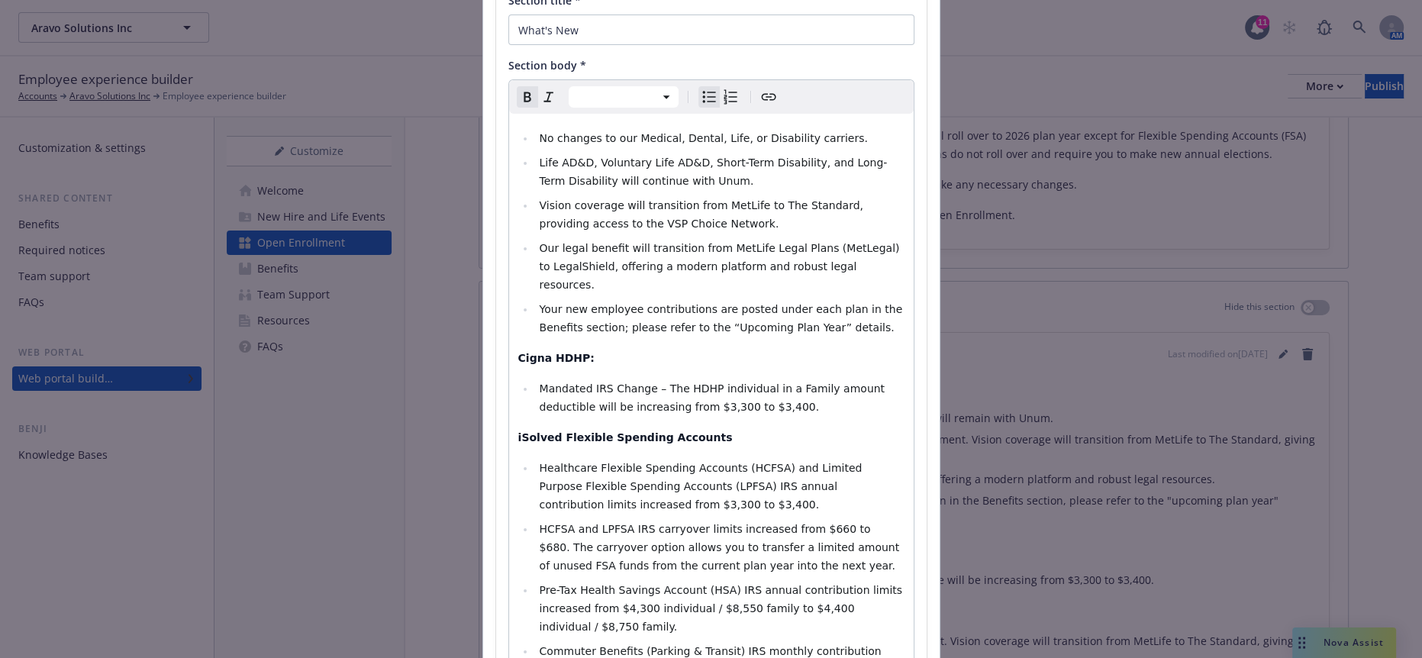
scroll to position [169, 0]
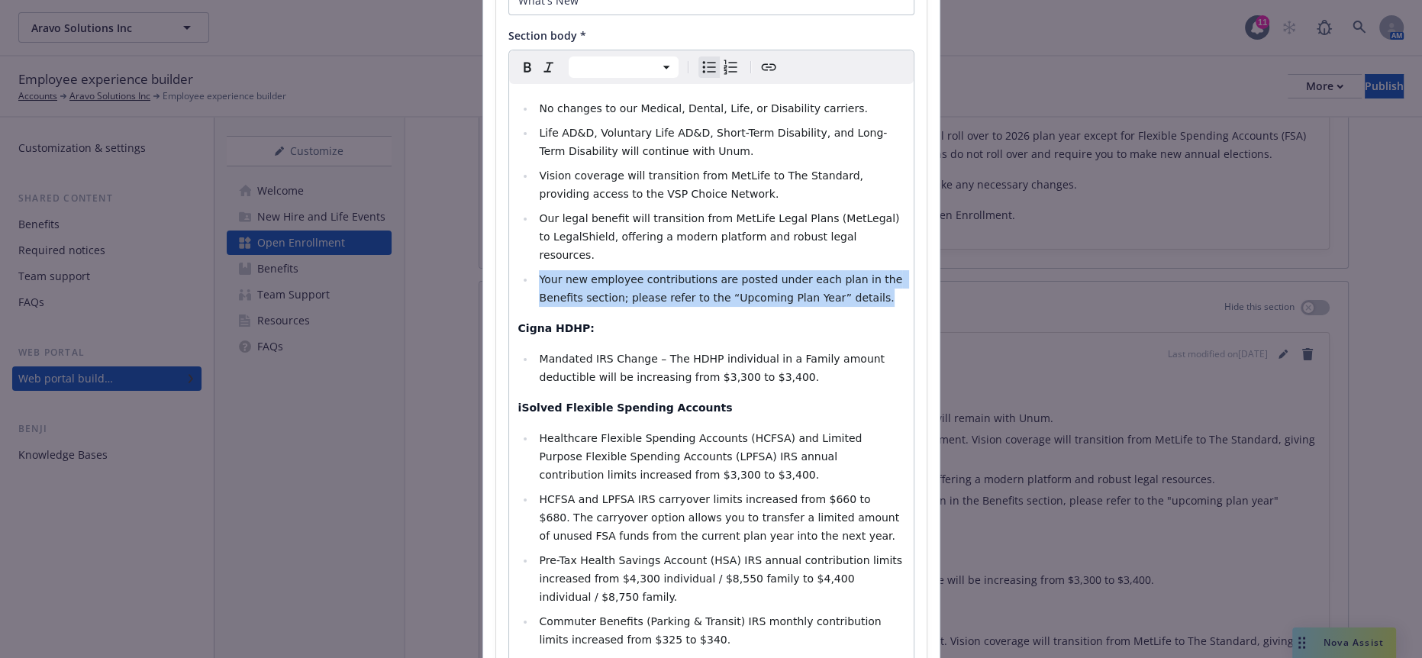
drag, startPoint x: 736, startPoint y: 237, endPoint x: 511, endPoint y: 221, distance: 225.7
click at [535, 270] on li "Your new employee contributions are posted under each plan in the Benefits sect…" at bounding box center [719, 288] width 369 height 37
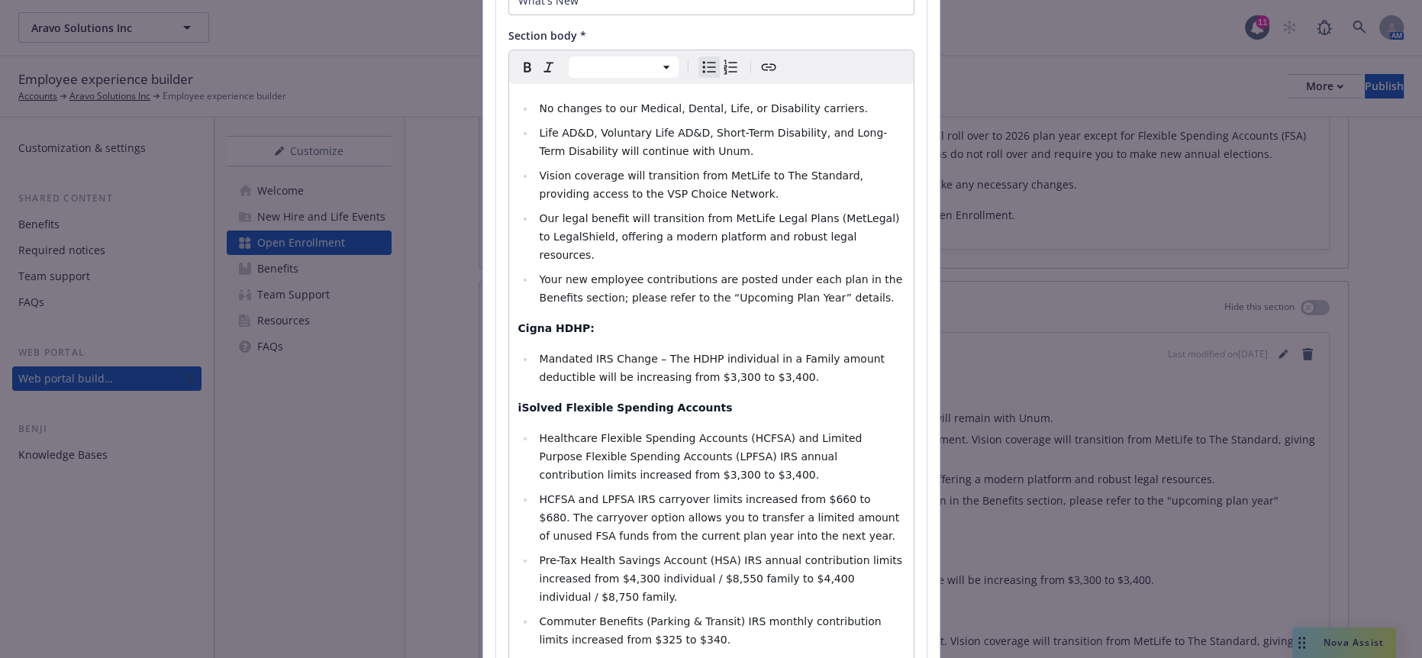
click at [634, 353] on span "Mandated IRS Change – The HDHP individual in a Family amount deductible will be…" at bounding box center [713, 368] width 349 height 31
click at [637, 273] on span "Your new employee contributions are posted under each plan in the Benefits sect…" at bounding box center [722, 288] width 366 height 31
select select "paragraph"
click at [807, 657] on p "· All other benefits will remain unchanged for the 2025 plan year." at bounding box center [711, 670] width 386 height 18
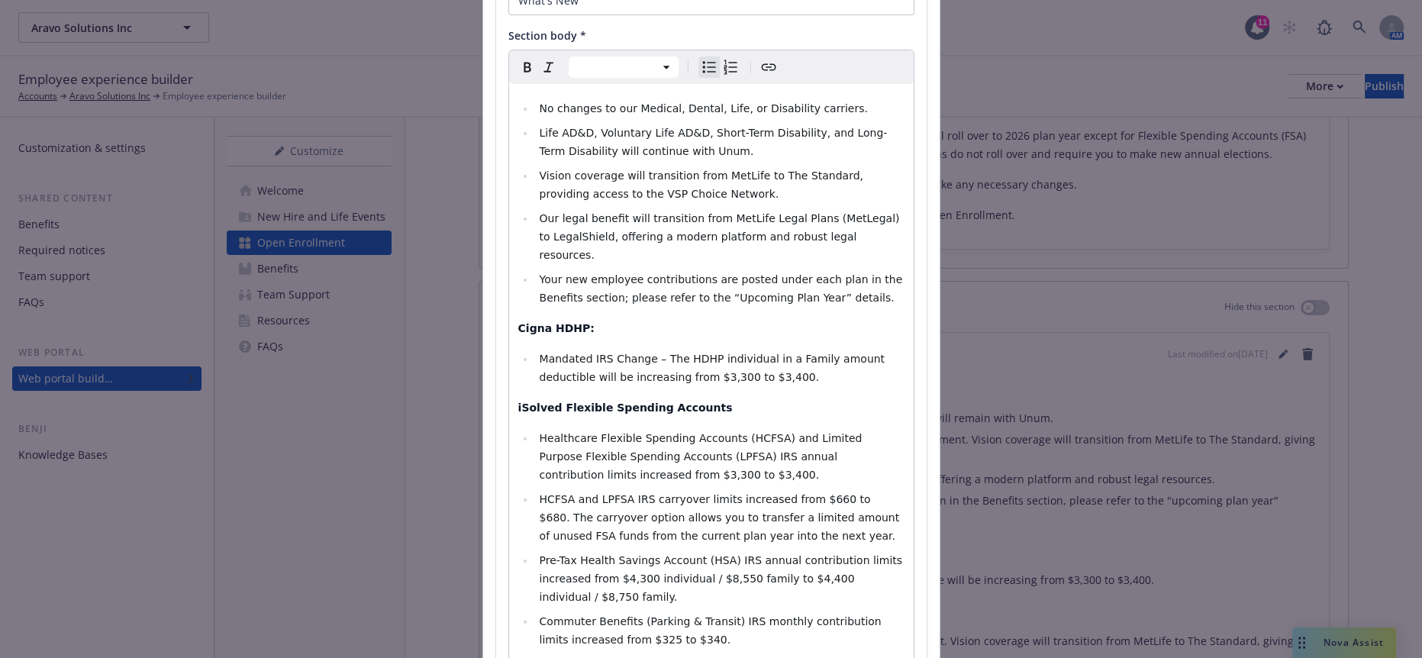
select select "paragraph"
click at [518, 657] on span "· All other benefits will remain unchanged for the 2025 plan year." at bounding box center [702, 670] width 369 height 12
drag, startPoint x: 805, startPoint y: 541, endPoint x: 505, endPoint y: 527, distance: 300.4
click at [509, 527] on div "No changes to our Medical, Dental, Life, or Disability carriers. Life AD&D, Vol…" at bounding box center [711, 420] width 405 height 672
click at [707, 273] on span "Your new employee contributions are posted under each plan in the Benefits sect…" at bounding box center [722, 288] width 366 height 31
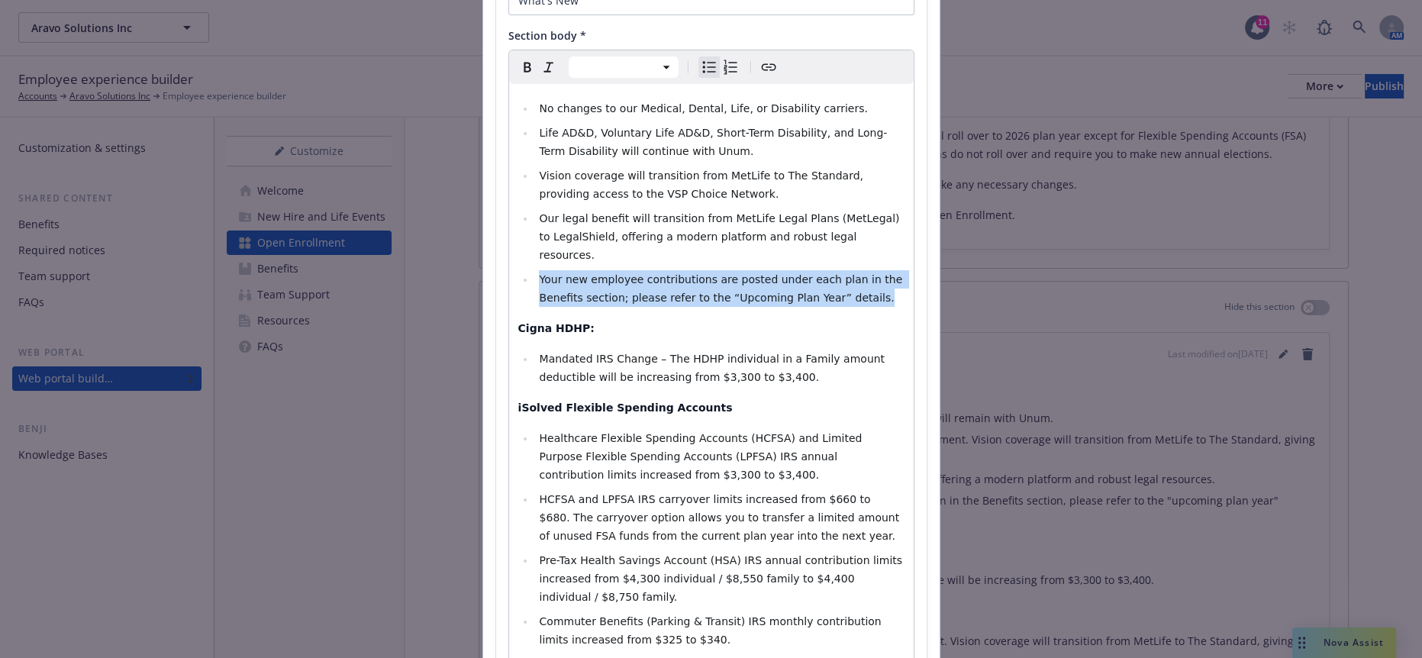
drag, startPoint x: 748, startPoint y: 246, endPoint x: 521, endPoint y: 226, distance: 227.6
click at [535, 270] on li "Your new employee contributions are posted under each plan in the Benefits sect…" at bounding box center [719, 288] width 369 height 37
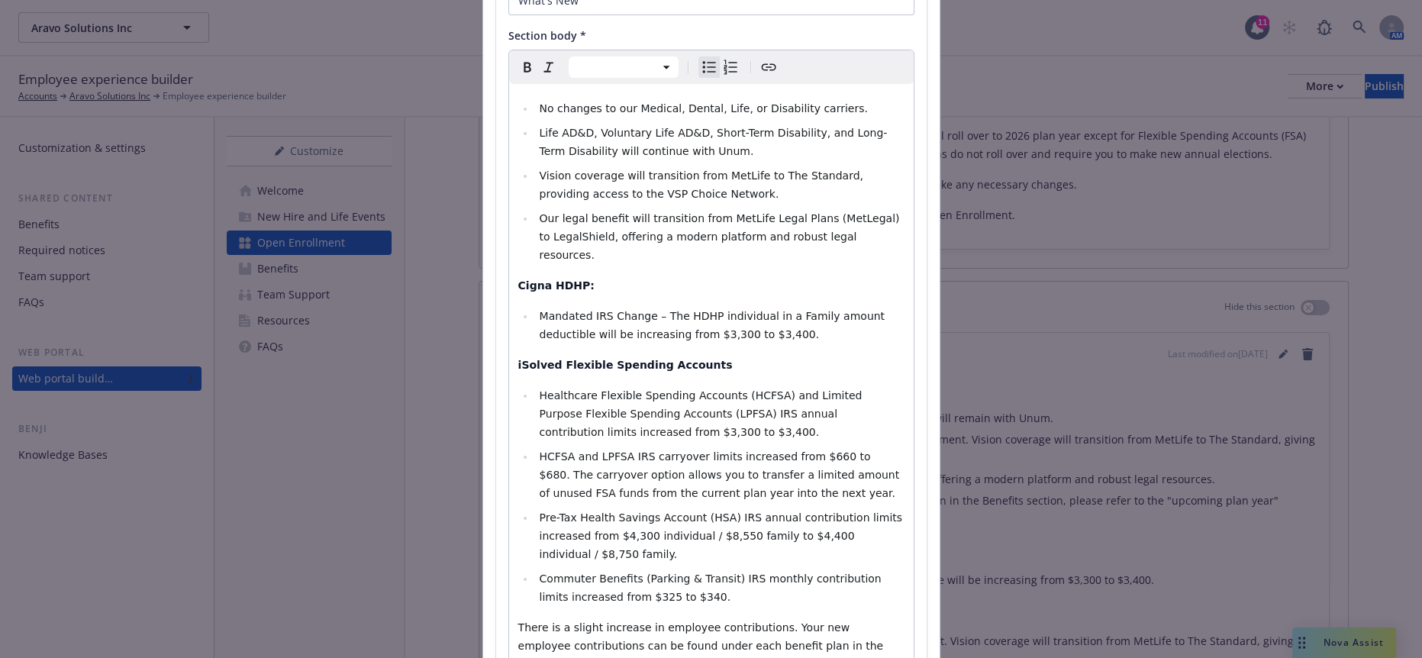
click at [789, 99] on li "No changes to our Medical, Dental, Life, or Disability carriers." at bounding box center [719, 108] width 369 height 18
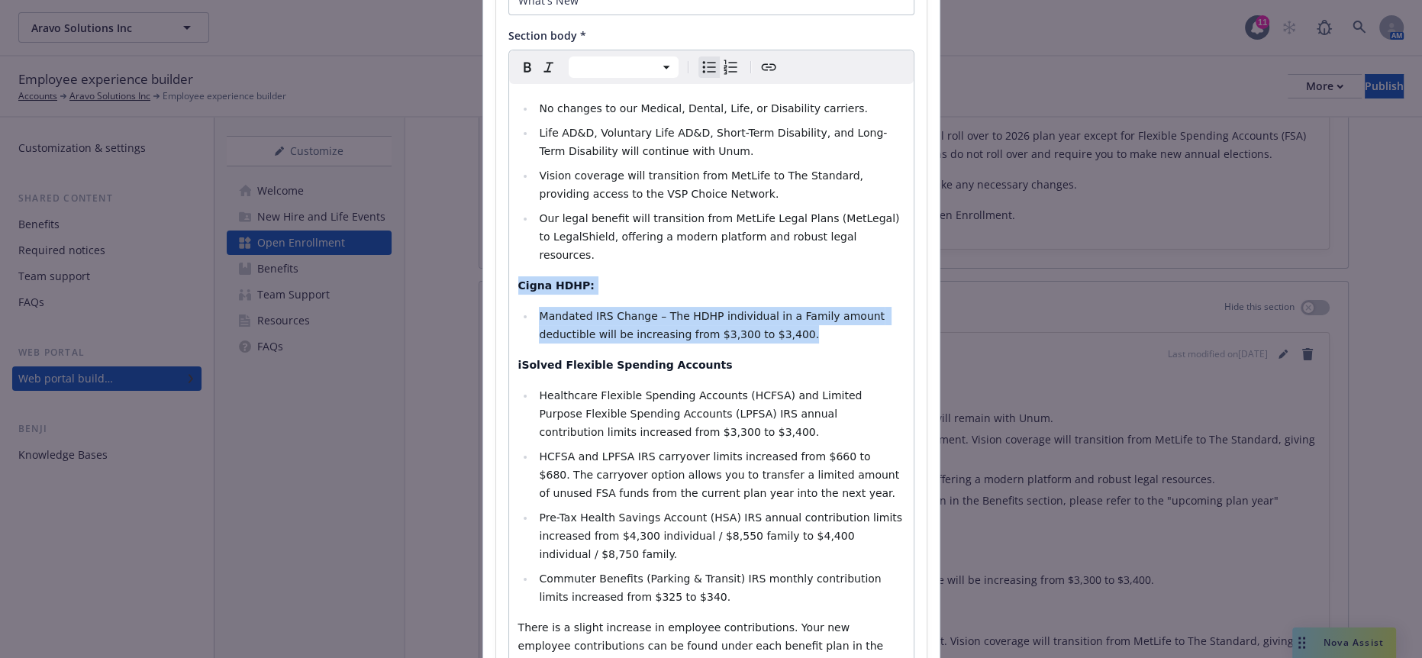
drag, startPoint x: 690, startPoint y: 272, endPoint x: 492, endPoint y: 226, distance: 203.7
click at [496, 226] on div "Section title * What's New Section body * Paragraph Heading 1 Heading 2 Heading…" at bounding box center [711, 322] width 431 height 745
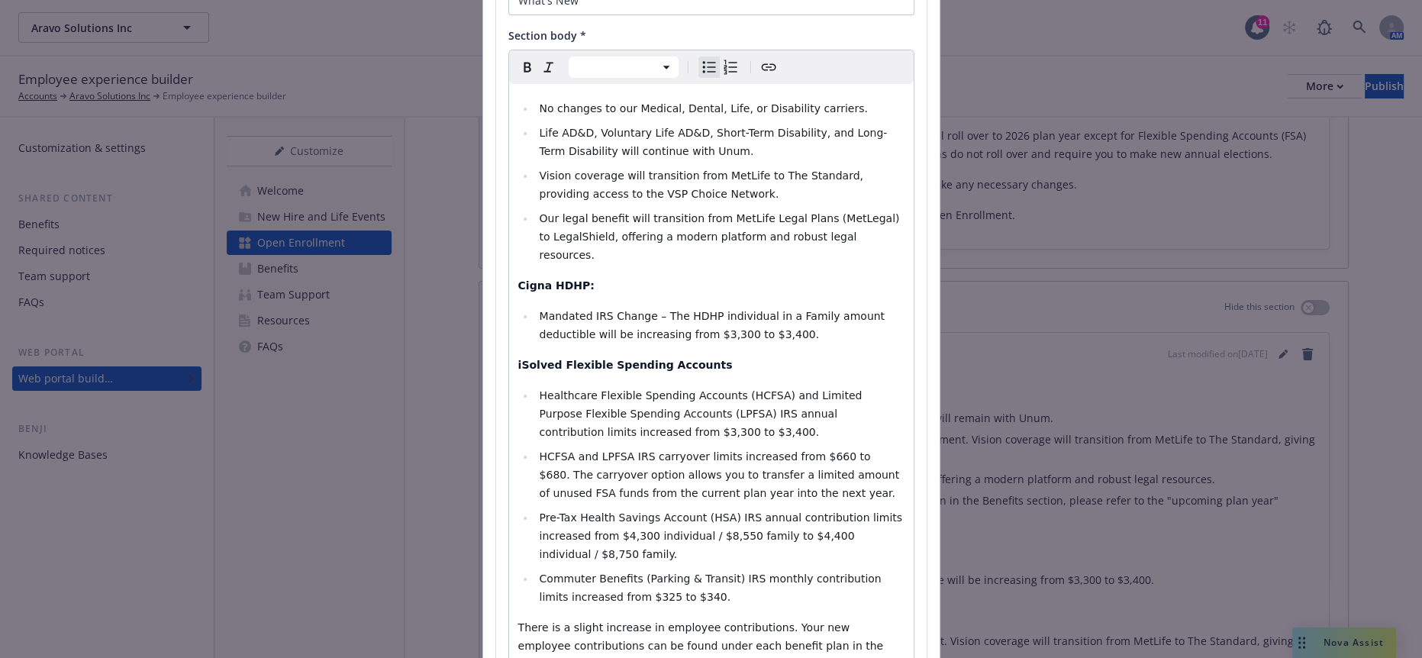
click at [788, 99] on li "No changes to our Medical, Dental, Life, or Disability carriers." at bounding box center [719, 108] width 369 height 18
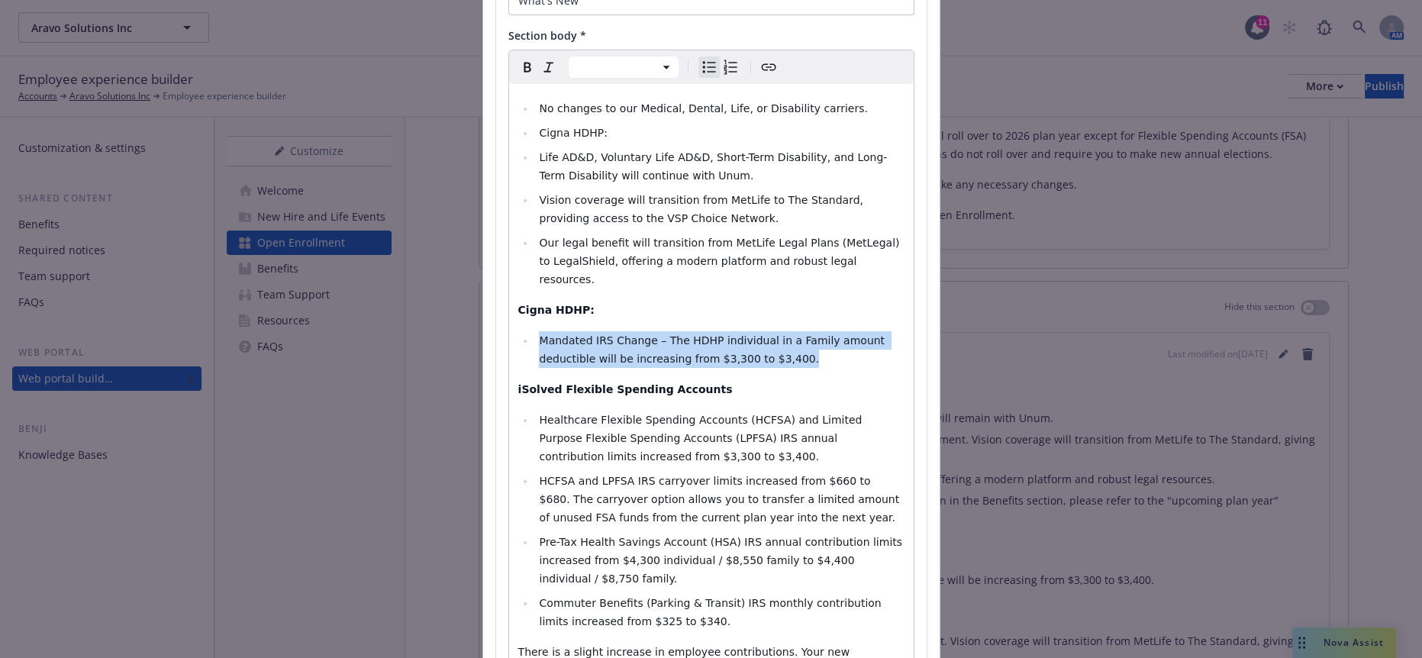
drag, startPoint x: 689, startPoint y: 295, endPoint x: 527, endPoint y: 270, distance: 163.8
click at [535, 331] on li "Mandated IRS Change – The HDHP individual in a Family amount deductible will be…" at bounding box center [719, 349] width 369 height 37
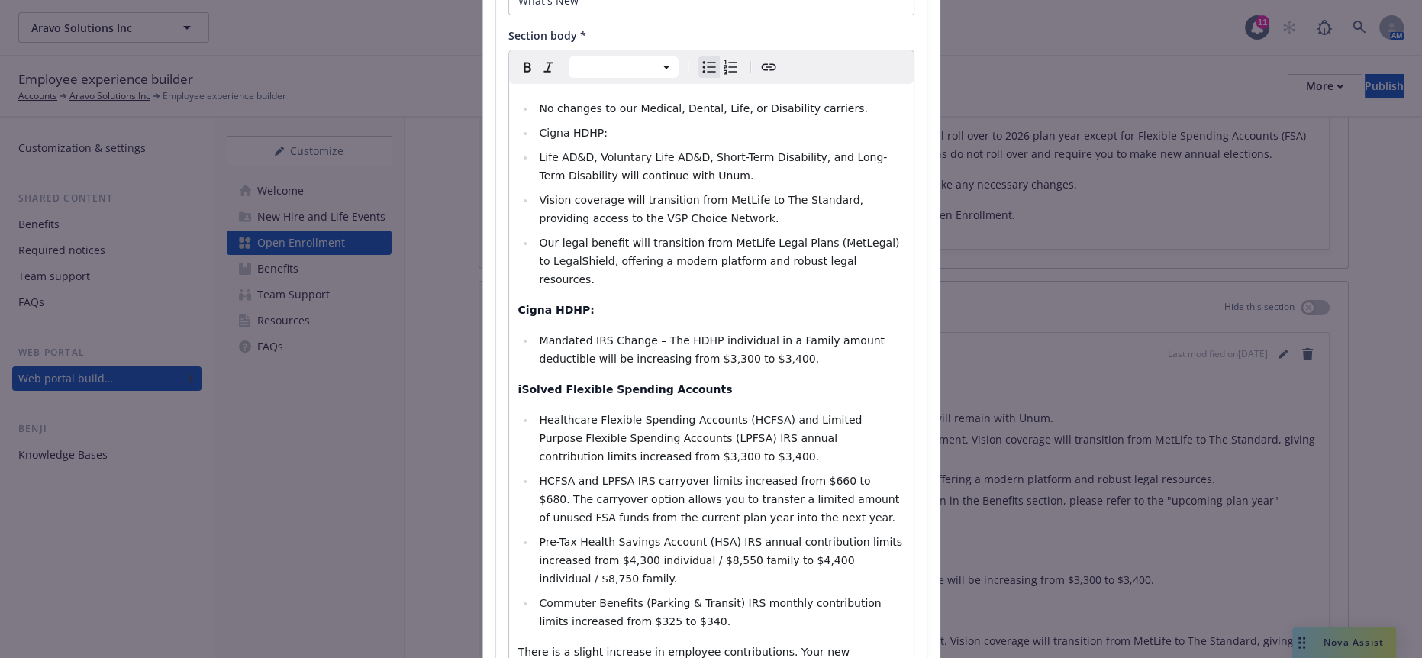
click at [628, 124] on li "Cigna HDHP:" at bounding box center [719, 133] width 369 height 18
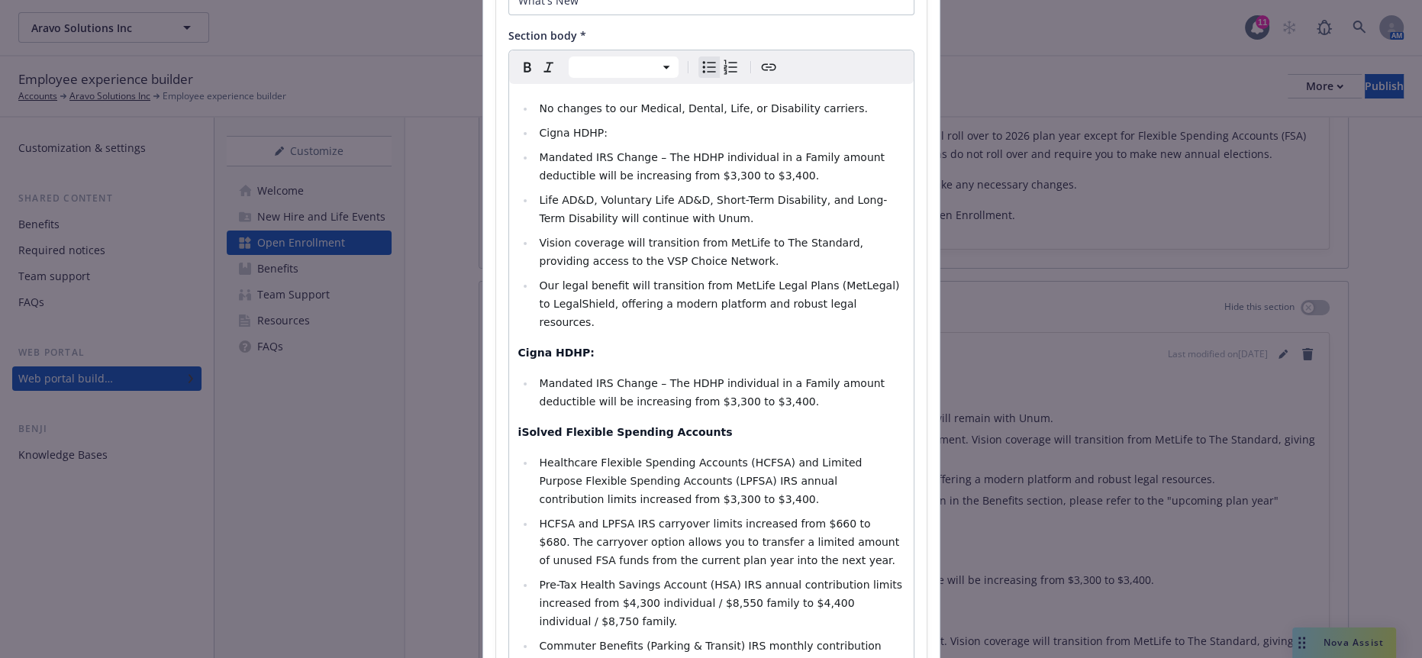
click at [535, 148] on li "Mandated IRS Change – The HDHP individual in a Family amount deductible will be…" at bounding box center [719, 166] width 369 height 37
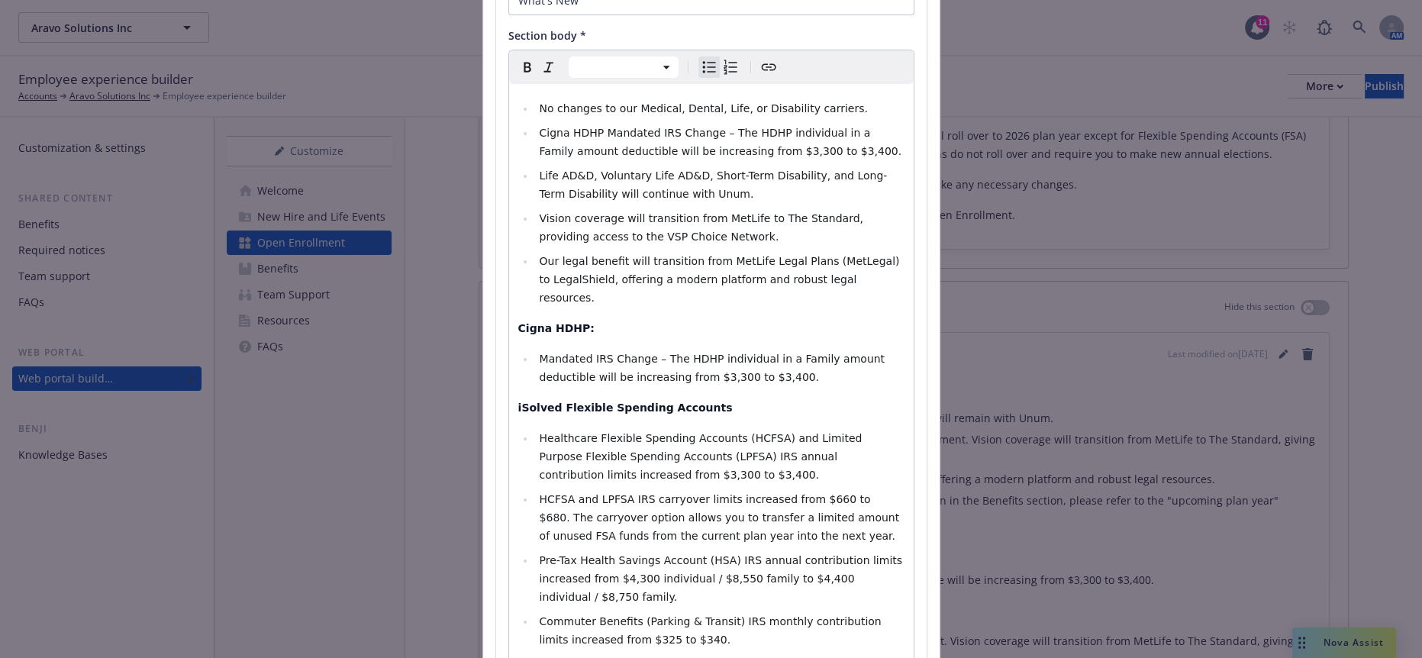
click at [705, 350] on li "Mandated IRS Change – The HDHP individual in a Family amount deductible will be…" at bounding box center [719, 368] width 369 height 37
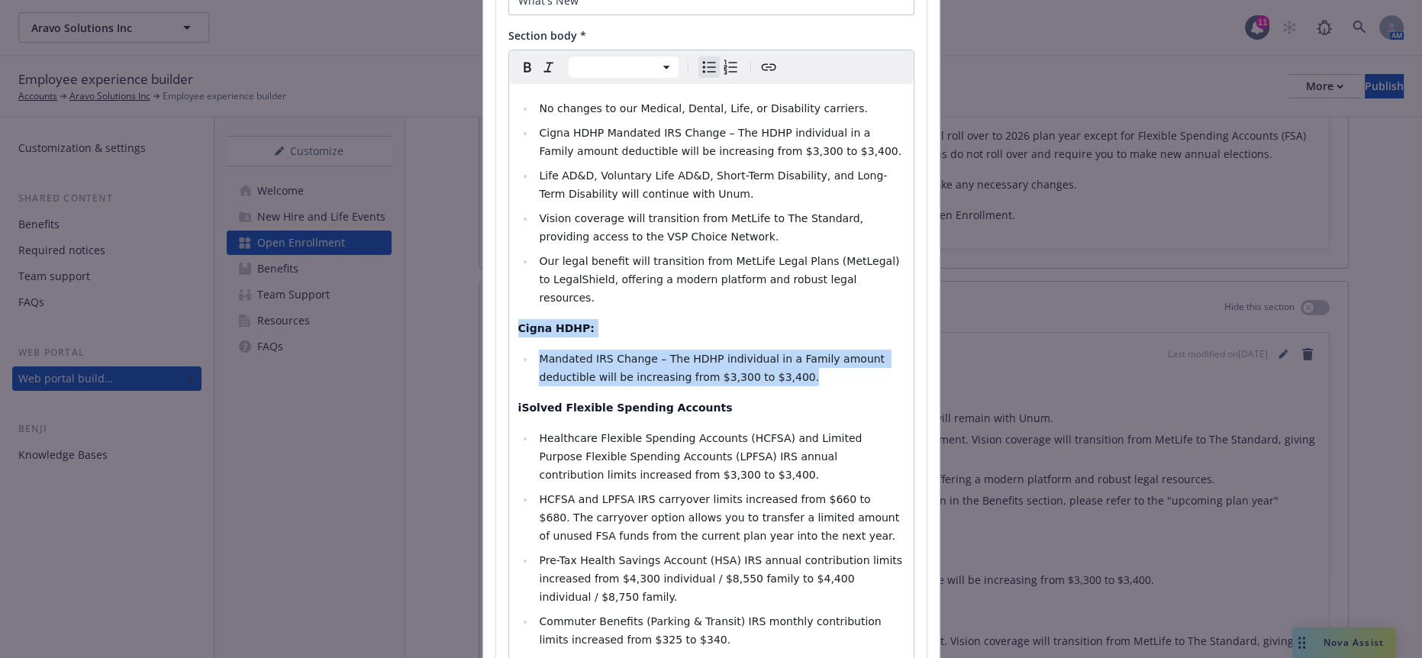
drag, startPoint x: 702, startPoint y: 314, endPoint x: 499, endPoint y: 275, distance: 206.8
click at [509, 275] on div "No changes to our Medical, Dental, Life, or Disability carriers. Cigna HDHP Man…" at bounding box center [711, 404] width 405 height 641
select select "paragraph"
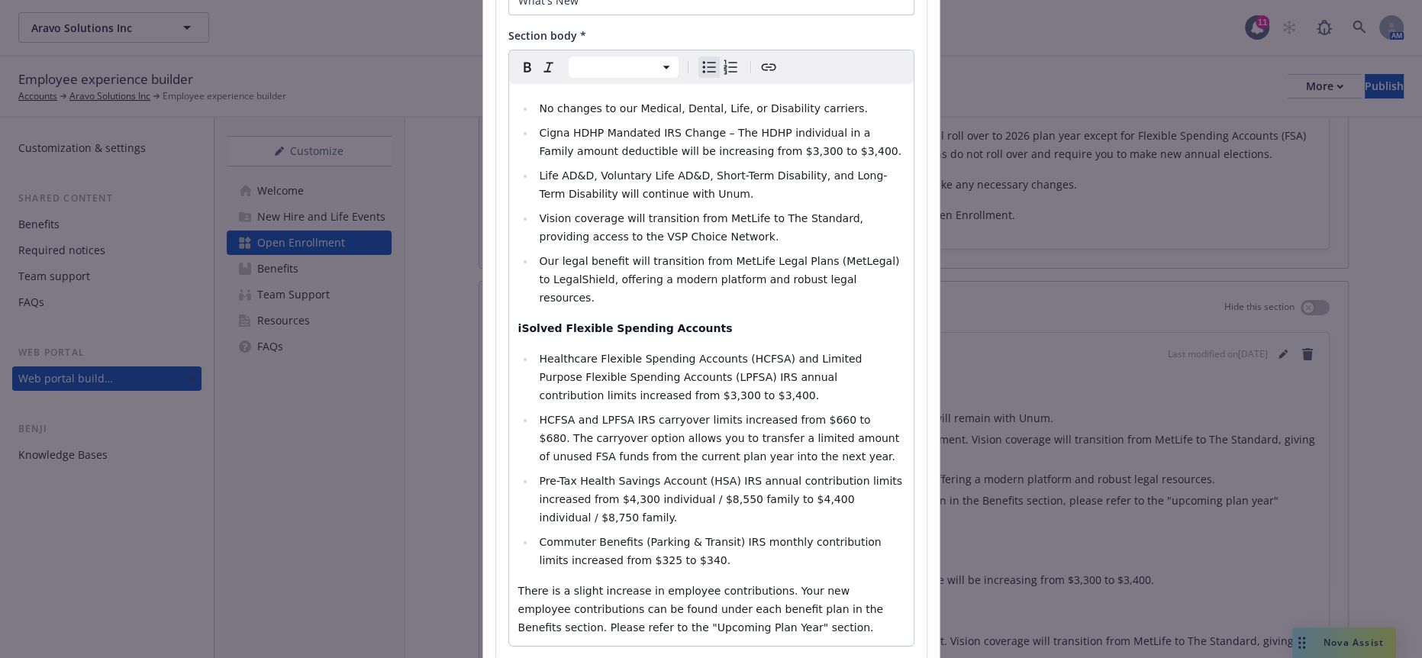
scroll to position [160, 0]
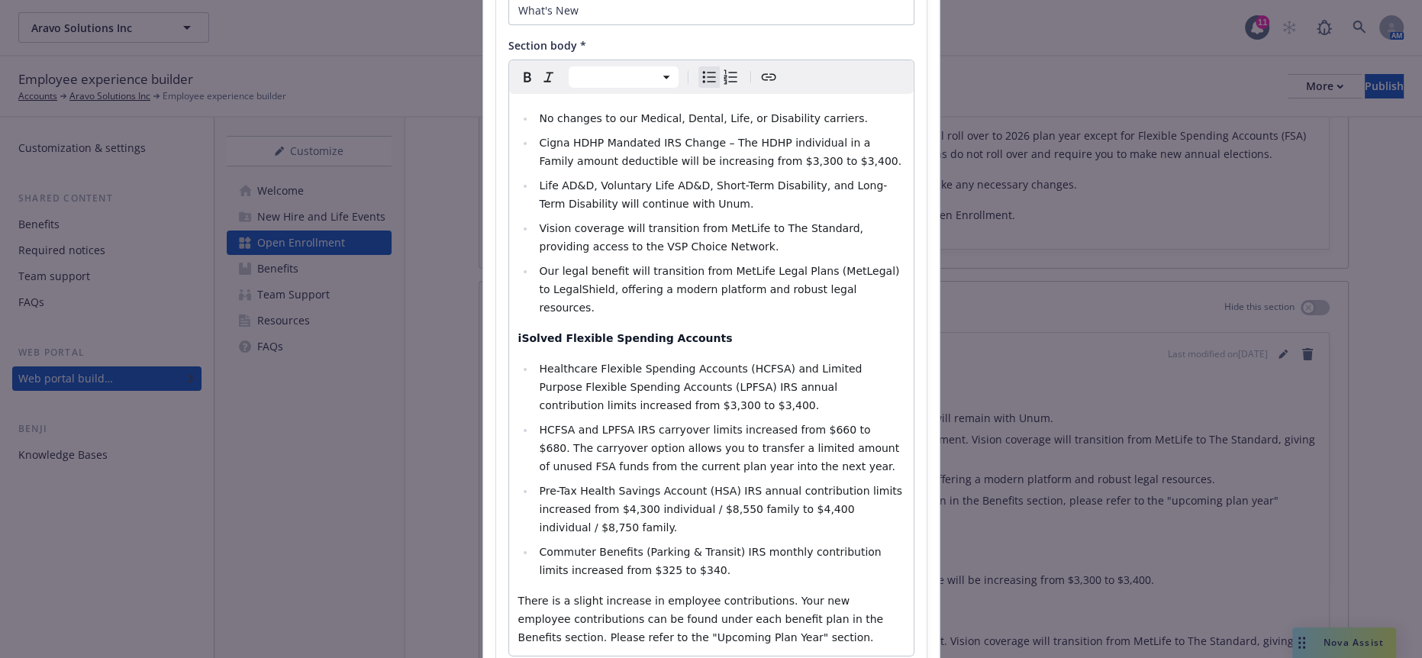
select select "paragraph"
drag, startPoint x: 673, startPoint y: 284, endPoint x: 501, endPoint y: 277, distance: 172.7
click at [509, 277] on div "No changes to our Medical, Dental, Life, or Disability carriers. Cigna HDHP Man…" at bounding box center [711, 375] width 405 height 562
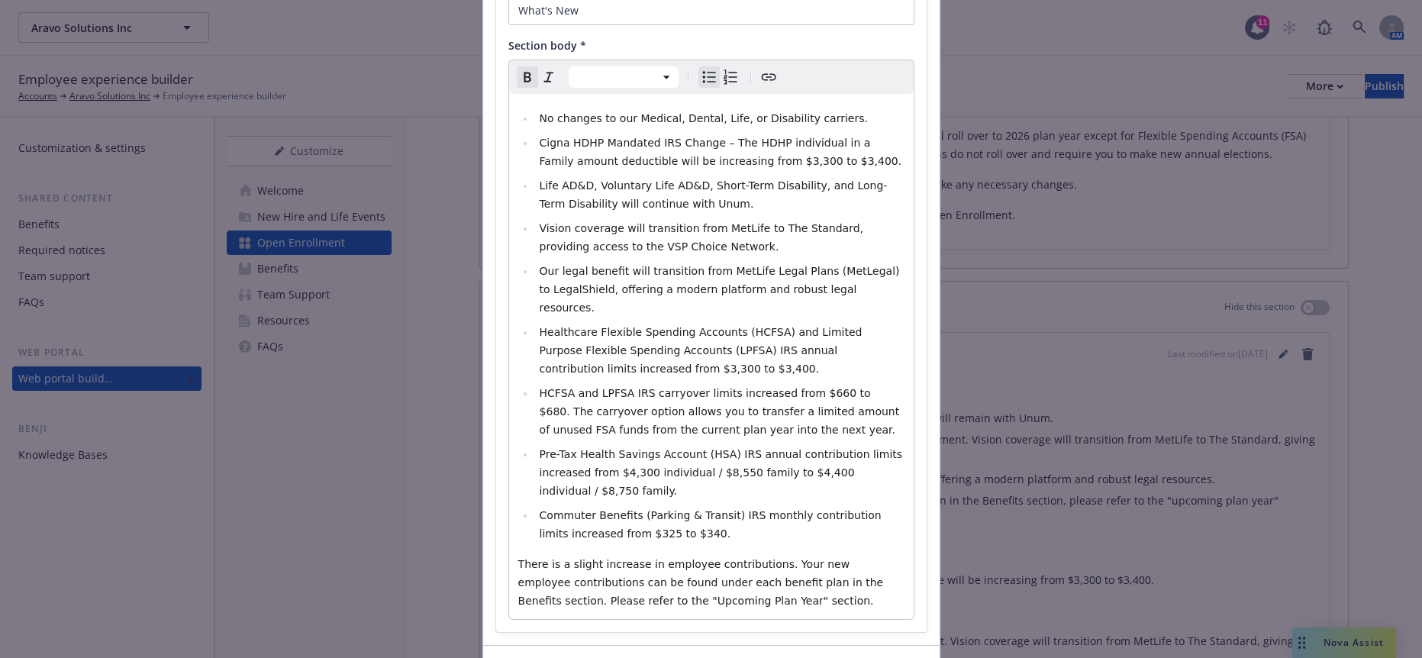
scroll to position [127, 0]
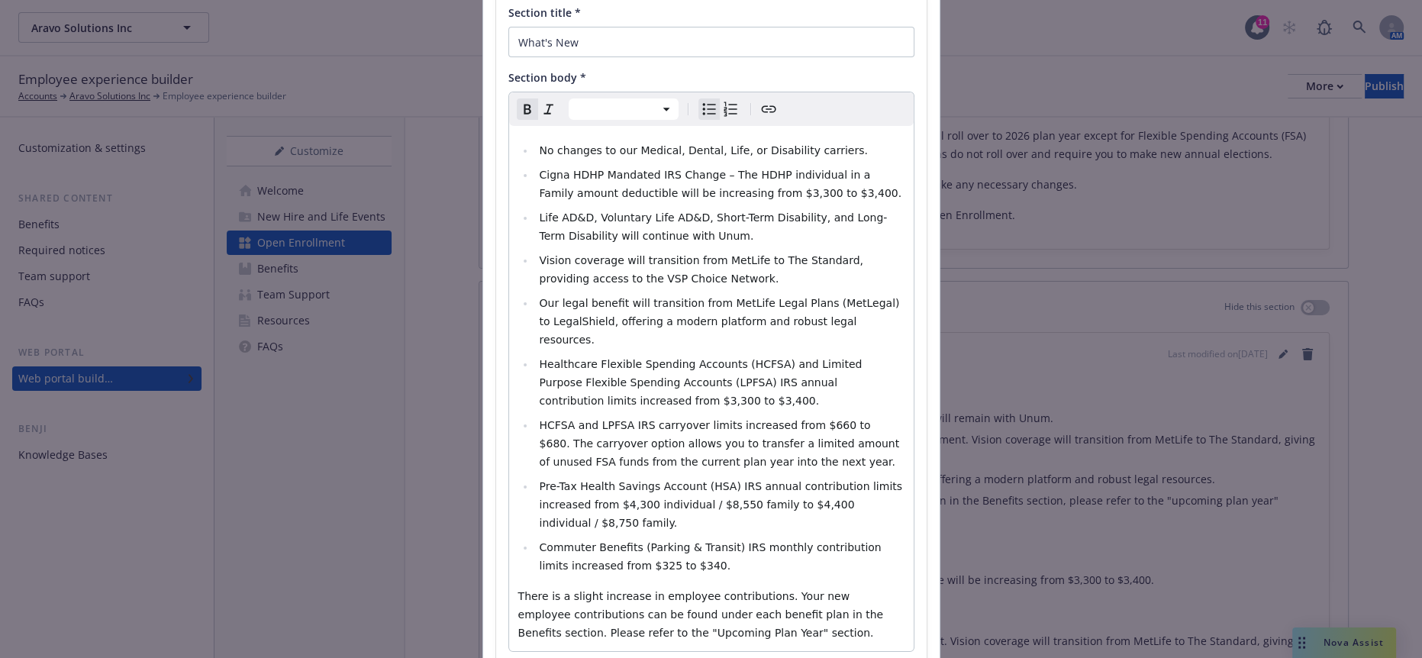
select select "paragraph"
click at [566, 587] on p "There is a slight increase in employee contributions. Your new employee contrib…" at bounding box center [711, 614] width 386 height 55
drag, startPoint x: 724, startPoint y: 476, endPoint x: 502, endPoint y: 468, distance: 222.3
click at [509, 468] on div "No changes to our Medical, Dental, Life, or Disability carriers. Cigna HDHP Man…" at bounding box center [711, 388] width 405 height 525
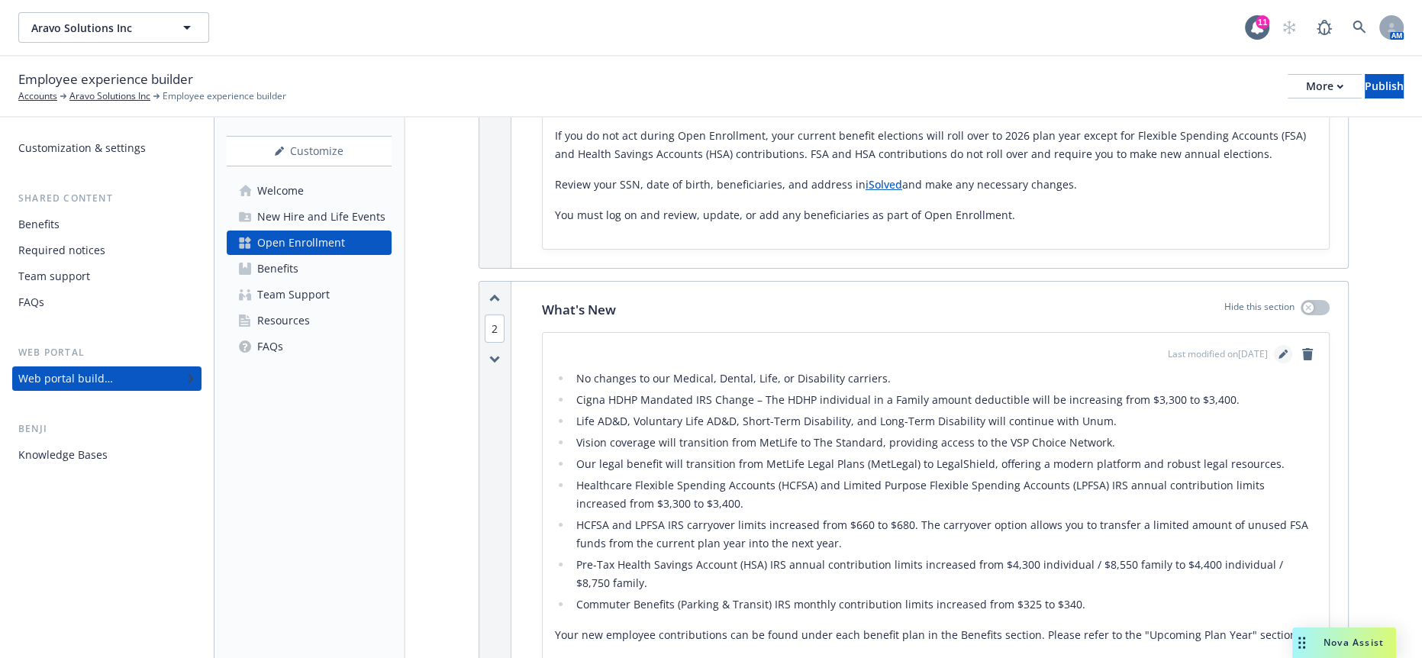
click at [1289, 345] on link "editPencil" at bounding box center [1283, 354] width 18 height 18
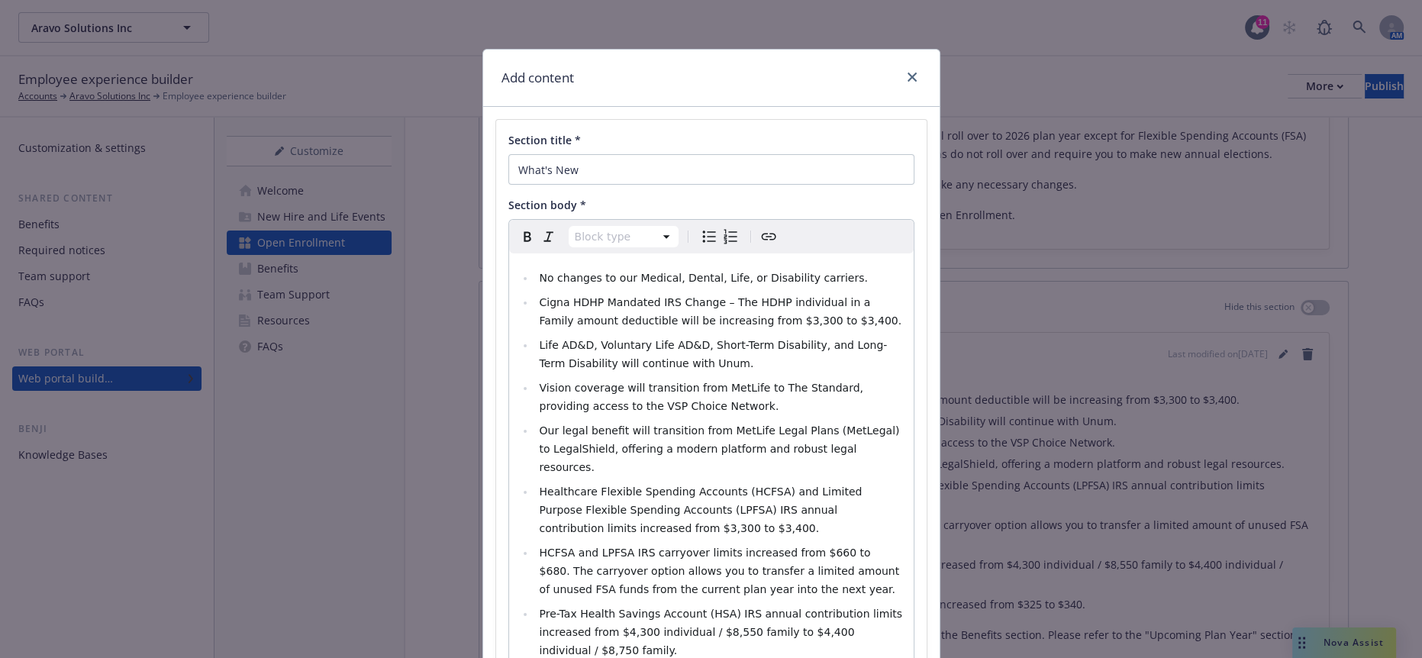
select select
click at [539, 382] on span "Vision coverage will transition from MetLife to The Standard, providing access …" at bounding box center [703, 397] width 328 height 31
click at [539, 424] on span "Our legal benefit will transition from MetLife Legal Plans (MetLegal) to LegalS…" at bounding box center [720, 448] width 363 height 49
drag, startPoint x: 551, startPoint y: 354, endPoint x: 518, endPoint y: 350, distance: 33.0
click at [518, 350] on ul "No changes to our Medical, Dental, Life, or Disability carriers. Cigna HDHP Man…" at bounding box center [711, 486] width 386 height 434
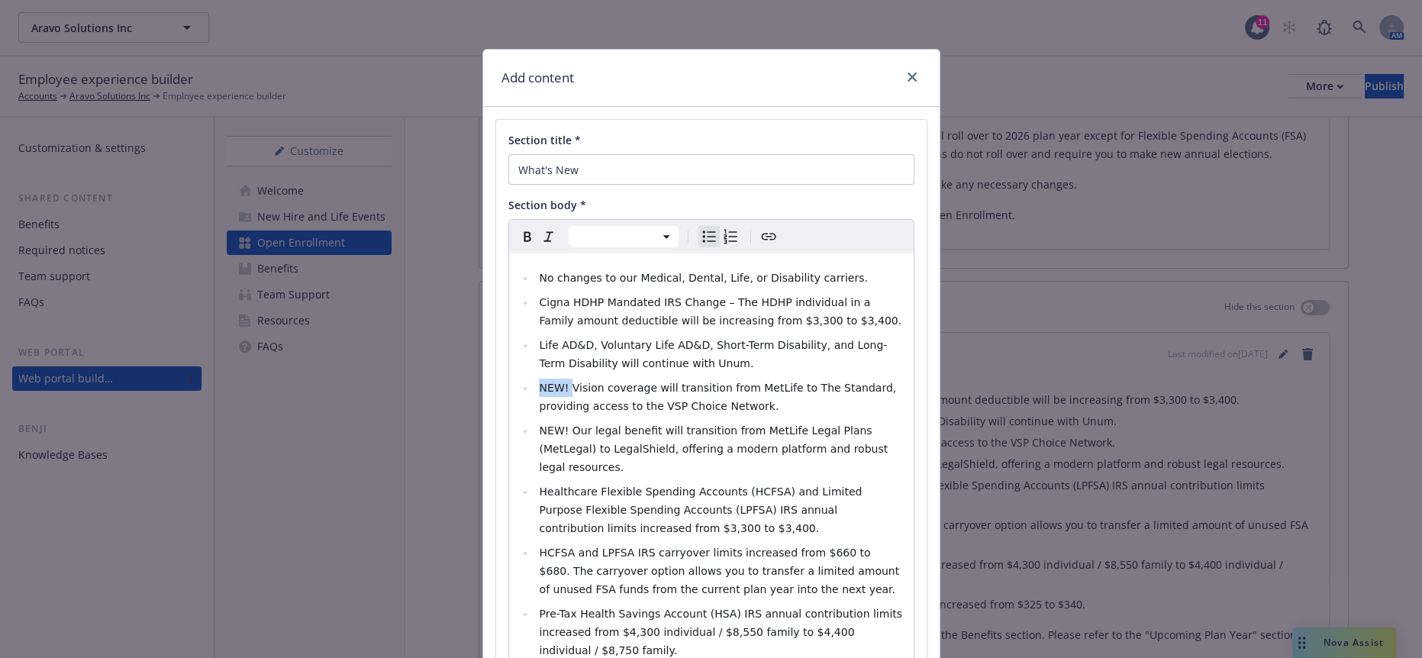
click at [518, 227] on icon "Bold" at bounding box center [527, 236] width 18 height 18
click at [549, 424] on span "NEW! Our legal benefit will transition from MetLife Legal Plans (MetLegal) to L…" at bounding box center [715, 448] width 352 height 49
drag, startPoint x: 550, startPoint y: 395, endPoint x: 519, endPoint y: 395, distance: 30.5
click at [519, 395] on ul "No changes to our Medical, Dental, Life, or Disability carriers. Cigna HDHP Man…" at bounding box center [711, 486] width 386 height 434
click at [518, 227] on icon "Bold" at bounding box center [527, 236] width 18 height 18
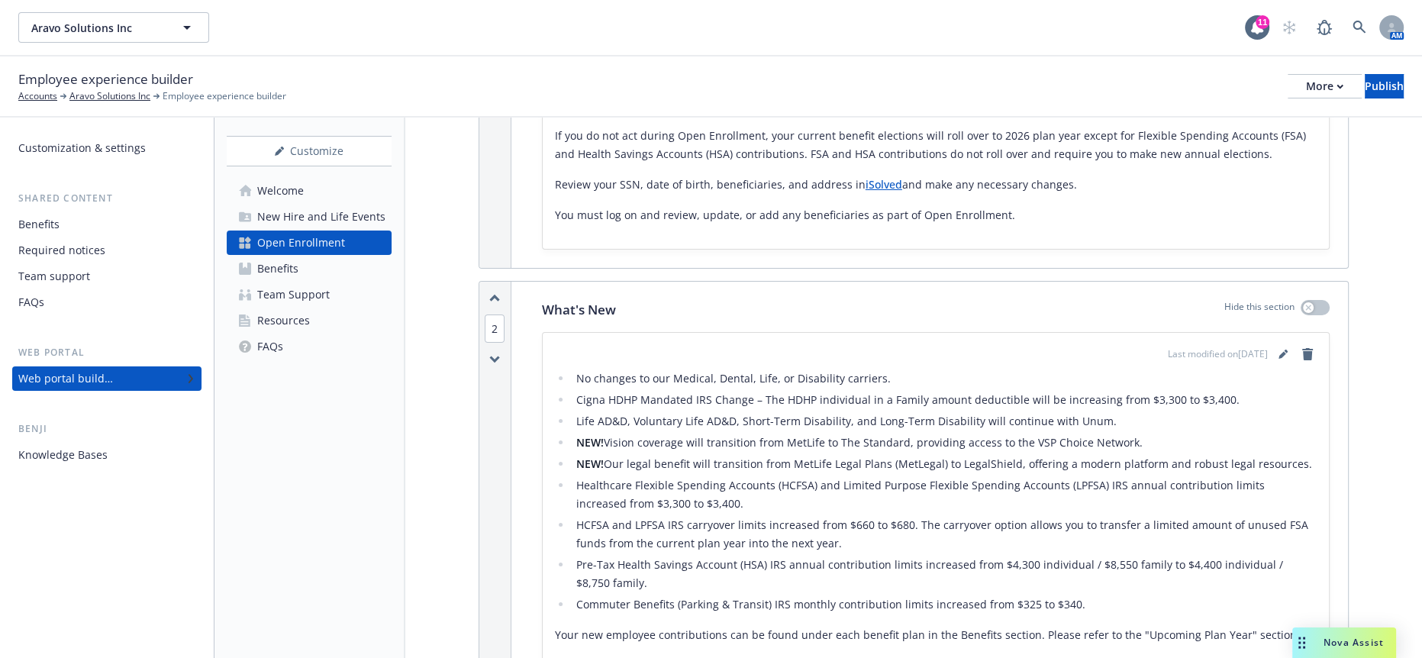
scroll to position [848, 0]
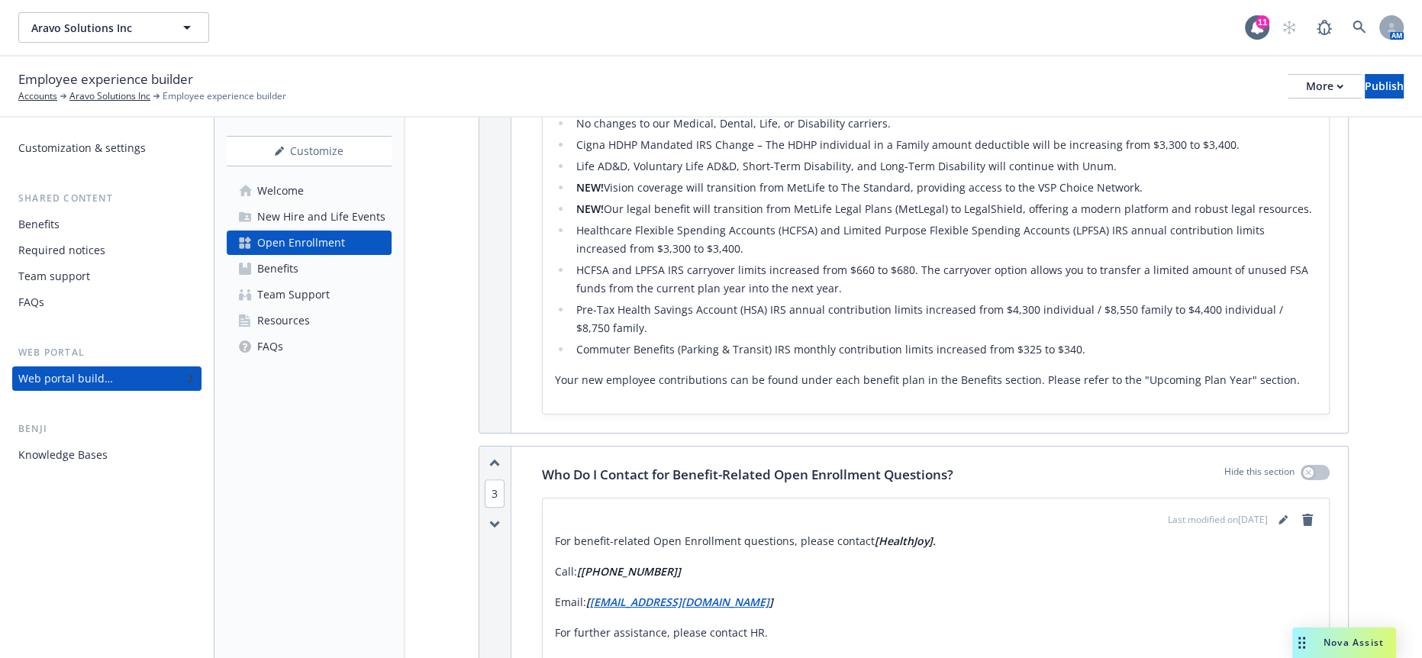
click at [818, 532] on div "For benefit-related Open Enrollment questions, please contact [HealthJoy]. Call…" at bounding box center [936, 587] width 762 height 110
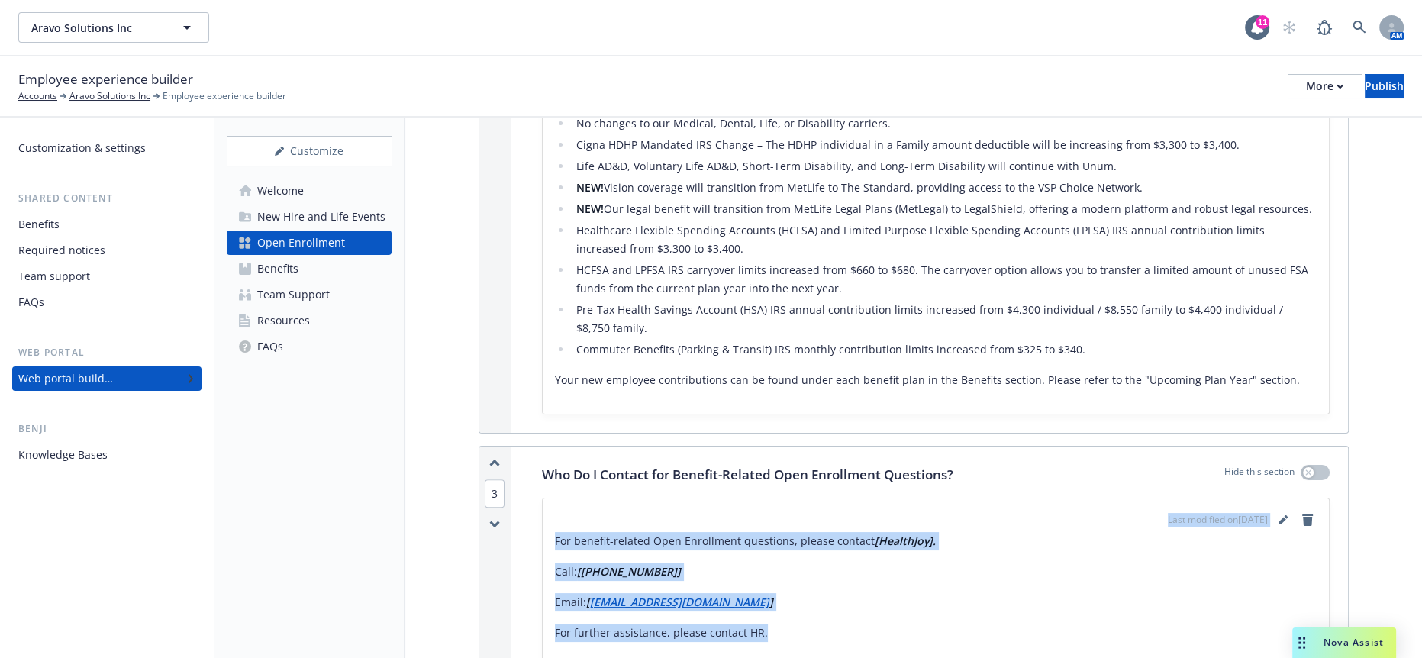
drag, startPoint x: 763, startPoint y: 406, endPoint x: 523, endPoint y: 314, distance: 257.6
click at [524, 447] on div "Who Do I Contact for Benefit-Related Open Enrollment Questions? Hide this secti…" at bounding box center [936, 566] width 824 height 238
drag, startPoint x: 864, startPoint y: 391, endPoint x: 1005, endPoint y: 368, distance: 142.3
click at [866, 593] on p "Email: [ zoe@healthee.co ]" at bounding box center [936, 602] width 762 height 18
click at [1295, 532] on div "For benefit-related Open Enrollment questions, please contact [HealthJoy]. Call…" at bounding box center [936, 587] width 762 height 110
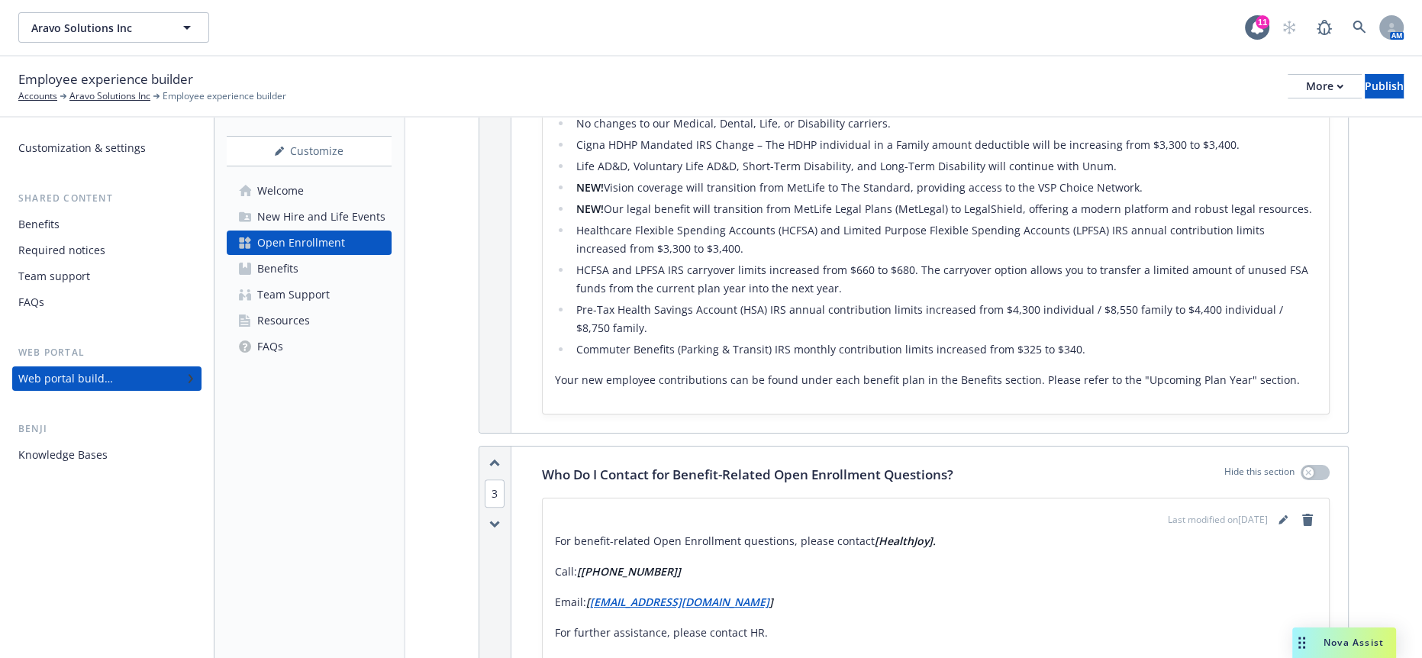
click at [1297, 465] on div "Hide this section" at bounding box center [1277, 475] width 105 height 20
click at [1307, 469] on icon "button" at bounding box center [1308, 472] width 6 height 6
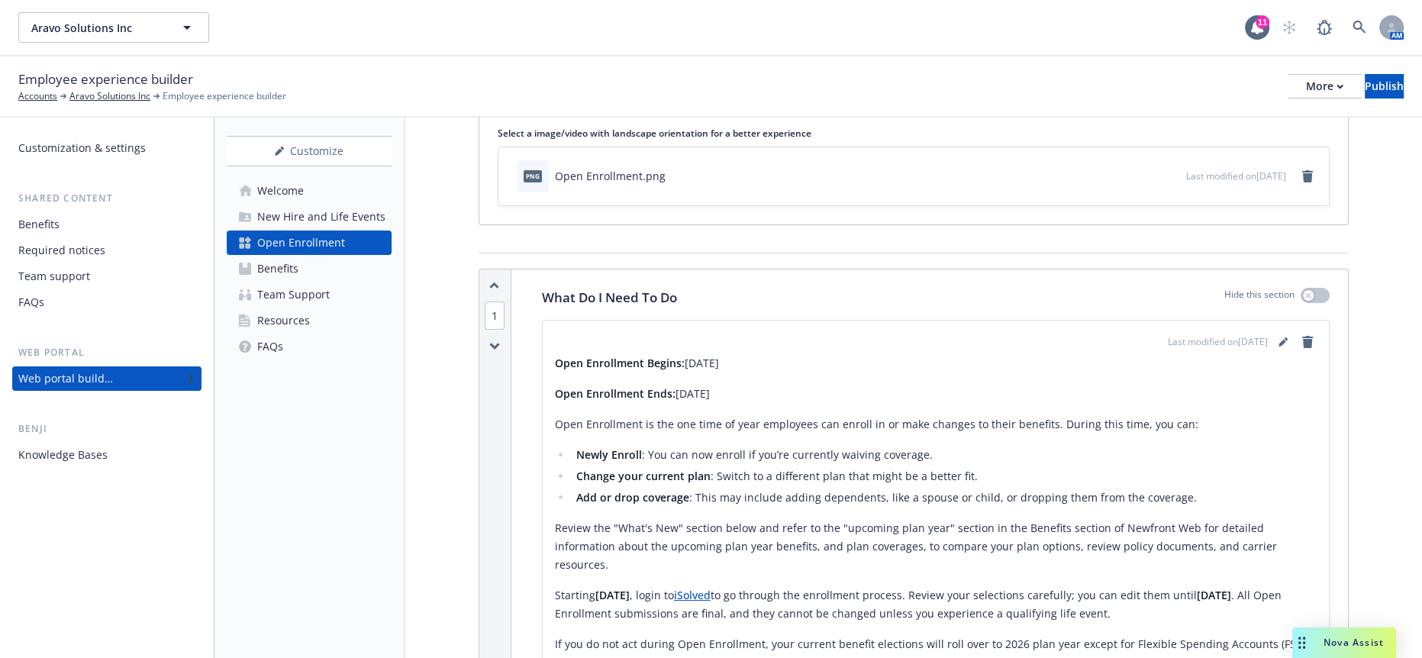
scroll to position [0, 0]
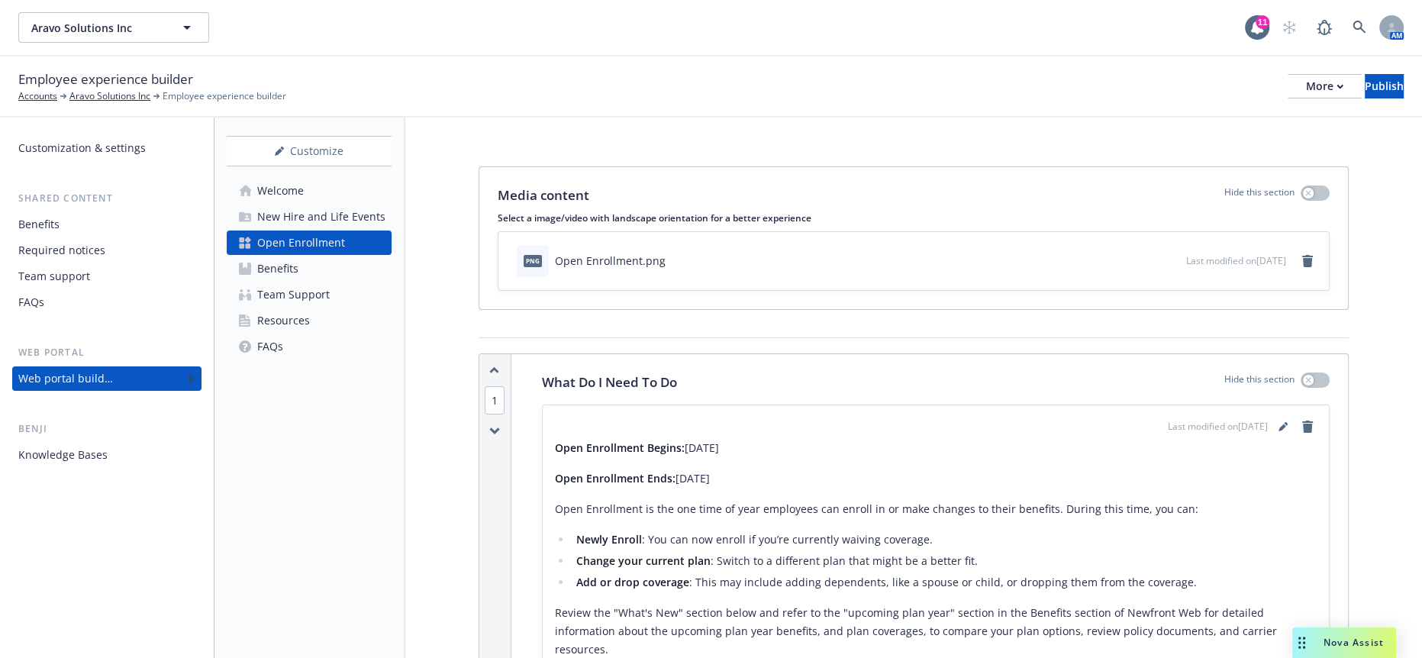
click at [81, 546] on div "Customization & settings Shared content Benefits Required notices Team support …" at bounding box center [107, 388] width 214 height 540
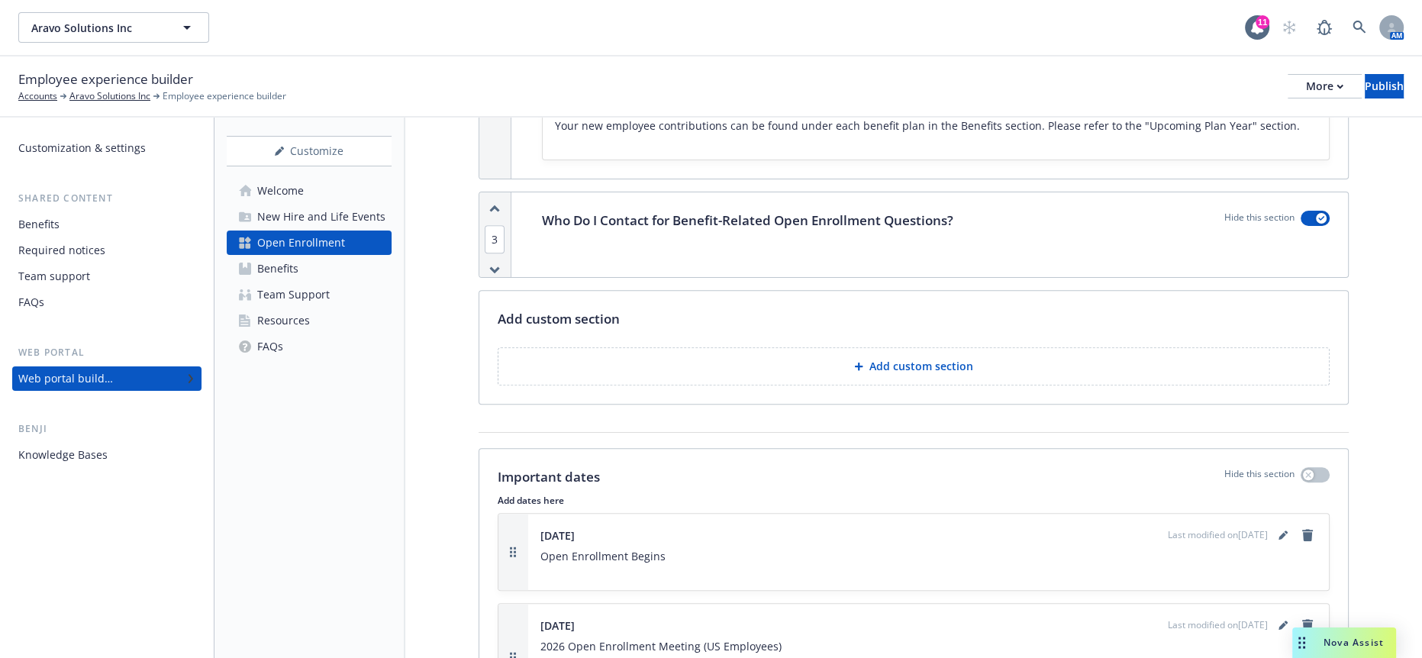
scroll to position [679, 0]
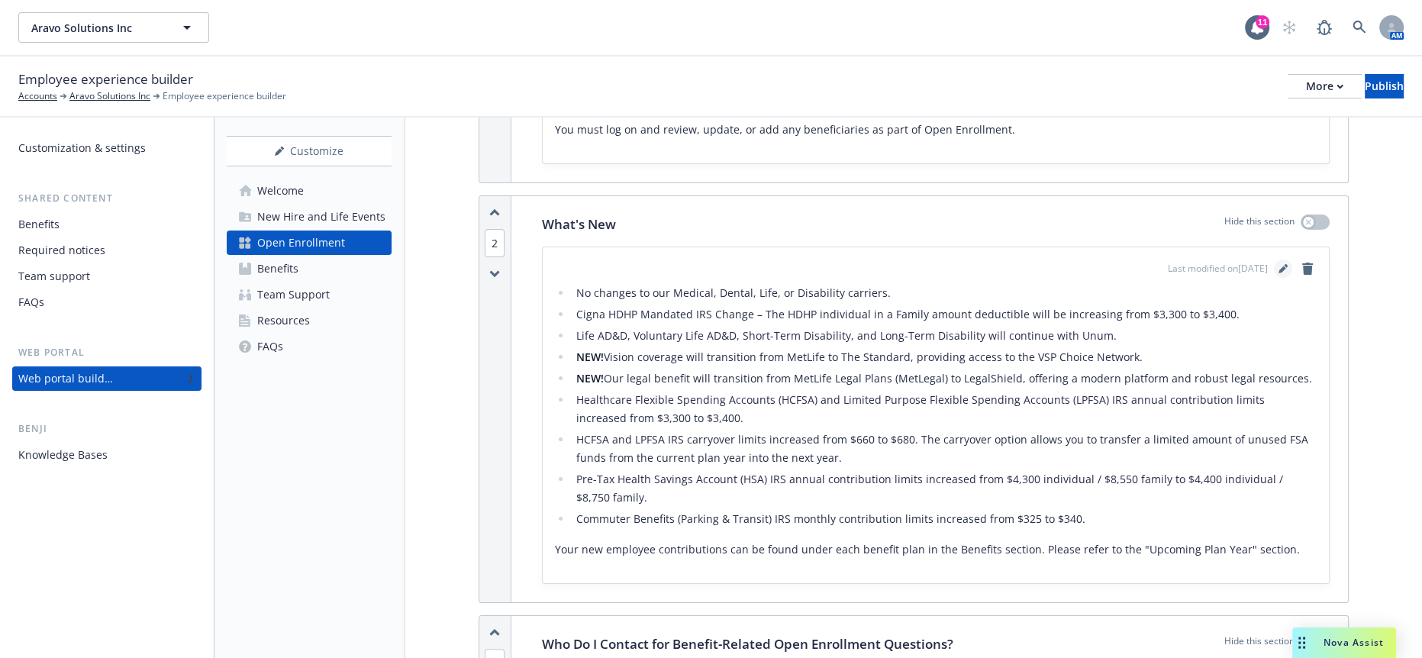
click at [1277, 260] on link "editPencil" at bounding box center [1283, 269] width 18 height 18
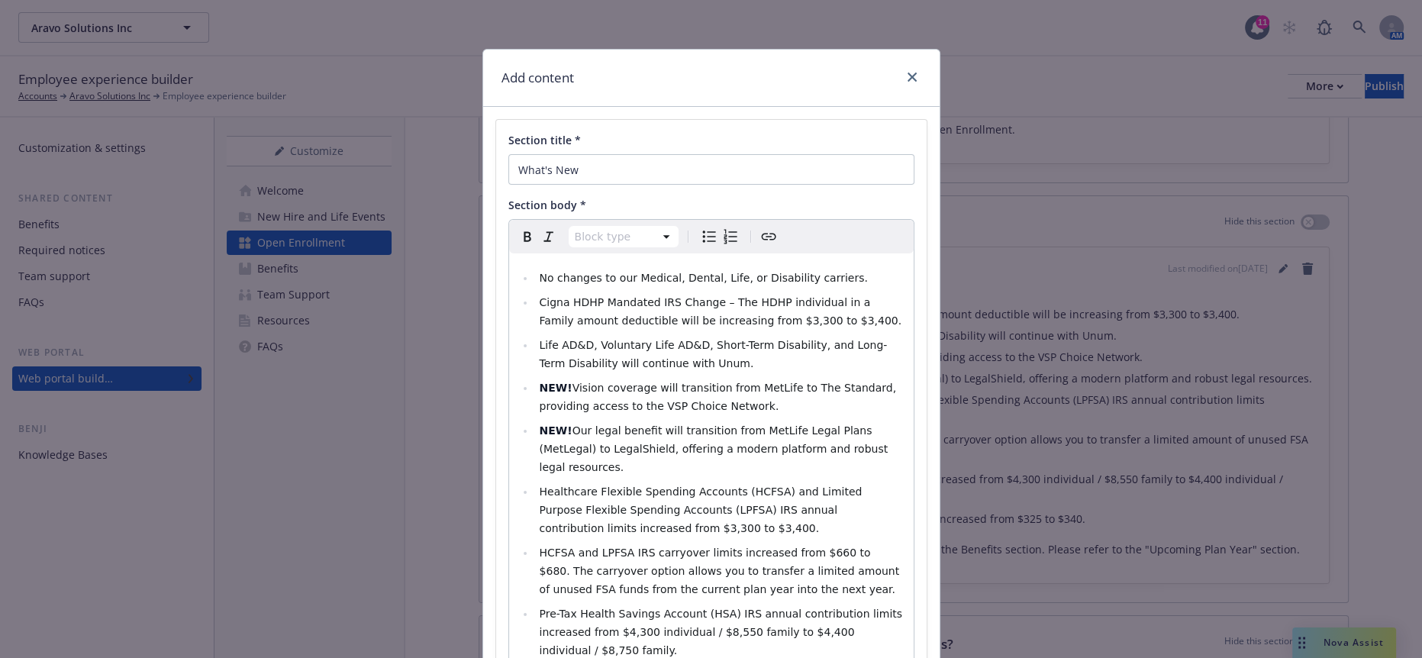
select select
click at [695, 382] on span "Vision coverage will transition from MetLife to The Standard, providing access …" at bounding box center [719, 397] width 360 height 31
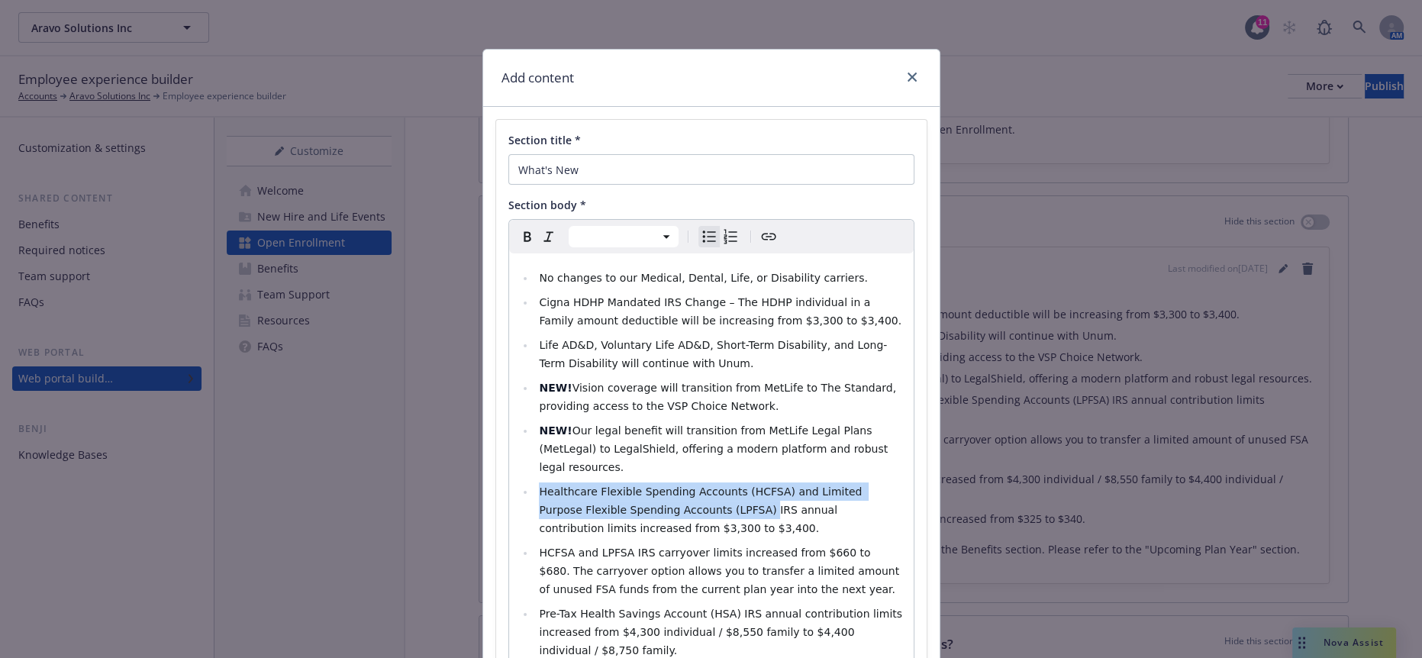
drag, startPoint x: 600, startPoint y: 447, endPoint x: 522, endPoint y: 428, distance: 80.2
click at [535, 482] on li "Healthcare Flexible Spending Accounts (HCFSA) and Limited Purpose Flexible Spen…" at bounding box center [719, 509] width 369 height 55
click at [595, 486] on span "Healthcare Flexible Spending Accounts (HCFSA) and Limited Purpose Flexible Spen…" at bounding box center [702, 510] width 326 height 49
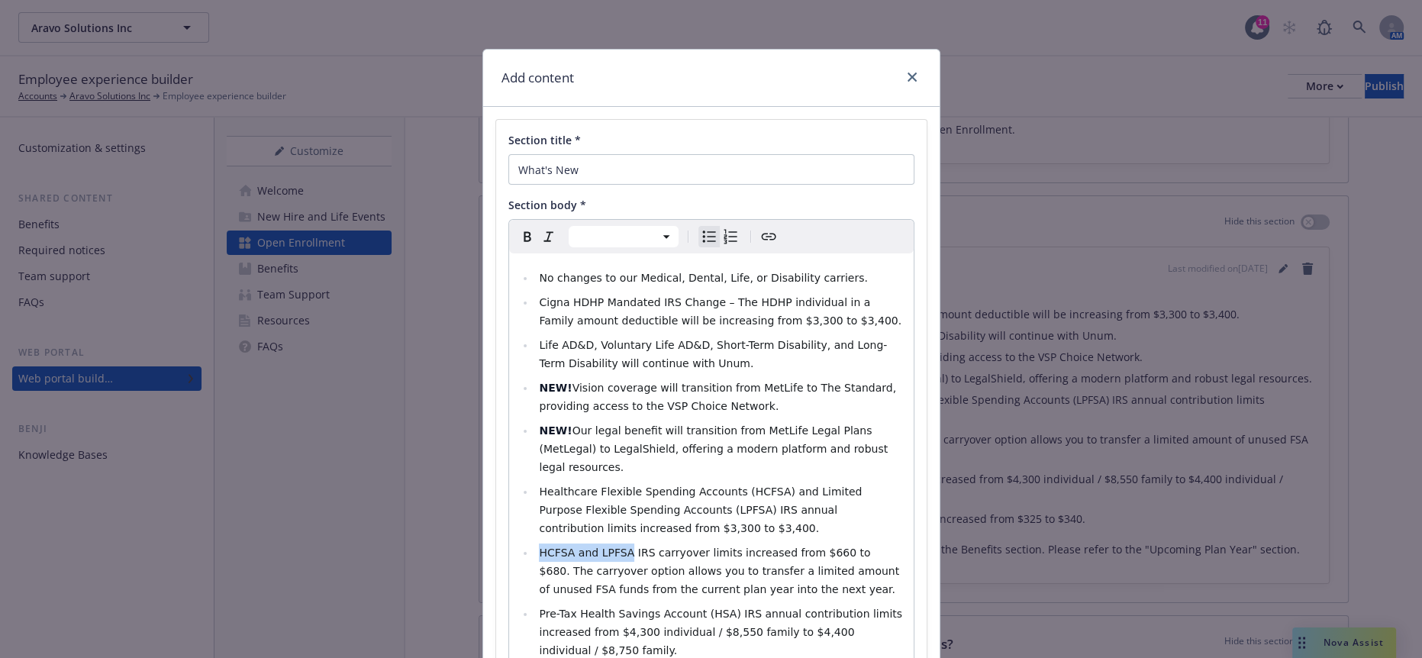
drag, startPoint x: 601, startPoint y: 469, endPoint x: 523, endPoint y: 461, distance: 78.2
click at [535, 544] on li "HCFSA and LPFSA IRS carryover limits increased from $660 to $680. The carryover…" at bounding box center [719, 571] width 369 height 55
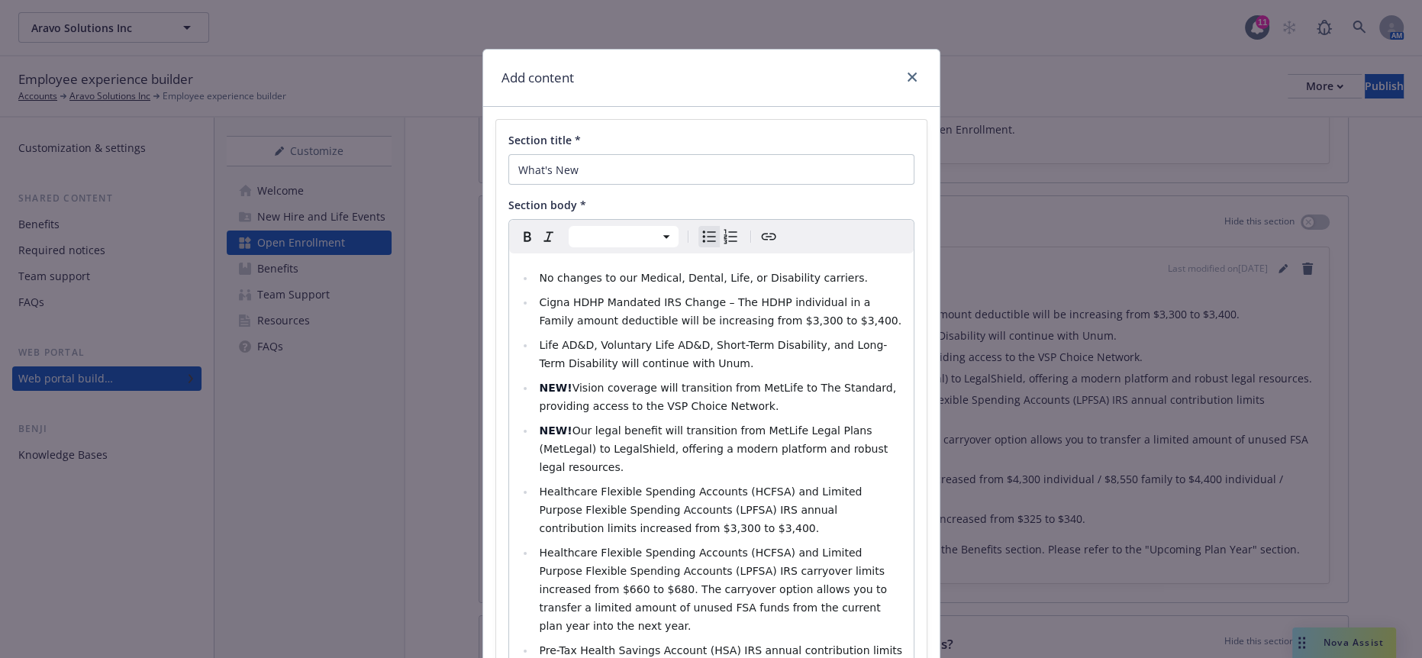
scroll to position [127, 0]
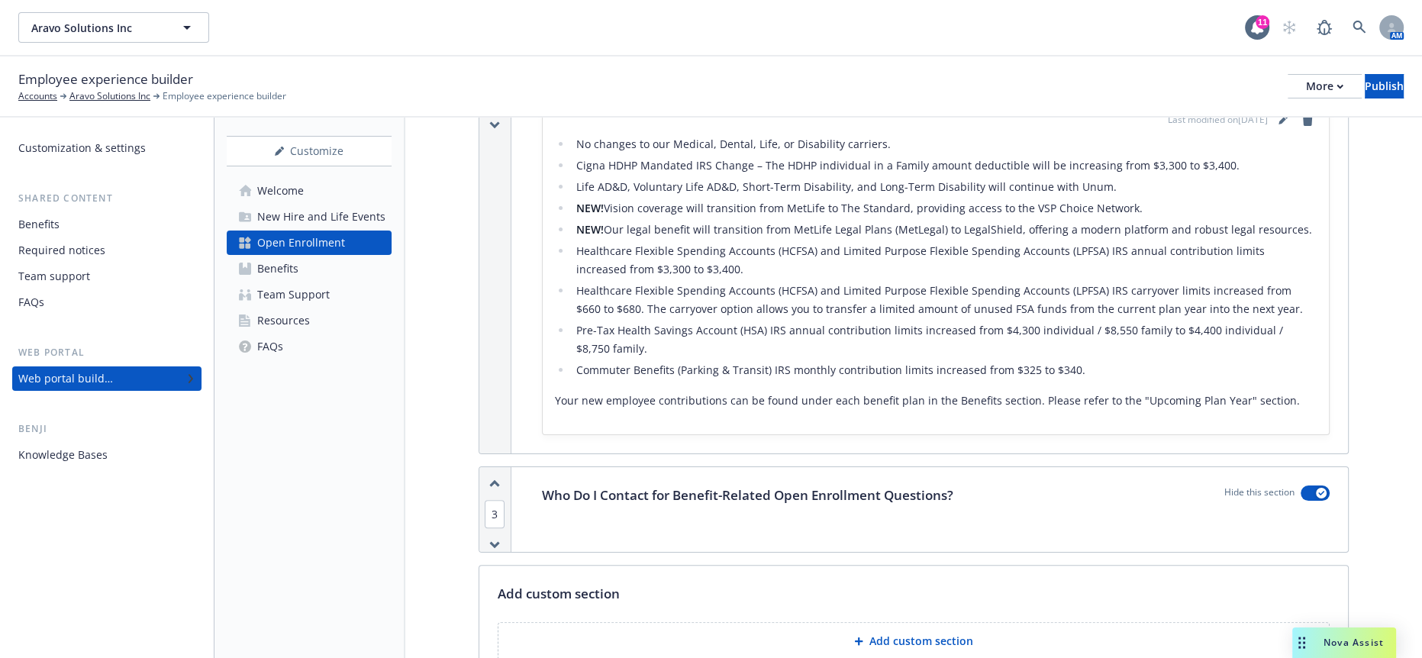
scroll to position [754, 0]
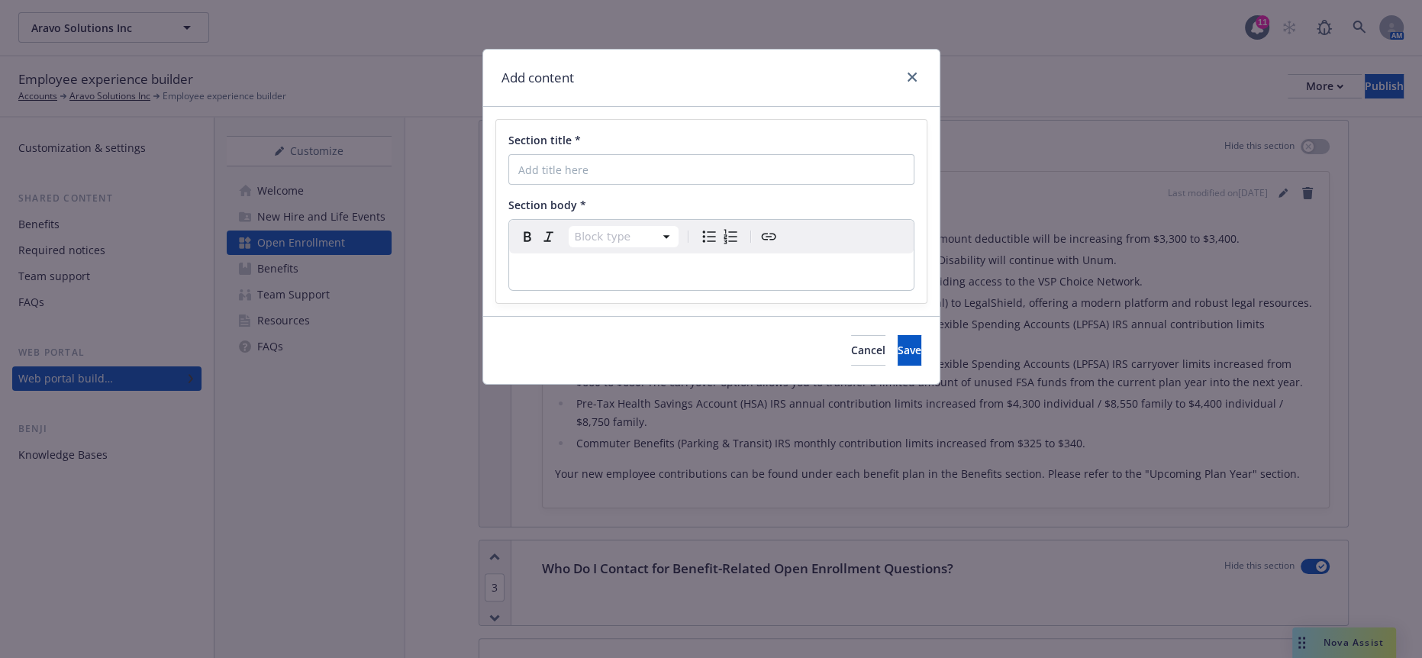
click at [551, 253] on div "editable markdown" at bounding box center [711, 271] width 405 height 37
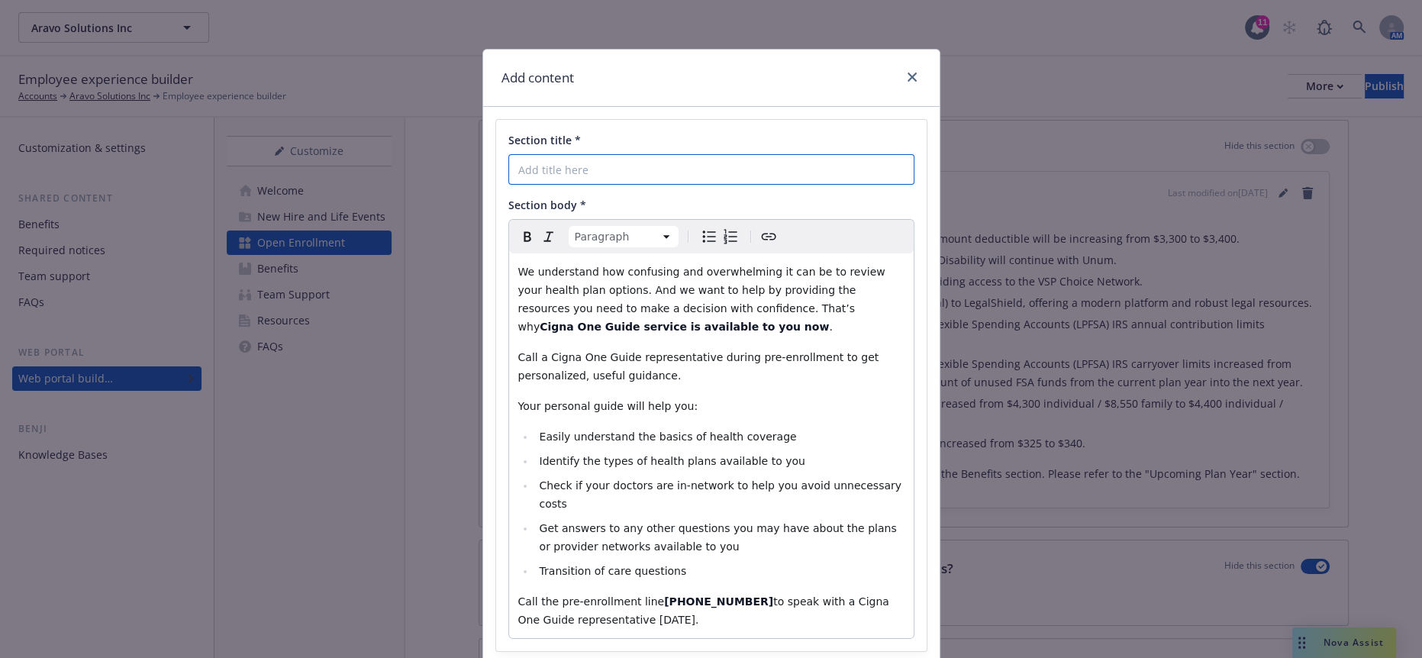
click at [570, 154] on input "Section title *" at bounding box center [711, 169] width 406 height 31
paste input "Cigna One Guide: Pre-Enrollment Assistance Line"
type input "Cigna One Guide: Pre-Enrollment Assistance Line"
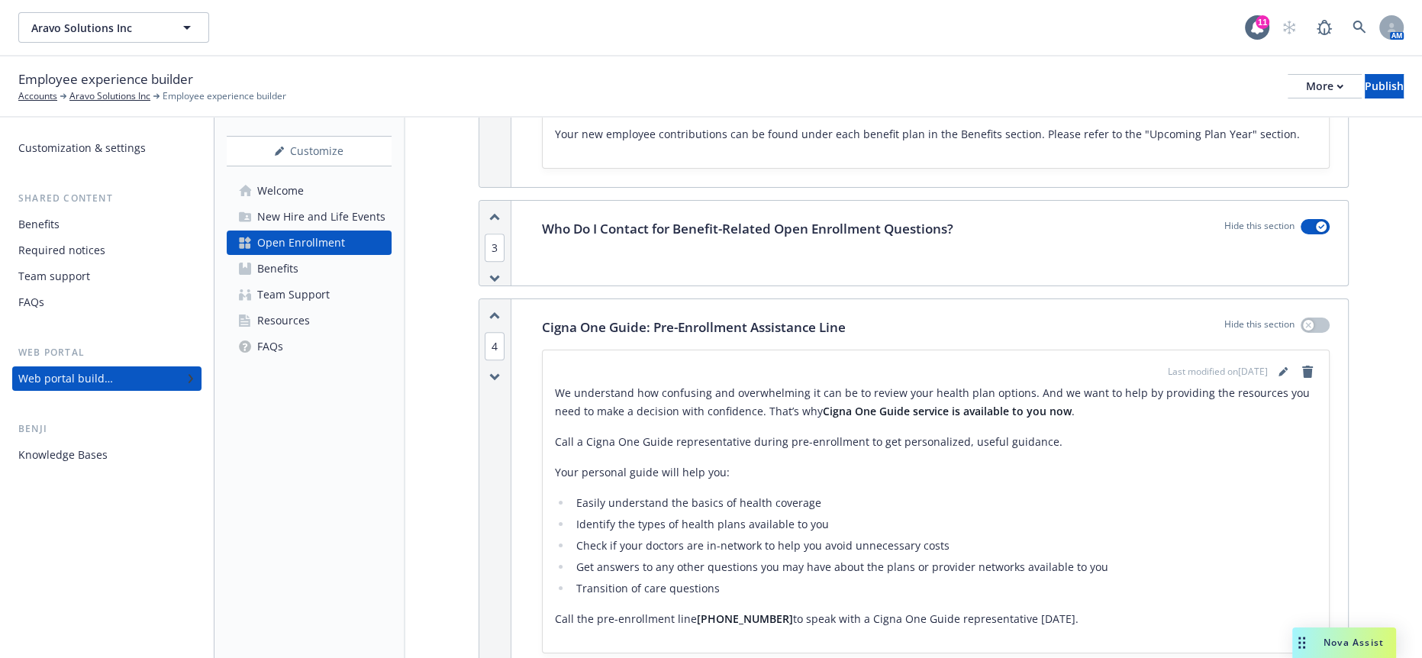
scroll to position [538, 0]
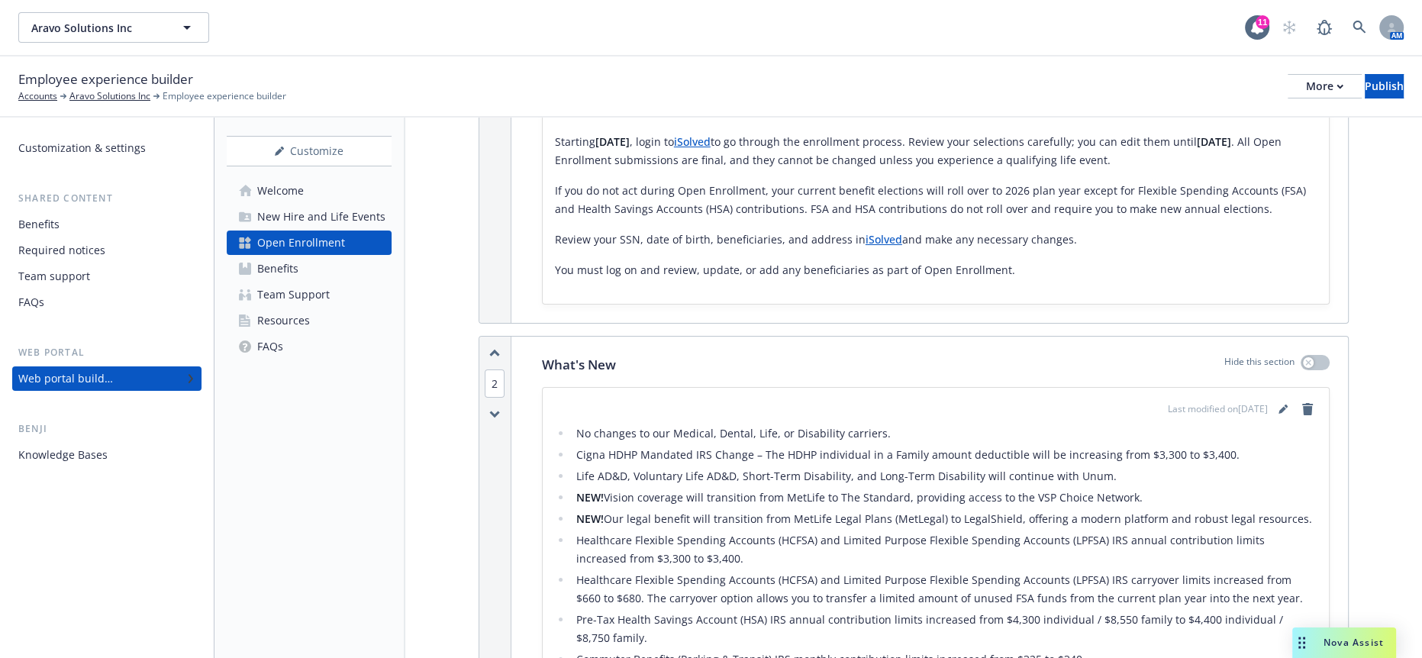
click at [292, 257] on div "Benefits" at bounding box center [277, 269] width 41 height 24
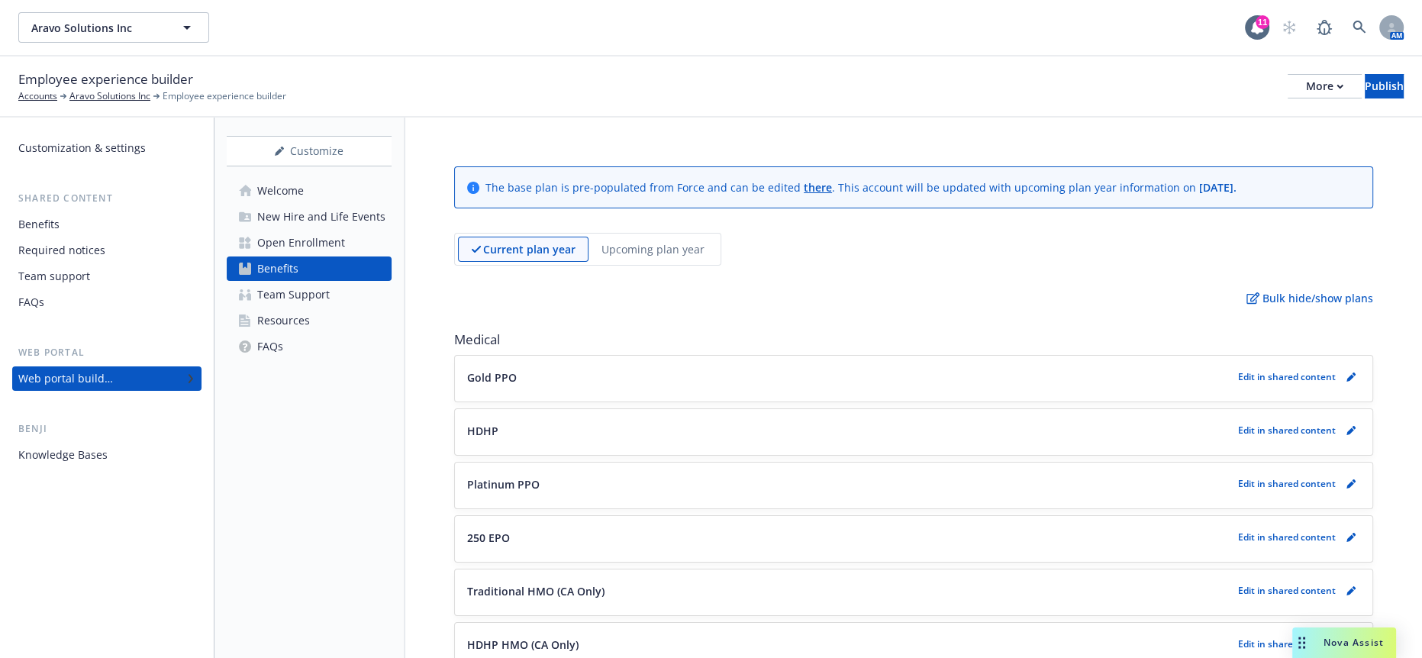
click at [569, 369] on button "Gold PPO" at bounding box center [849, 377] width 765 height 16
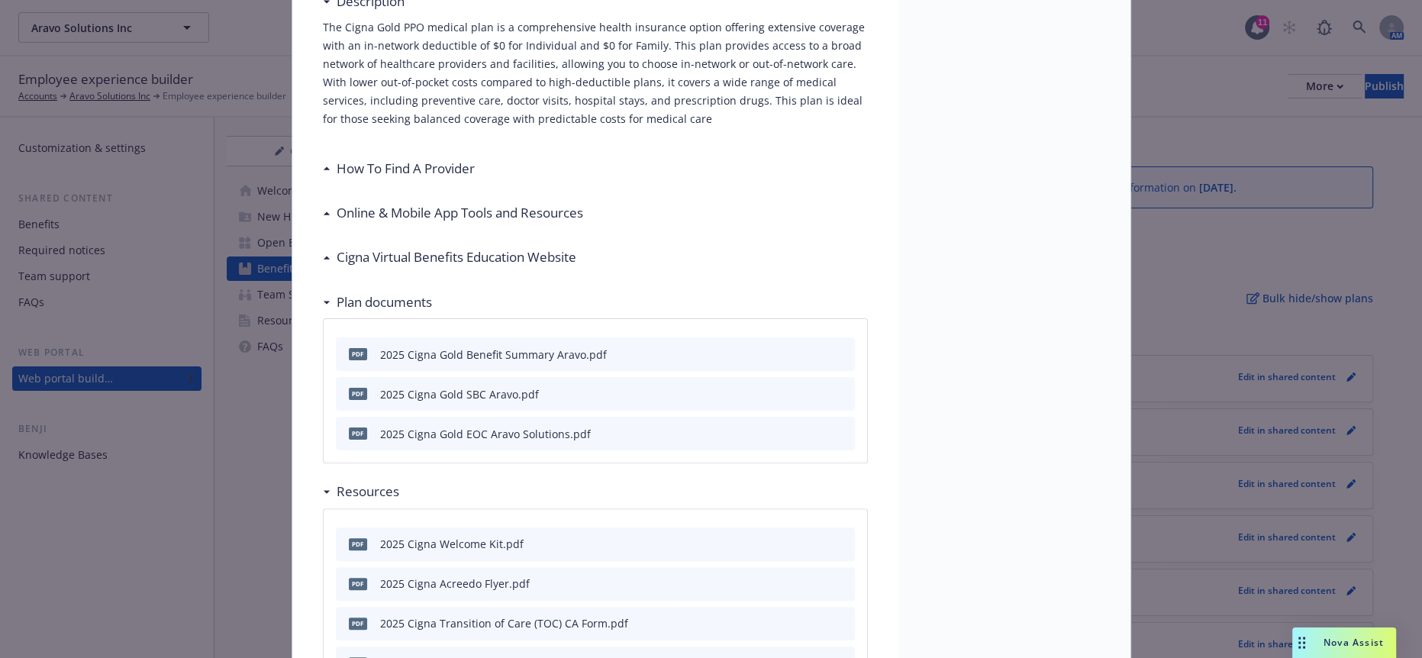
scroll to position [301, 0]
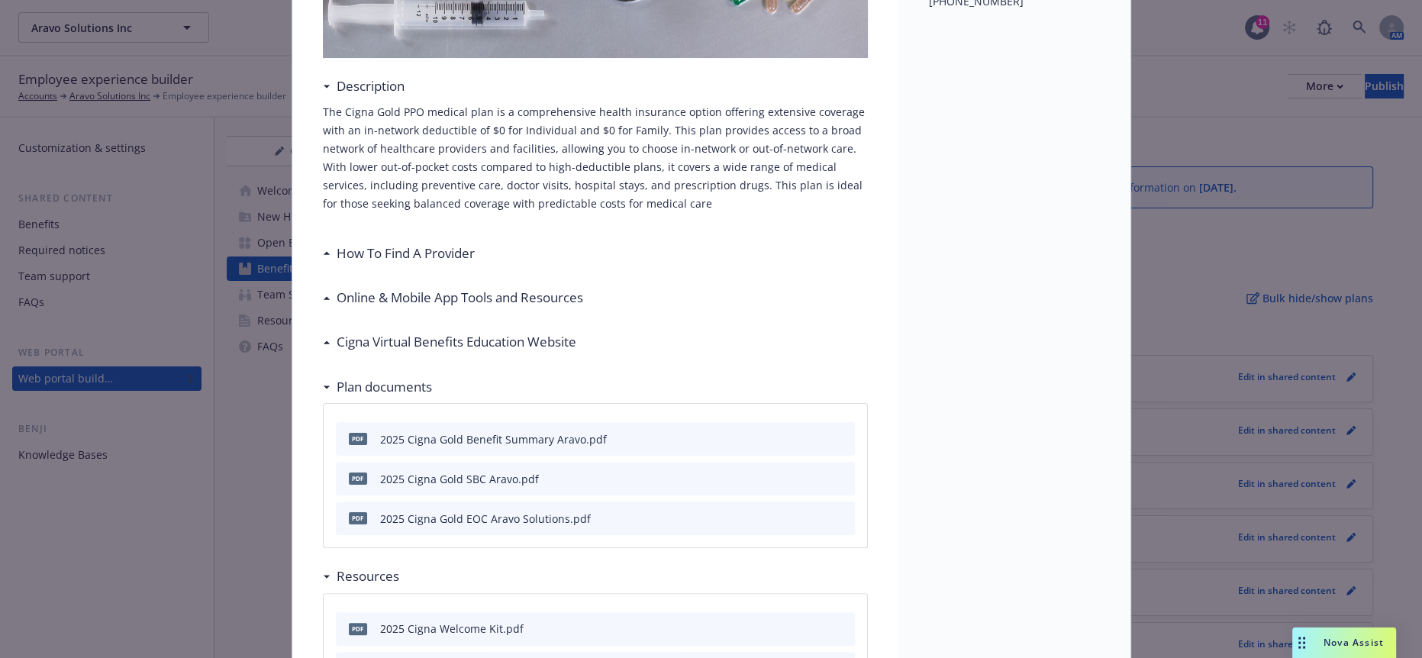
click at [499, 332] on h3 "Cigna Virtual Benefits Education Website" at bounding box center [457, 342] width 240 height 20
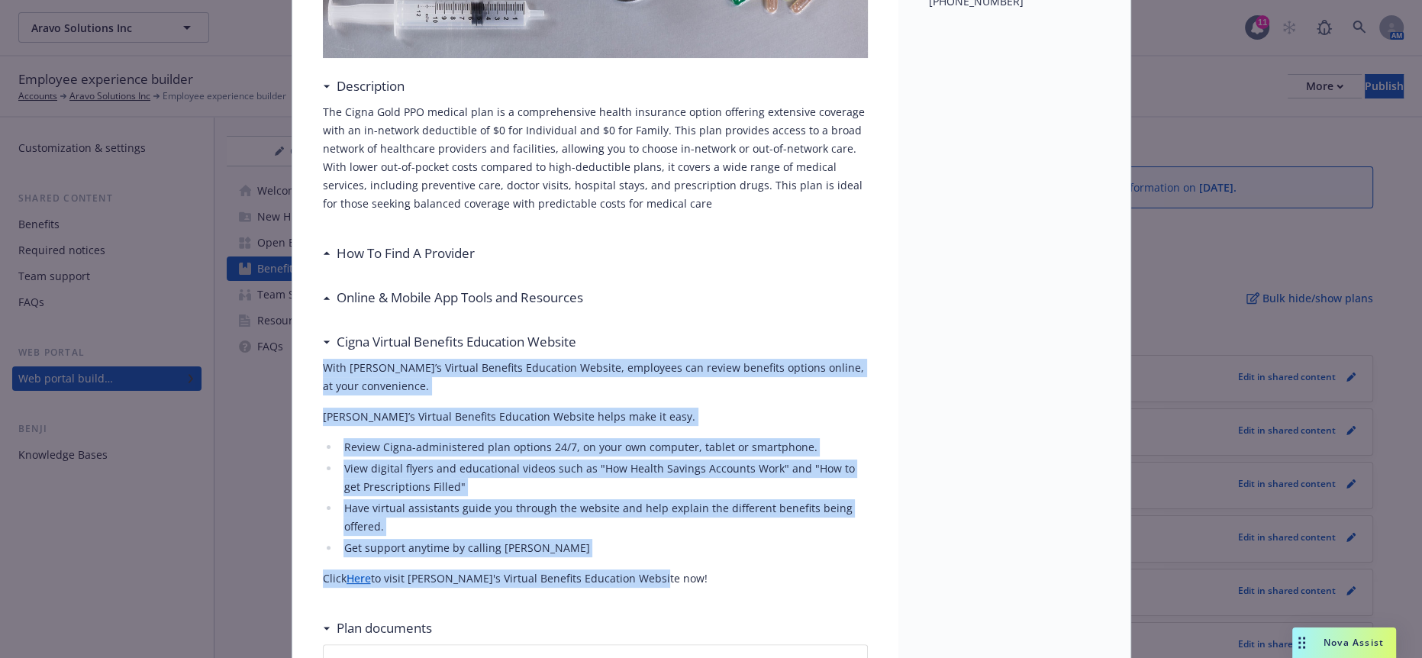
drag, startPoint x: 636, startPoint y: 464, endPoint x: 314, endPoint y: 315, distance: 354.9
click at [521, 539] on li "Get support anytime by calling [PERSON_NAME]" at bounding box center [604, 548] width 528 height 18
click at [347, 571] on link "Here" at bounding box center [359, 578] width 24 height 15
click at [583, 460] on li "View digital flyers and educational videos such as "How Health Savings Accounts…" at bounding box center [604, 478] width 528 height 37
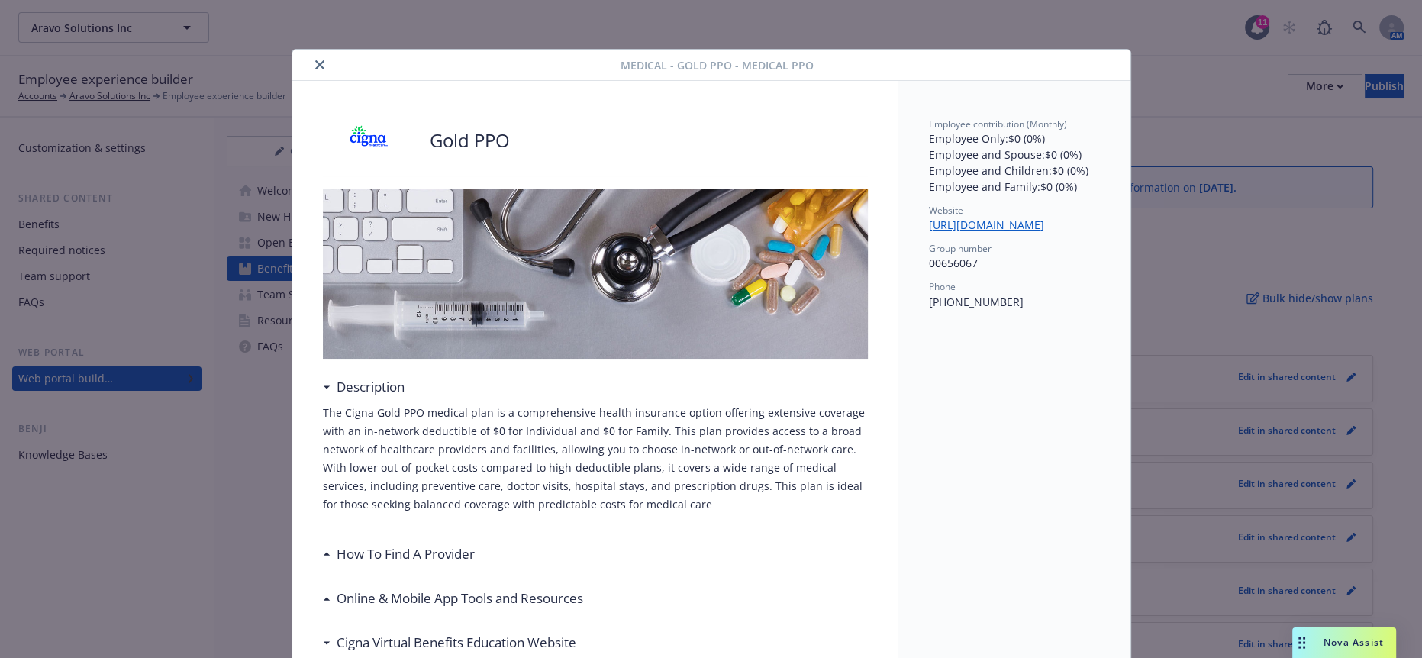
scroll to position [0, 0]
click at [315, 60] on icon "close" at bounding box center [319, 64] width 9 height 9
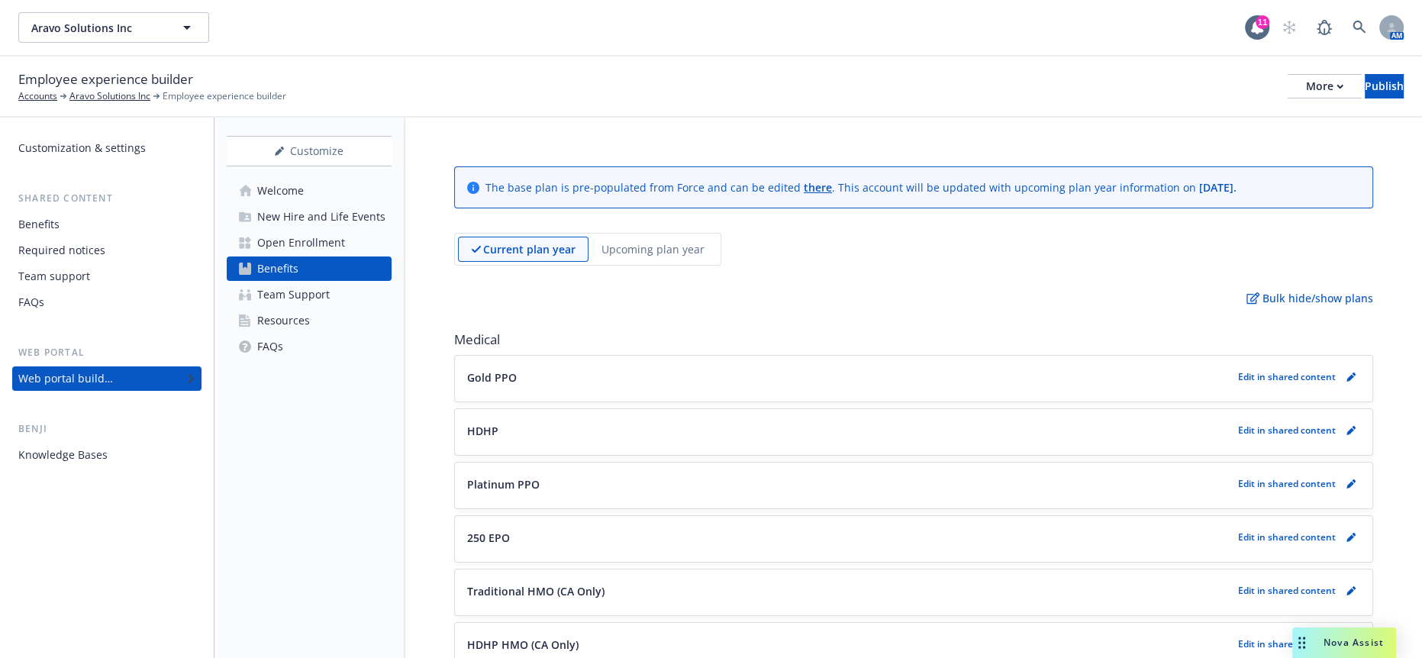
click at [528, 423] on button "HDHP" at bounding box center [849, 431] width 765 height 16
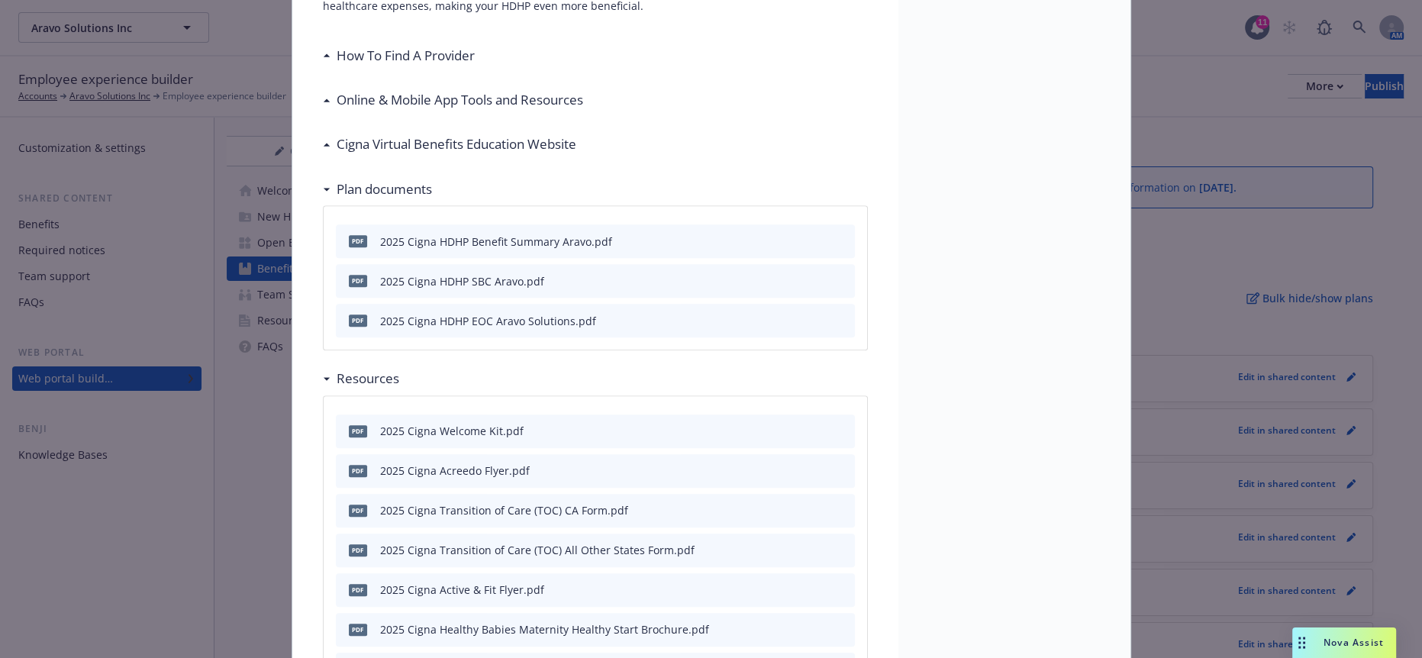
scroll to position [300, 0]
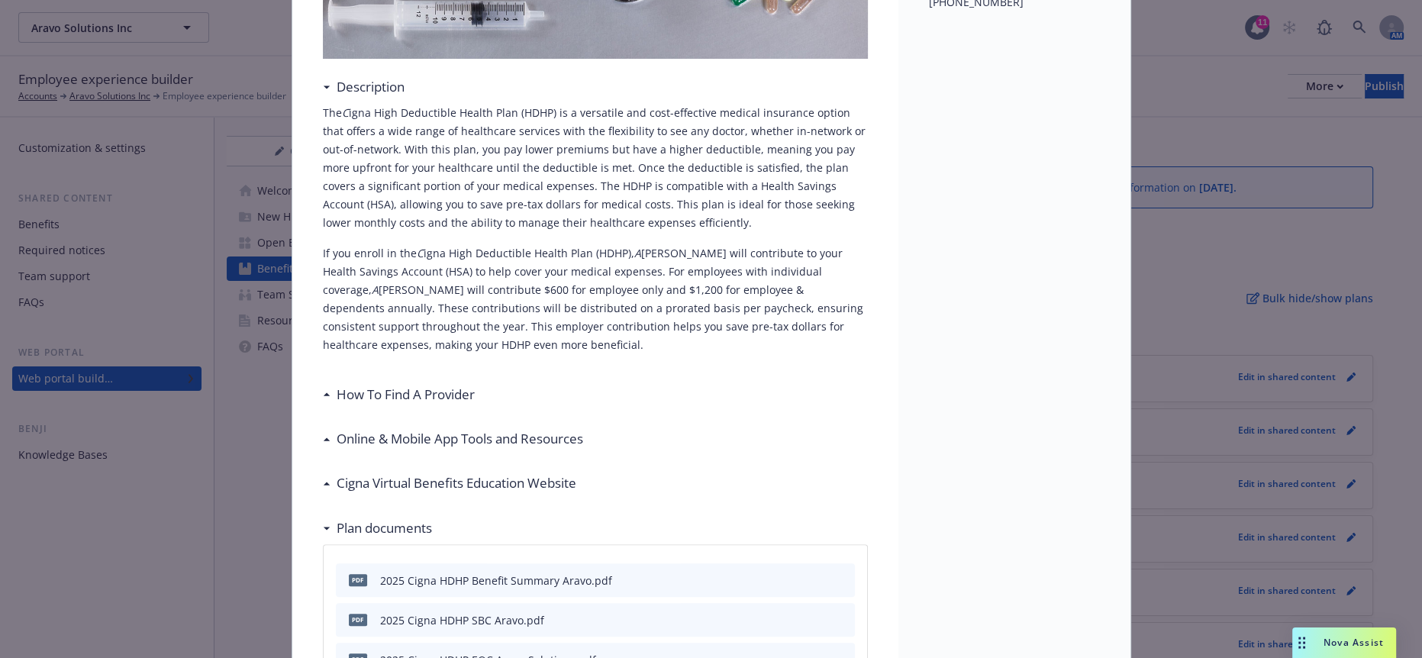
click at [495, 473] on h3 "Cigna Virtual Benefits Education Website" at bounding box center [457, 483] width 240 height 20
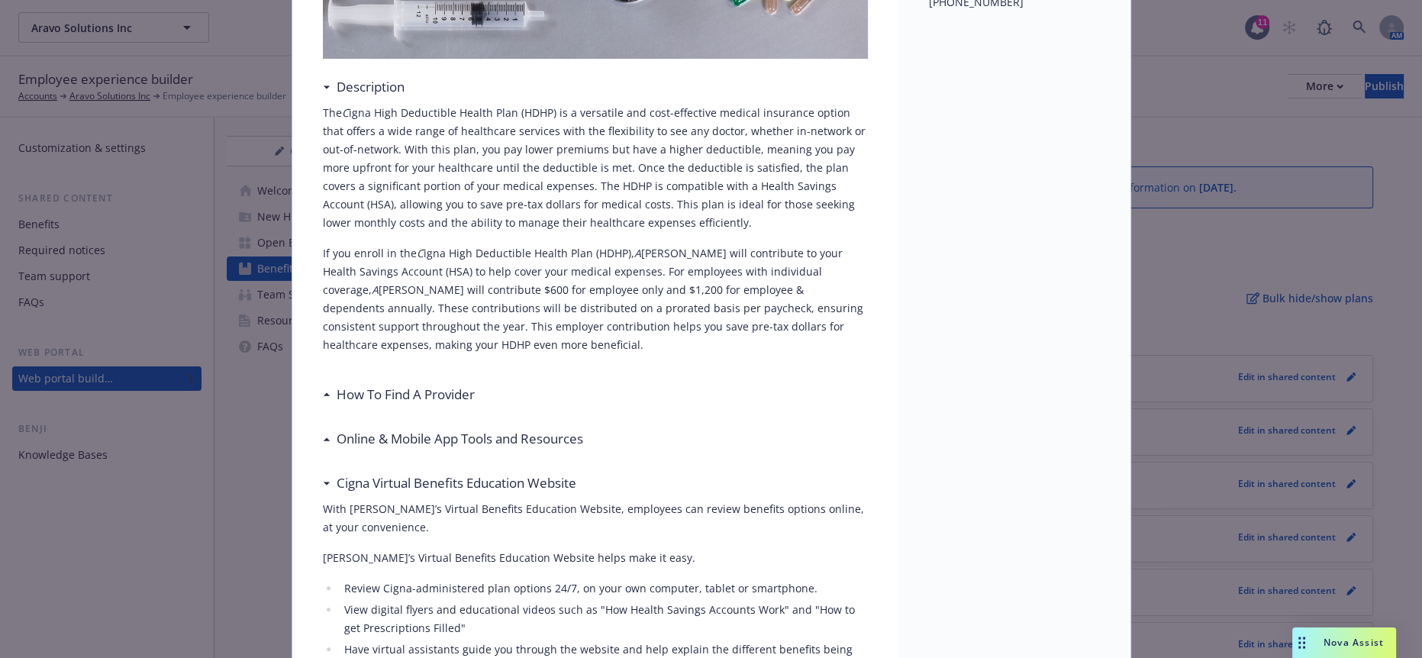
scroll to position [0, 0]
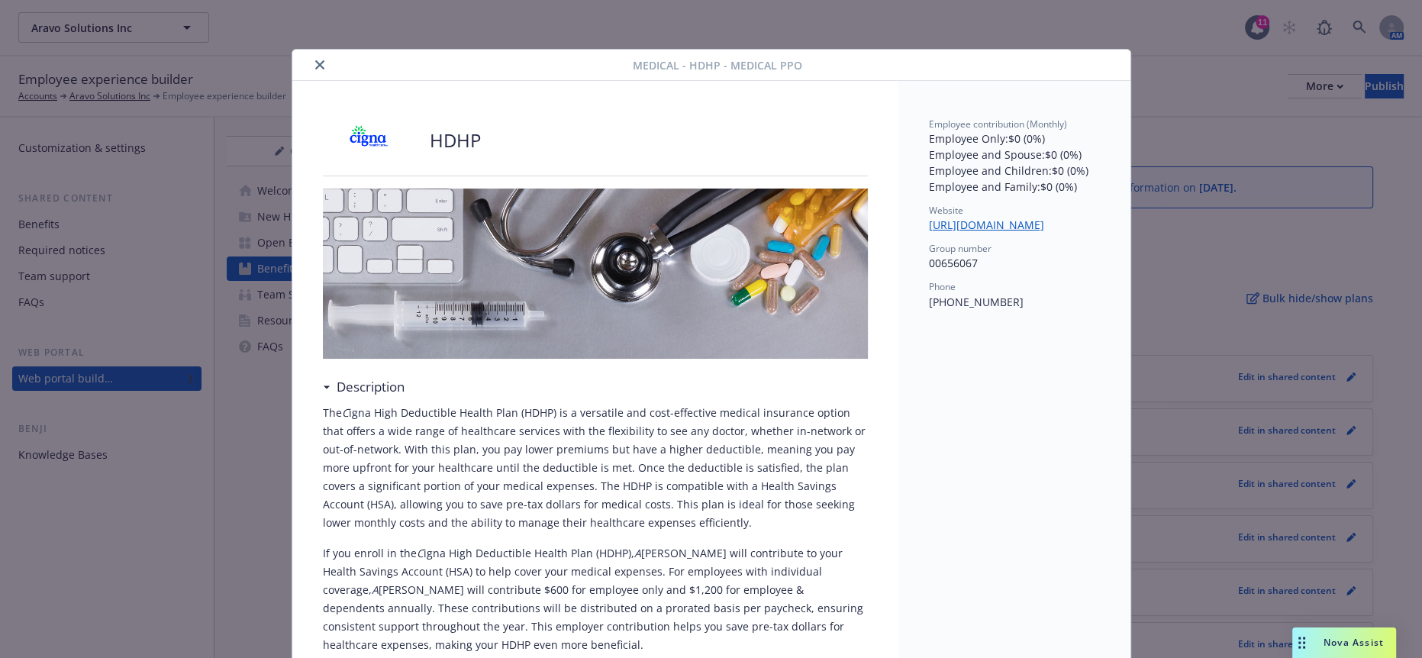
click at [315, 60] on icon "close" at bounding box center [319, 64] width 9 height 9
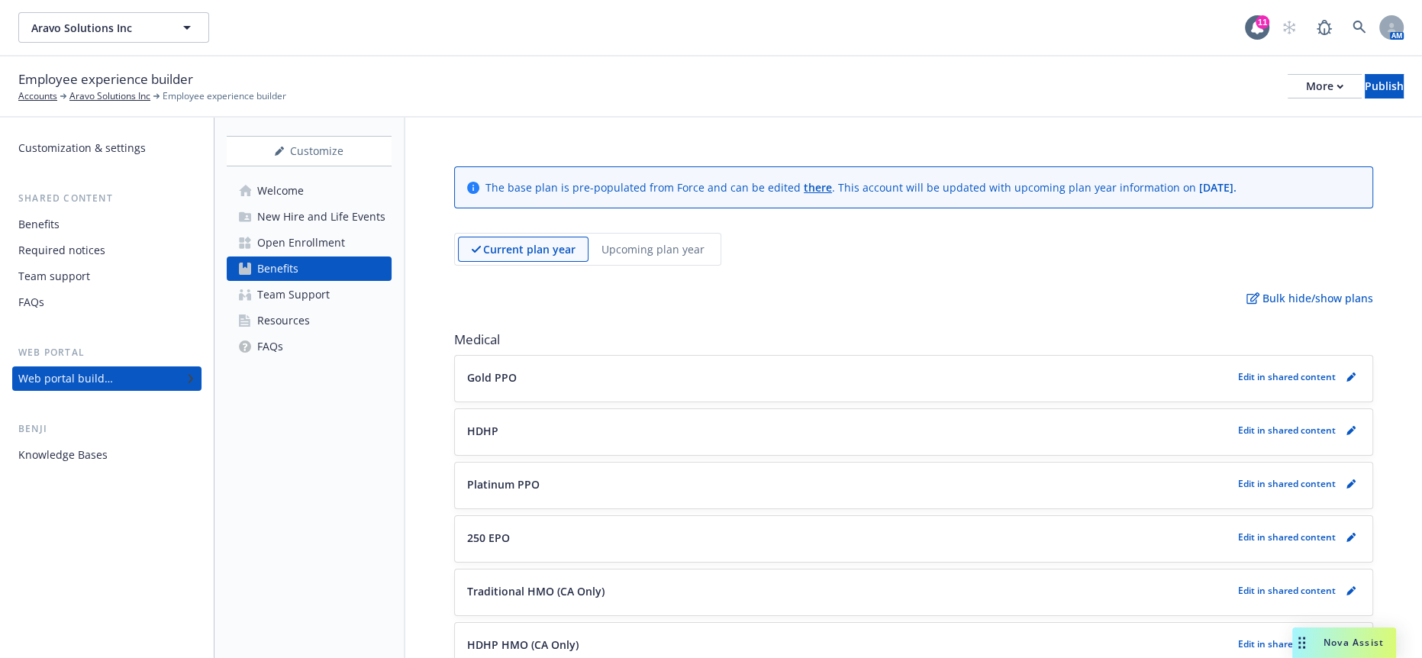
click at [530, 476] on p "Platinum PPO" at bounding box center [503, 484] width 73 height 16
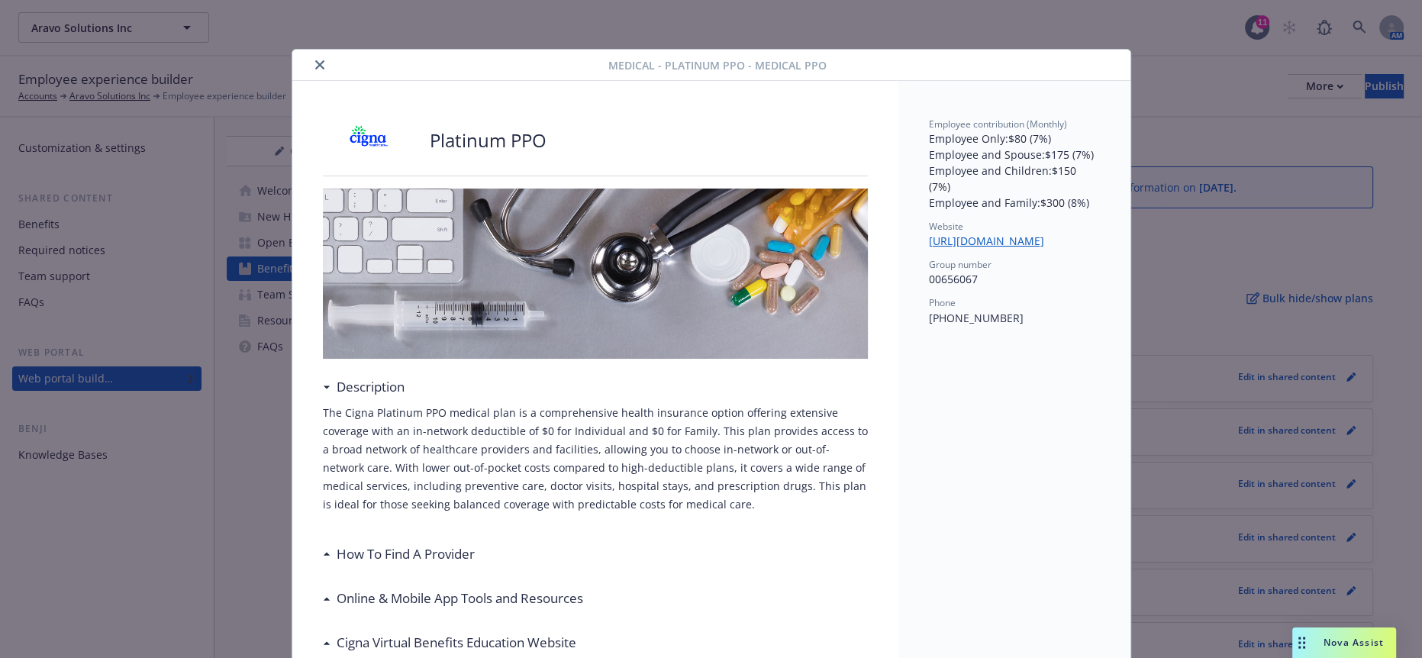
click at [314, 52] on div "Medical - Platinum PPO - Medical PPO" at bounding box center [711, 65] width 838 height 31
click at [311, 56] on button "close" at bounding box center [320, 65] width 18 height 18
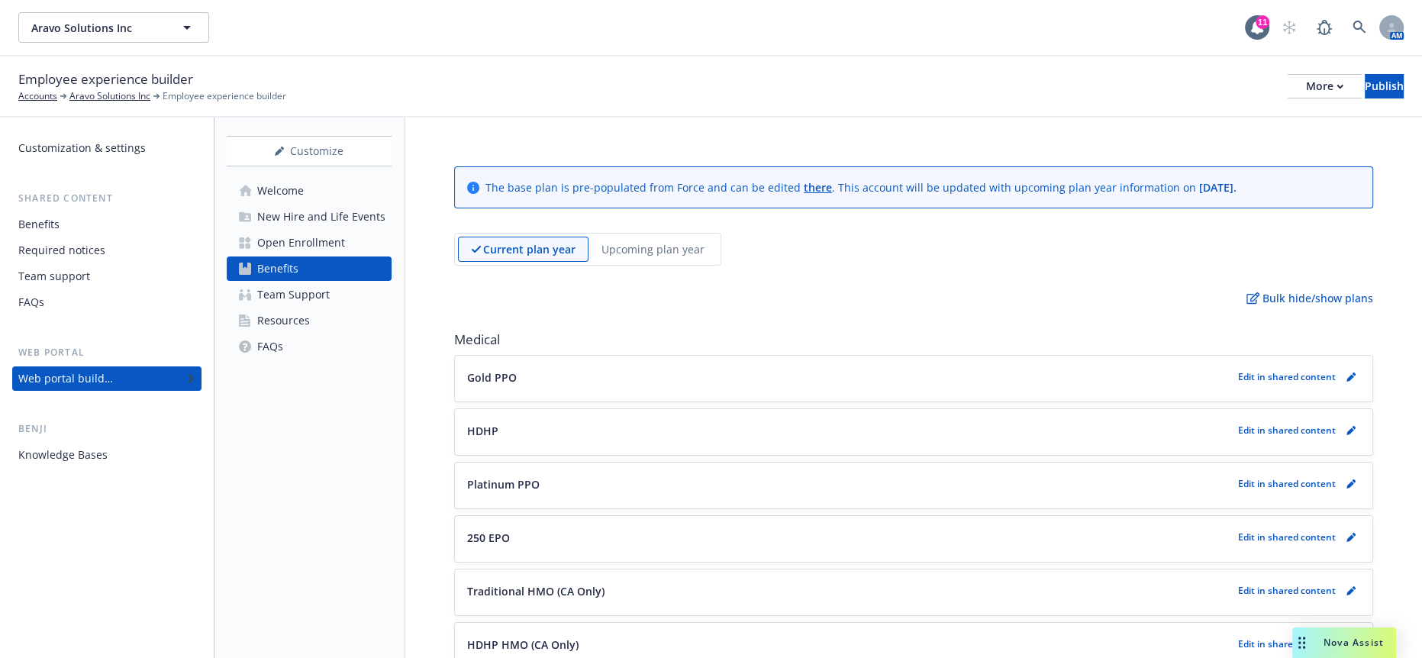
click at [306, 308] on link "Resources" at bounding box center [309, 320] width 165 height 24
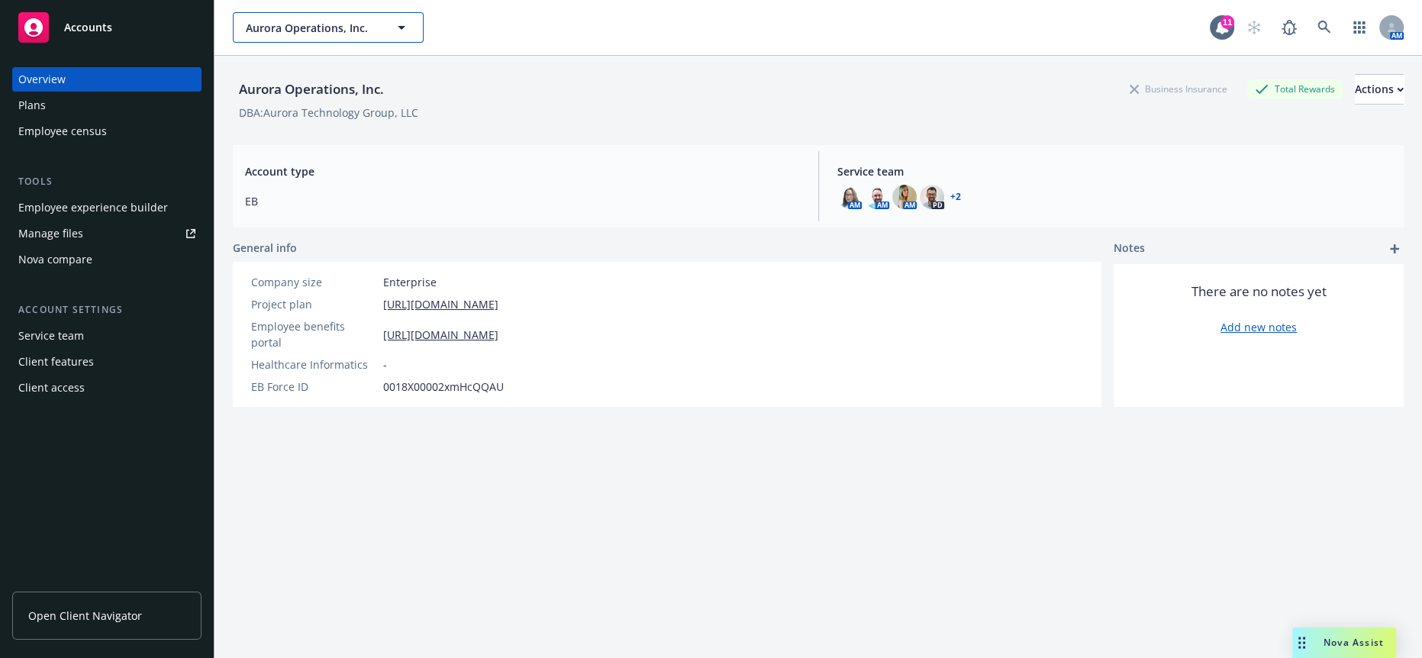
click at [360, 24] on span "Aurora Operations, Inc." at bounding box center [312, 28] width 132 height 16
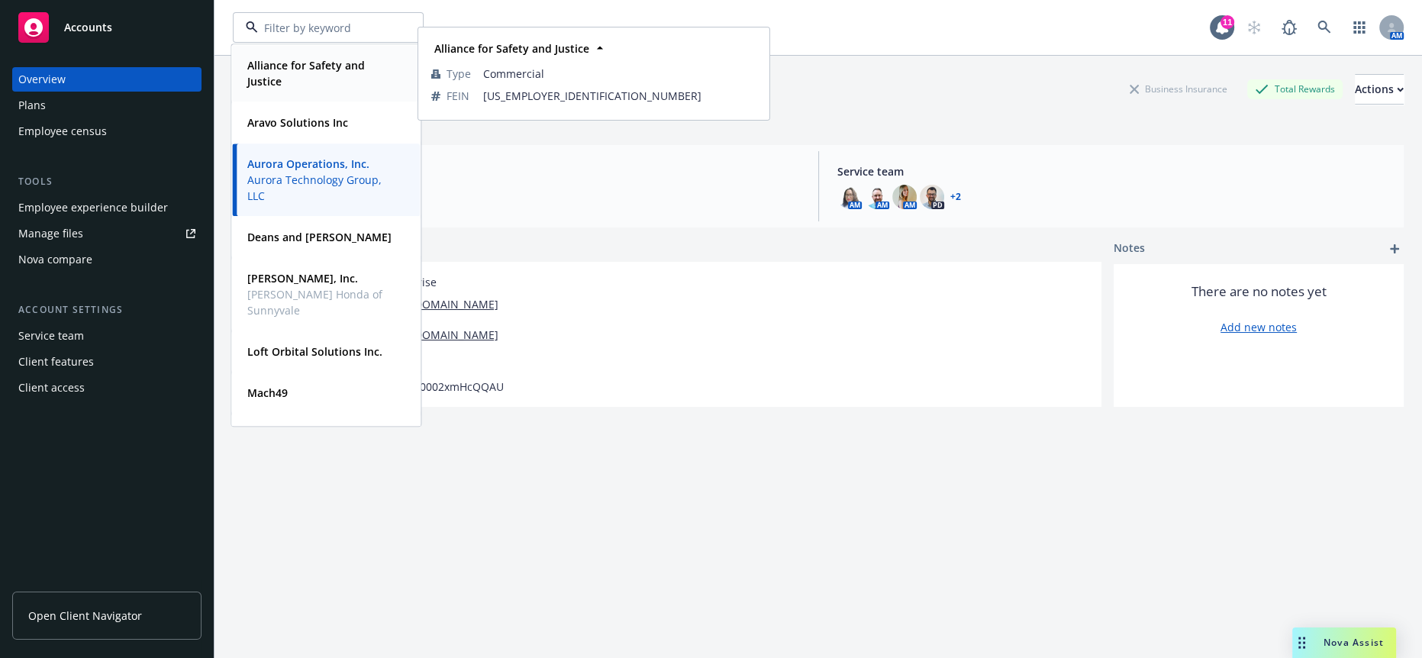
click at [329, 76] on span "Alliance for Safety and Justice" at bounding box center [324, 73] width 154 height 32
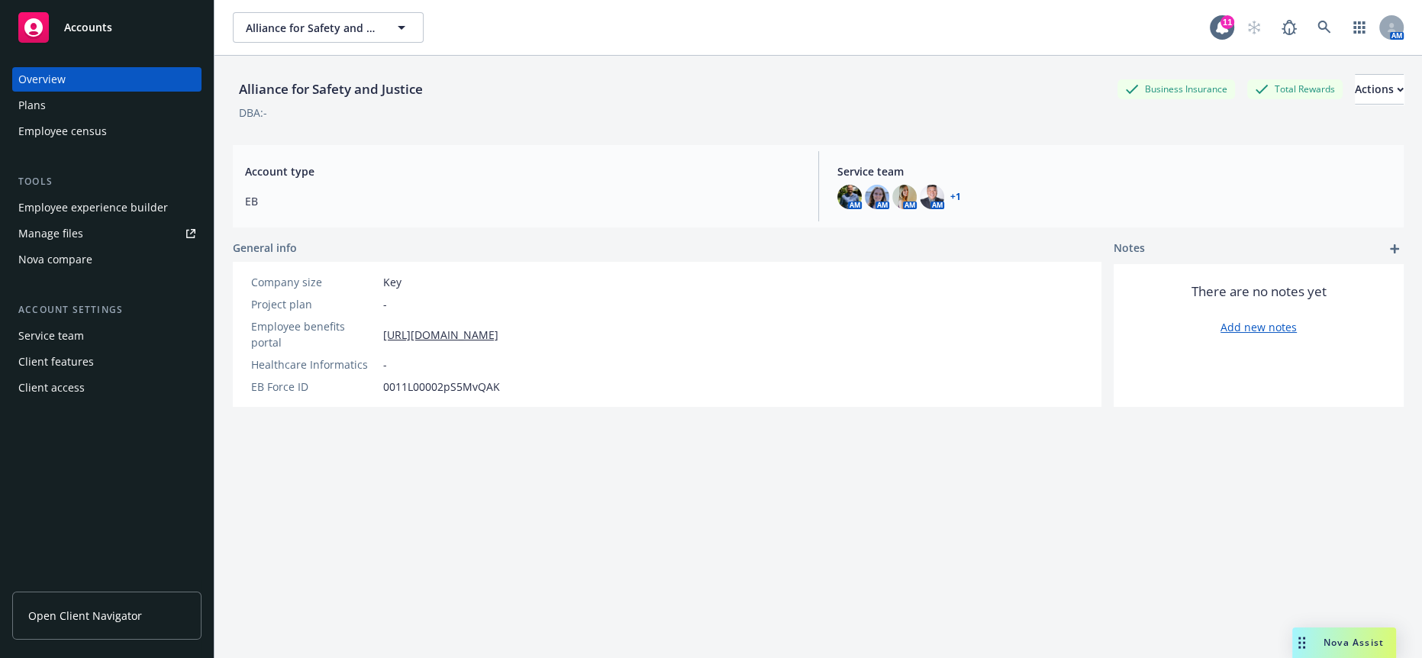
click at [112, 195] on div "Employee experience builder" at bounding box center [93, 207] width 150 height 24
click at [1331, 32] on span at bounding box center [1324, 27] width 31 height 31
click at [1312, 31] on link at bounding box center [1324, 27] width 31 height 31
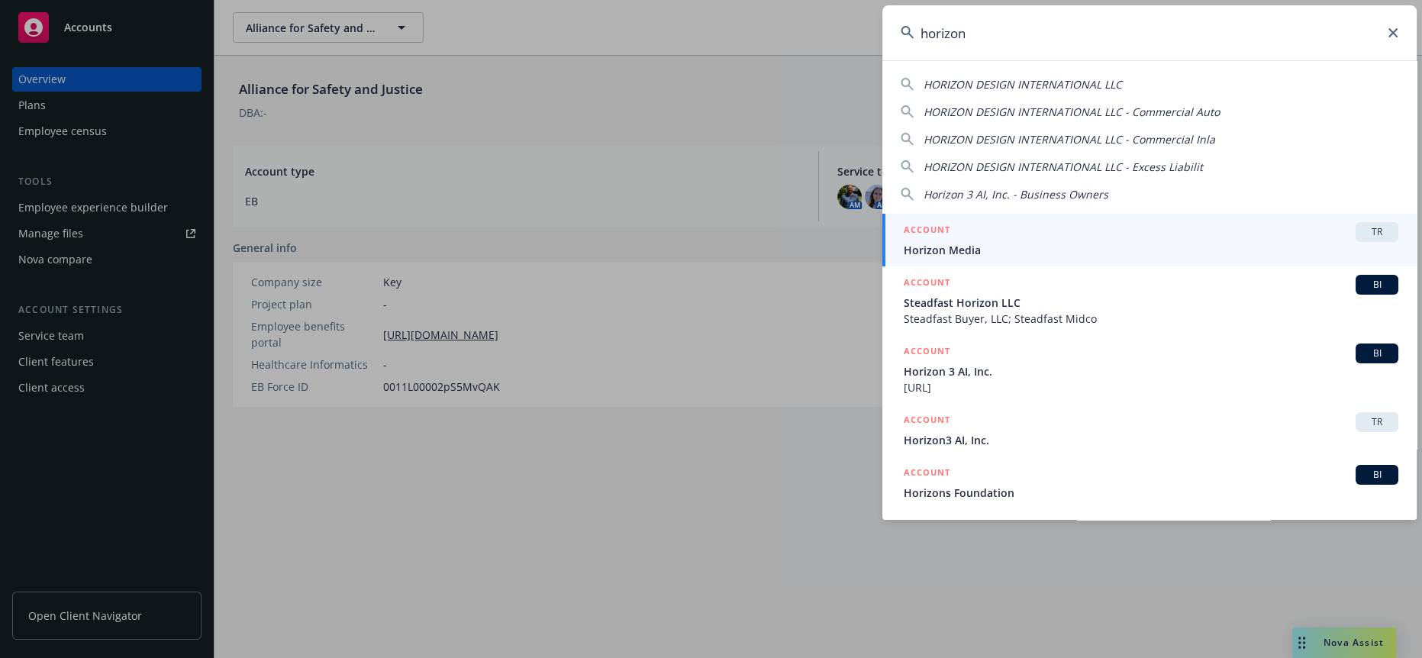
type input "horizon"
click at [1042, 236] on div "ACCOUNT TR" at bounding box center [1151, 232] width 495 height 20
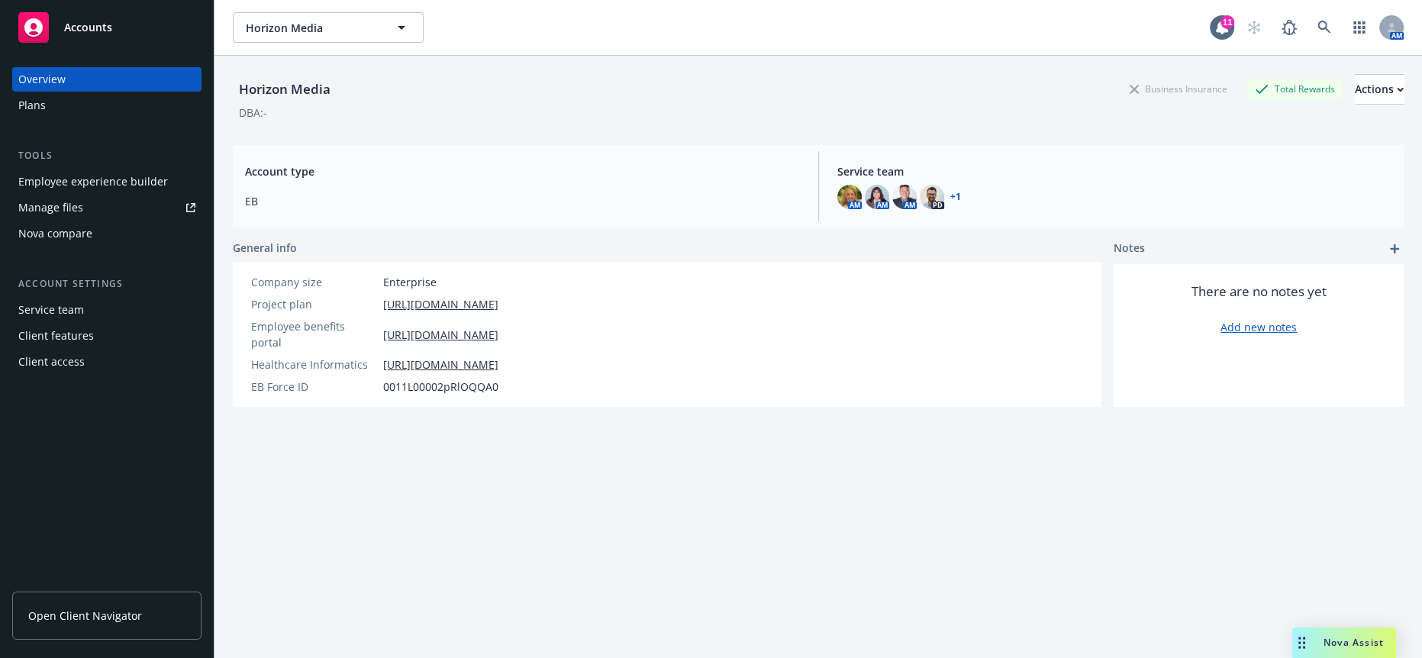
click at [92, 169] on div "Employee experience builder" at bounding box center [93, 181] width 150 height 24
click at [292, 20] on span "Horizon Media" at bounding box center [312, 28] width 132 height 16
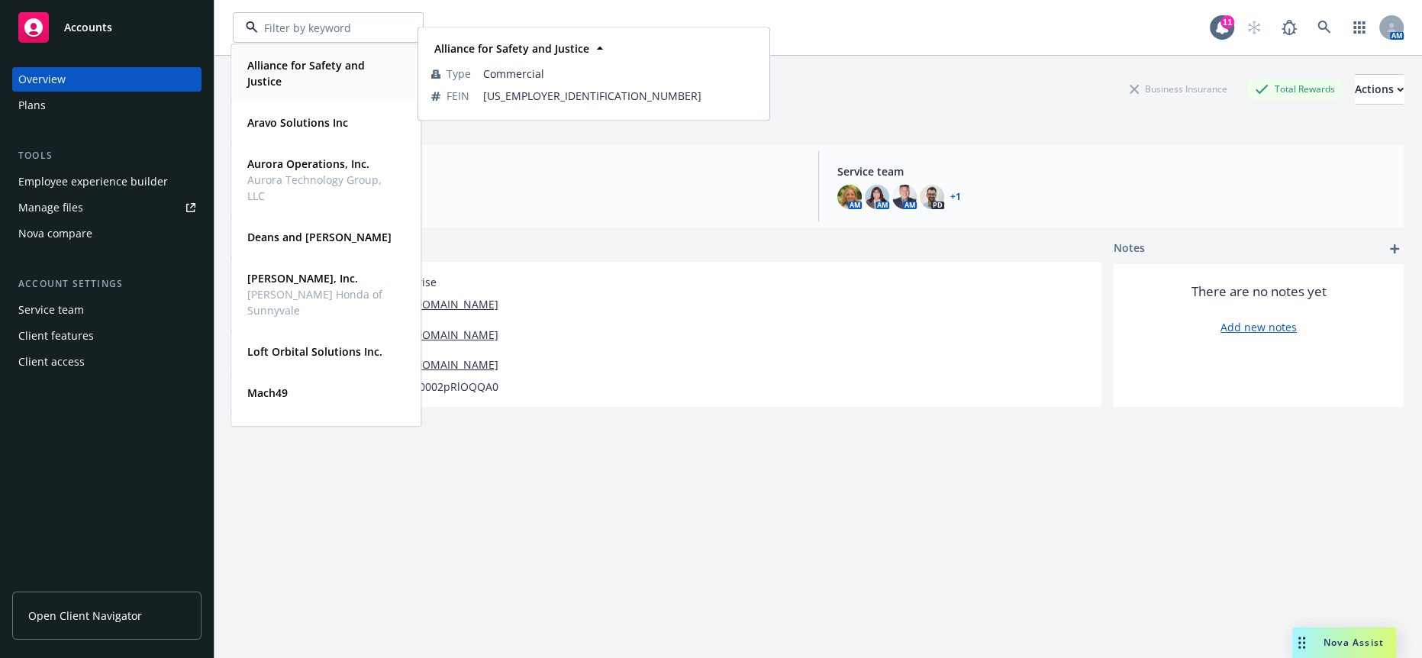
click at [293, 72] on span "Alliance for Safety and Justice" at bounding box center [324, 73] width 154 height 32
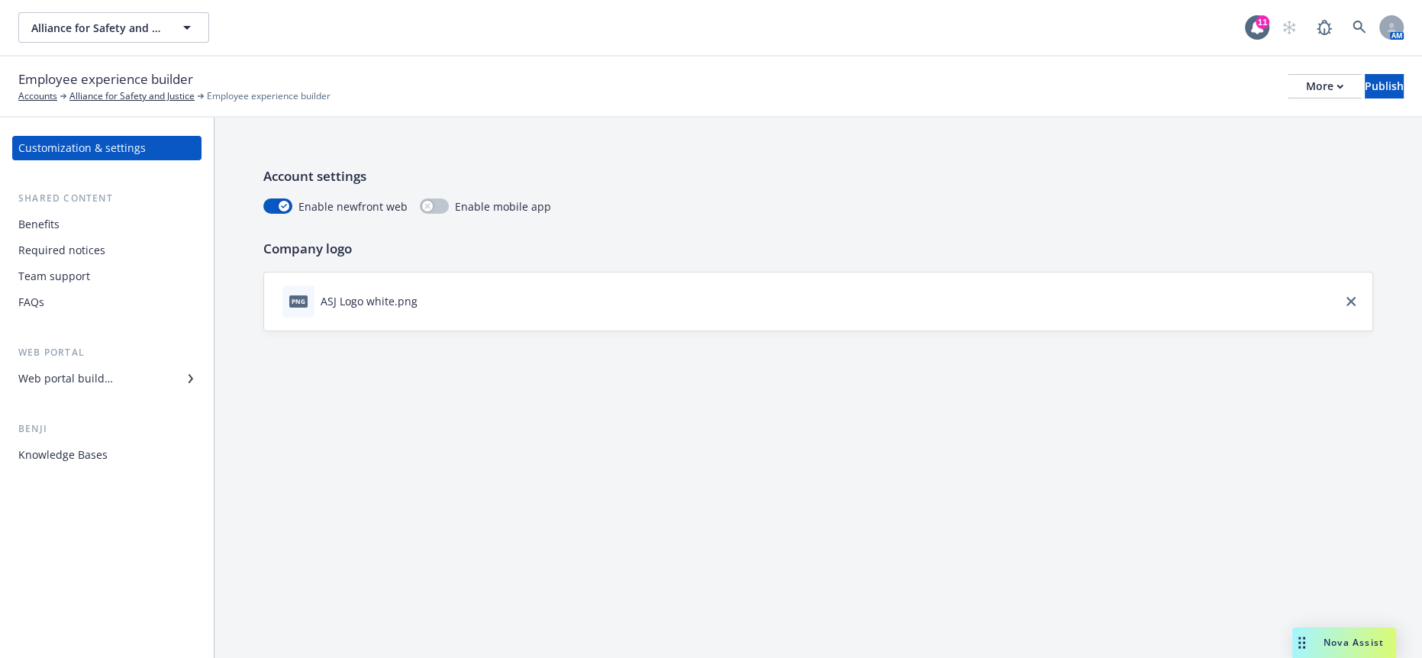
click at [97, 366] on div "Web portal builder" at bounding box center [65, 378] width 95 height 24
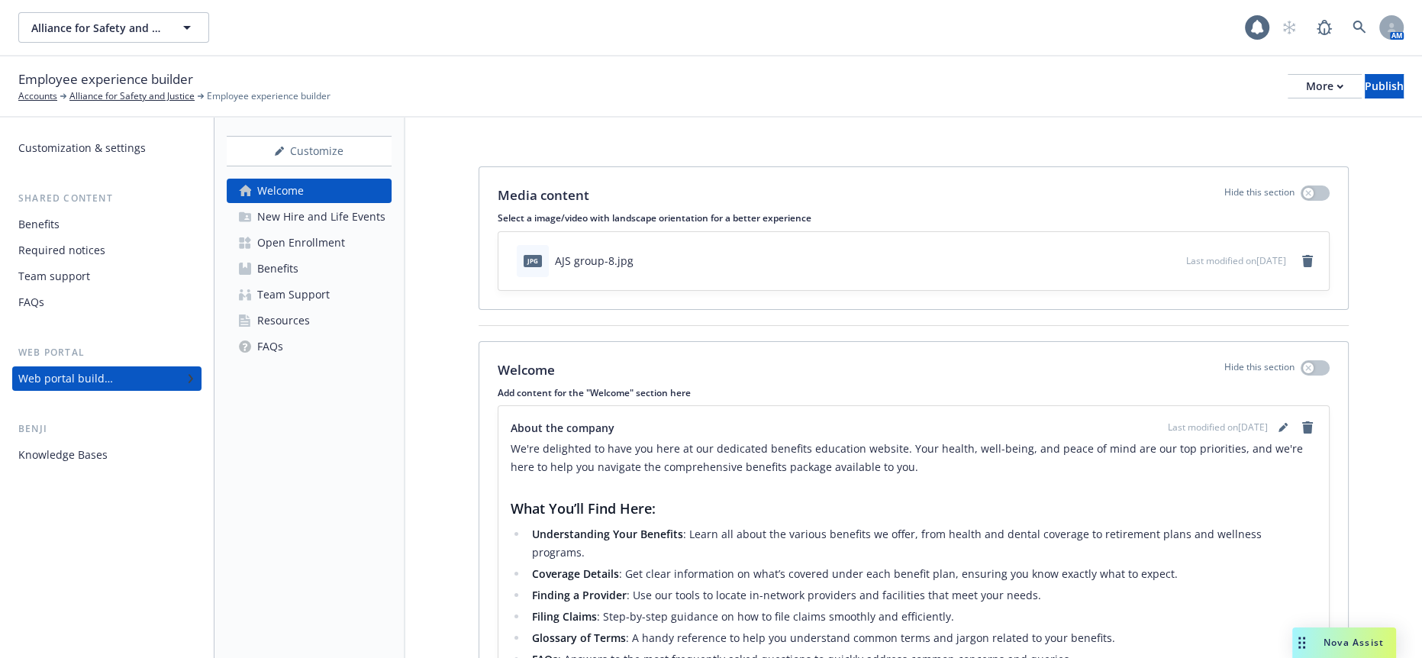
click at [288, 231] on div "Open Enrollment" at bounding box center [301, 243] width 88 height 24
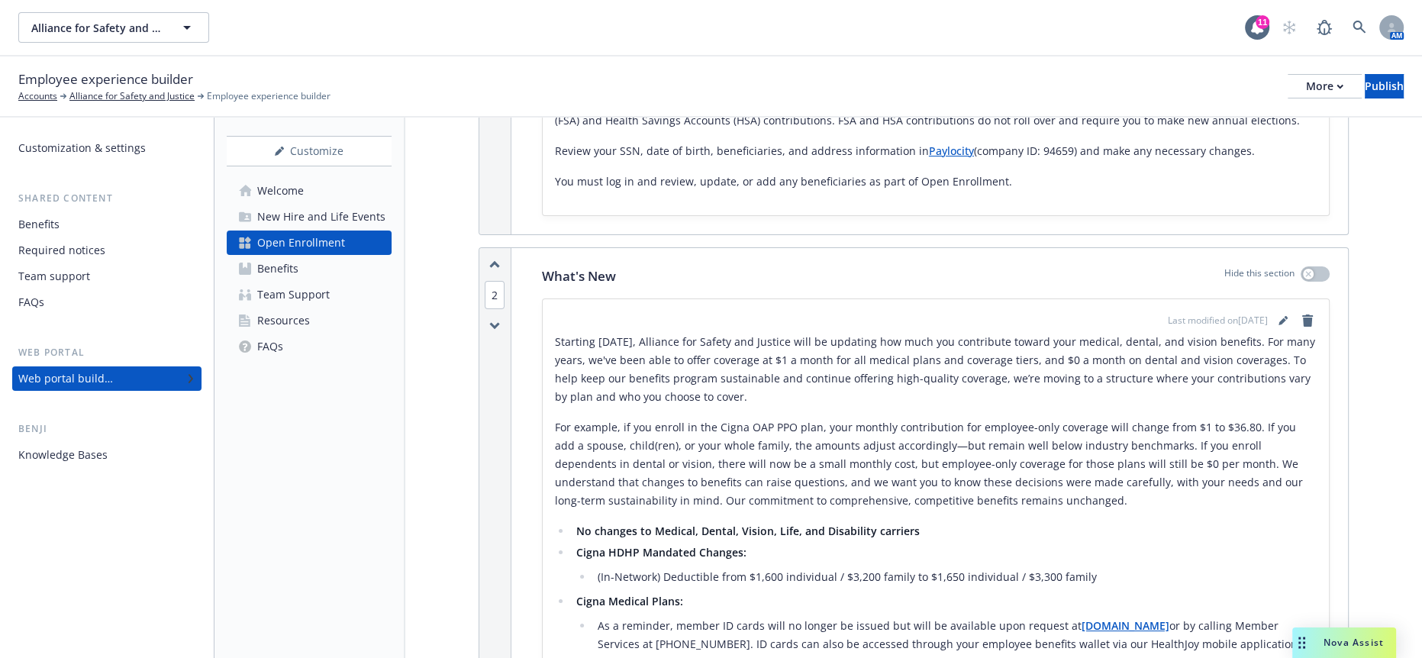
scroll to position [593, 0]
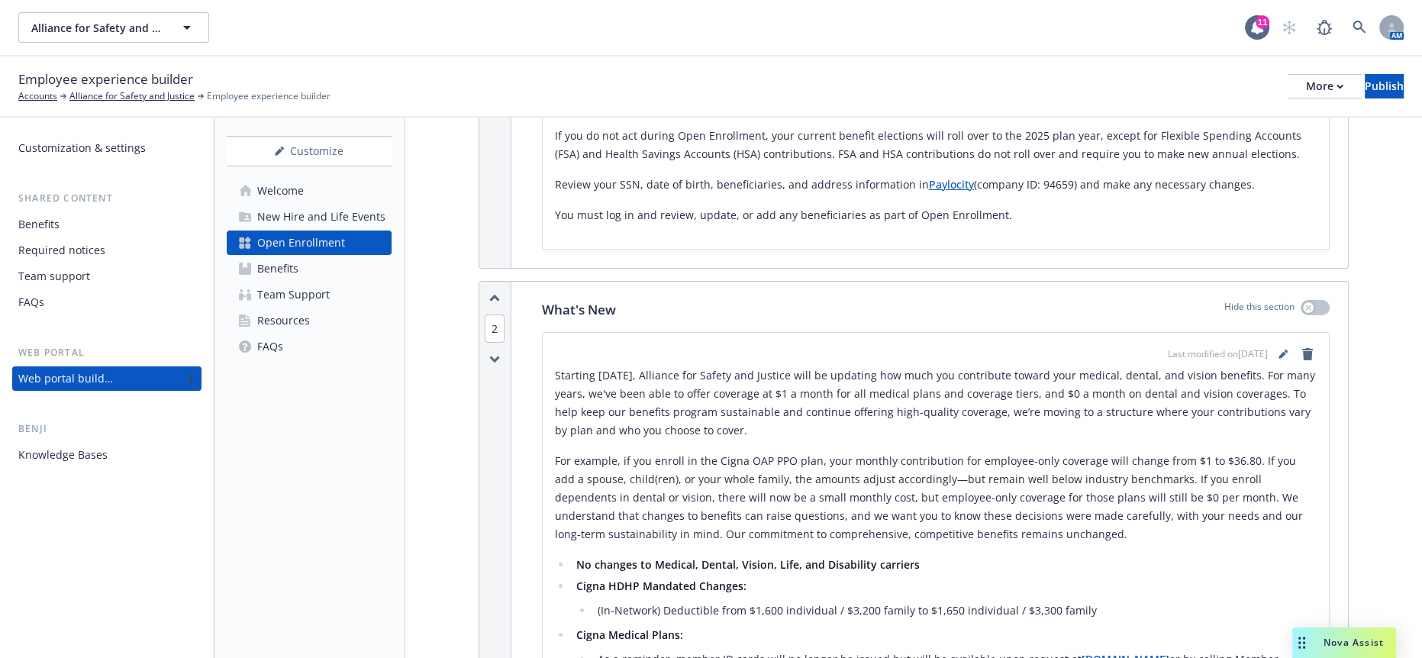
drag, startPoint x: 767, startPoint y: 453, endPoint x: 776, endPoint y: 477, distance: 26.1
click at [769, 626] on li "Cigna Medical Plans: As a reminder, member ID cards will no longer be issued bu…" at bounding box center [944, 656] width 745 height 61
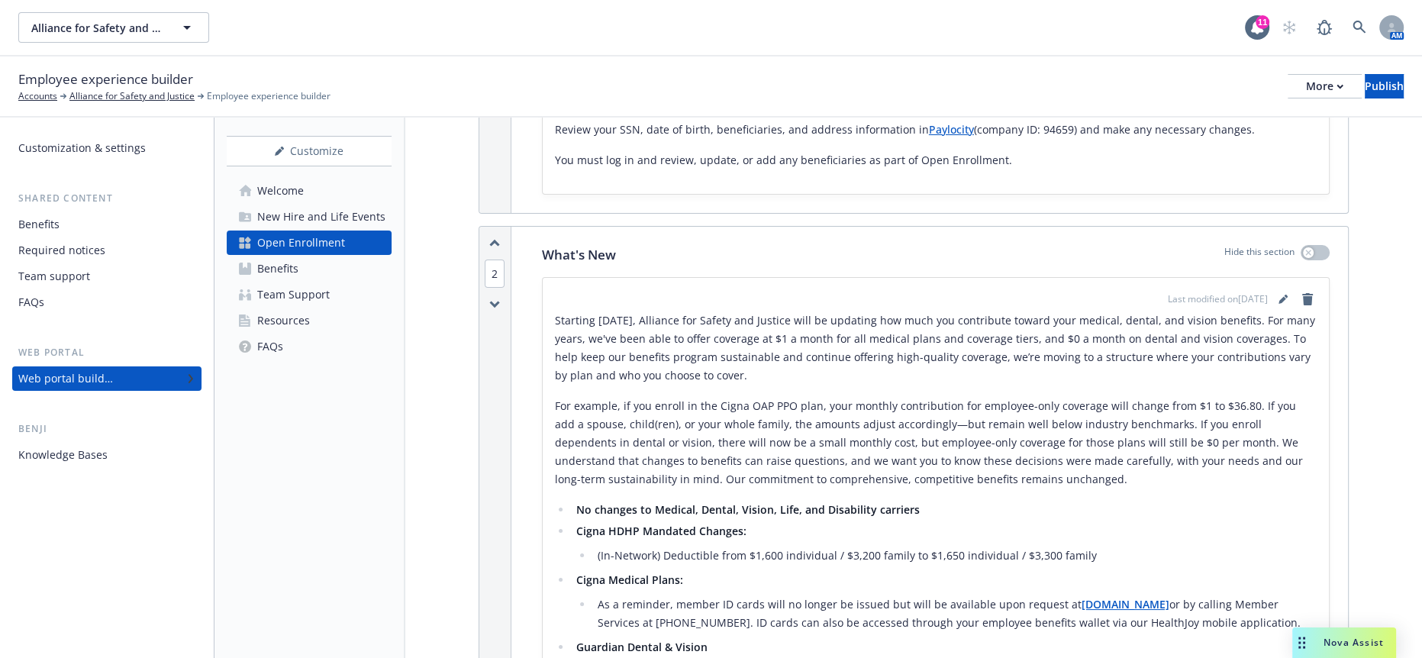
scroll to position [679, 0]
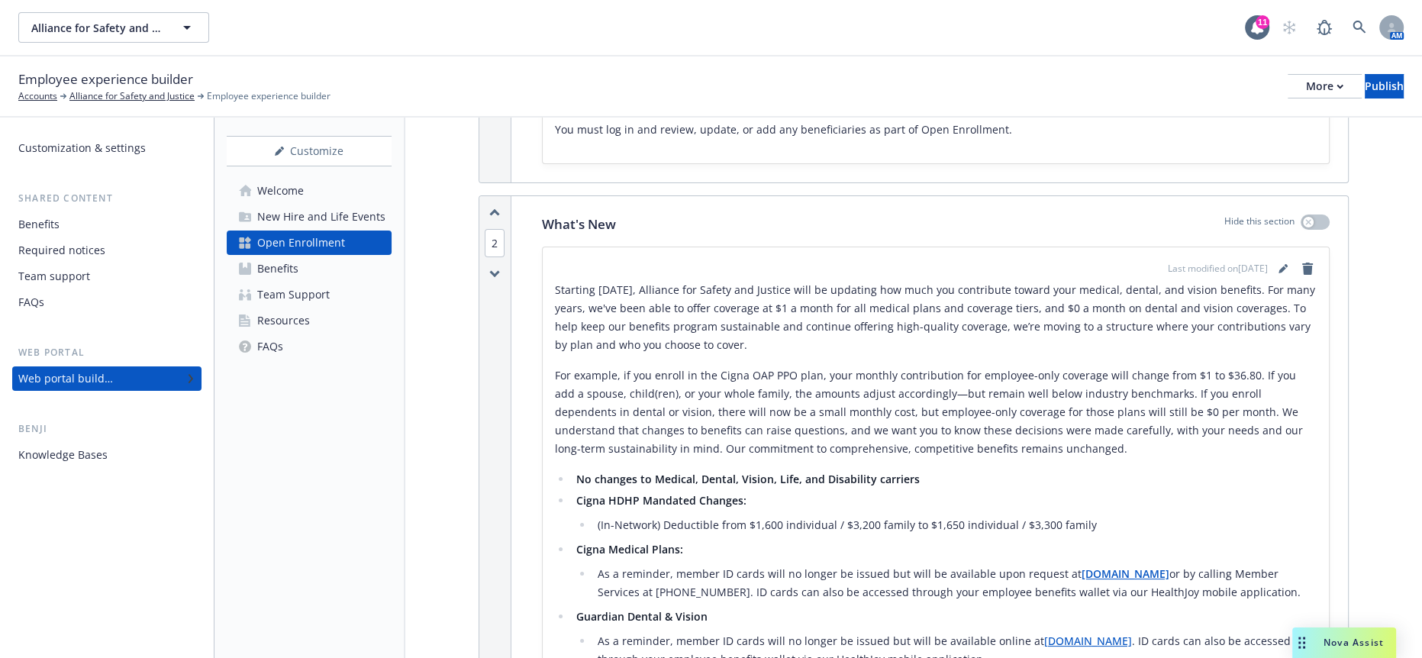
drag, startPoint x: 1056, startPoint y: 397, endPoint x: 550, endPoint y: 366, distance: 506.3
click at [572, 540] on li "Cigna Medical Plans: As a reminder, member ID cards will no longer be issued bu…" at bounding box center [944, 570] width 745 height 61
copy li "Cigna Medical Plans: As a reminder, member ID cards will no longer be issued bu…"
click at [821, 470] on ul "No changes to Medical, Dental, Vision, Life, and Disability carriers Cigna HDHP…" at bounding box center [936, 653] width 762 height 366
click at [104, 20] on span "Alliance for Safety and Justice" at bounding box center [97, 28] width 132 height 16
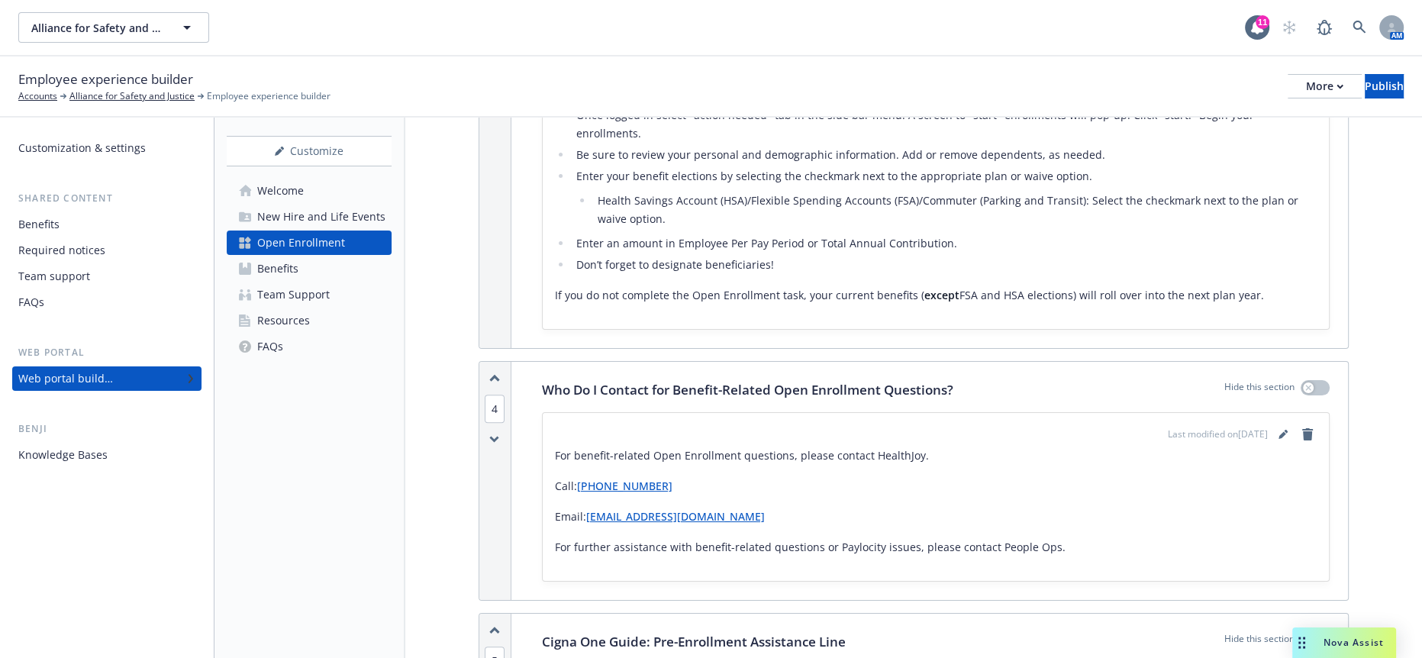
scroll to position [1696, 0]
drag, startPoint x: 1034, startPoint y: 529, endPoint x: 516, endPoint y: 324, distance: 557.5
copy div "We understand how confusing and overwhelming it can be to review your health pl…"
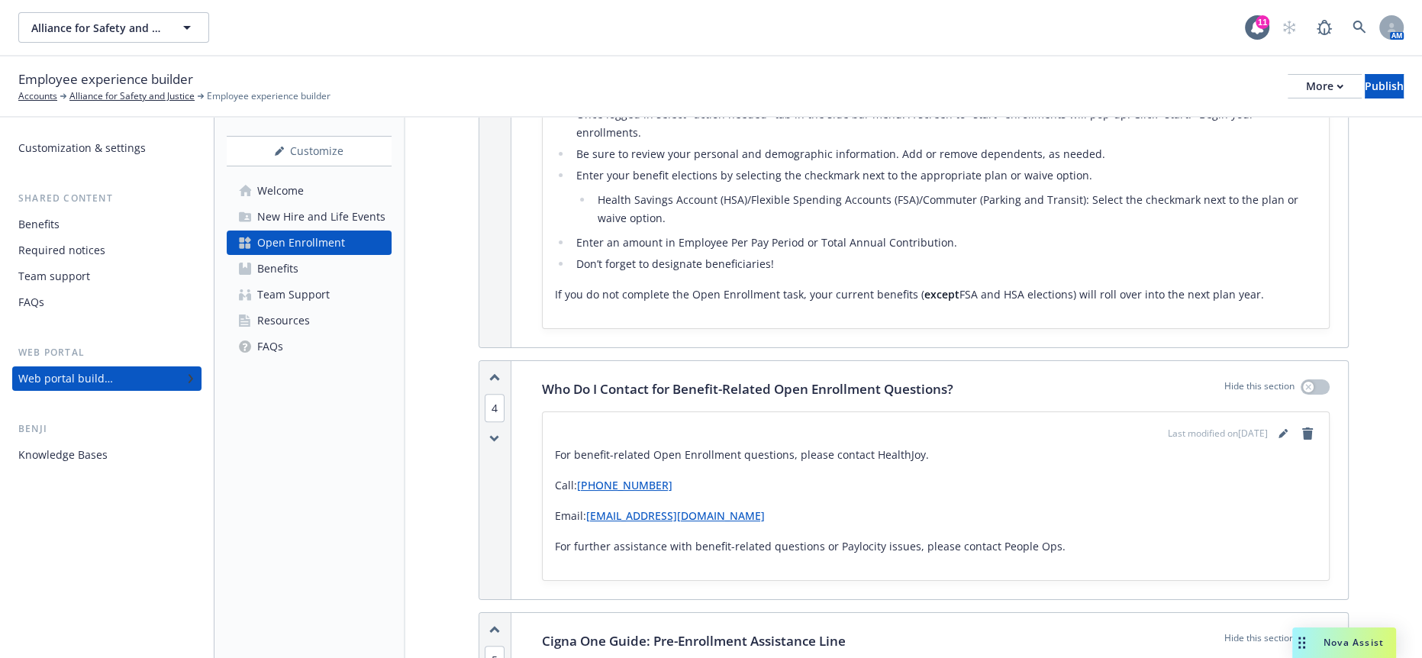
drag, startPoint x: 895, startPoint y: 274, endPoint x: 518, endPoint y: 254, distance: 377.6
copy p "Cigna One Guide: Pre-Enrollment Assistance Line"
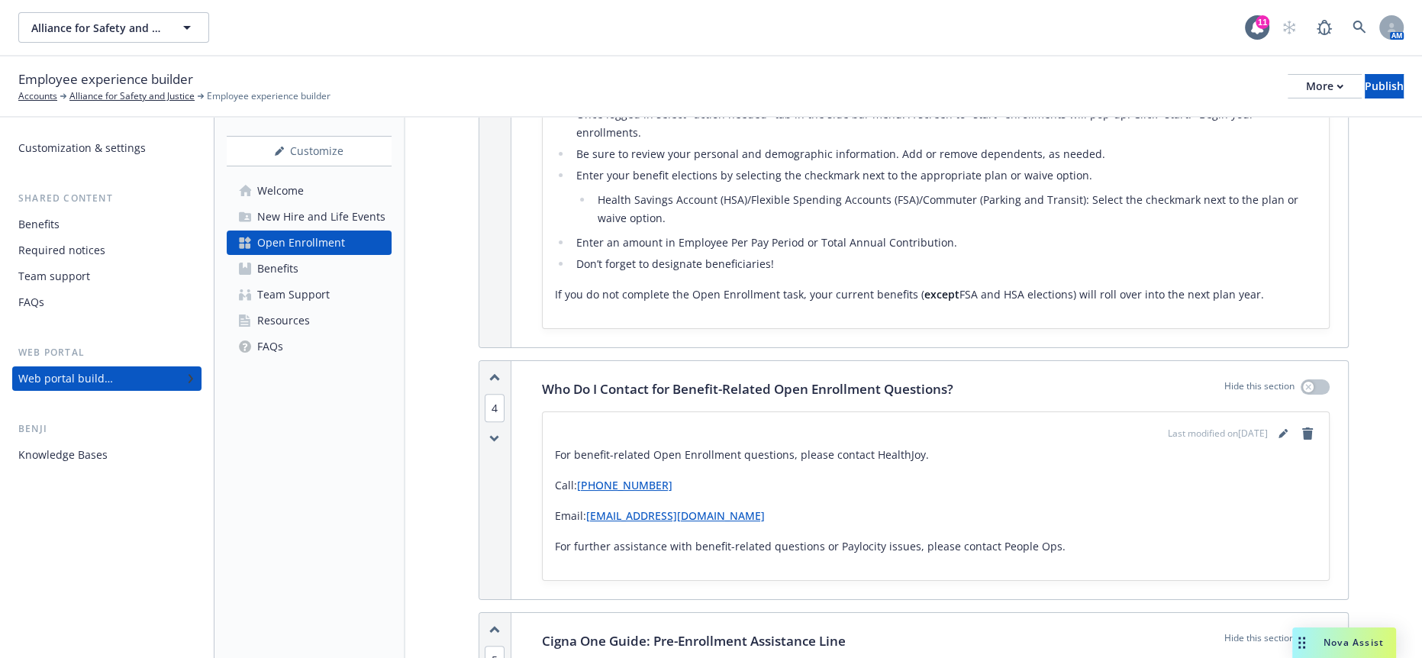
scroll to position [1272, 0]
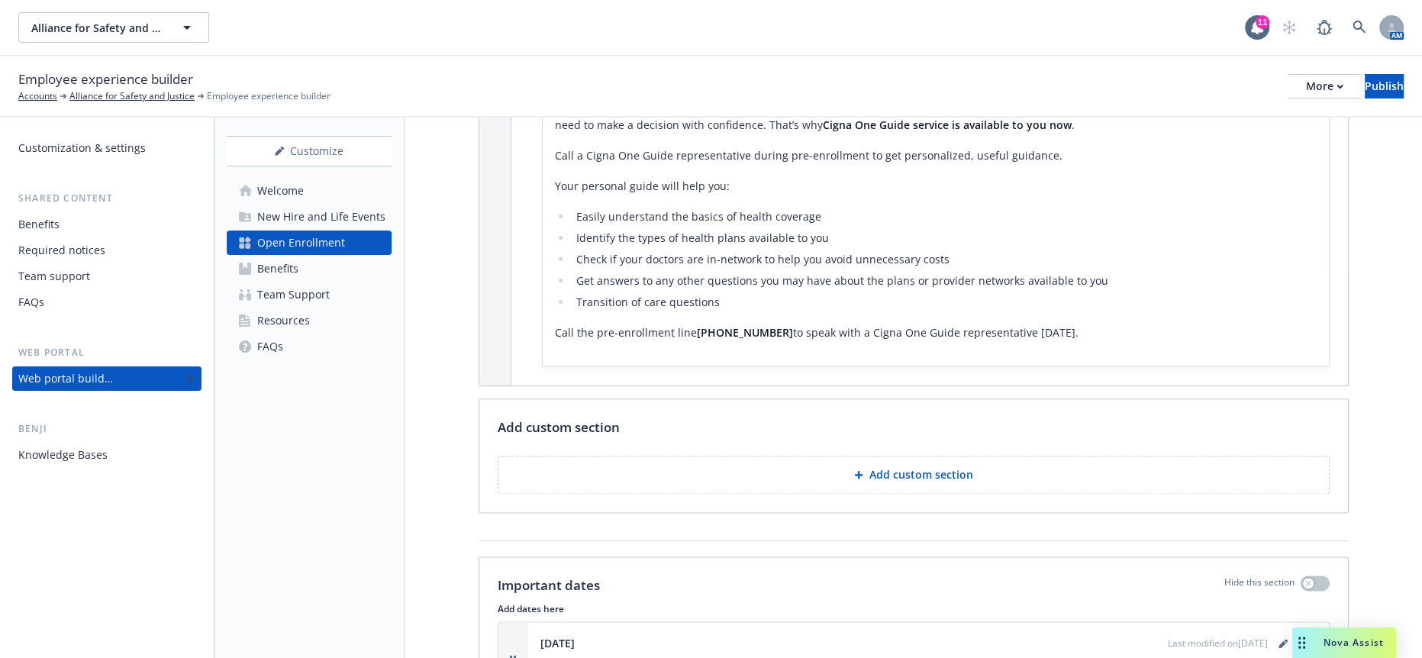
scroll to position [1804, 0]
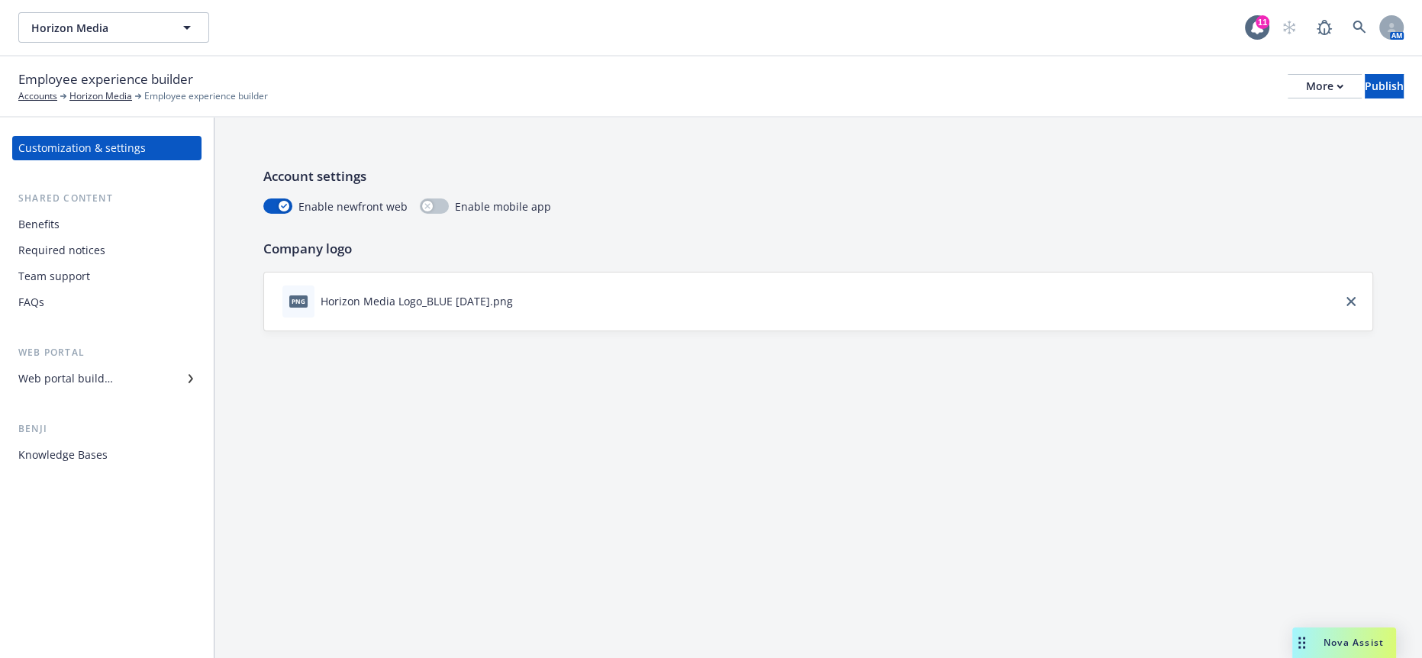
click at [83, 366] on div "Web portal builder" at bounding box center [65, 378] width 95 height 24
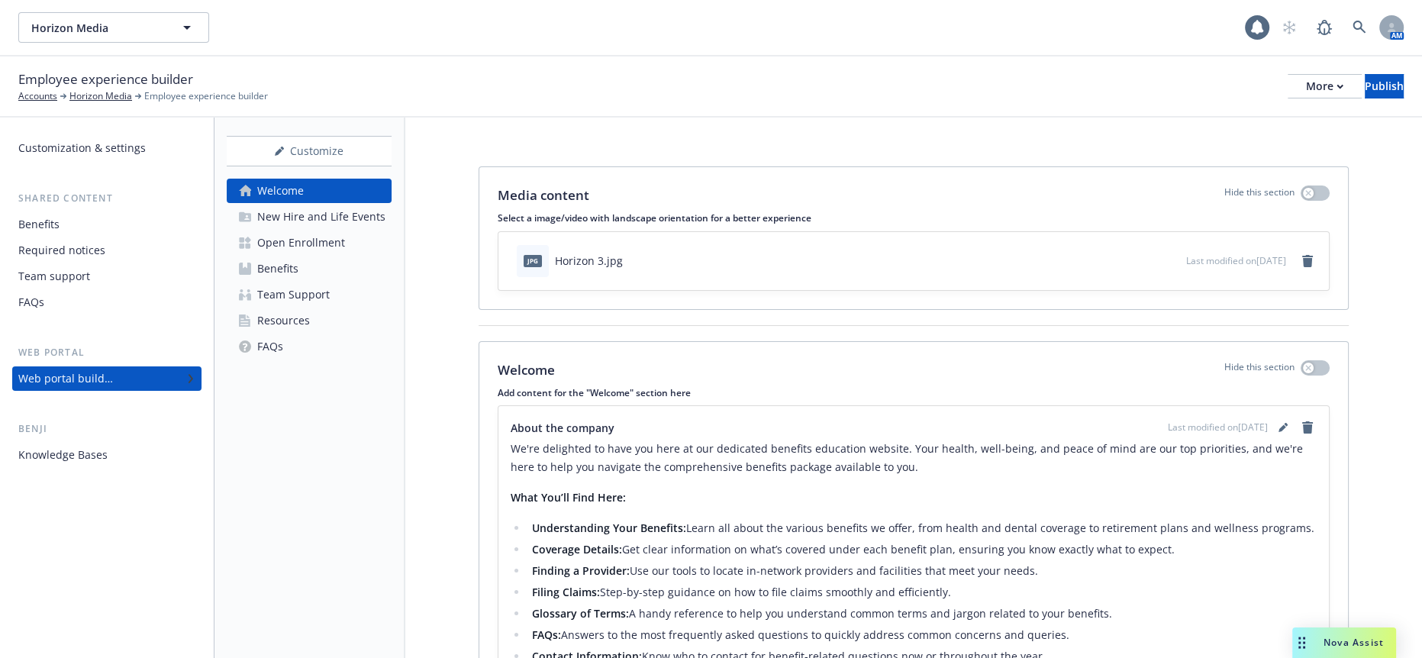
click at [273, 231] on div "Open Enrollment" at bounding box center [301, 243] width 88 height 24
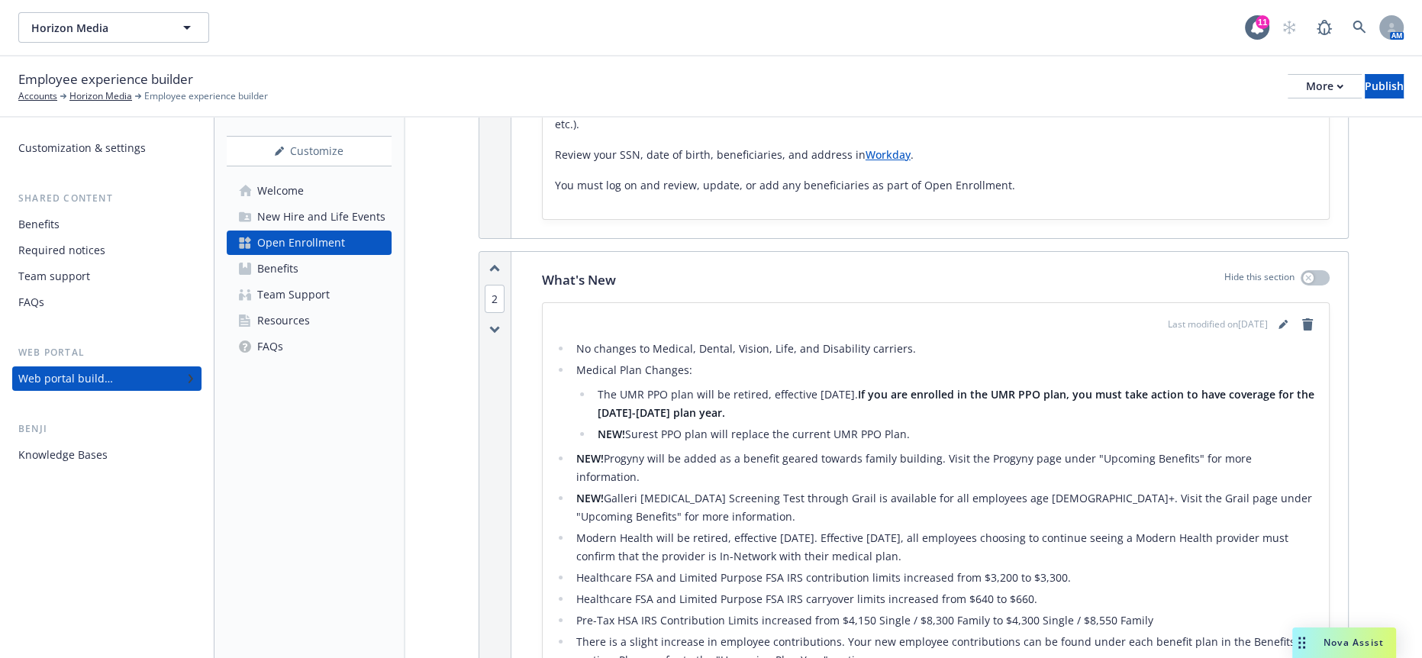
scroll to position [593, 0]
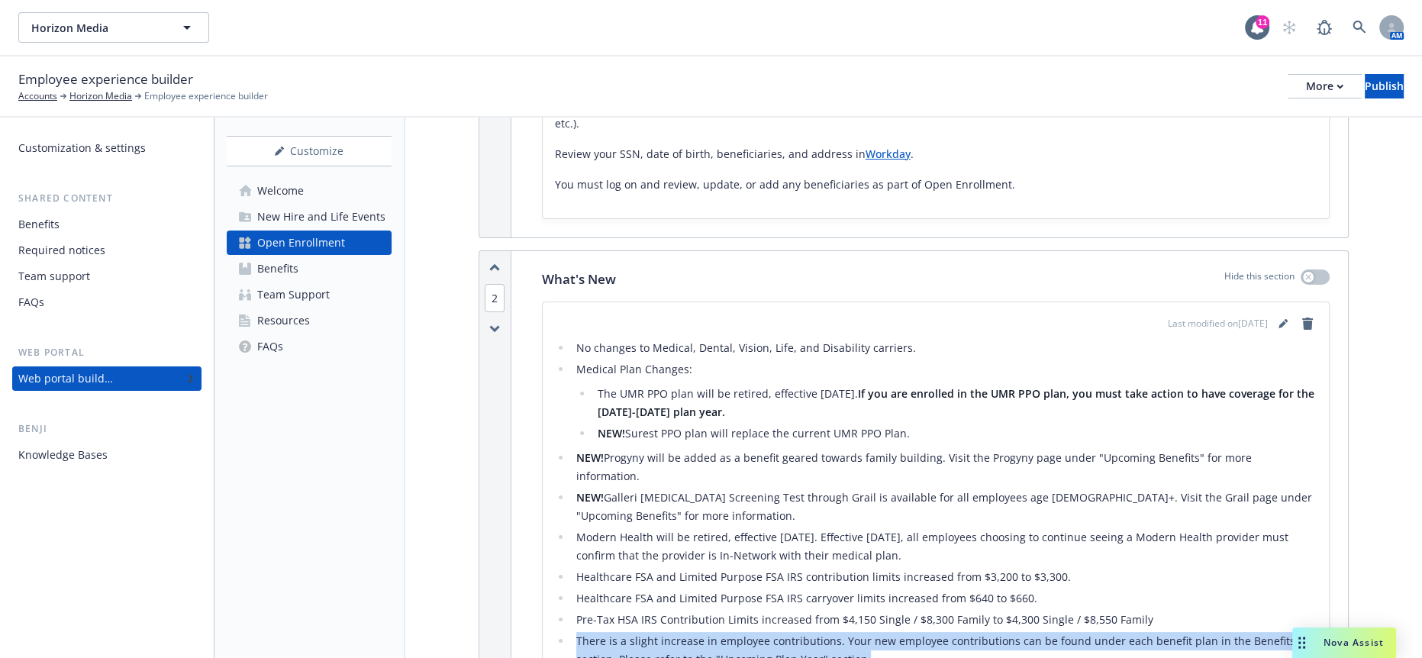
drag, startPoint x: 731, startPoint y: 450, endPoint x: 551, endPoint y: 437, distance: 180.6
click at [572, 632] on li "There is a slight increase in employee contributions. Your new employee contrib…" at bounding box center [944, 650] width 745 height 37
copy li "There is a slight increase in employee contributions. Your new employee contrib…"
click at [887, 632] on li "There is a slight increase in employee contributions. Your new employee contrib…" at bounding box center [944, 650] width 745 height 37
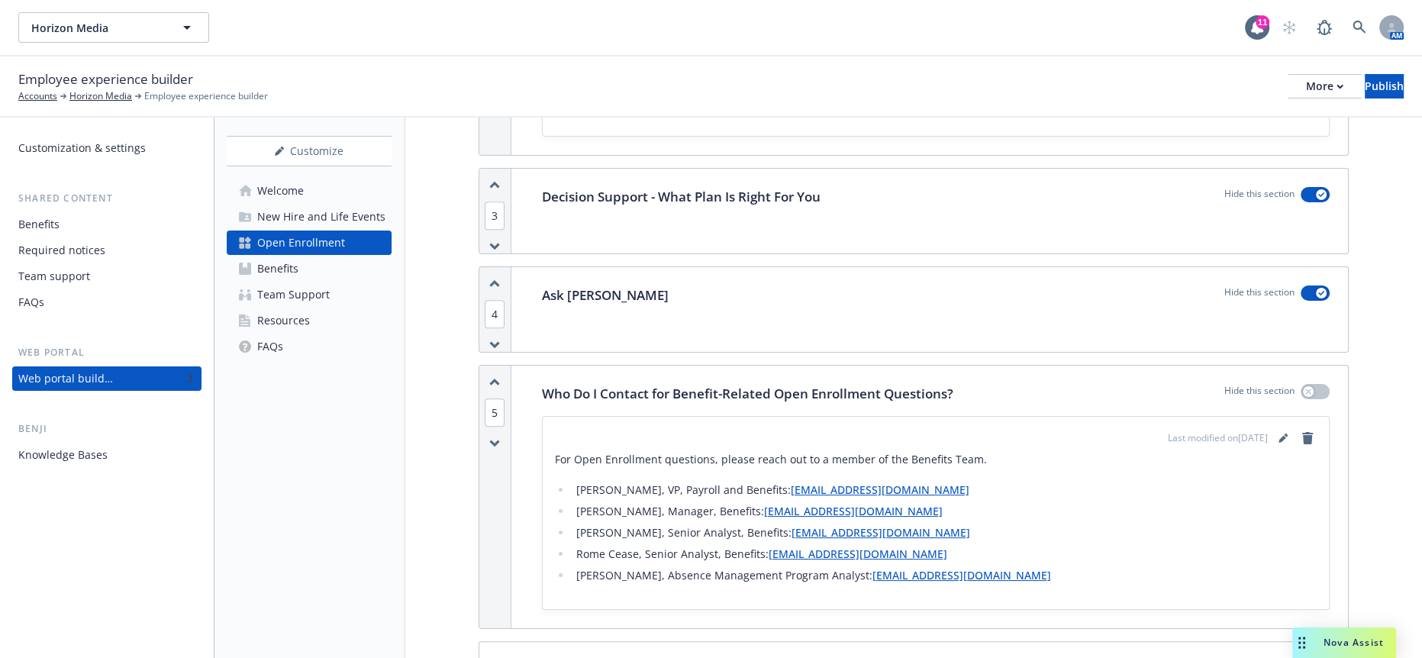
scroll to position [1064, 0]
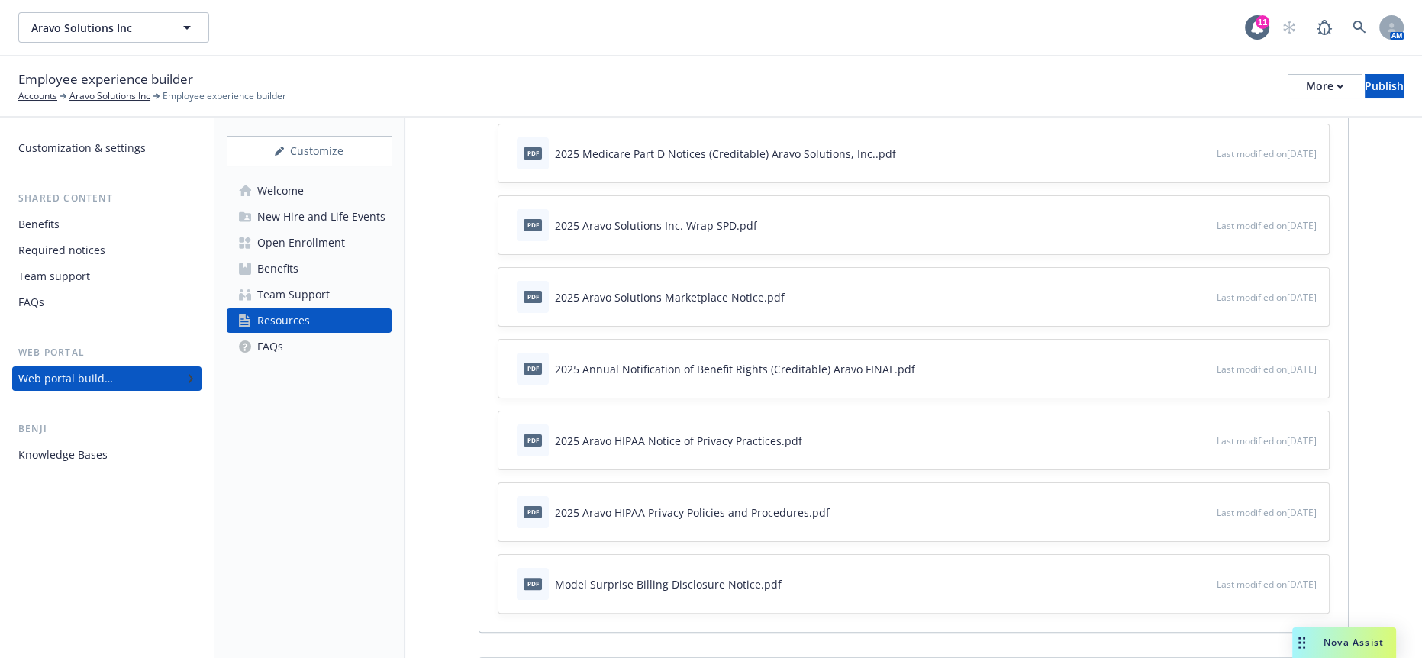
scroll to position [377, 0]
click at [316, 257] on link "Benefits" at bounding box center [309, 269] width 165 height 24
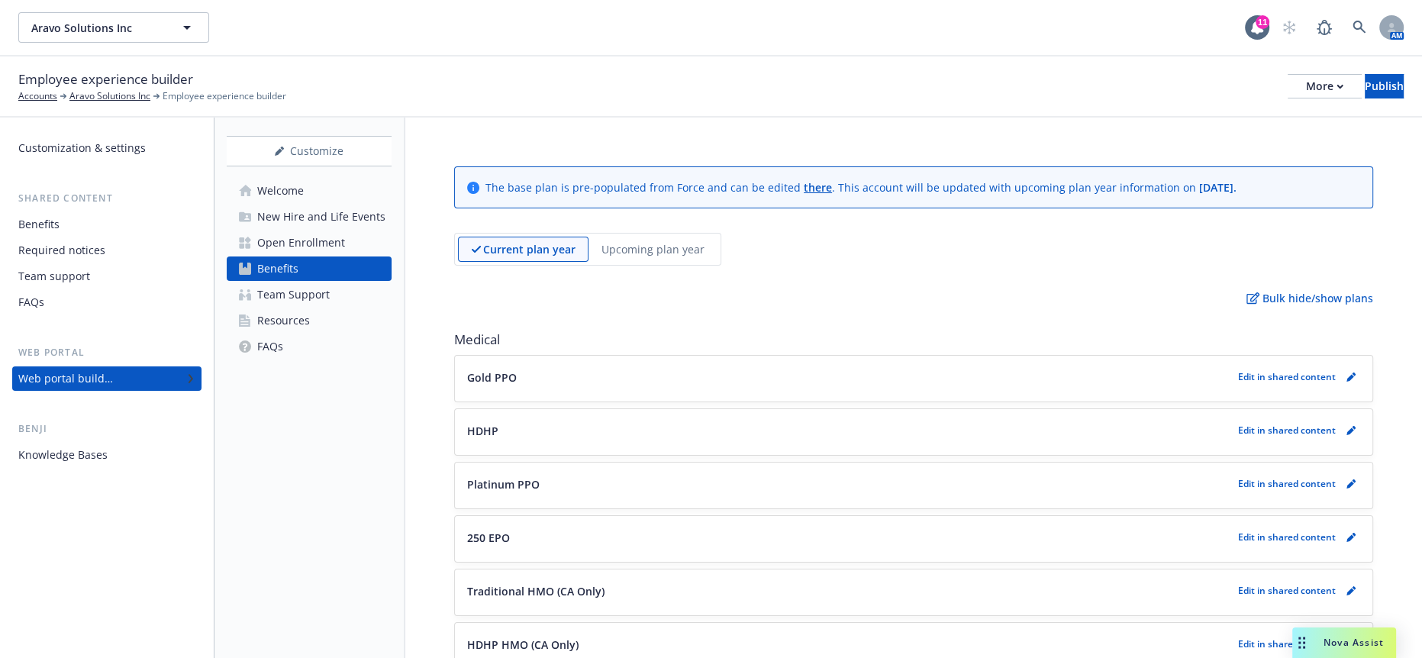
click at [278, 334] on div "FAQs" at bounding box center [270, 346] width 26 height 24
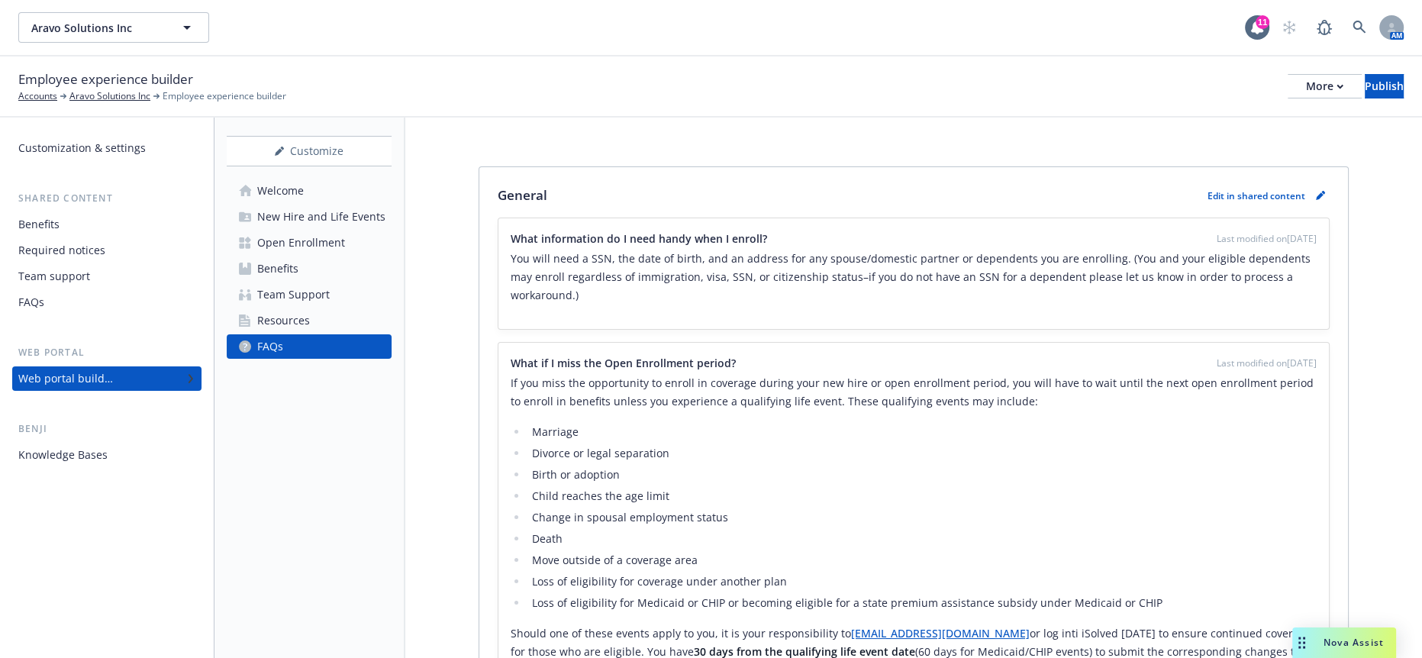
click at [285, 308] on div "Resources" at bounding box center [283, 320] width 53 height 24
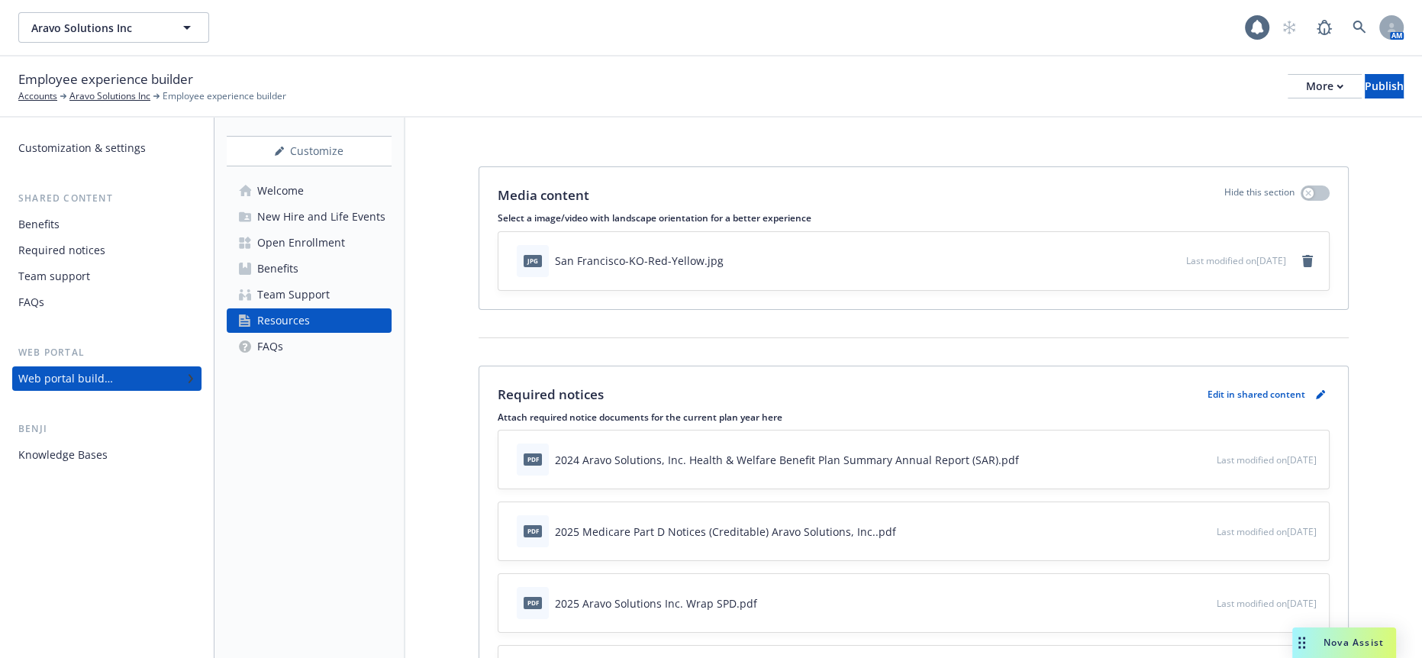
click at [291, 282] on div "Team Support" at bounding box center [293, 294] width 73 height 24
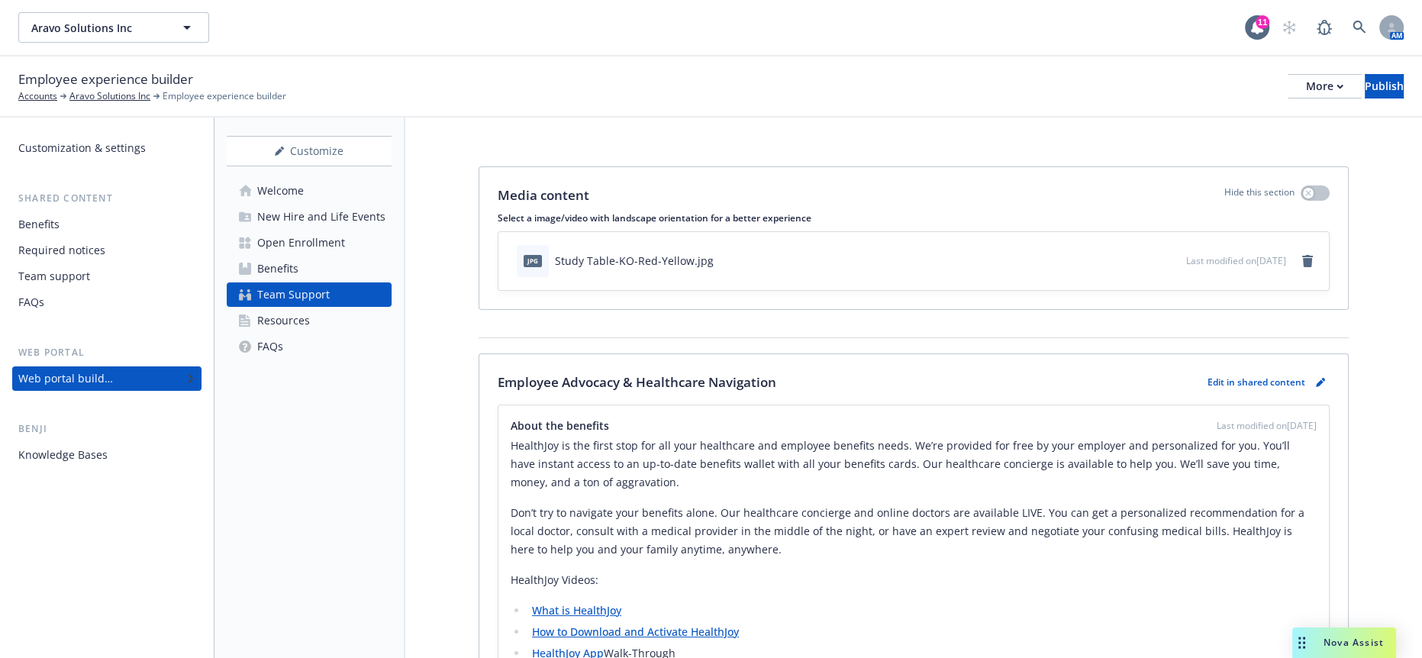
click at [287, 179] on div "Welcome" at bounding box center [280, 191] width 47 height 24
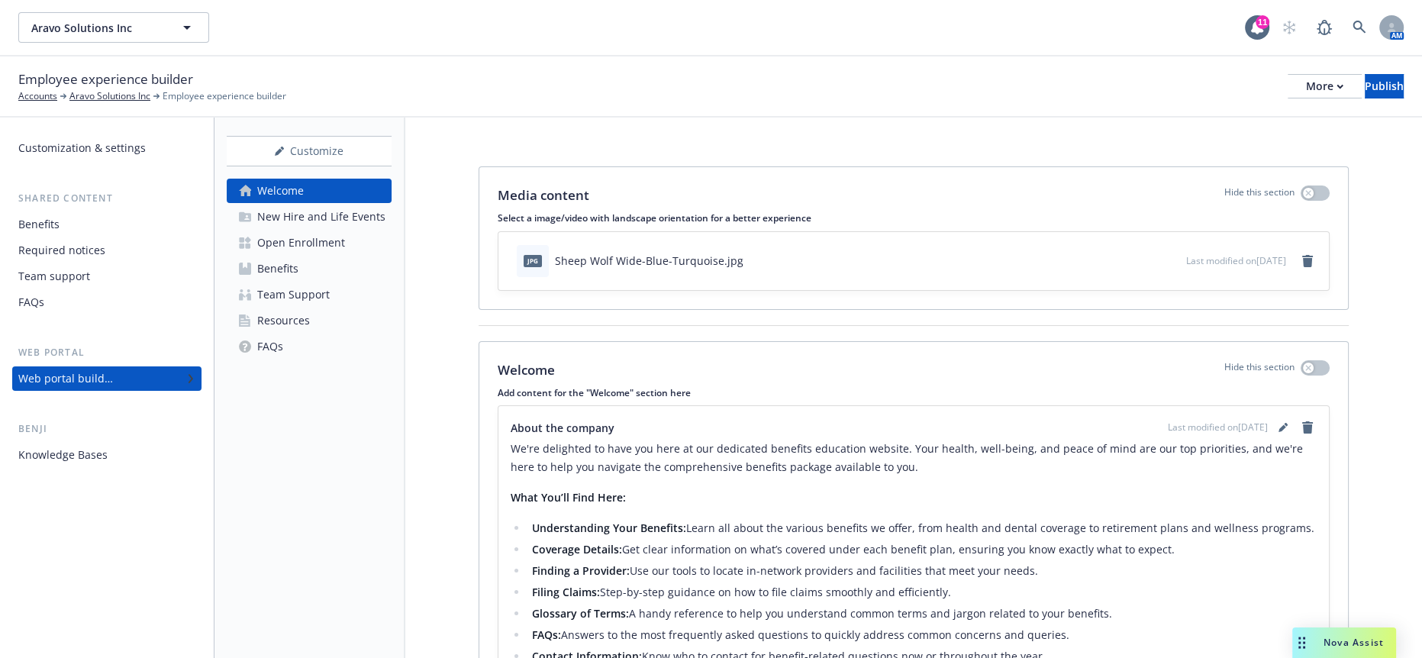
click at [59, 212] on div "Benefits" at bounding box center [106, 224] width 177 height 24
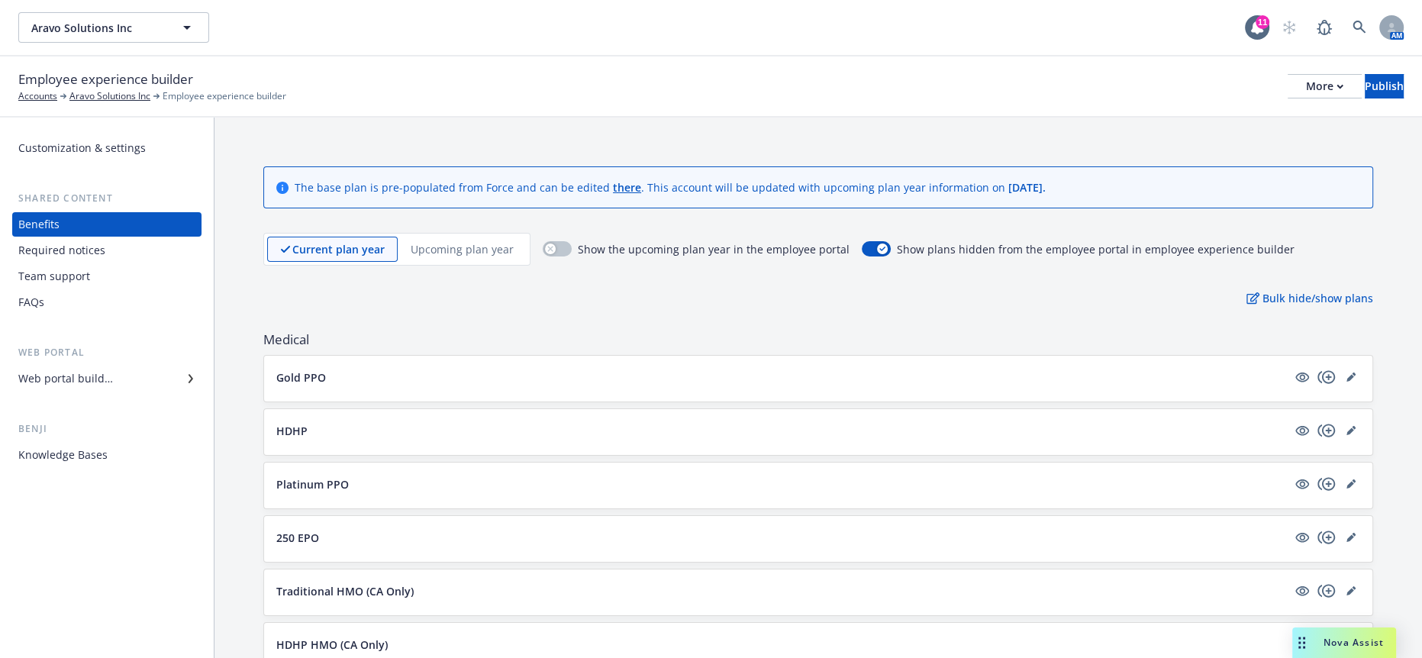
click at [91, 366] on div "Web portal builder" at bounding box center [65, 378] width 95 height 24
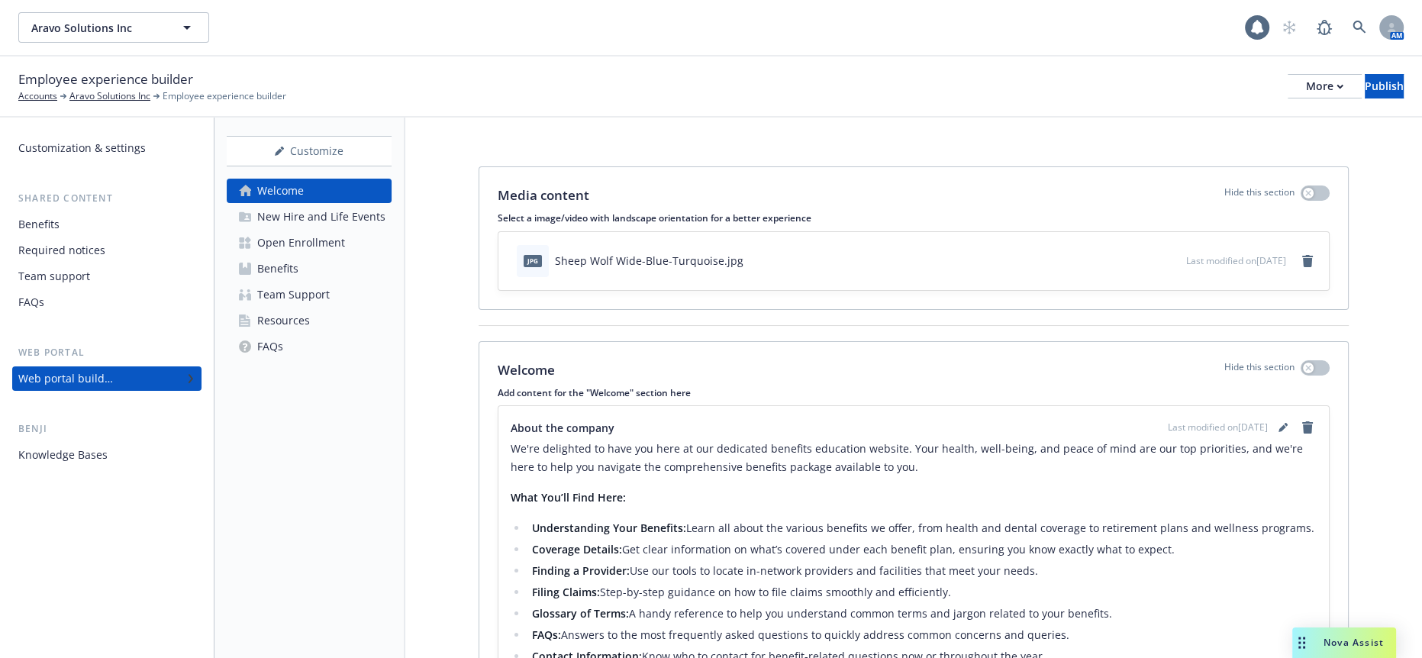
click at [308, 231] on div "Open Enrollment" at bounding box center [301, 243] width 88 height 24
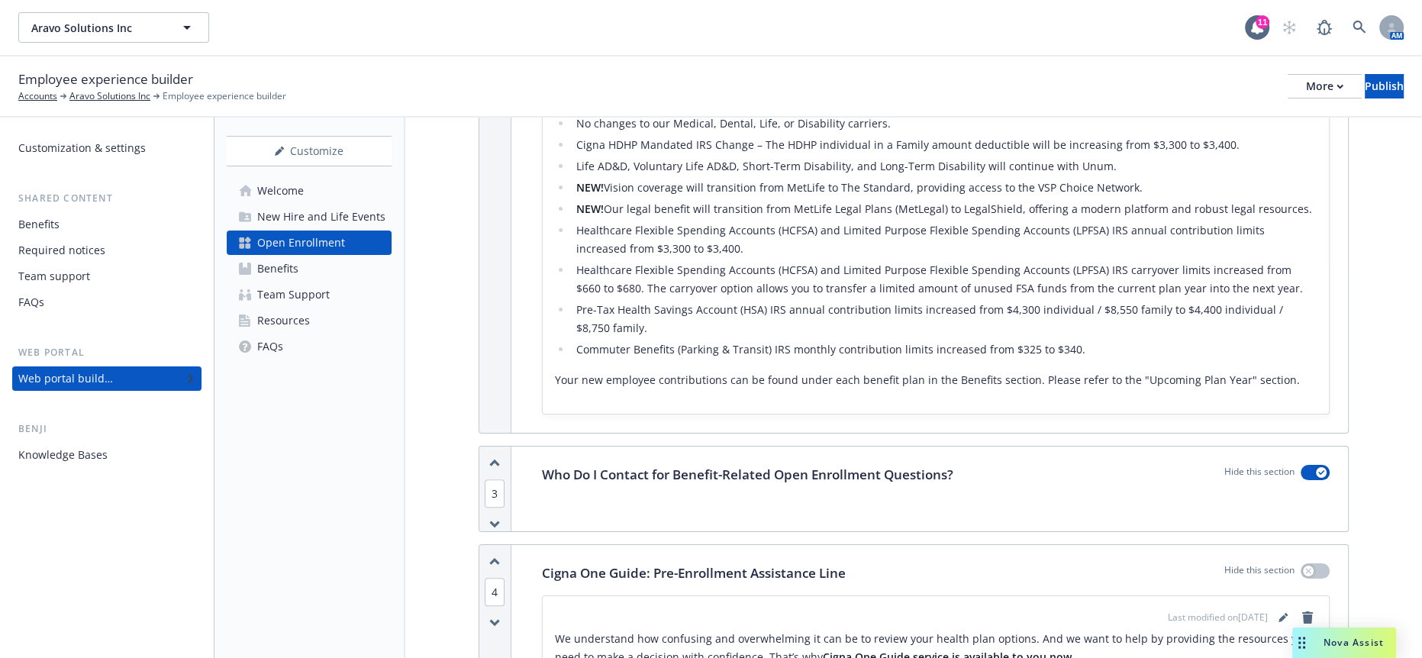
scroll to position [1018, 0]
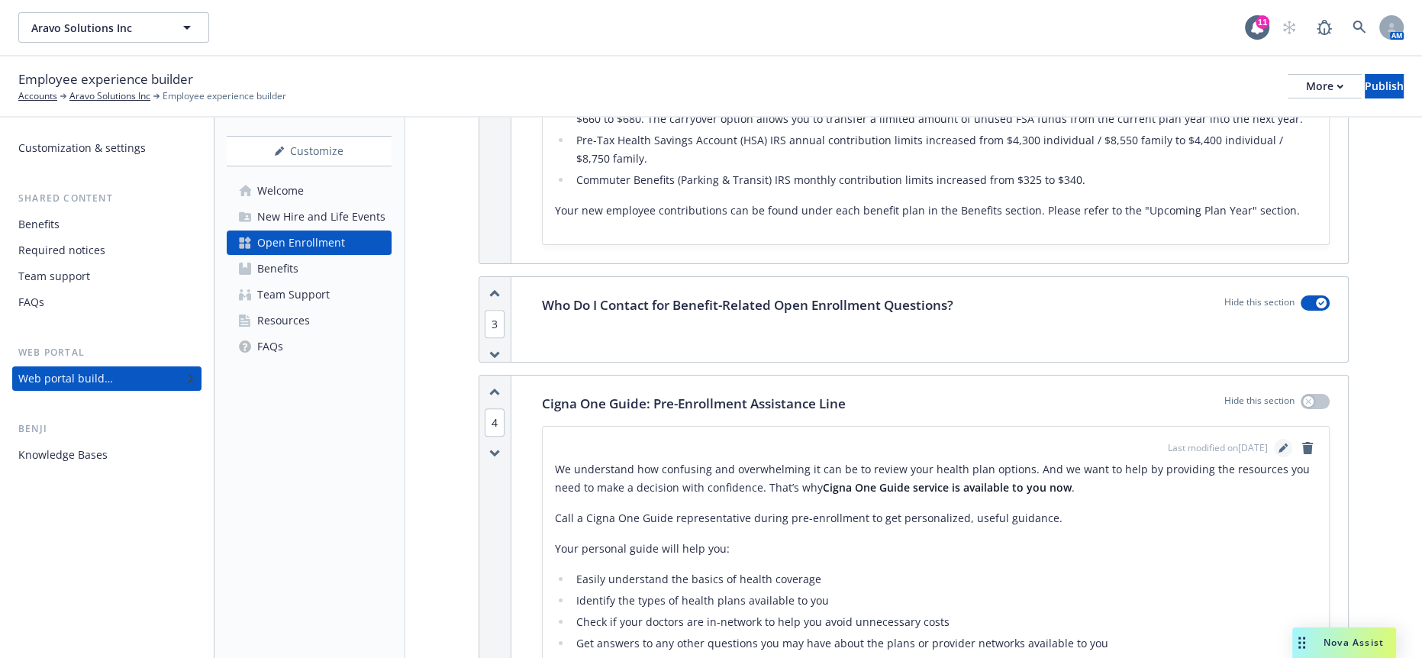
click at [1277, 439] on link "editPencil" at bounding box center [1283, 448] width 18 height 18
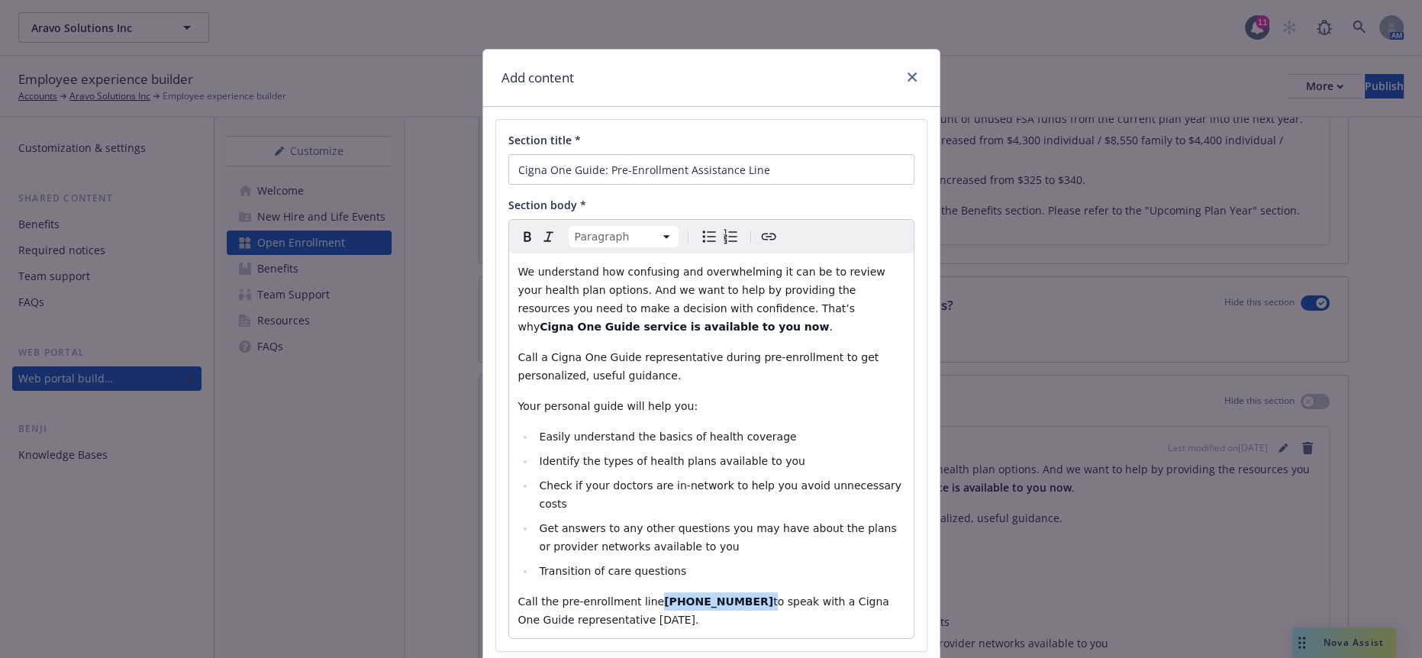
drag, startPoint x: 686, startPoint y: 507, endPoint x: 621, endPoint y: 498, distance: 65.5
click at [621, 498] on div "We understand how confusing and overwhelming it can be to review your health pl…" at bounding box center [711, 445] width 405 height 385
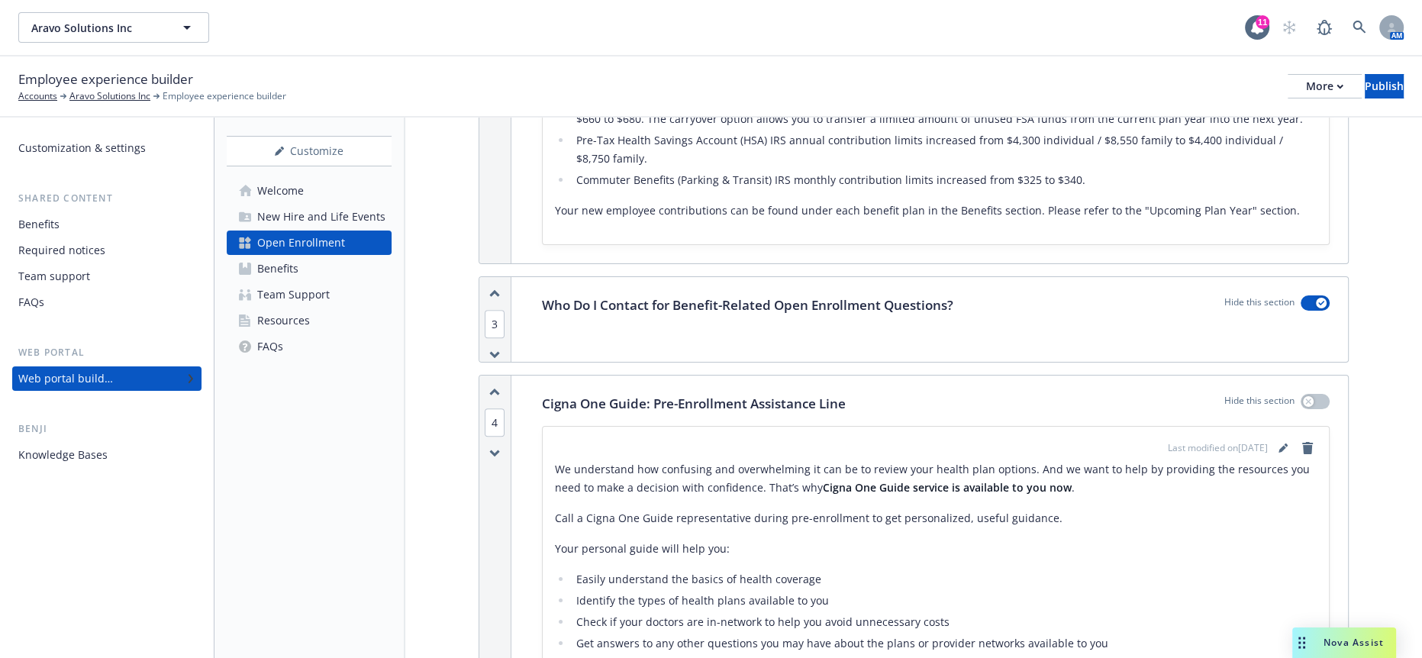
click at [834, 570] on li "Easily understand the basics of health coverage" at bounding box center [944, 579] width 745 height 18
click at [1276, 439] on link "editPencil" at bounding box center [1283, 448] width 18 height 18
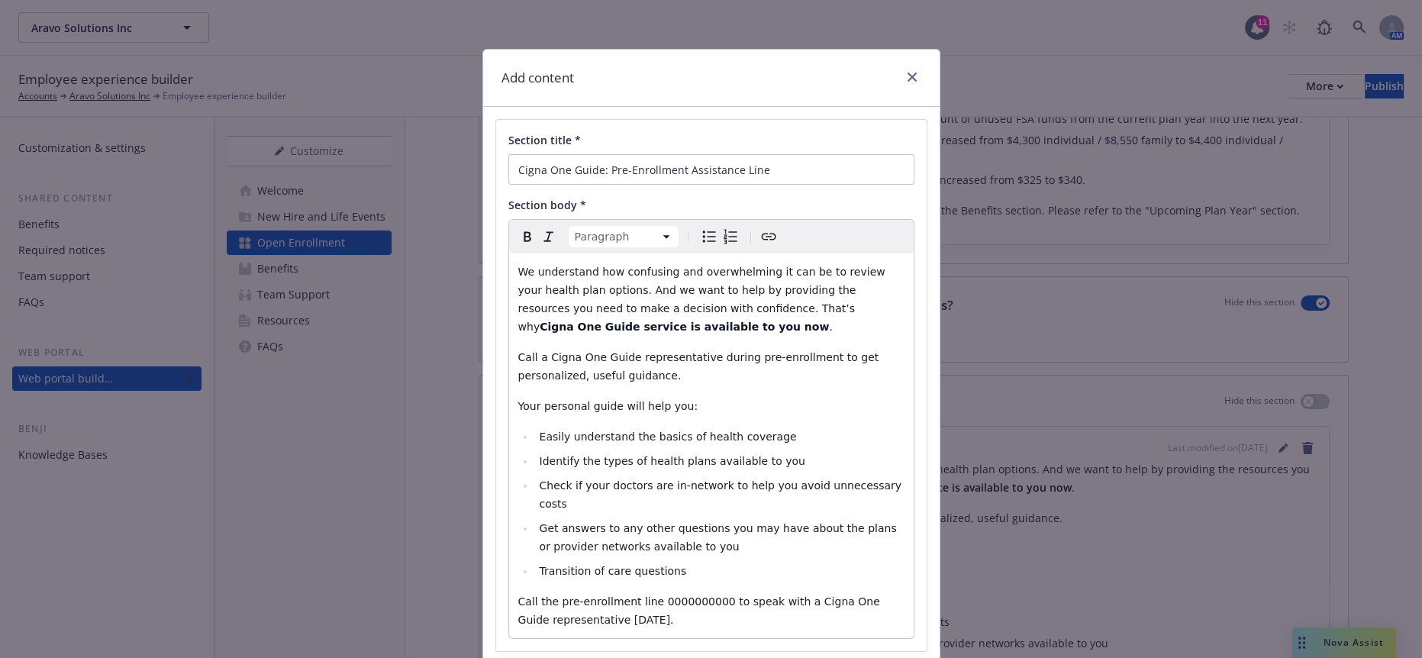
click at [660, 595] on span "Call the pre-enrollment line 0000000000 to speak with a Cigna One Guide represe…" at bounding box center [701, 610] width 366 height 31
click at [671, 595] on span "Call the pre-enrollment line [PHONE_NUMBER] o speak with a Cigna One Guide repr…" at bounding box center [701, 610] width 366 height 31
click at [685, 595] on span "Call the pre-enrollment line [PHONE_NUMBER] o speak with a Cigna One Guide repr…" at bounding box center [701, 610] width 366 height 31
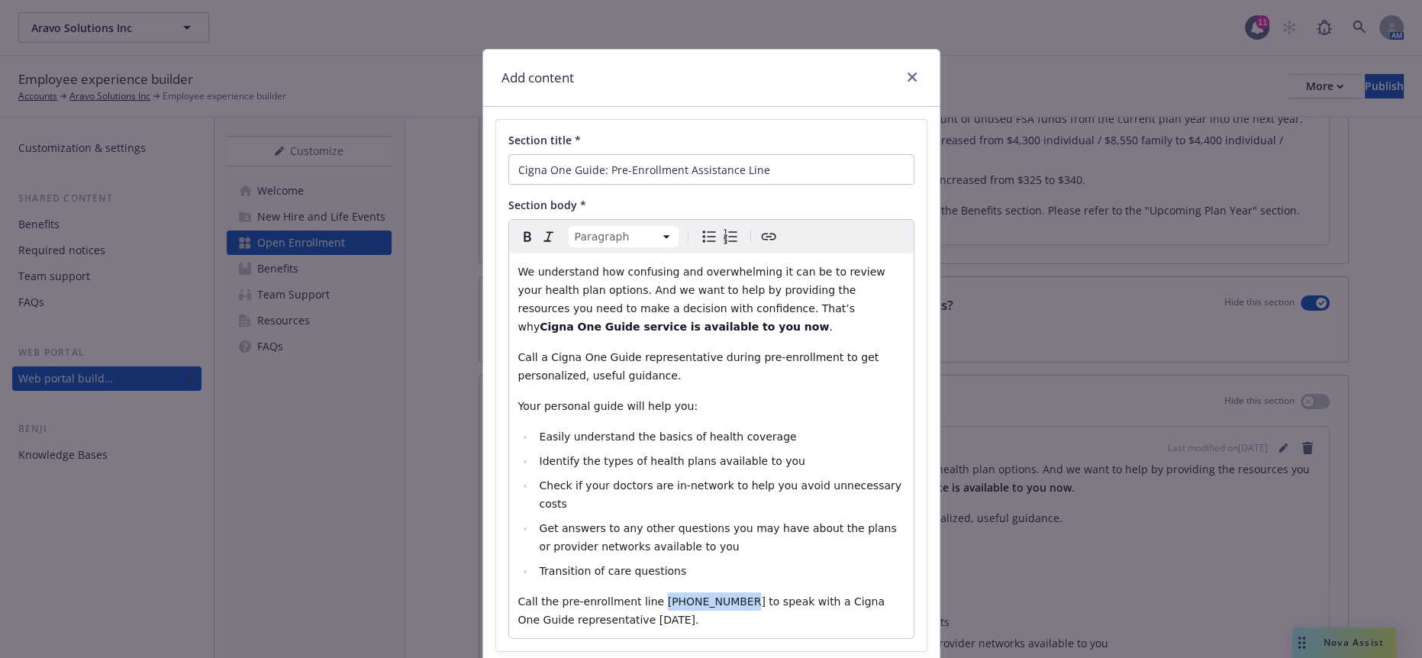
drag, startPoint x: 683, startPoint y: 511, endPoint x: 623, endPoint y: 508, distance: 60.4
click at [623, 595] on span "Call the pre-enrollment line [PHONE_NUMBER] to speak with a Cigna One Guide rep…" at bounding box center [703, 610] width 370 height 31
click at [524, 232] on icon "Bold" at bounding box center [527, 237] width 7 height 10
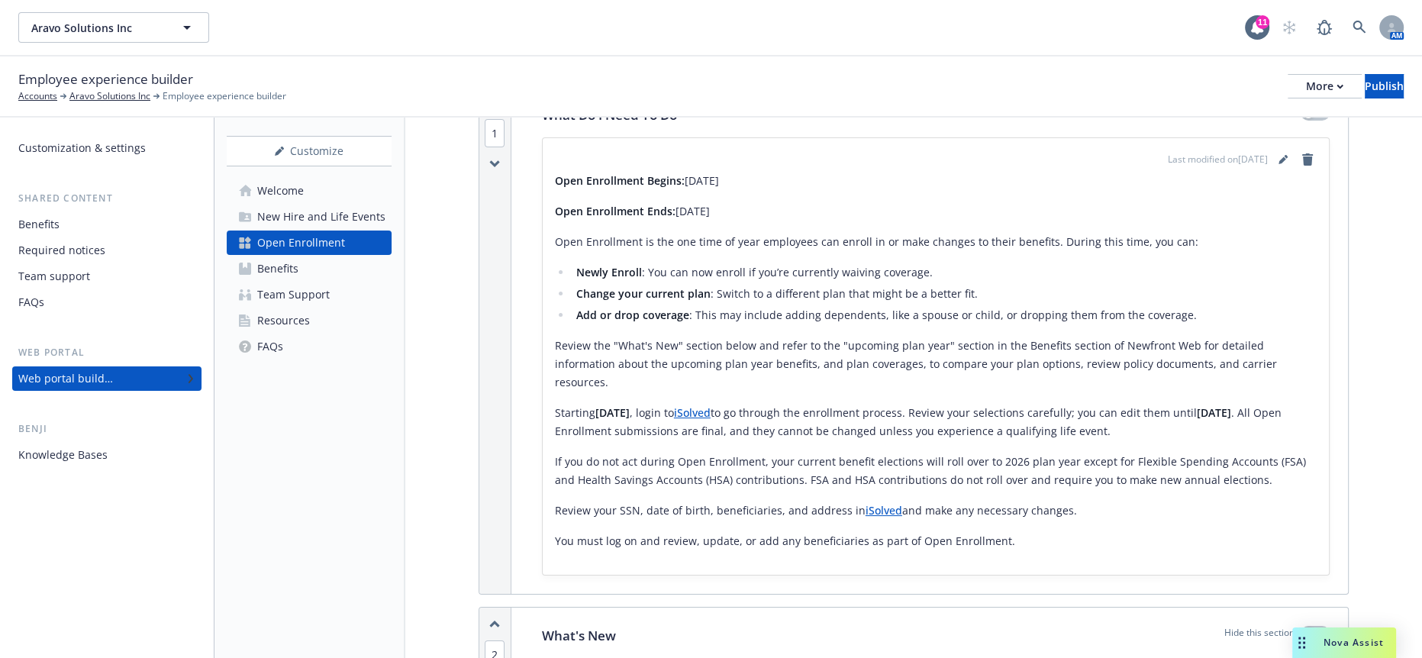
scroll to position [254, 0]
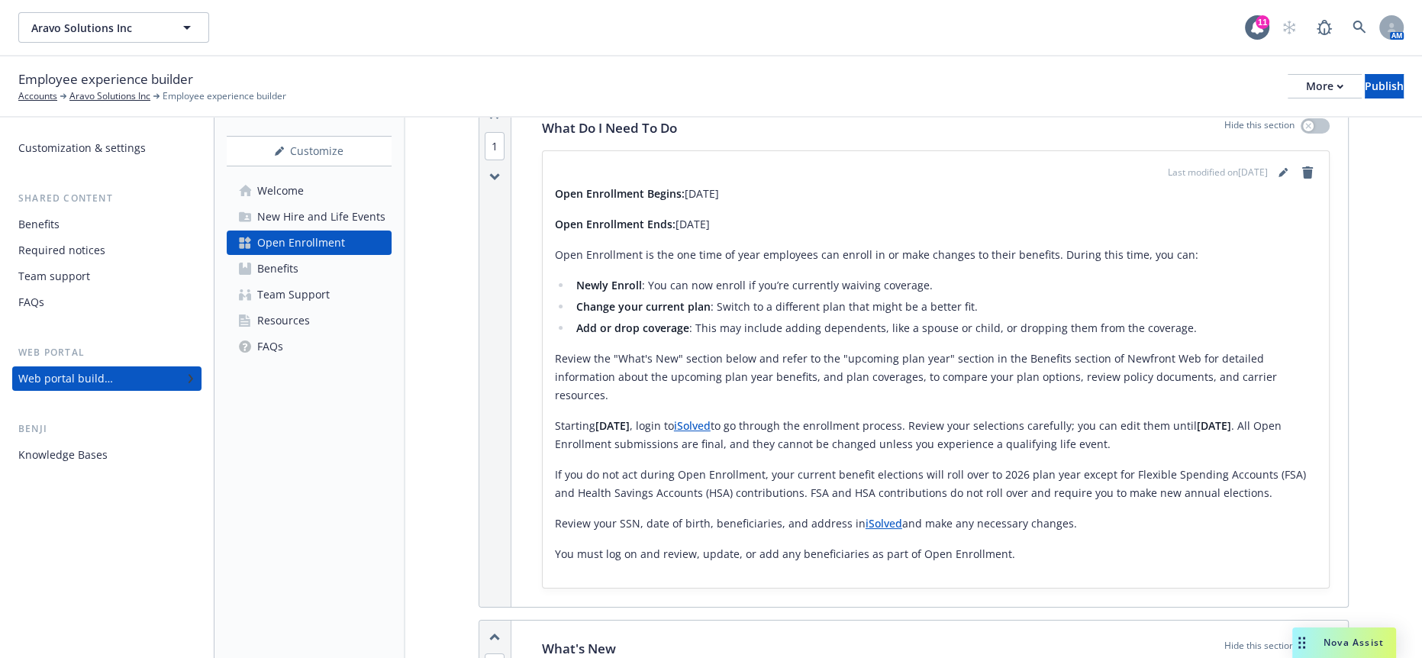
click at [305, 257] on link "Benefits" at bounding box center [309, 269] width 165 height 24
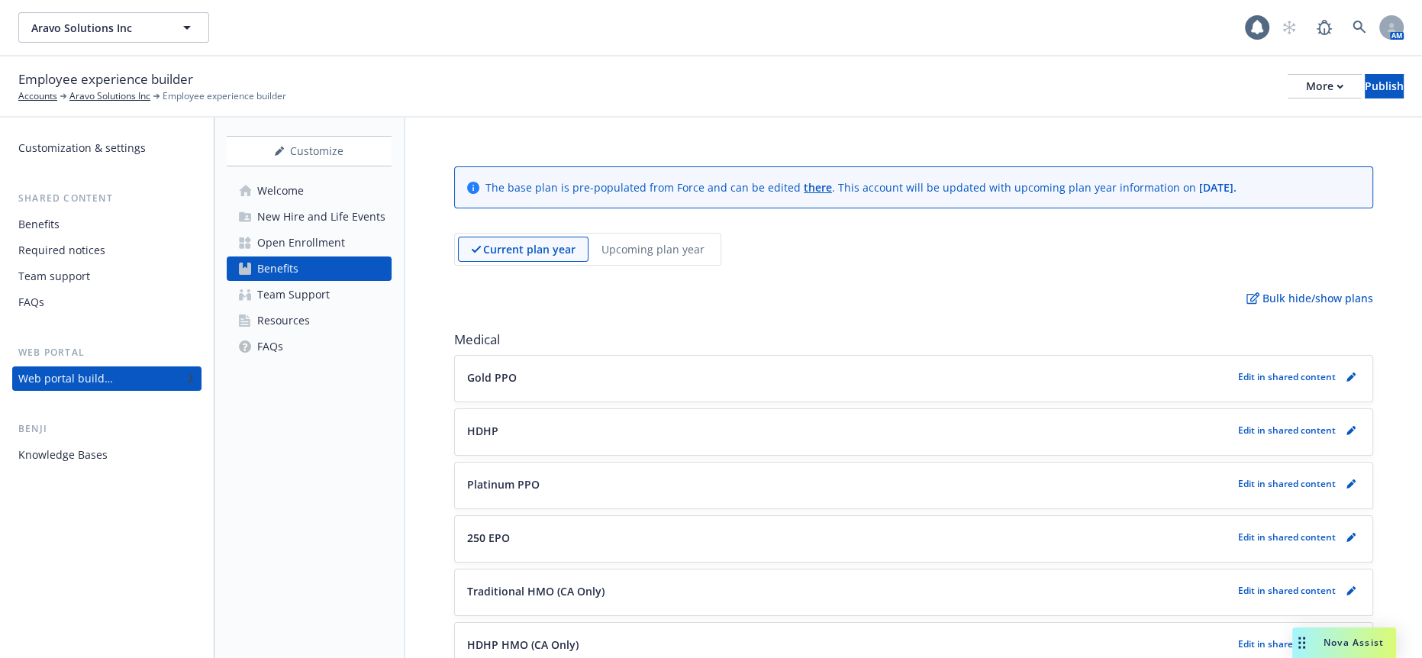
click at [502, 369] on p "Gold PPO" at bounding box center [492, 377] width 50 height 16
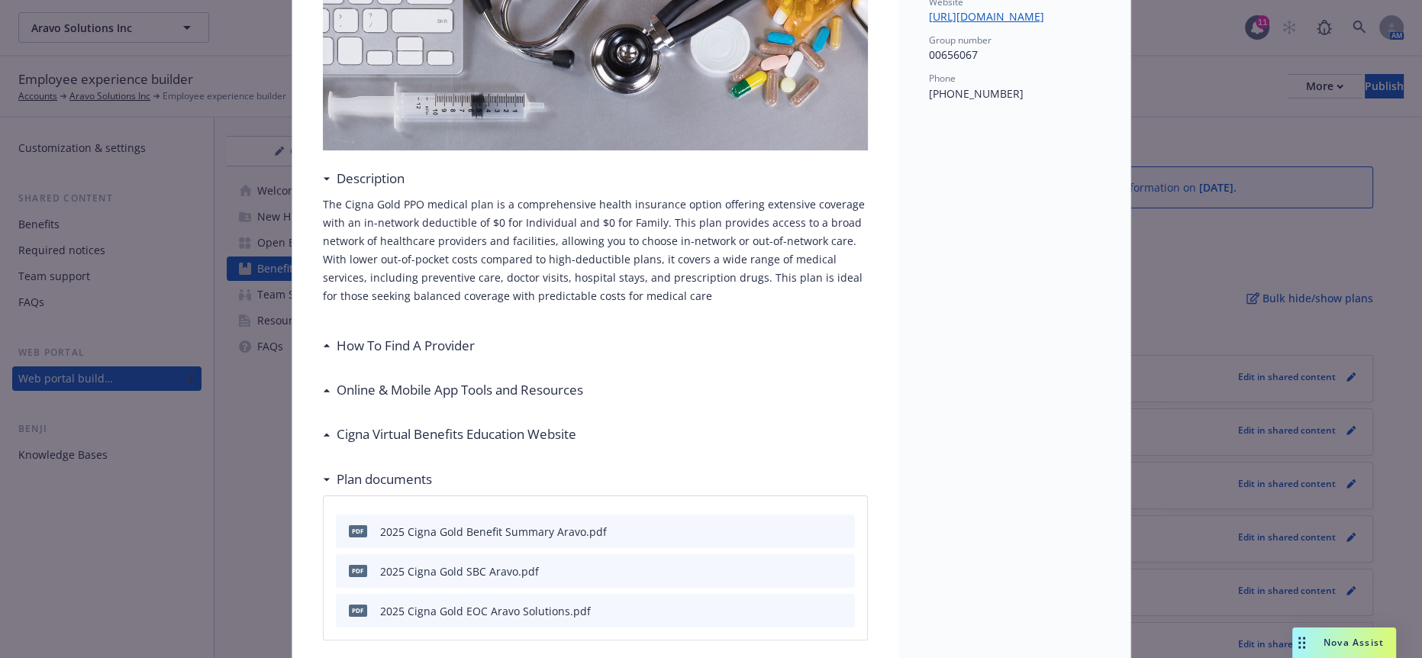
scroll to position [385, 0]
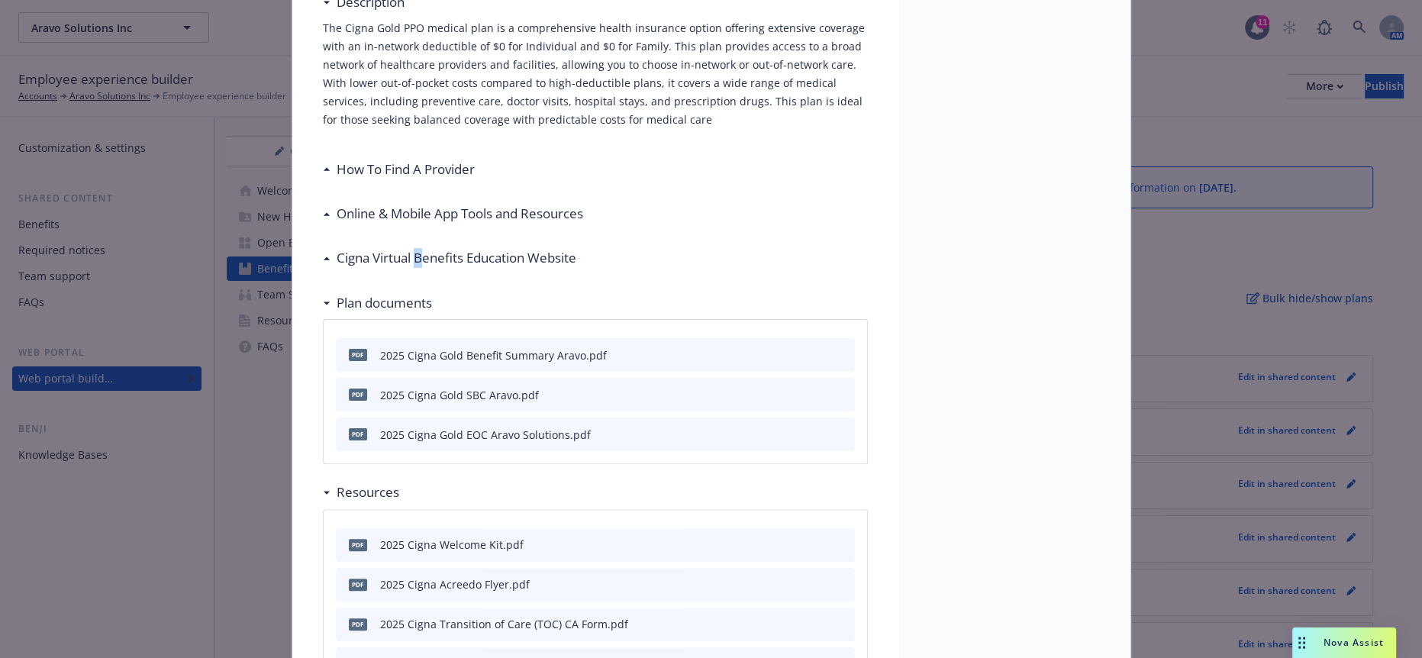
click at [414, 248] on h3 "Cigna Virtual Benefits Education Website" at bounding box center [457, 258] width 240 height 20
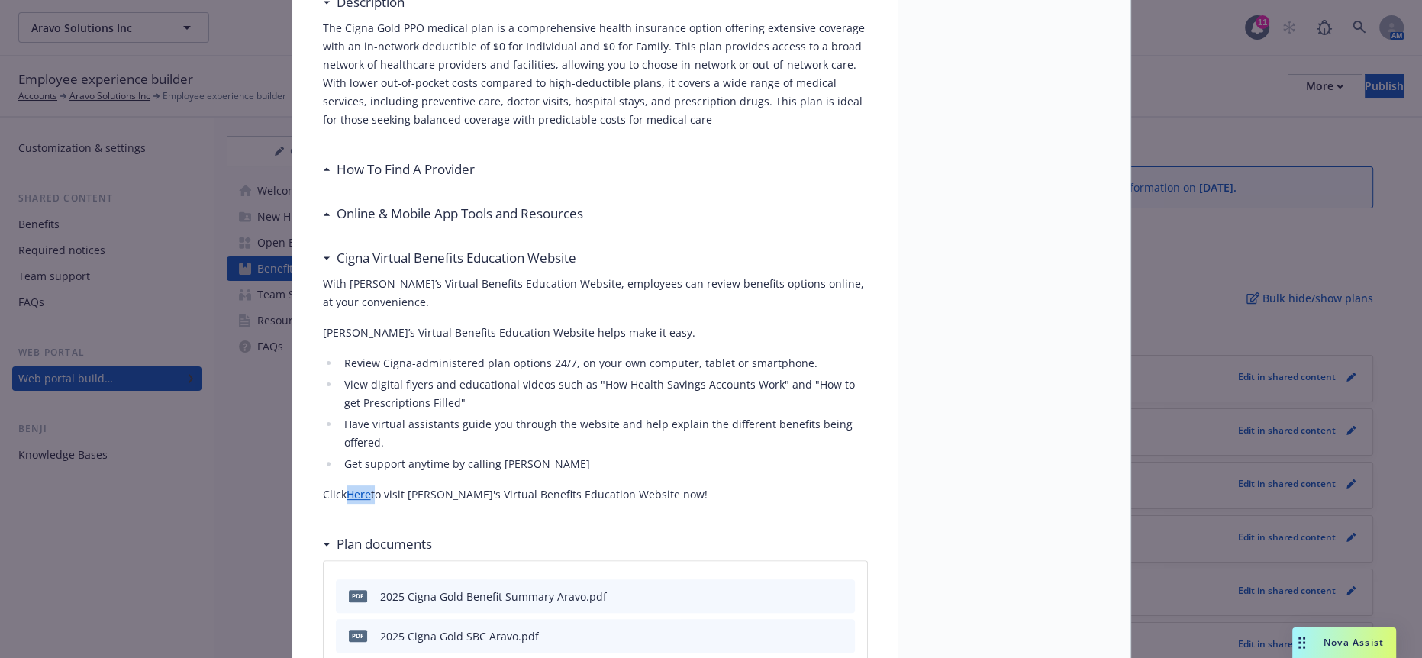
drag, startPoint x: 363, startPoint y: 386, endPoint x: 336, endPoint y: 383, distance: 26.8
click at [336, 486] on p "Click Here to visit [PERSON_NAME]'s Virtual Benefits Education Website now!" at bounding box center [595, 495] width 545 height 18
copy p "Here"
click at [337, 486] on p "Click Here to visit [PERSON_NAME]'s Virtual Benefits Education Website now!" at bounding box center [595, 495] width 545 height 18
click at [347, 487] on link "Here" at bounding box center [359, 494] width 24 height 15
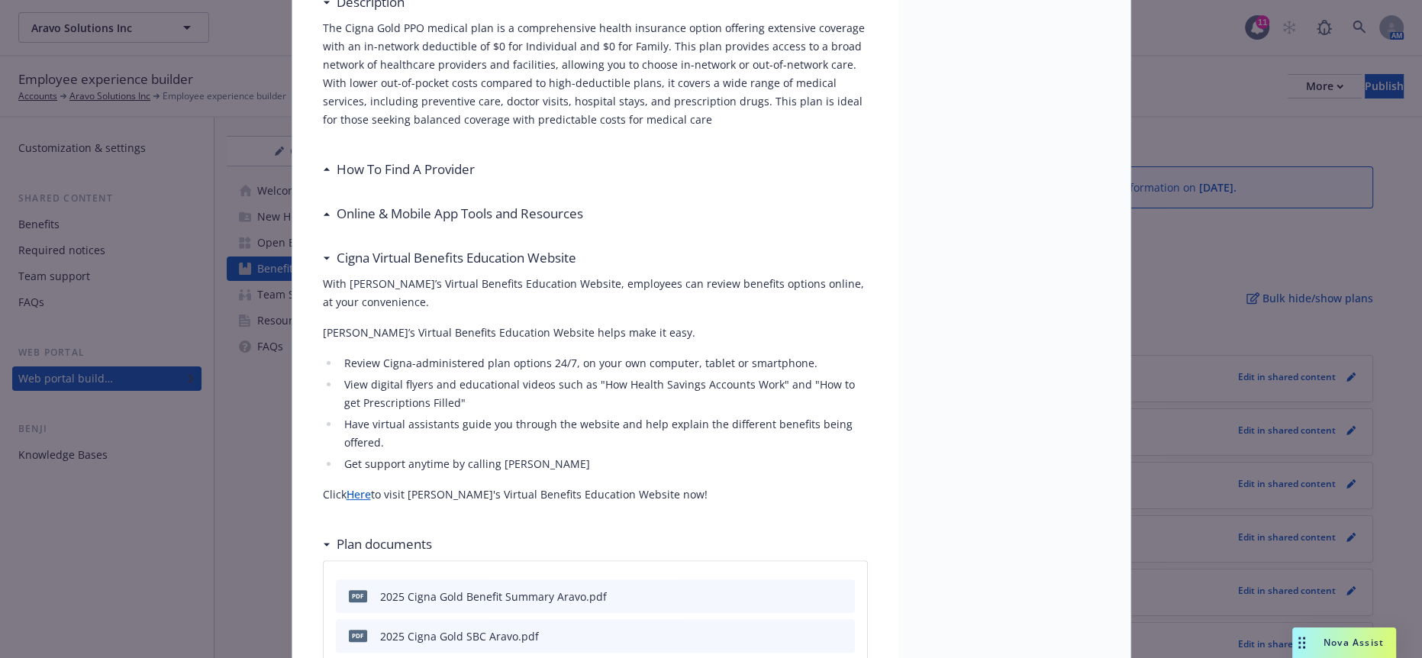
click at [1326, 640] on span "Nova Assist" at bounding box center [1354, 642] width 60 height 13
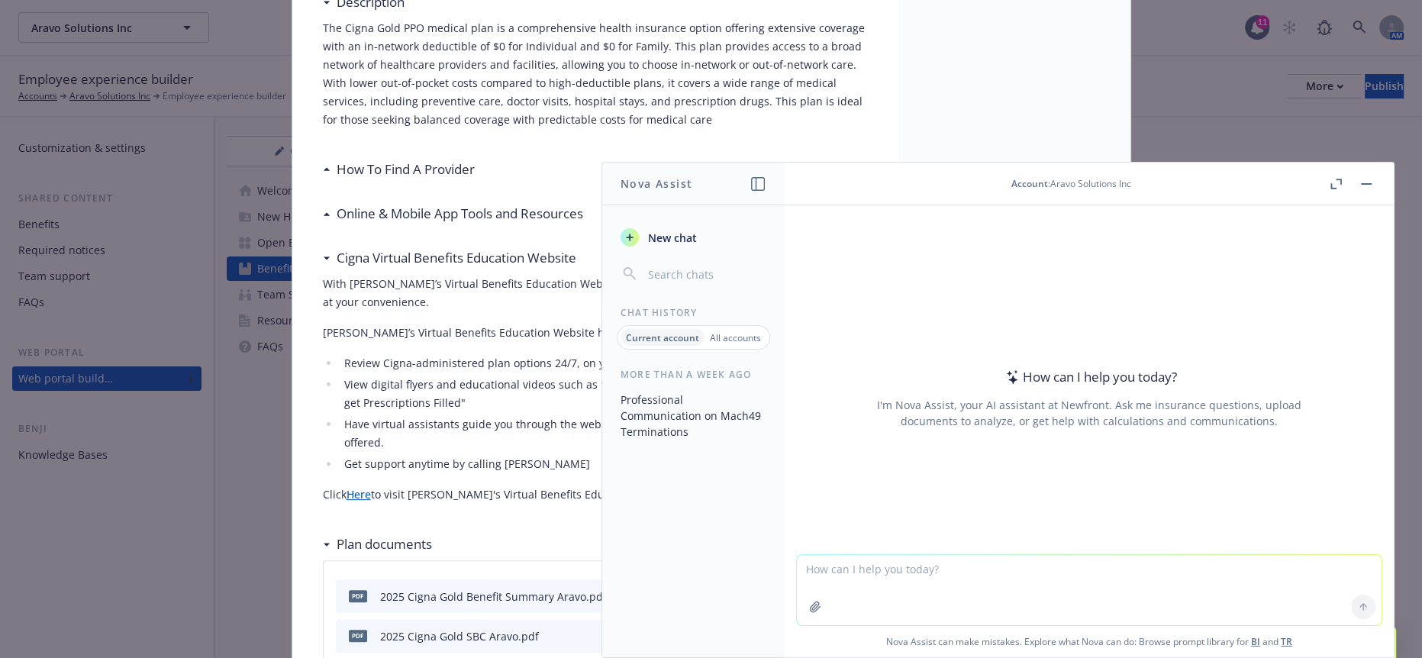
click at [953, 566] on textarea at bounding box center [1089, 590] width 585 height 70
paste textarea "Can you please confirm the following so we can update open enrollment and annua…"
type textarea "rephrase: Can you please confirm the following so we can update open enrollment…"
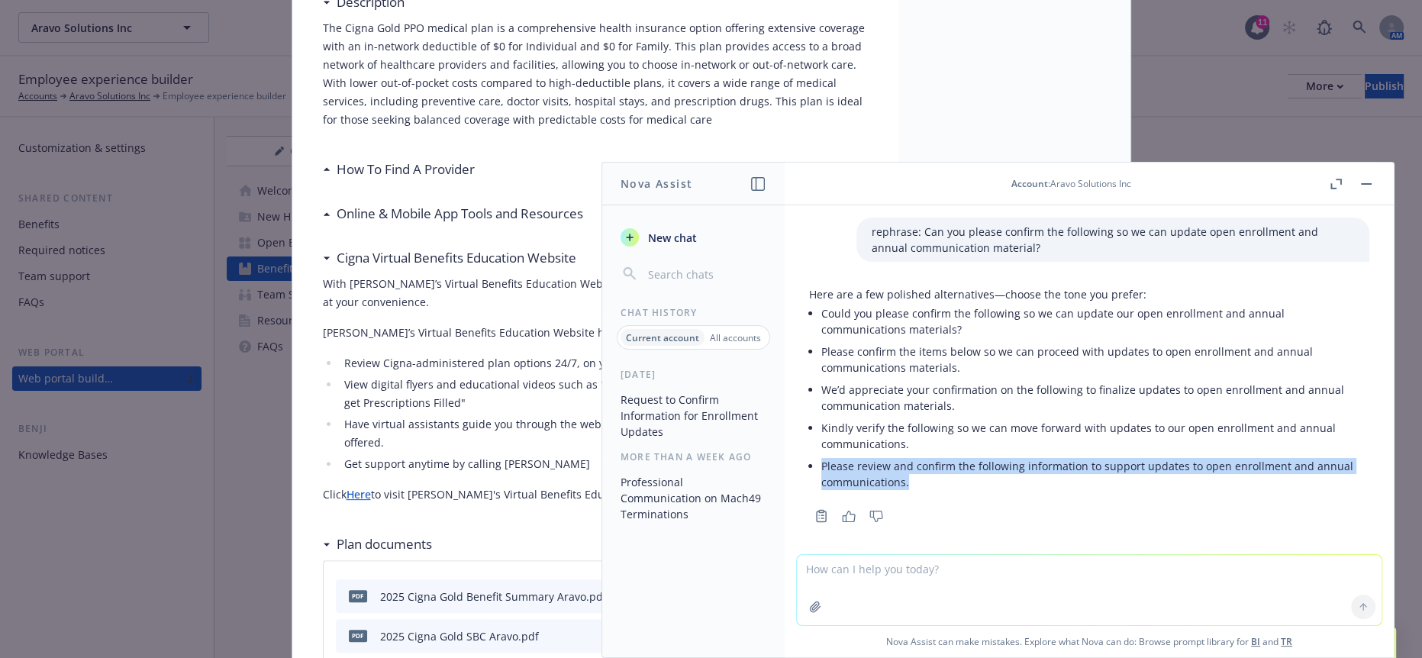
drag, startPoint x: 915, startPoint y: 466, endPoint x: 811, endPoint y: 452, distance: 104.8
click at [811, 452] on div "Here are a few polished alternatives—choose the tone you prefer: Could you plea…" at bounding box center [1089, 389] width 560 height 207
copy li "Please review and confirm the following information to support updates to open …"
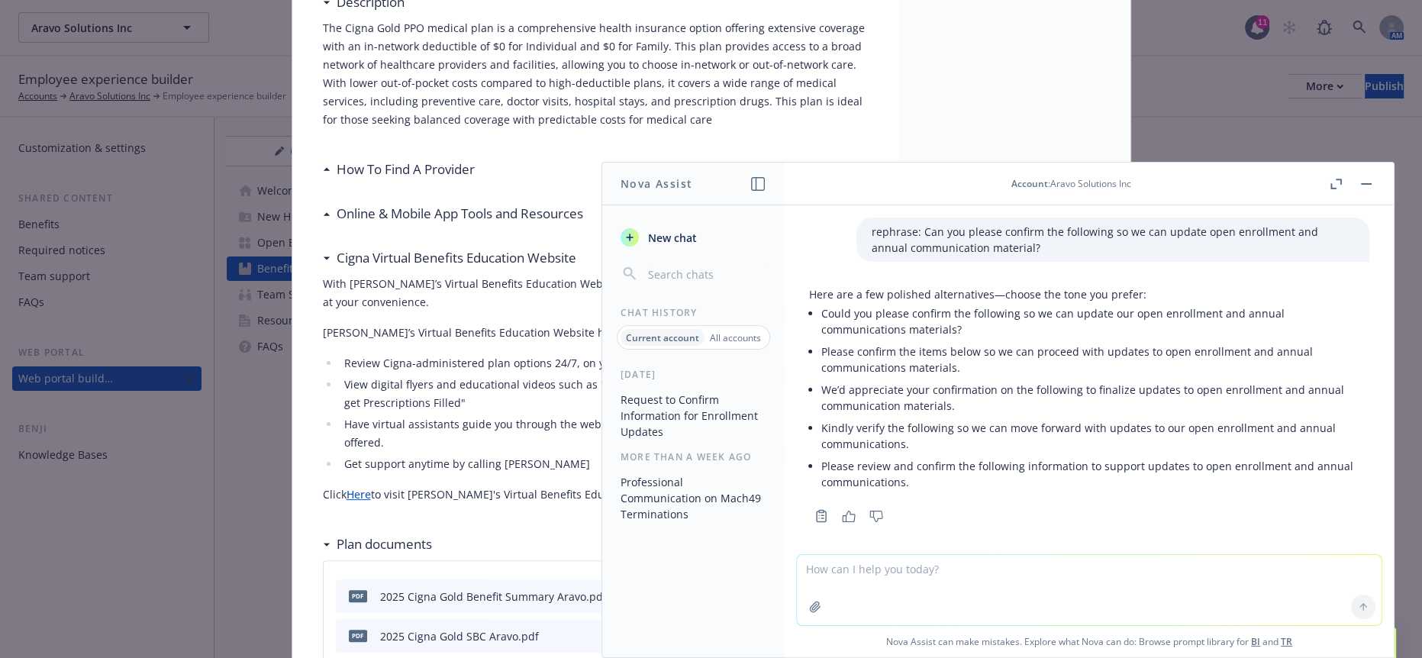
click at [1083, 576] on textarea at bounding box center [1089, 590] width 585 height 70
paste textarea "Can you please confirm the following information to support updates to open enr…"
type textarea "more professional: Can you please confirm the following information to support …"
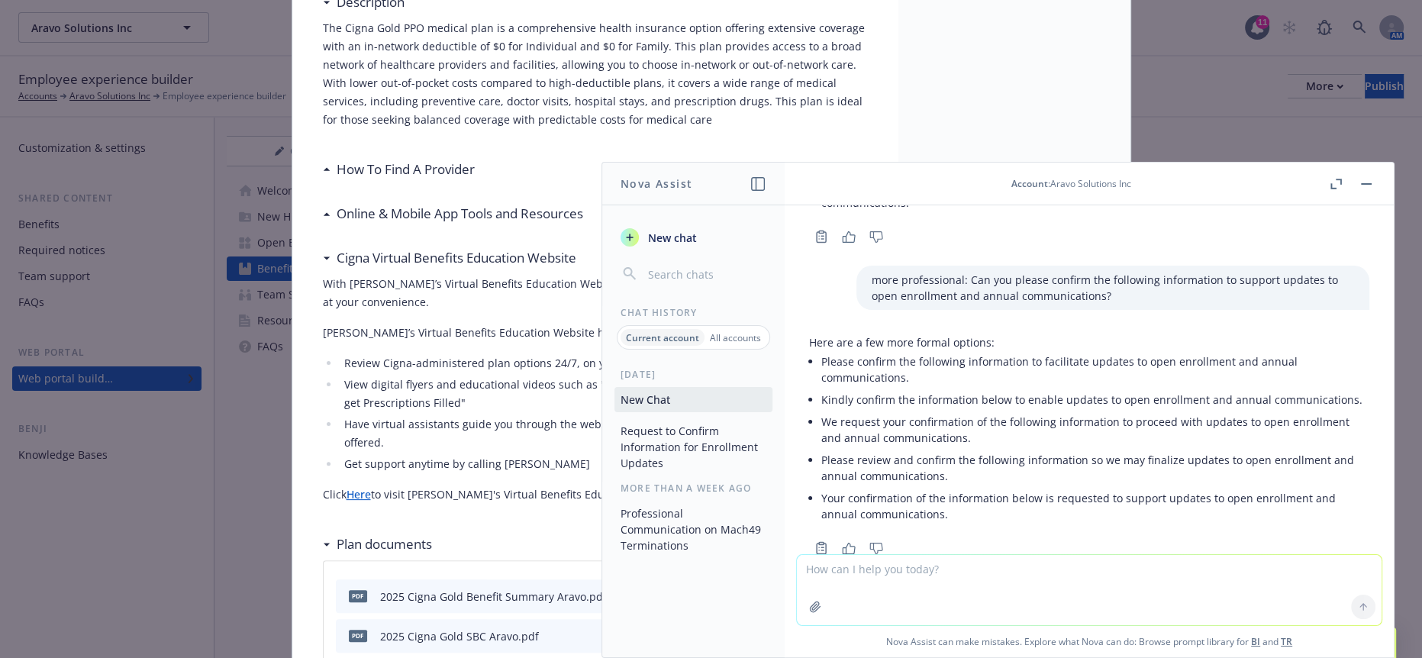
scroll to position [281, 0]
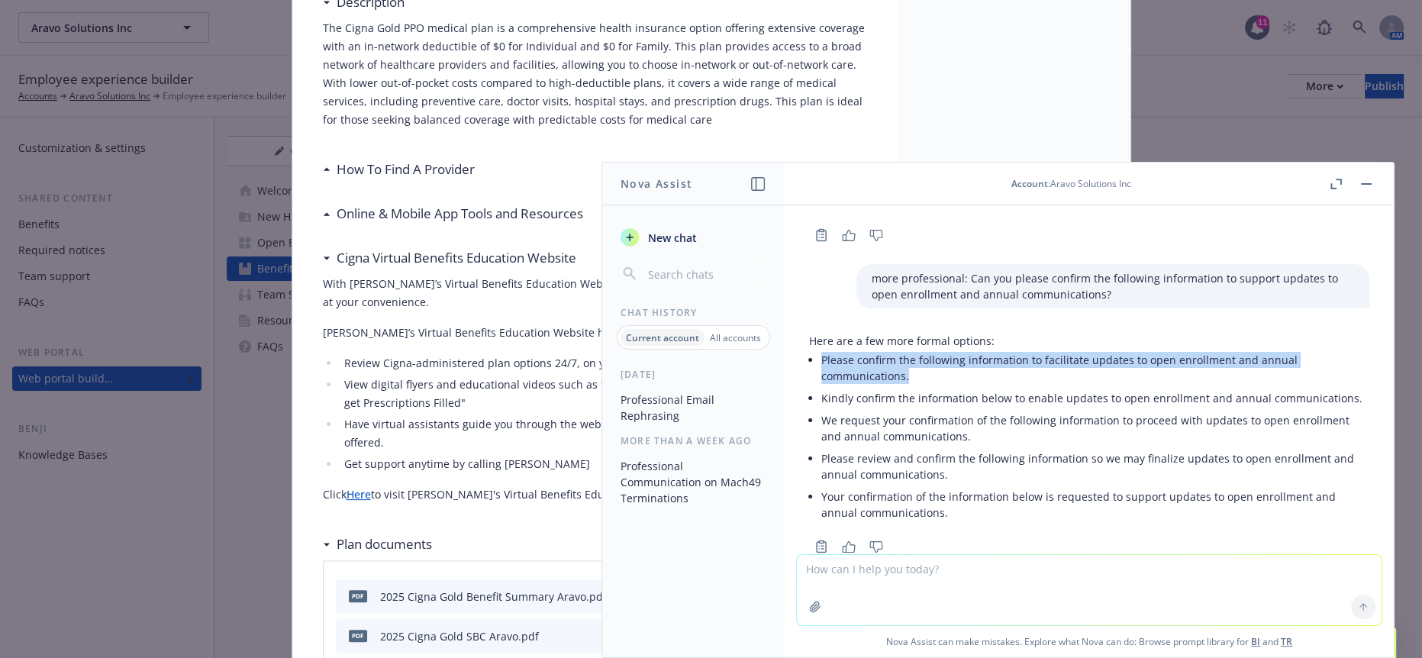
drag, startPoint x: 915, startPoint y: 348, endPoint x: 811, endPoint y: 339, distance: 104.2
click at [811, 339] on div "Here are a few more formal options: Please confirm the following information to…" at bounding box center [1089, 428] width 560 height 191
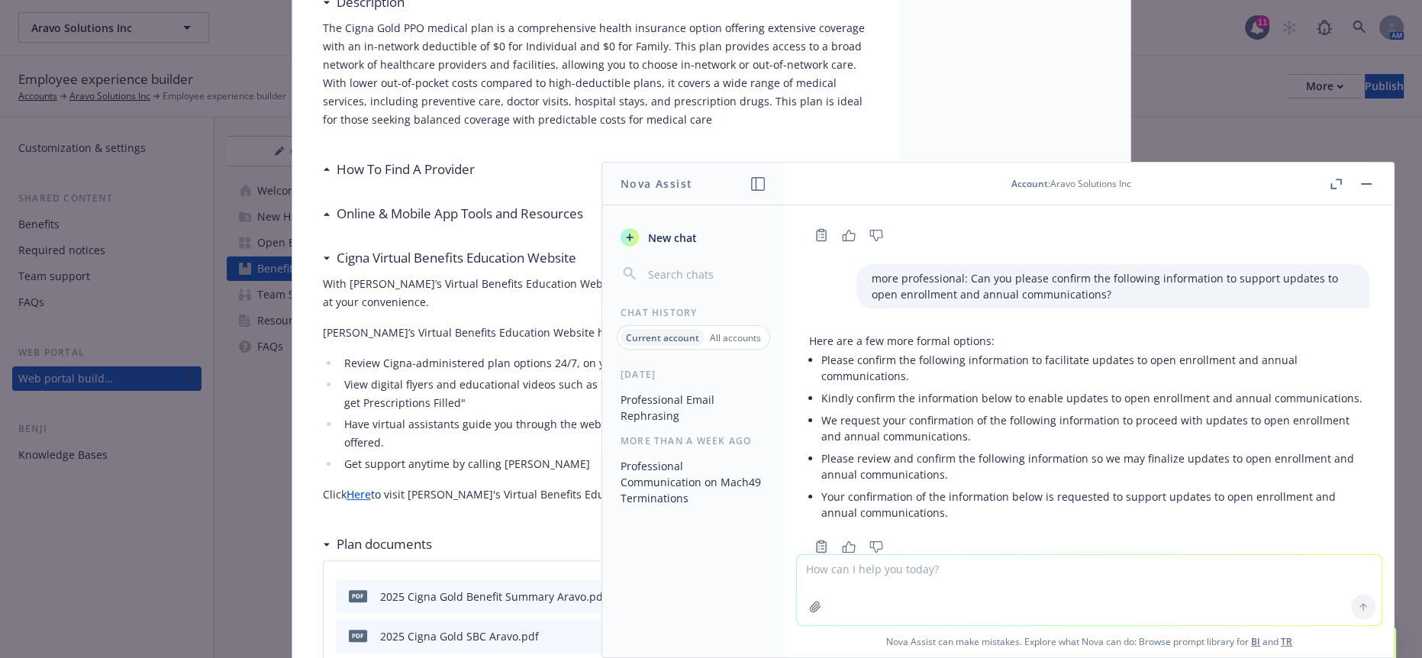
click at [847, 409] on li "We request your confirmation of the following information to proceed with updat…" at bounding box center [1095, 428] width 548 height 38
click at [966, 387] on li "Kindly confirm the information below to enable updates to open enrollment and a…" at bounding box center [1095, 398] width 548 height 22
click at [963, 387] on li "Kindly confirm the information below to enable updates to open enrollment and a…" at bounding box center [1095, 398] width 548 height 22
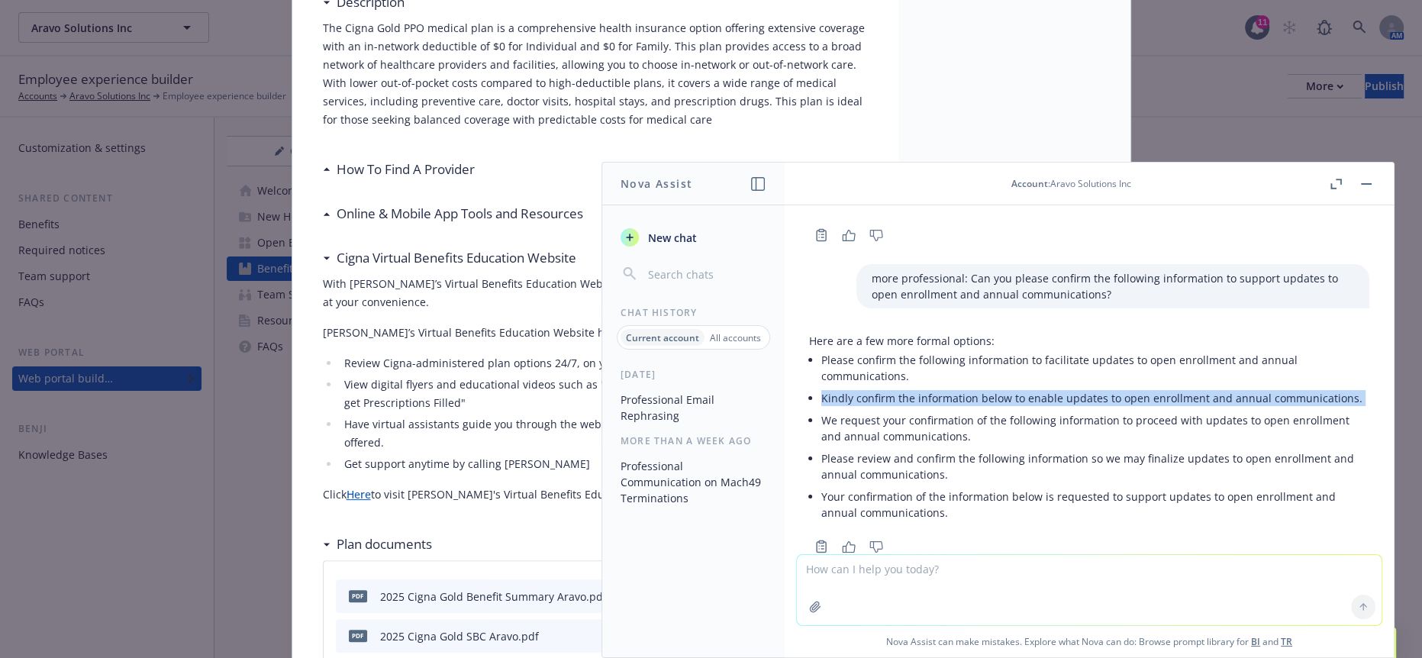
click at [963, 387] on li "Kindly confirm the information below to enable updates to open enrollment and a…" at bounding box center [1095, 398] width 548 height 22
click at [1373, 175] on button "button" at bounding box center [1366, 184] width 18 height 18
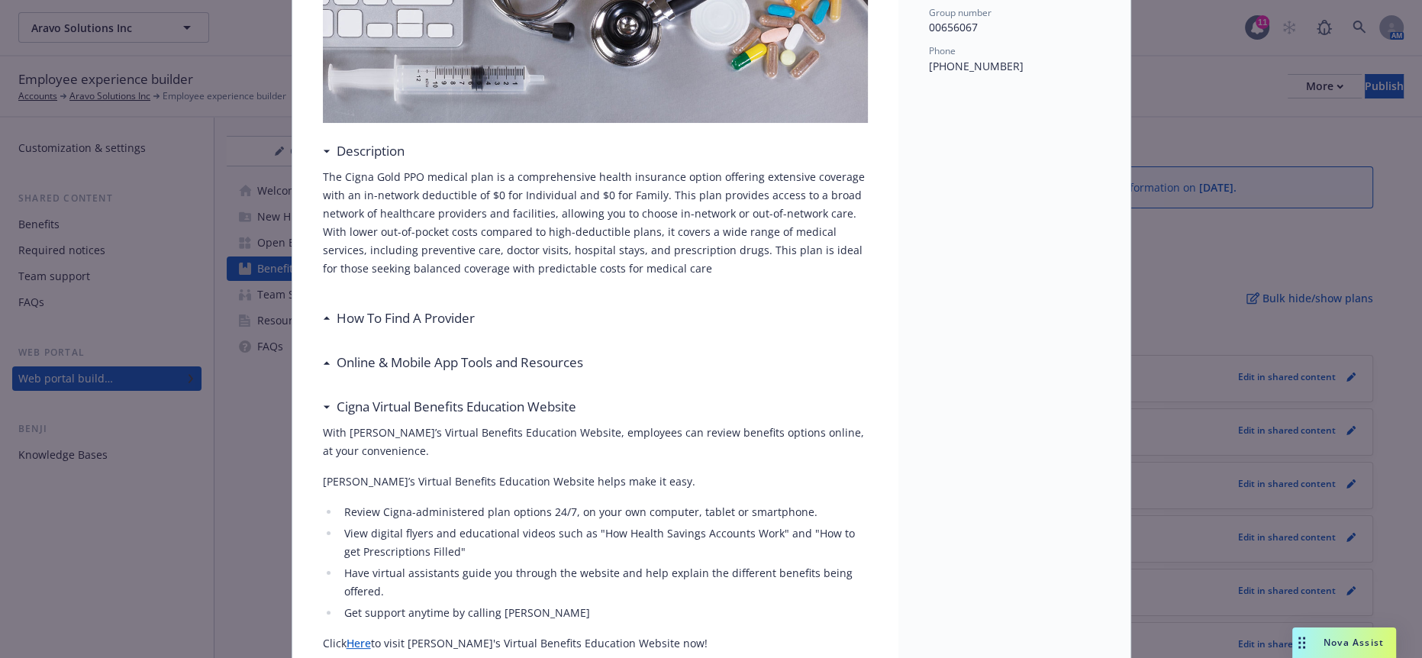
scroll to position [0, 0]
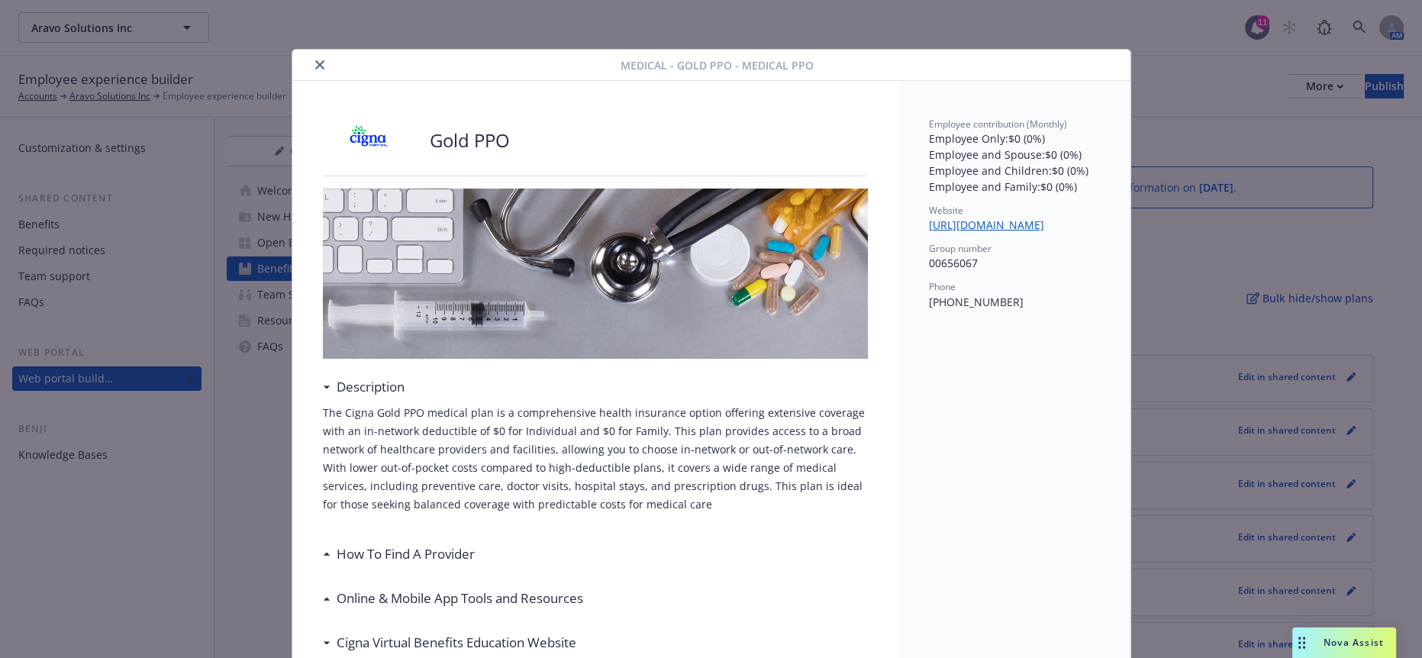
click at [311, 56] on button "close" at bounding box center [320, 65] width 18 height 18
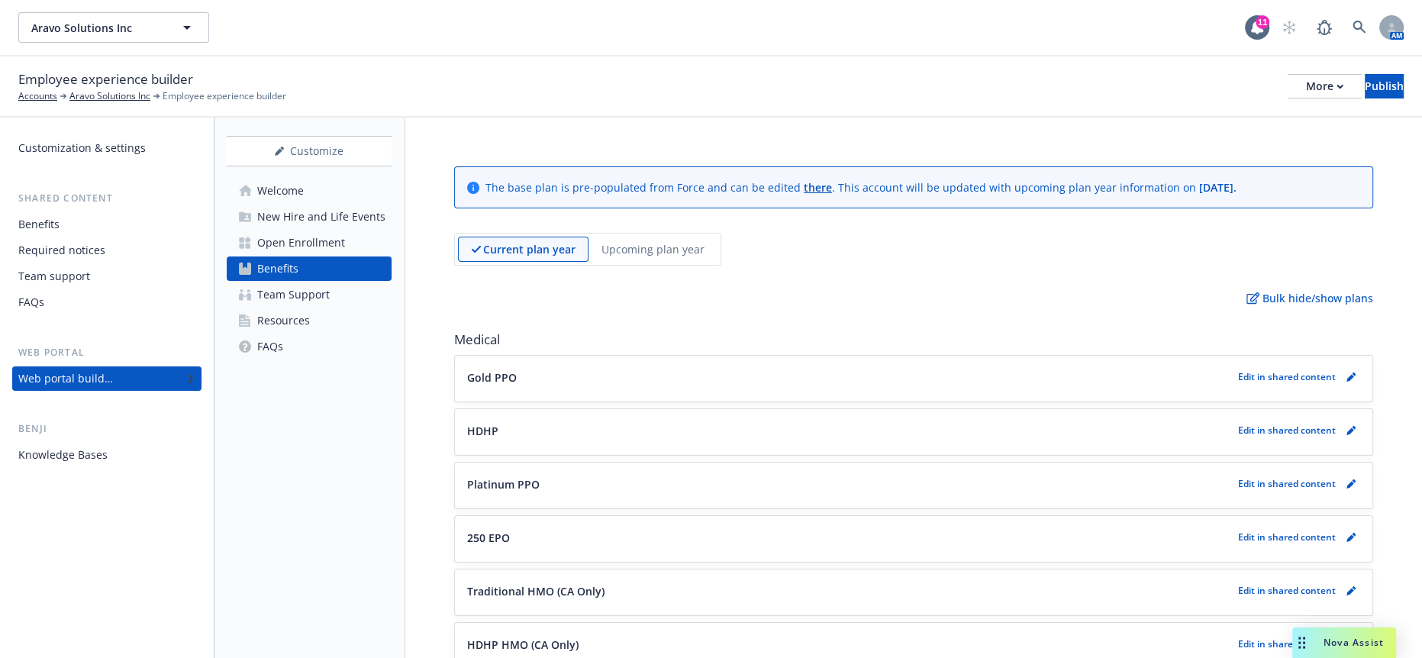
click at [346, 231] on link "Open Enrollment" at bounding box center [309, 243] width 165 height 24
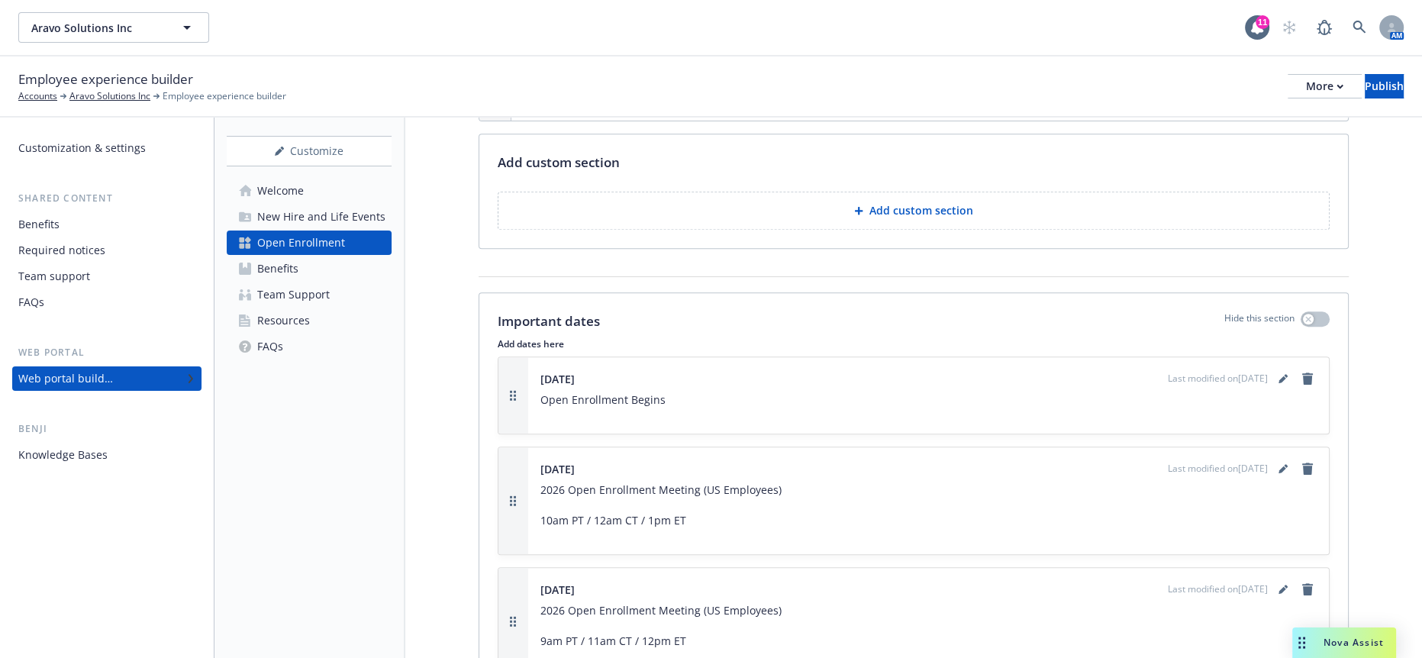
scroll to position [1946, 0]
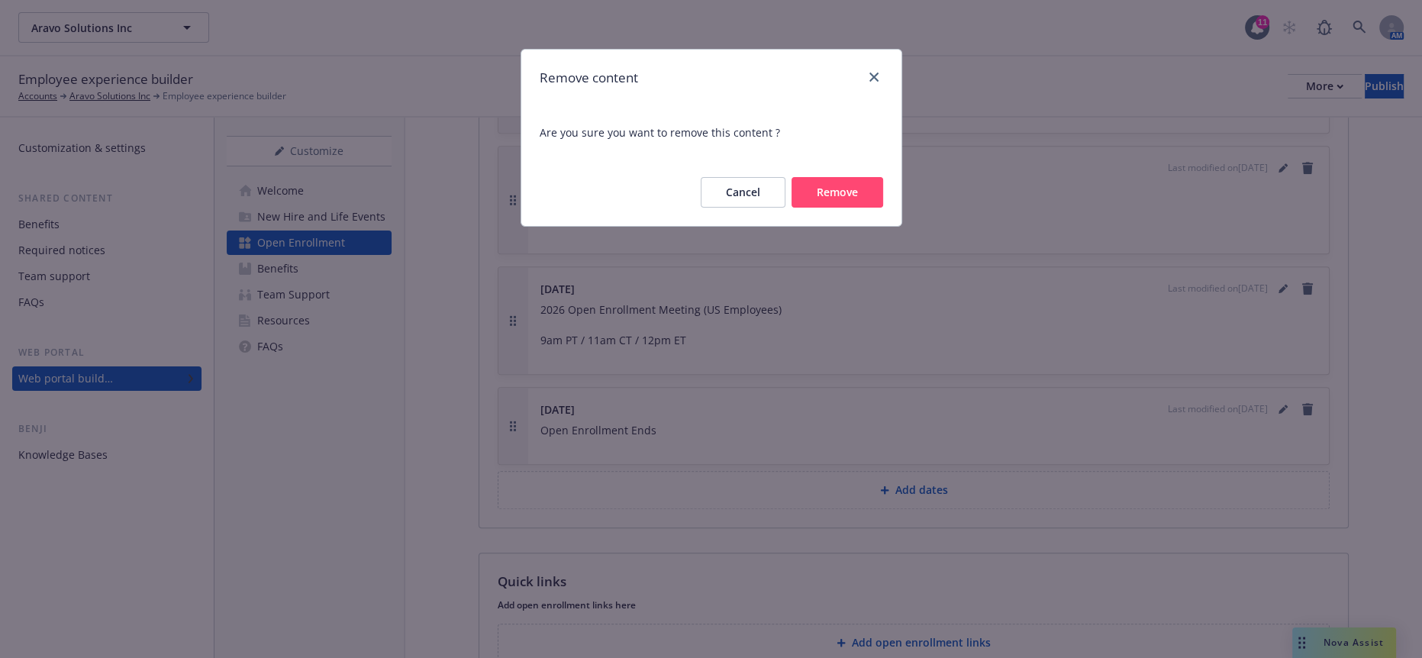
click at [847, 182] on button "Remove" at bounding box center [838, 192] width 92 height 31
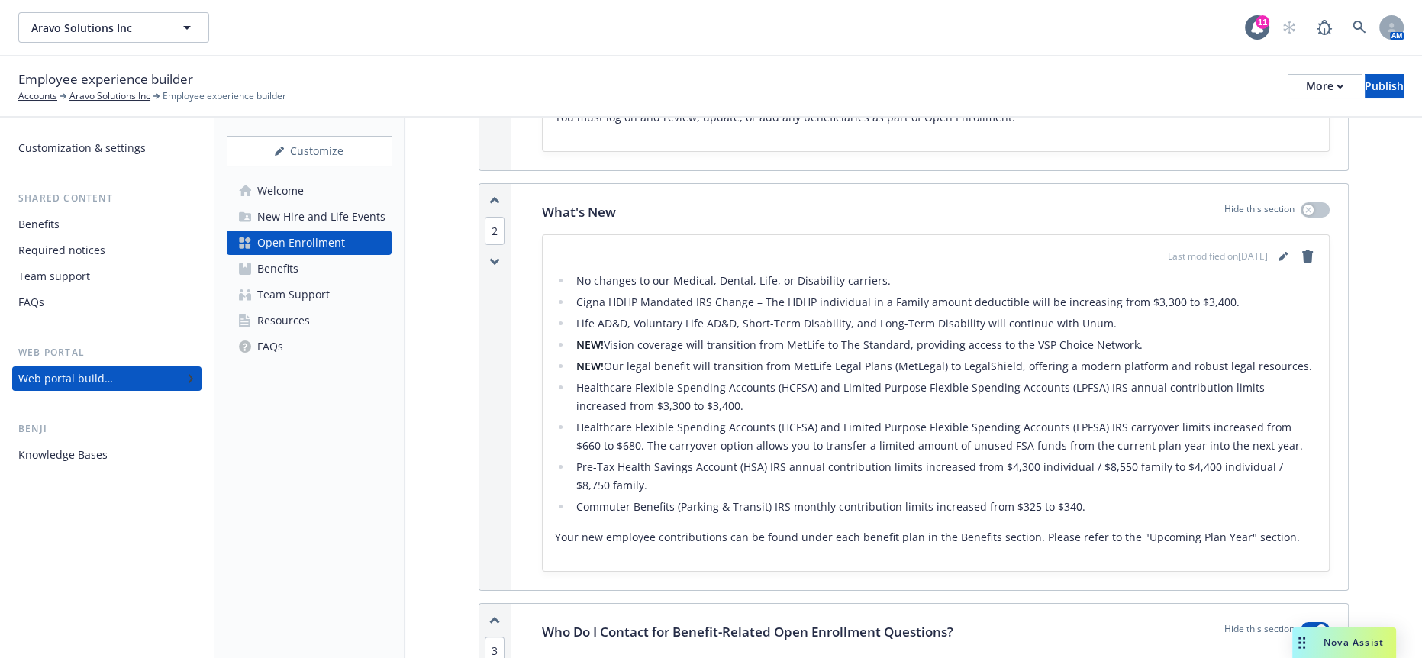
scroll to position [724, 0]
